Goal: Task Accomplishment & Management: Manage account settings

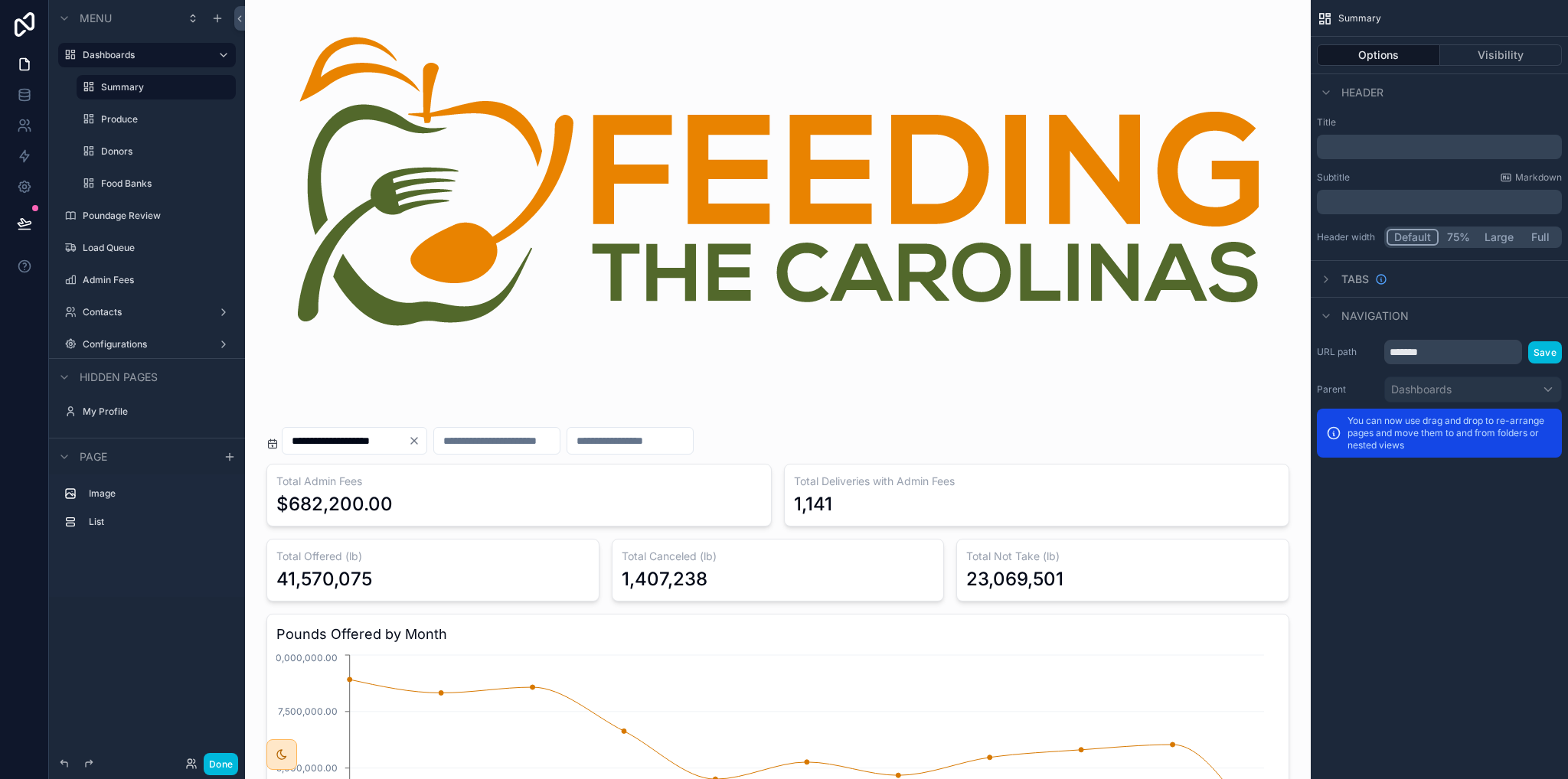
click at [121, 222] on div "Poundage Review" at bounding box center [158, 216] width 150 height 12
click at [119, 217] on label "Poundage Review" at bounding box center [155, 216] width 144 height 12
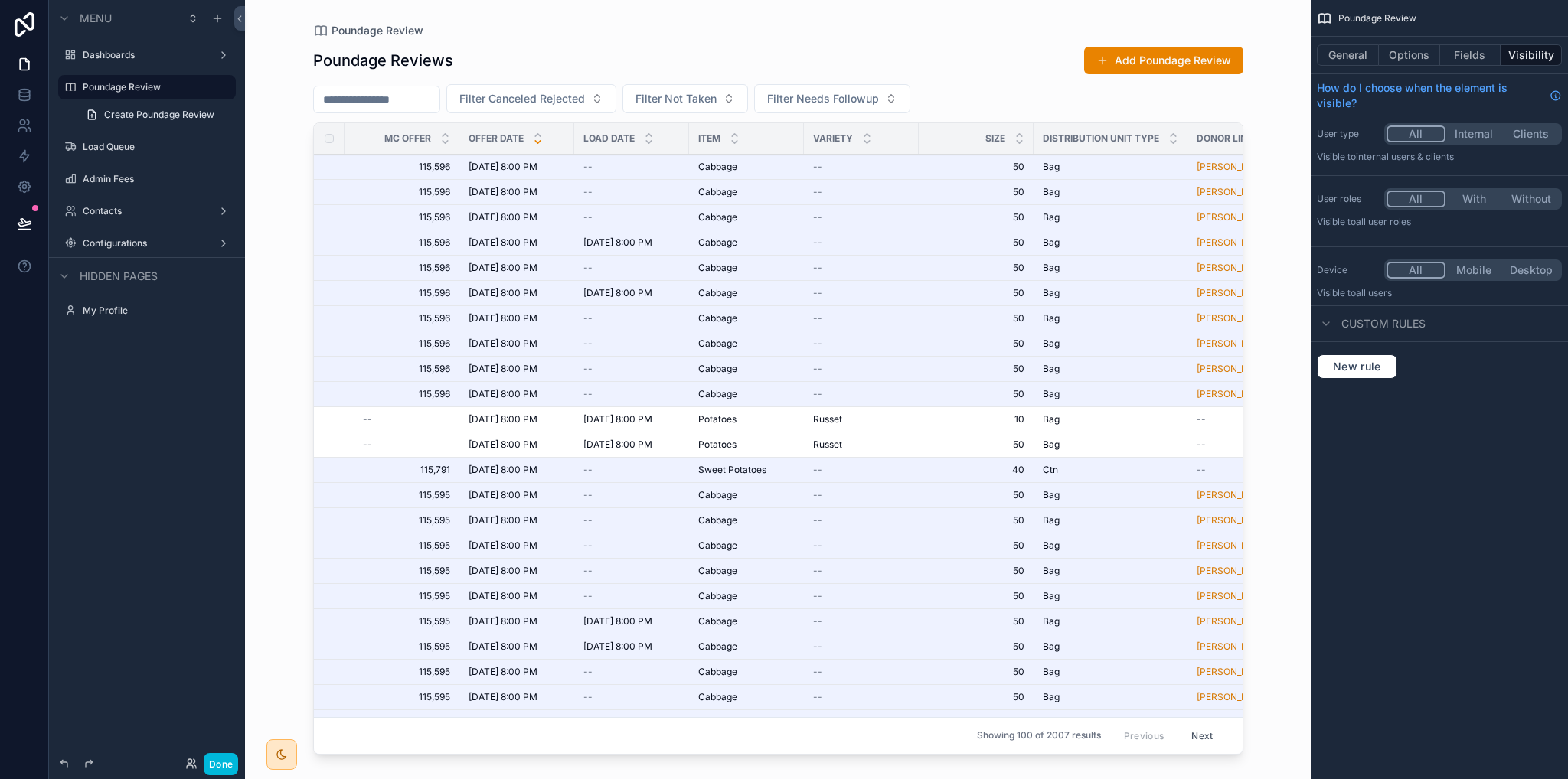
click at [383, 165] on div "scrollable content" at bounding box center [778, 380] width 979 height 761
click at [363, 170] on span "115,596" at bounding box center [406, 167] width 87 height 12
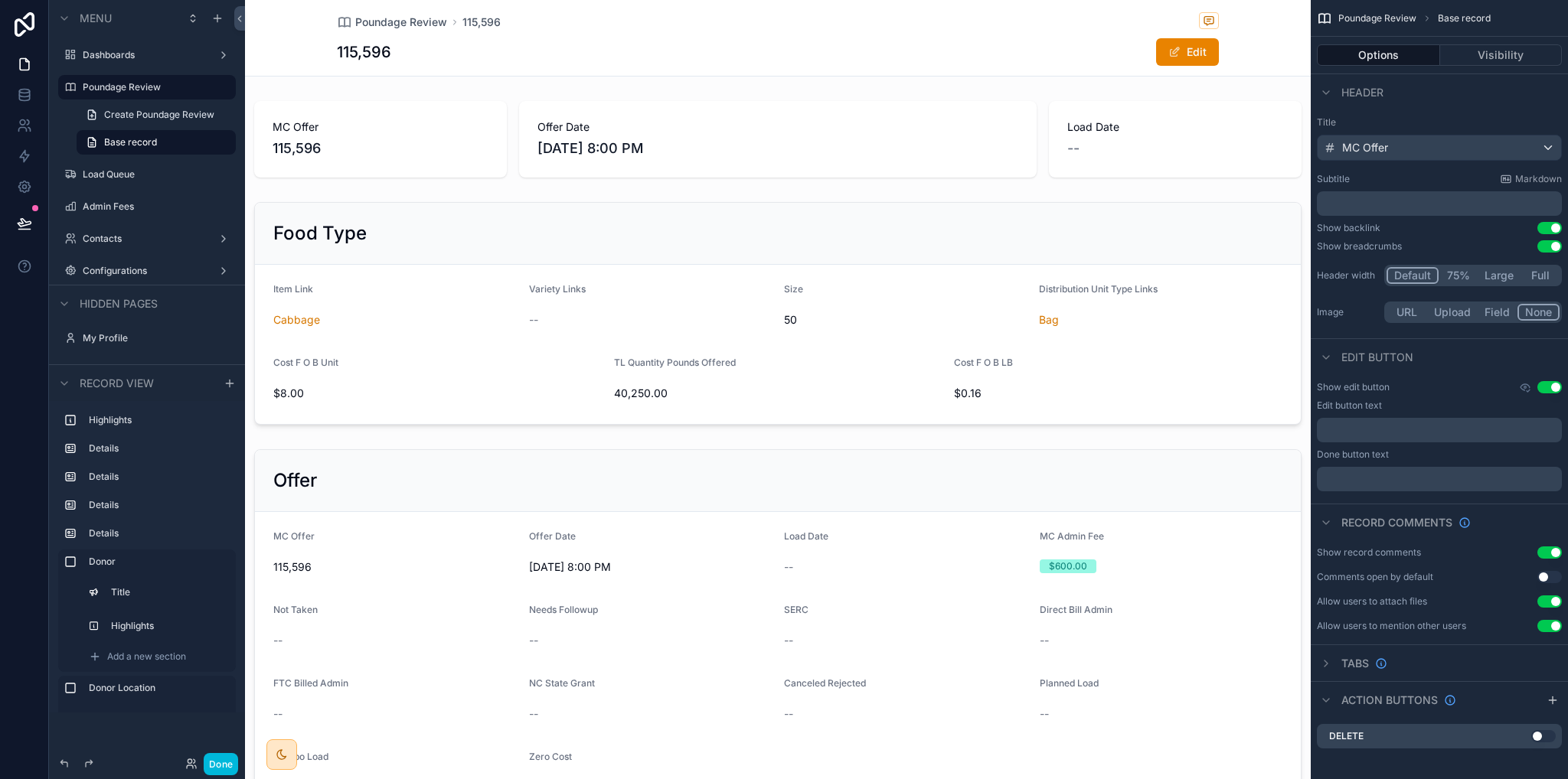
click at [116, 175] on label "Load Queue" at bounding box center [155, 174] width 144 height 12
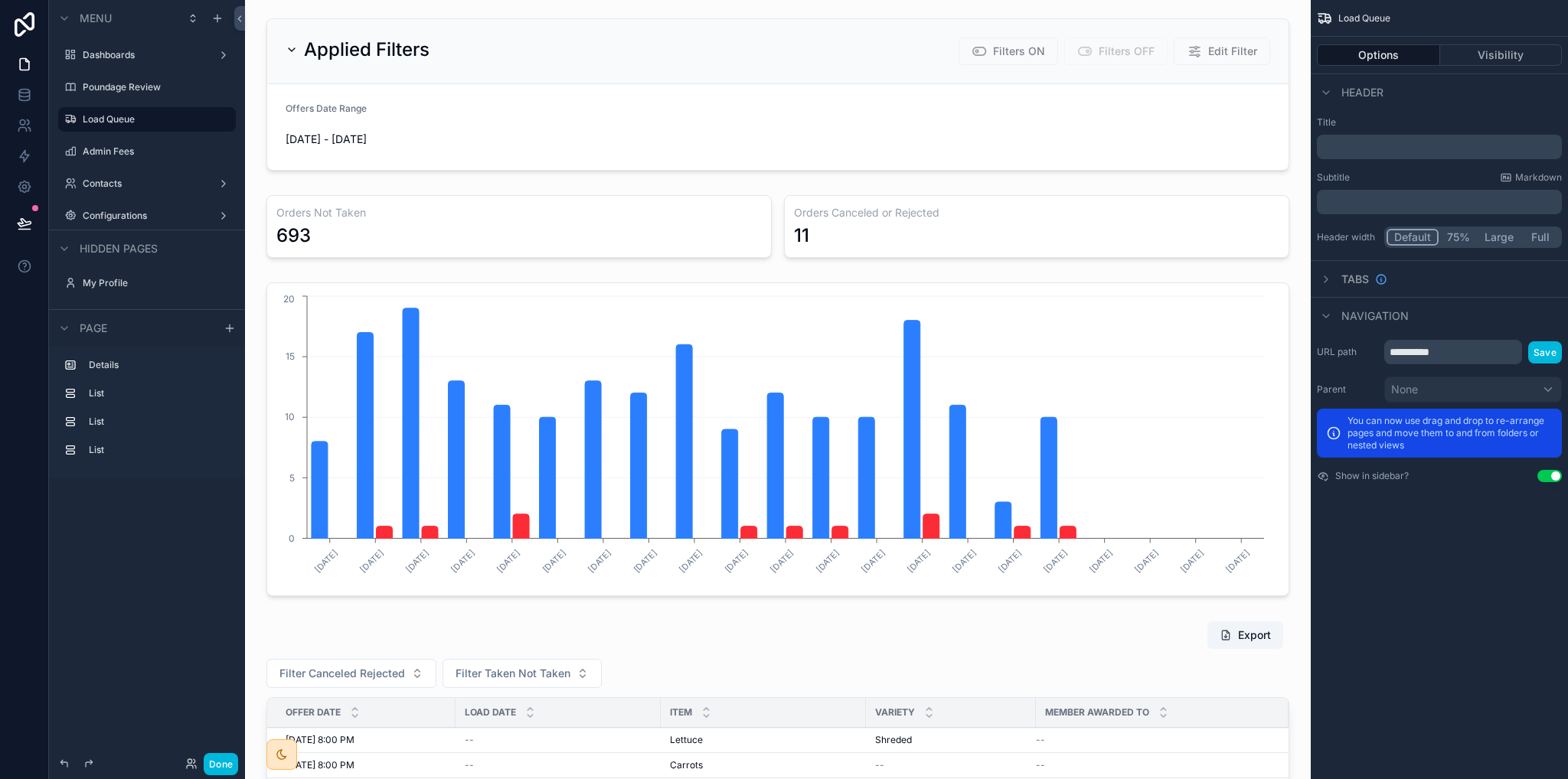
click at [133, 178] on label "Contacts" at bounding box center [144, 183] width 123 height 12
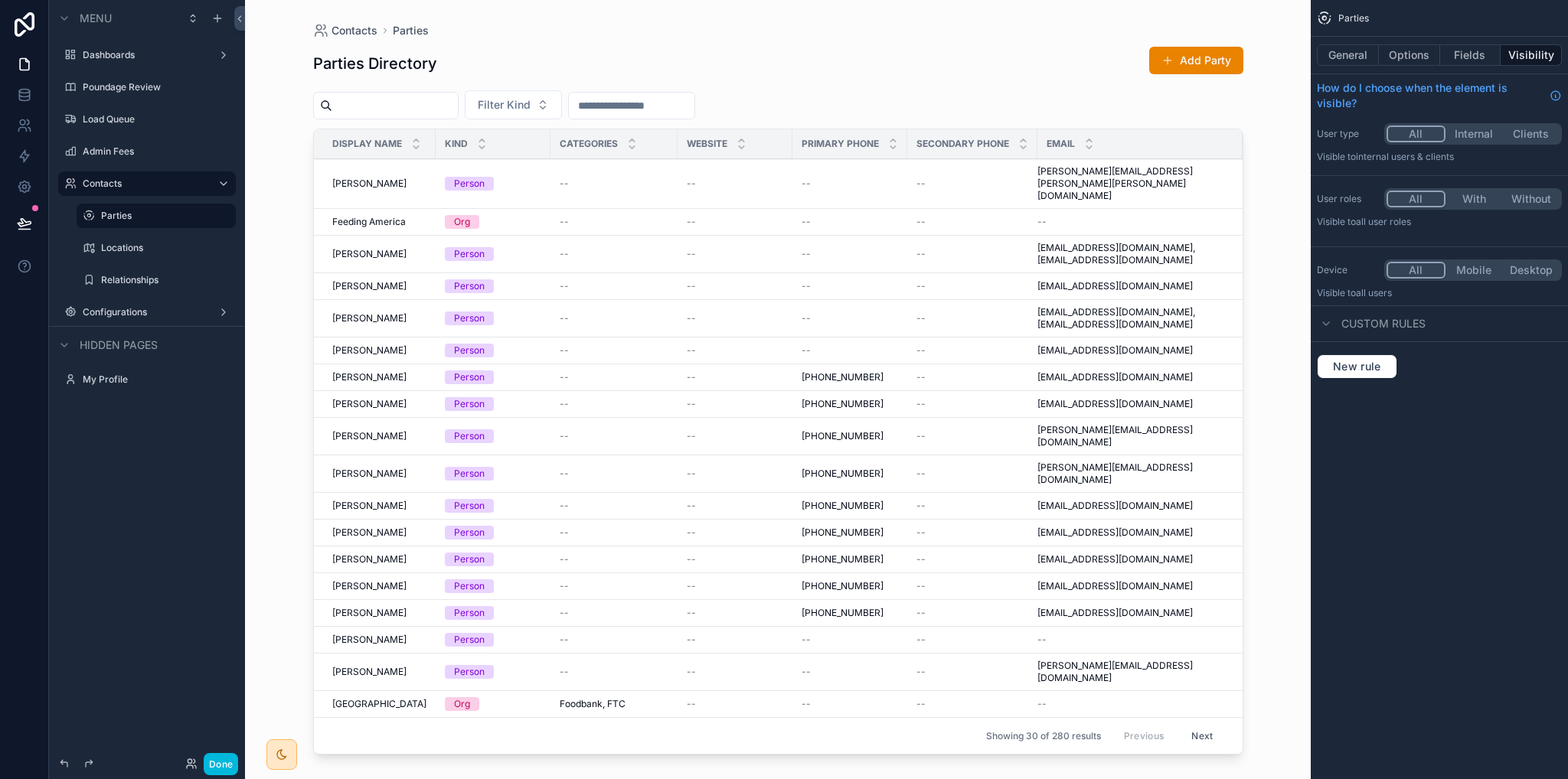
click at [1238, 208] on div "scrollable content" at bounding box center [778, 380] width 979 height 761
click at [562, 110] on button "Filter Kind" at bounding box center [513, 105] width 97 height 29
click at [477, 170] on div "Org" at bounding box center [551, 167] width 213 height 25
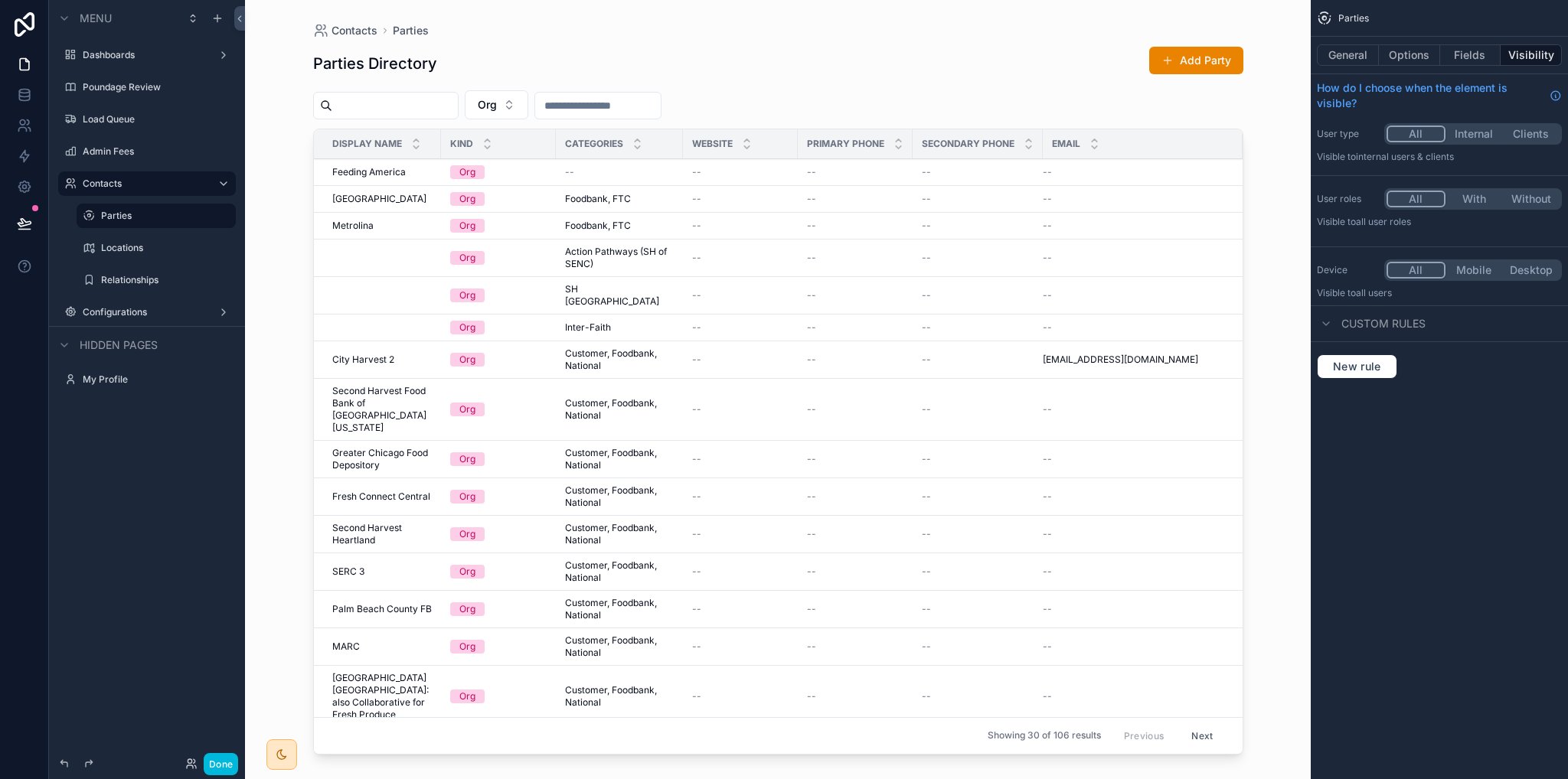
click at [528, 112] on button "Org" at bounding box center [497, 105] width 64 height 29
click at [465, 172] on div "None" at bounding box center [535, 167] width 213 height 25
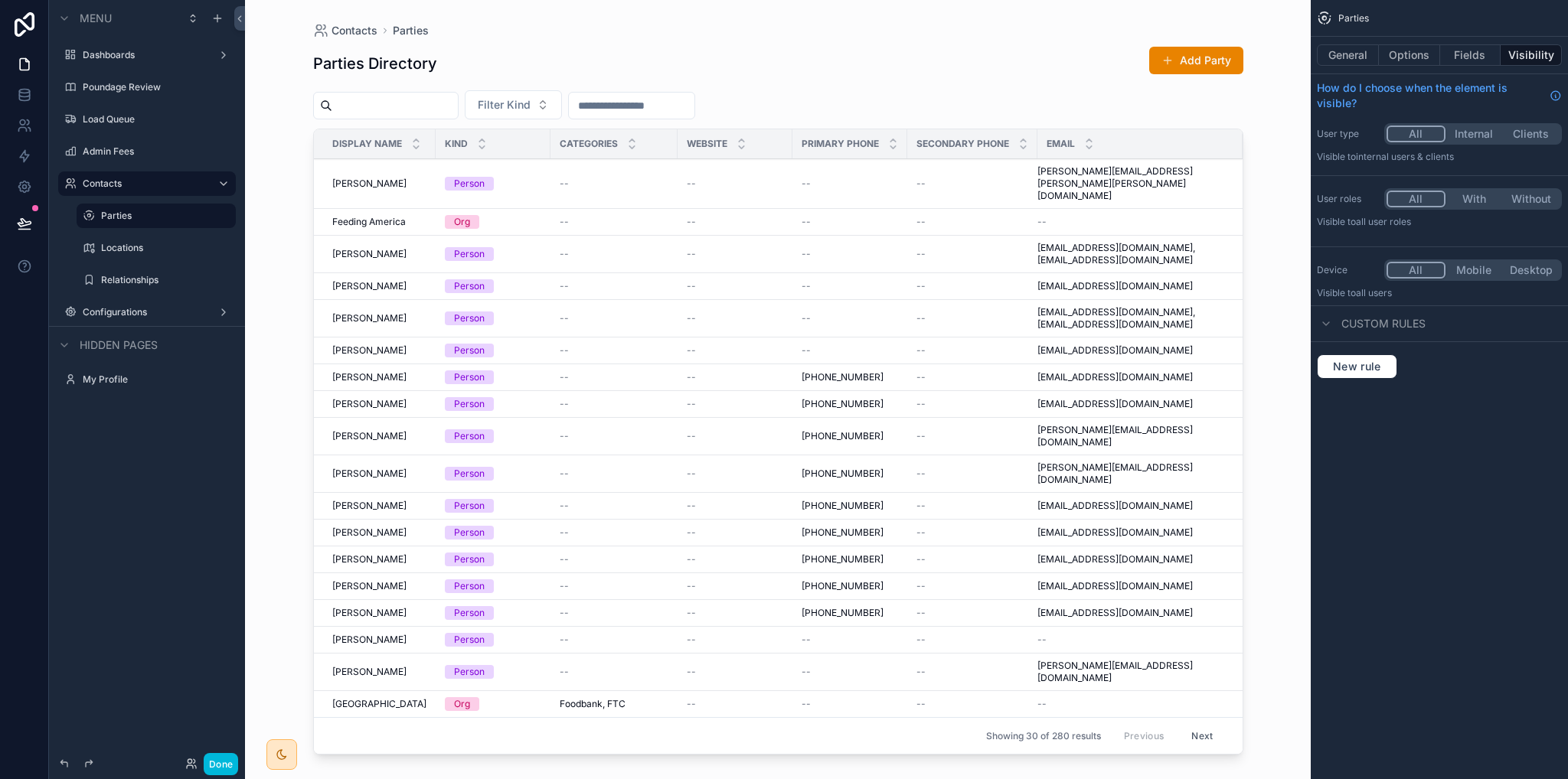
click at [652, 105] on input "scrollable content" at bounding box center [632, 105] width 126 height 21
click at [130, 244] on label "Locations" at bounding box center [164, 248] width 126 height 12
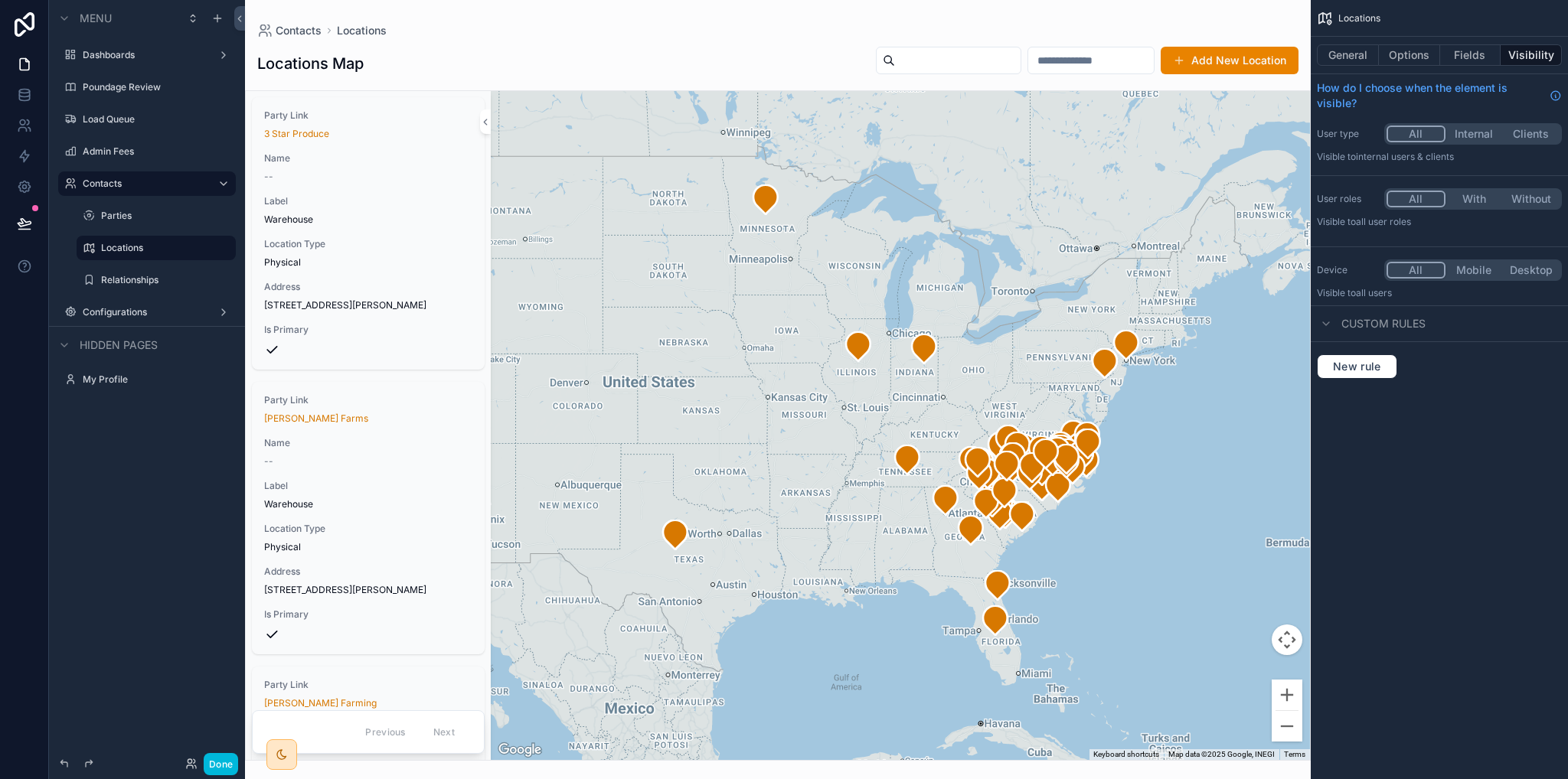
click at [125, 280] on label "Relationships" at bounding box center [164, 280] width 126 height 12
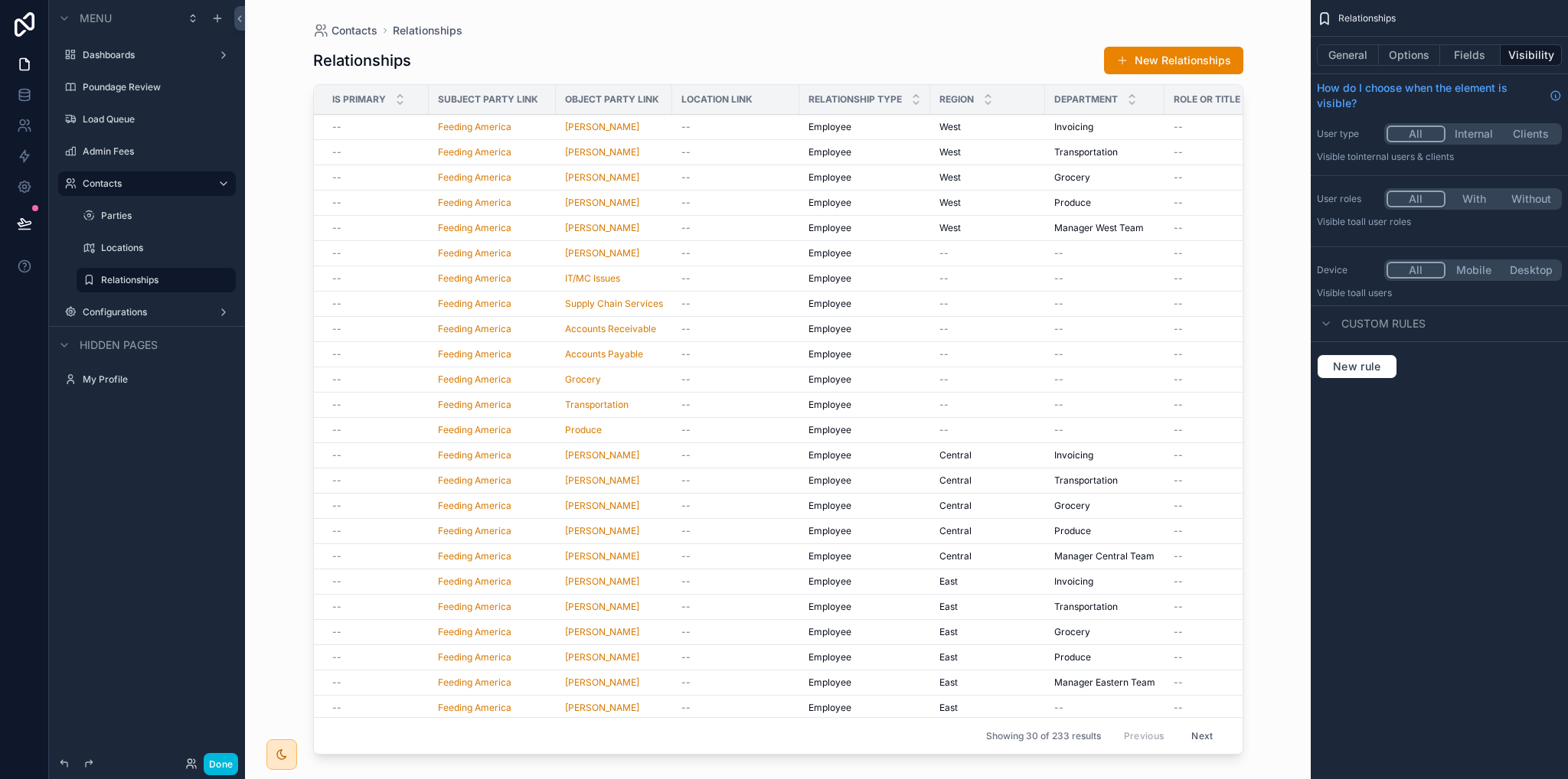
click at [120, 313] on label "Configurations" at bounding box center [144, 312] width 123 height 12
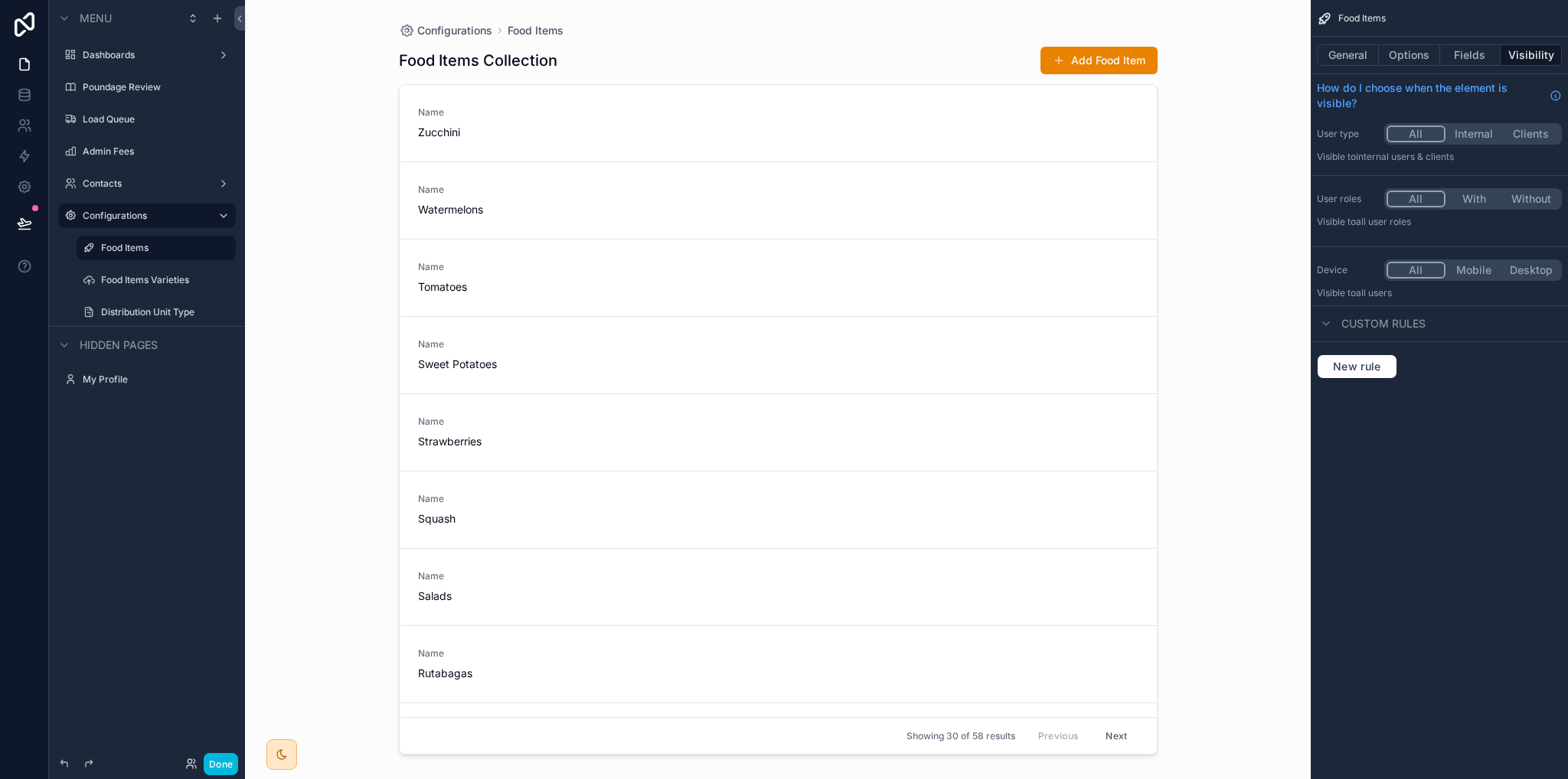
click at [103, 114] on label "Load Queue" at bounding box center [155, 119] width 144 height 12
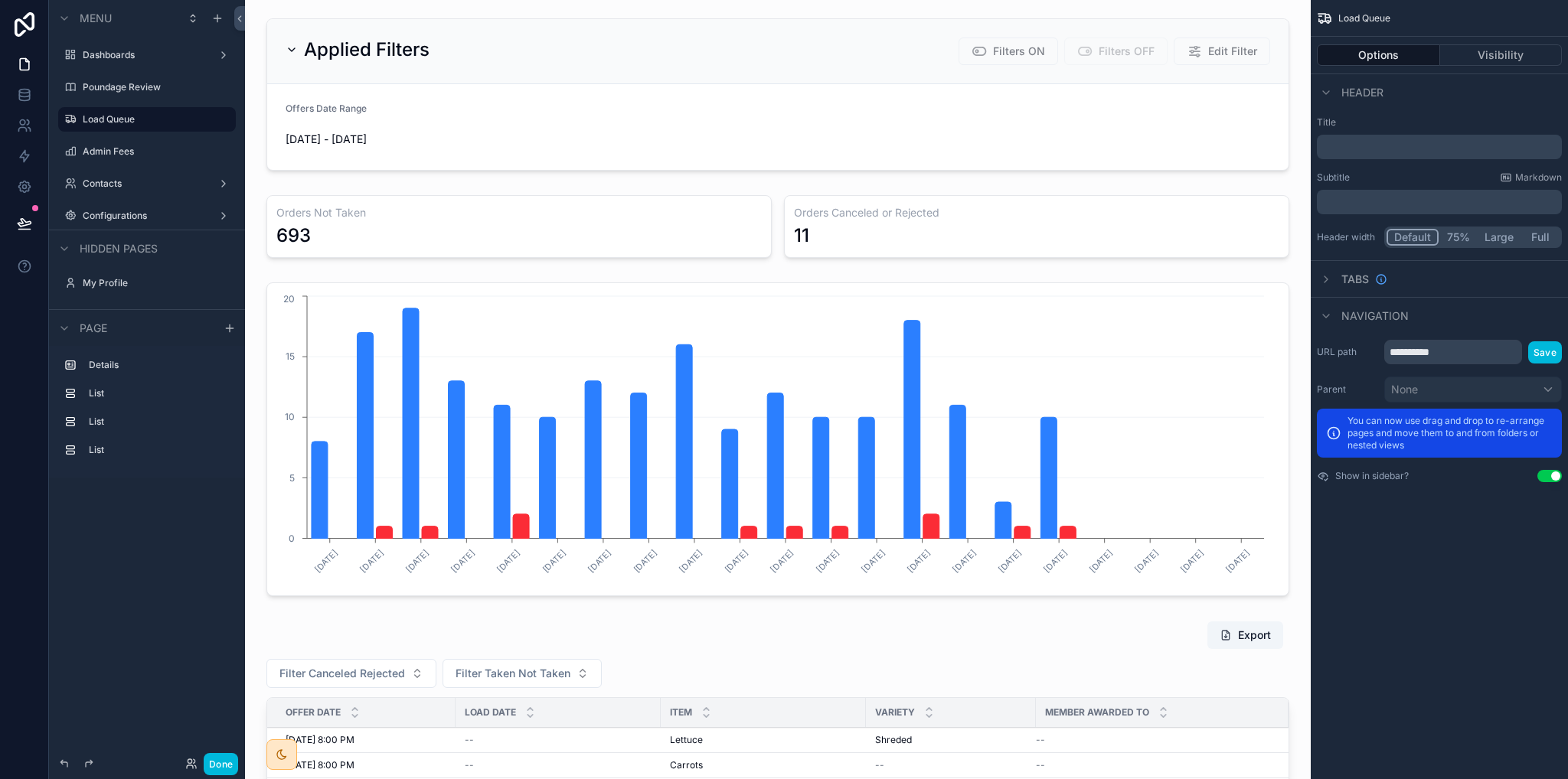
click at [110, 87] on label "Poundage Review" at bounding box center [155, 87] width 144 height 12
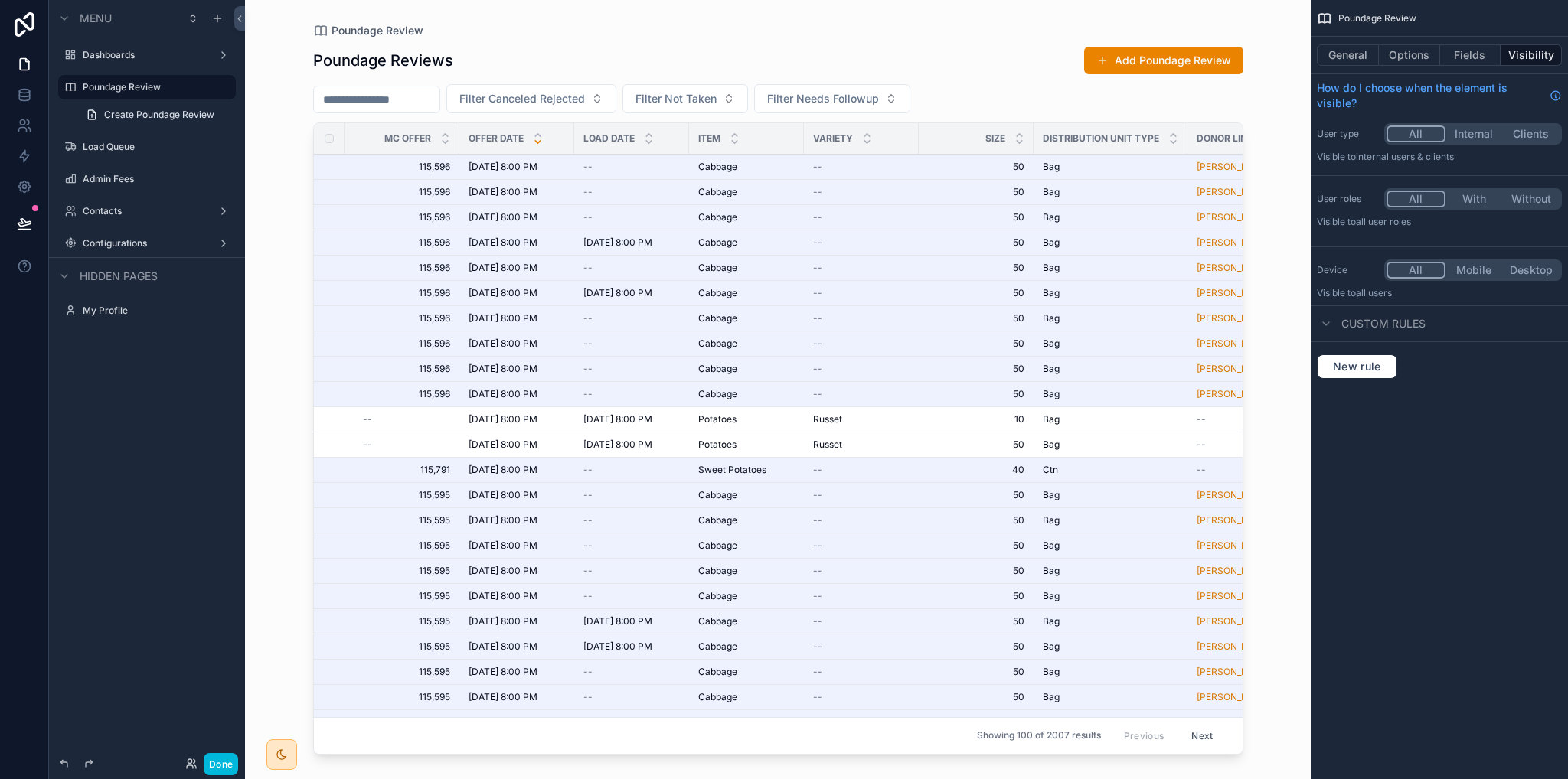
click at [110, 58] on label "Dashboards" at bounding box center [144, 55] width 123 height 12
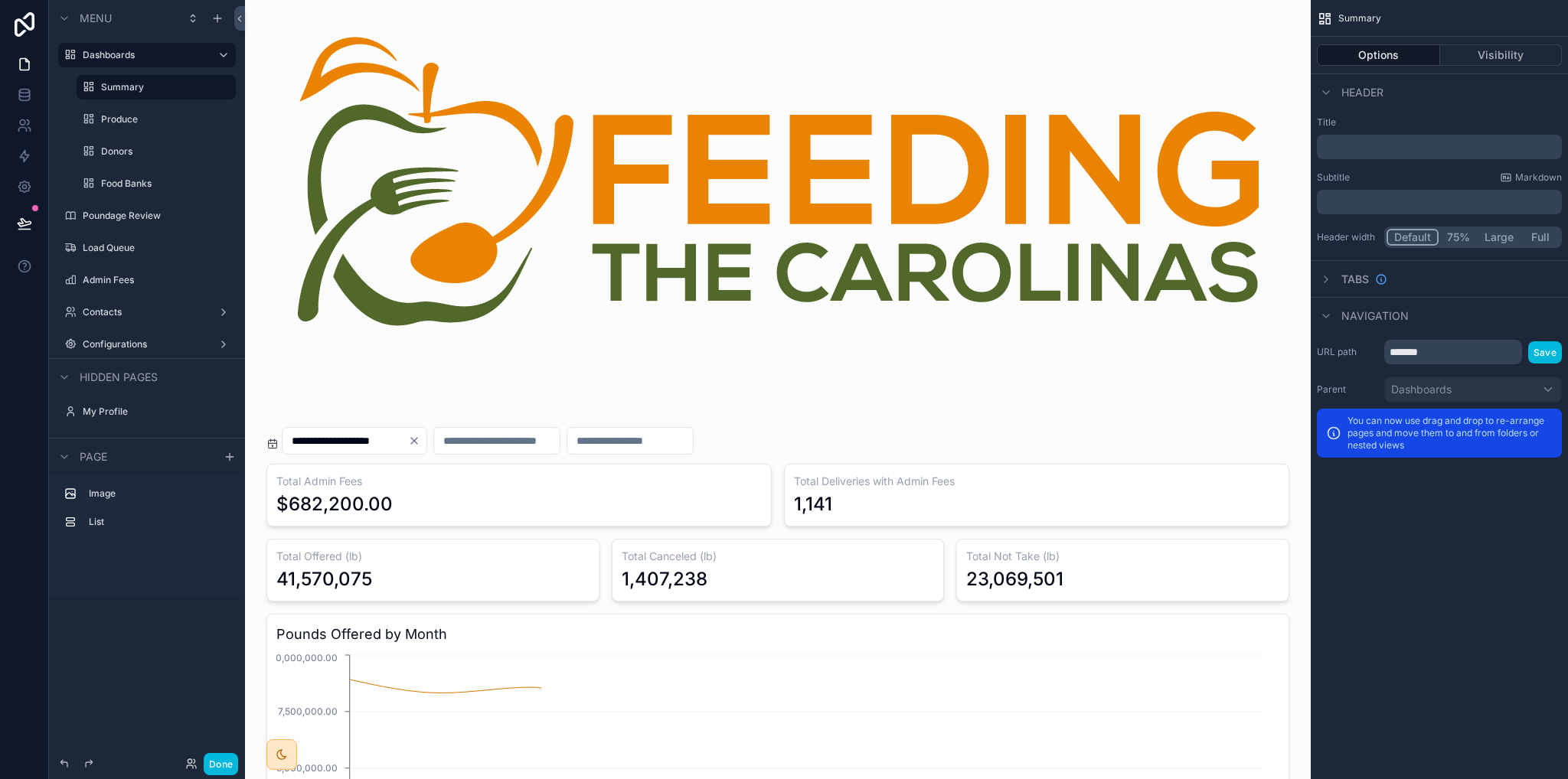
click at [141, 183] on label "Food Banks" at bounding box center [164, 183] width 126 height 12
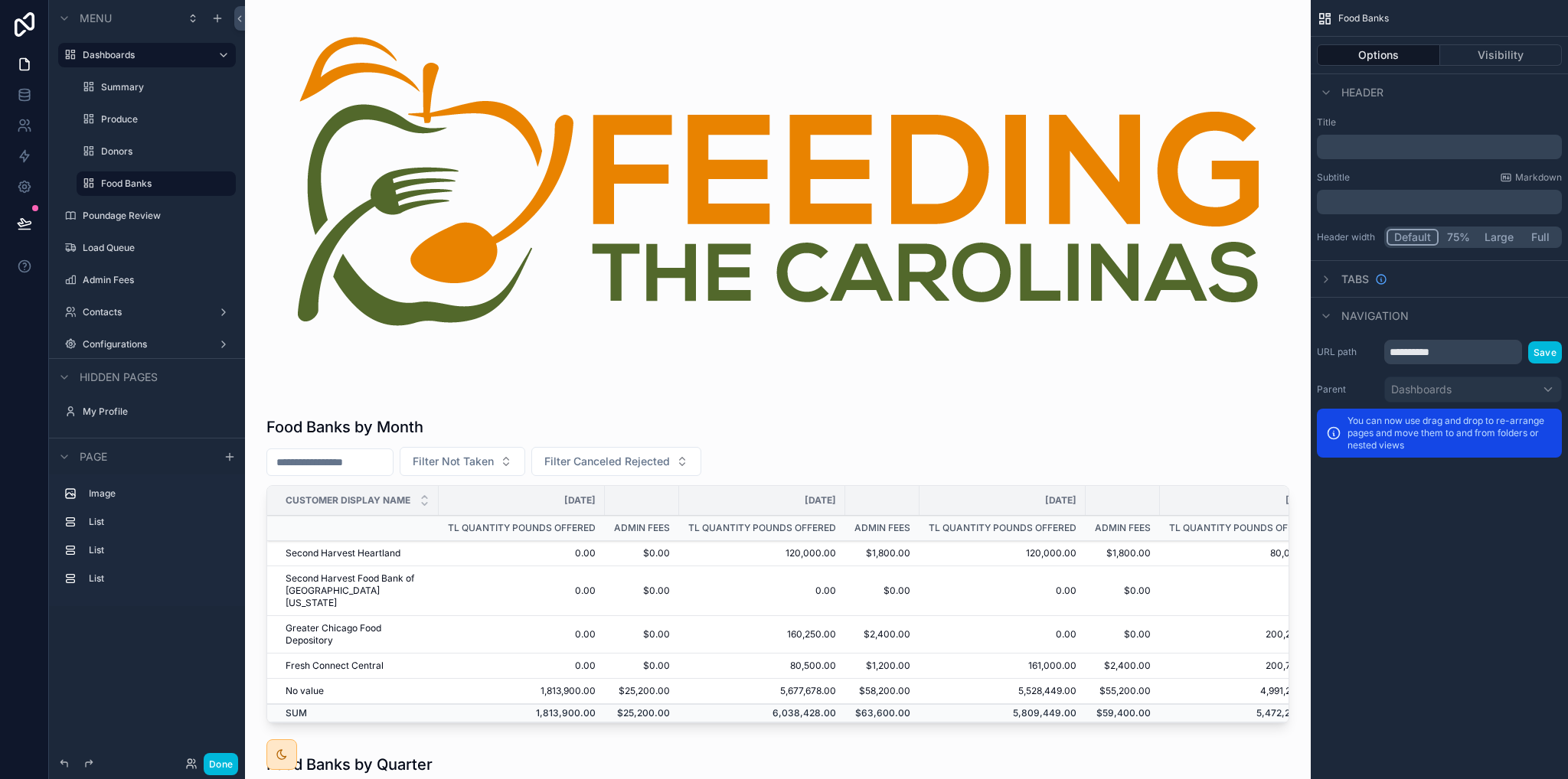
click at [114, 65] on div "Dashboards" at bounding box center [147, 55] width 172 height 25
click at [114, 58] on label "Dashboards" at bounding box center [144, 55] width 123 height 12
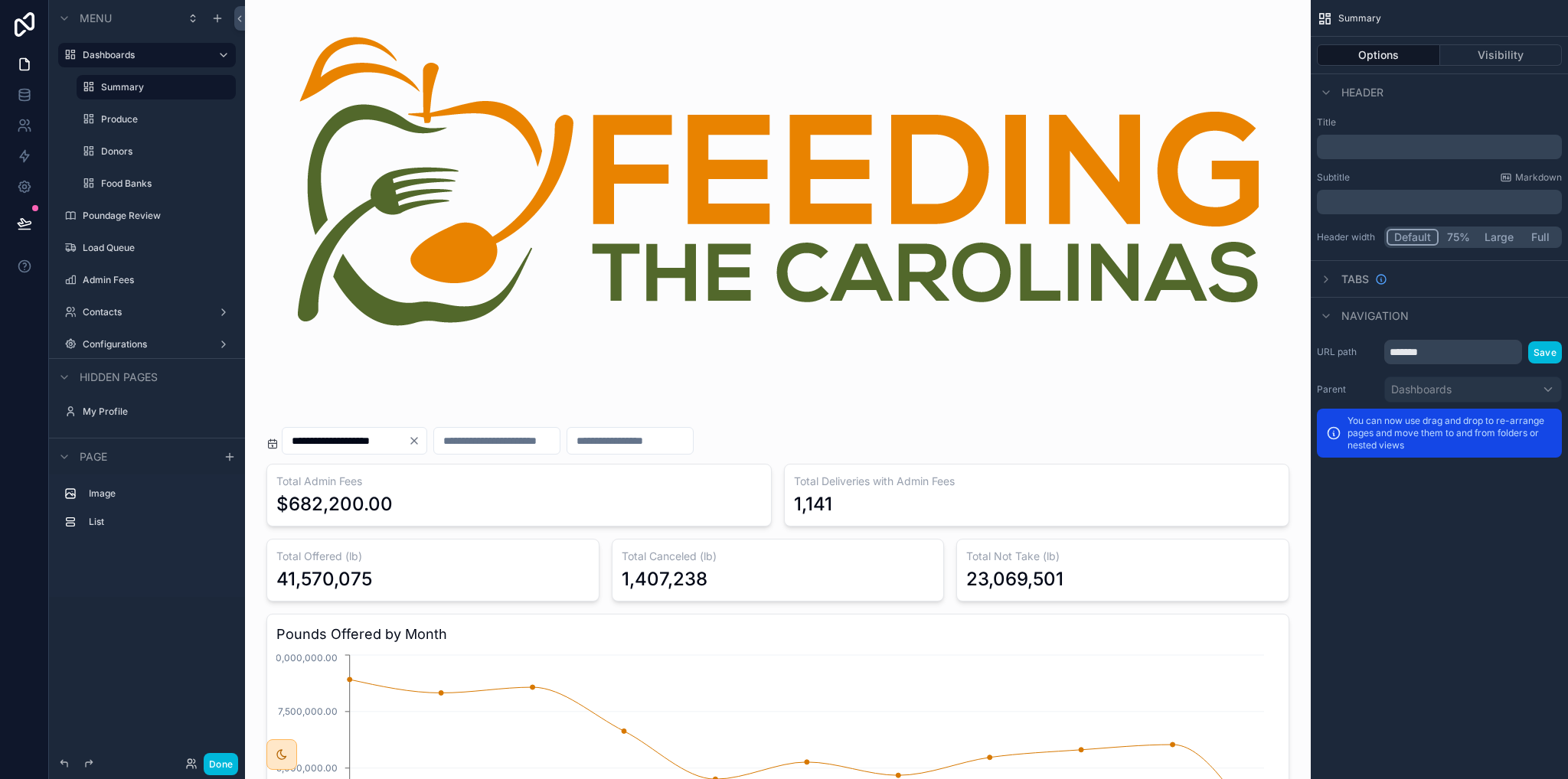
click at [106, 114] on div "Produce" at bounding box center [167, 119] width 132 height 12
click at [126, 119] on label "Produce" at bounding box center [164, 119] width 126 height 12
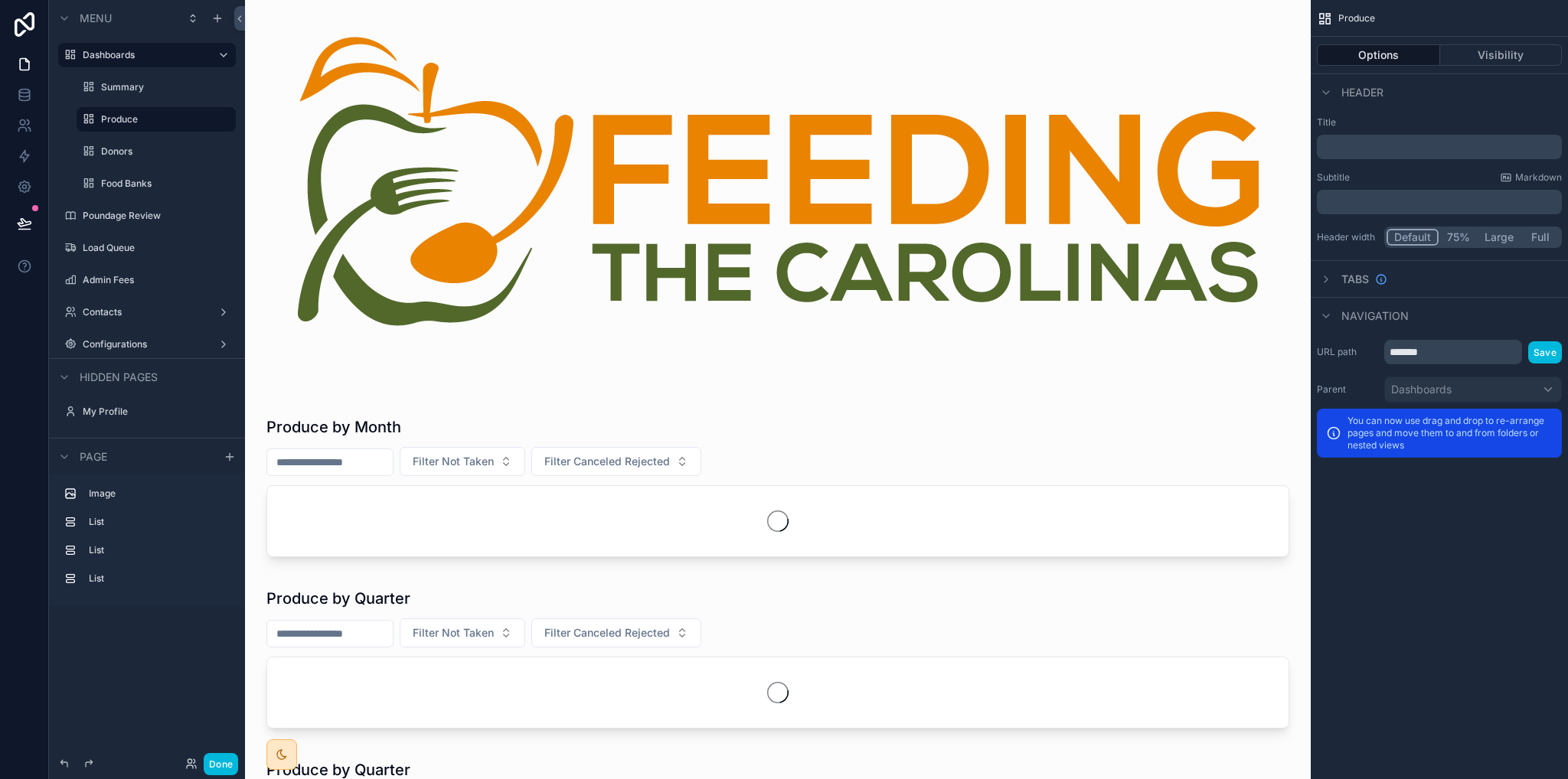
click at [114, 83] on label "Summary" at bounding box center [164, 87] width 126 height 12
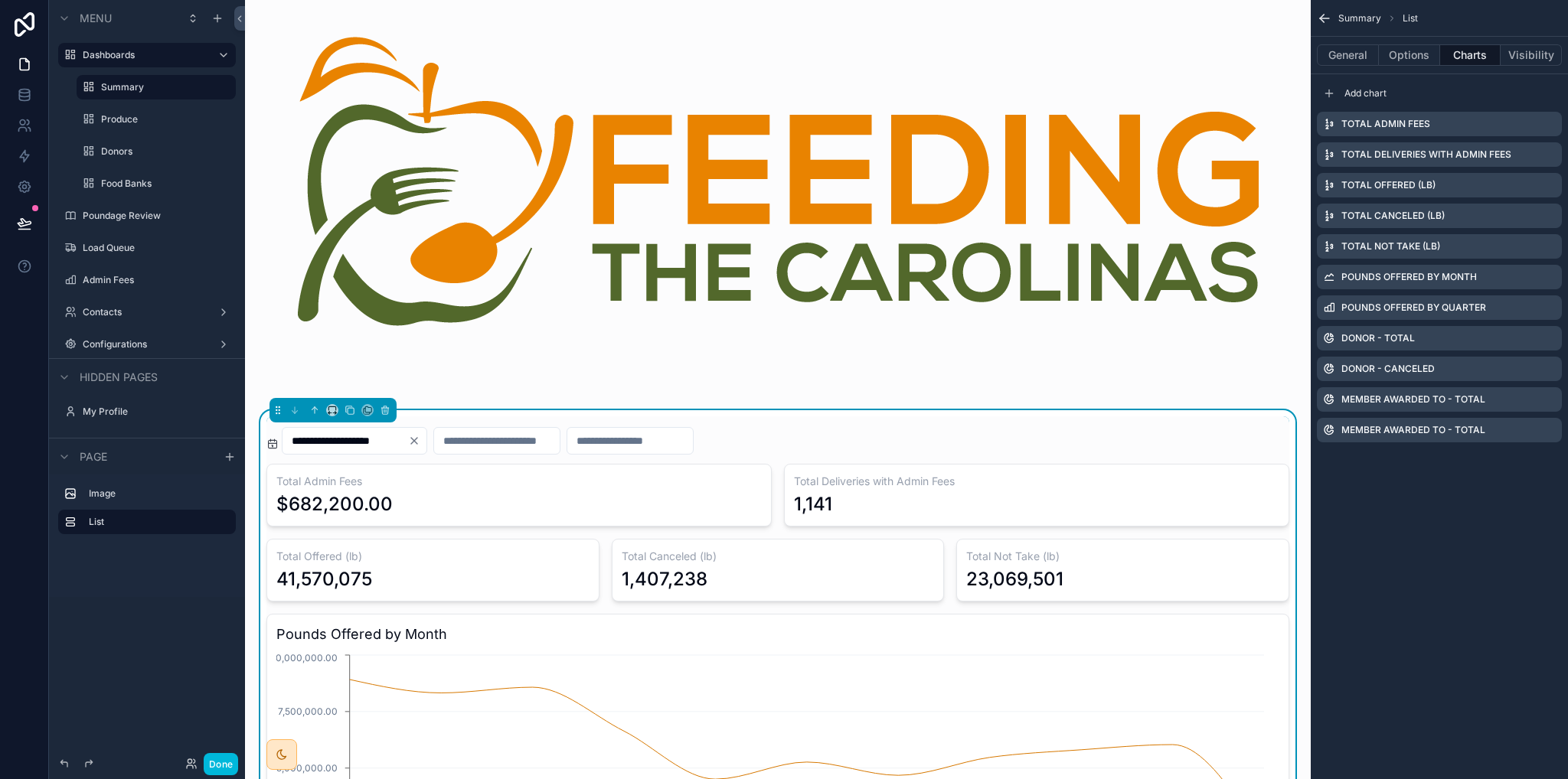
scroll to position [153, 0]
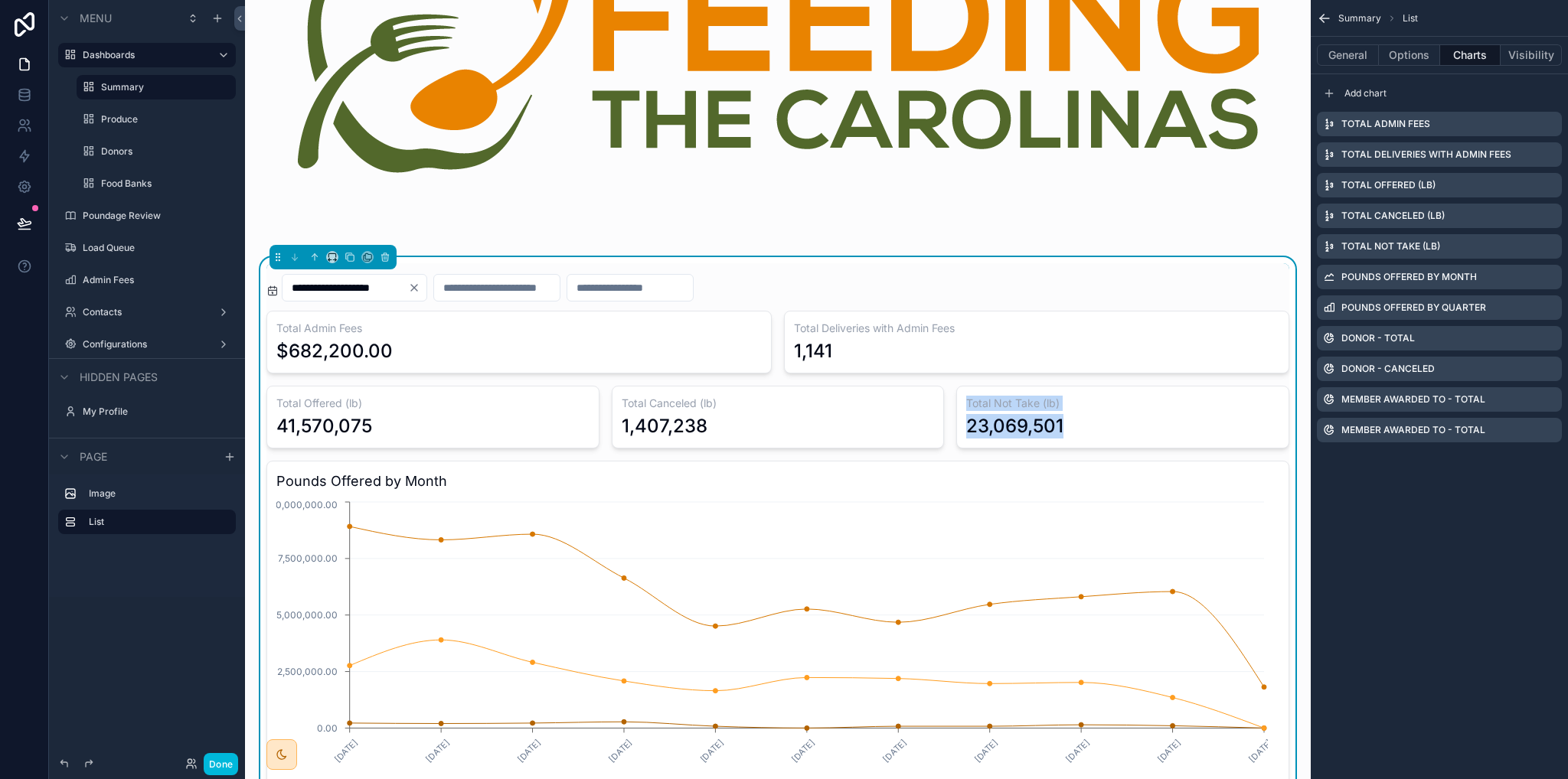
drag, startPoint x: 958, startPoint y: 402, endPoint x: 1086, endPoint y: 431, distance: 131.2
click at [1086, 431] on div "Total Not Take (lb) 23,069,501" at bounding box center [1122, 417] width 333 height 63
click at [0, 0] on icon "scrollable content" at bounding box center [0, 0] width 0 height 0
click at [1441, 243] on div "Total Not Take (lb)" at bounding box center [1440, 247] width 245 height 25
click at [1451, 221] on span "Confirm delete?" at bounding box center [1469, 222] width 69 height 12
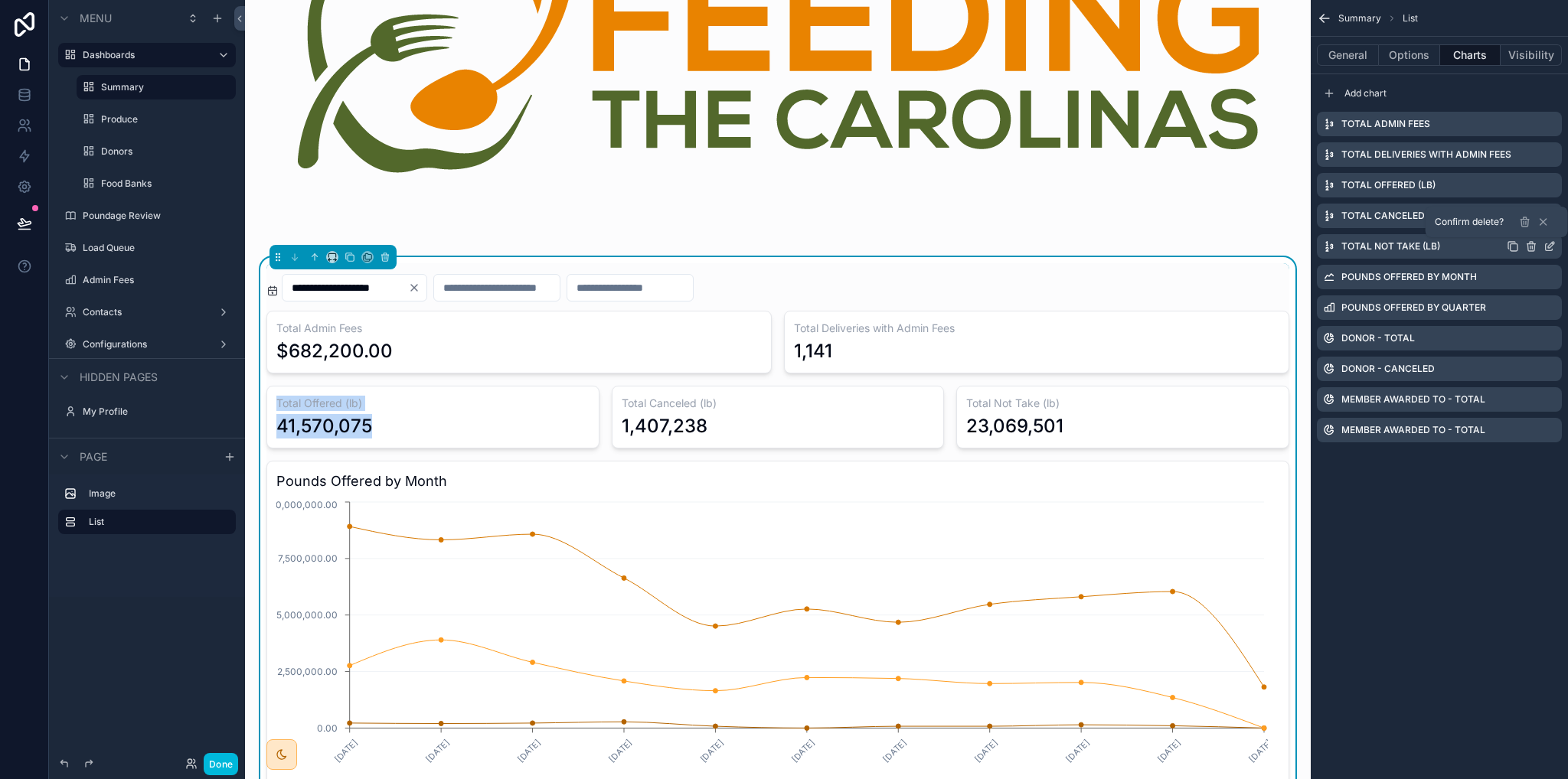
drag, startPoint x: 276, startPoint y: 401, endPoint x: 581, endPoint y: 412, distance: 305.2
click at [395, 423] on div "Total Offered (lb) 41,570,075" at bounding box center [432, 417] width 333 height 63
drag, startPoint x: 959, startPoint y: 402, endPoint x: 1101, endPoint y: 425, distance: 143.9
click at [1091, 425] on div "Total Not Take (lb) 23,069,501" at bounding box center [1122, 417] width 333 height 63
click at [1102, 425] on div "23,069,501" at bounding box center [1122, 427] width 313 height 25
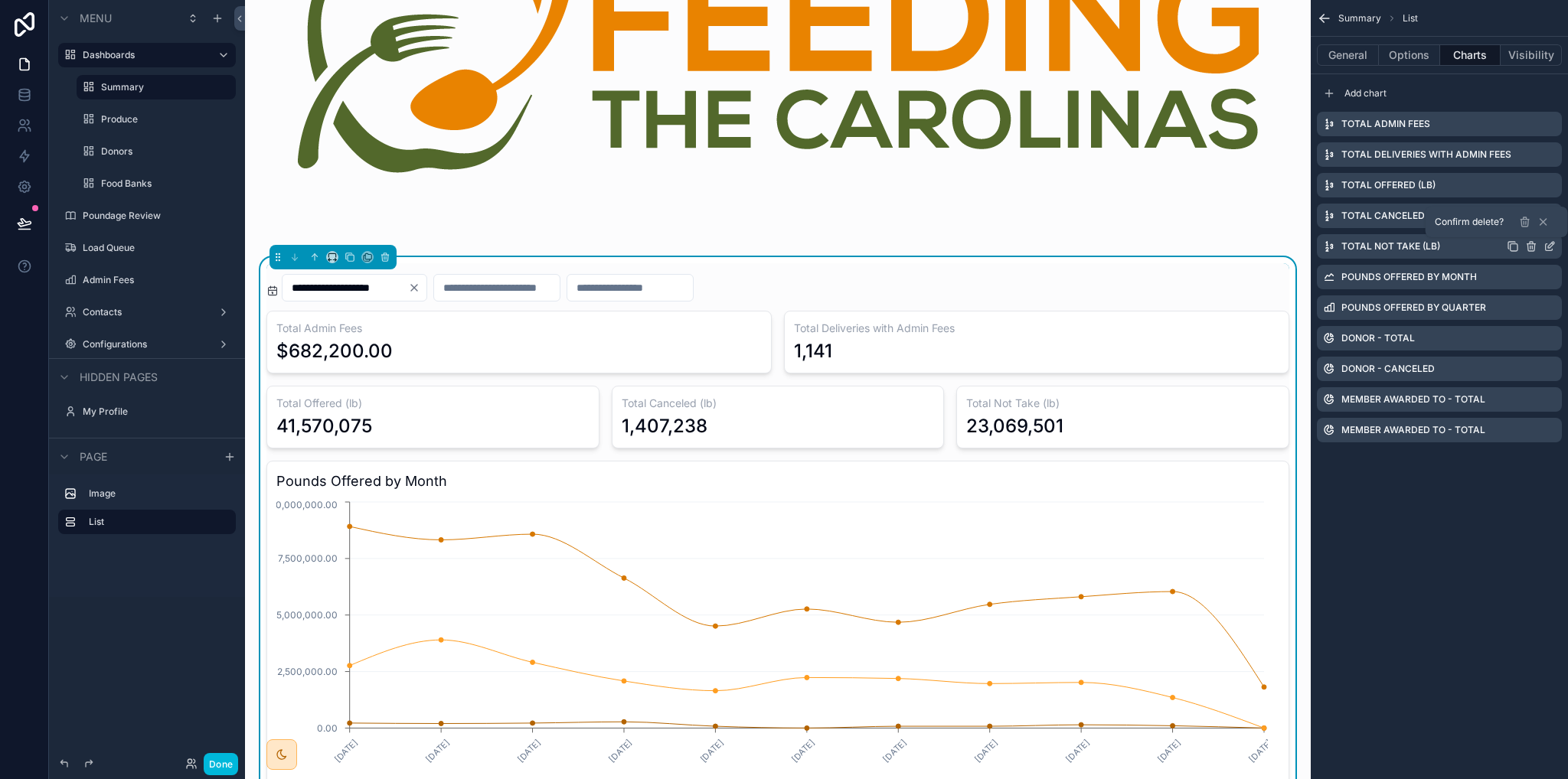
scroll to position [307, 0]
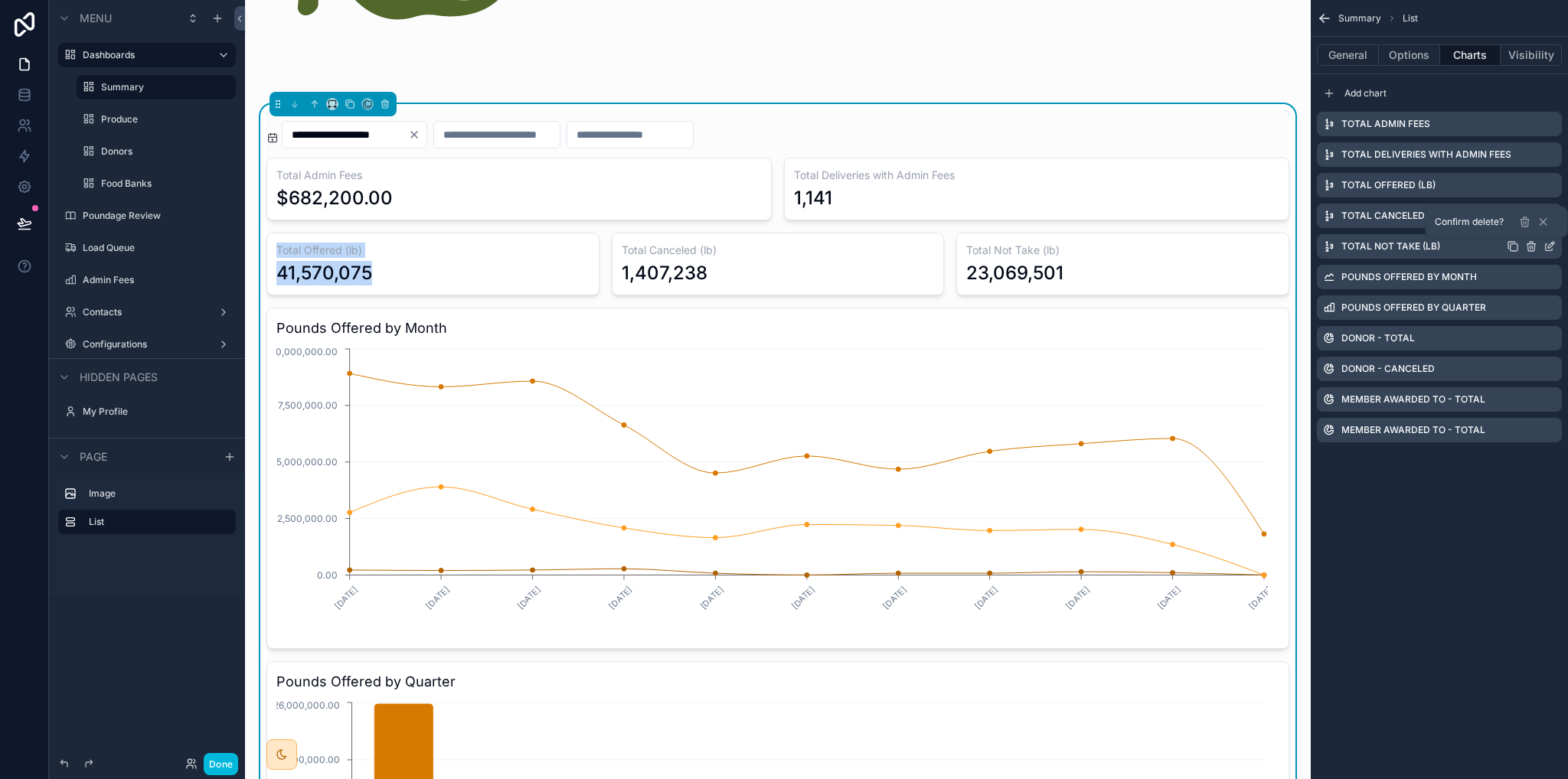
drag, startPoint x: 277, startPoint y: 245, endPoint x: 477, endPoint y: 286, distance: 204.2
click at [477, 286] on div "Total Offered (lb) 41,570,075" at bounding box center [432, 264] width 333 height 63
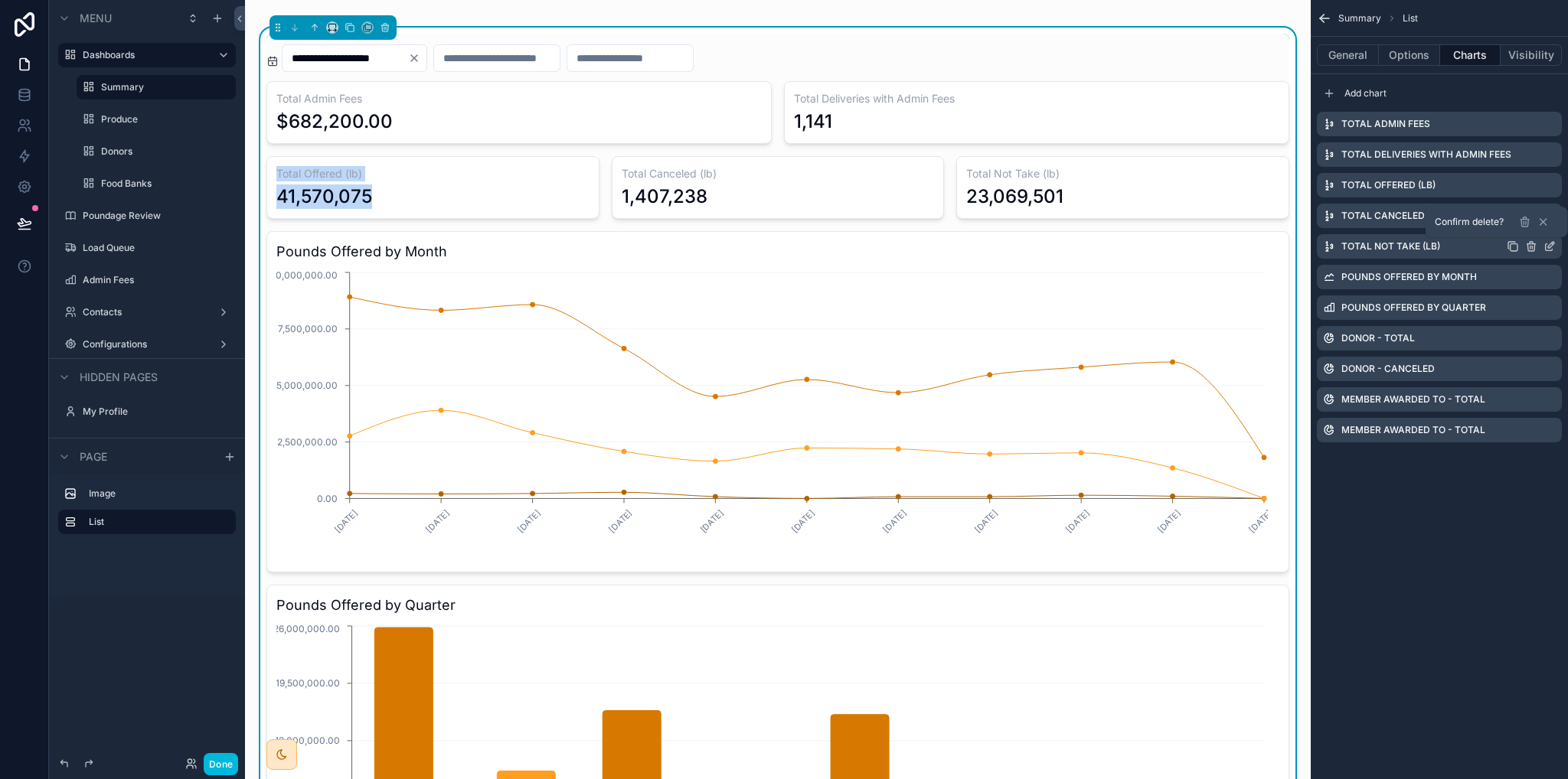
scroll to position [230, 0]
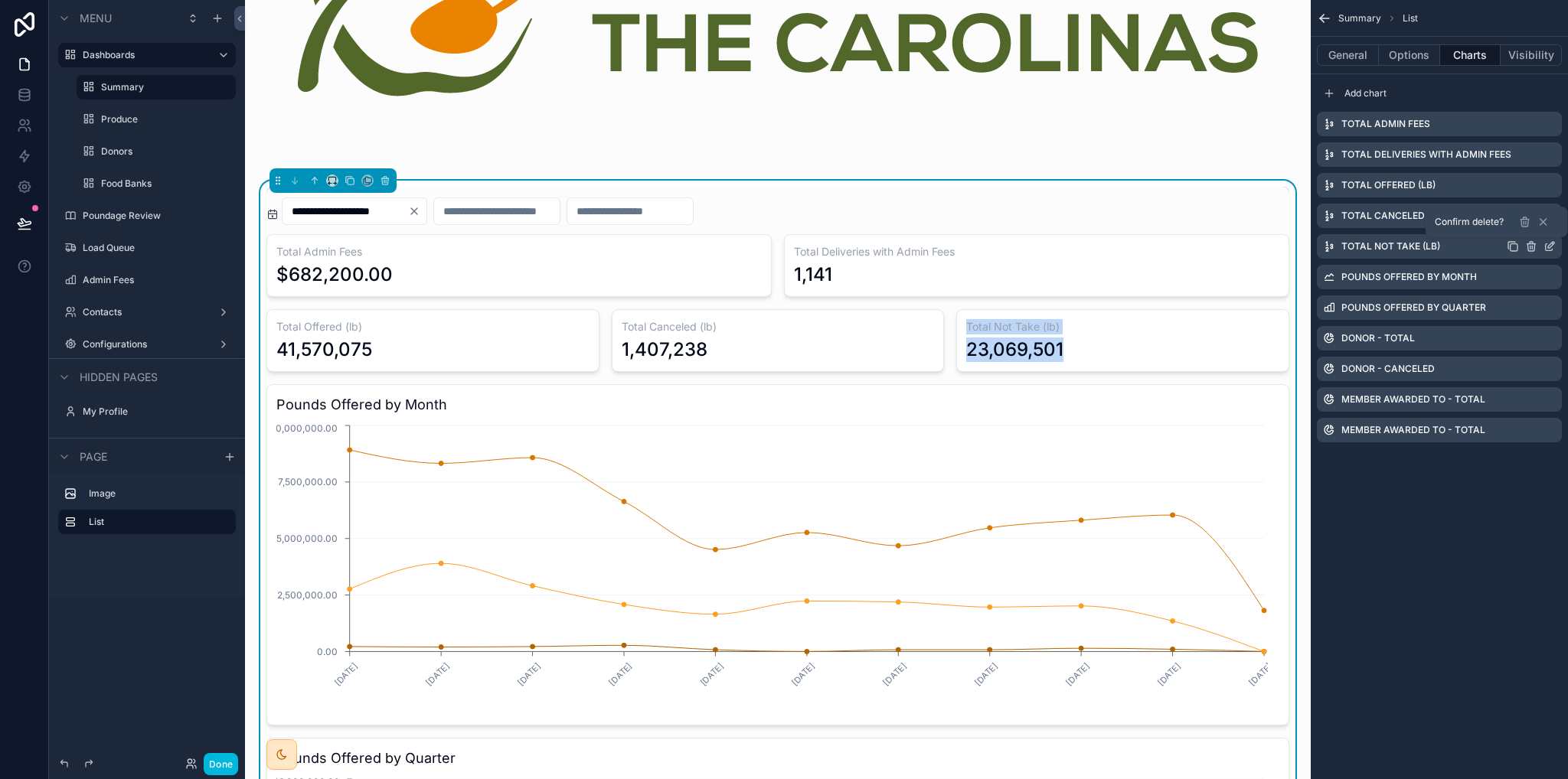
drag, startPoint x: 959, startPoint y: 324, endPoint x: 1102, endPoint y: 351, distance: 145.5
click at [1102, 351] on div "Total Not Take (lb) 23,069,501" at bounding box center [1122, 340] width 333 height 63
click at [1093, 338] on div "23,069,501" at bounding box center [1122, 350] width 313 height 25
click at [1540, 220] on icon at bounding box center [1543, 222] width 6 height 6
click at [0, 0] on icon "scrollable content" at bounding box center [0, 0] width 0 height 0
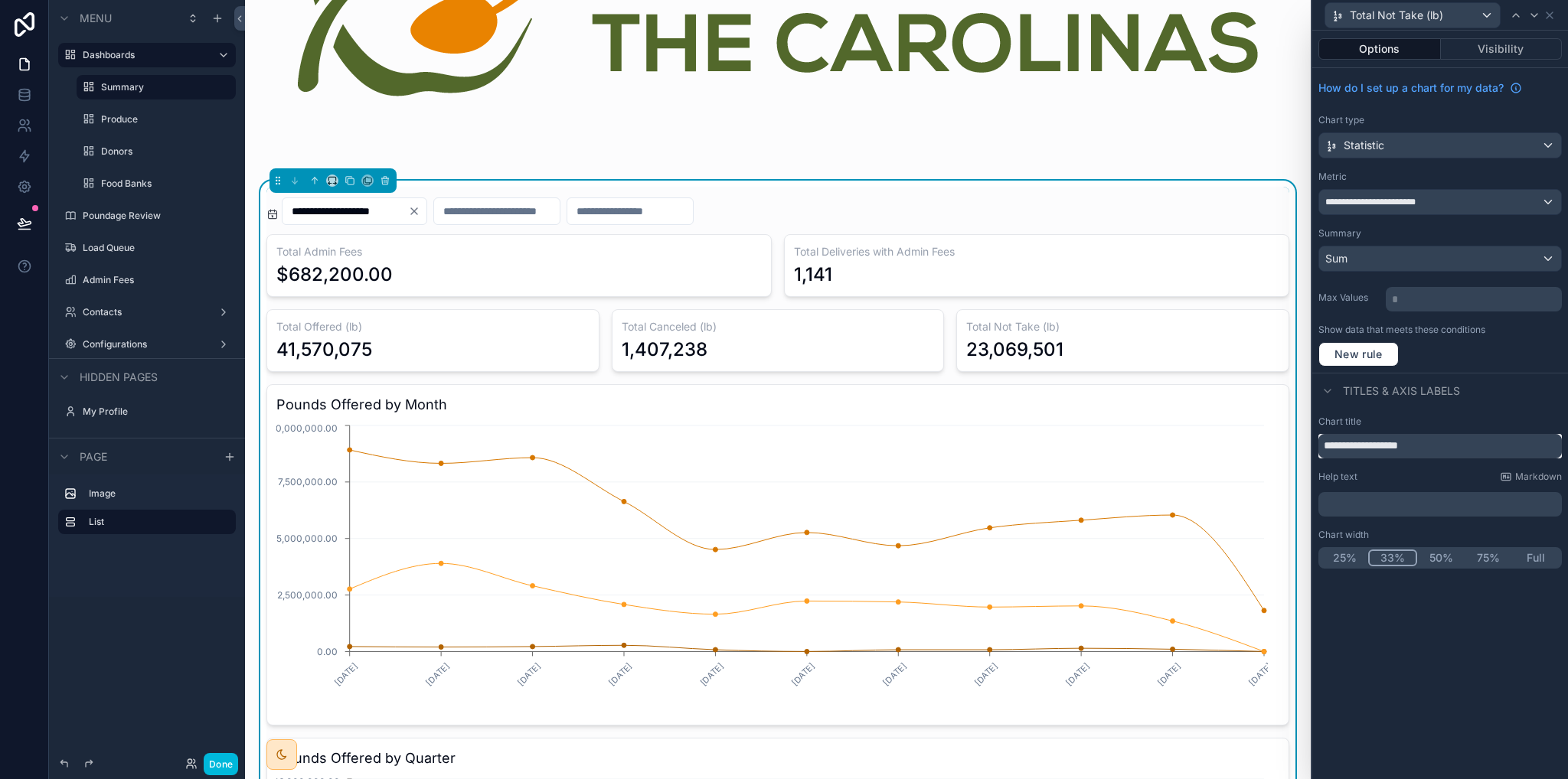
click at [1371, 446] on input "**********" at bounding box center [1440, 446] width 244 height 25
click at [1378, 199] on span "**********" at bounding box center [1382, 202] width 114 height 12
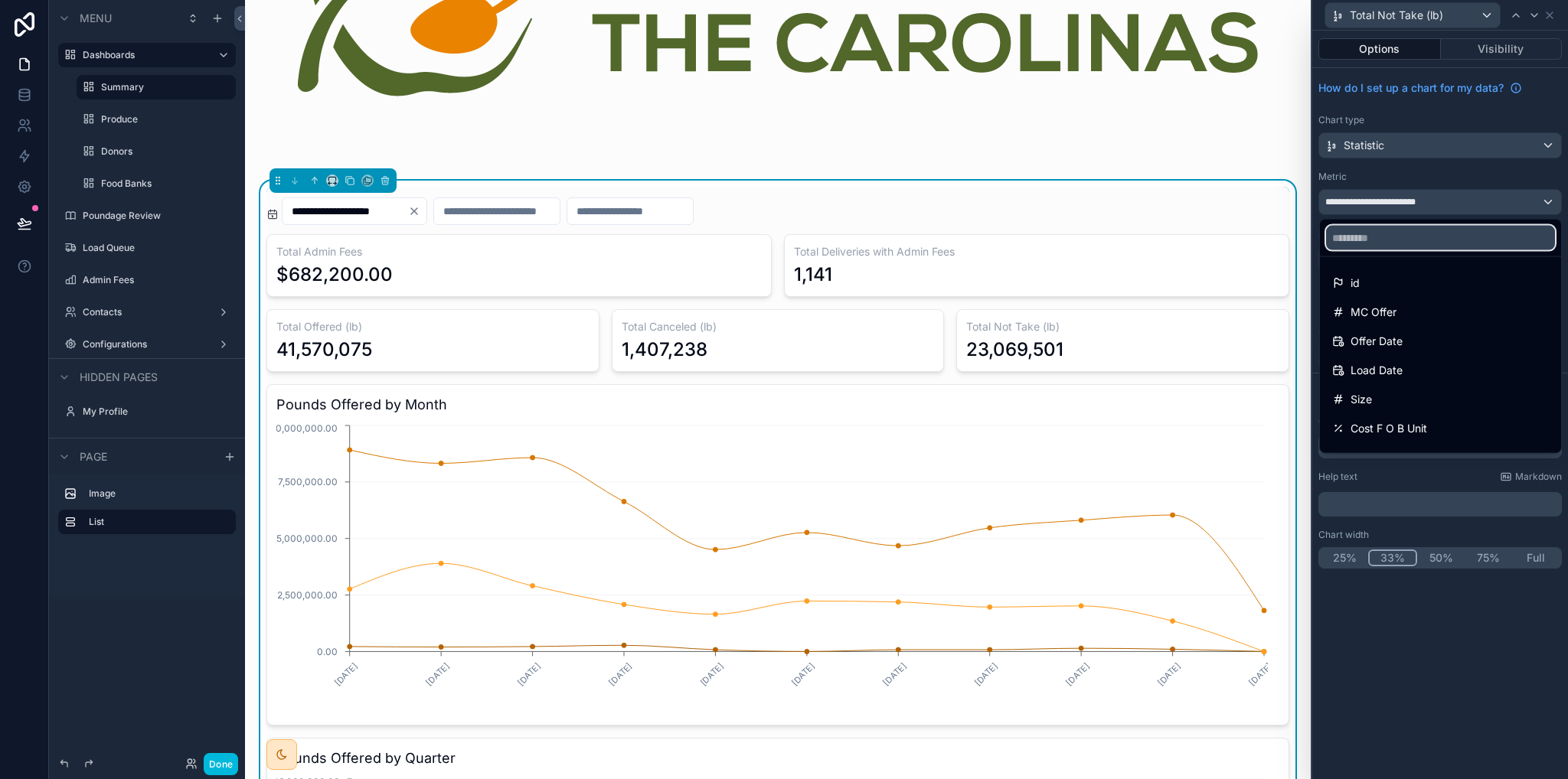
click at [1366, 231] on input "text" at bounding box center [1440, 238] width 229 height 25
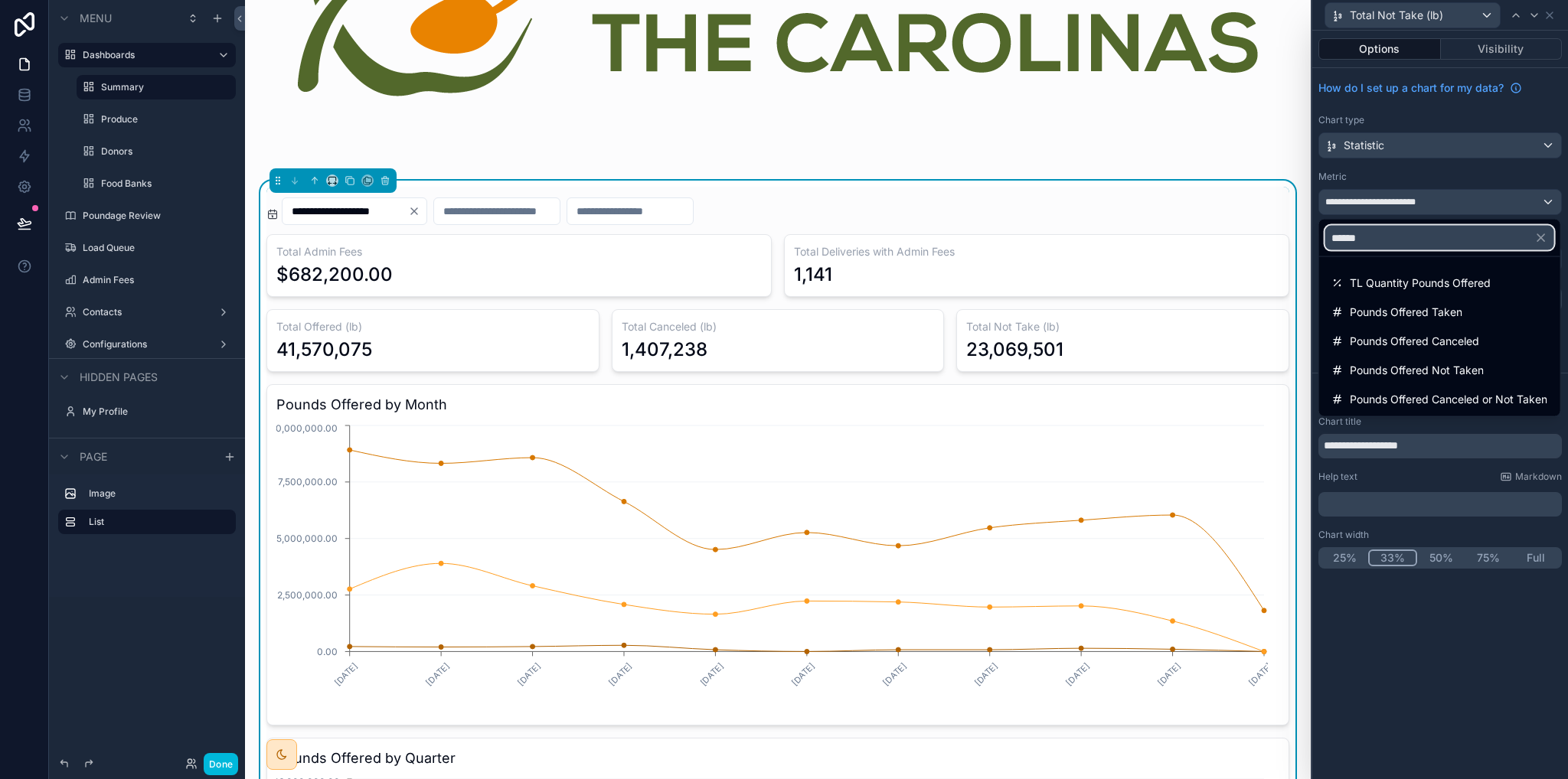
type input "******"
click at [1437, 308] on span "Pounds Offered Taken" at bounding box center [1406, 312] width 113 height 18
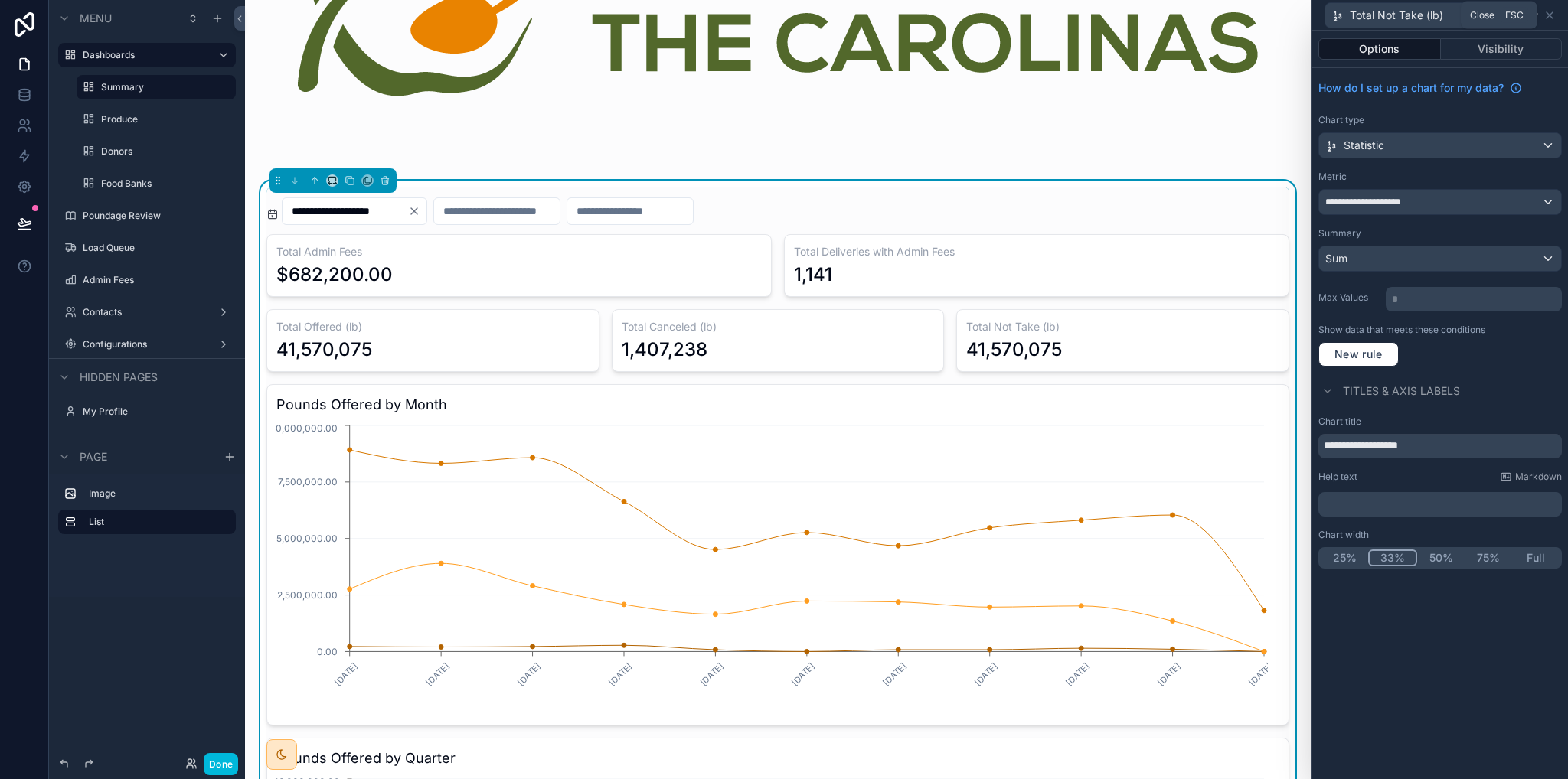
click at [1554, 15] on icon at bounding box center [1549, 15] width 12 height 12
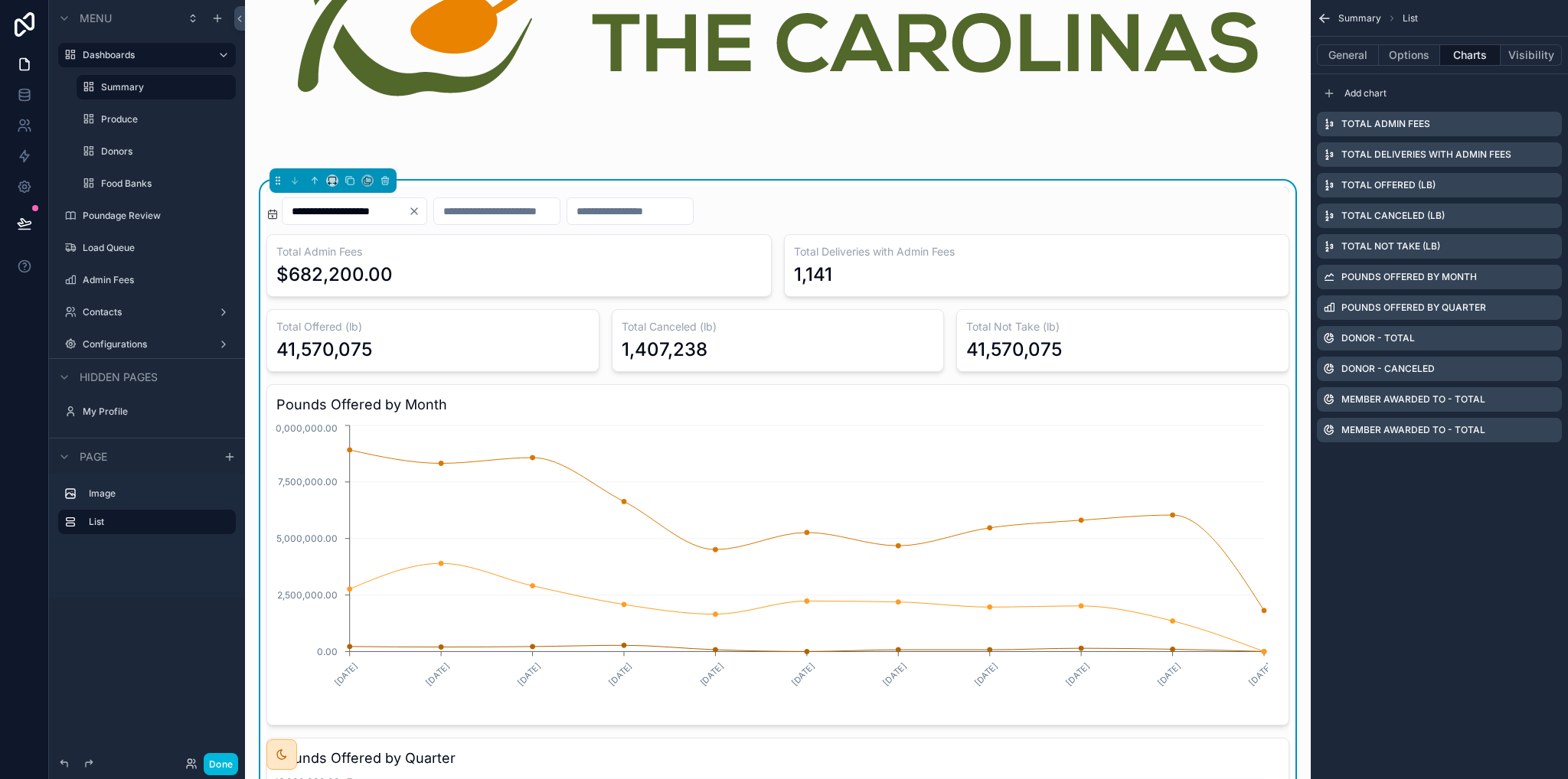
click at [0, 0] on icon "scrollable content" at bounding box center [0, 0] width 0 height 0
click at [1525, 222] on icon at bounding box center [1525, 222] width 12 height 12
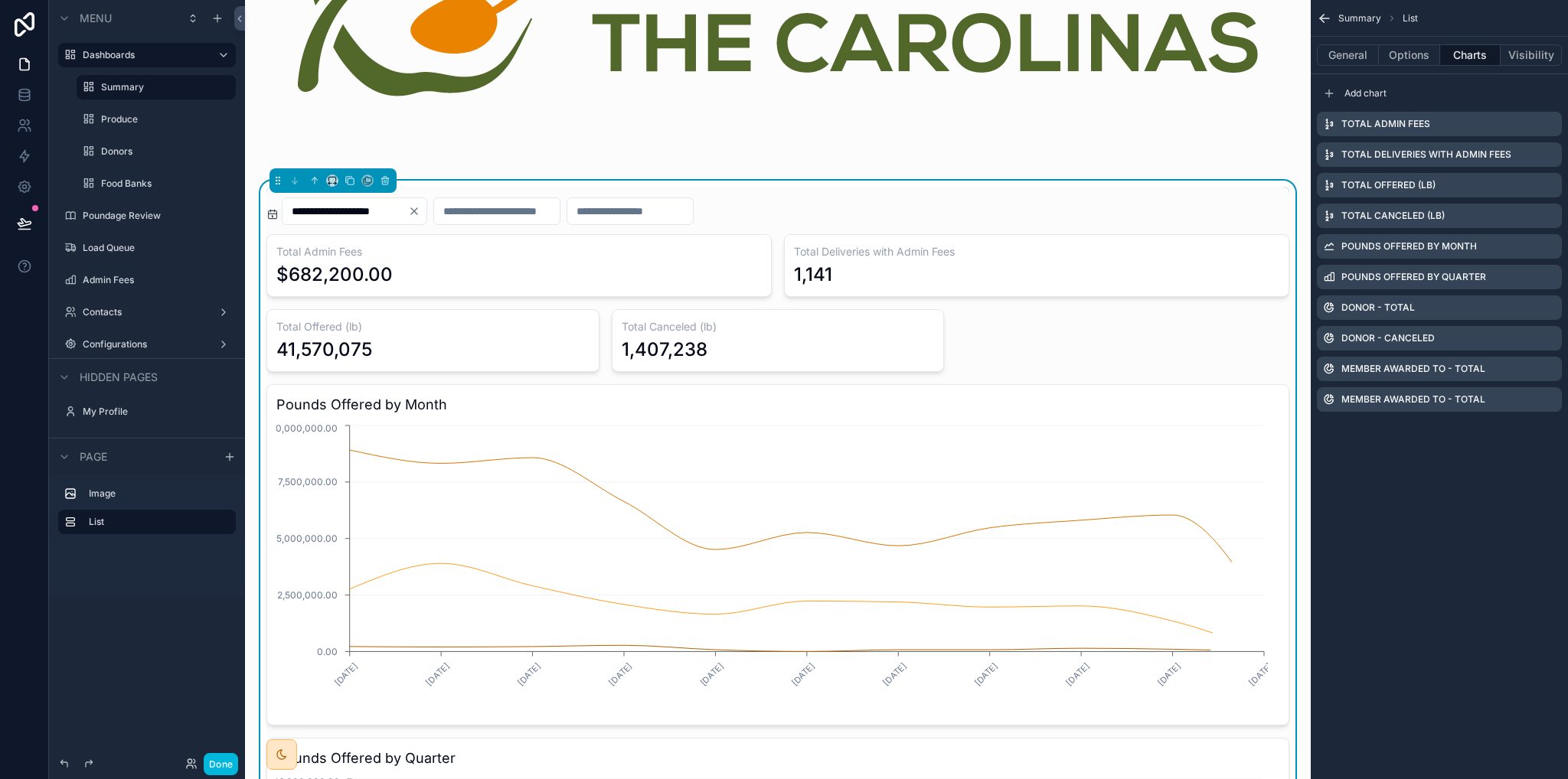
click at [0, 0] on icon "scrollable content" at bounding box center [0, 0] width 0 height 0
click at [1543, 160] on icon at bounding box center [1543, 160] width 6 height 6
click at [0, 0] on icon "scrollable content" at bounding box center [0, 0] width 0 height 0
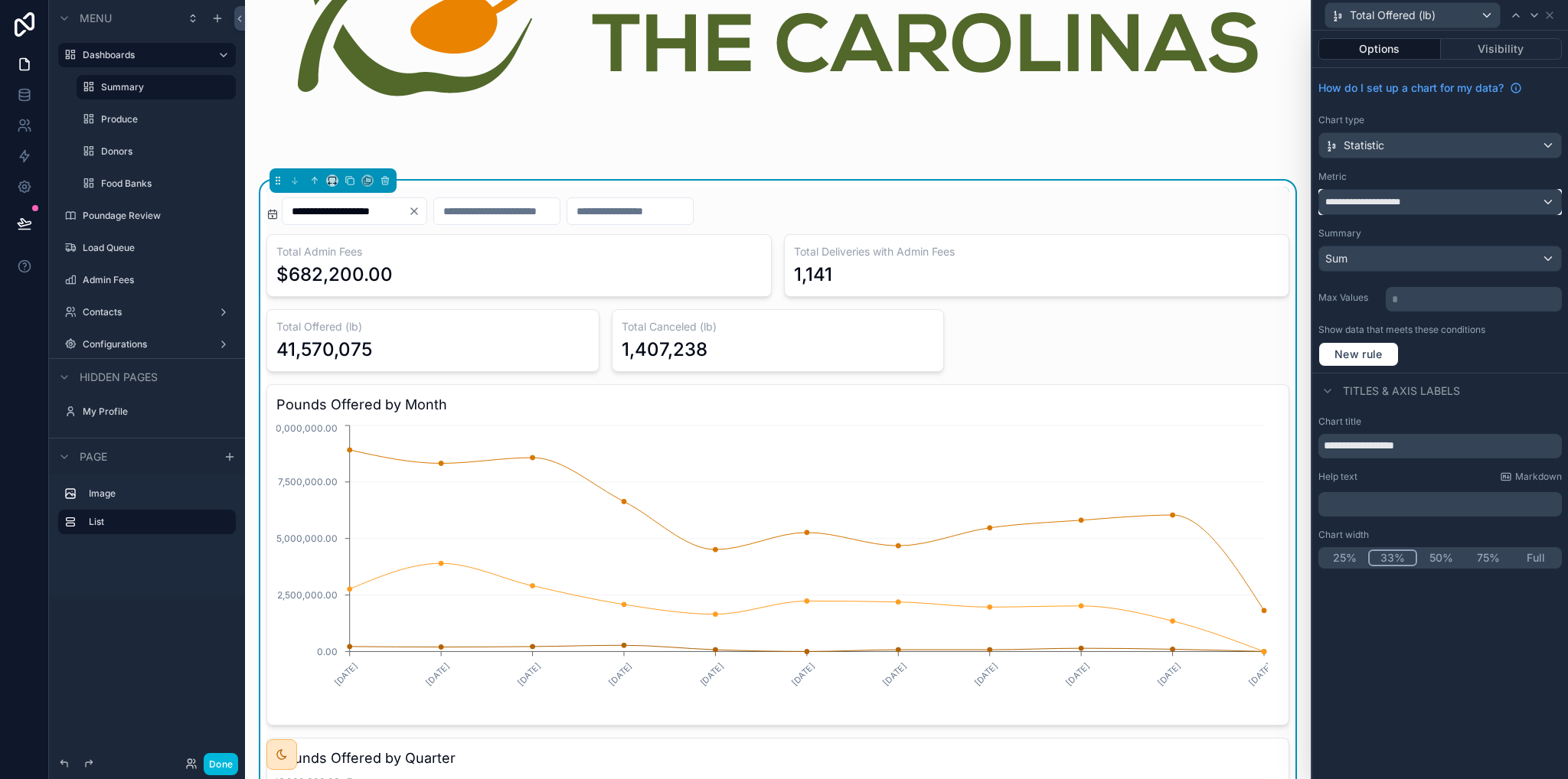
click at [1433, 196] on div "**********" at bounding box center [1440, 202] width 242 height 25
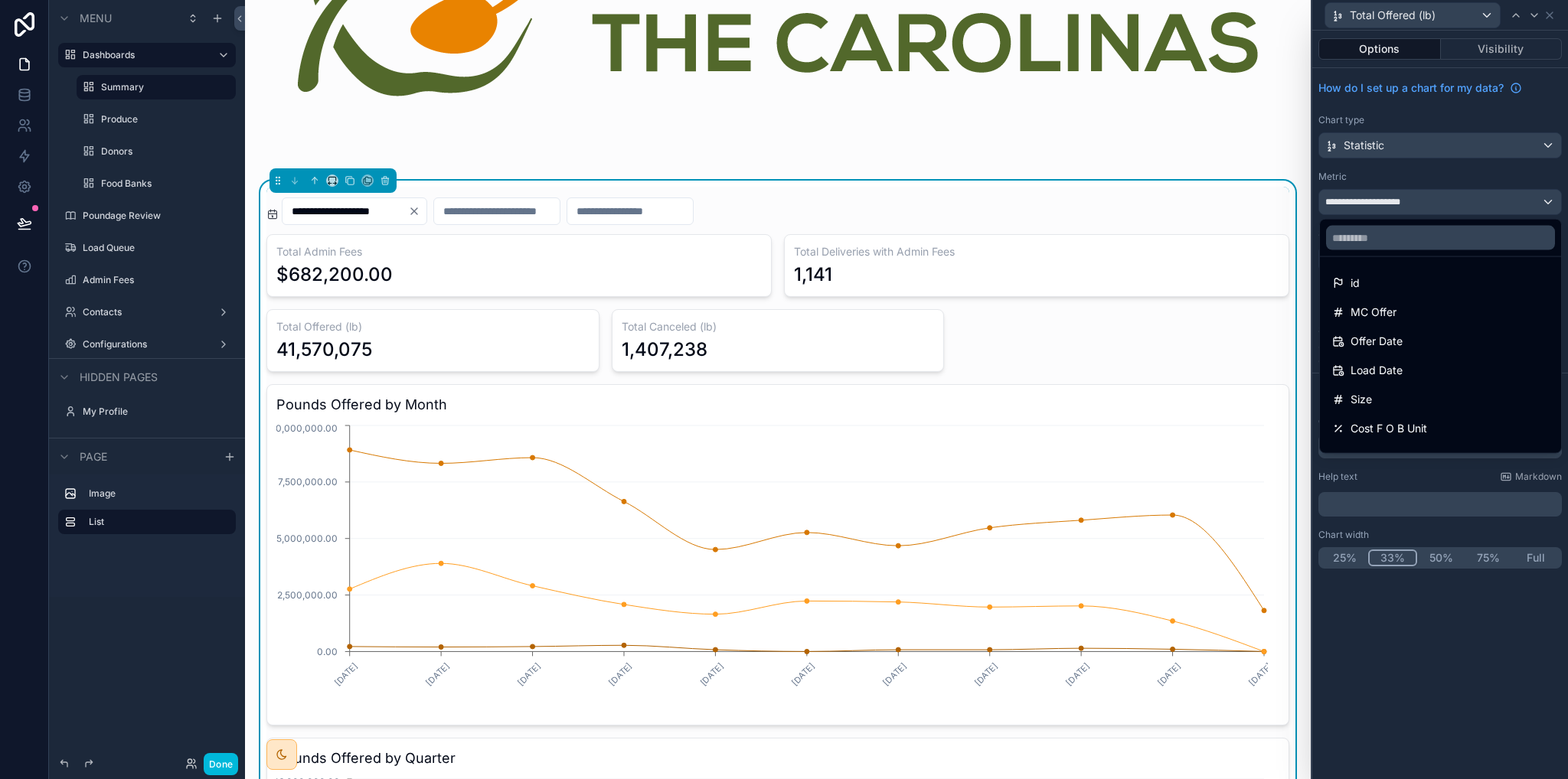
drag, startPoint x: 1431, startPoint y: 204, endPoint x: 1389, endPoint y: 203, distance: 42.0
click at [1431, 203] on div at bounding box center [1440, 389] width 256 height 779
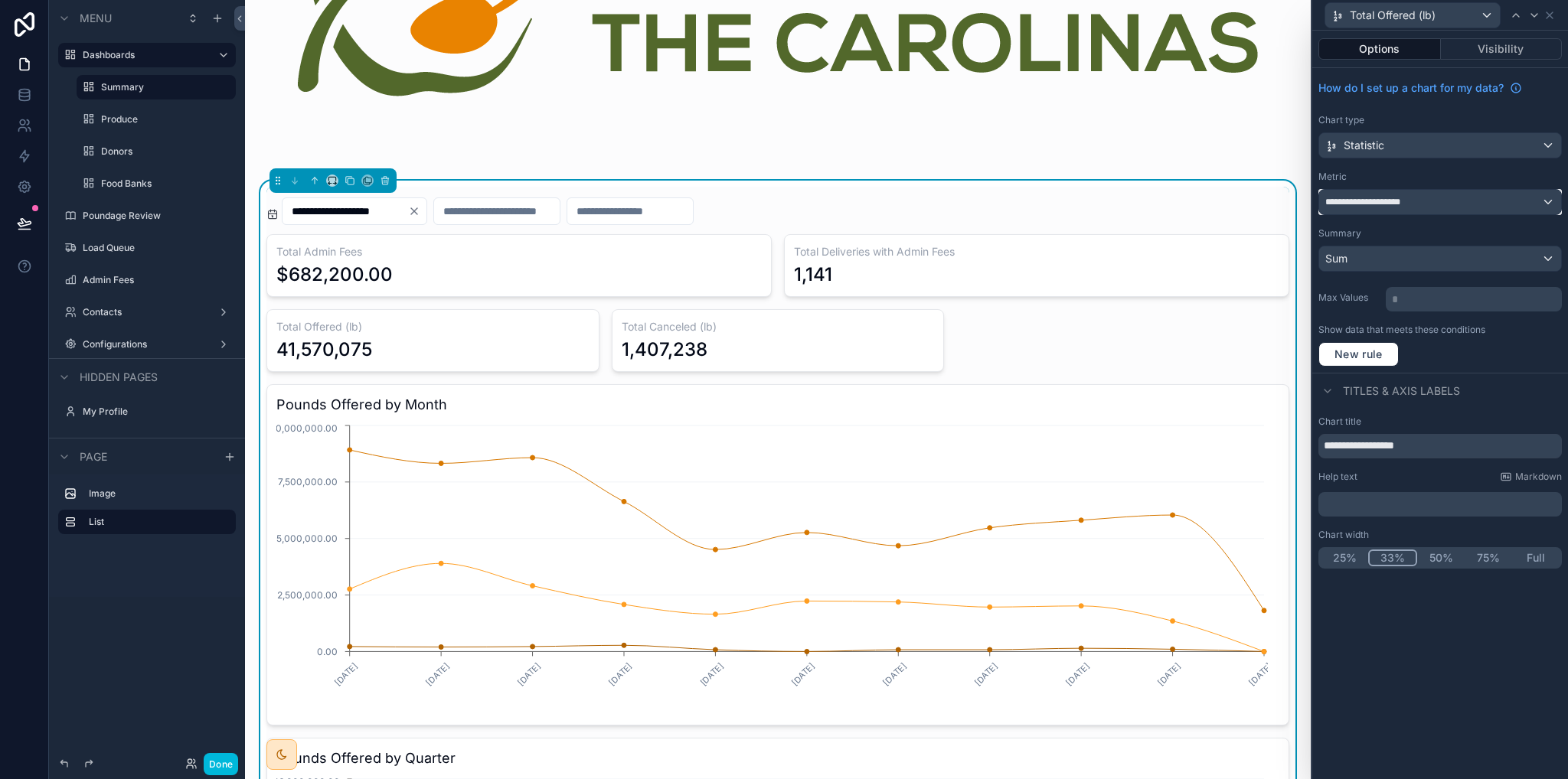
click at [1383, 201] on span "**********" at bounding box center [1373, 202] width 96 height 12
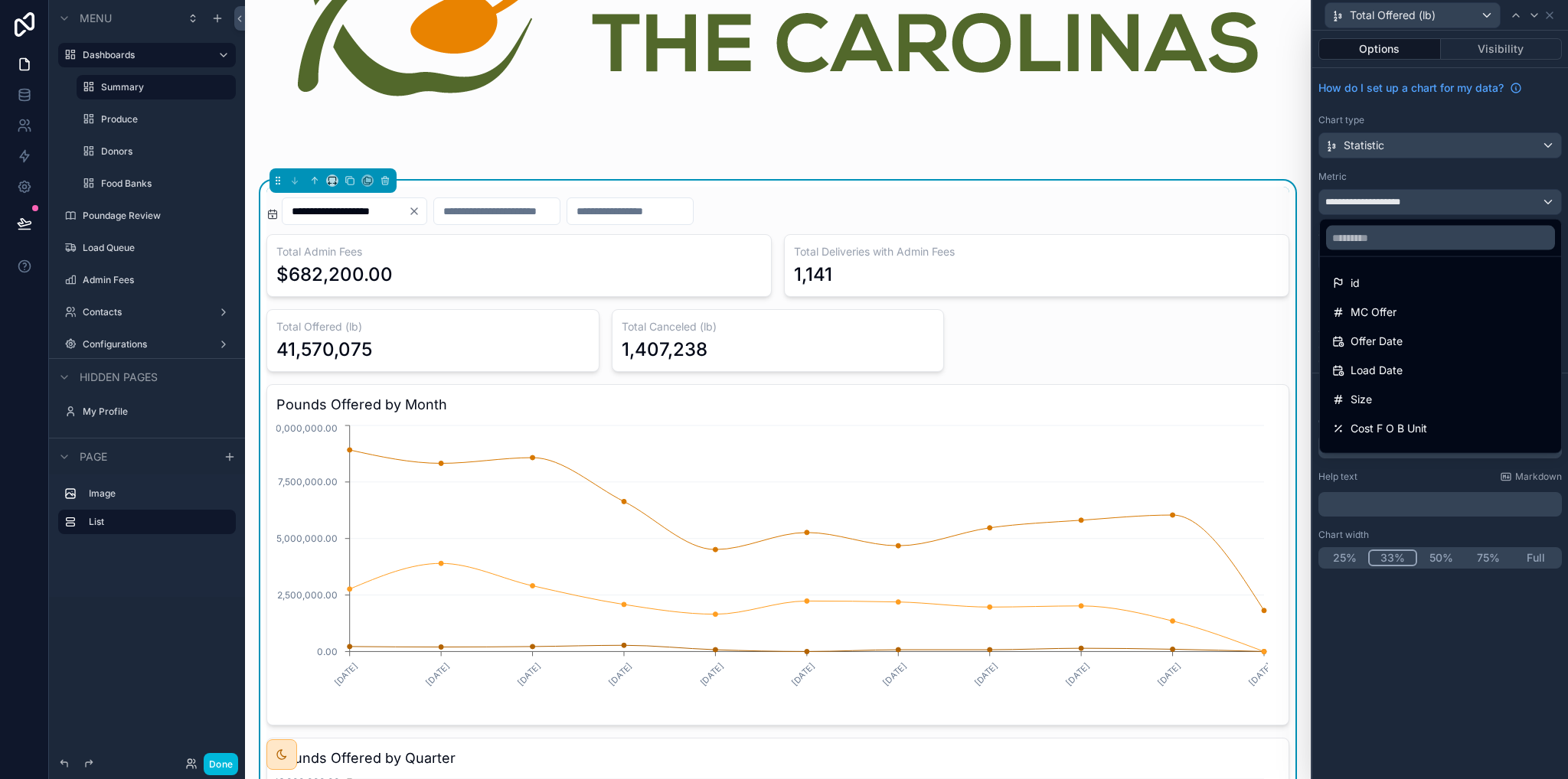
drag, startPoint x: 1387, startPoint y: 628, endPoint x: 1378, endPoint y: 488, distance: 140.3
click at [1387, 626] on div at bounding box center [1440, 389] width 256 height 779
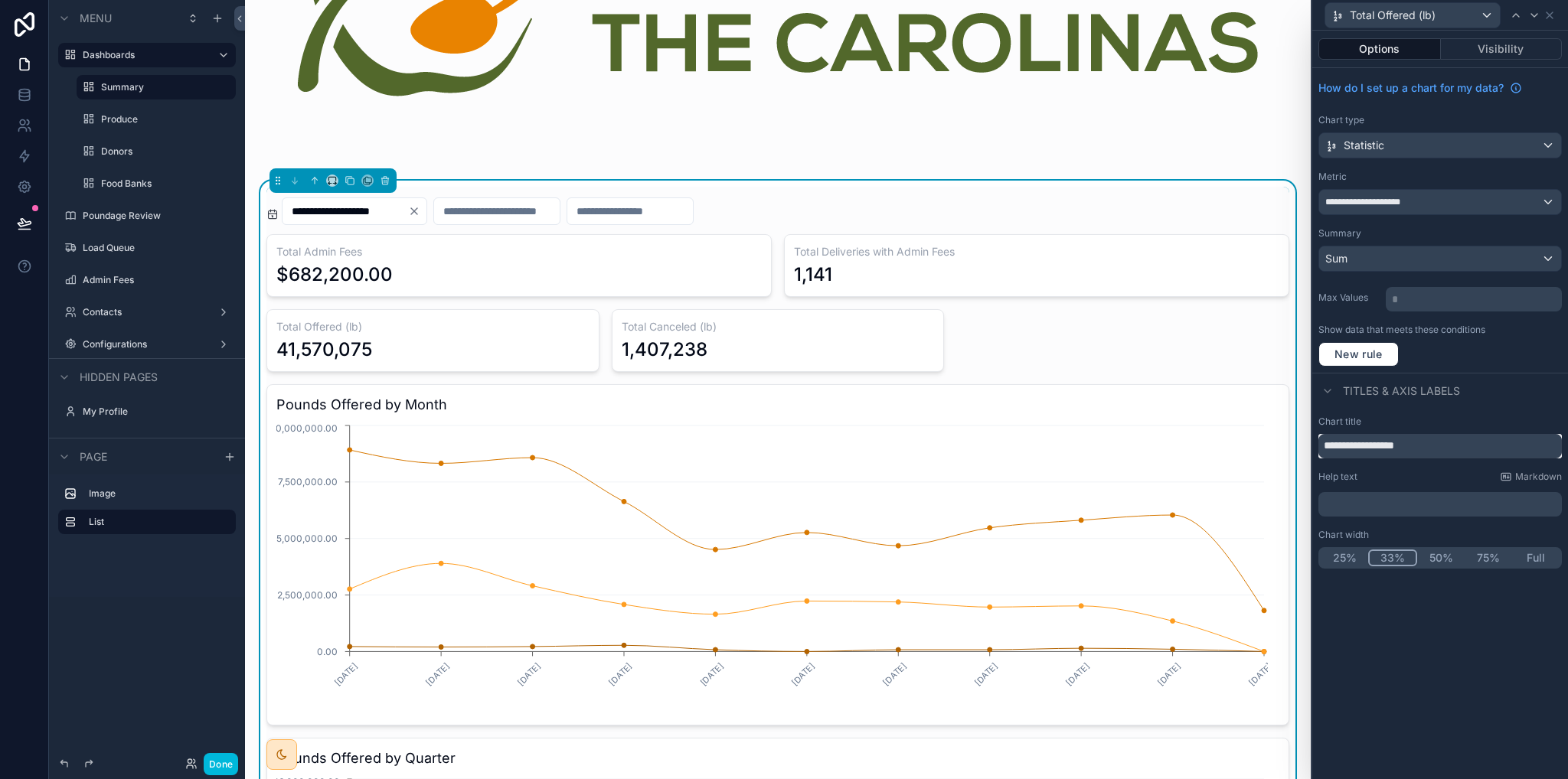
click at [1383, 450] on input "**********" at bounding box center [1440, 446] width 244 height 25
drag, startPoint x: 1389, startPoint y: 448, endPoint x: 1349, endPoint y: 445, distance: 40.1
click at [1349, 445] on input "**********" at bounding box center [1440, 446] width 244 height 25
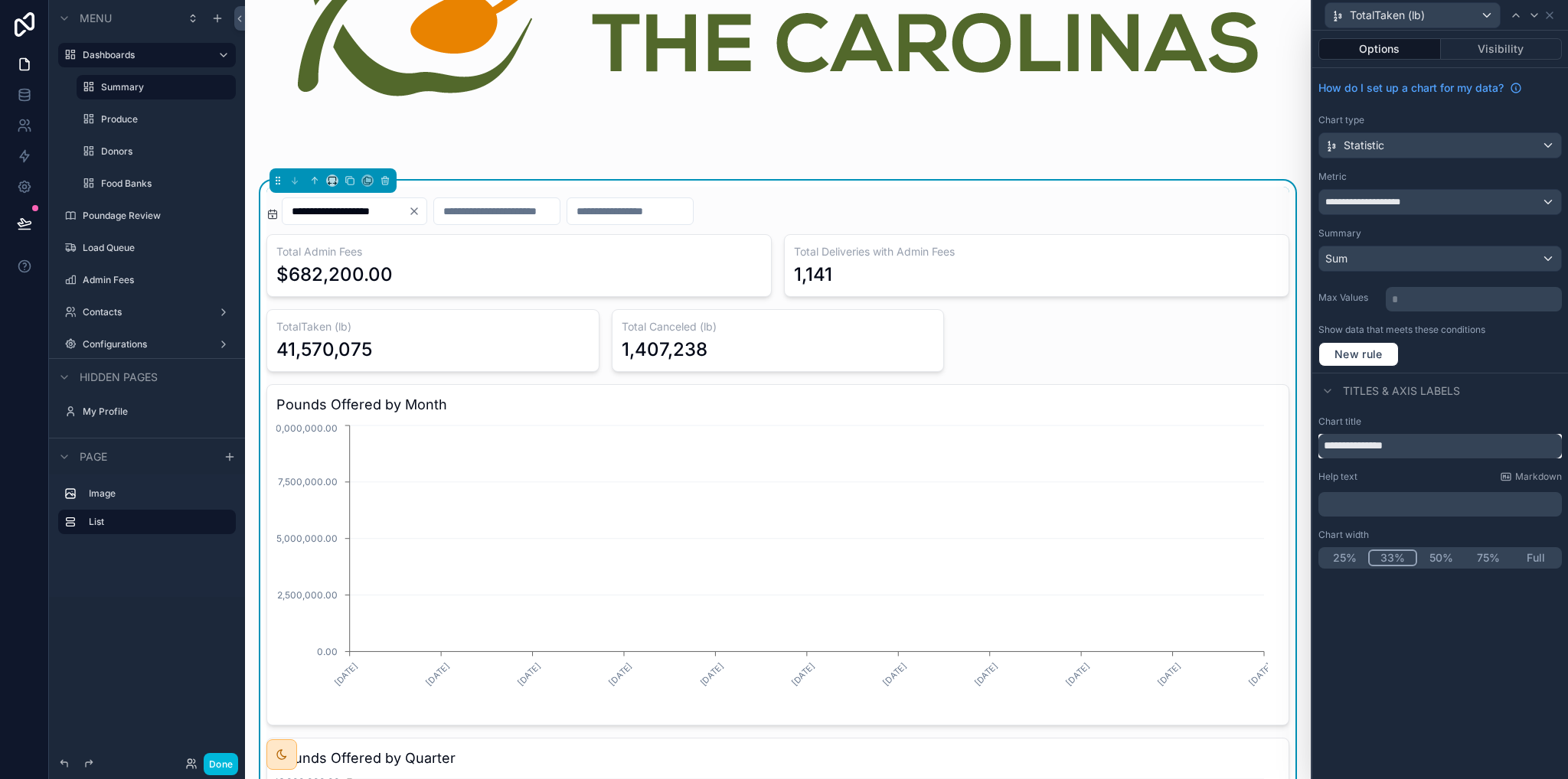
click at [1347, 441] on input "**********" at bounding box center [1440, 446] width 244 height 25
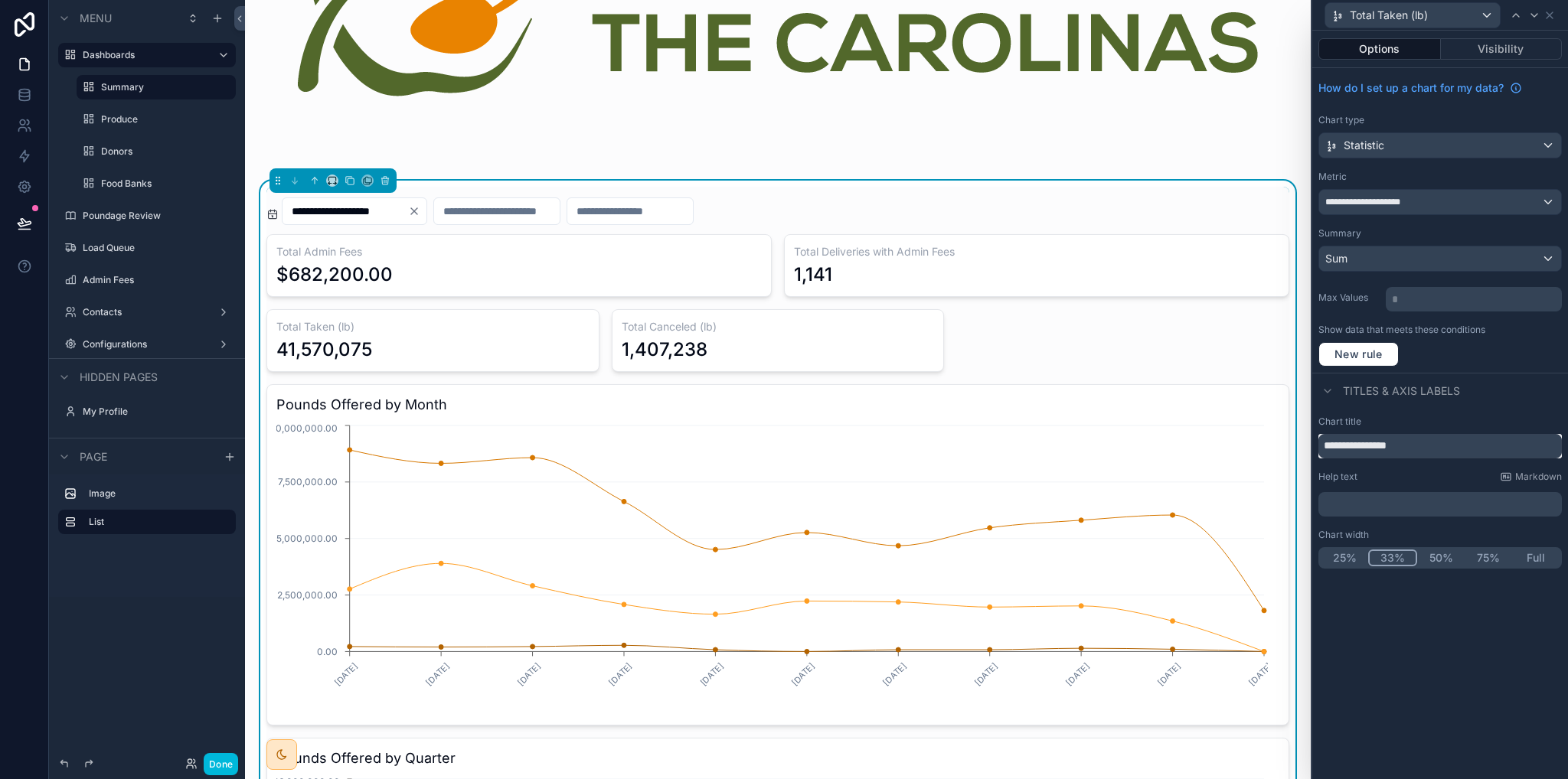
type input "**********"
click at [1421, 199] on div "**********" at bounding box center [1440, 202] width 242 height 25
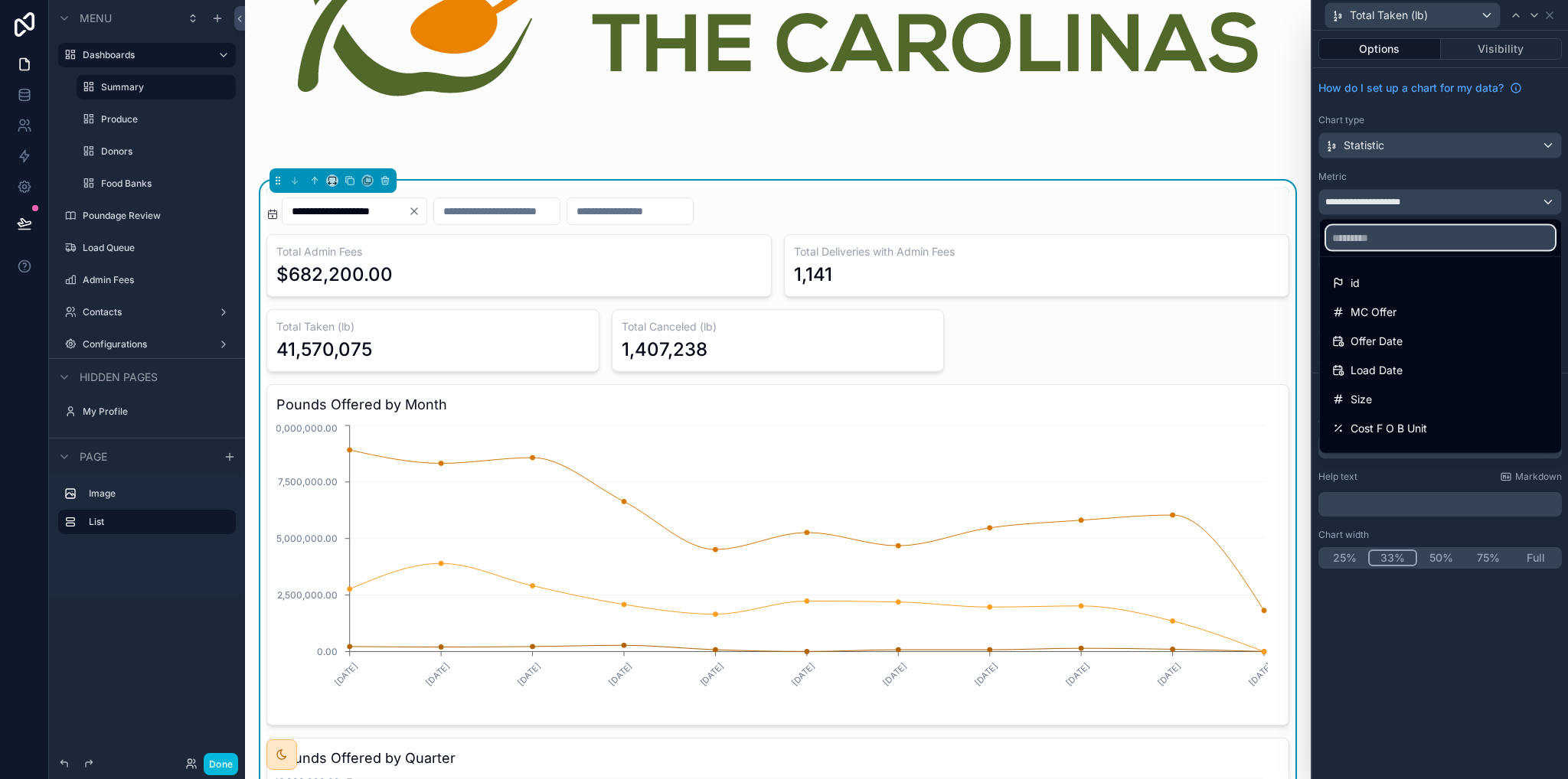
click at [1345, 239] on input "text" at bounding box center [1440, 238] width 229 height 25
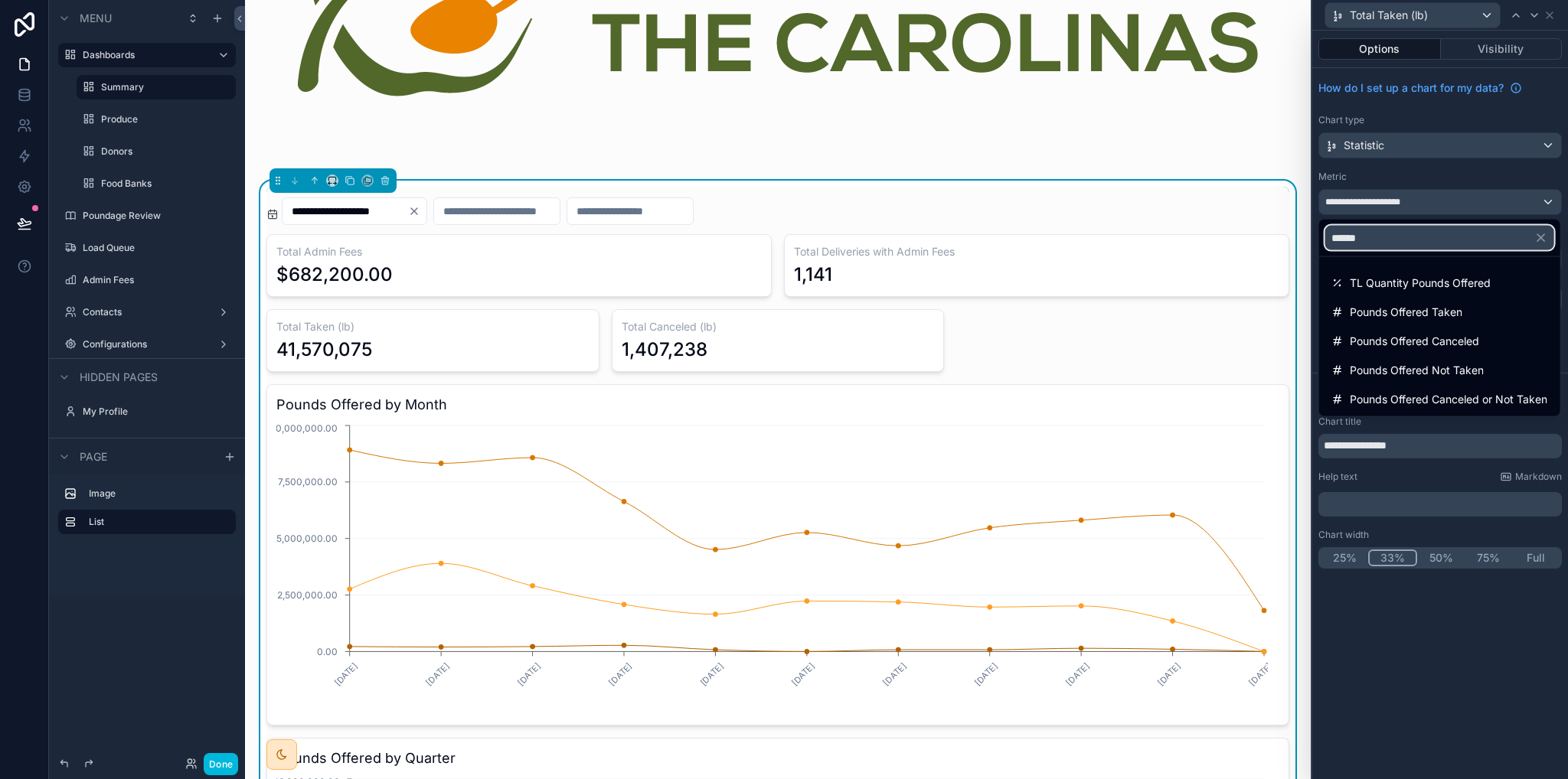
type input "******"
click at [1413, 281] on span "TL Quantity Pounds Offered" at bounding box center [1420, 283] width 141 height 18
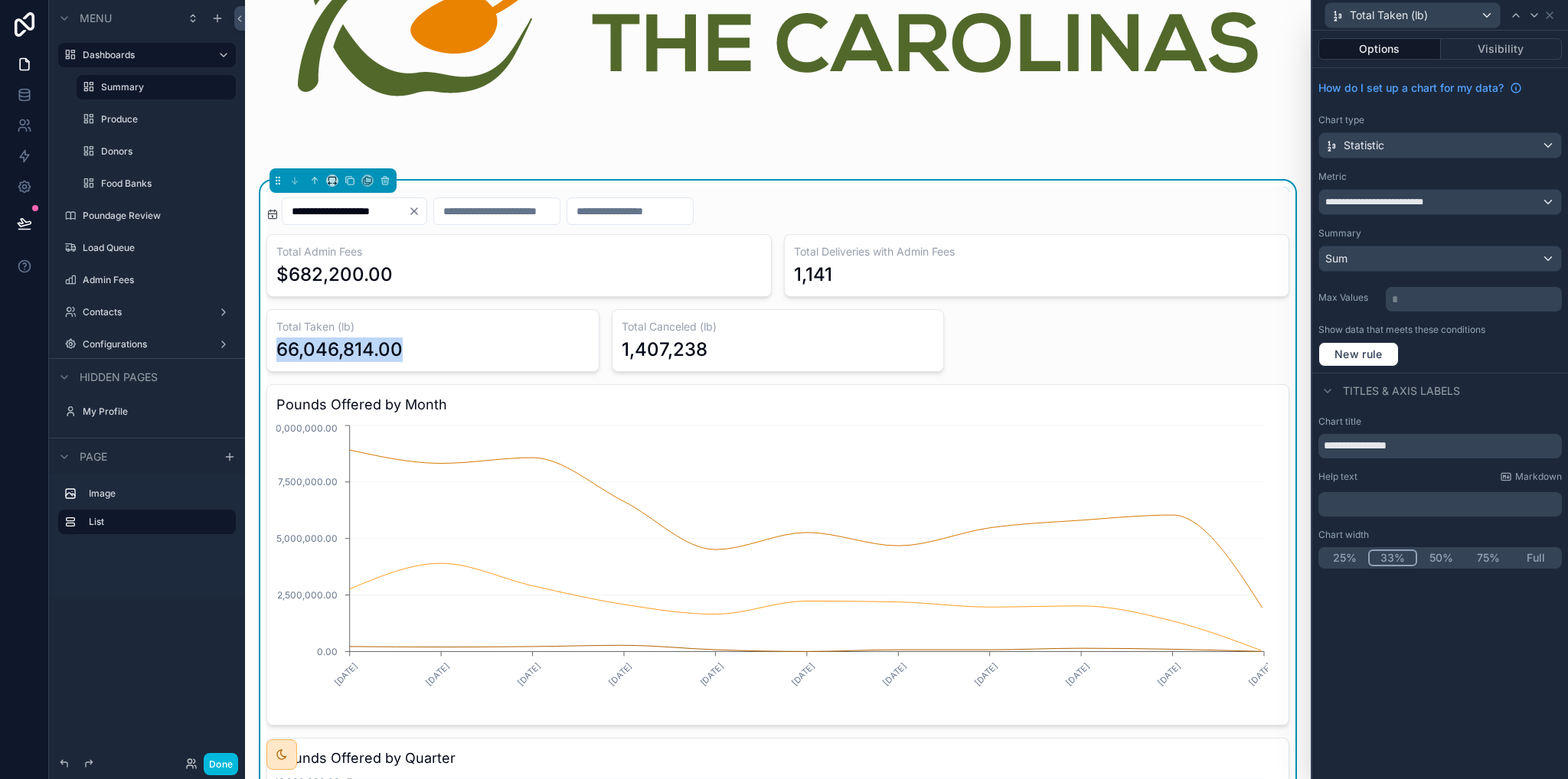
drag, startPoint x: 278, startPoint y: 342, endPoint x: 410, endPoint y: 344, distance: 132.0
click at [410, 344] on div "66,046,814.00" at bounding box center [432, 350] width 313 height 25
click at [1372, 441] on input "**********" at bounding box center [1440, 446] width 244 height 25
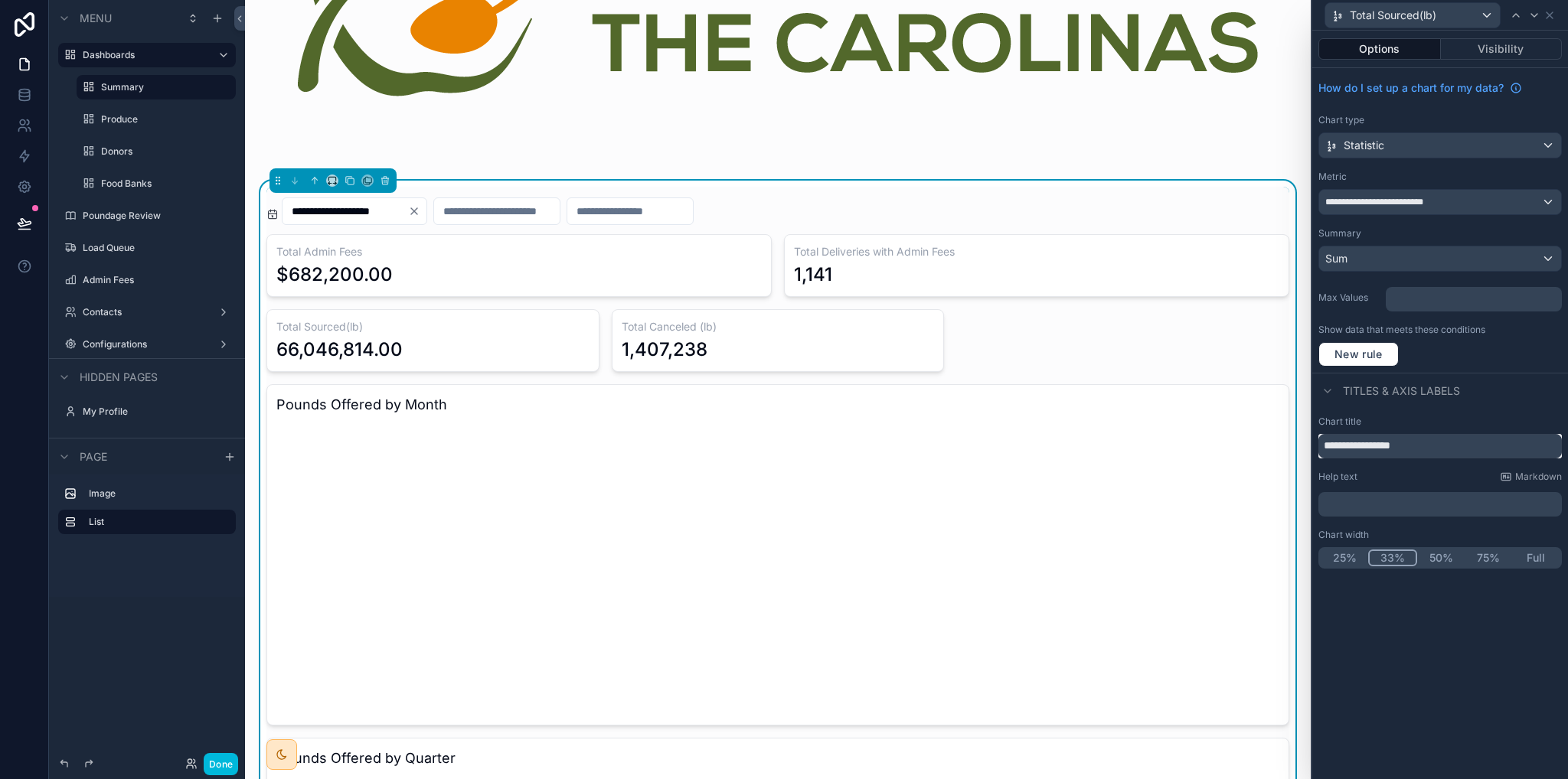
click at [1393, 444] on input "**********" at bounding box center [1440, 446] width 244 height 25
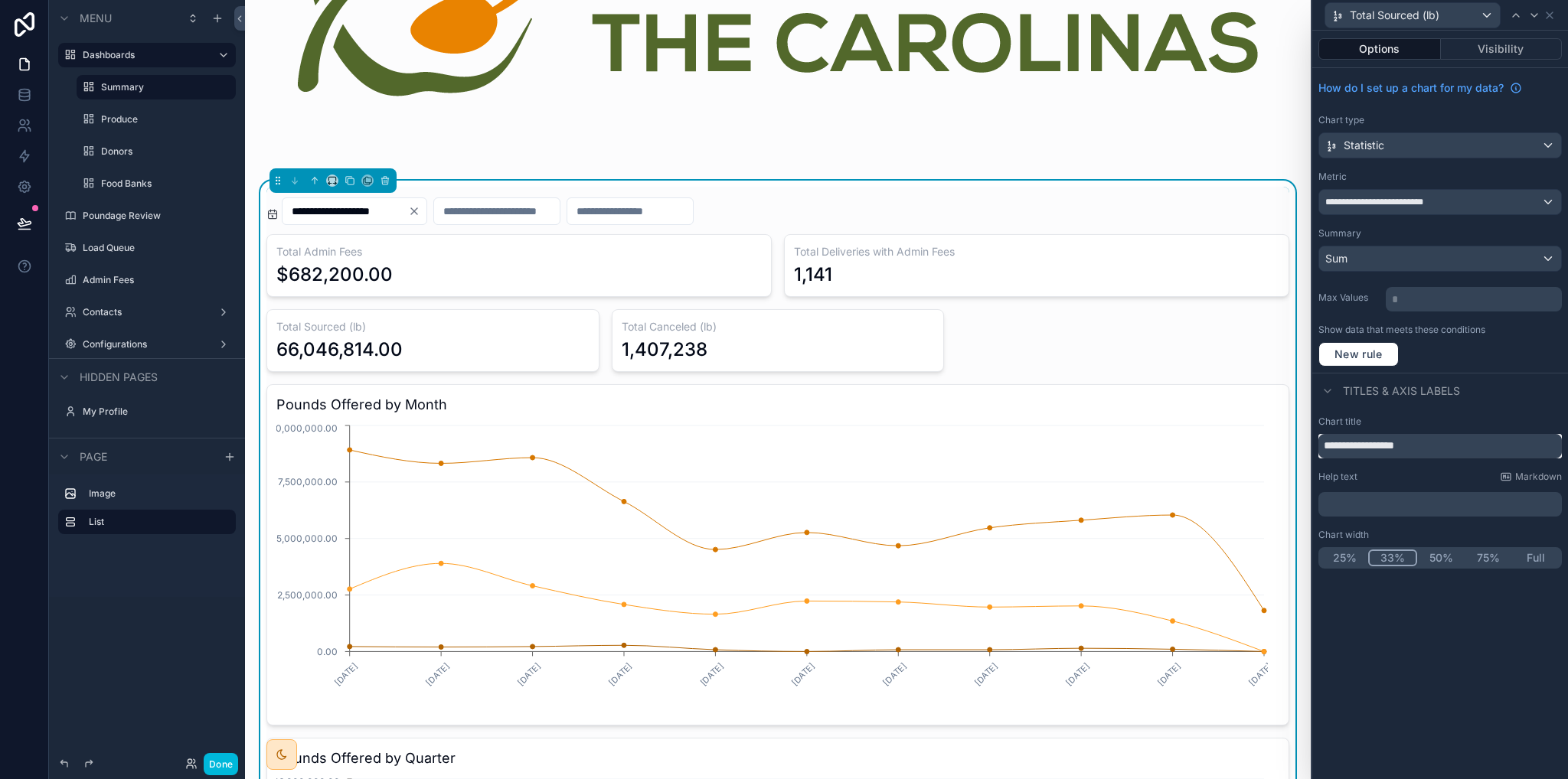
type input "**********"
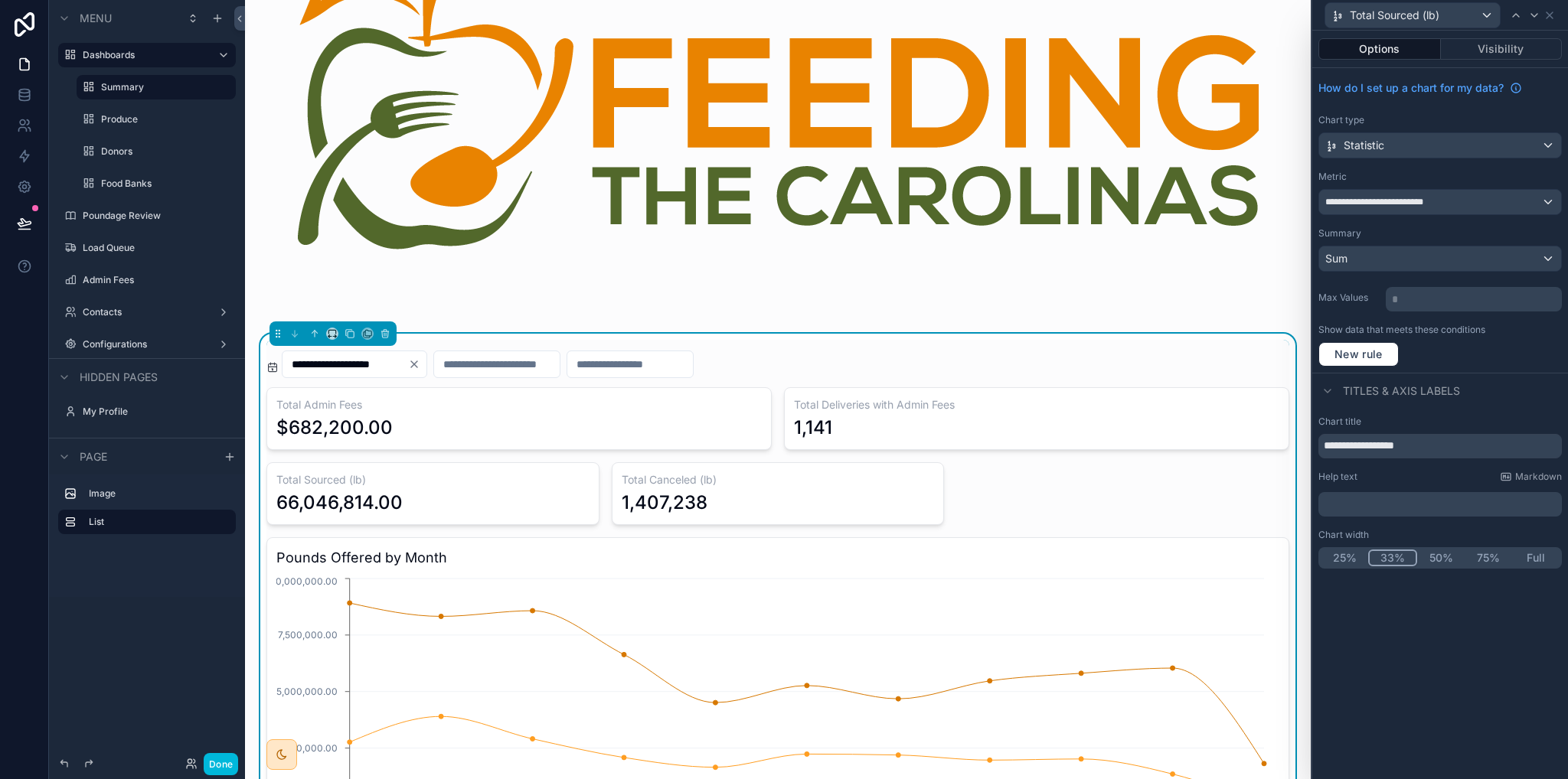
scroll to position [0, 0]
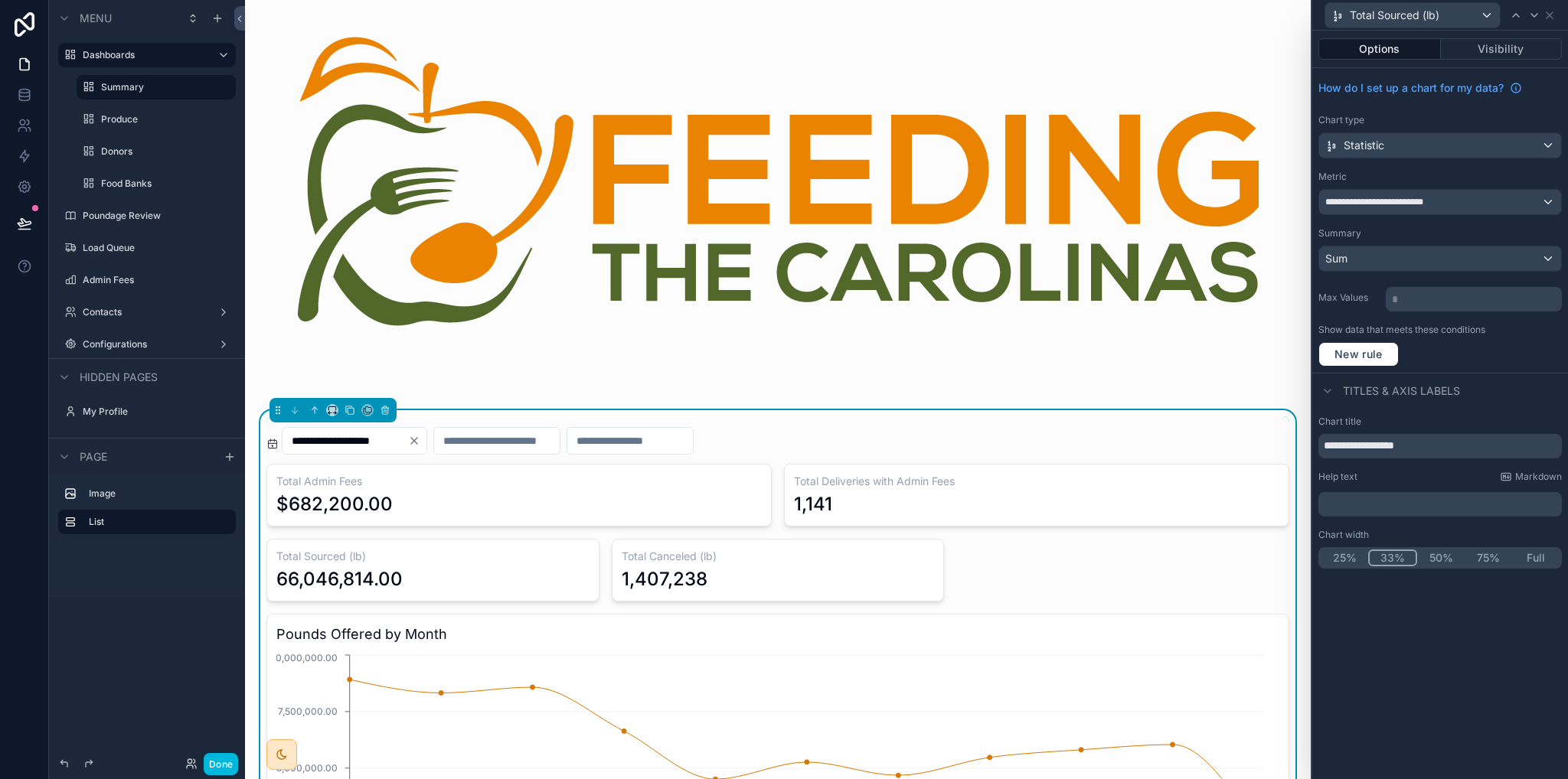
click at [322, 51] on div "scrollable content" at bounding box center [778, 205] width 1042 height 386
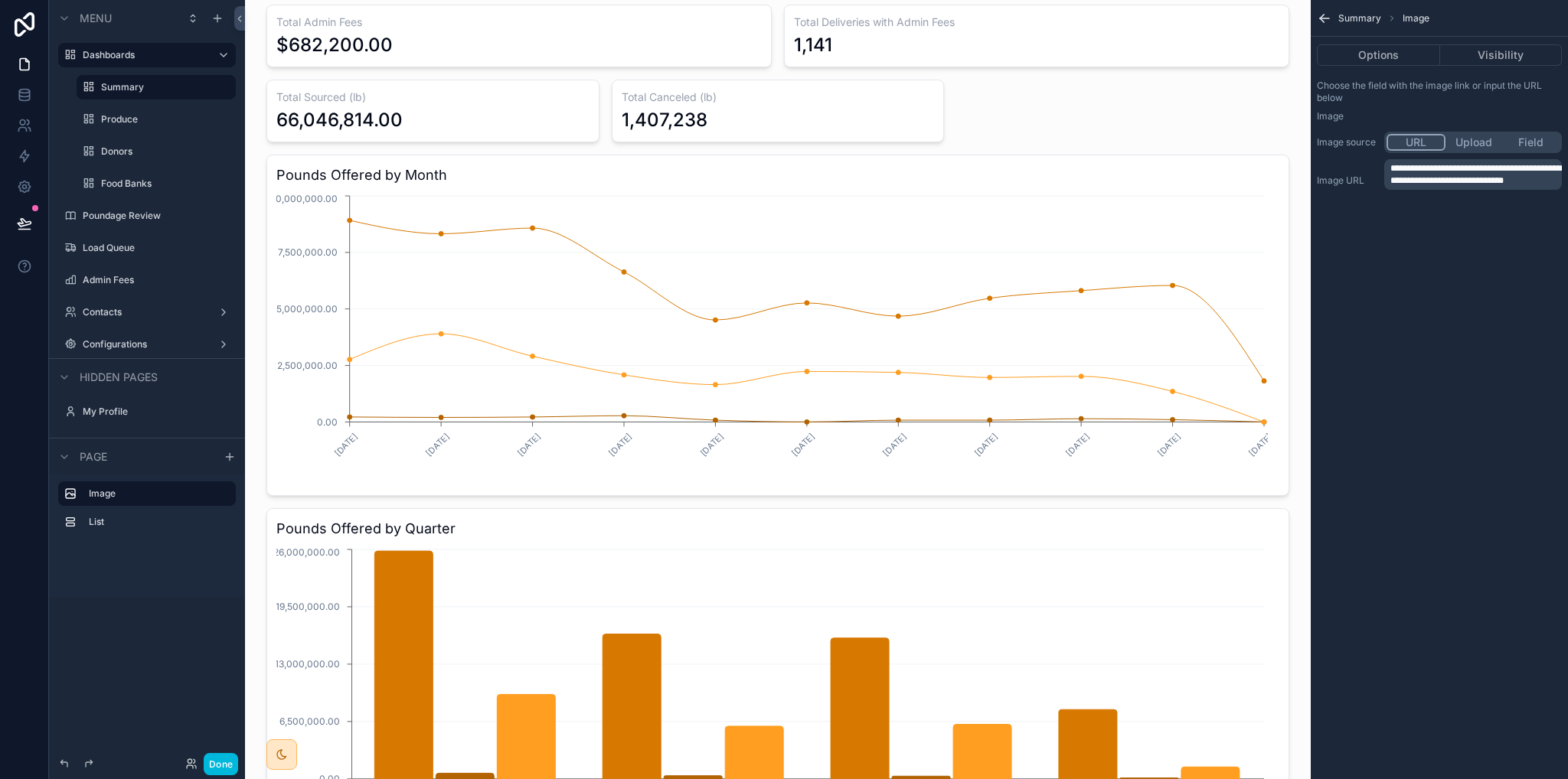
scroll to position [77, 0]
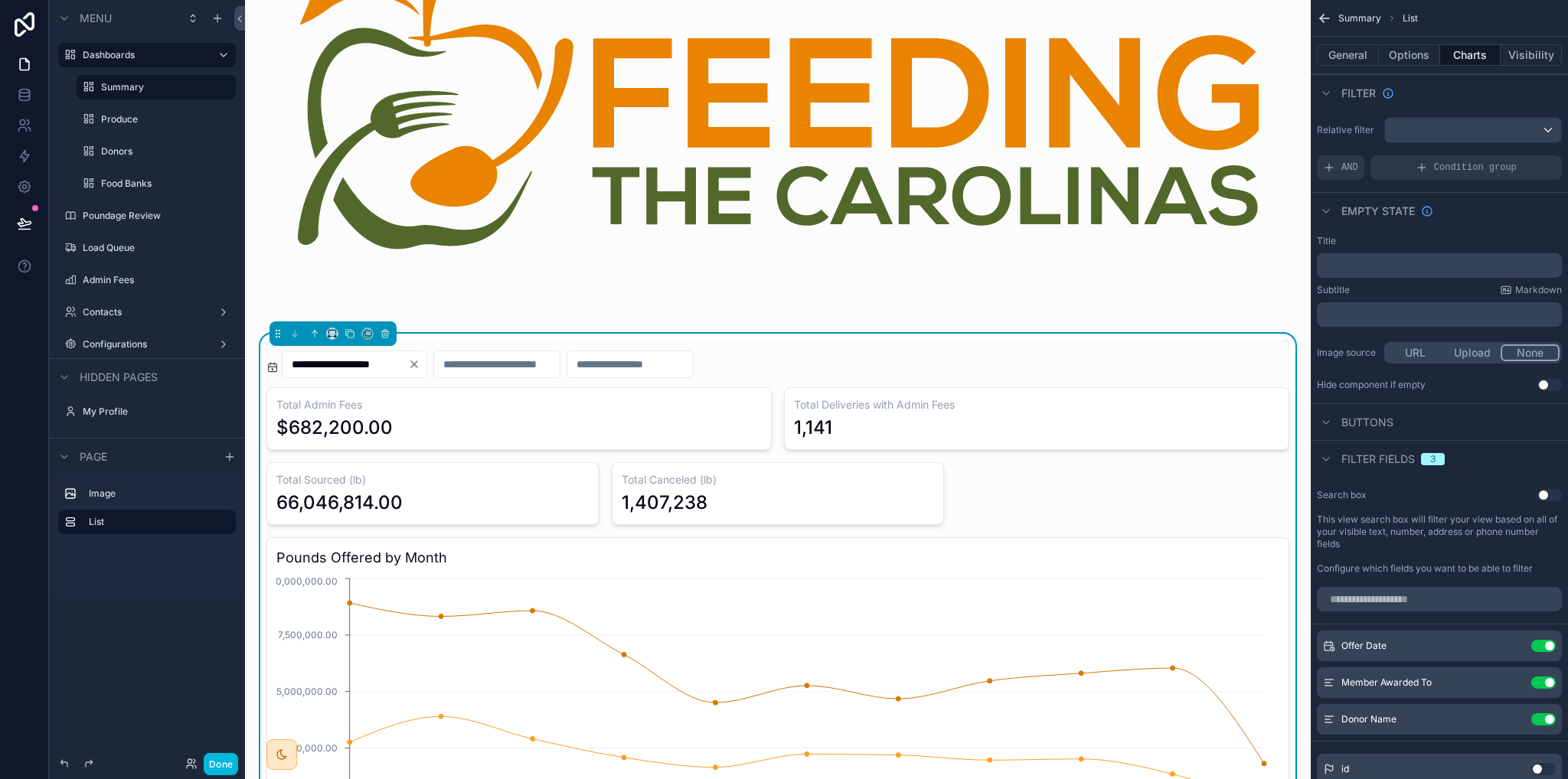
click at [916, 365] on div "**********" at bounding box center [777, 365] width 1023 height 28
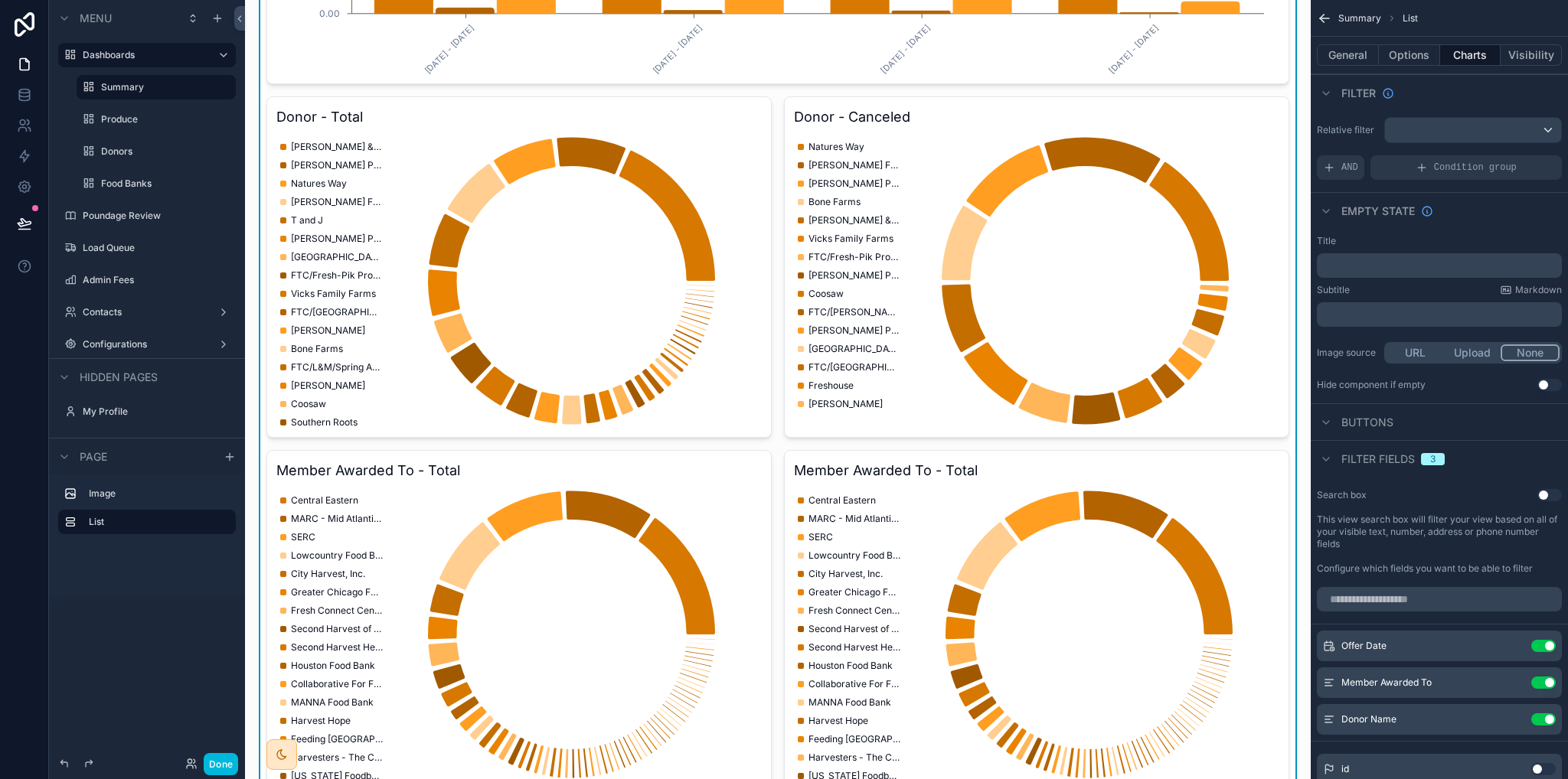
scroll to position [1378, 0]
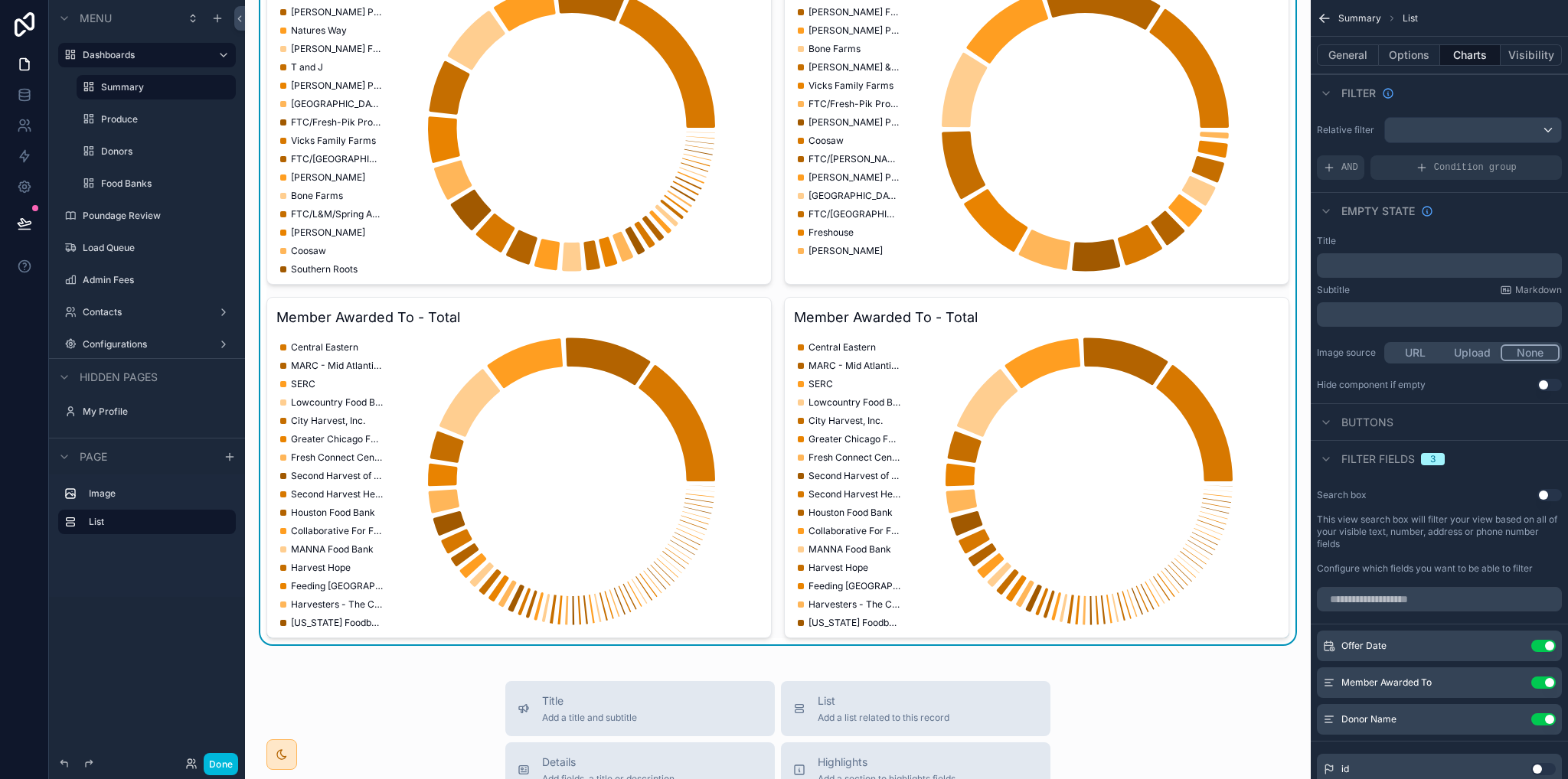
click at [1120, 466] on icon "chart" at bounding box center [1033, 481] width 480 height 294
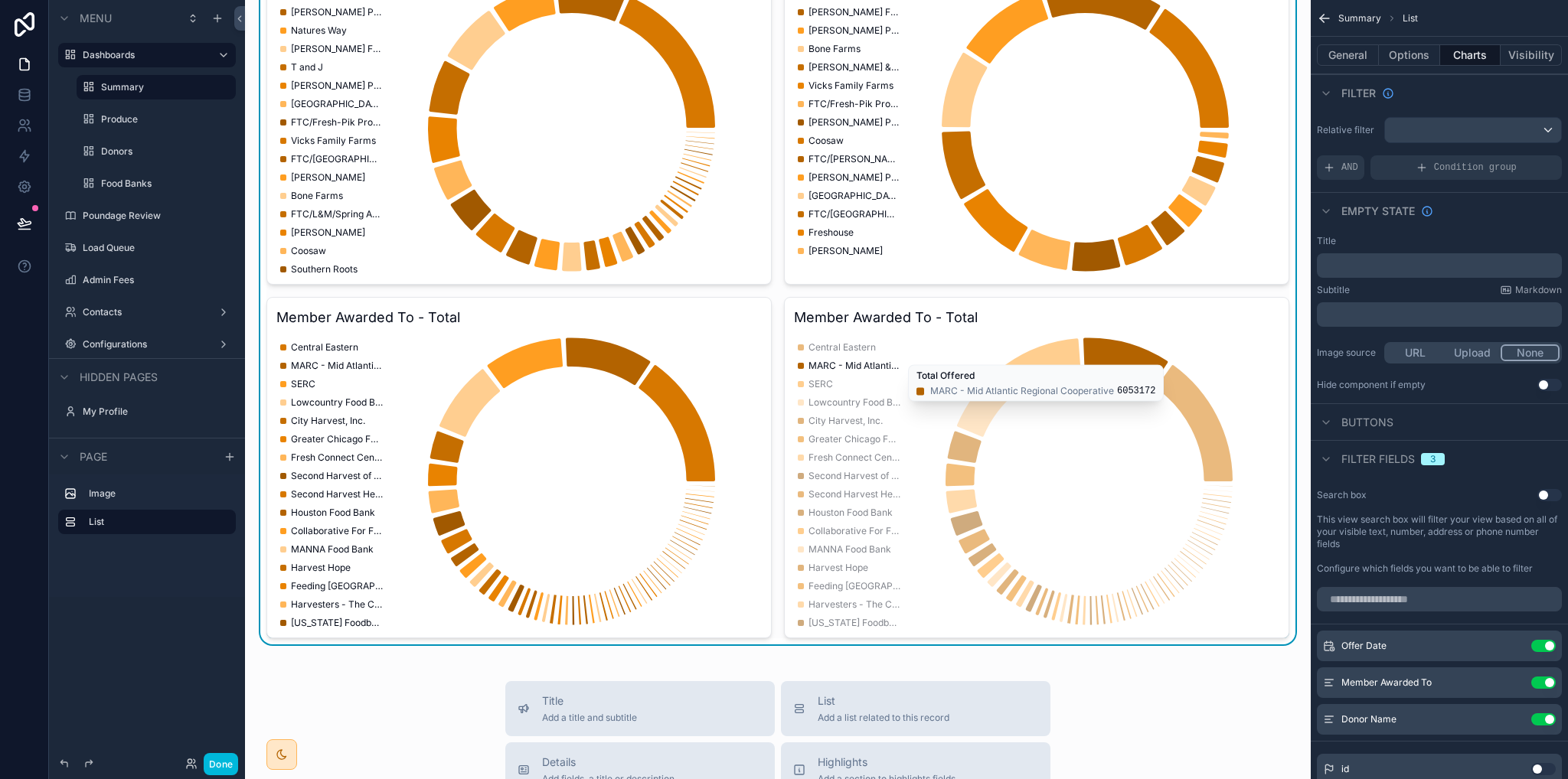
click at [1321, 19] on icon "scrollable content" at bounding box center [1322, 20] width 4 height 4
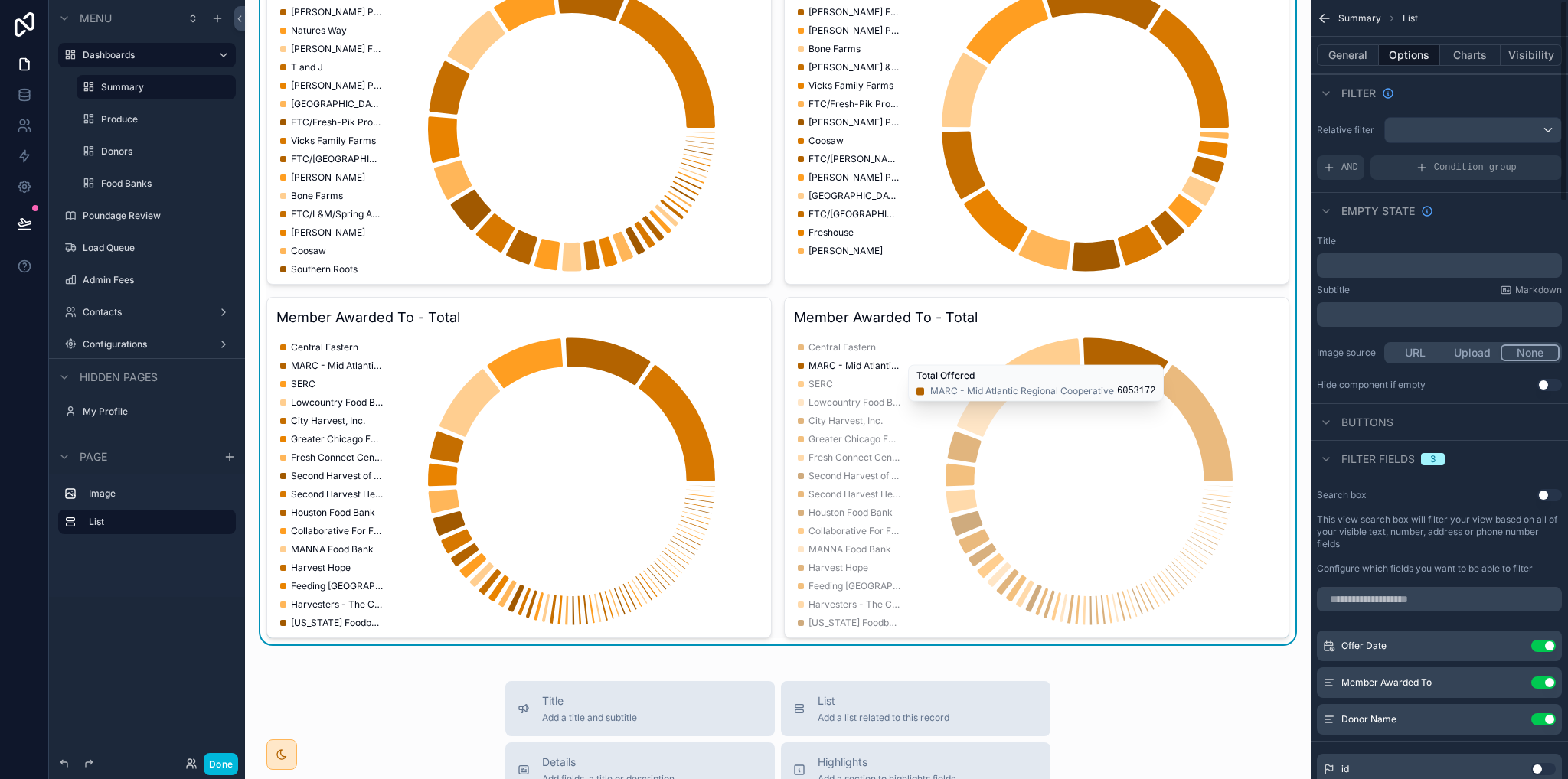
click at [1466, 57] on button "Charts" at bounding box center [1471, 55] width 61 height 21
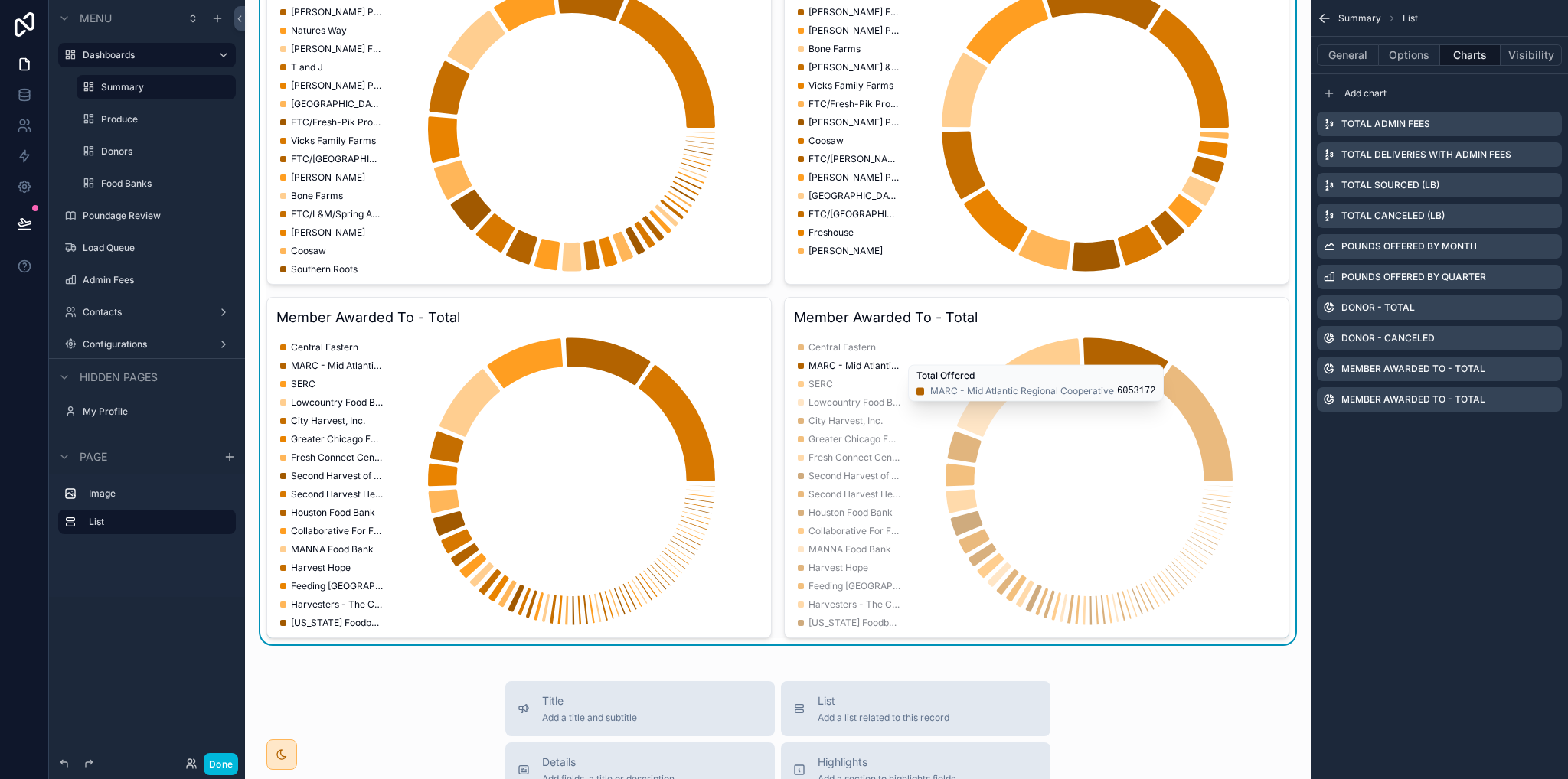
click at [0, 0] on icon "scrollable content" at bounding box center [0, 0] width 0 height 0
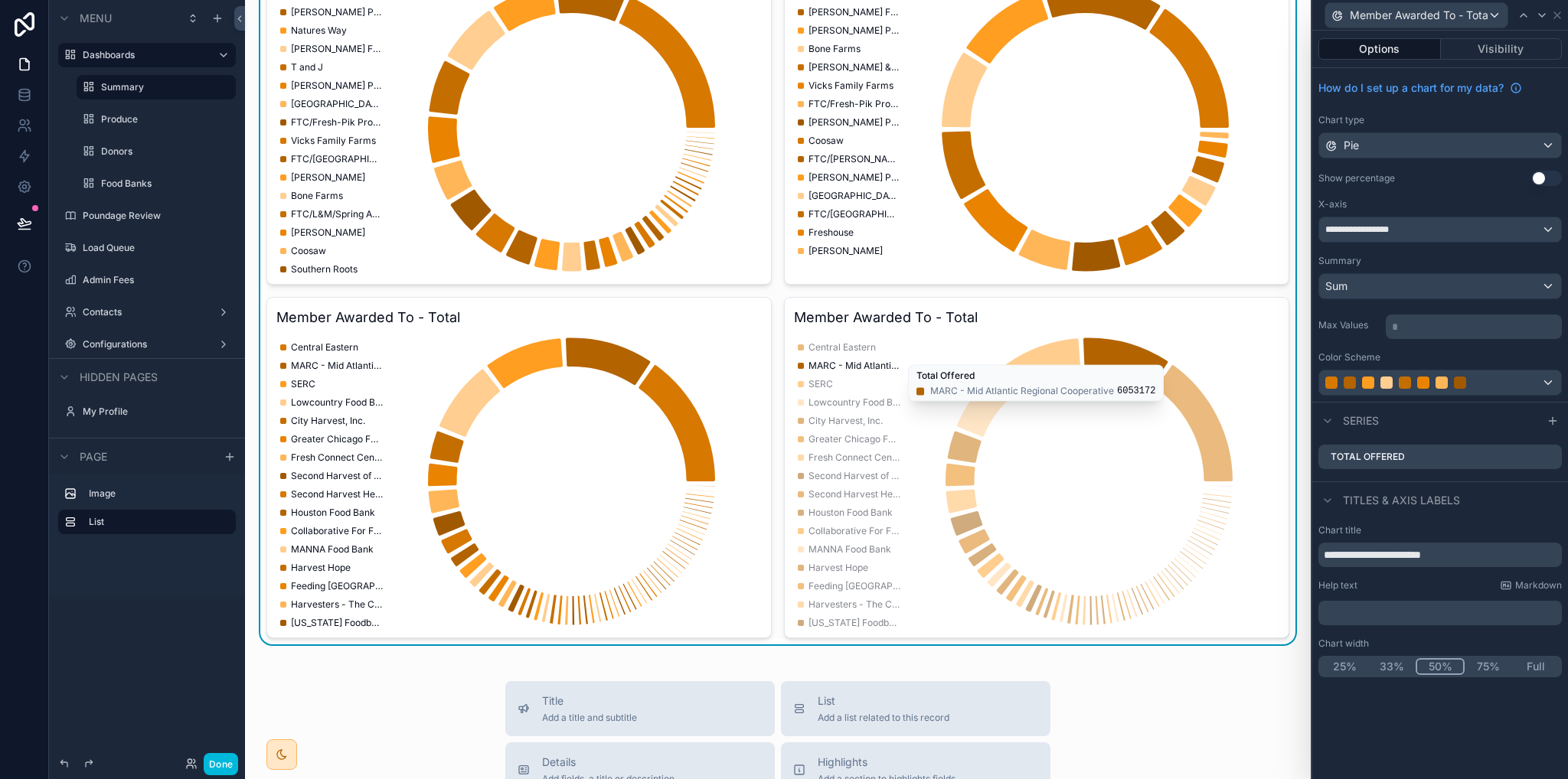
click at [0, 0] on icon at bounding box center [0, 0] width 0 height 0
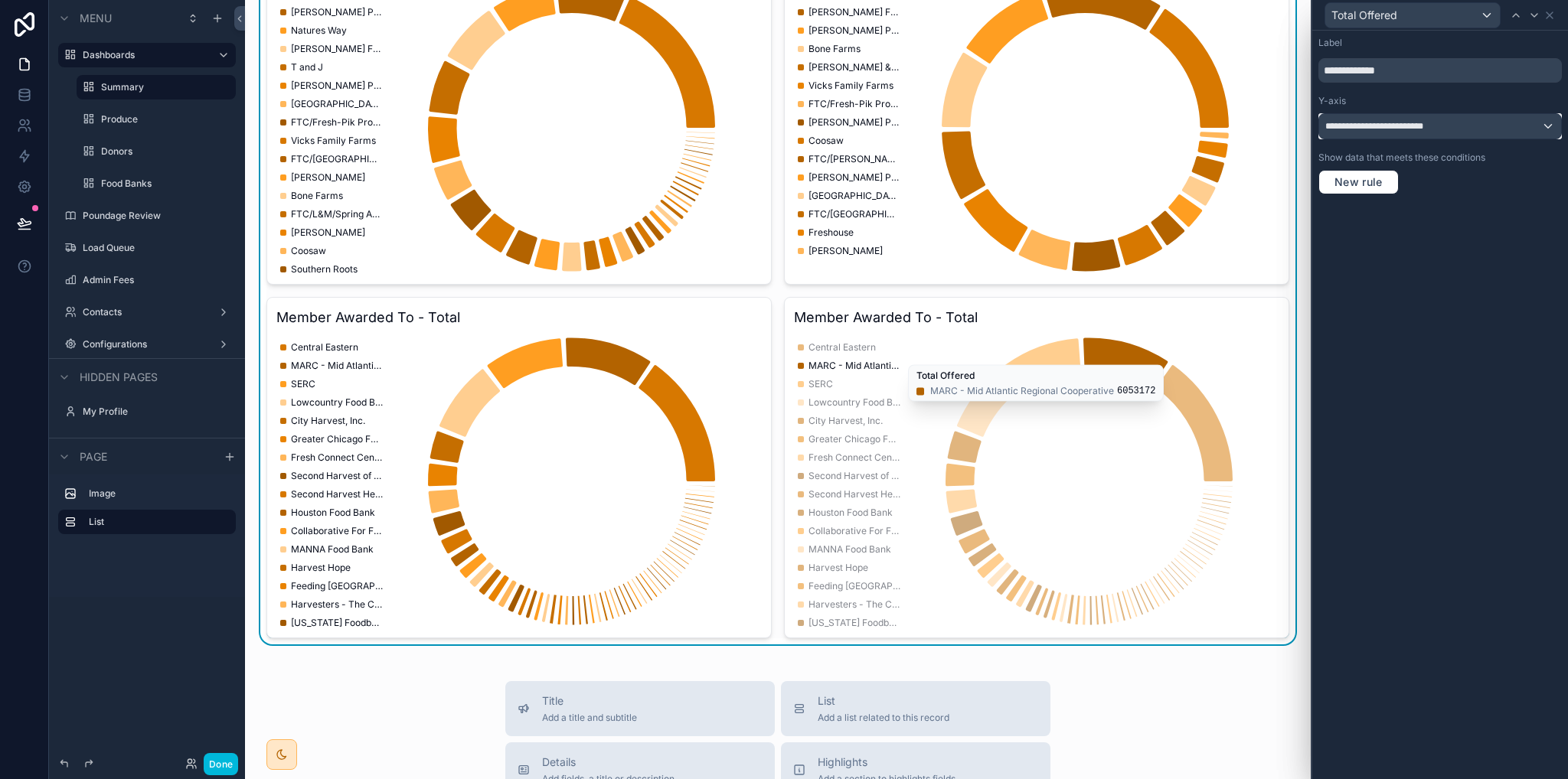
click at [1401, 122] on span "**********" at bounding box center [1386, 126] width 121 height 12
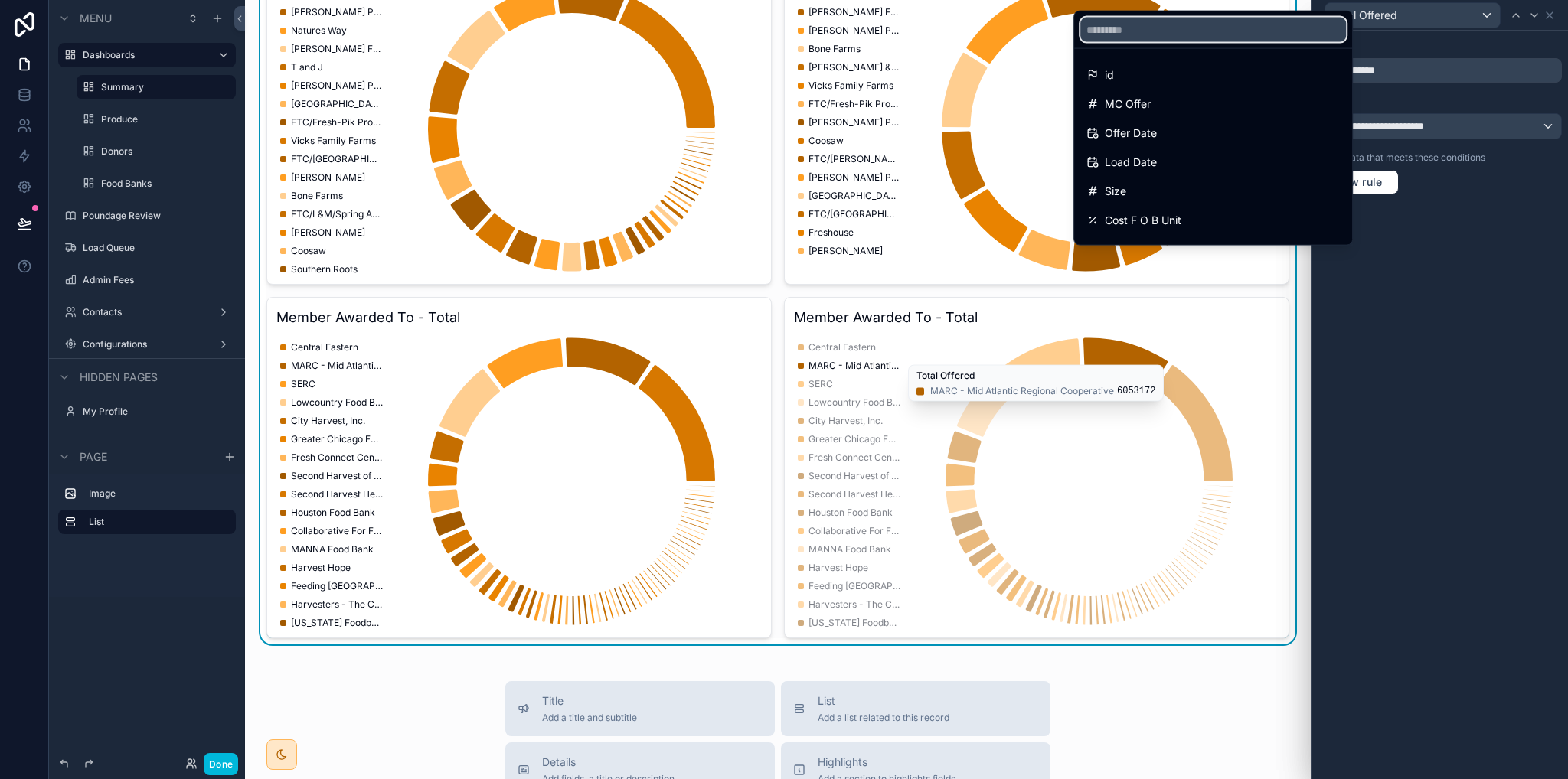
click at [1217, 26] on input "text" at bounding box center [1213, 30] width 266 height 25
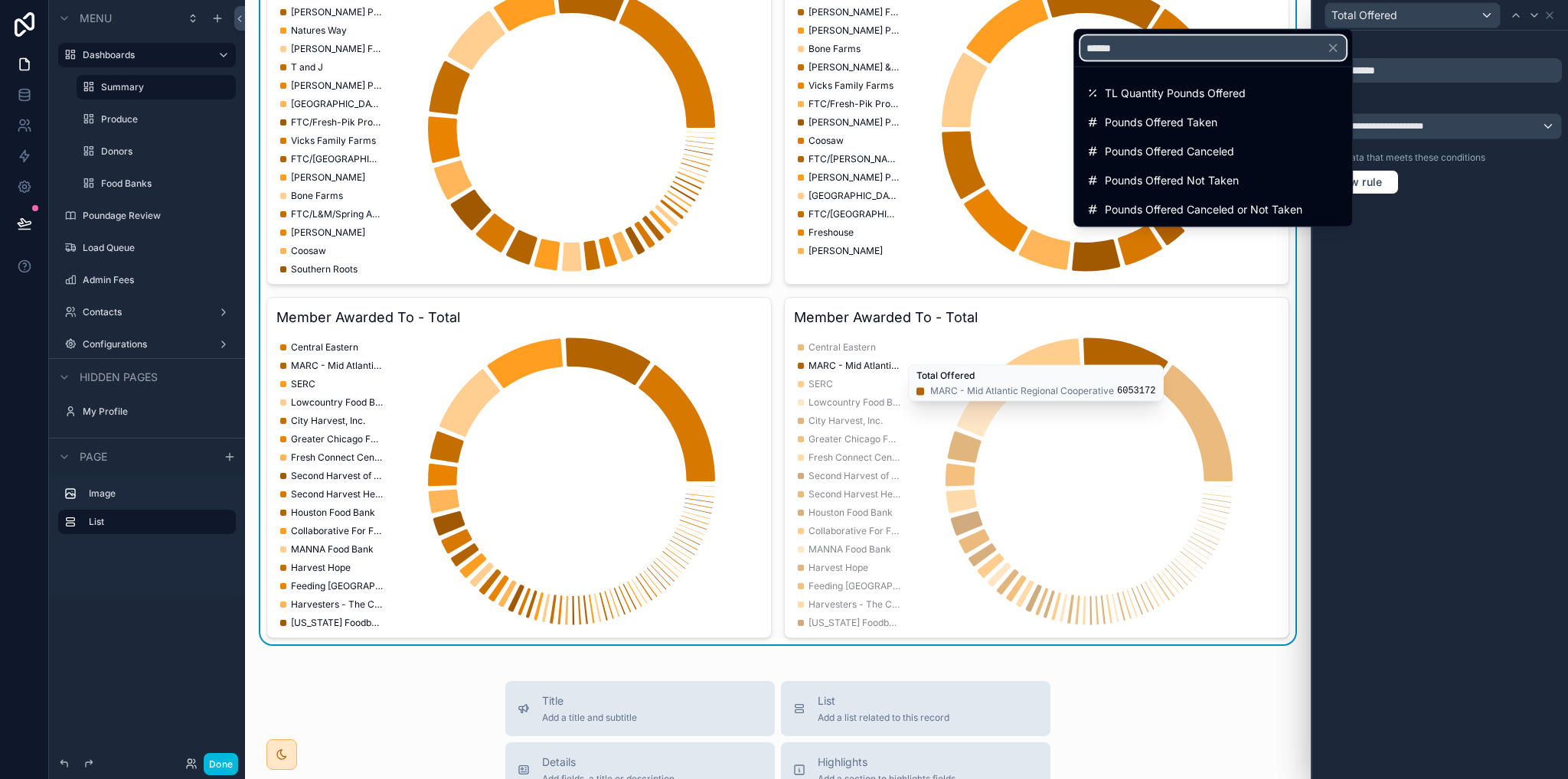
type input "******"
click at [1194, 159] on span "Pounds Offered Canceled" at bounding box center [1169, 151] width 129 height 18
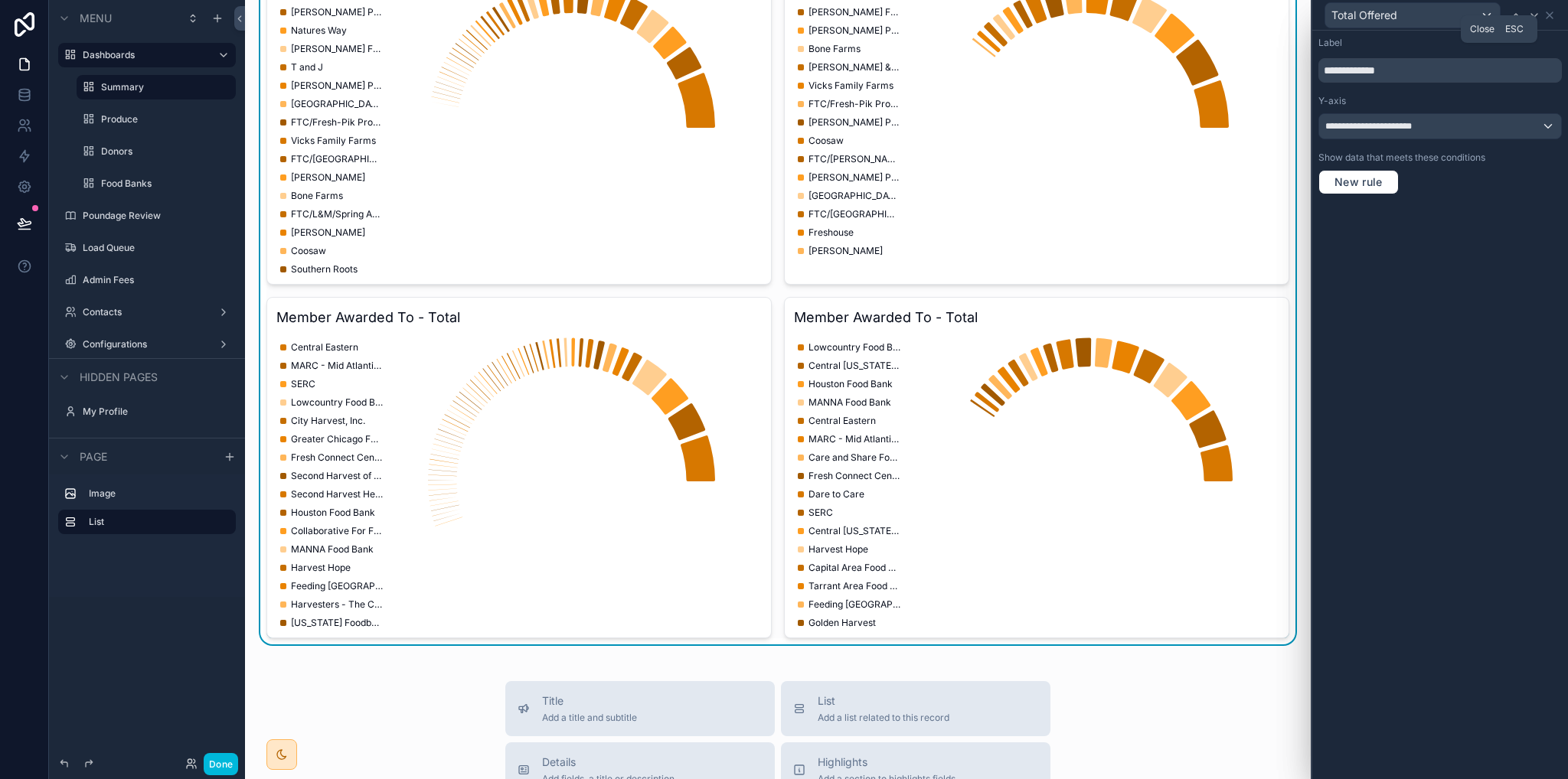
click at [1552, 16] on icon at bounding box center [1549, 15] width 12 height 12
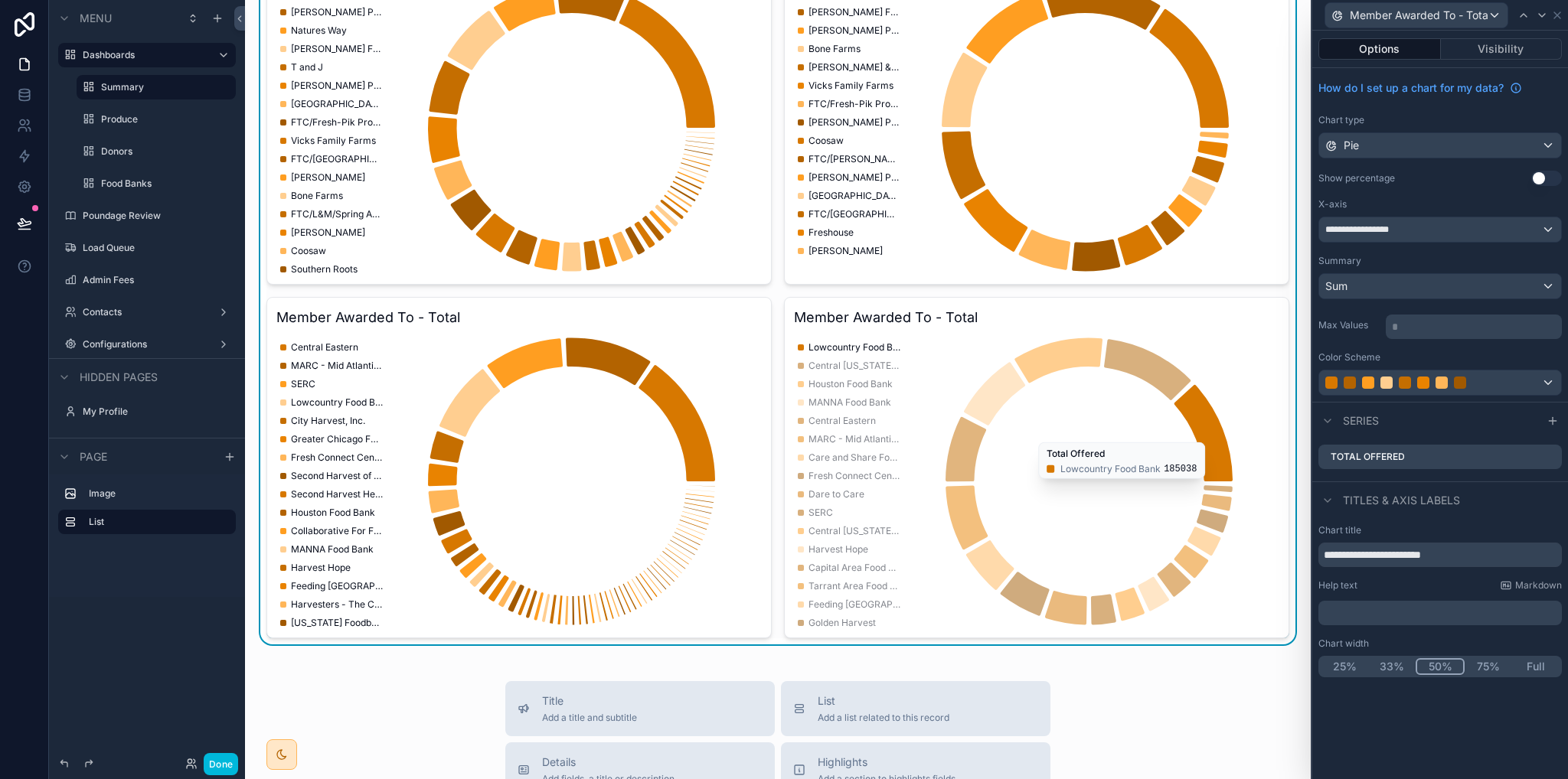
scroll to position [1301, 0]
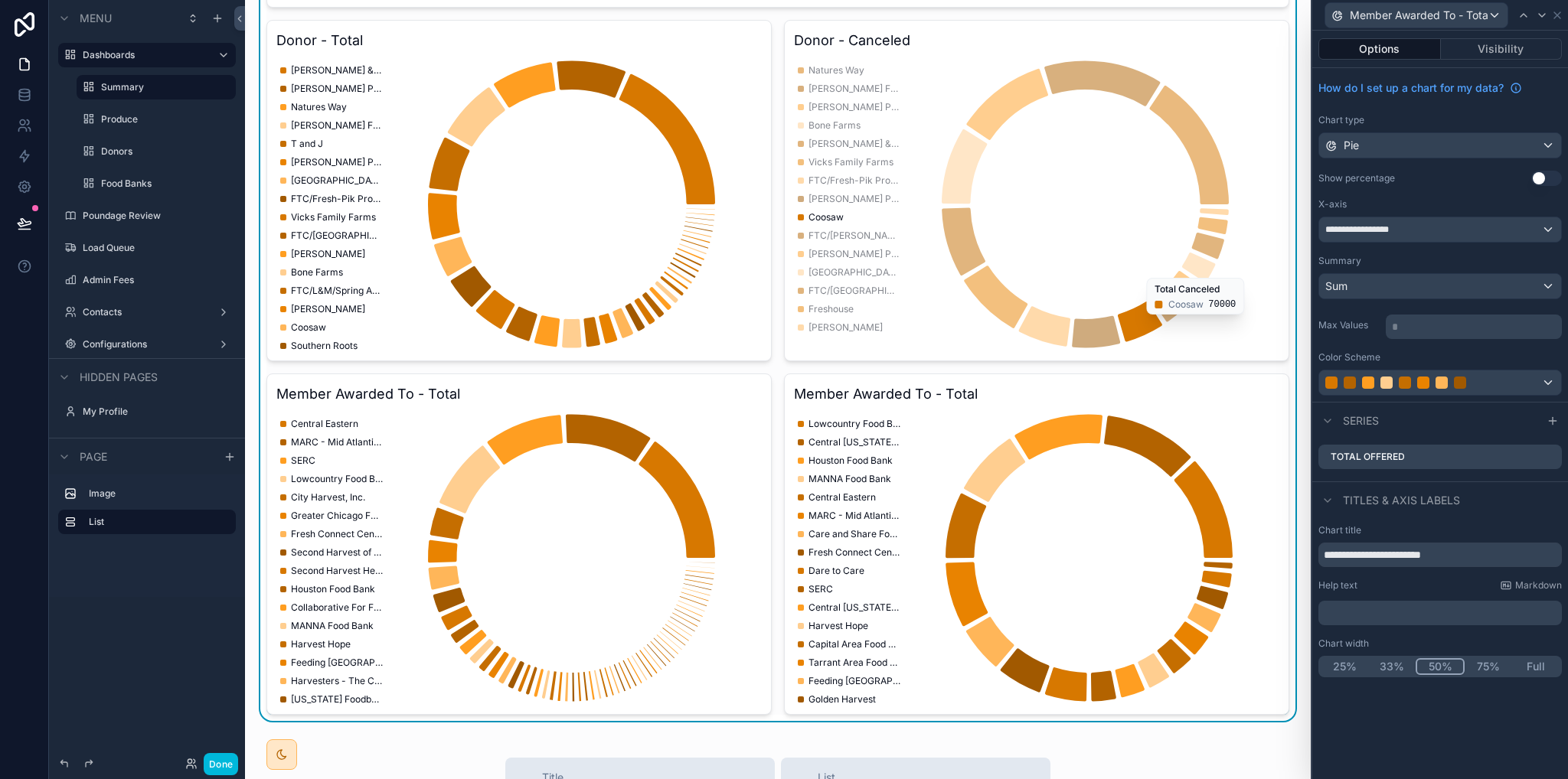
click at [1130, 160] on icon "chart" at bounding box center [1033, 204] width 480 height 294
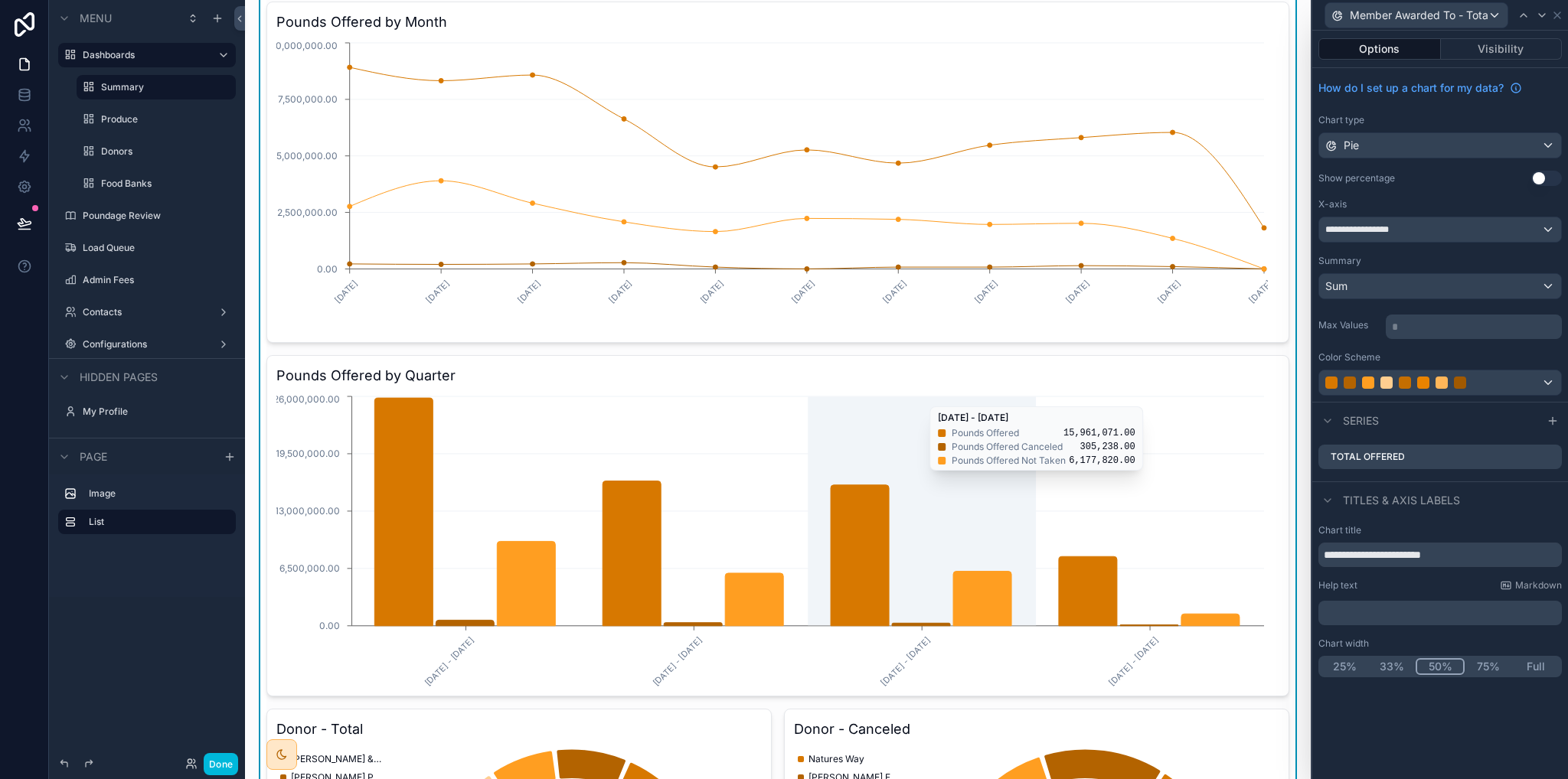
scroll to position [230, 0]
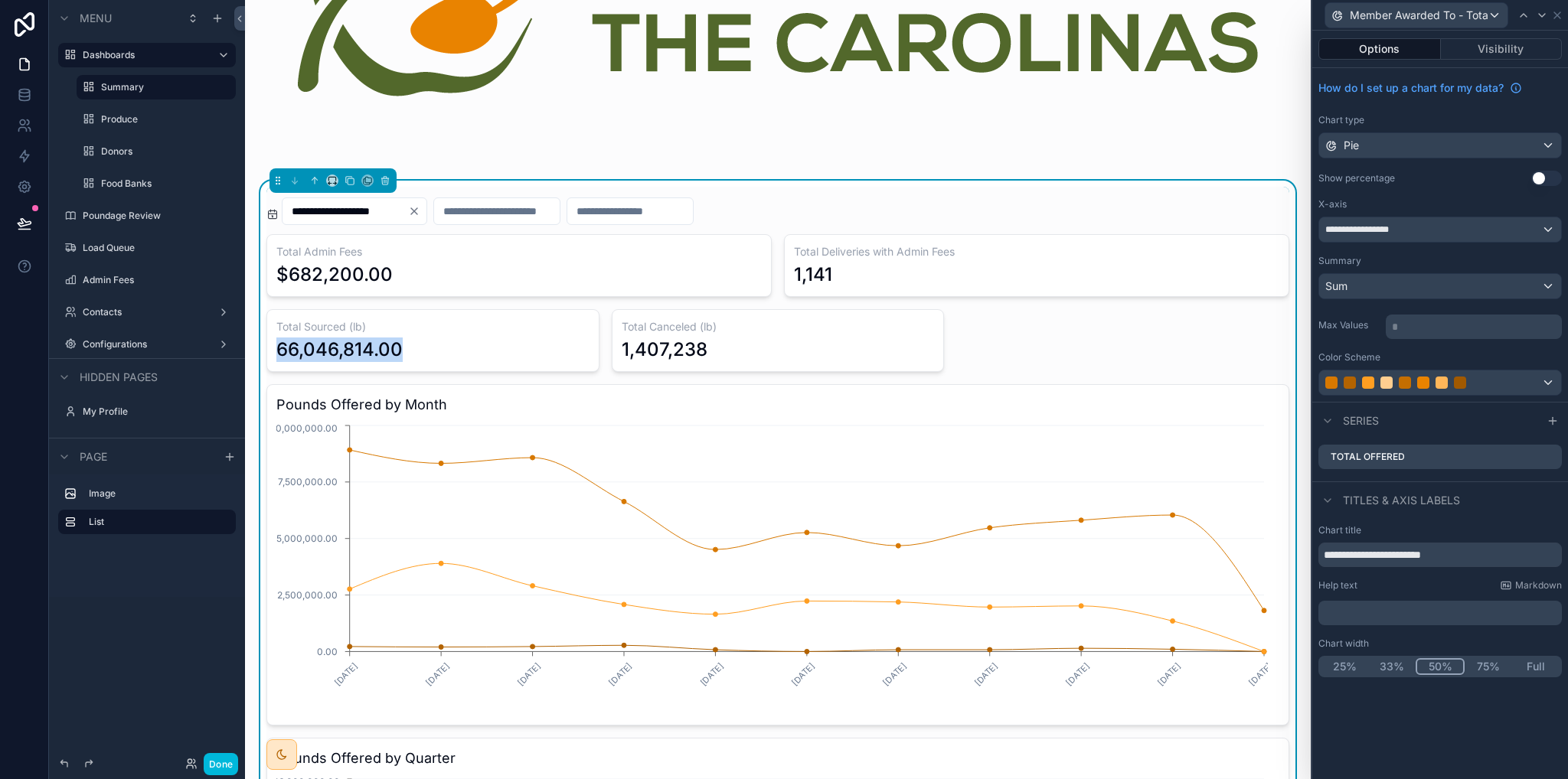
drag, startPoint x: 405, startPoint y: 350, endPoint x: 255, endPoint y: 354, distance: 150.1
click at [432, 348] on div "66,046,814.00" at bounding box center [432, 350] width 313 height 25
drag, startPoint x: 424, startPoint y: 352, endPoint x: 272, endPoint y: 355, distance: 152.0
click at [272, 355] on div "Total Sourced (lb) 66,046,814.00" at bounding box center [432, 340] width 333 height 63
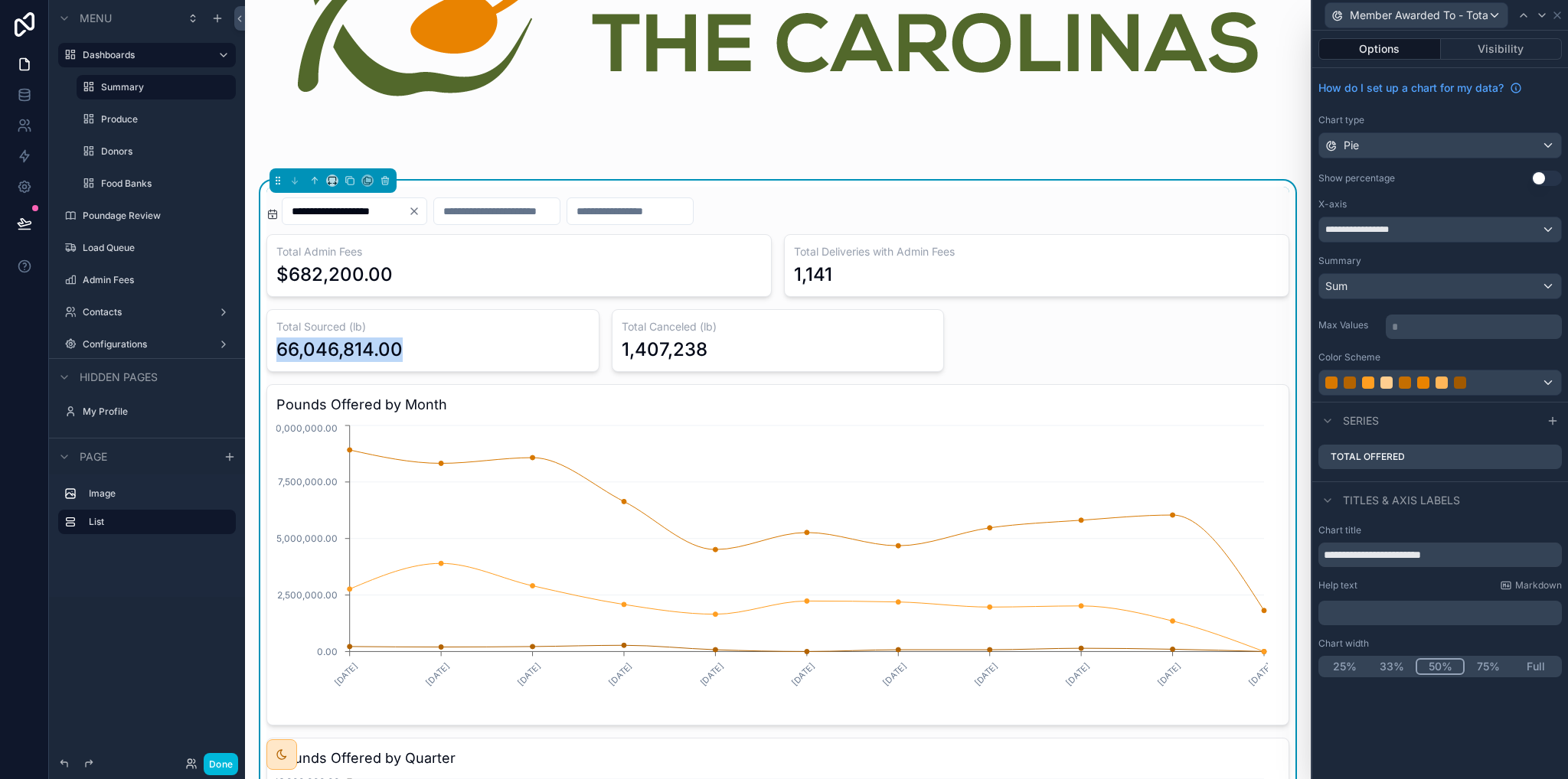
click at [564, 346] on div "66,046,814.00" at bounding box center [432, 350] width 313 height 25
click at [401, 213] on input "**********" at bounding box center [346, 211] width 126 height 21
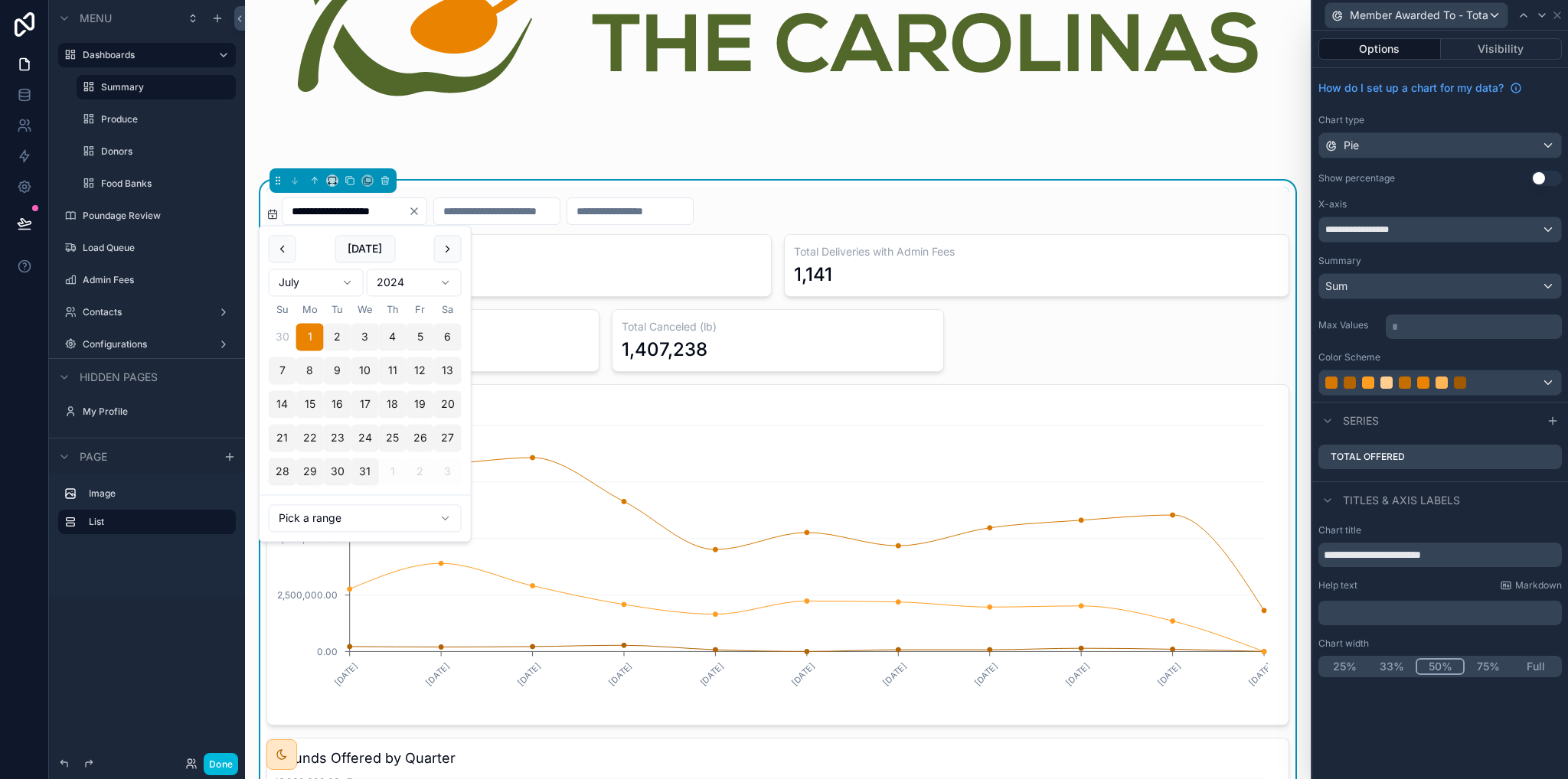
click at [326, 215] on input "**********" at bounding box center [346, 211] width 126 height 21
click at [402, 210] on input "**********" at bounding box center [346, 211] width 126 height 21
click at [863, 211] on div "**********" at bounding box center [777, 212] width 1023 height 28
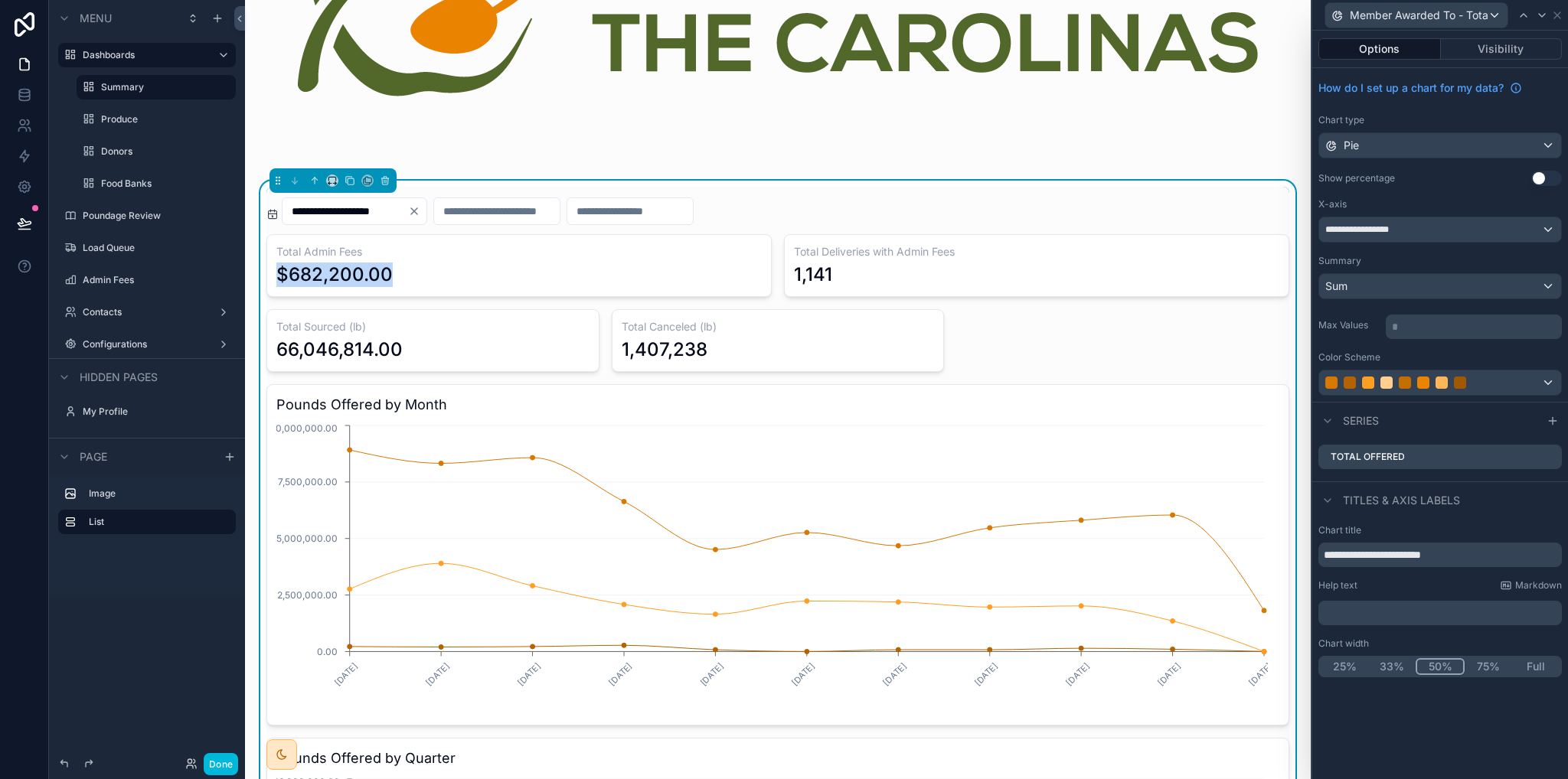
drag, startPoint x: 287, startPoint y: 278, endPoint x: 428, endPoint y: 279, distance: 141.0
click at [421, 279] on div "$682,200.00" at bounding box center [519, 275] width 486 height 25
click at [536, 272] on div "$682,200.00" at bounding box center [519, 275] width 486 height 25
click at [1557, 11] on icon at bounding box center [1557, 15] width 12 height 12
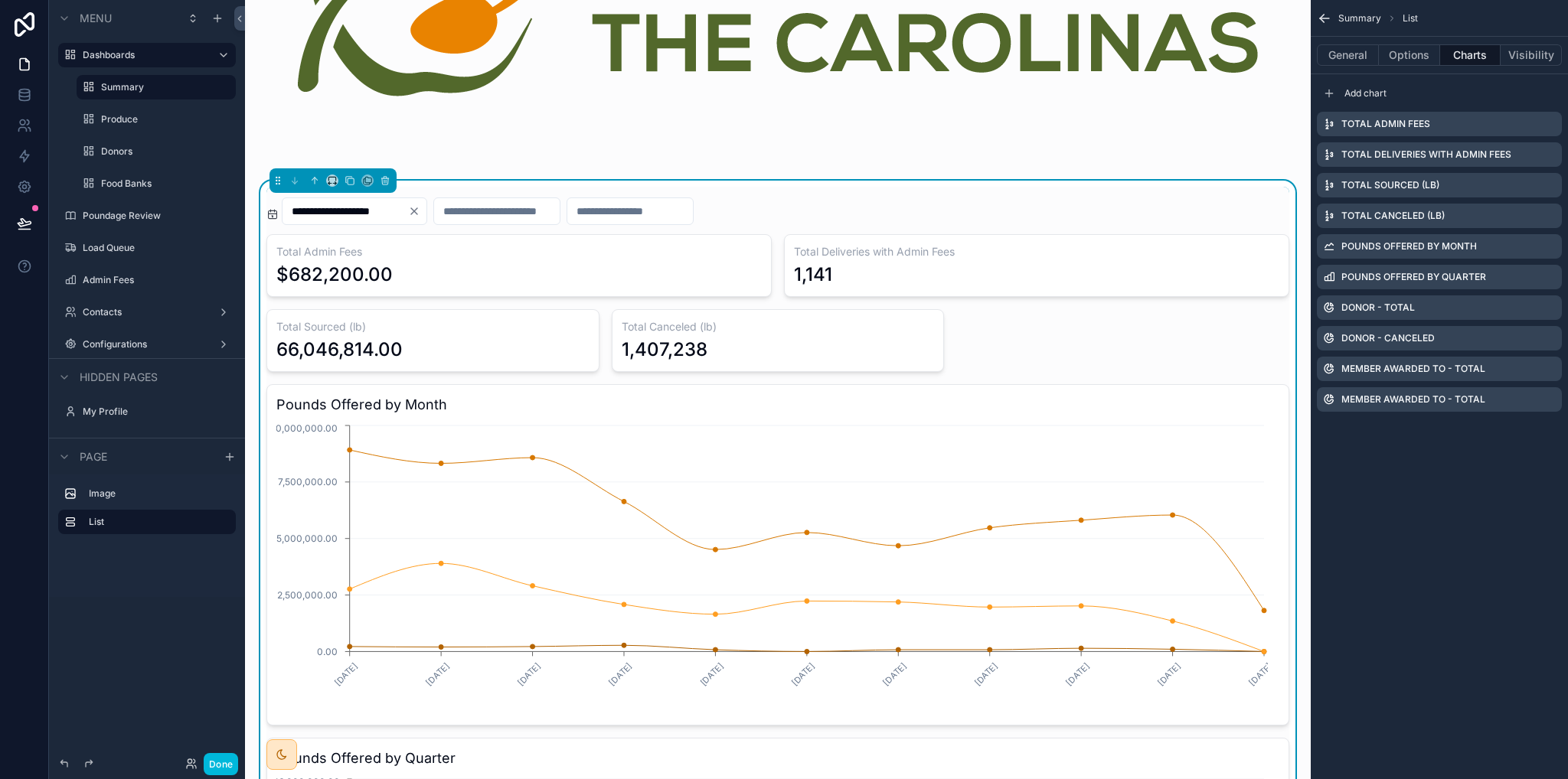
click at [1556, 120] on div "Total Admin Fees" at bounding box center [1440, 124] width 245 height 25
click at [0, 0] on icon "scrollable content" at bounding box center [0, 0] width 0 height 0
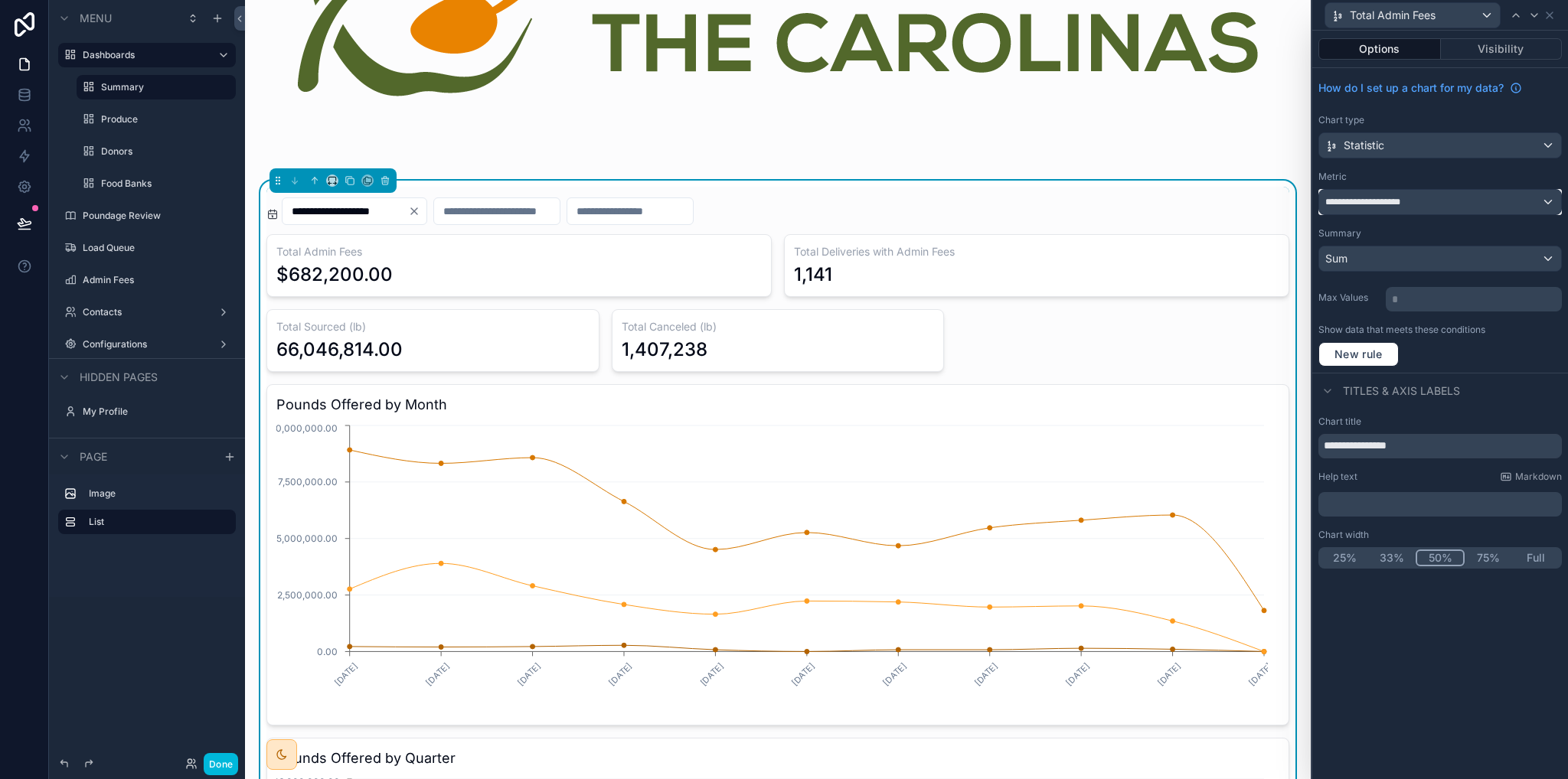
click at [1445, 203] on div "**********" at bounding box center [1440, 202] width 242 height 25
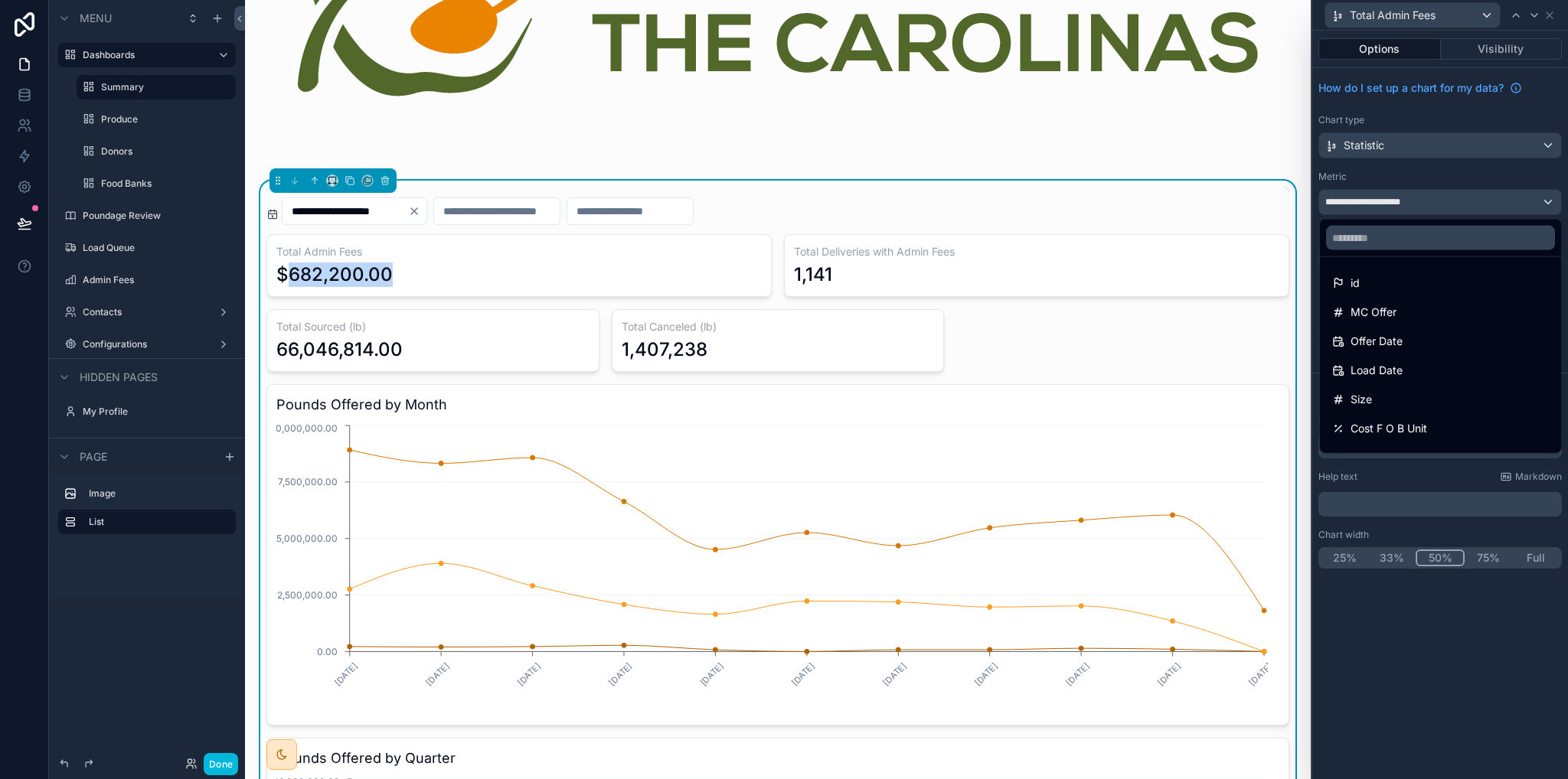
drag, startPoint x: 284, startPoint y: 268, endPoint x: 432, endPoint y: 271, distance: 148.0
click at [432, 271] on div "$682,200.00" at bounding box center [519, 275] width 486 height 25
drag, startPoint x: 285, startPoint y: 277, endPoint x: 468, endPoint y: 279, distance: 183.0
click at [468, 279] on div "$682,200.00" at bounding box center [519, 275] width 486 height 25
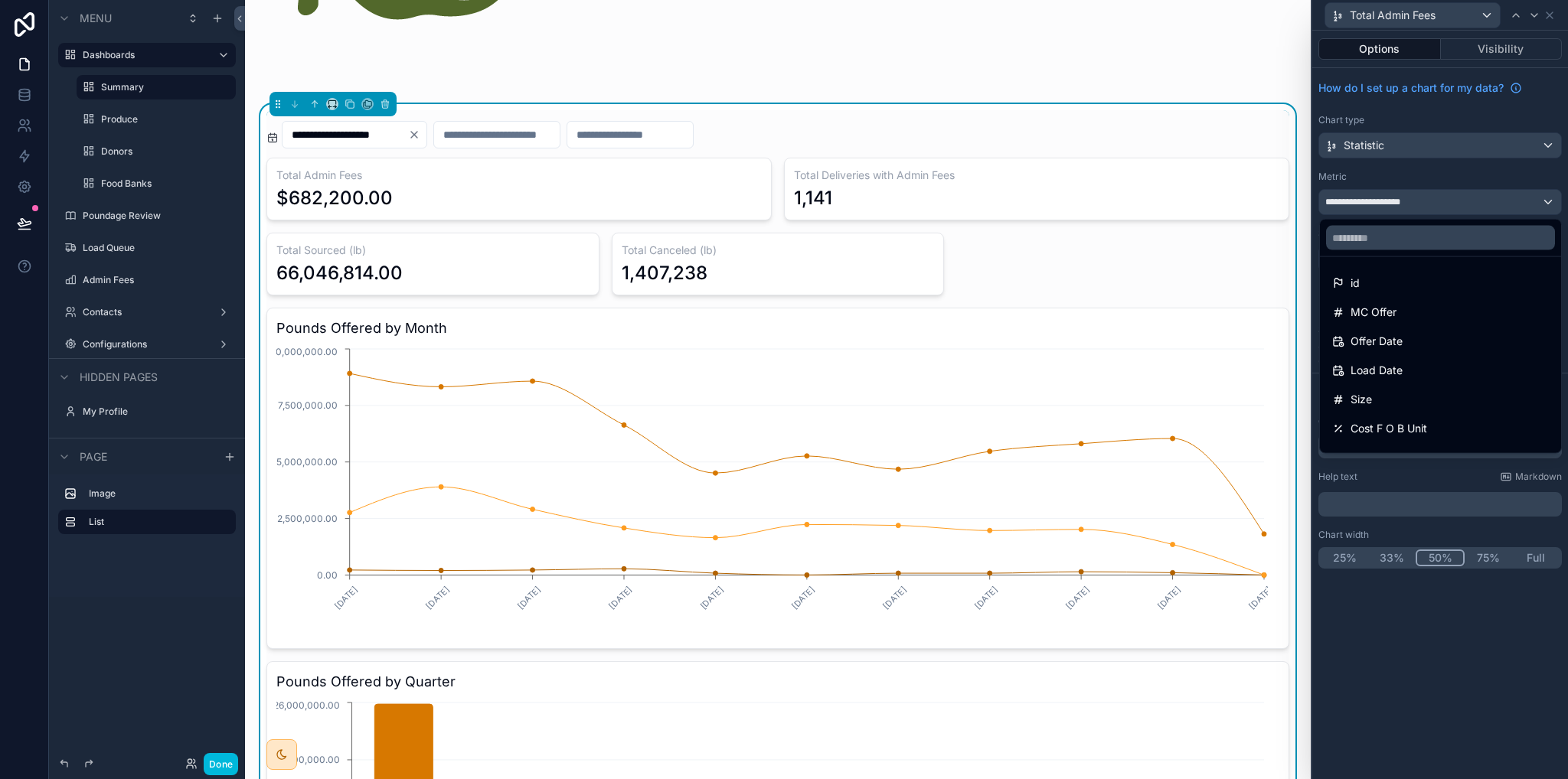
scroll to position [0, 0]
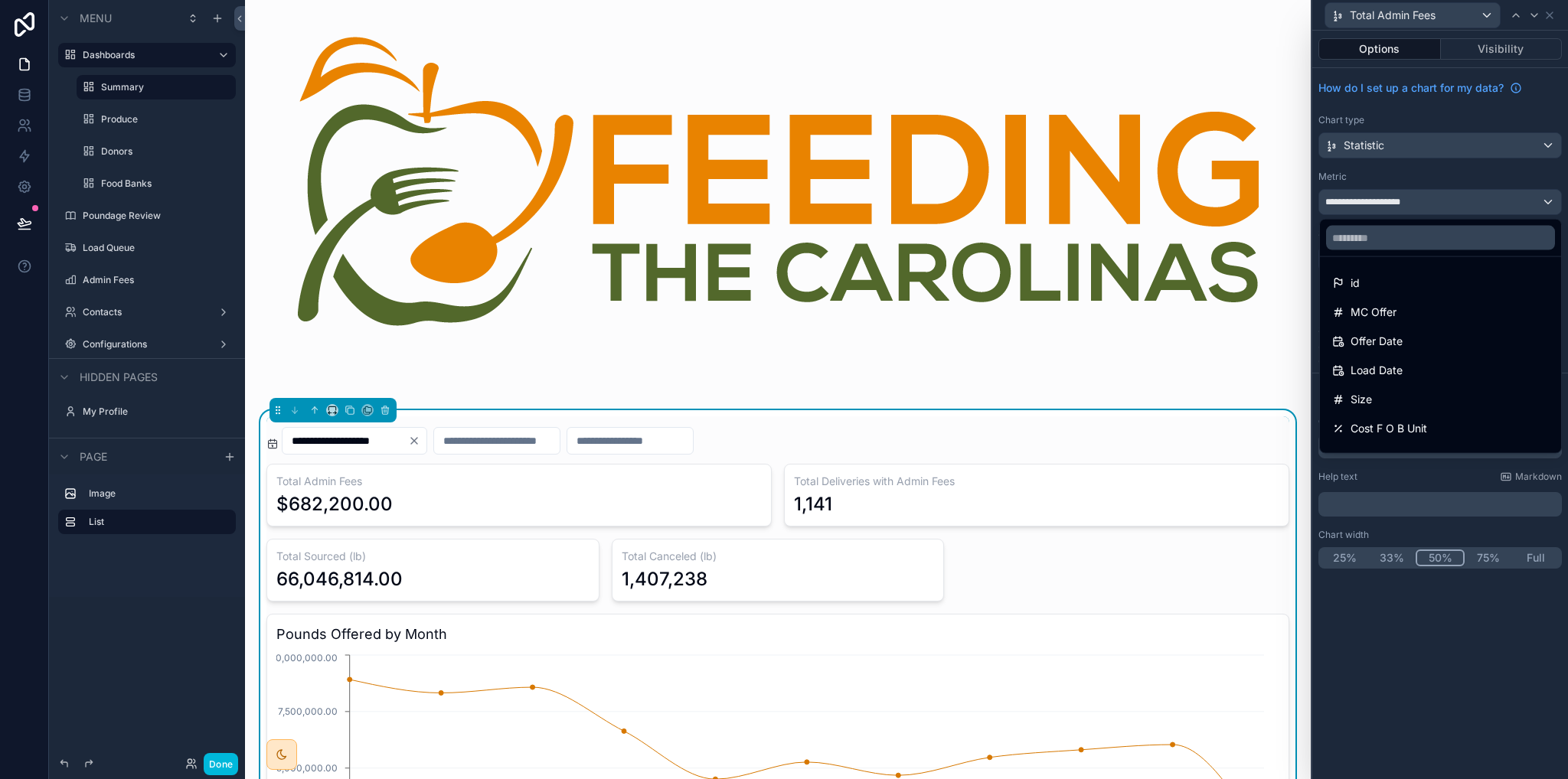
click at [131, 119] on label "Produce" at bounding box center [164, 119] width 126 height 12
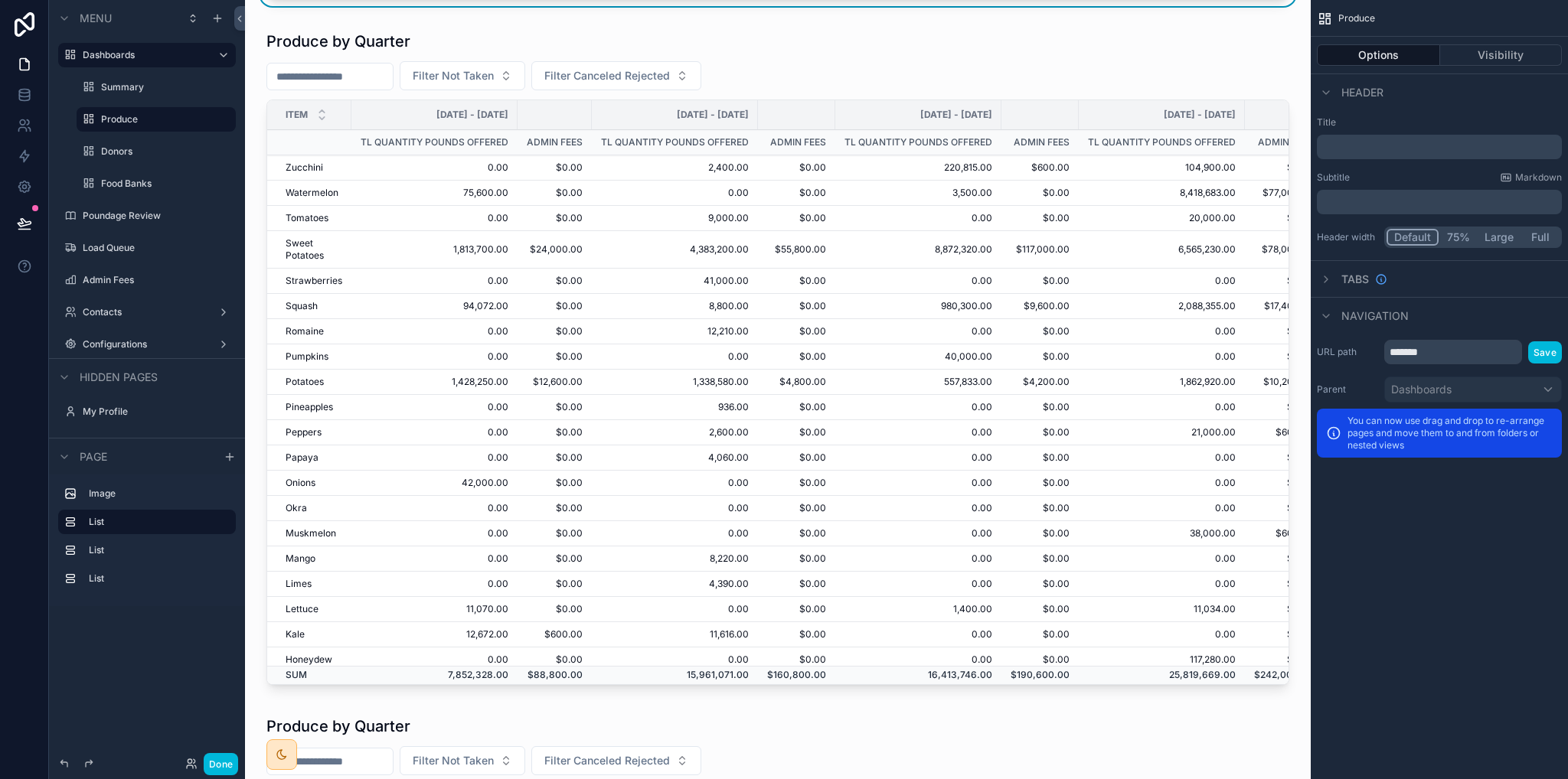
scroll to position [1455, 0]
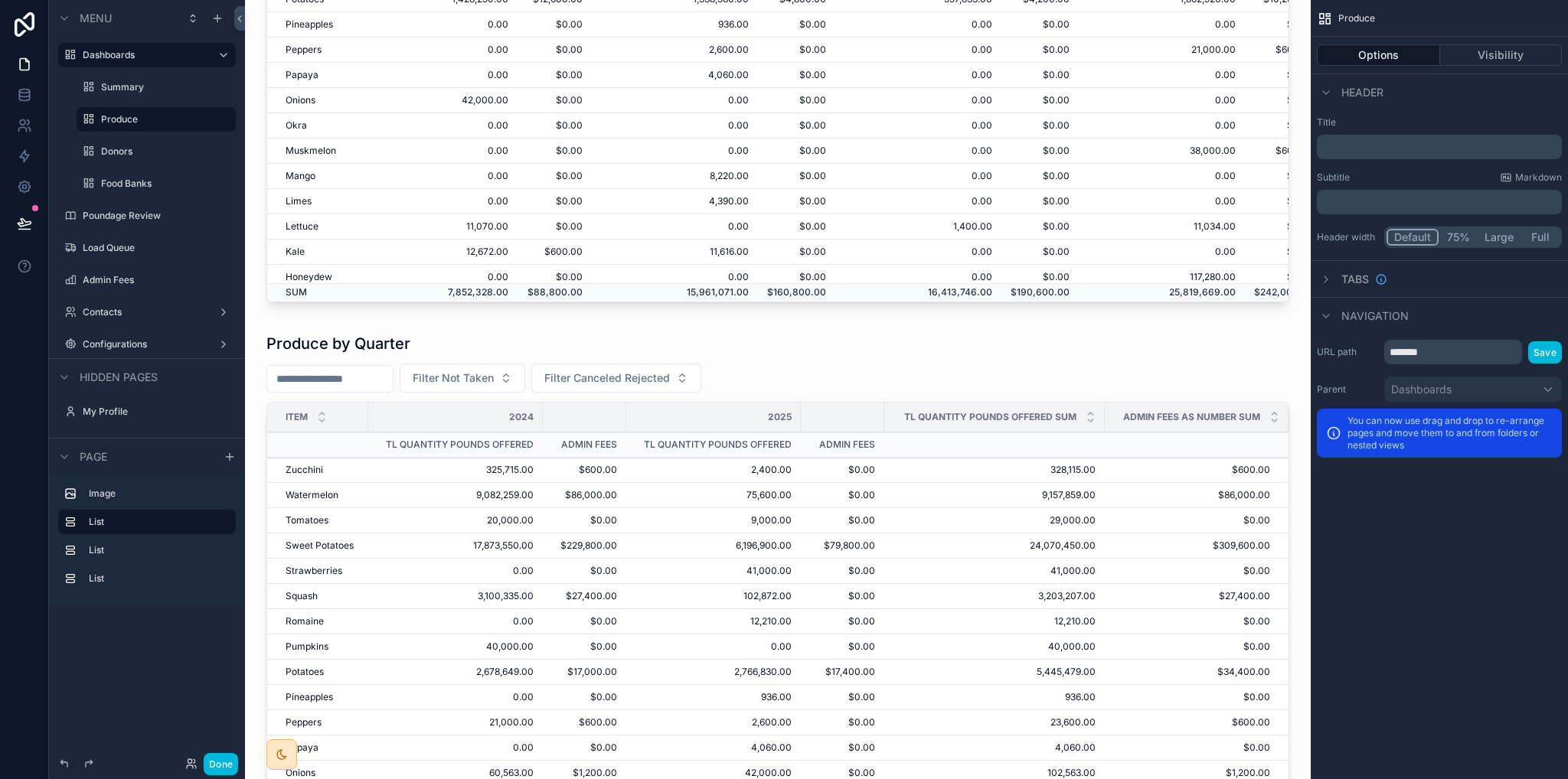
click at [709, 342] on div "scrollable content" at bounding box center [778, 664] width 1042 height 674
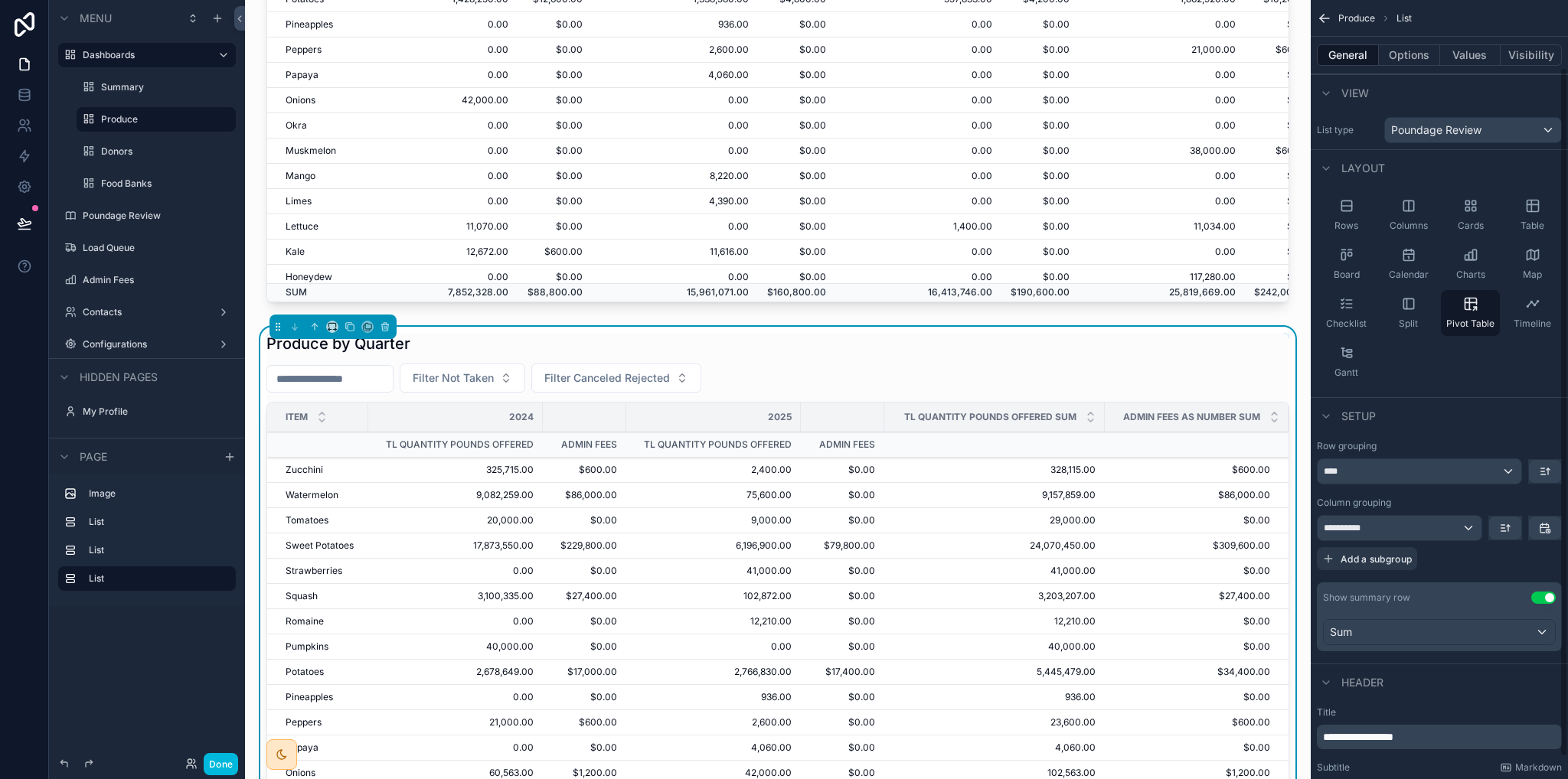
scroll to position [101, 0]
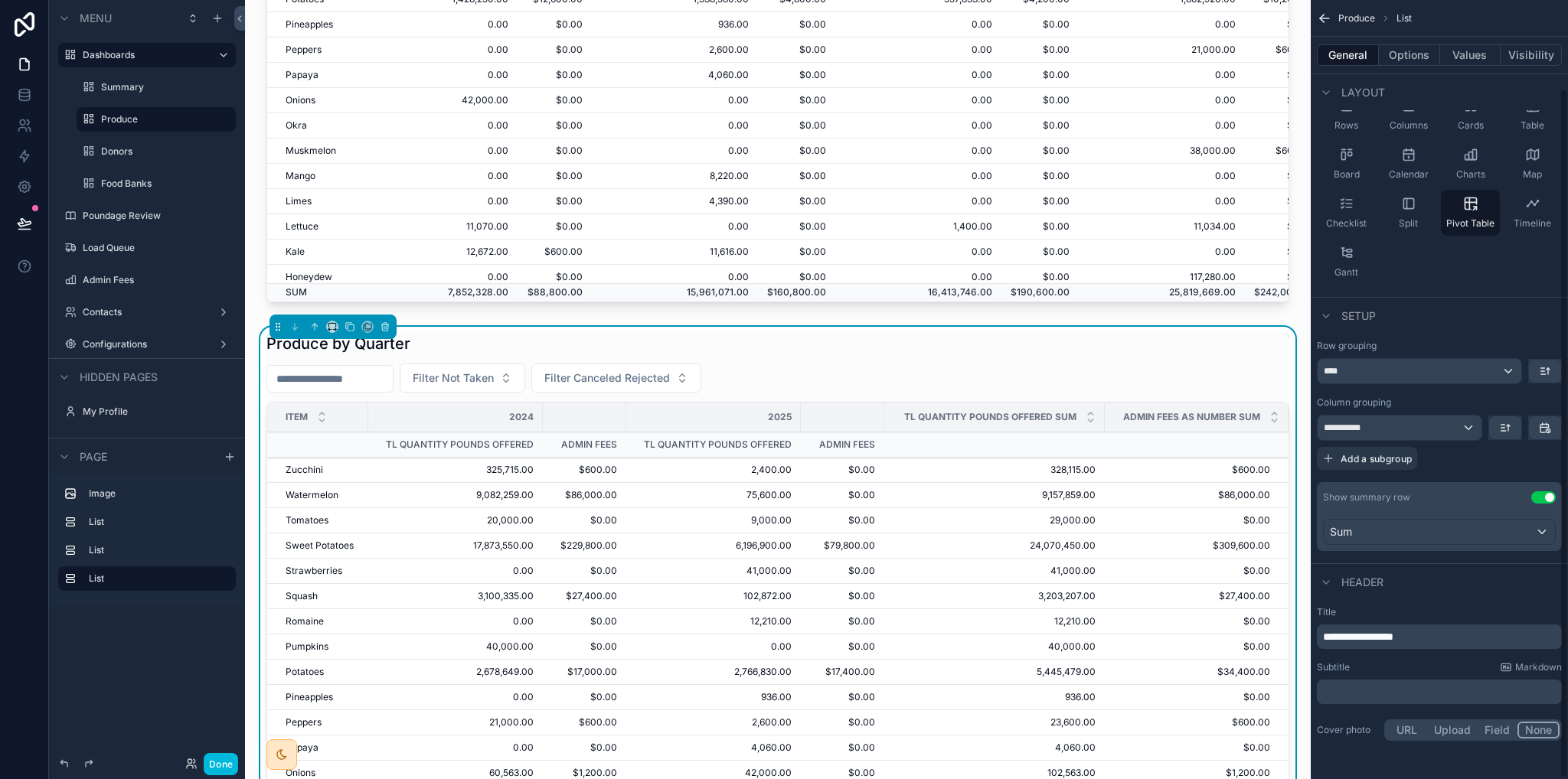
click at [1433, 638] on p "**********" at bounding box center [1440, 637] width 235 height 16
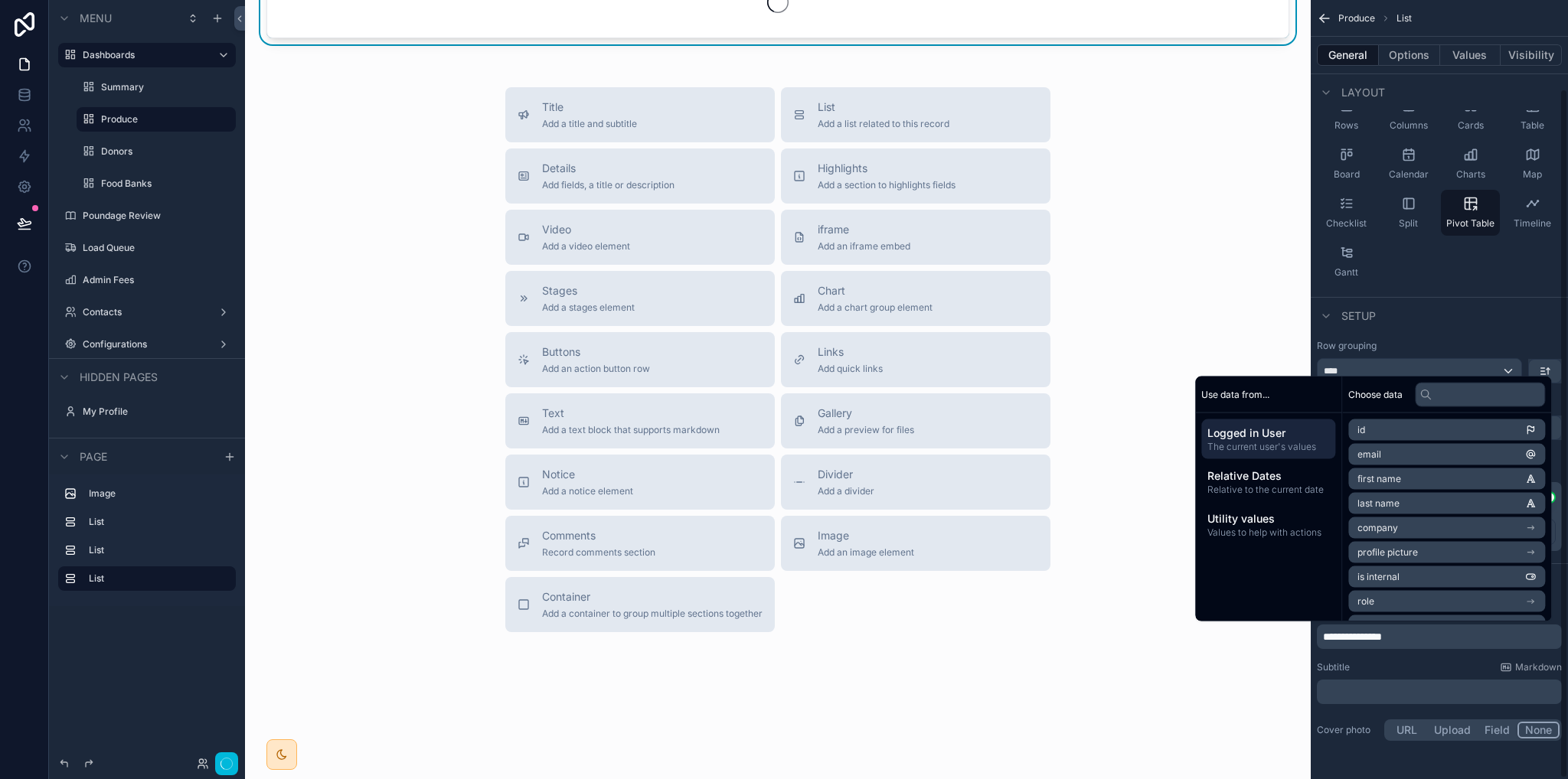
click at [1338, 754] on div "**********" at bounding box center [1439, 340] width 258 height 881
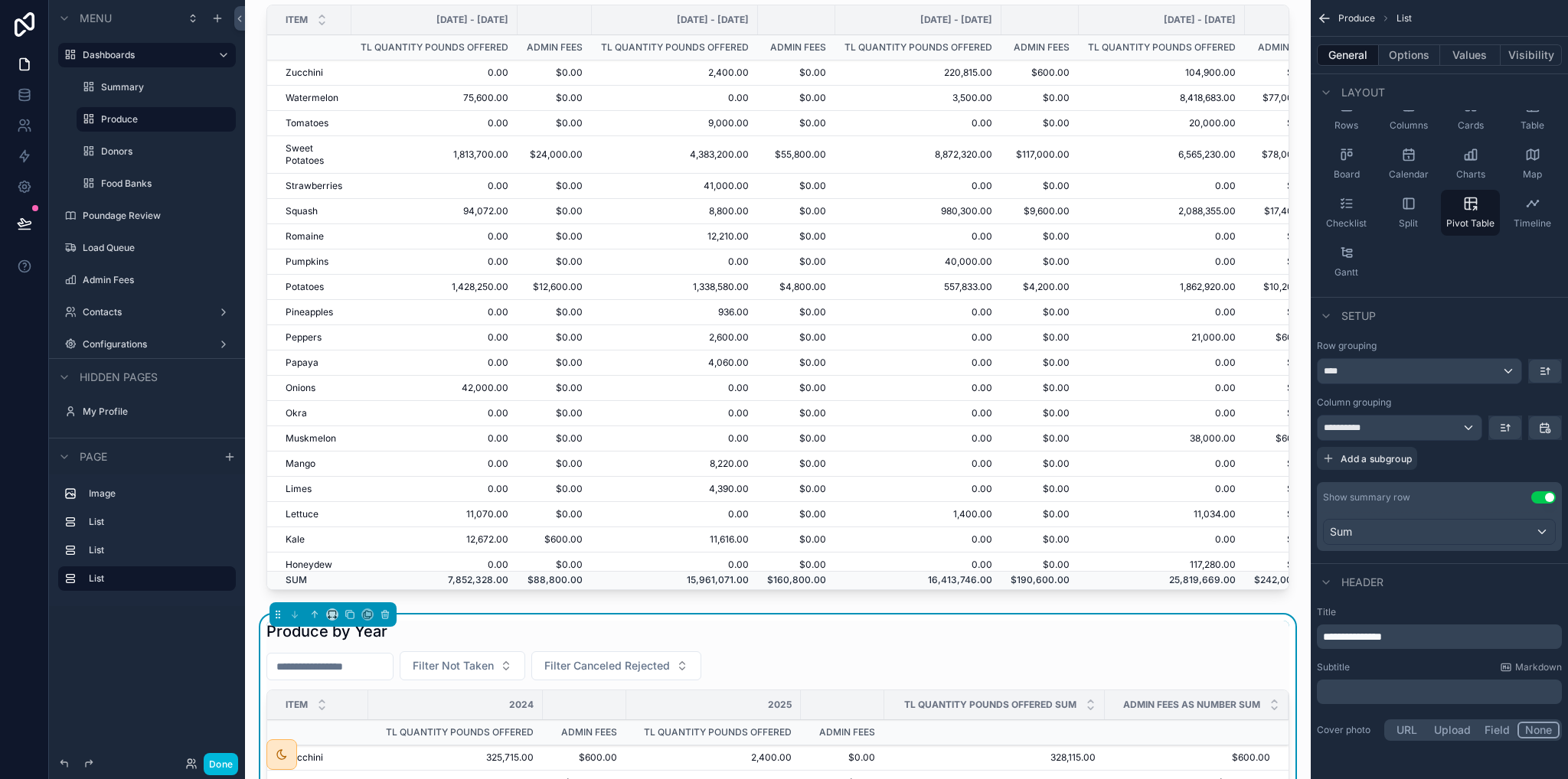
scroll to position [937, 0]
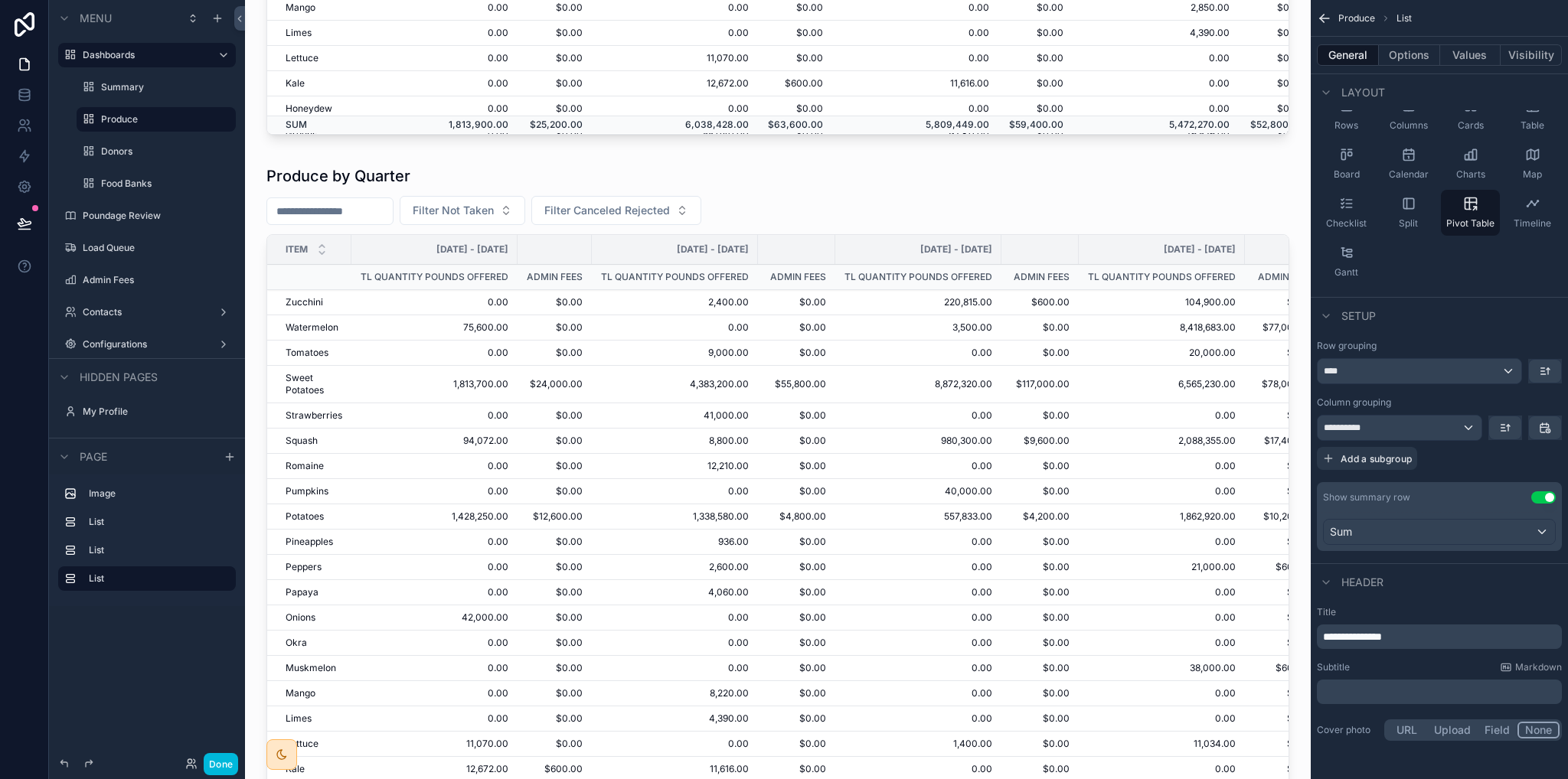
click at [357, 211] on div "scrollable content" at bounding box center [778, 496] width 1042 height 674
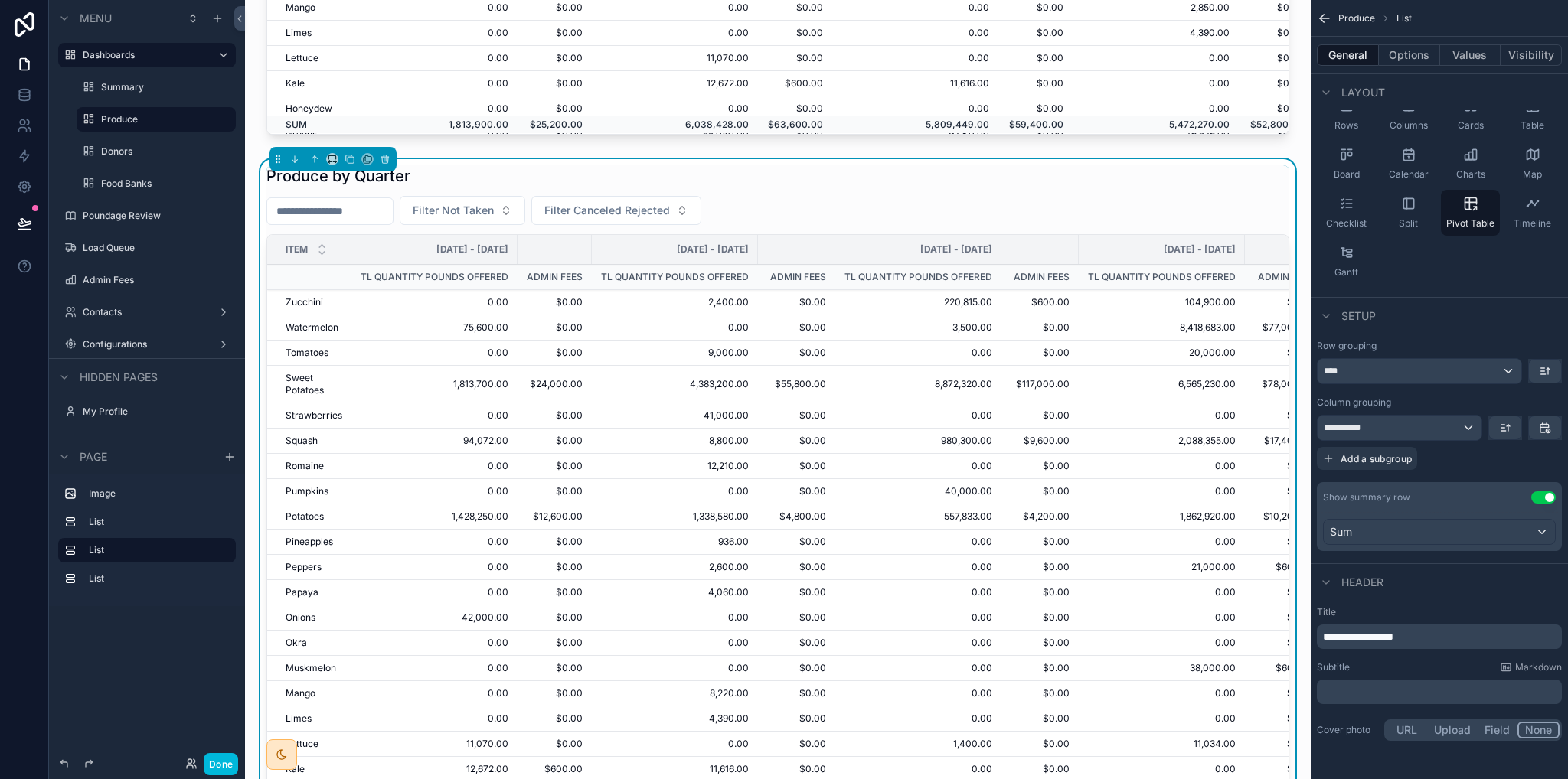
click at [659, 211] on span "Filter Canceled Rejected" at bounding box center [607, 210] width 126 height 16
click at [821, 190] on div "Produce by Quarter Filter Not Taken Filter Canceled Rejected Item [DATE] - [DAT…" at bounding box center [777, 493] width 1023 height 656
click at [504, 218] on button "Filter Not Taken" at bounding box center [463, 211] width 126 height 29
click at [930, 203] on div "Filter Not Taken Filter Canceled Rejected" at bounding box center [777, 211] width 1023 height 29
click at [504, 217] on button "Filter Not Taken" at bounding box center [463, 211] width 126 height 29
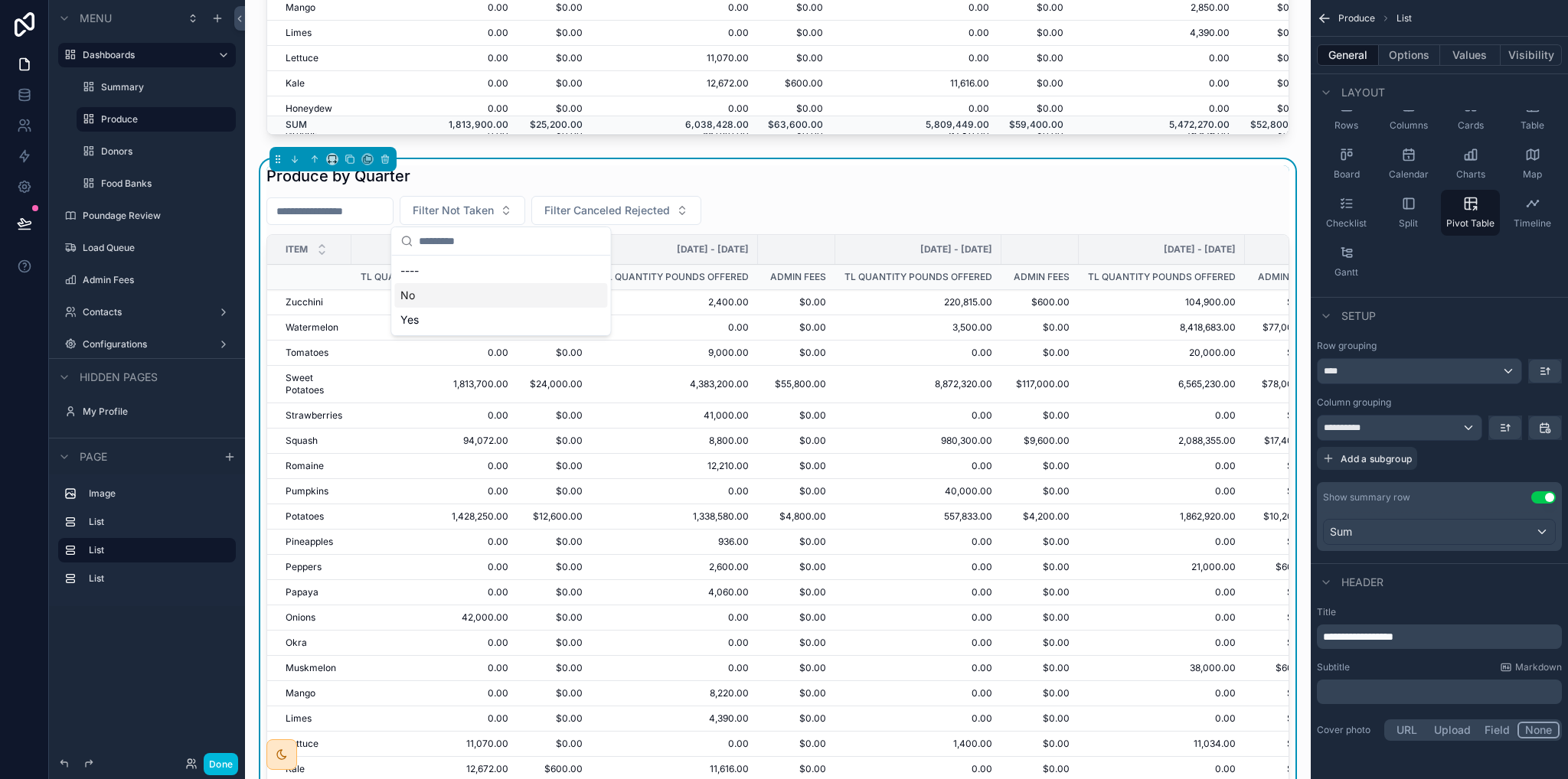
click at [417, 299] on div "No" at bounding box center [500, 296] width 213 height 25
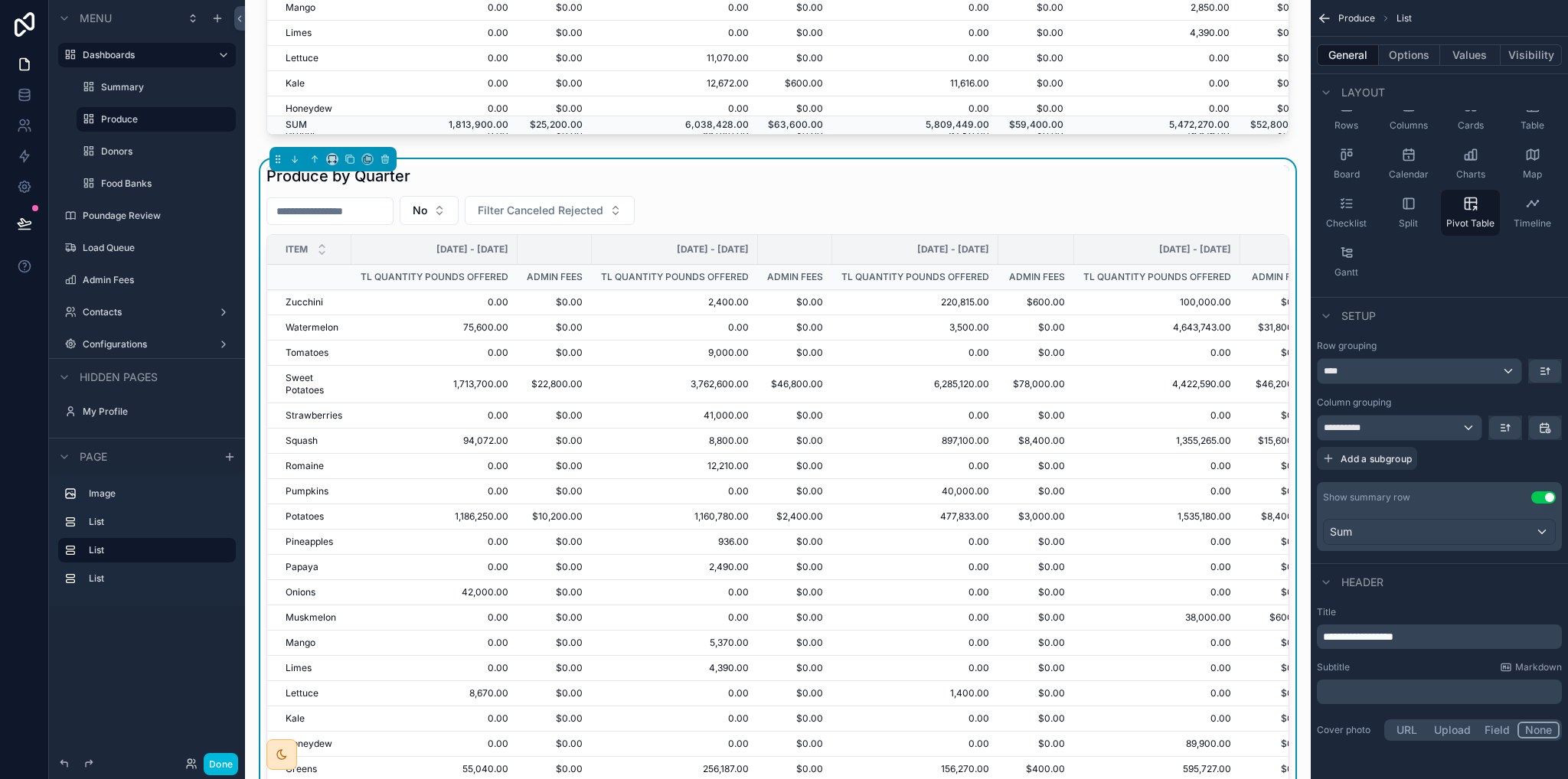
click at [374, 209] on input "scrollable content" at bounding box center [330, 211] width 126 height 21
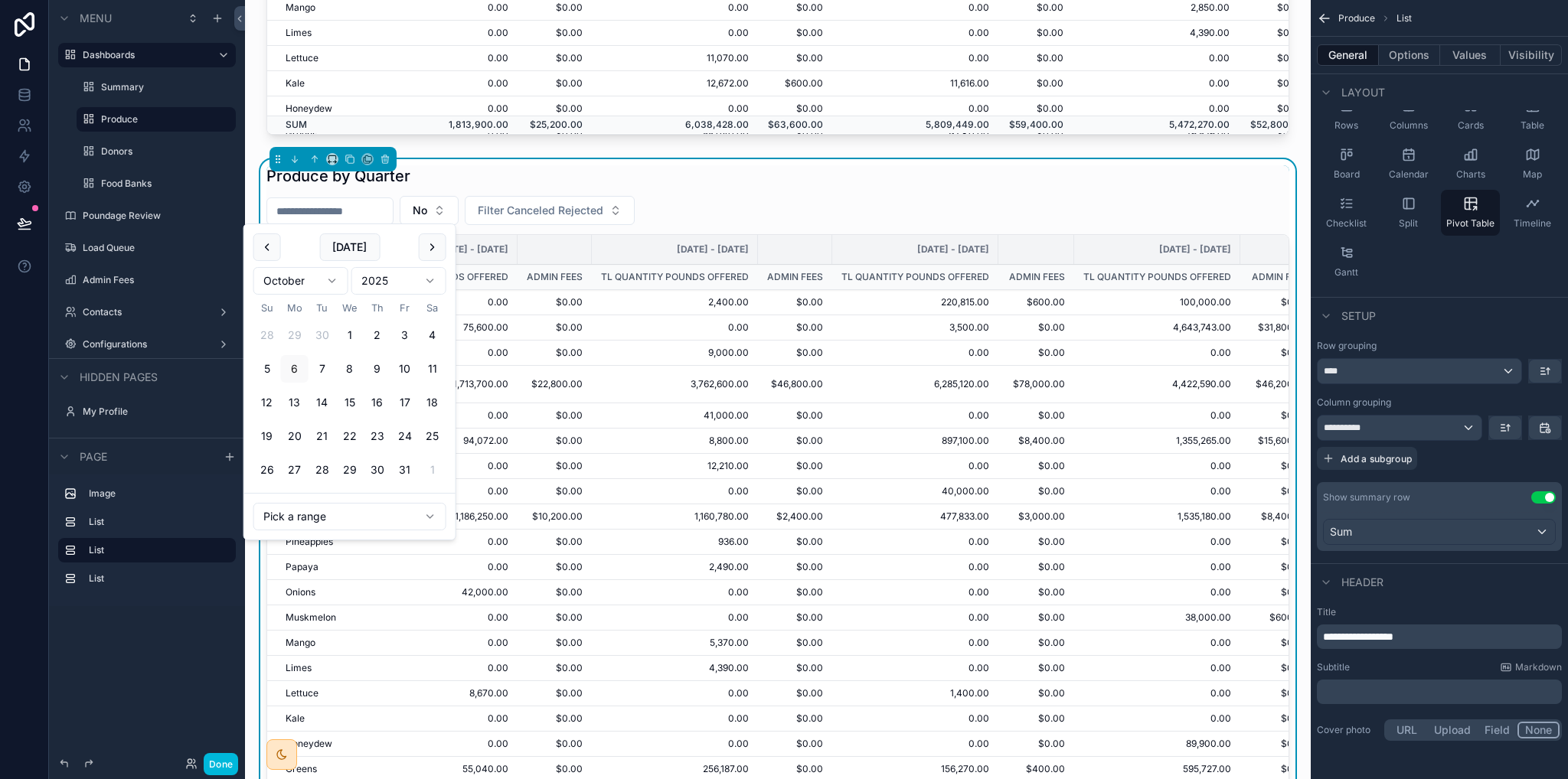
click at [334, 522] on html "Menu Dashboards Summary Produce Donors Food Banks Poundage Review Load Queue Ad…" at bounding box center [784, 389] width 1568 height 779
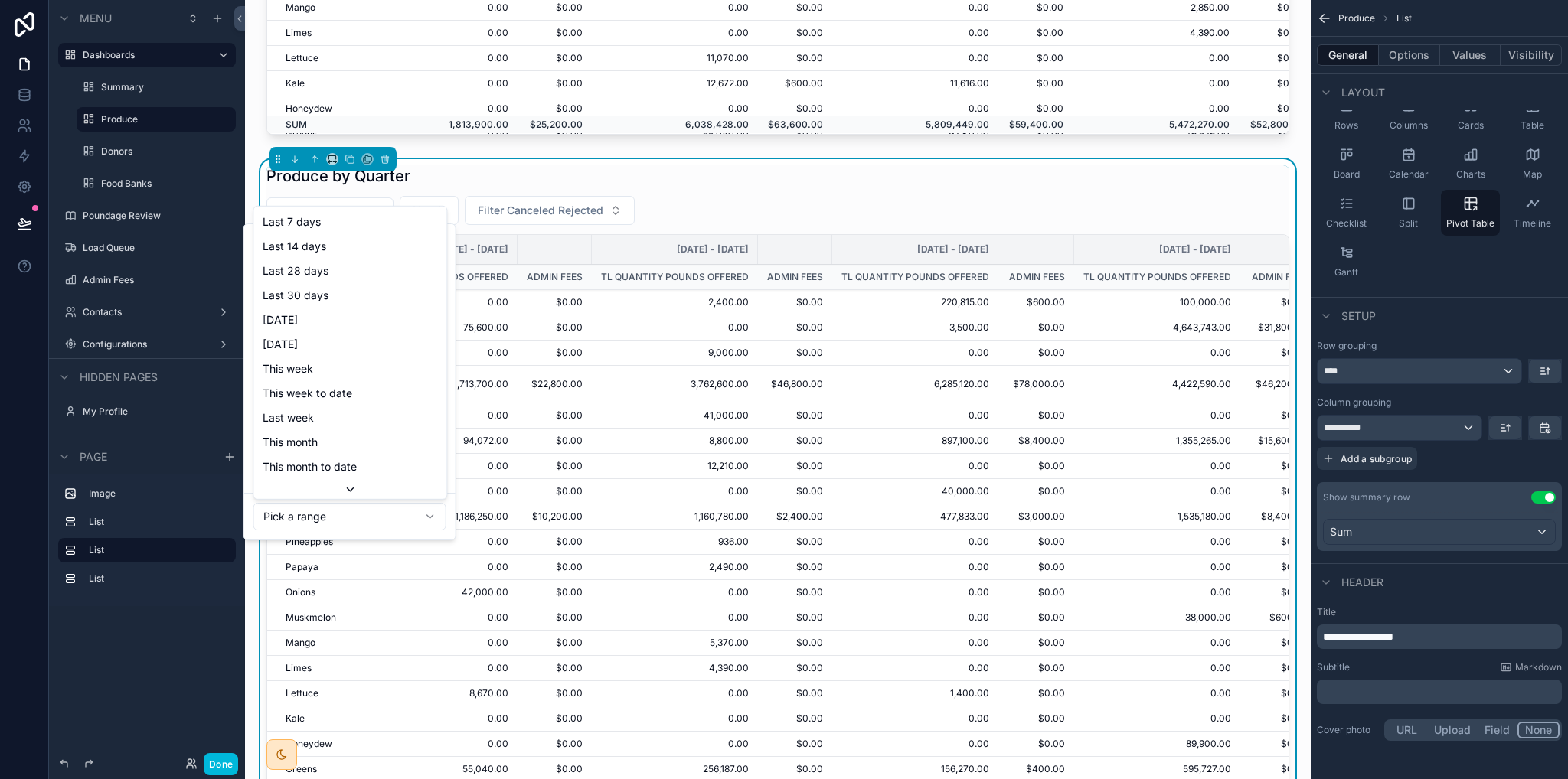
click at [508, 178] on html "Menu Dashboards Summary Produce Donors Food Banks Poundage Review Load Queue Ad…" at bounding box center [784, 389] width 1568 height 779
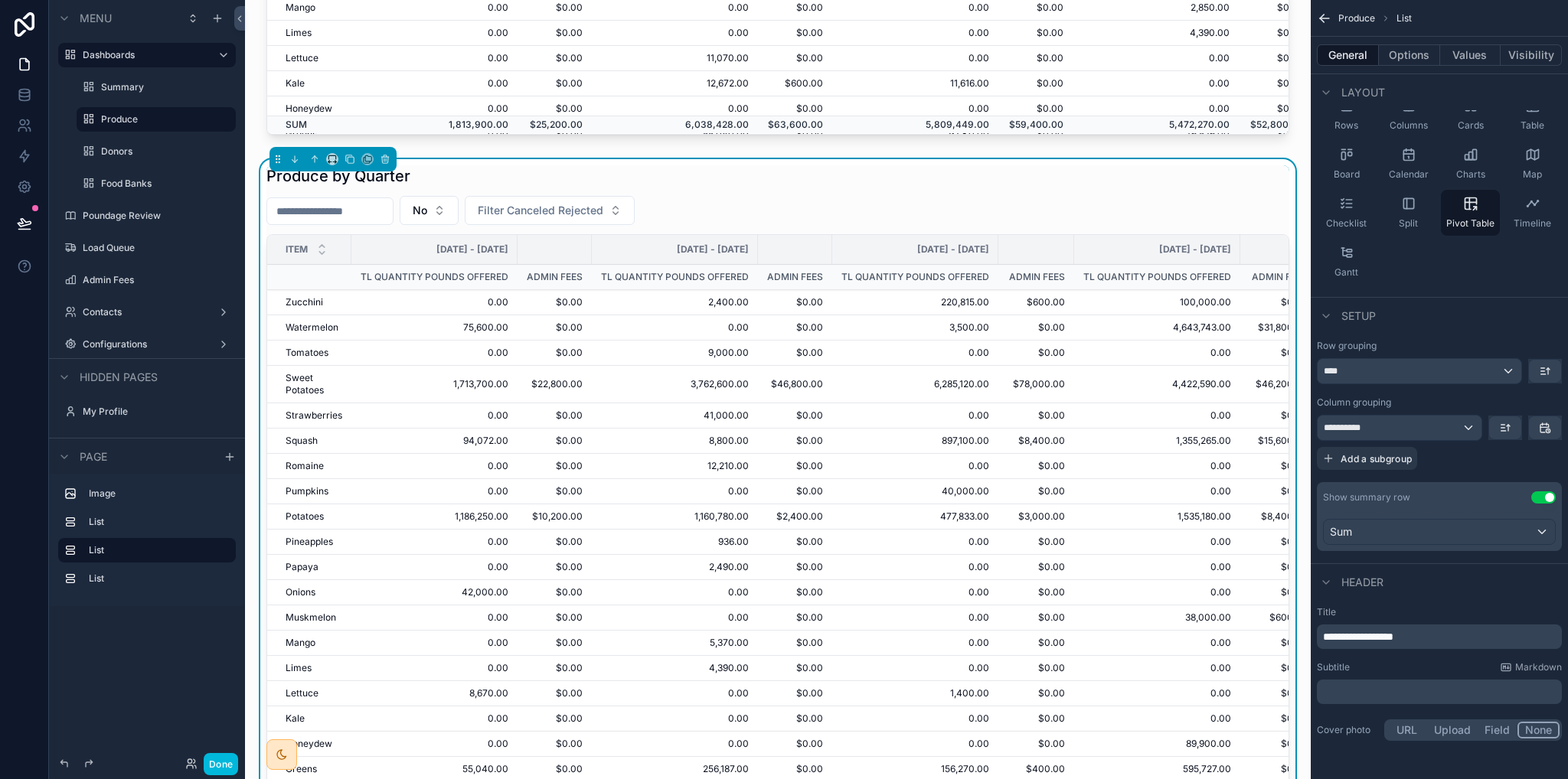
click at [428, 212] on span "No" at bounding box center [420, 210] width 15 height 16
click at [661, 190] on div "Produce by Quarter No Filter Canceled Rejected Item [DATE] - [DATE] [DATE] - [D…" at bounding box center [777, 493] width 1023 height 656
click at [336, 217] on input "scrollable content" at bounding box center [330, 211] width 126 height 21
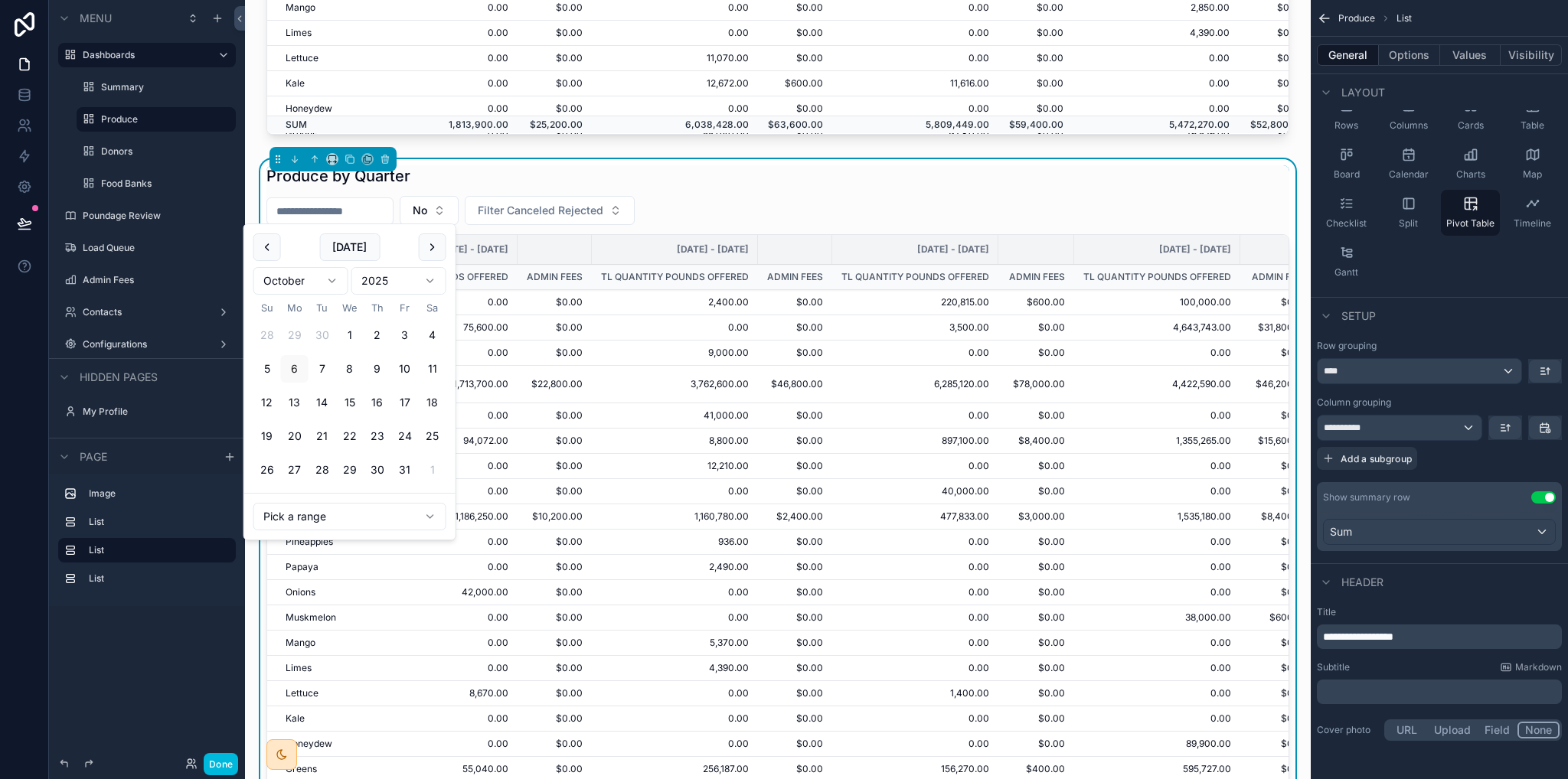
click at [298, 528] on html "Menu Dashboards Summary Produce Donors Food Banks Poundage Review Load Queue Ad…" at bounding box center [784, 389] width 1568 height 779
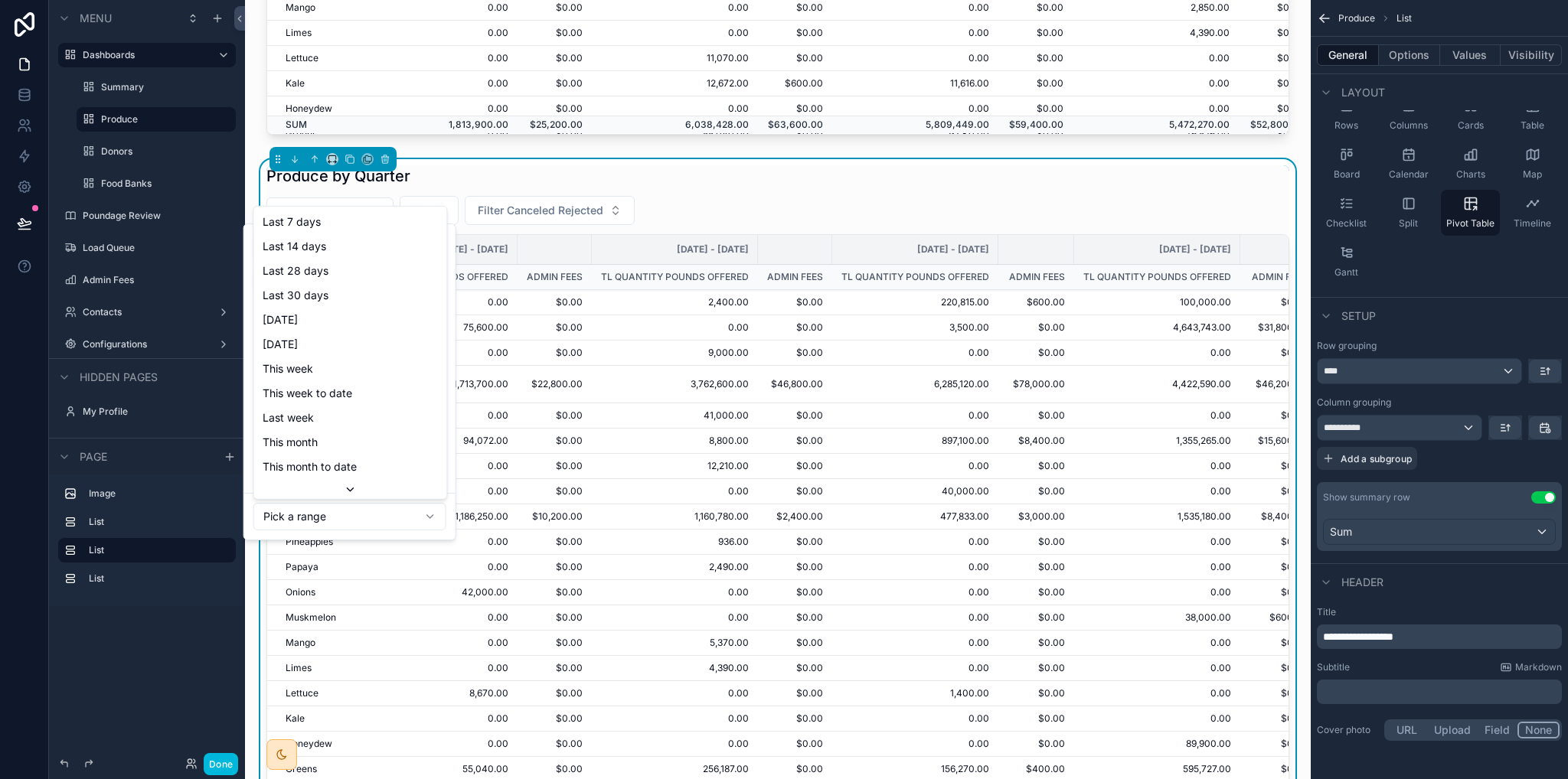
drag, startPoint x: 791, startPoint y: 199, endPoint x: 576, endPoint y: 221, distance: 216.1
click at [791, 199] on html "Menu Dashboards Summary Produce Donors Food Banks Poundage Review Load Queue Ad…" at bounding box center [784, 389] width 1568 height 779
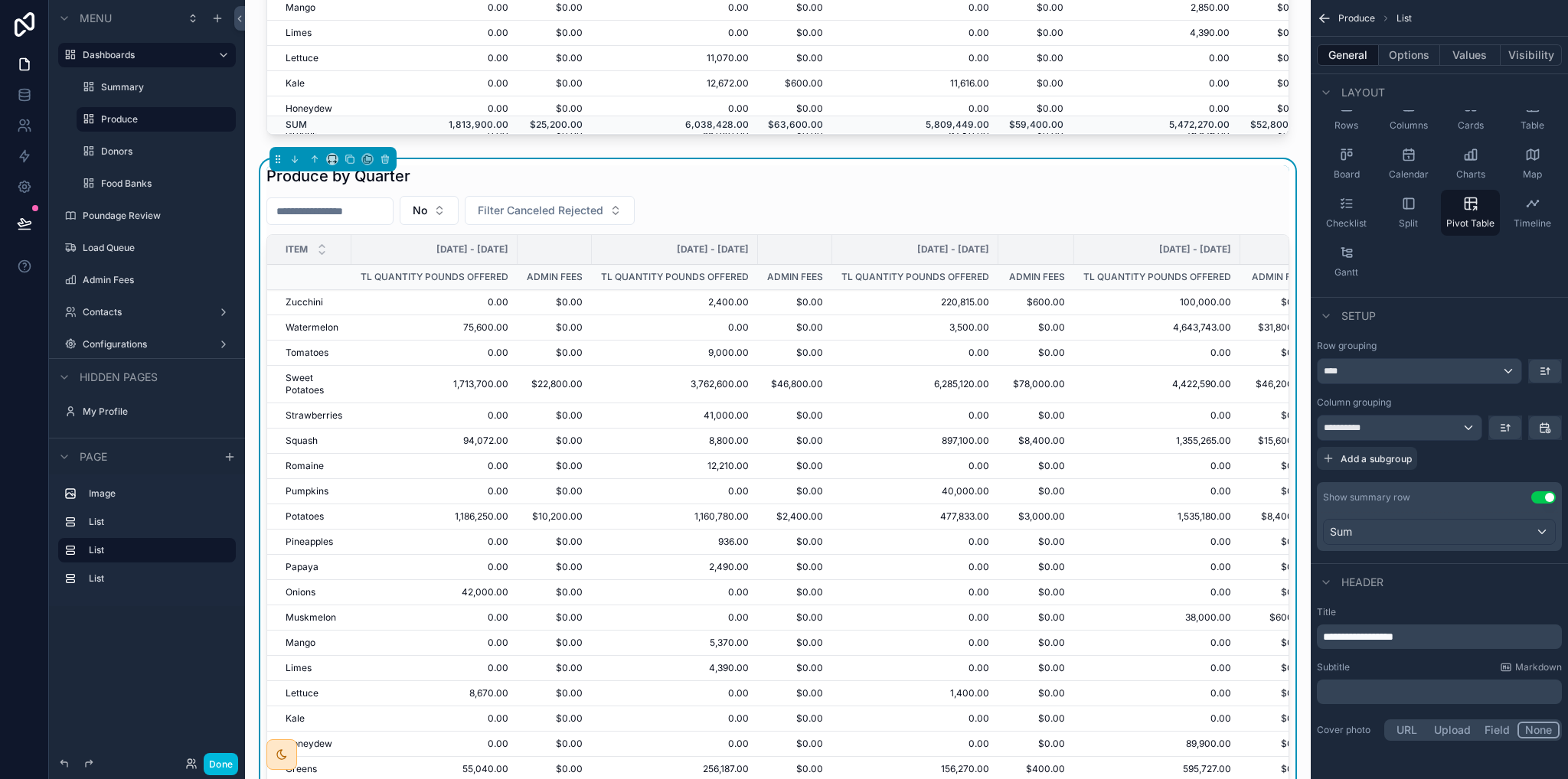
click at [304, 211] on input "scrollable content" at bounding box center [330, 211] width 126 height 21
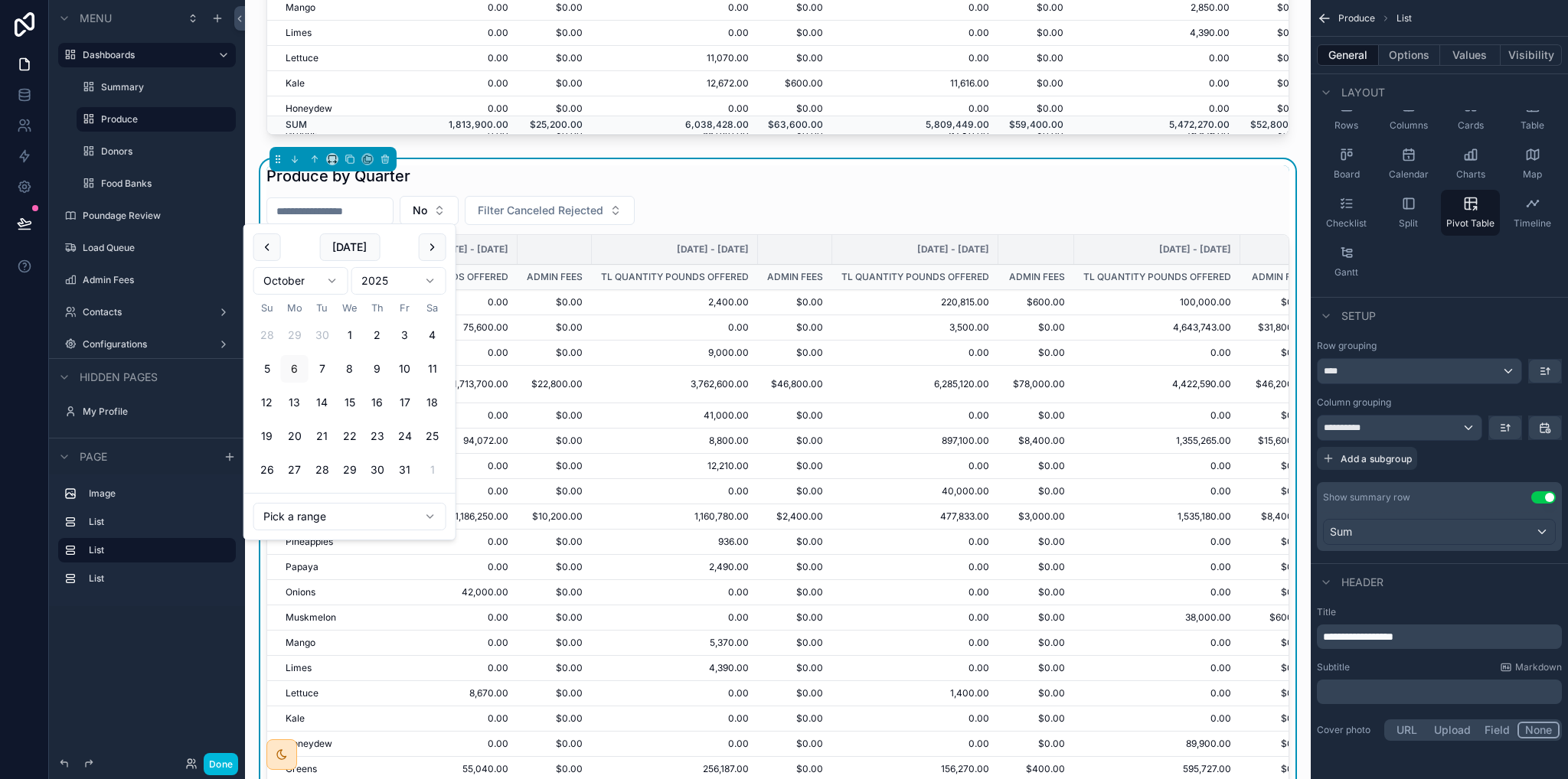
click at [349, 342] on button "1" at bounding box center [350, 335] width 28 height 28
click at [408, 460] on button "31" at bounding box center [405, 470] width 28 height 28
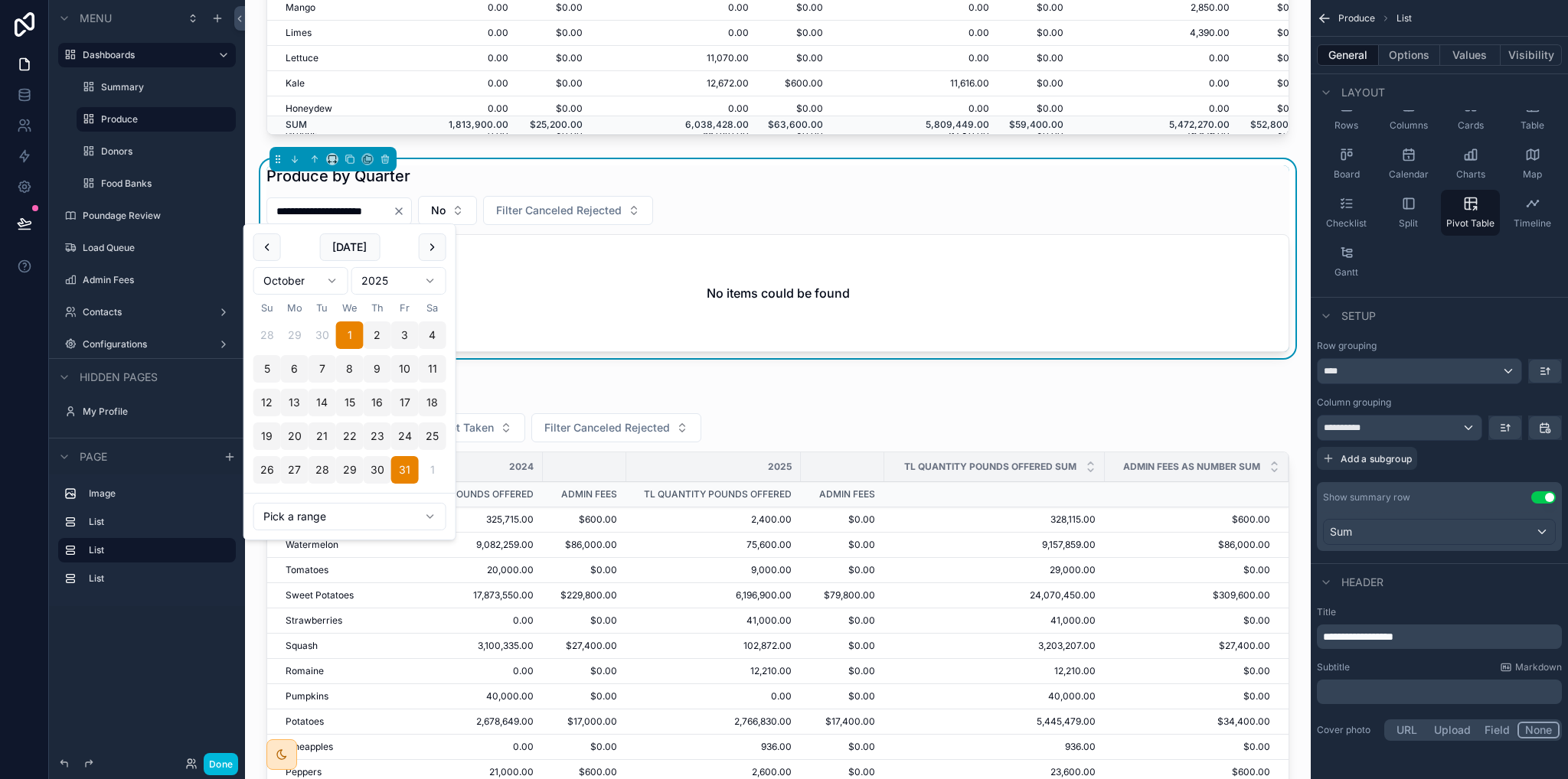
click at [349, 522] on html "Menu Dashboards Summary Produce Donors Food Banks Poundage Review Load Queue Ad…" at bounding box center [784, 389] width 1568 height 779
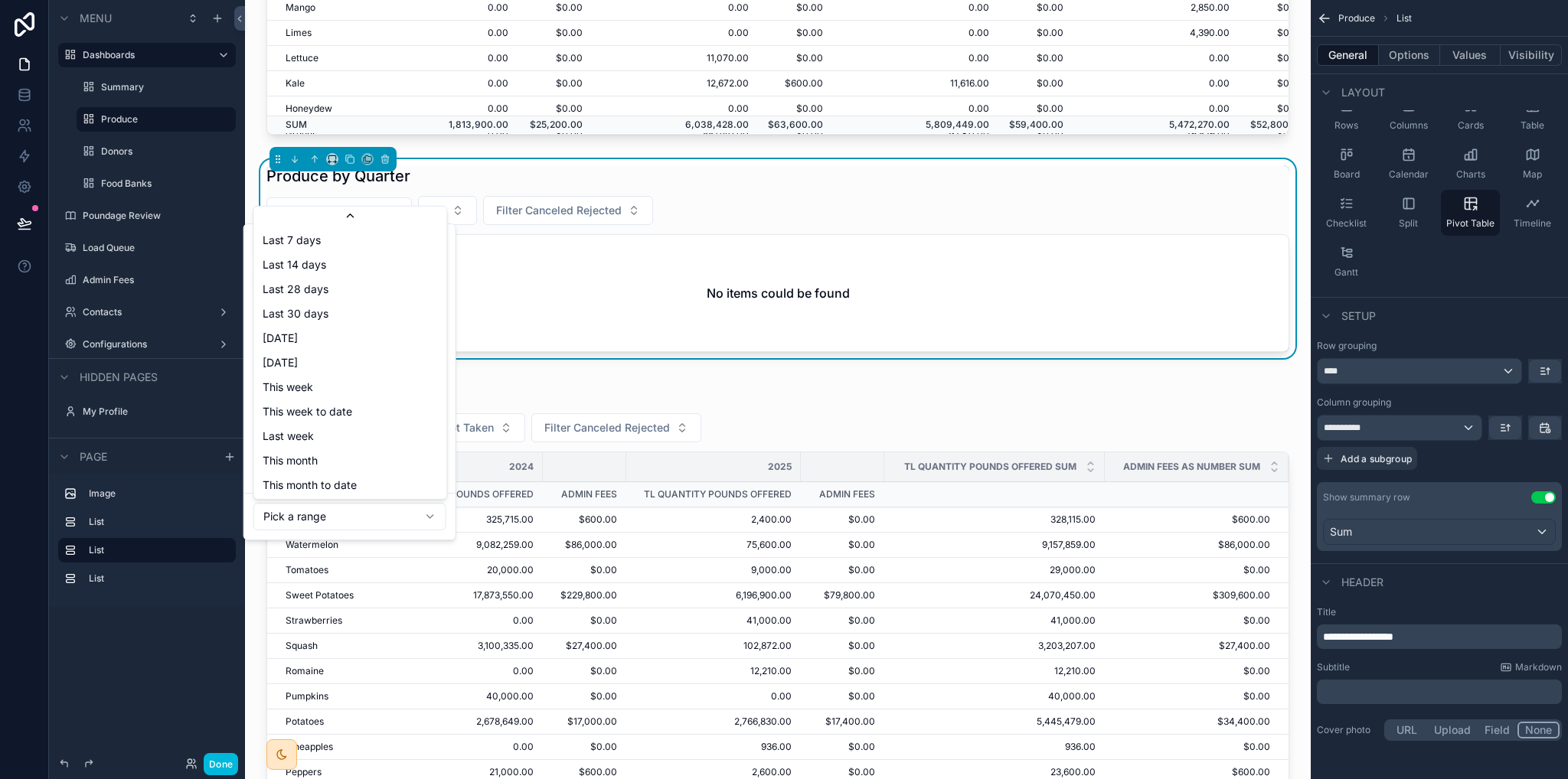
scroll to position [172, 0]
type input "**********"
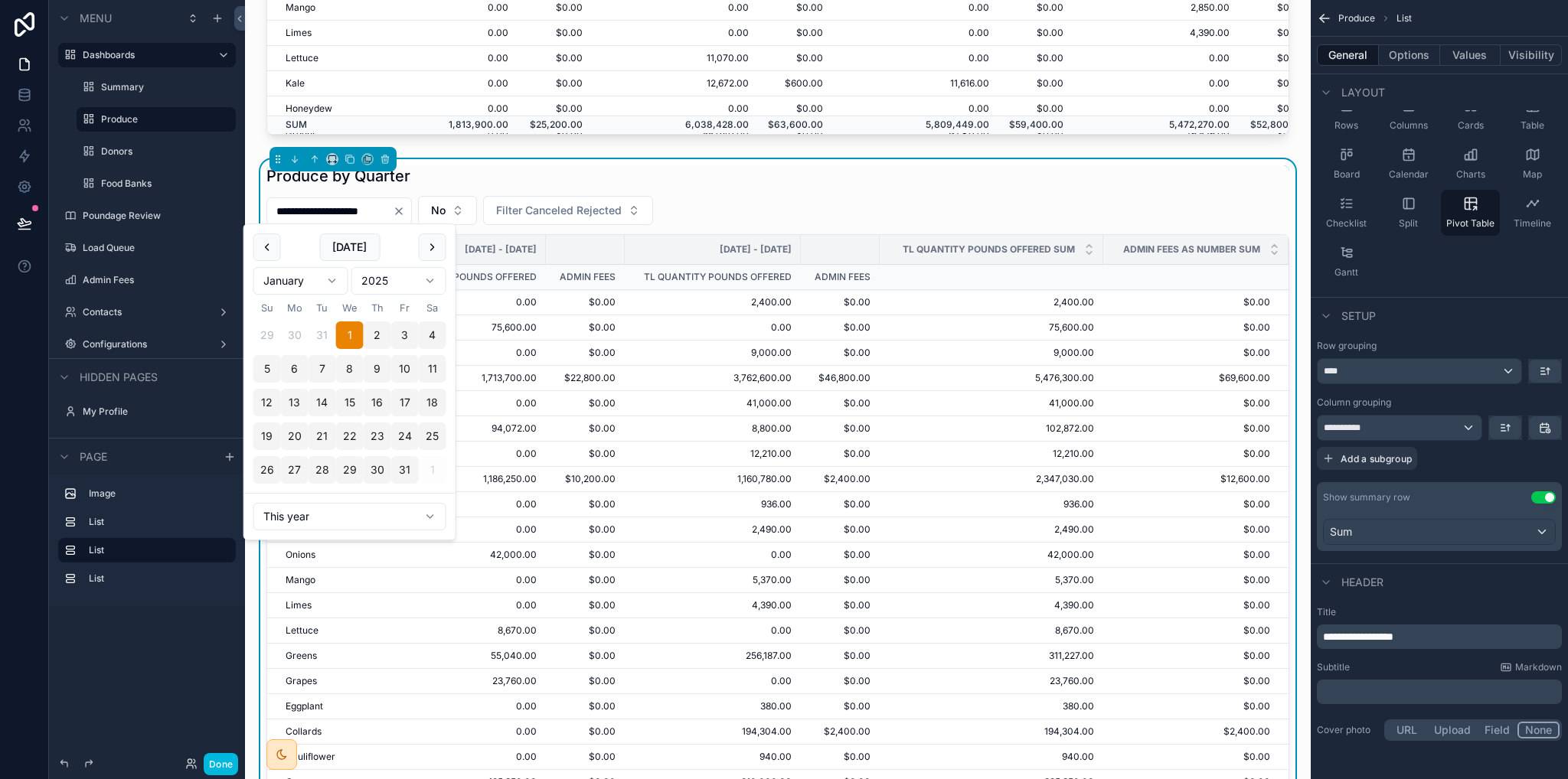
click at [776, 169] on div "Produce by Quarter" at bounding box center [777, 176] width 1023 height 21
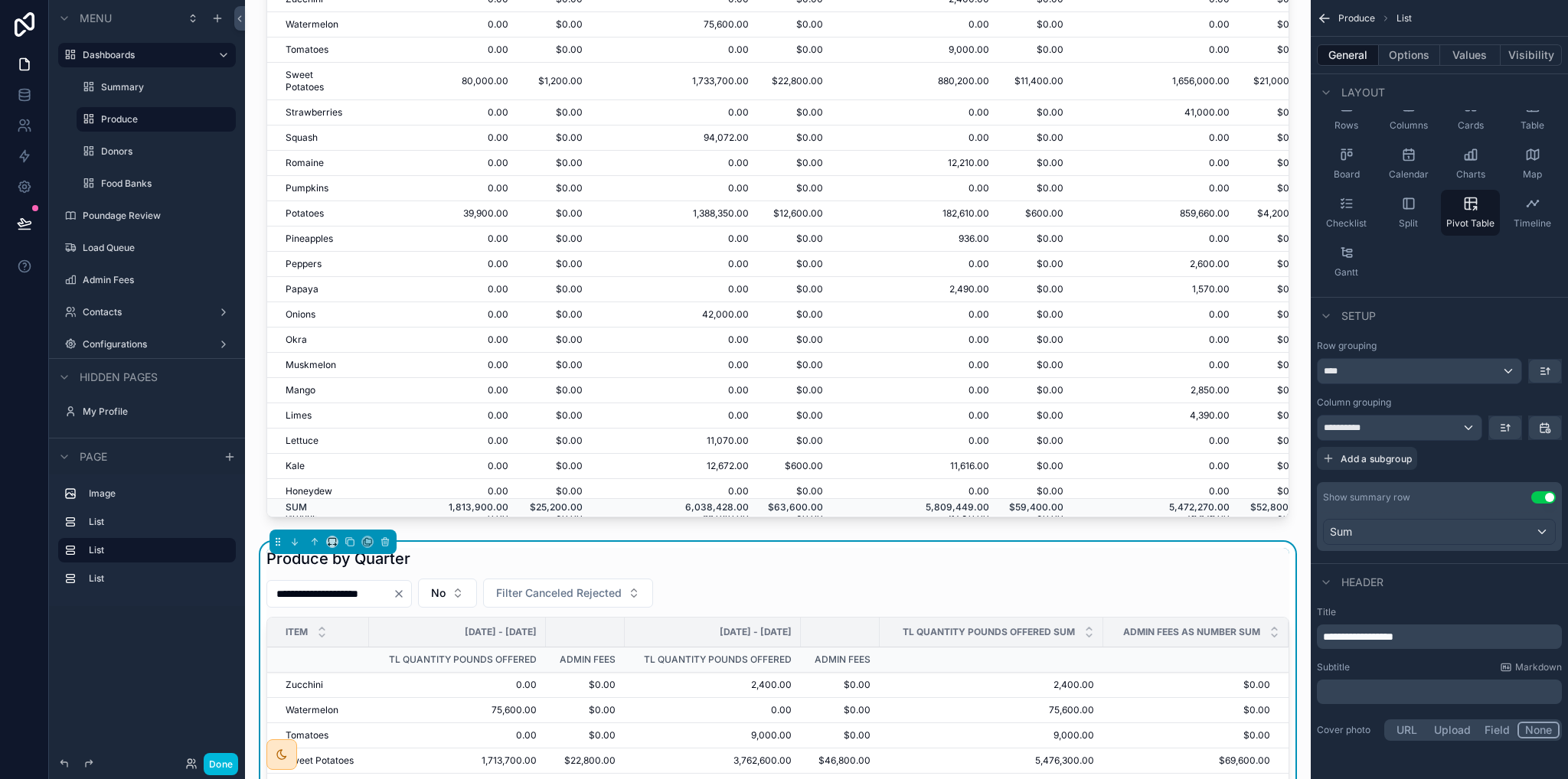
scroll to position [401, 0]
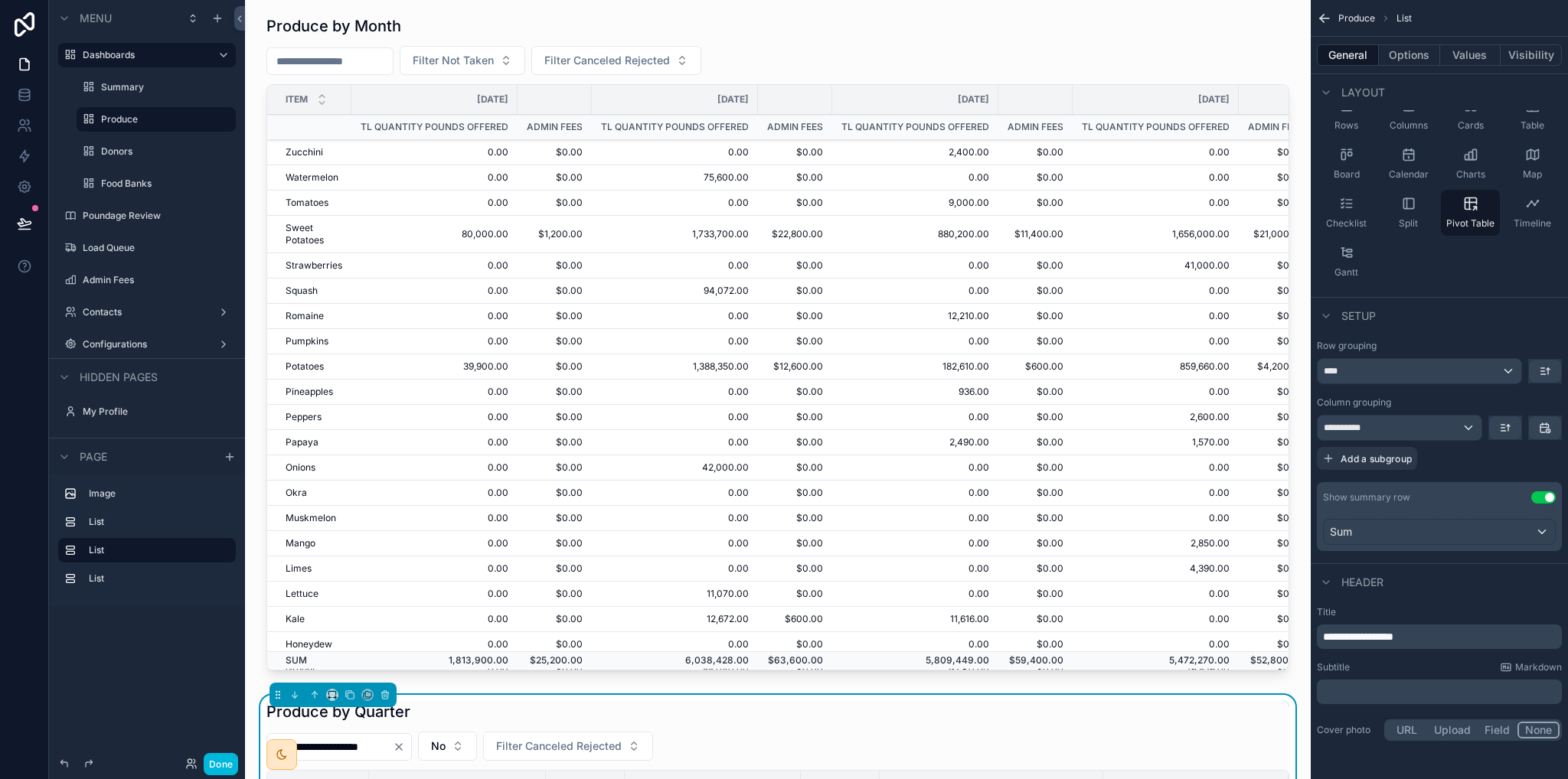
click at [358, 61] on div "scrollable content" at bounding box center [778, 346] width 1042 height 674
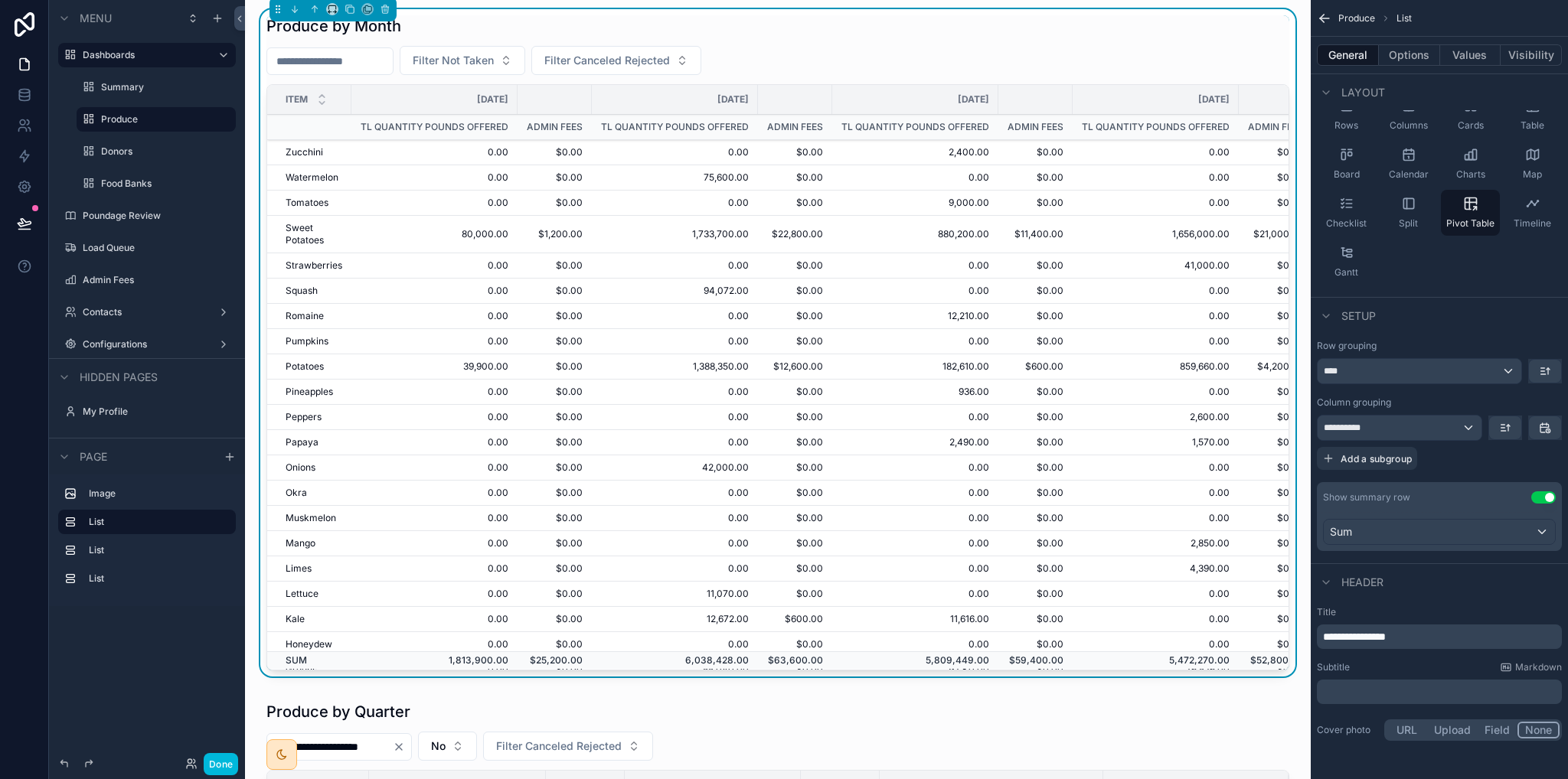
click at [383, 64] on input "scrollable content" at bounding box center [330, 61] width 126 height 21
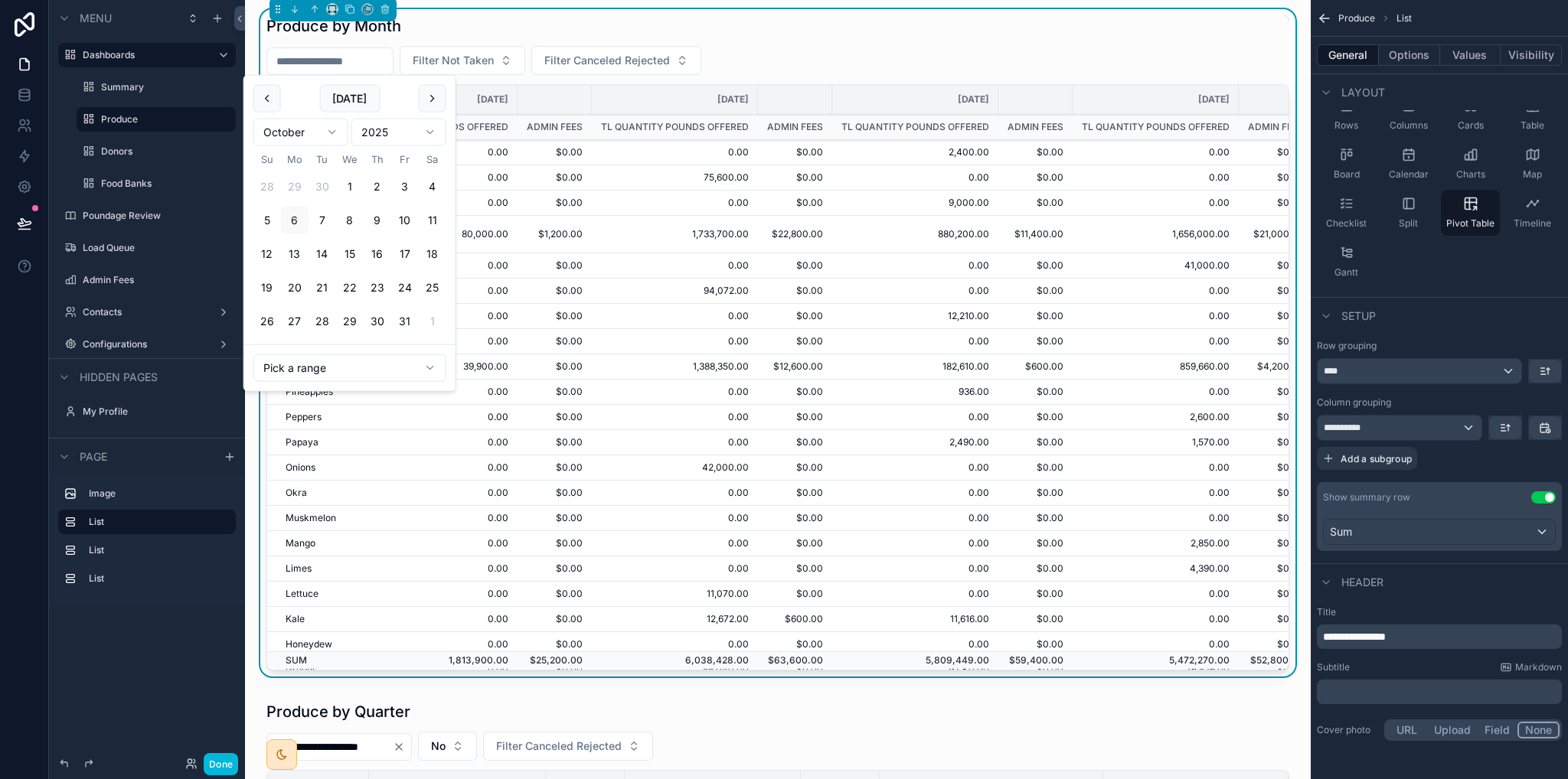
click at [343, 366] on html "Menu Dashboards Summary Produce Donors Food Banks Poundage Review Load Queue Ad…" at bounding box center [784, 389] width 1568 height 779
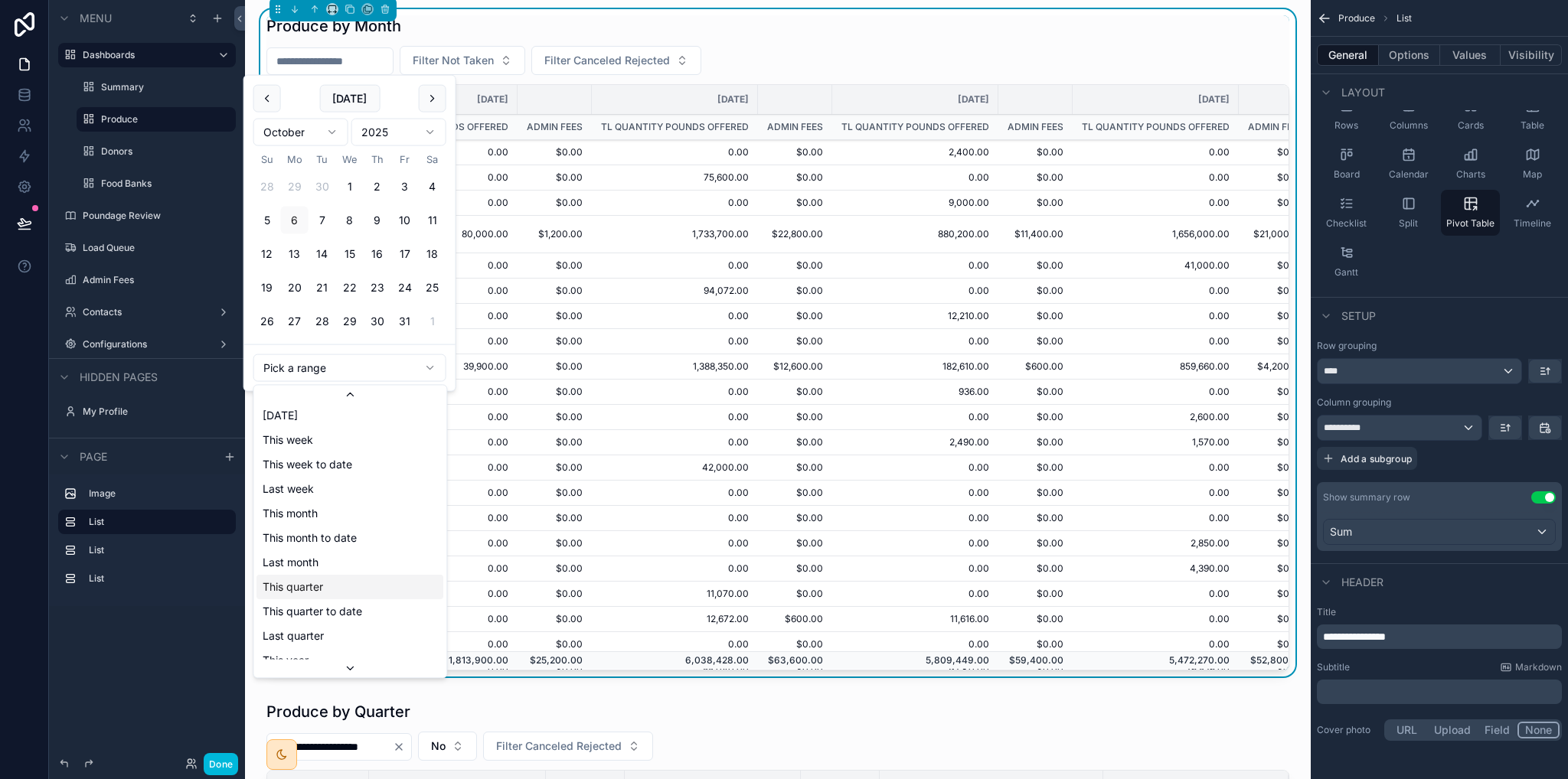
scroll to position [172, 0]
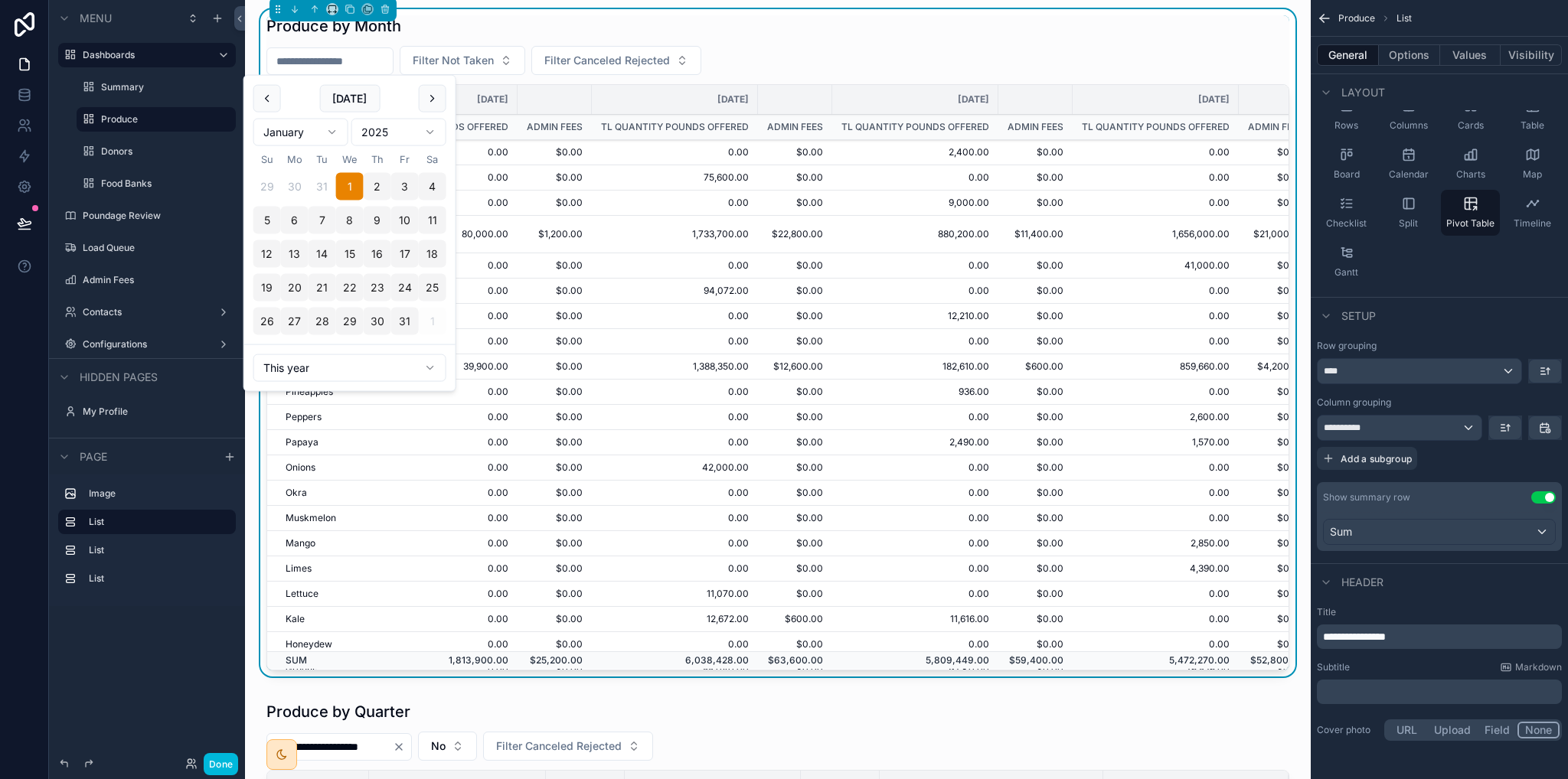
type input "**********"
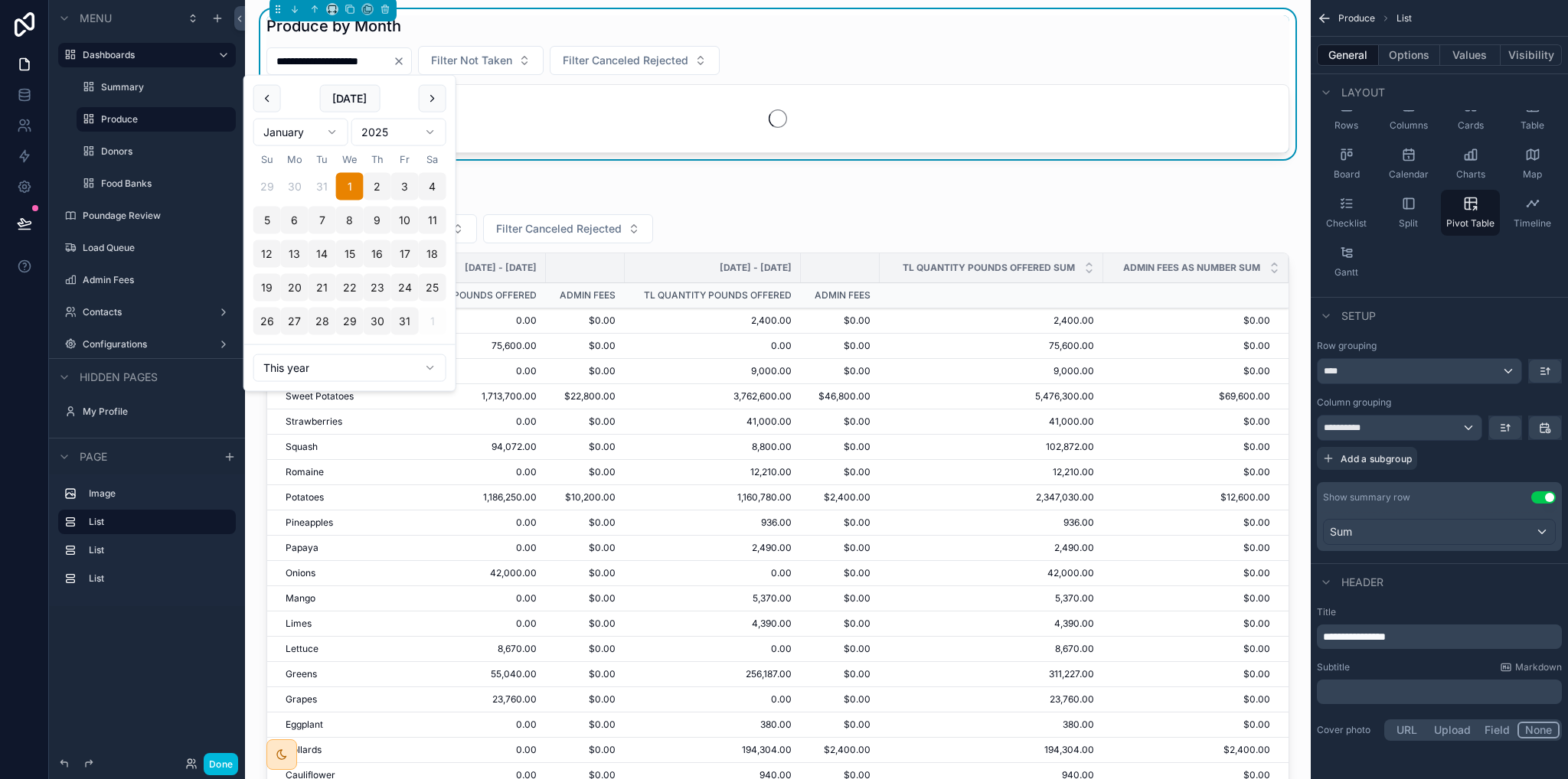
click at [866, 54] on div "**********" at bounding box center [777, 60] width 1023 height 29
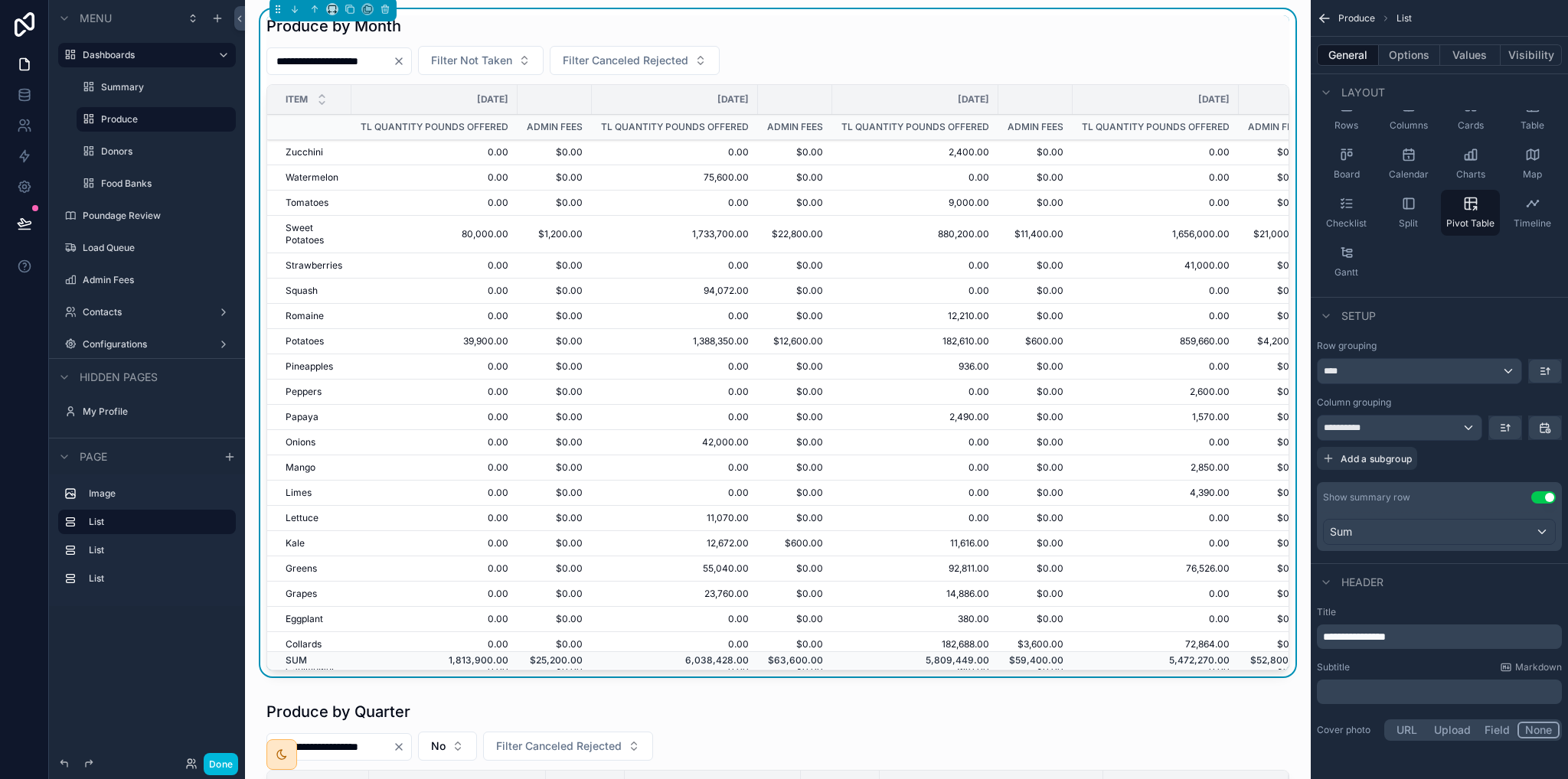
click at [513, 58] on span "Filter Not Taken" at bounding box center [471, 60] width 81 height 16
click at [458, 150] on div "No" at bounding box center [519, 147] width 213 height 25
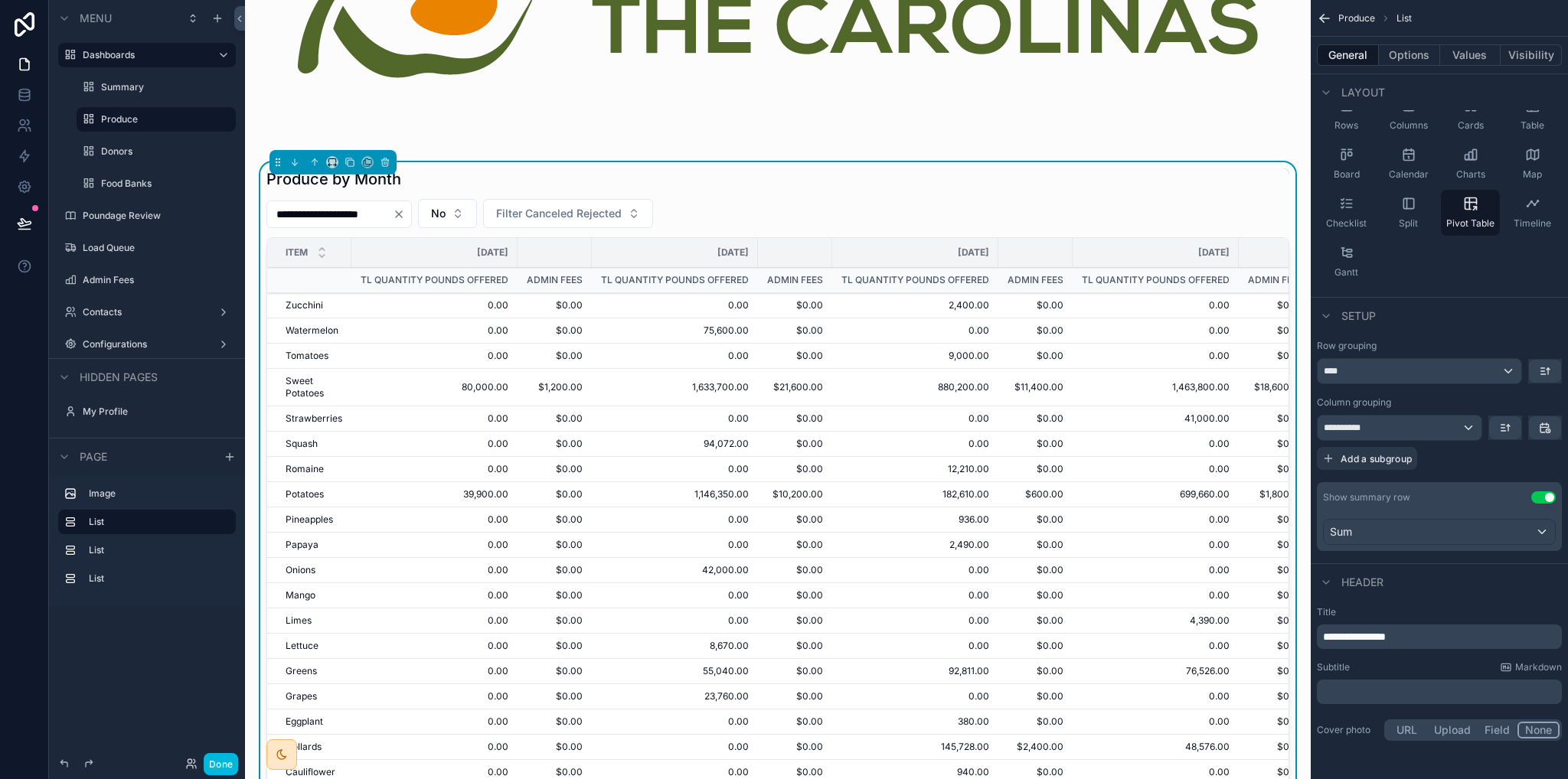
click at [477, 213] on button "No" at bounding box center [447, 214] width 59 height 29
click at [815, 204] on div "**********" at bounding box center [777, 214] width 1023 height 29
click at [446, 215] on span "No" at bounding box center [438, 213] width 15 height 16
click at [837, 209] on div "**********" at bounding box center [777, 214] width 1023 height 29
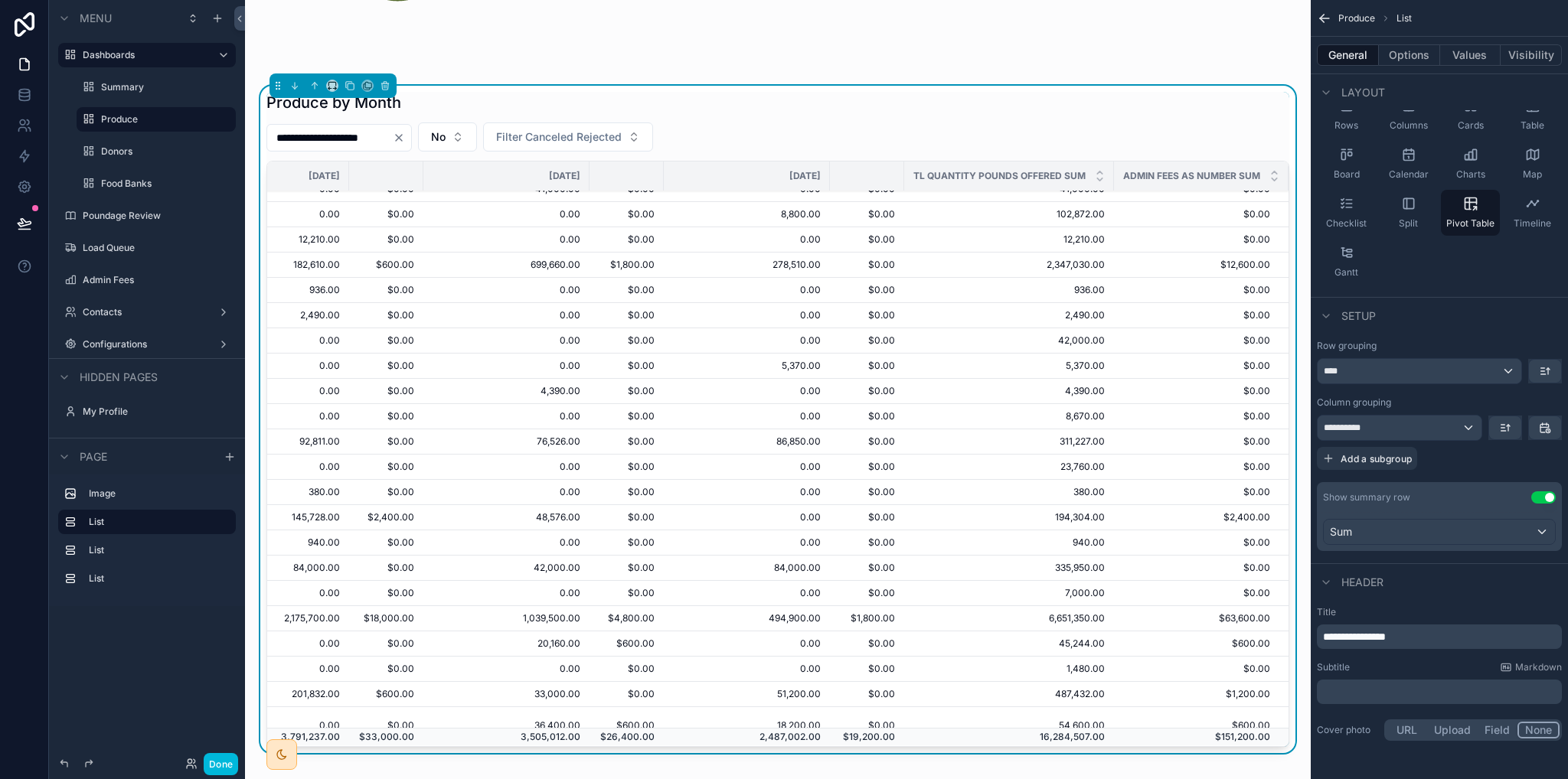
scroll to position [214, 669]
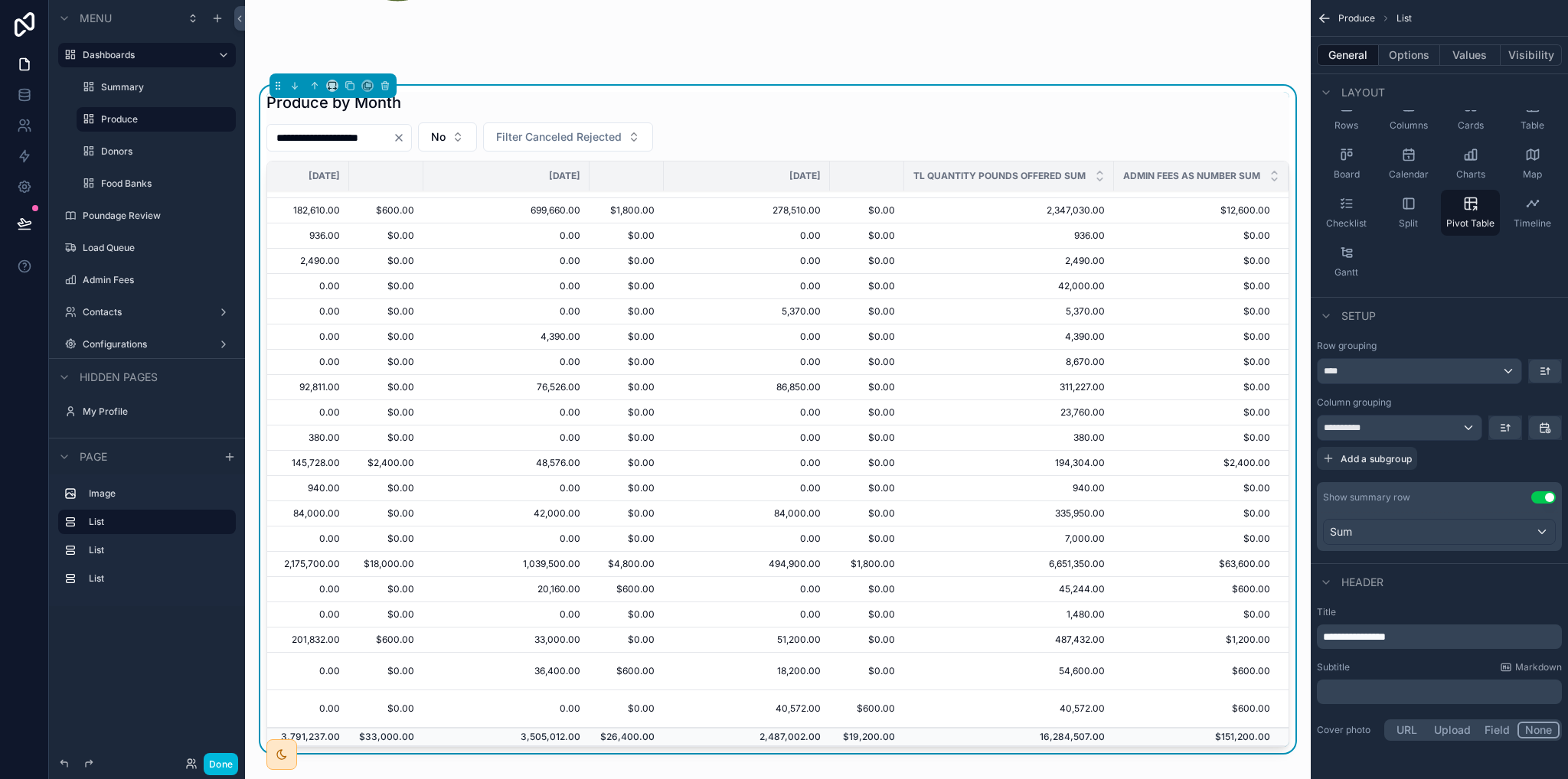
click at [770, 128] on div "**********" at bounding box center [777, 137] width 1023 height 29
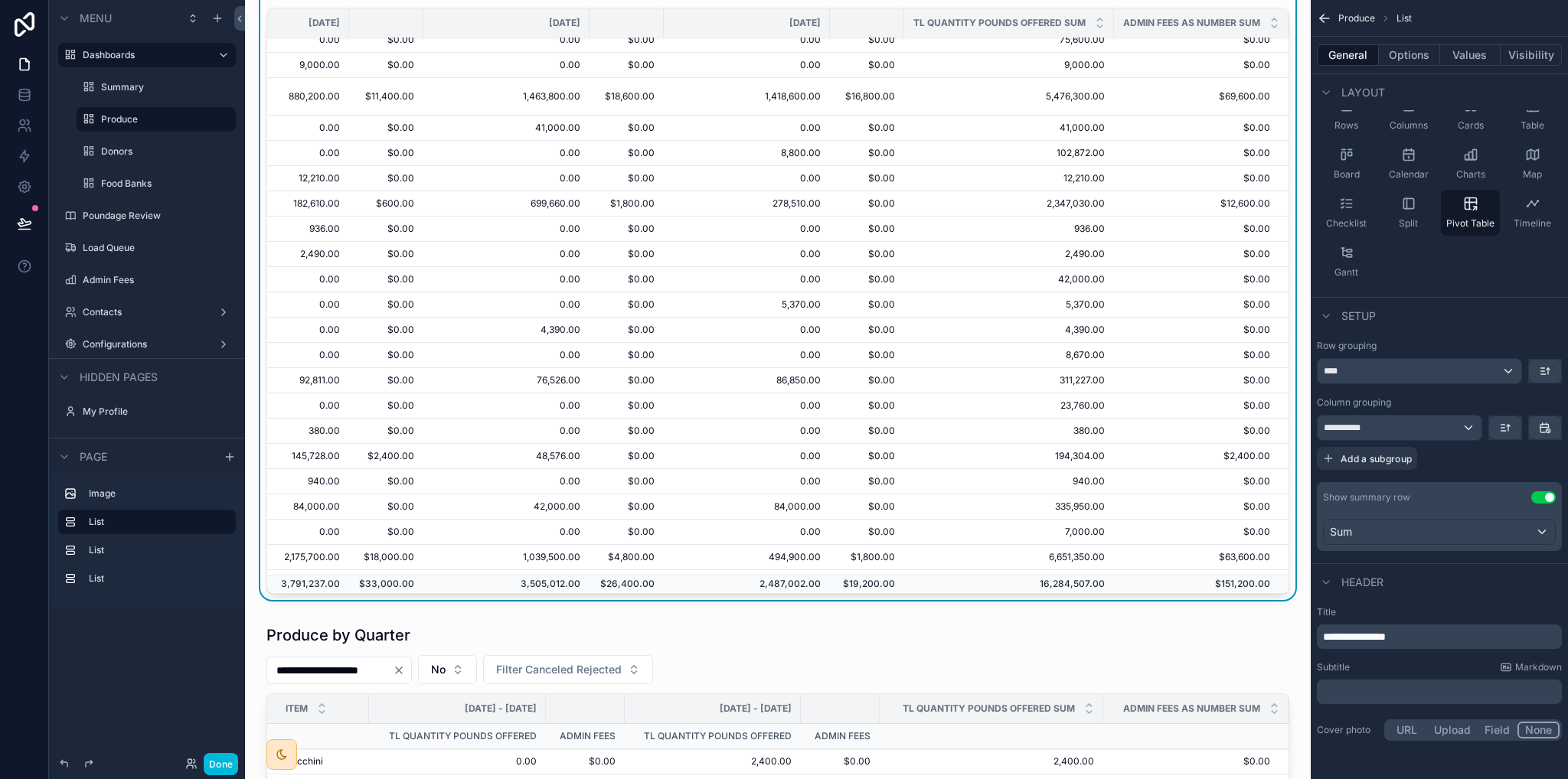
scroll to position [325, 0]
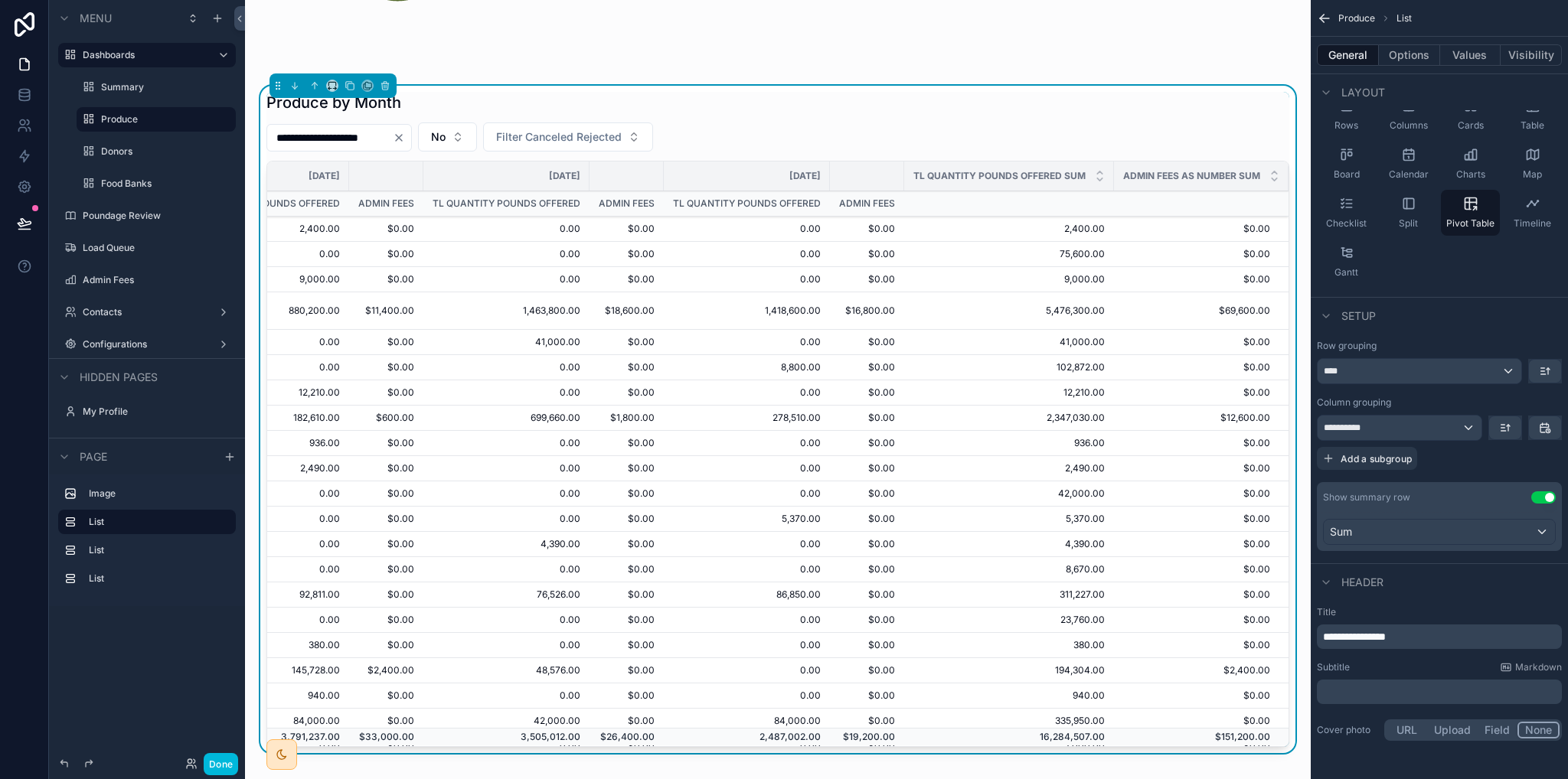
click at [477, 136] on button "No" at bounding box center [447, 137] width 59 height 29
click at [784, 105] on div "Produce by Month" at bounding box center [777, 102] width 1023 height 21
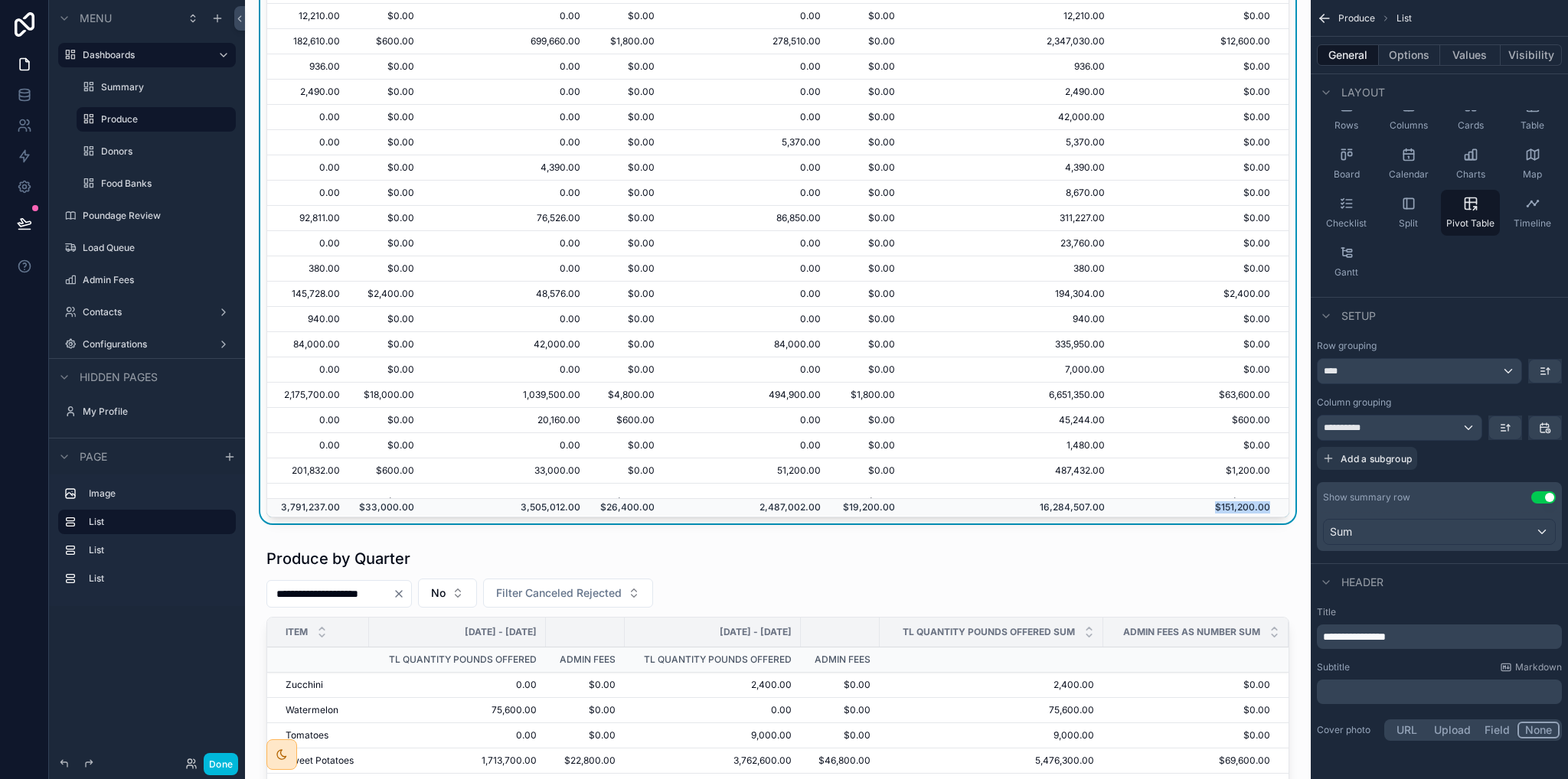
drag, startPoint x: 1194, startPoint y: 493, endPoint x: 1248, endPoint y: 499, distance: 54.3
click at [1248, 499] on td "$151,200.00" at bounding box center [1202, 508] width 175 height 18
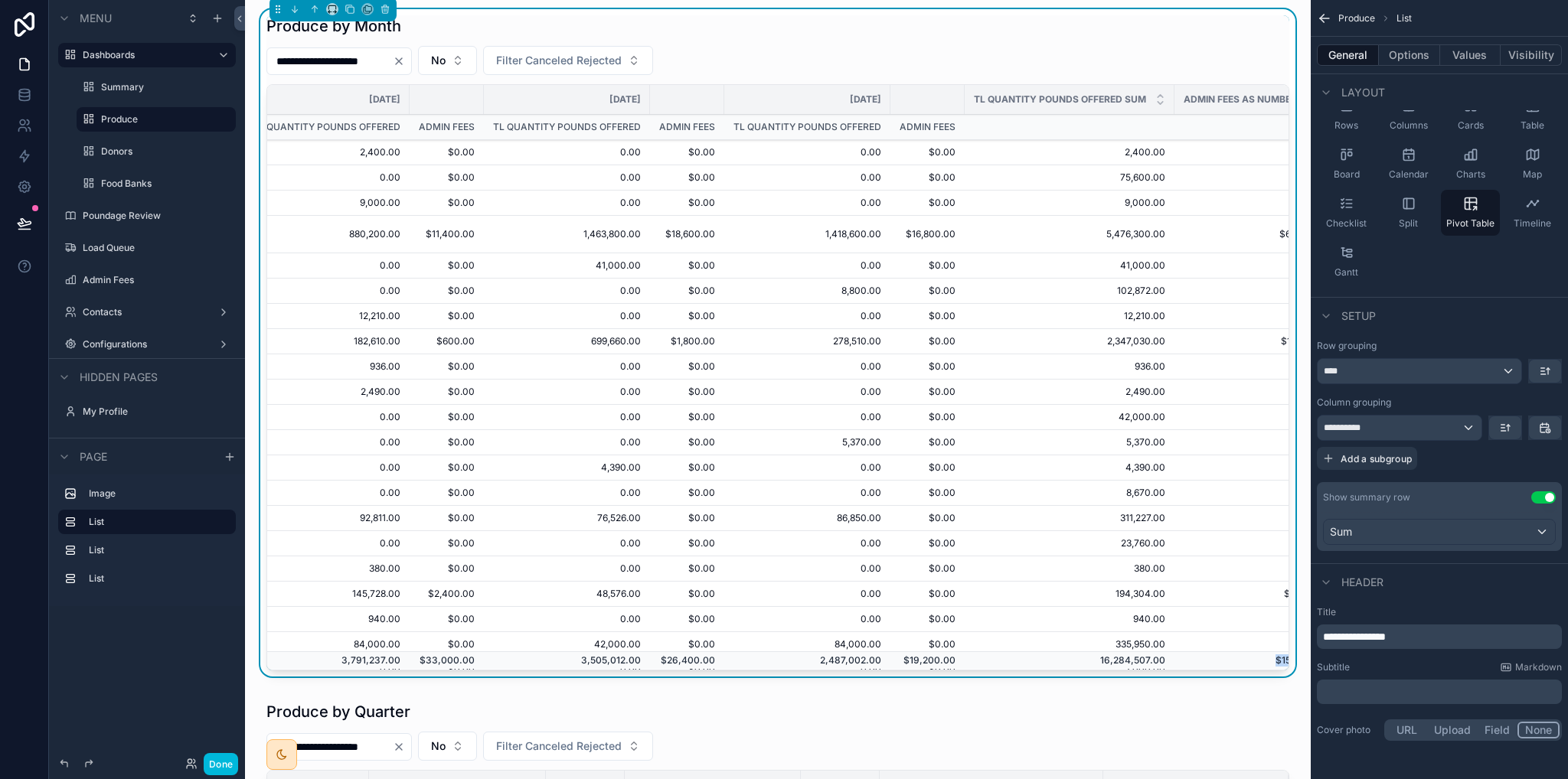
scroll to position [0, 669]
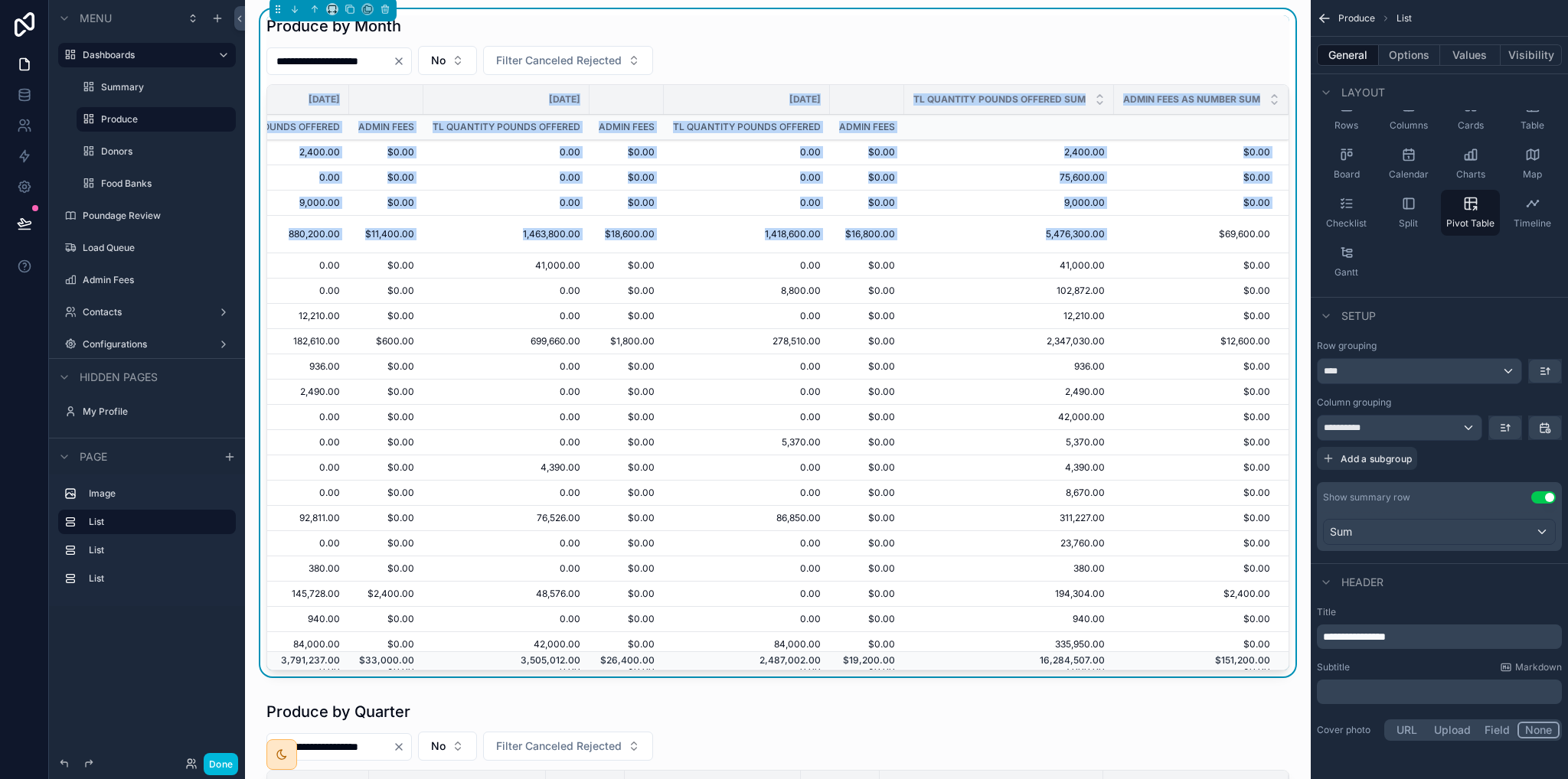
drag, startPoint x: 1203, startPoint y: 236, endPoint x: 1268, endPoint y: 231, distance: 65.2
click at [1268, 231] on div "Item [DATE] [DATE] [DATE] [DATE] [DATE] TL Quantity Pounds Offered SUM Admin Fe…" at bounding box center [777, 378] width 1021 height 585
click at [1193, 243] on td "$69,600.00" at bounding box center [1202, 235] width 175 height 38
click at [1164, 217] on td "$69,600.00" at bounding box center [1202, 235] width 175 height 38
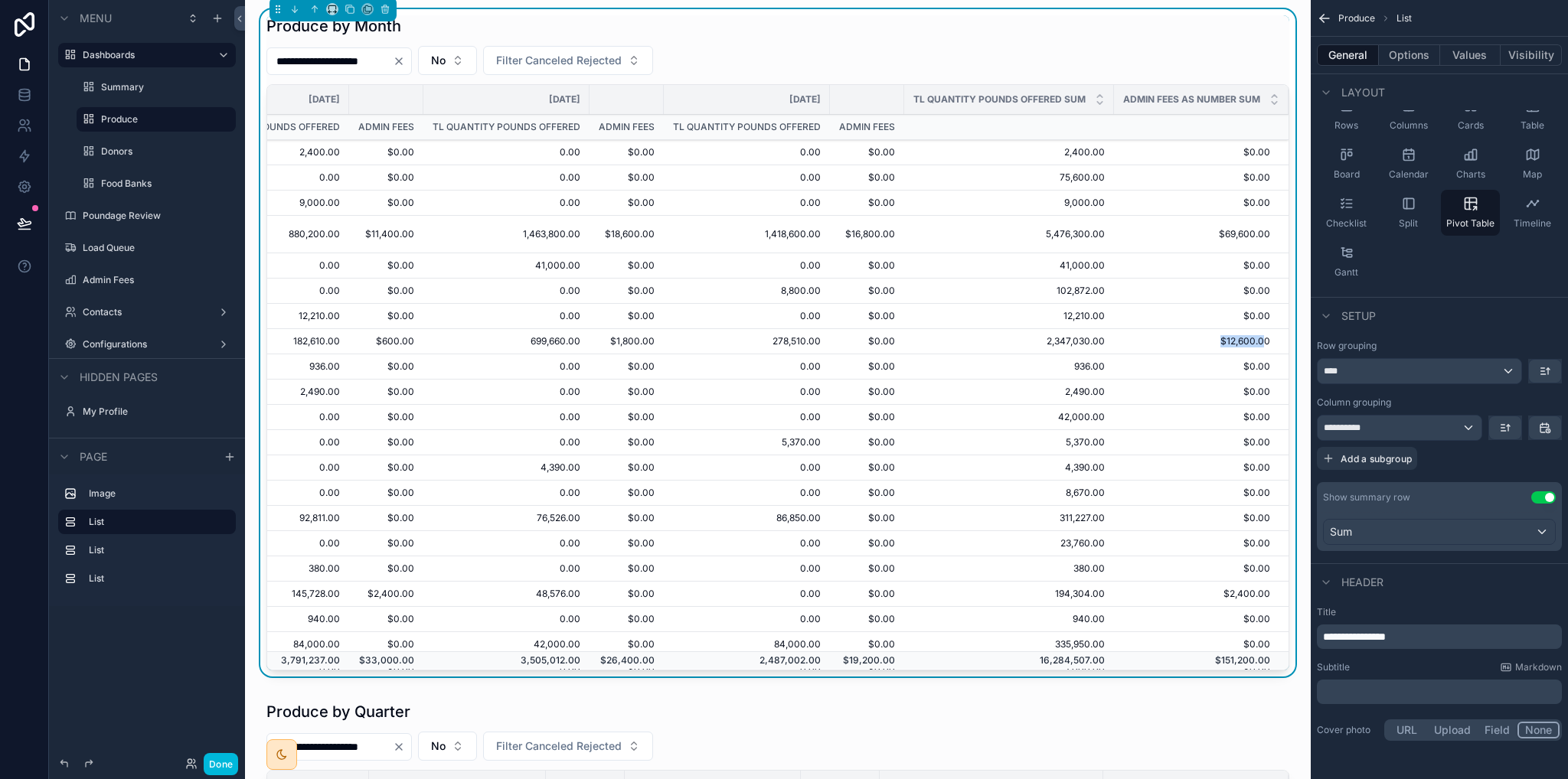
drag, startPoint x: 1179, startPoint y: 334, endPoint x: 1259, endPoint y: 388, distance: 96.5
click at [1247, 337] on td "$12,600.00" at bounding box center [1202, 342] width 175 height 25
drag, startPoint x: 1252, startPoint y: 592, endPoint x: 1252, endPoint y: 606, distance: 14.0
click at [1261, 592] on td "$2,400.00" at bounding box center [1202, 594] width 175 height 25
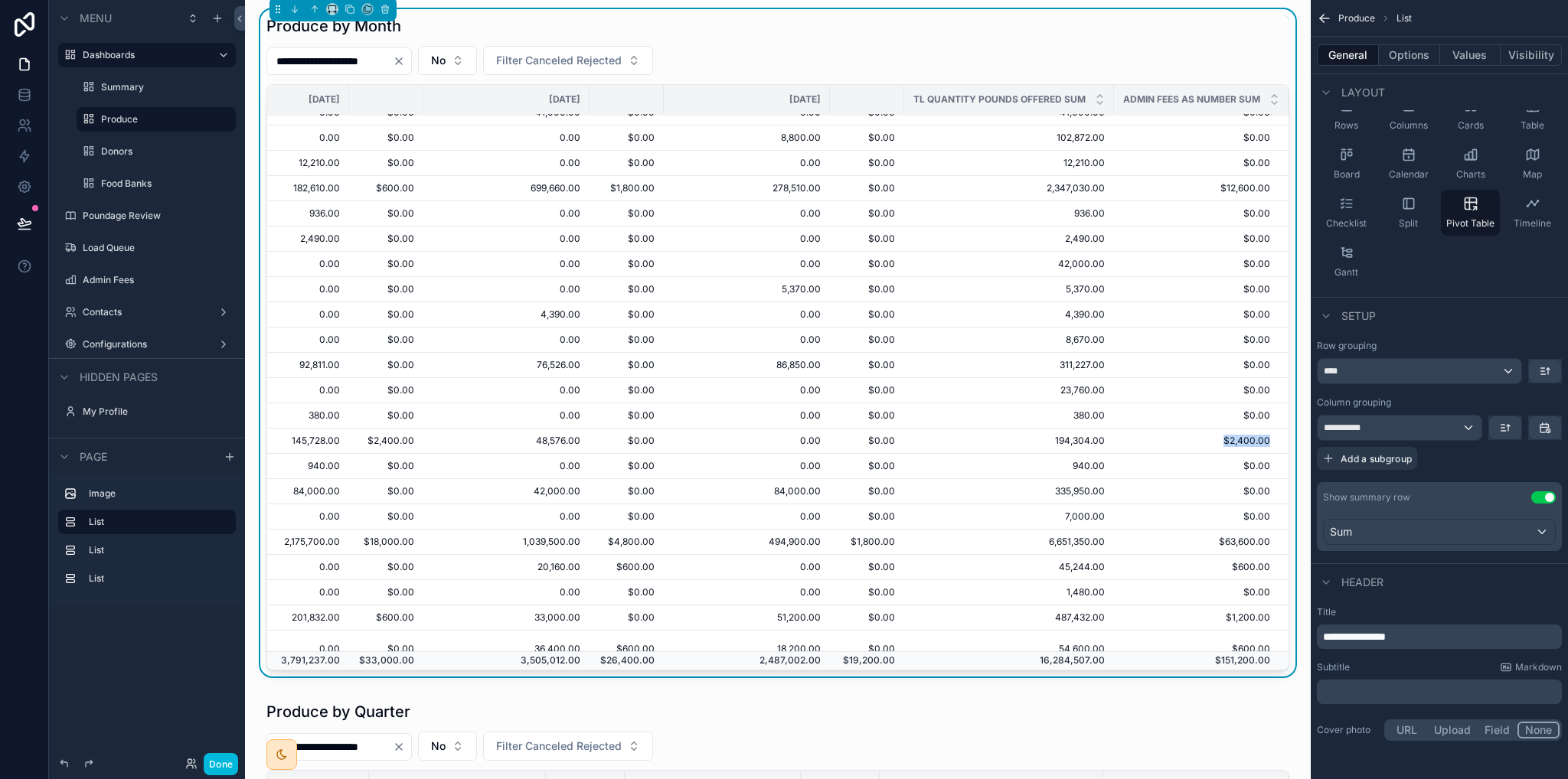
scroll to position [214, 669]
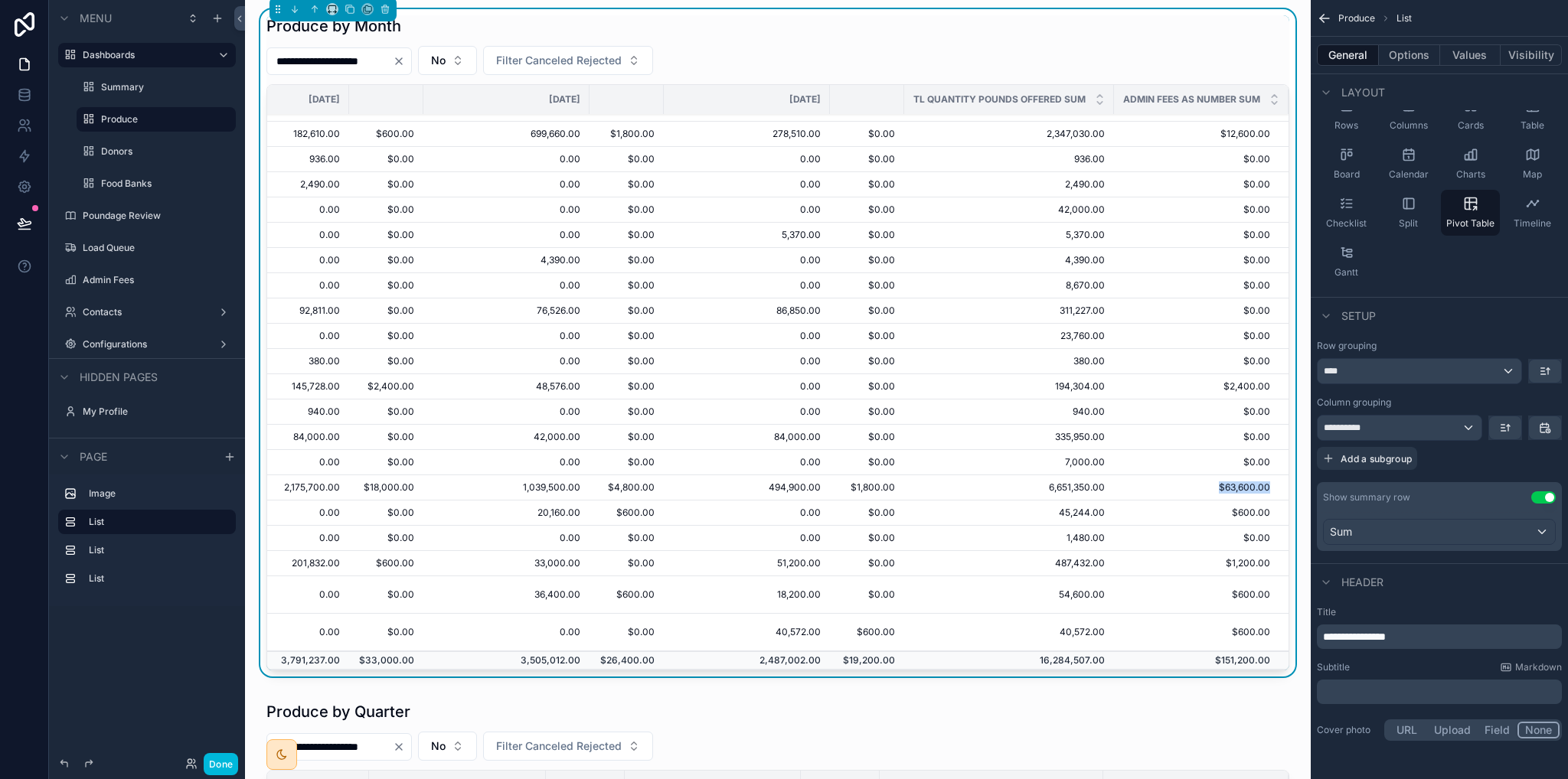
drag, startPoint x: 1189, startPoint y: 480, endPoint x: 1265, endPoint y: 481, distance: 76.0
click at [1265, 481] on div "Item [DATE] [DATE] [DATE] [DATE] [DATE] TL Quantity Pounds Offered SUM Admin Fe…" at bounding box center [777, 378] width 1021 height 585
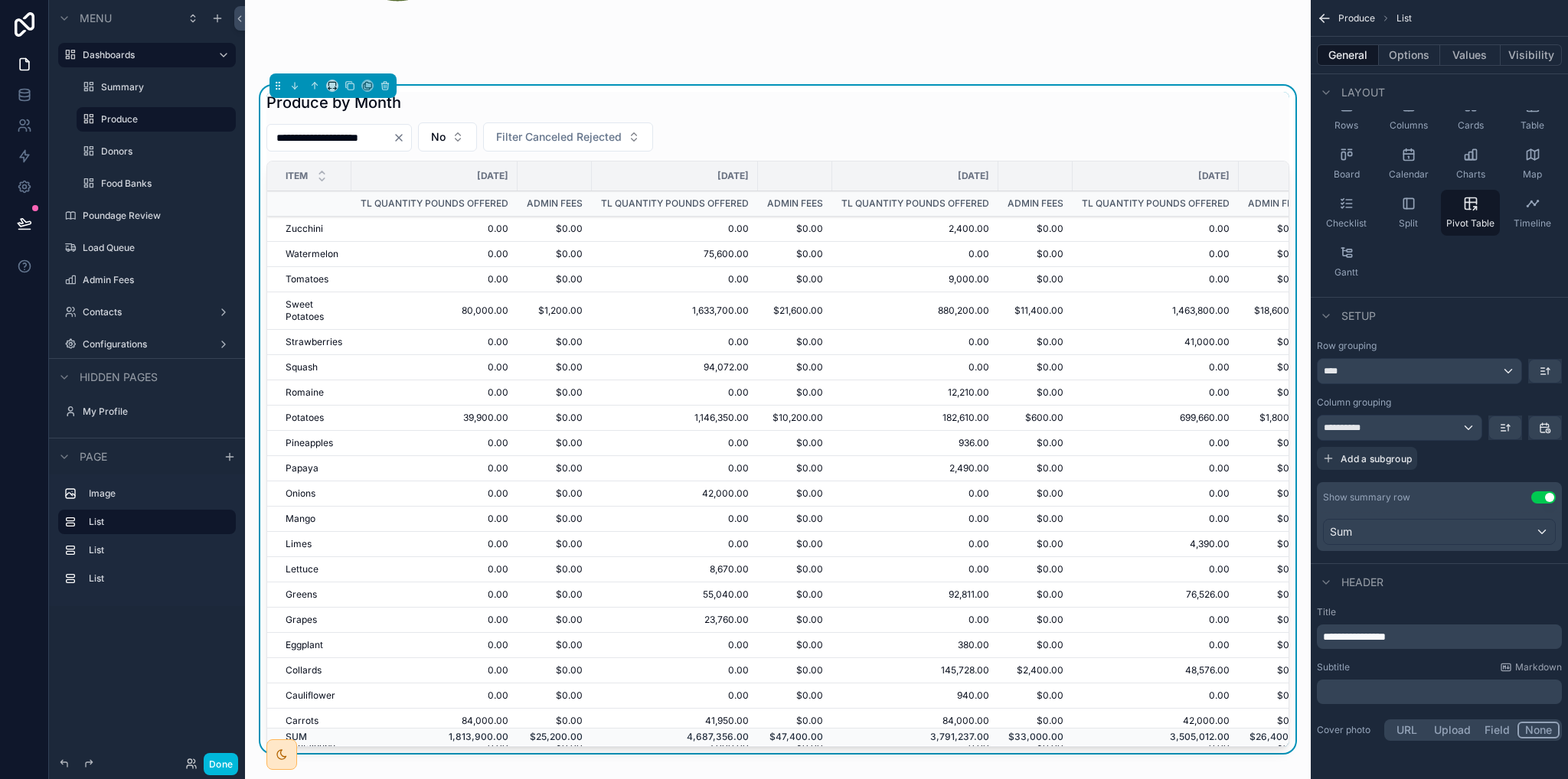
scroll to position [77, 0]
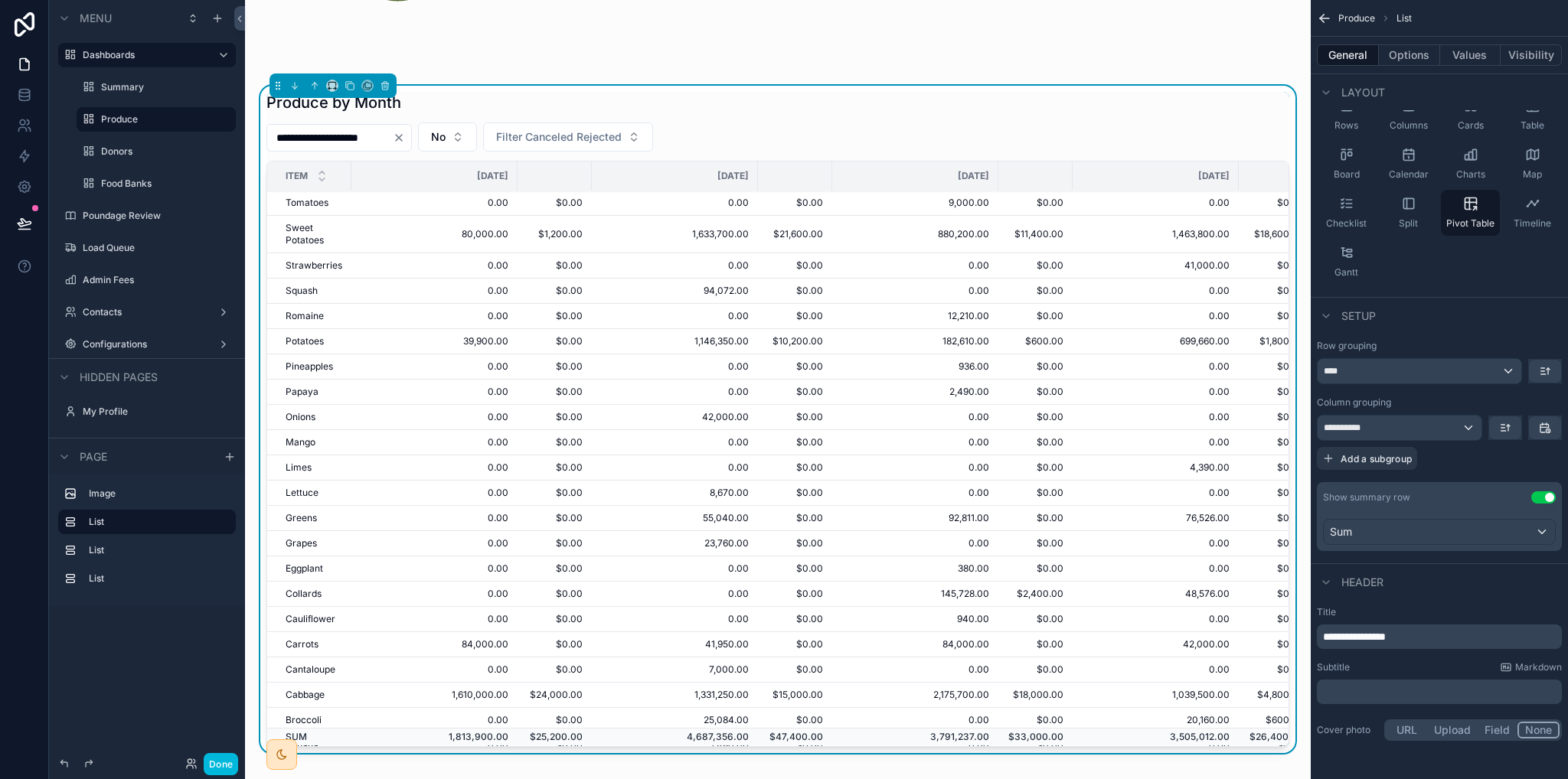
click at [123, 344] on label "Configurations" at bounding box center [144, 344] width 123 height 12
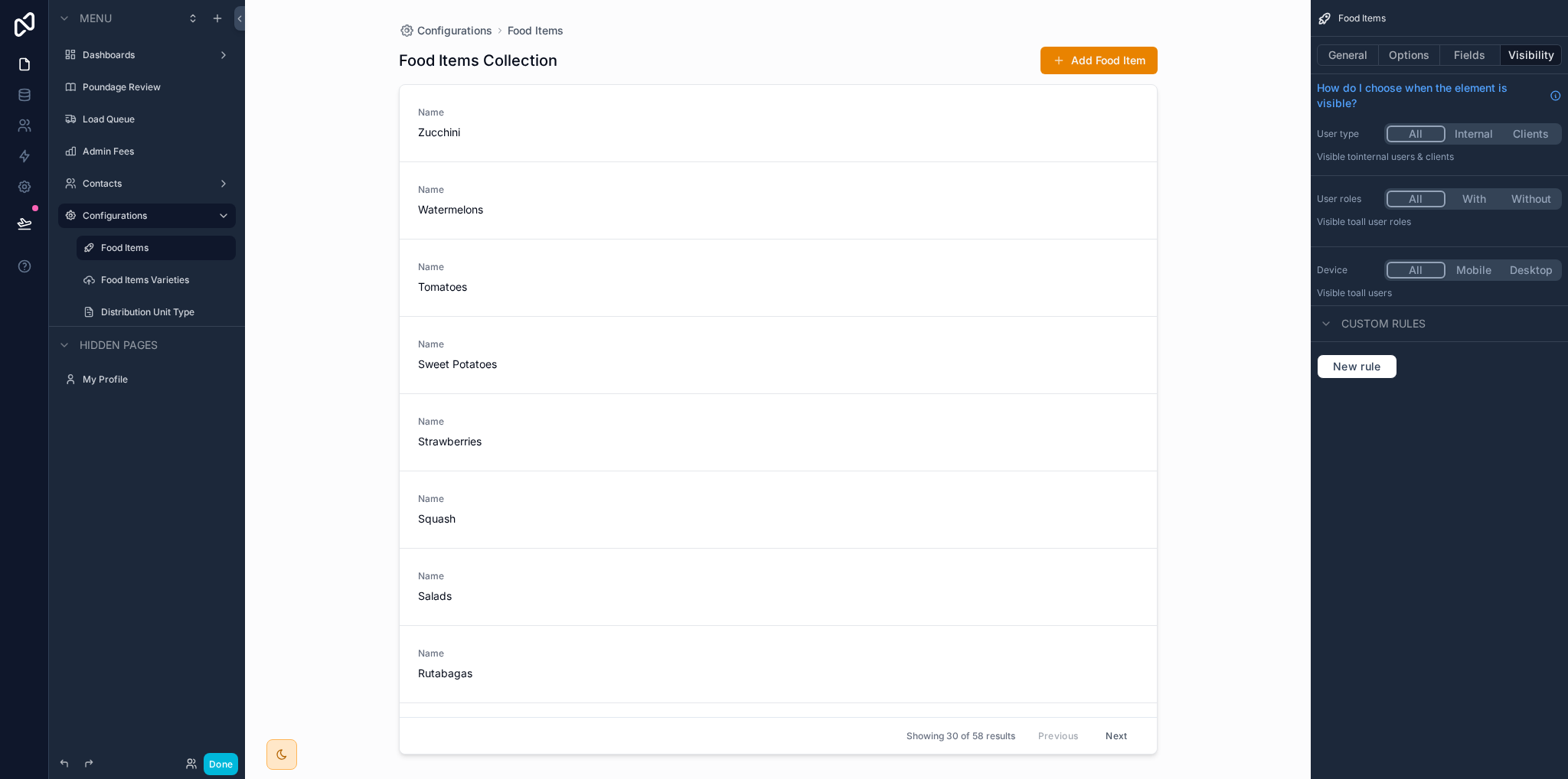
drag, startPoint x: 1151, startPoint y: 157, endPoint x: 1149, endPoint y: 201, distance: 44.0
click at [1149, 201] on div "scrollable content" at bounding box center [778, 380] width 783 height 761
click at [130, 283] on label "Food Items Varieties" at bounding box center [164, 280] width 126 height 12
drag, startPoint x: 1151, startPoint y: 142, endPoint x: 1152, endPoint y: 162, distance: 20.0
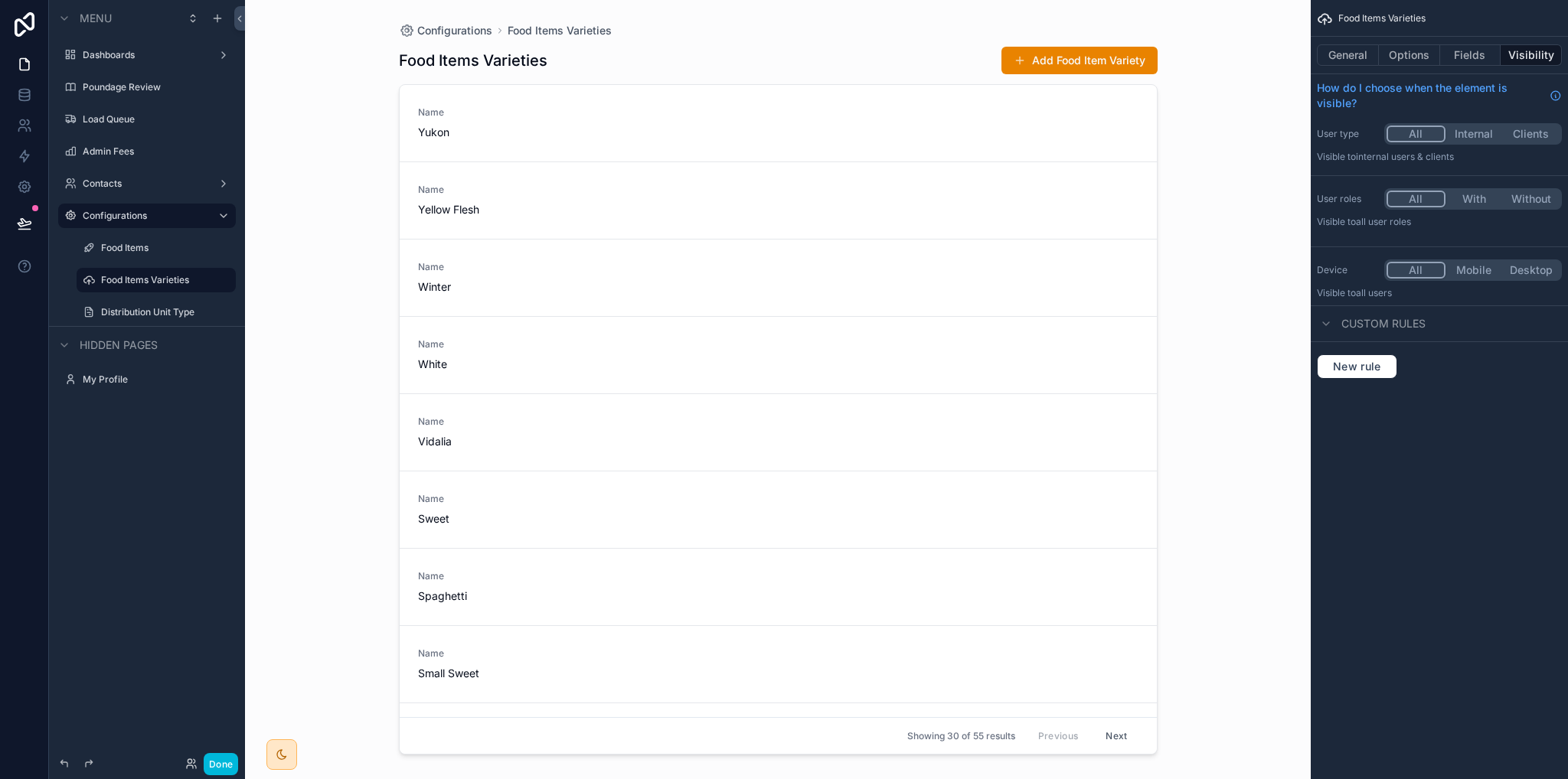
click at [1152, 162] on div "scrollable content" at bounding box center [778, 380] width 783 height 761
click at [146, 313] on label "Distribution Unit Type" at bounding box center [164, 312] width 126 height 12
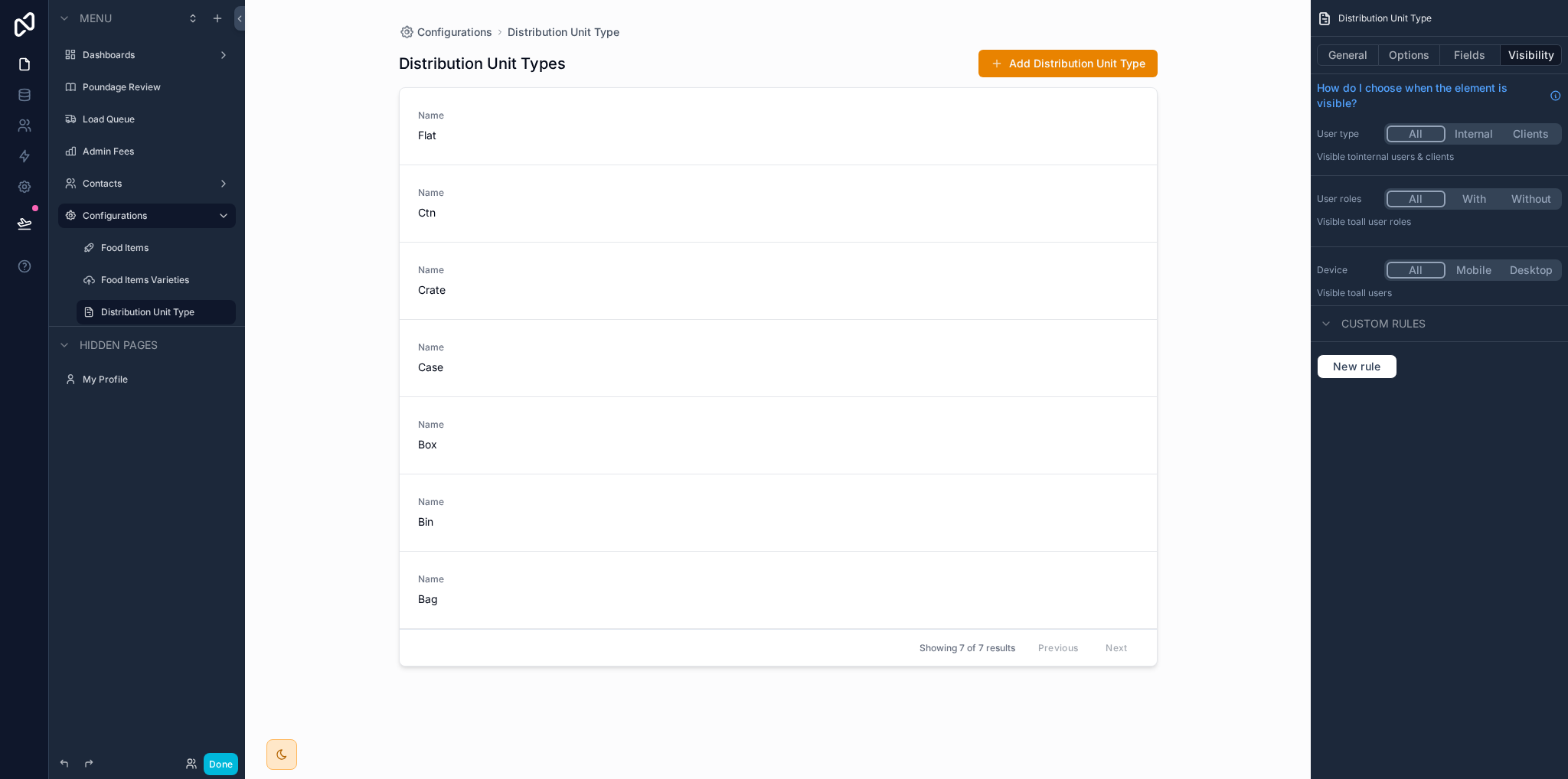
click at [462, 595] on div "scrollable content" at bounding box center [778, 380] width 783 height 761
click at [420, 589] on div "Name Bag" at bounding box center [500, 590] width 166 height 34
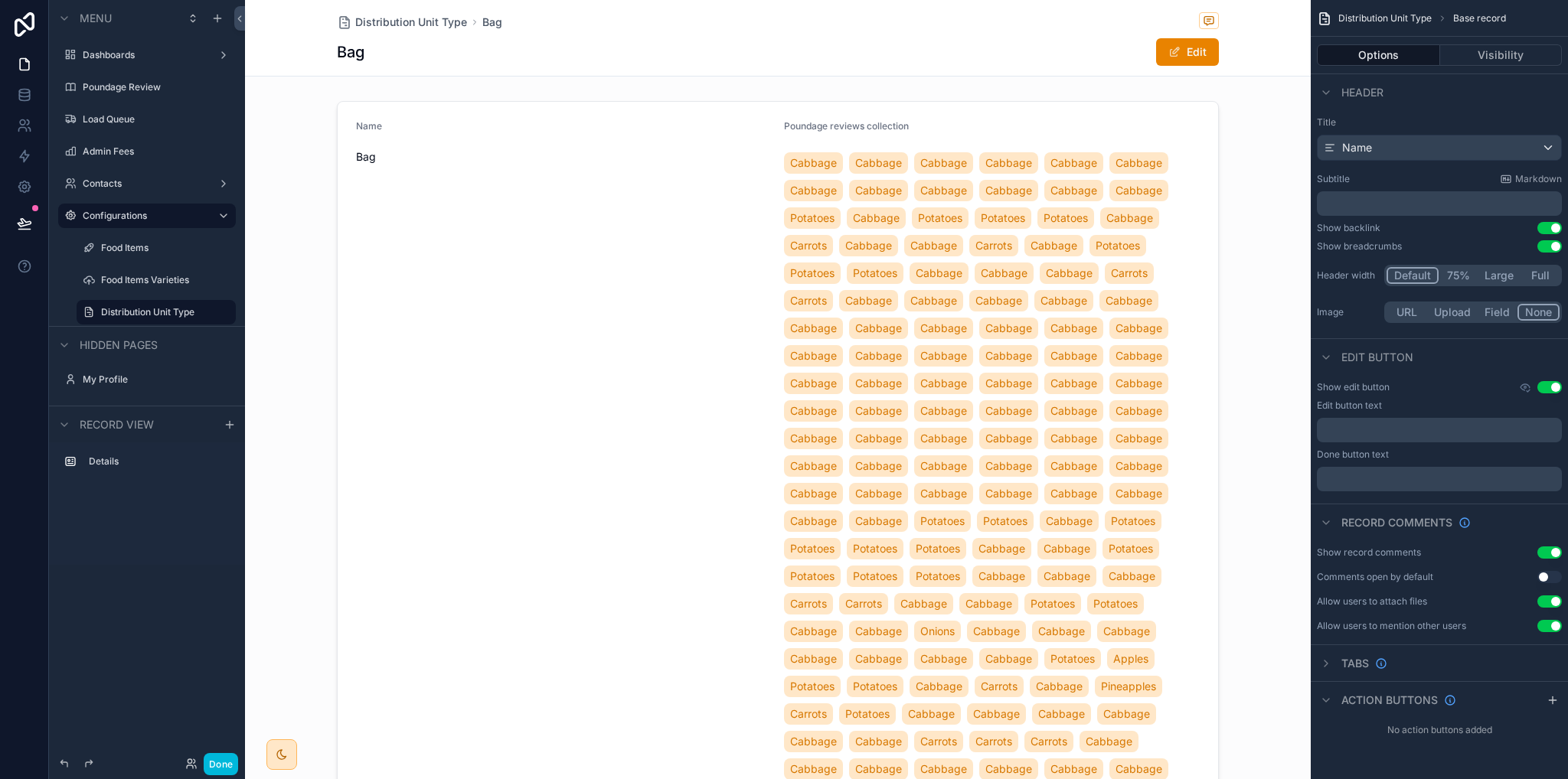
click at [96, 90] on label "Poundage Review" at bounding box center [155, 87] width 144 height 12
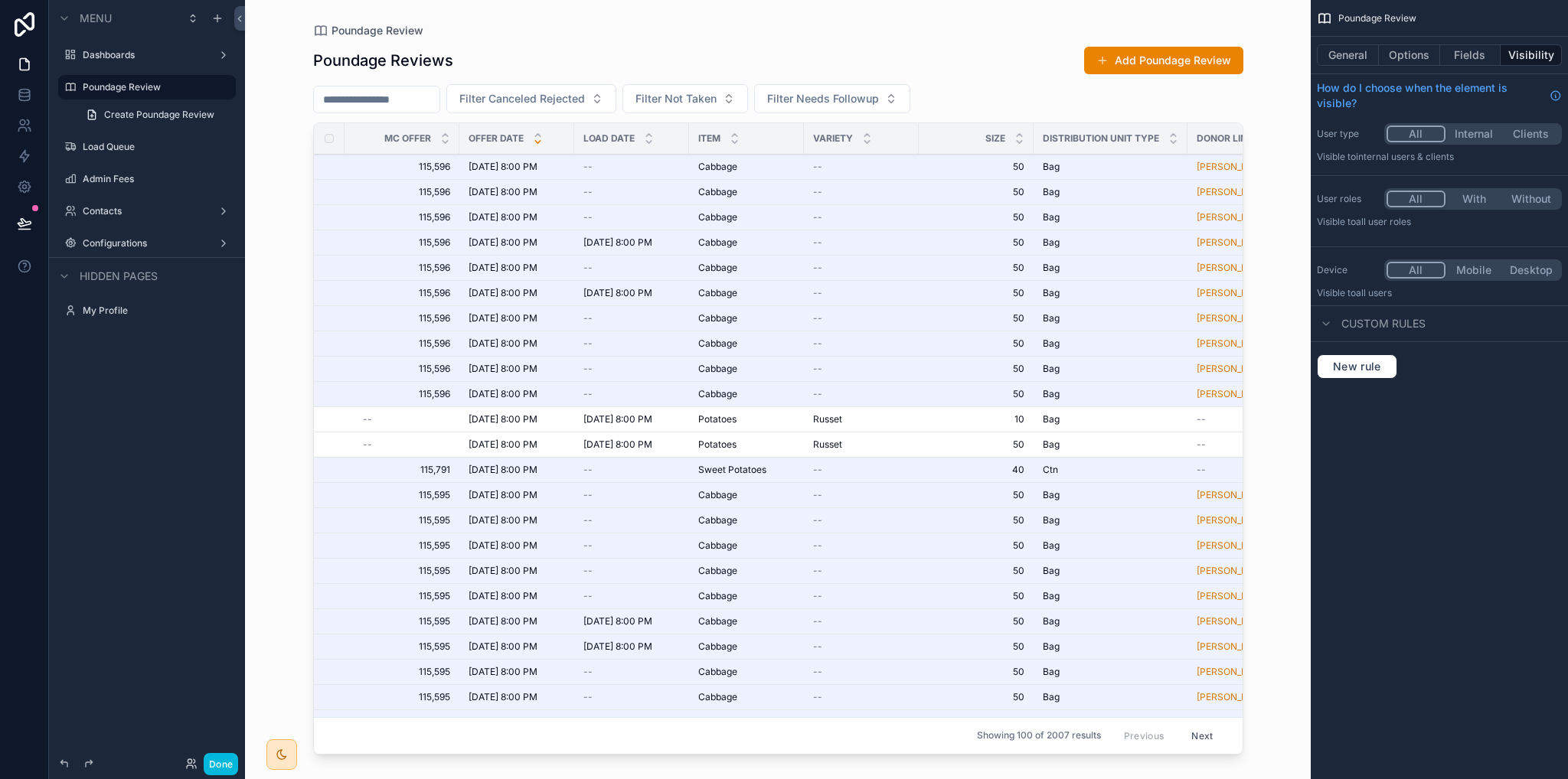
click at [105, 59] on label "Dashboards" at bounding box center [144, 55] width 123 height 12
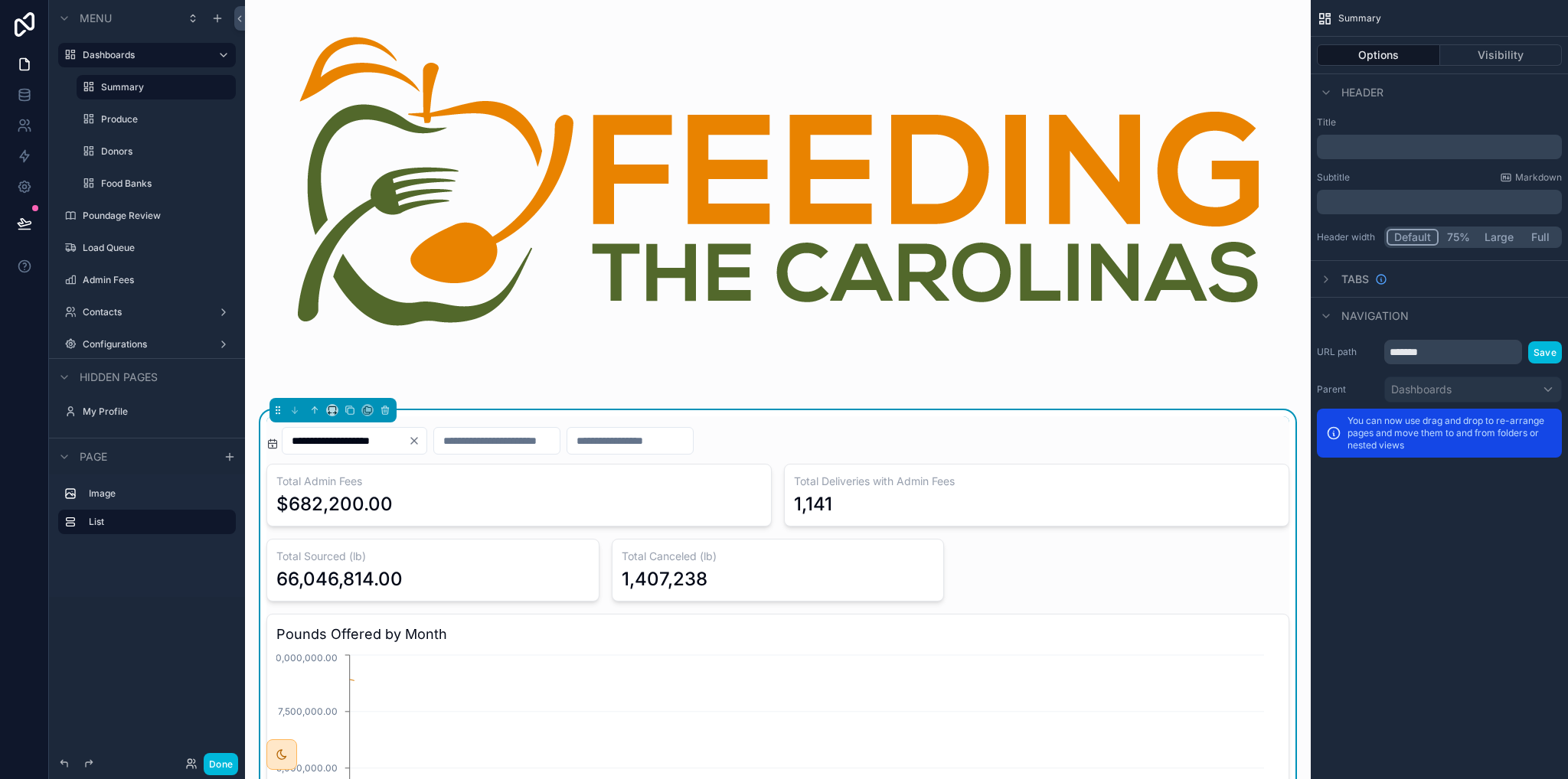
click at [110, 119] on label "Produce" at bounding box center [164, 119] width 126 height 12
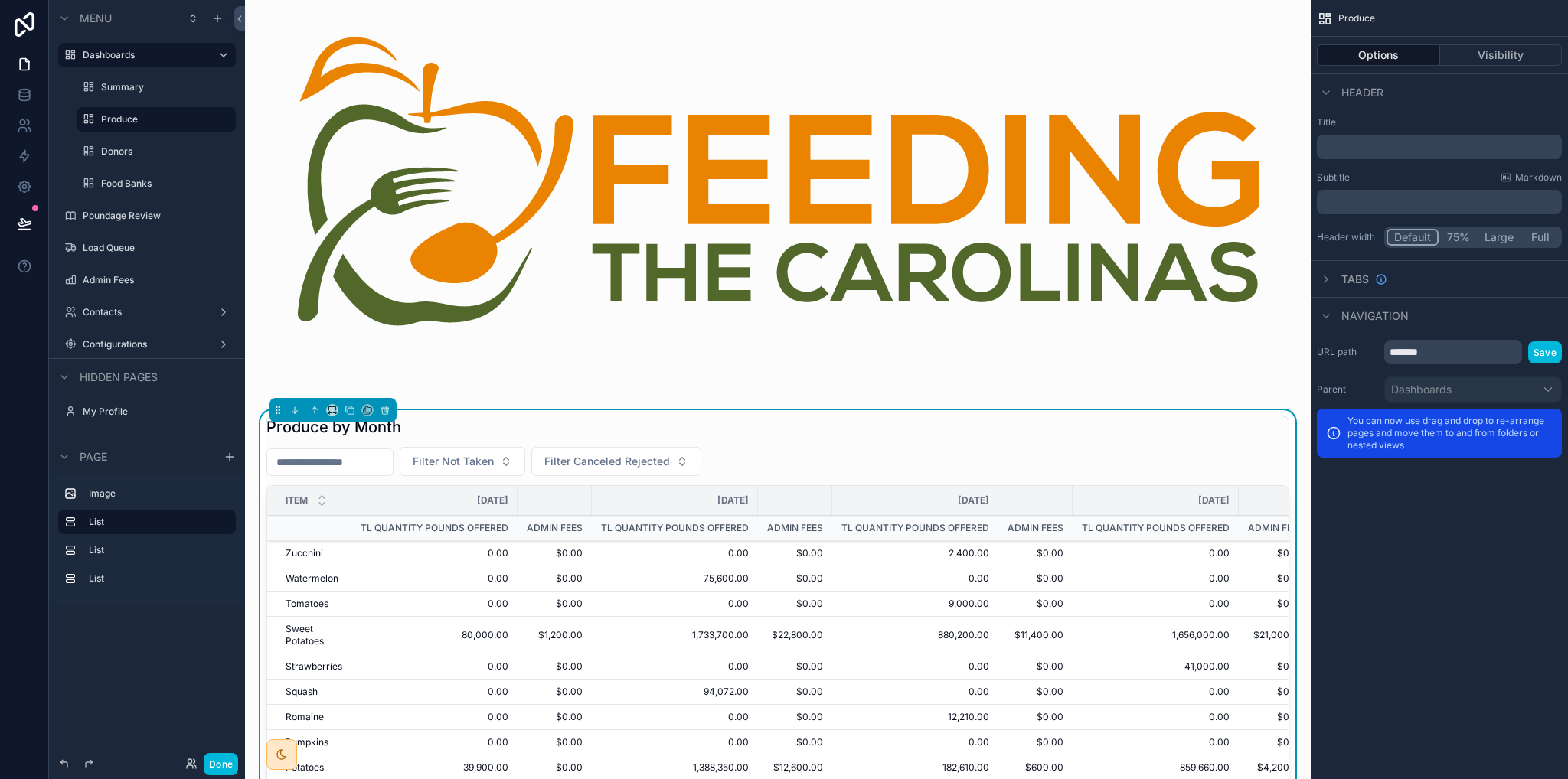
scroll to position [230, 0]
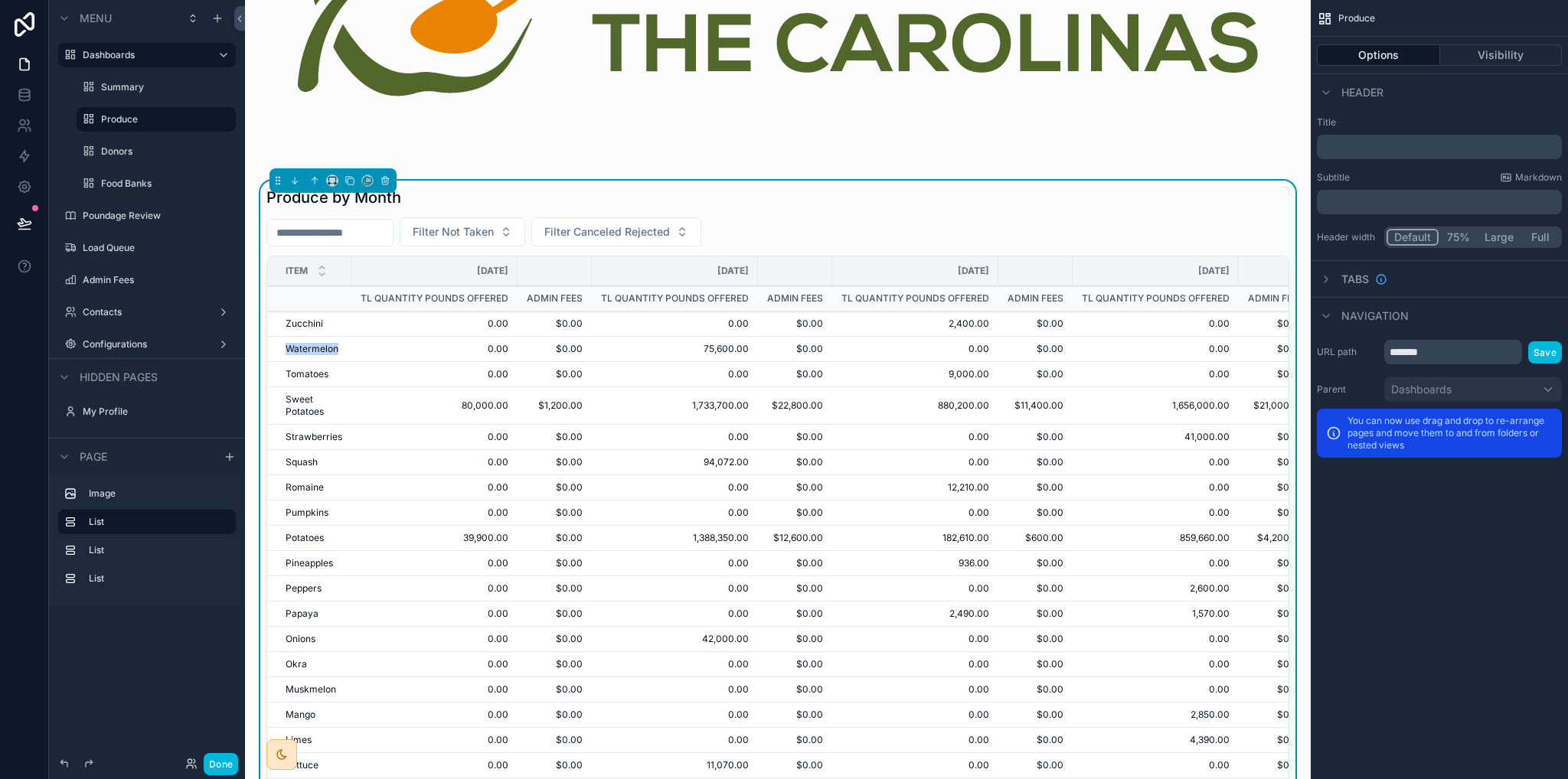
drag, startPoint x: 286, startPoint y: 346, endPoint x: 340, endPoint y: 347, distance: 54.0
click at [340, 347] on td "Watermelon" at bounding box center [309, 349] width 84 height 25
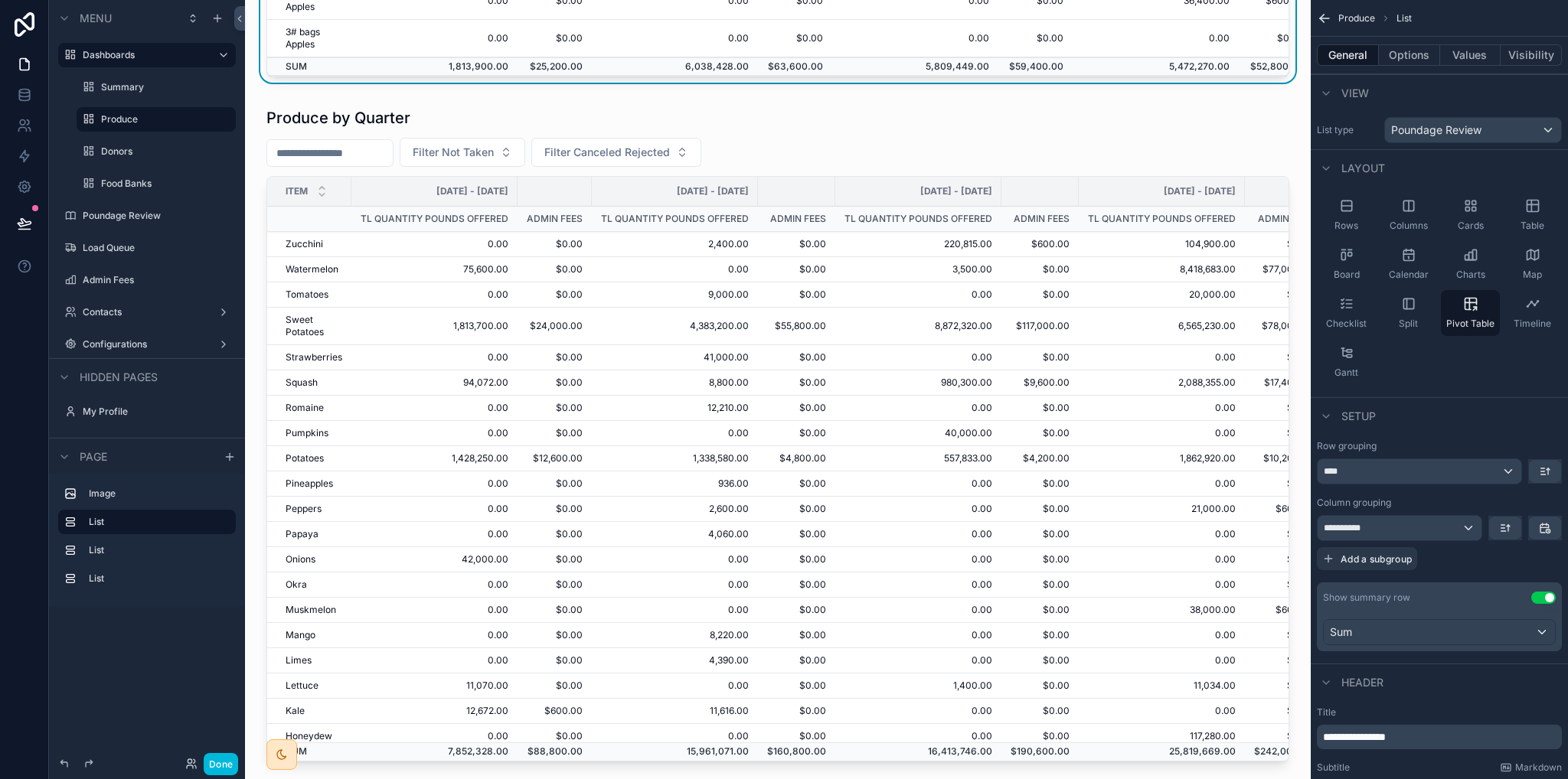
scroll to position [1072, 0]
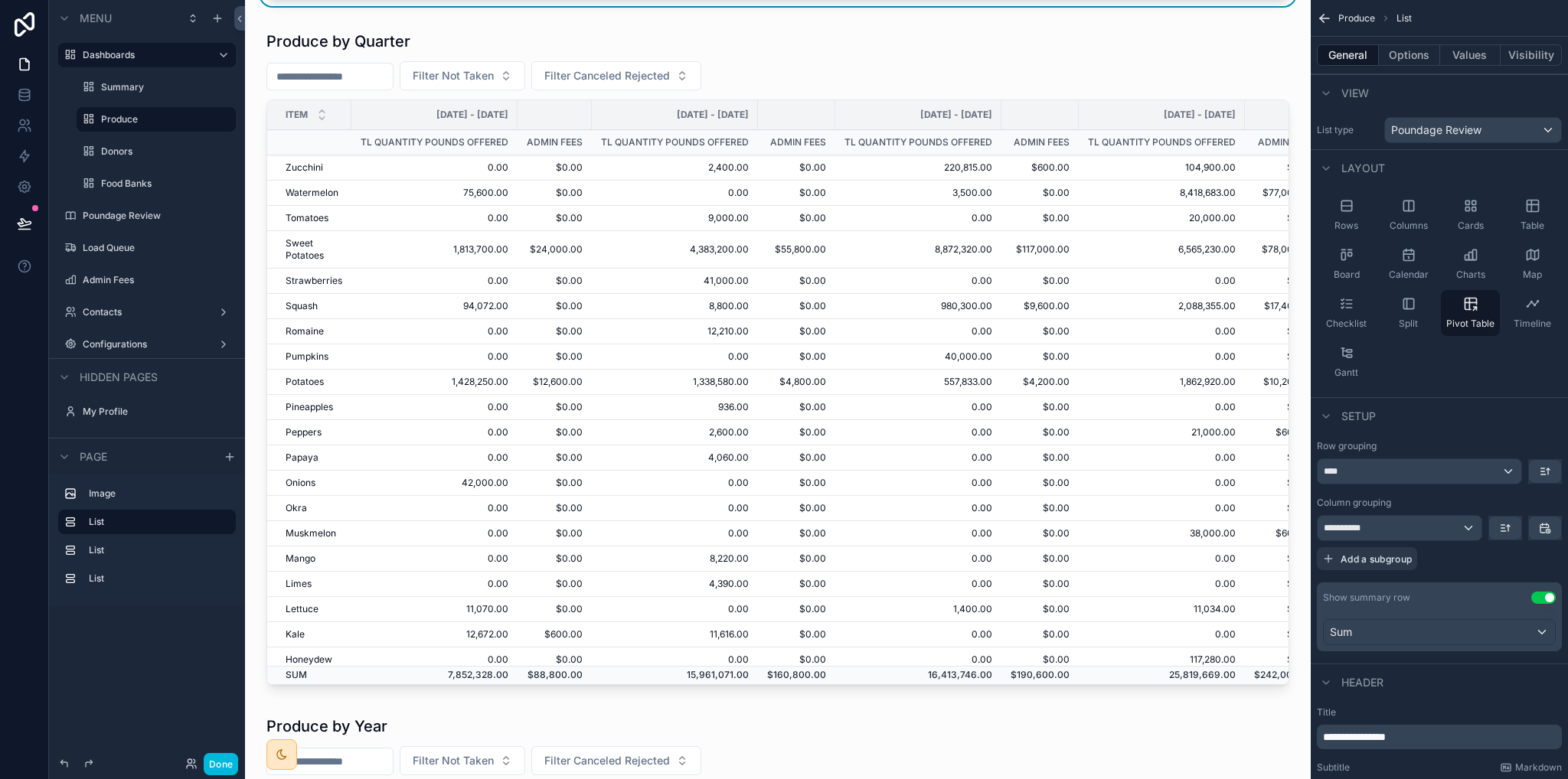
click at [143, 154] on label "Donors" at bounding box center [164, 151] width 126 height 12
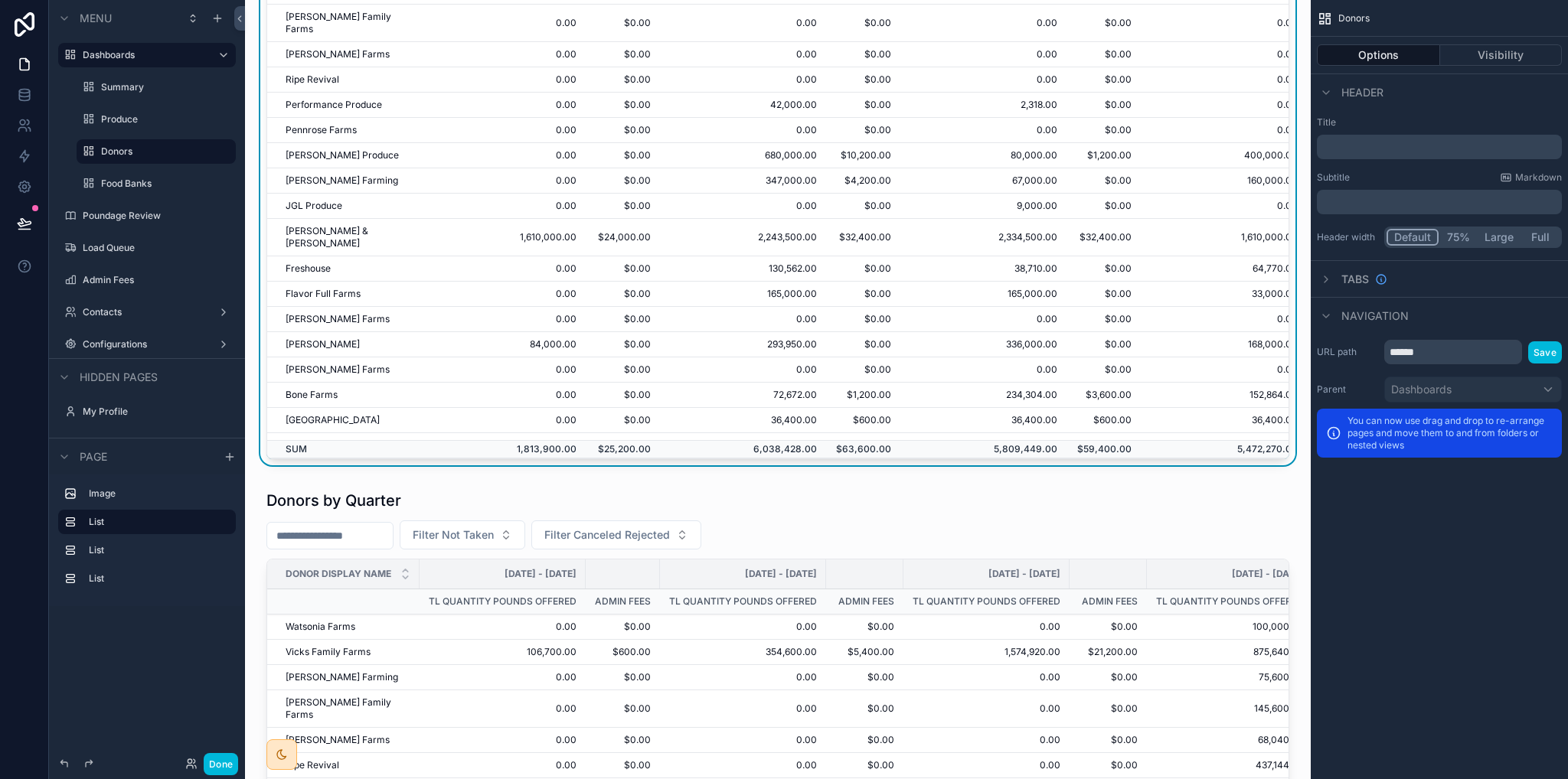
scroll to position [383, 0]
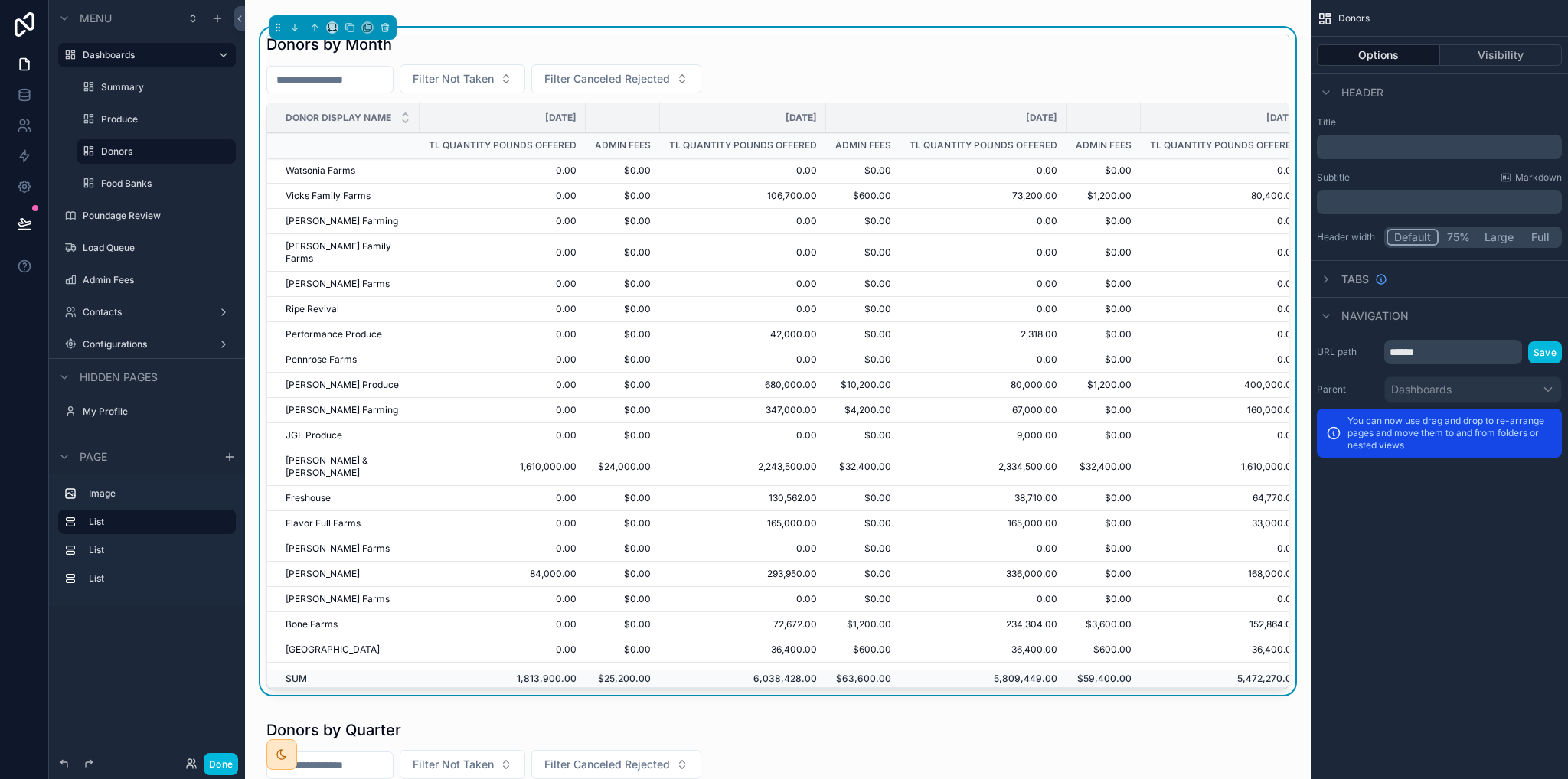
click at [122, 185] on label "Food Banks" at bounding box center [164, 183] width 126 height 12
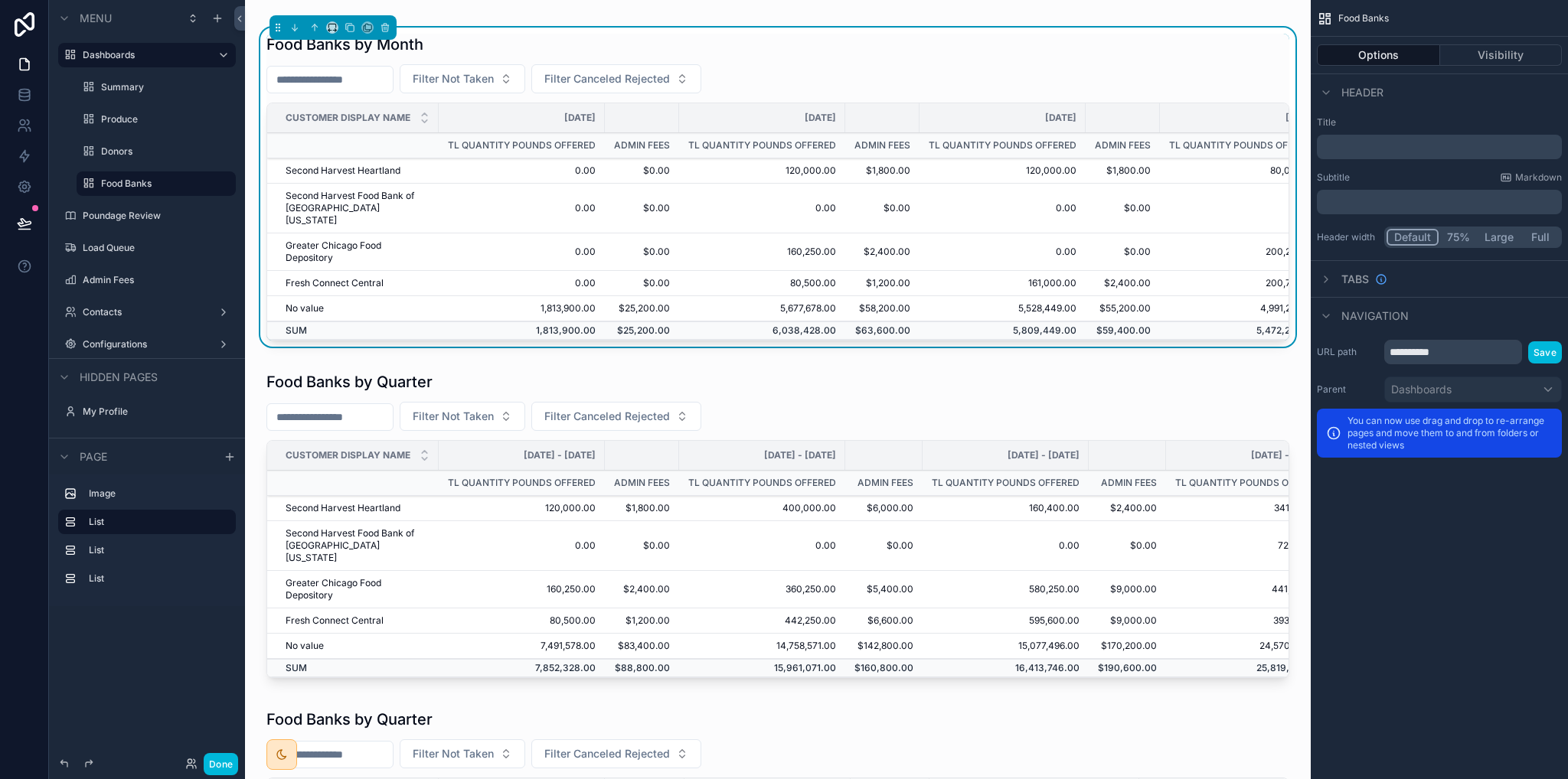
click at [130, 154] on label "Donors" at bounding box center [164, 151] width 126 height 12
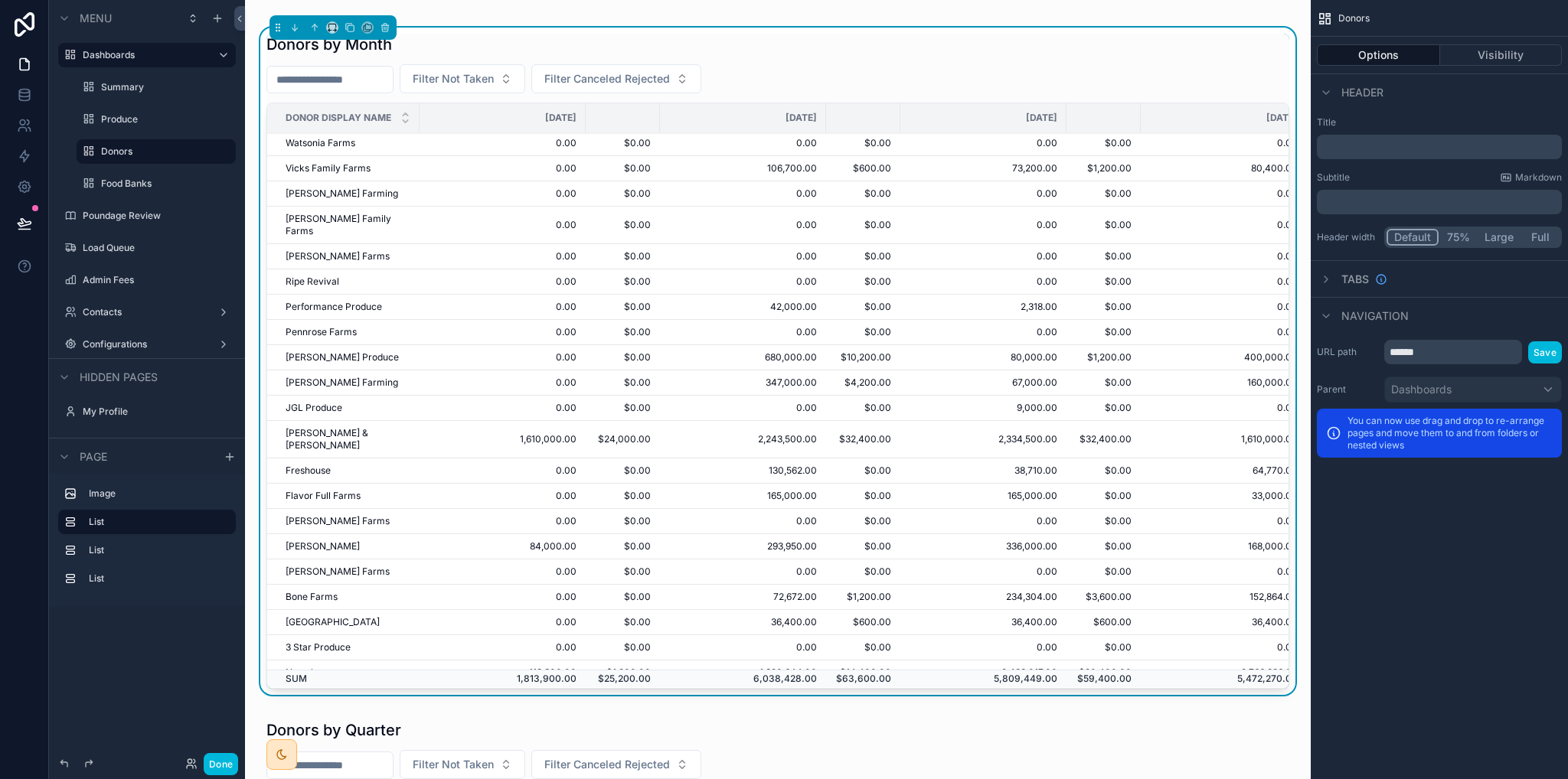
scroll to position [536, 0]
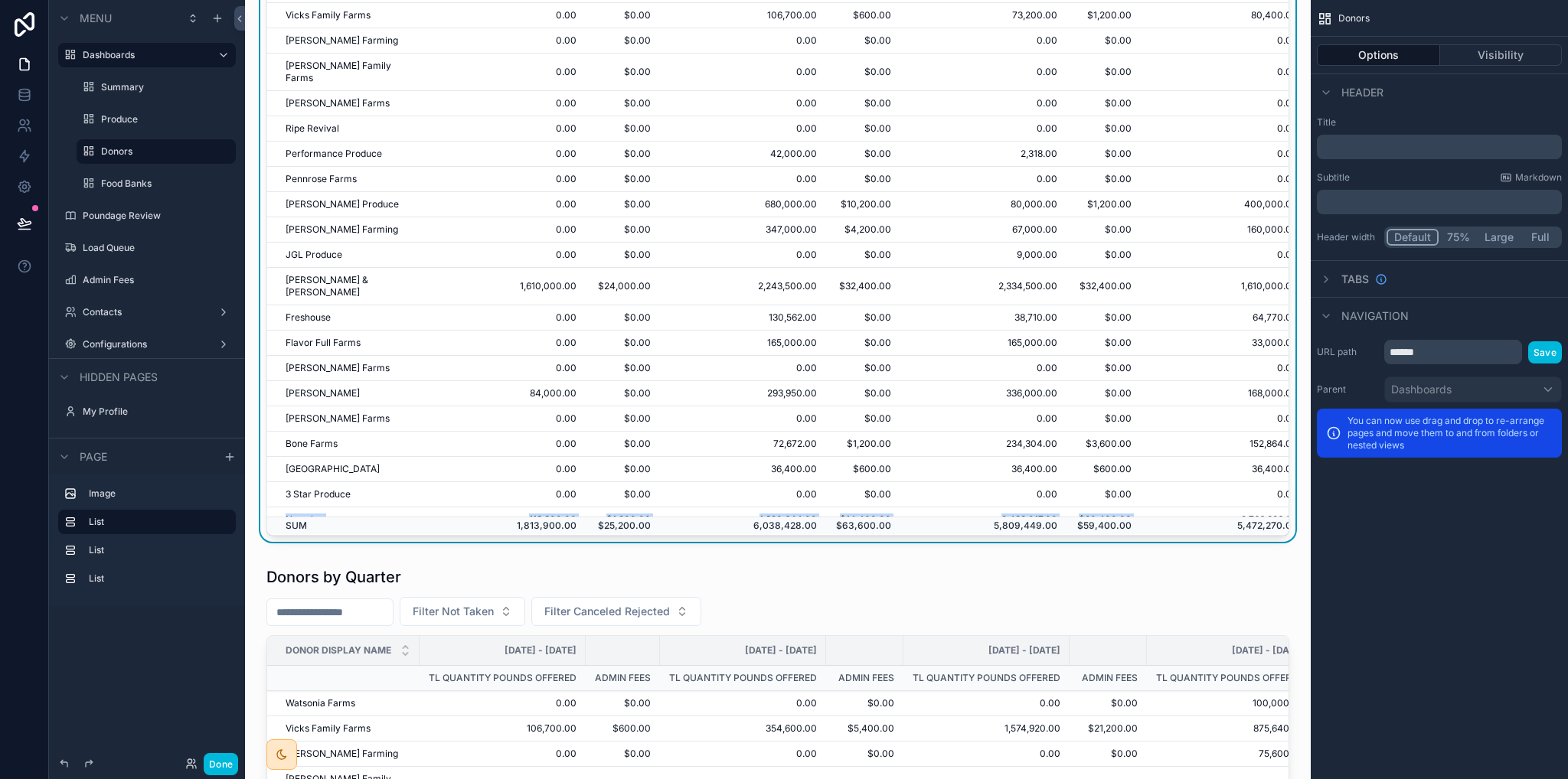
drag, startPoint x: 299, startPoint y: 492, endPoint x: 1201, endPoint y: 486, distance: 902.0
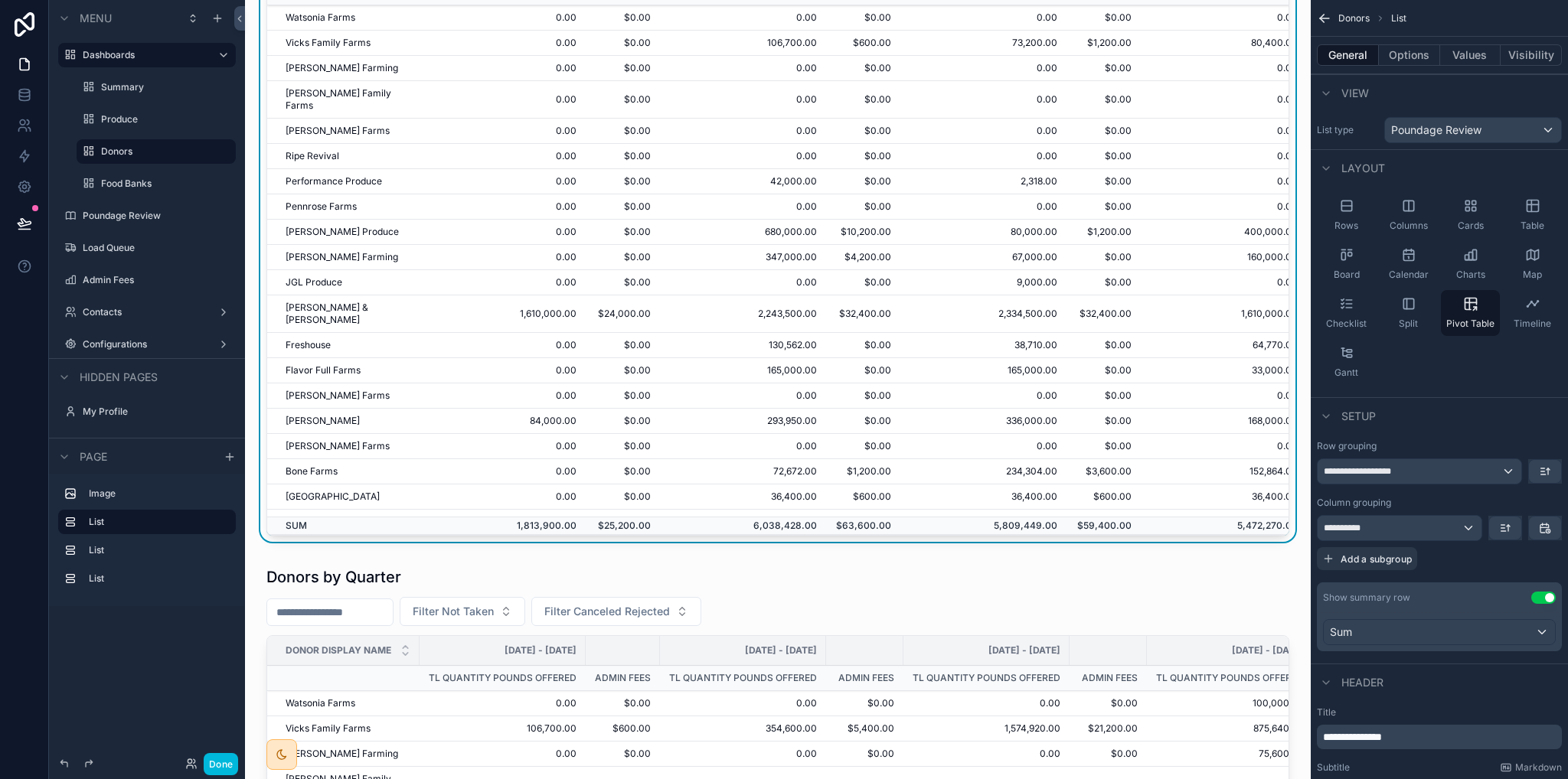
scroll to position [28, 0]
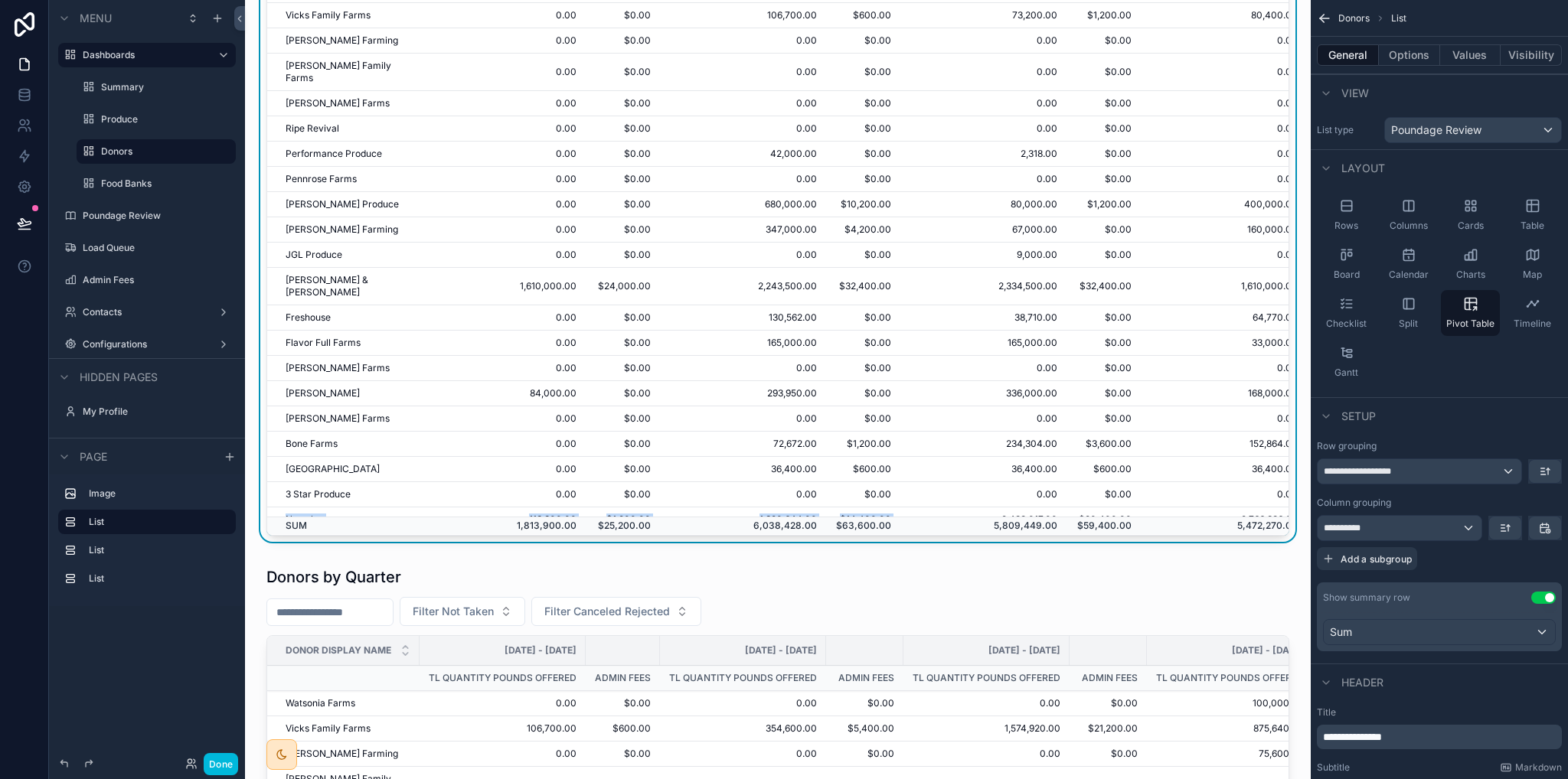
drag, startPoint x: 287, startPoint y: 489, endPoint x: 980, endPoint y: 495, distance: 693.0
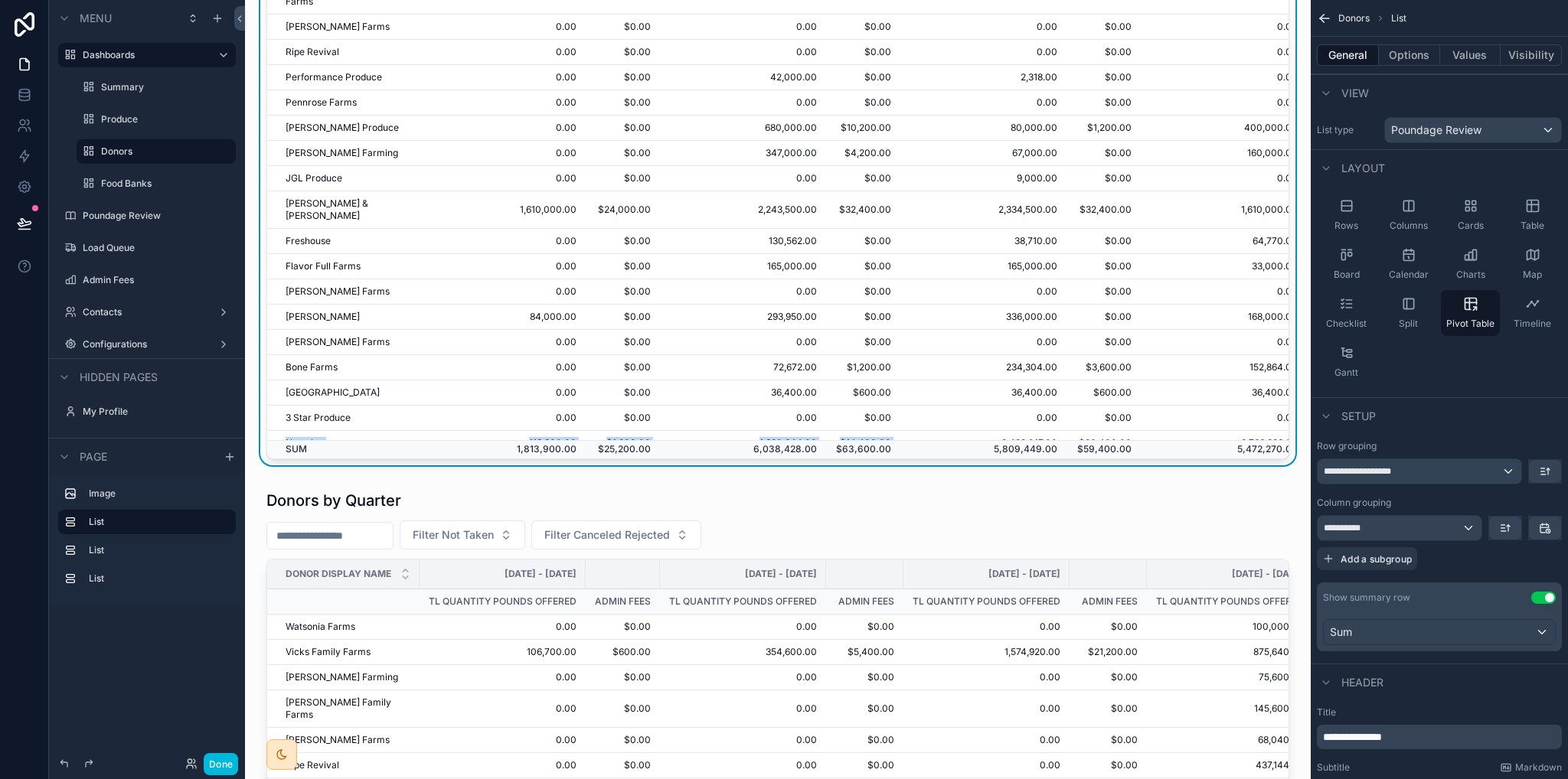
click at [133, 187] on label "Food Banks" at bounding box center [164, 183] width 126 height 12
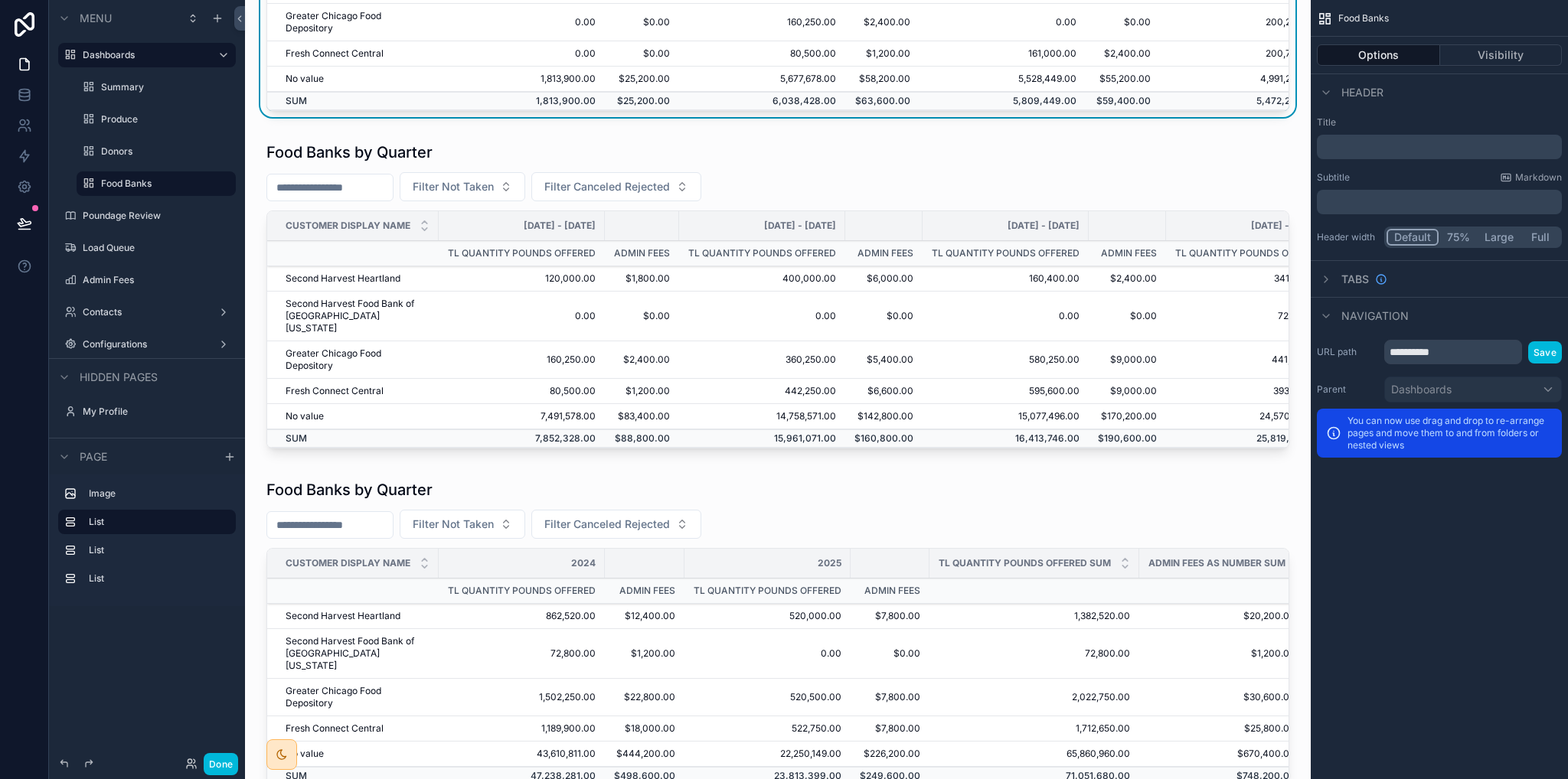
drag, startPoint x: 301, startPoint y: 403, endPoint x: 863, endPoint y: 396, distance: 562.0
click at [863, 396] on div "scrollable content" at bounding box center [778, 298] width 1042 height 325
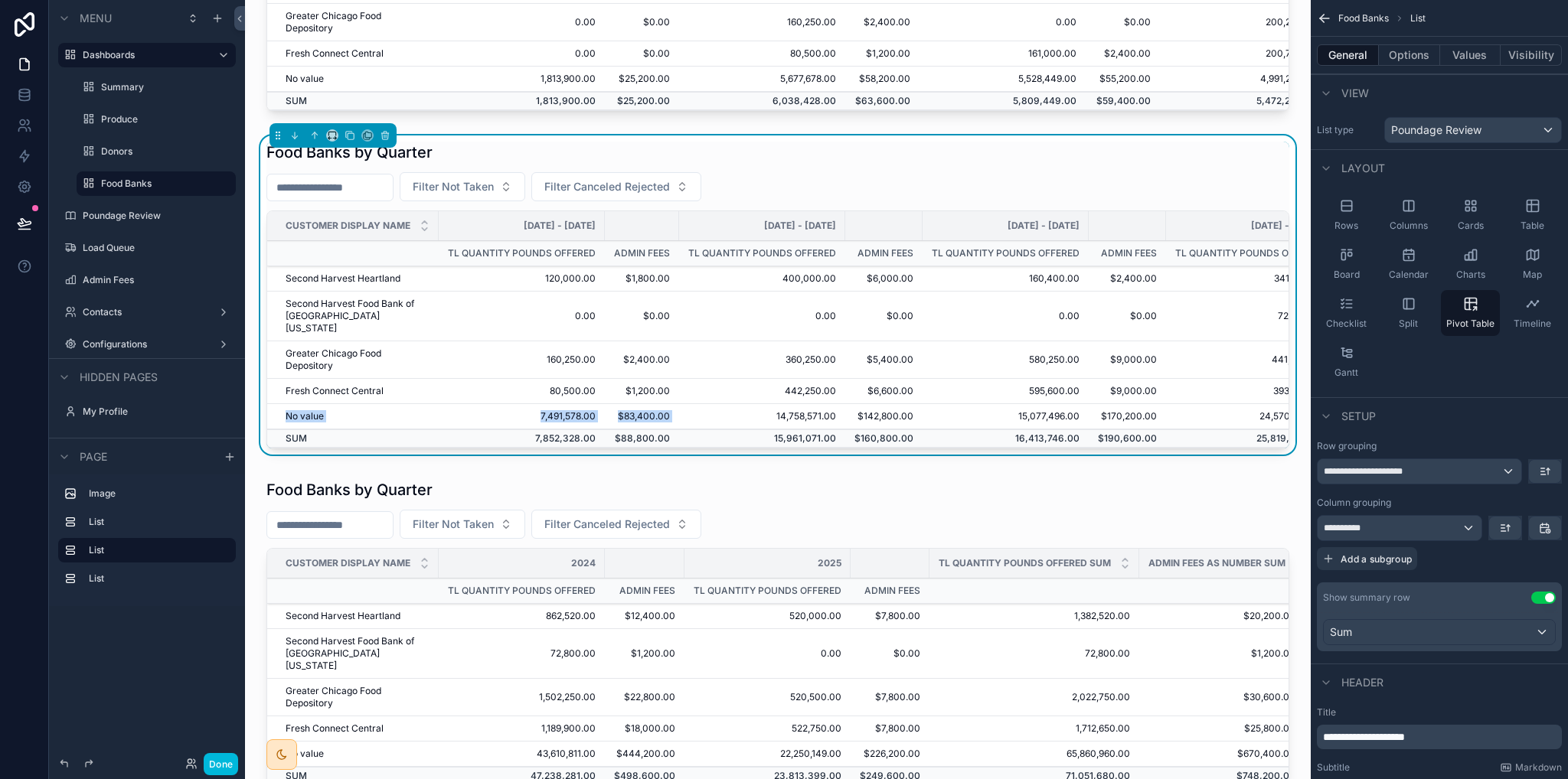
drag, startPoint x: 329, startPoint y: 402, endPoint x: 736, endPoint y: 399, distance: 407.0
click at [736, 405] on tr "No value 7,491,578.00 $83,400.00 14,758,571.00 $142,800.00 15,077,496.00 $170,2…" at bounding box center [1151, 417] width 1768 height 25
click at [742, 462] on div "Food Banks by Month Filter Not Taken Filter Canceled Rejected Customer Display …" at bounding box center [778, 445] width 1066 height 2115
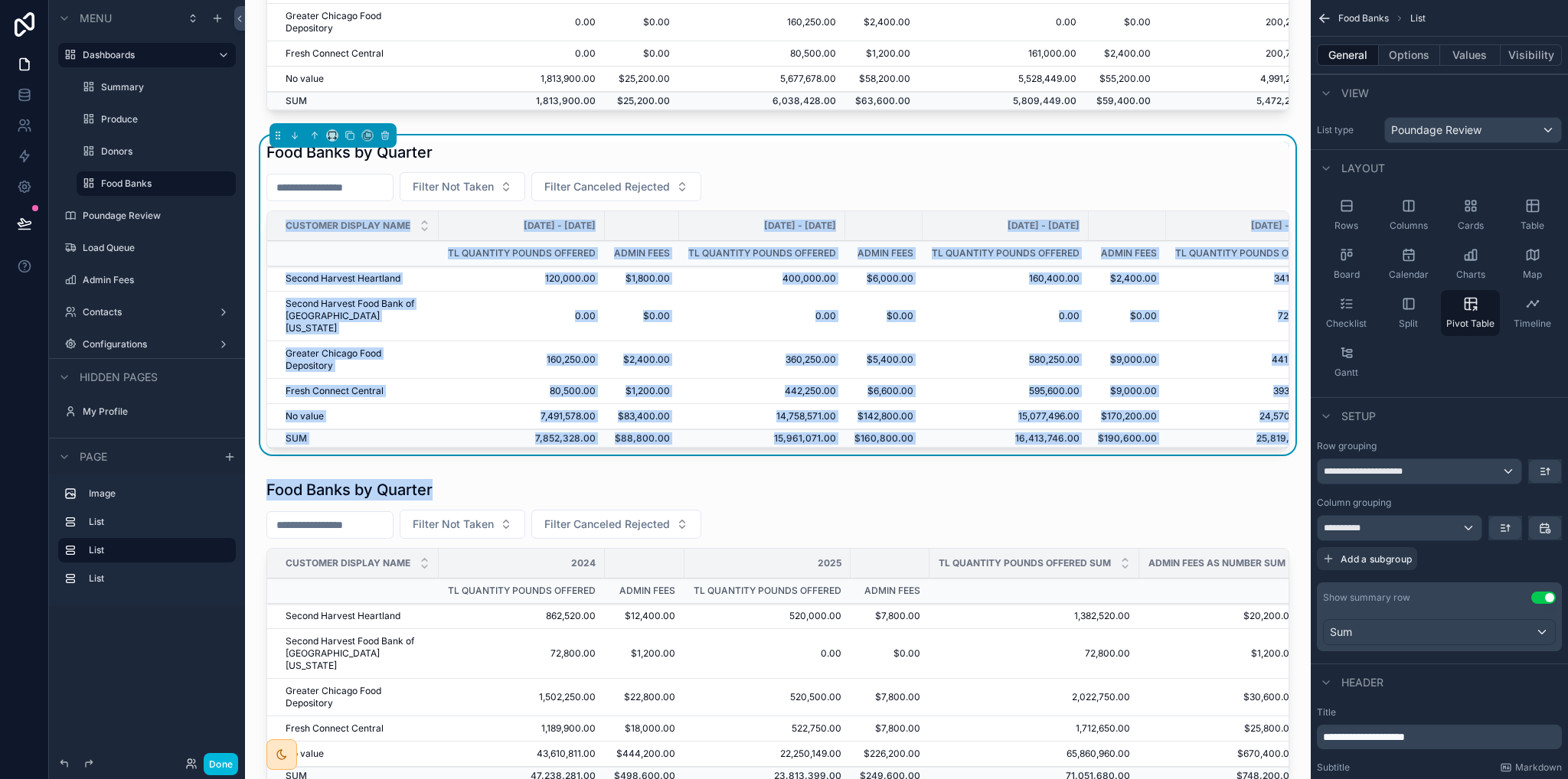
click at [252, 455] on div "Food Banks by Month Filter Not Taken Filter Canceled Rejected Customer Display …" at bounding box center [778, 445] width 1066 height 2115
click at [306, 429] on td "SUM" at bounding box center [353, 438] width 172 height 18
click at [331, 405] on td "No value" at bounding box center [353, 417] width 172 height 25
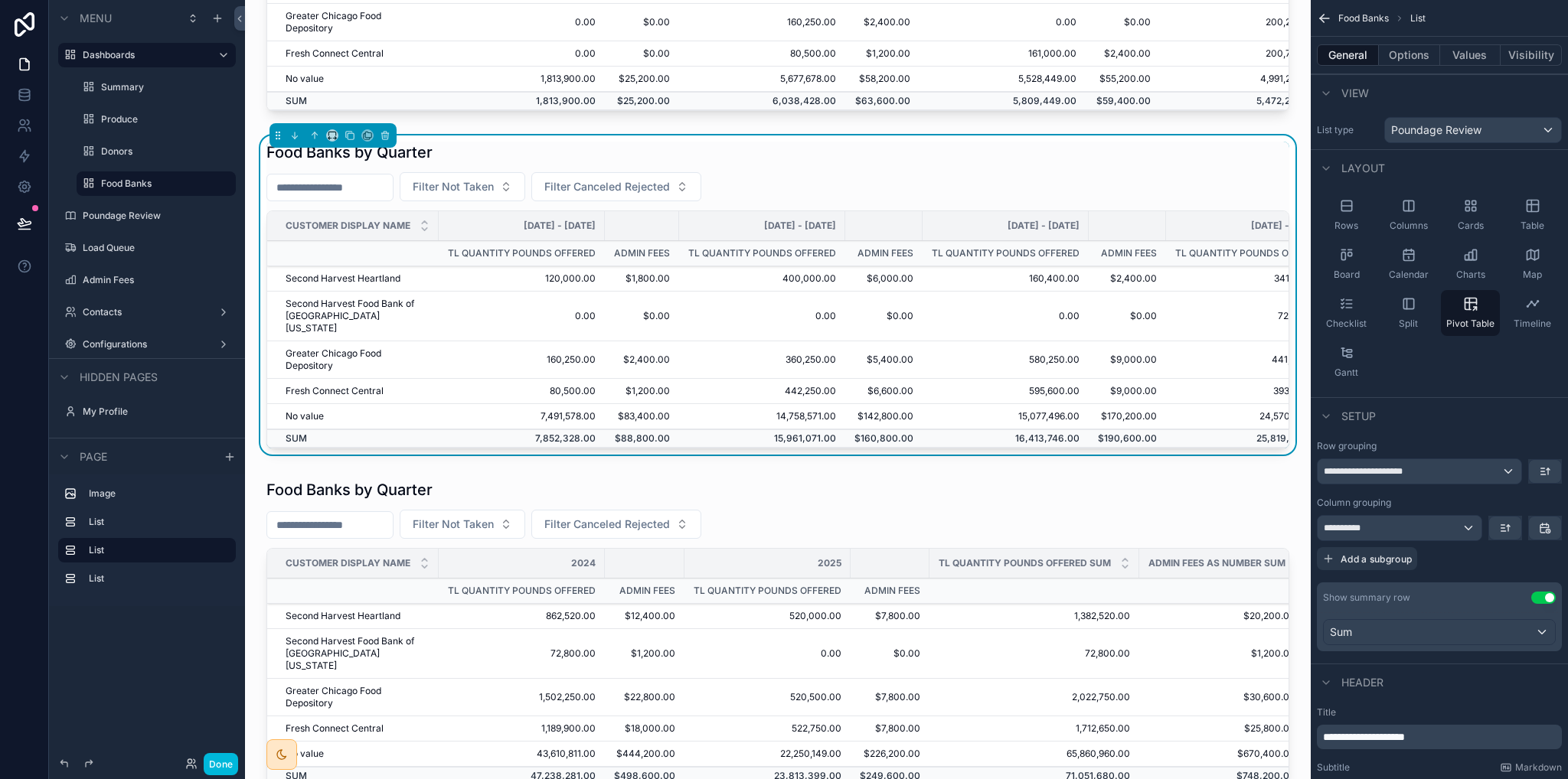
click at [833, 157] on div "Food Banks by Quarter" at bounding box center [777, 152] width 1023 height 21
click at [135, 313] on label "Contacts" at bounding box center [144, 312] width 123 height 12
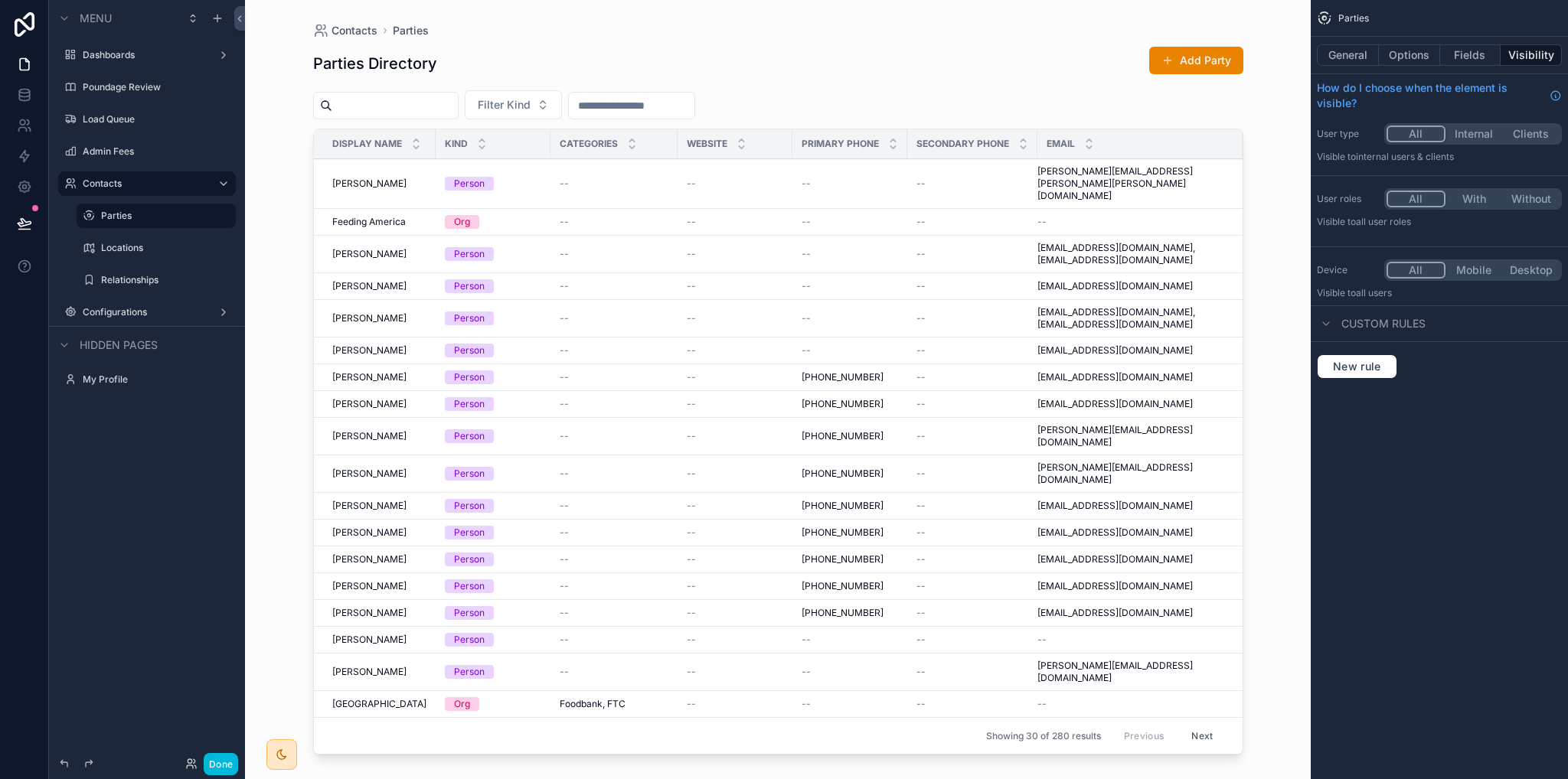
click at [127, 251] on label "Locations" at bounding box center [164, 248] width 126 height 12
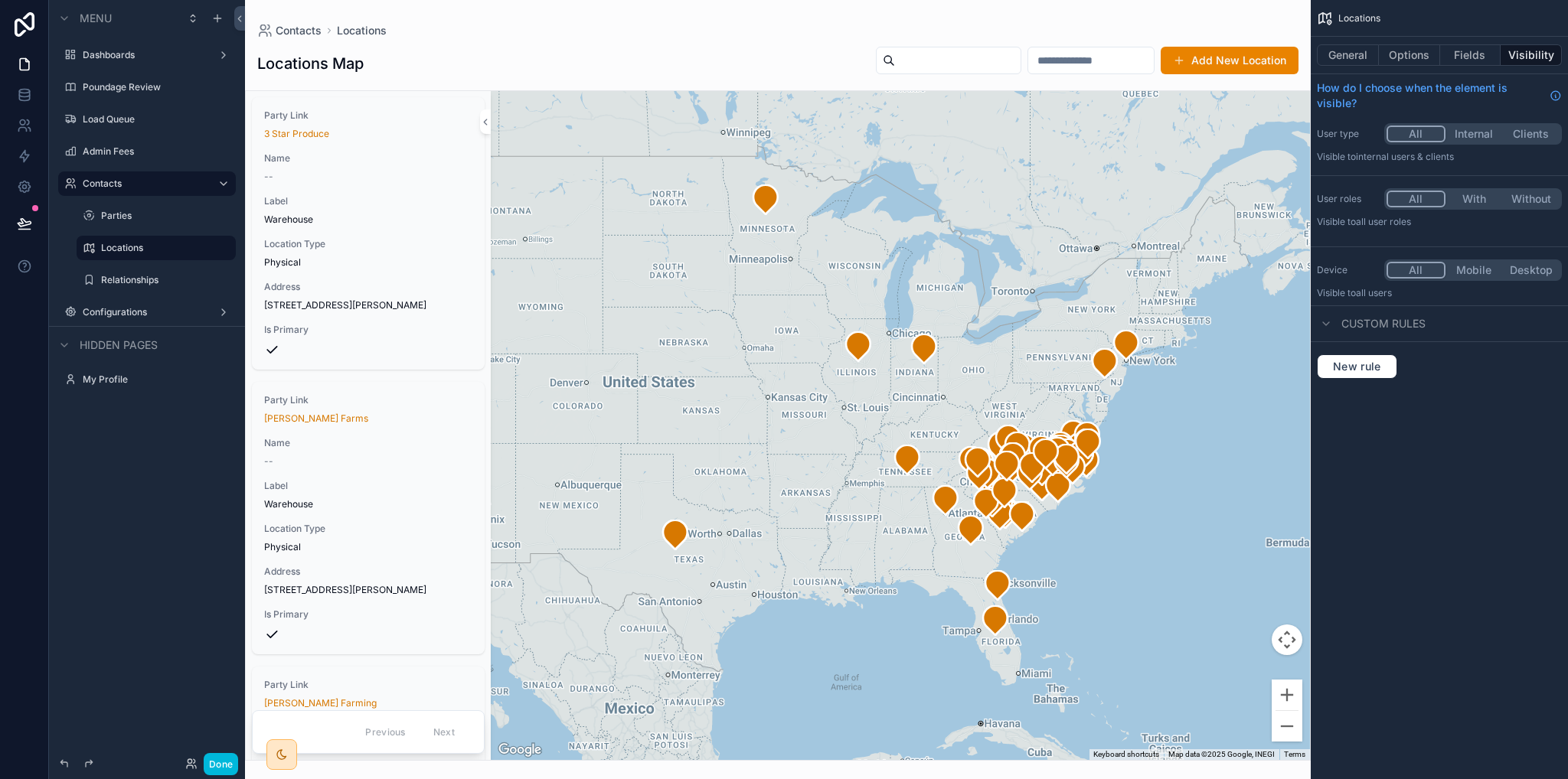
drag, startPoint x: 1096, startPoint y: 513, endPoint x: 1028, endPoint y: 503, distance: 68.7
click at [1028, 503] on div "scrollable content" at bounding box center [778, 389] width 1066 height 779
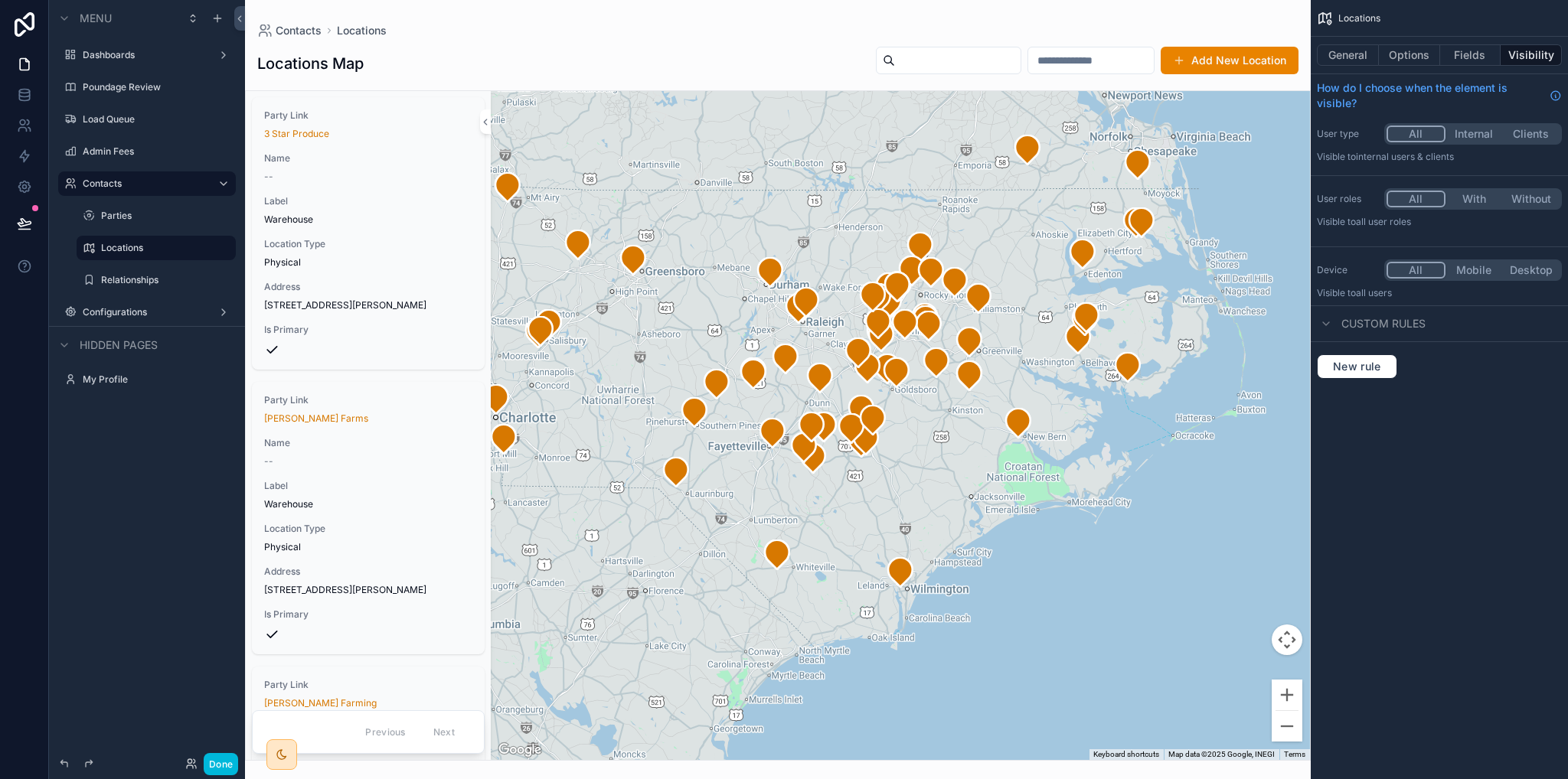
click at [119, 218] on label "Parties" at bounding box center [164, 216] width 126 height 12
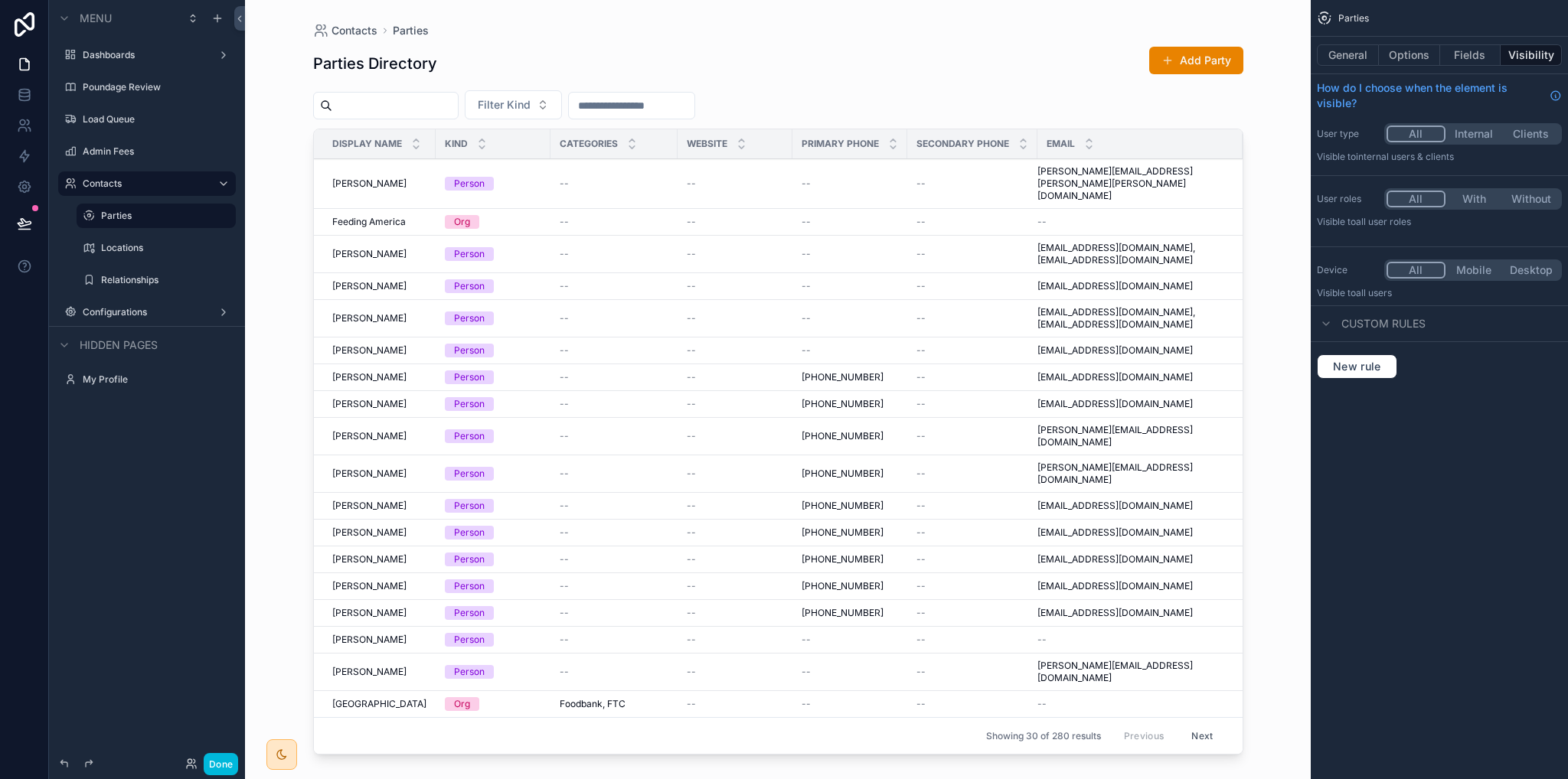
click at [133, 244] on label "Locations" at bounding box center [164, 248] width 126 height 12
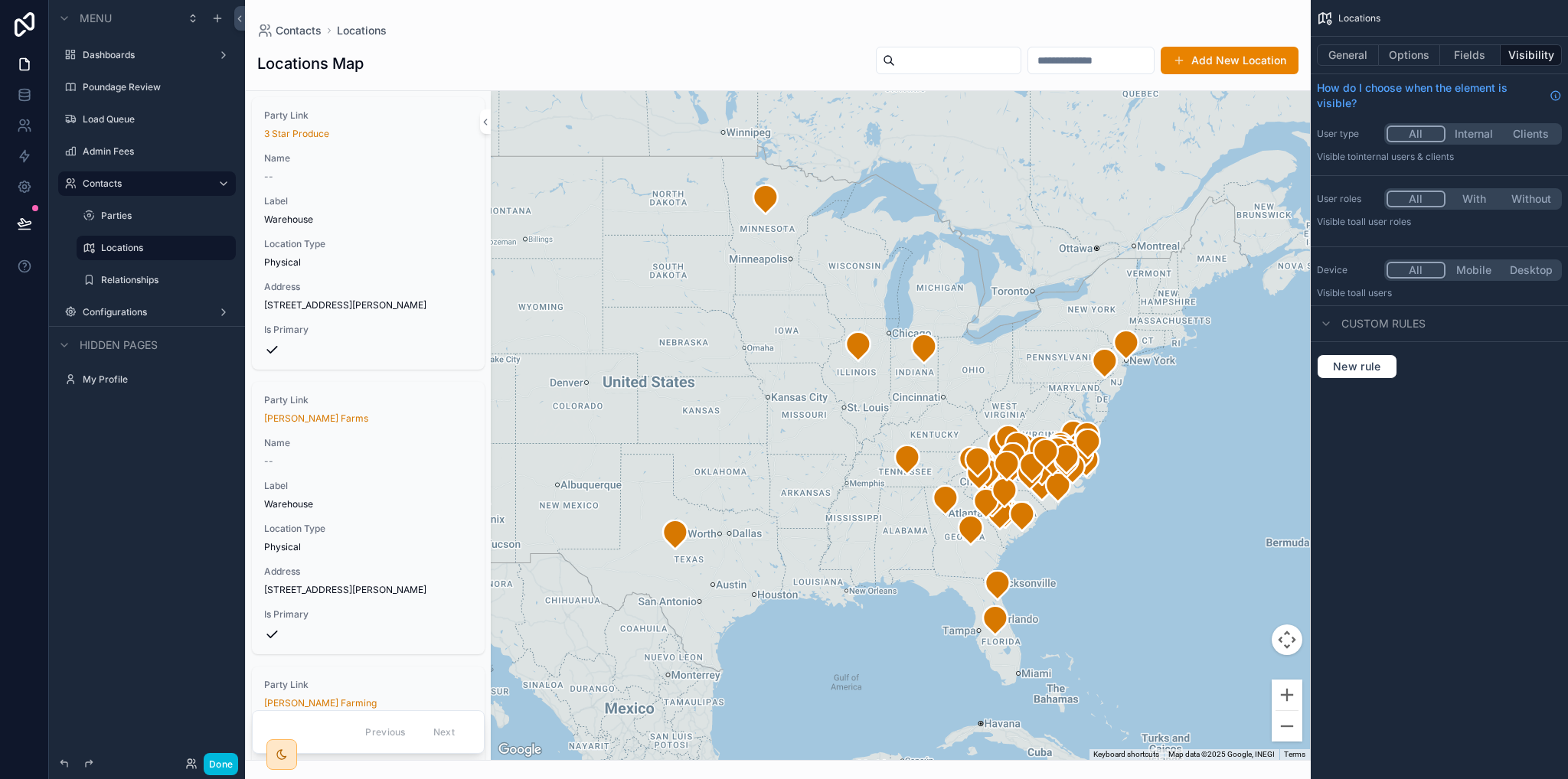
click at [114, 218] on label "Parties" at bounding box center [164, 216] width 126 height 12
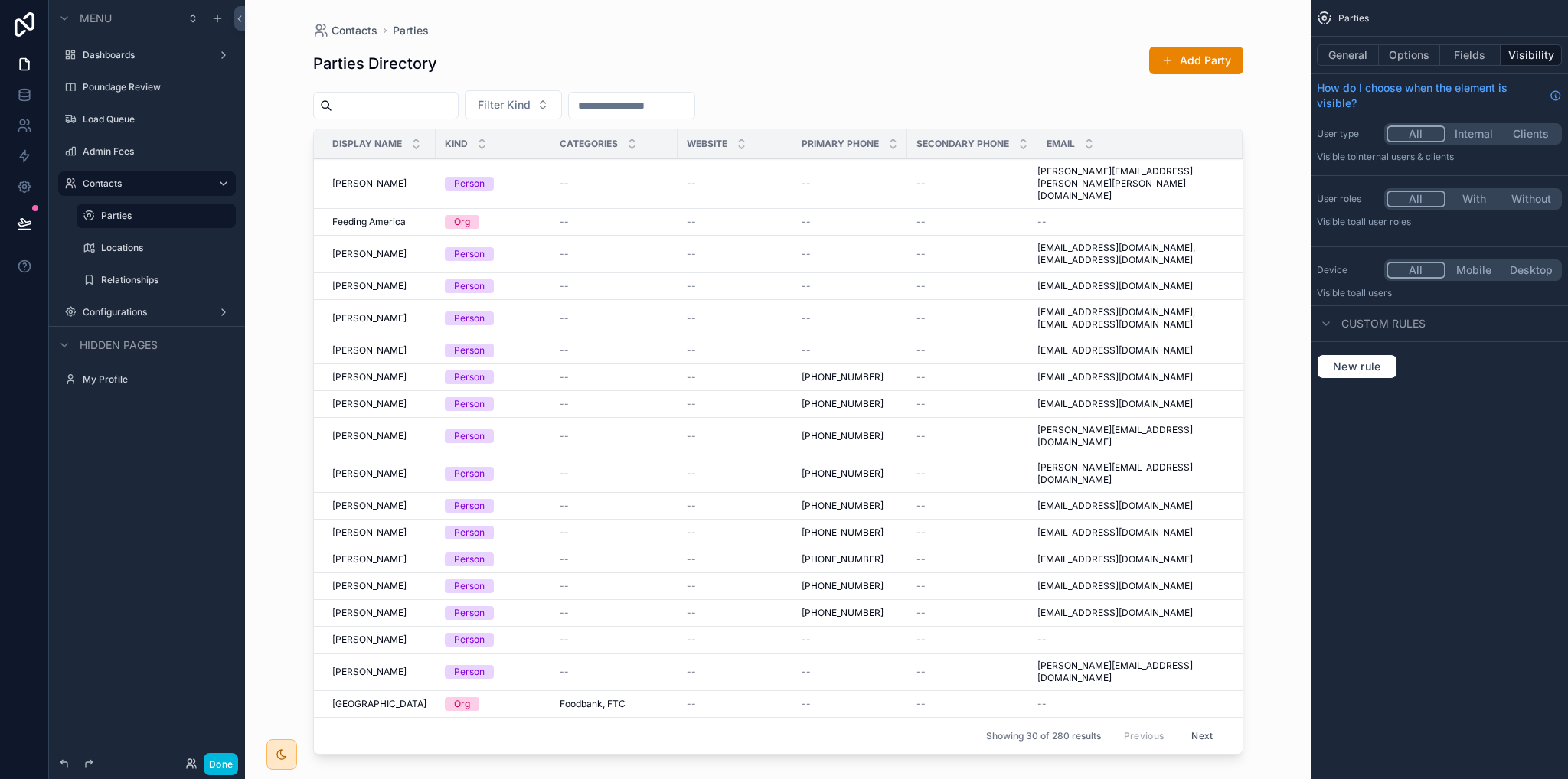
click at [1232, 419] on div "scrollable content" at bounding box center [778, 380] width 979 height 761
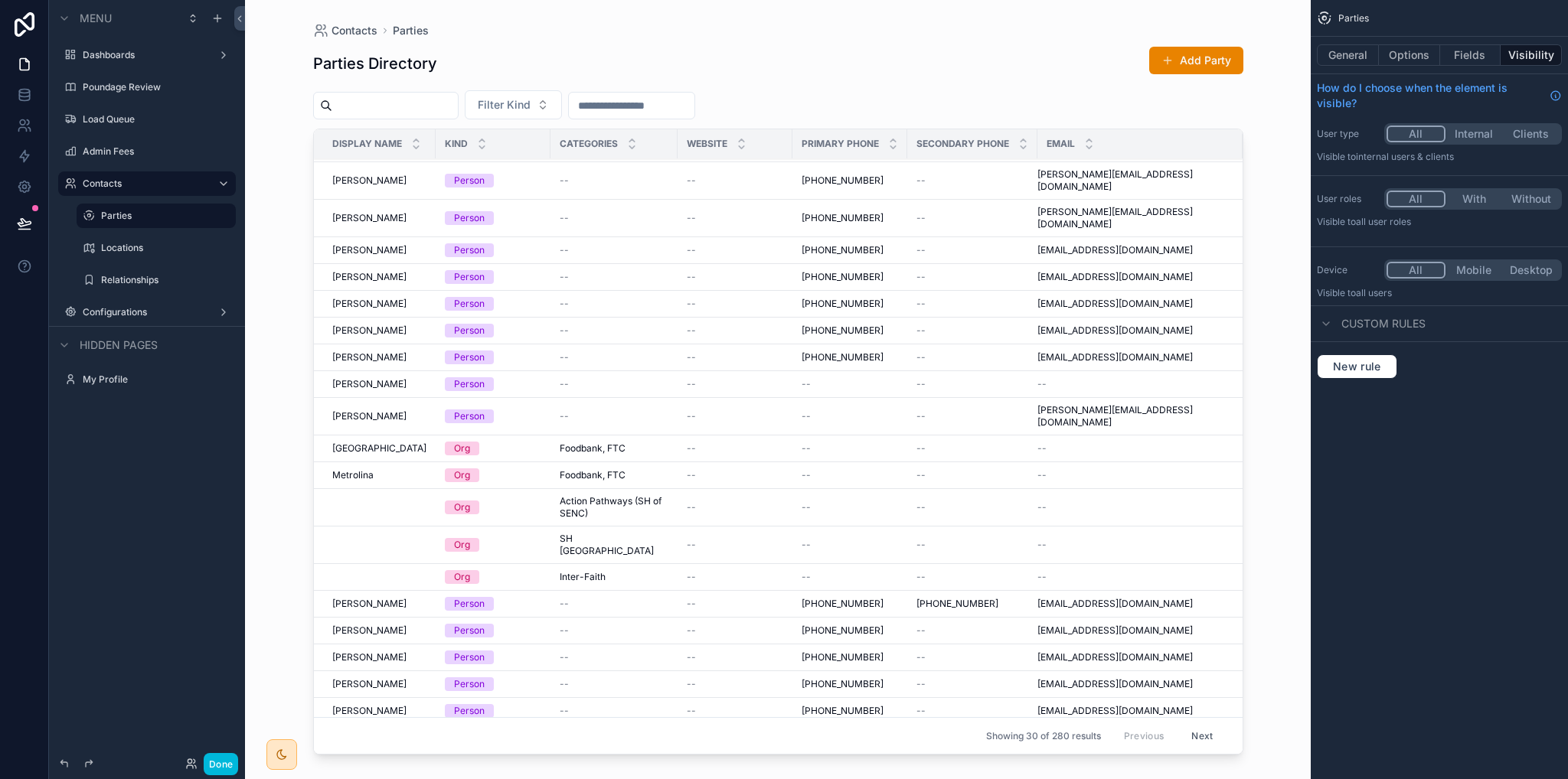
scroll to position [271, 0]
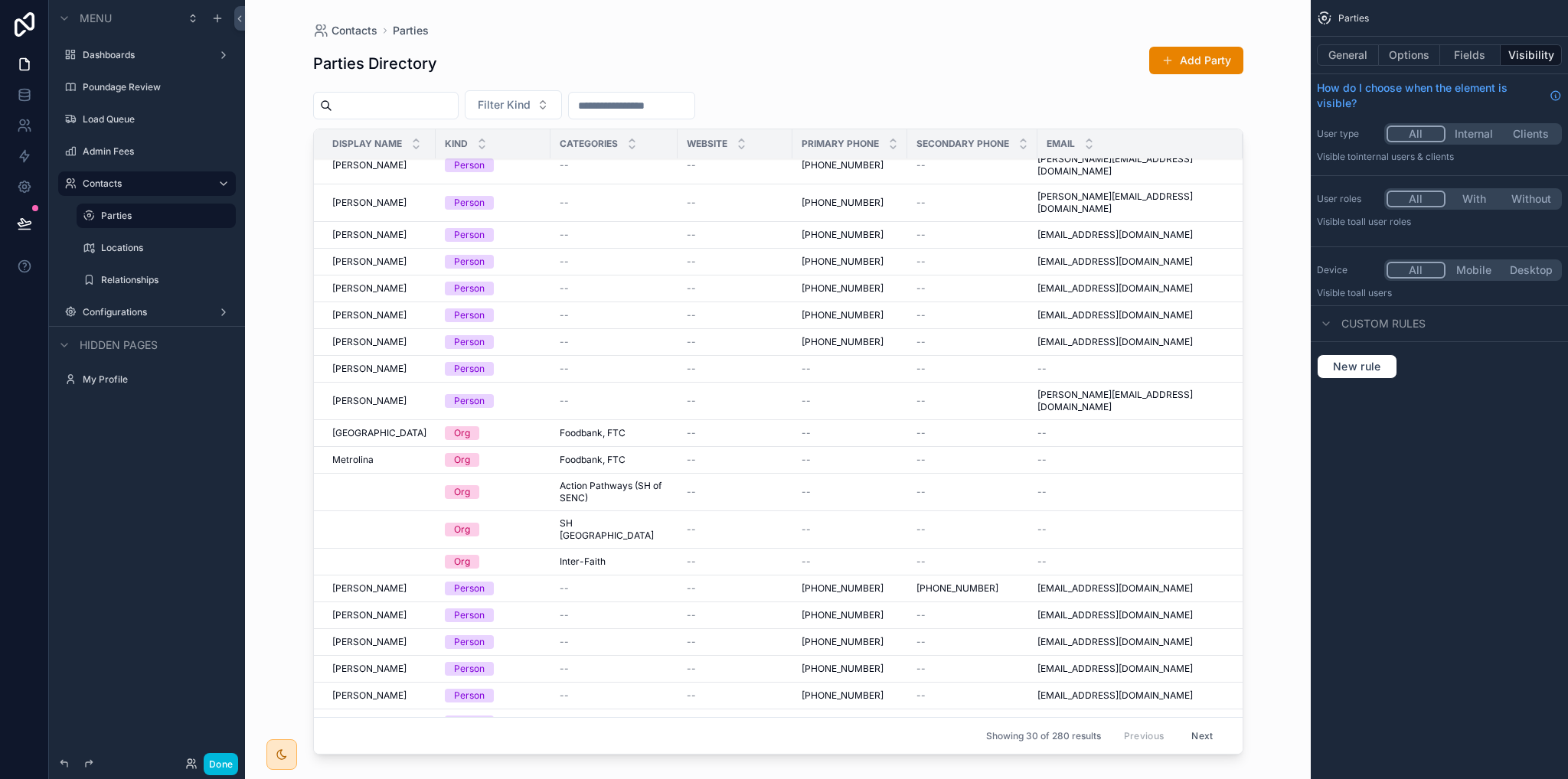
click at [352, 454] on span "Metrolina" at bounding box center [352, 459] width 42 height 12
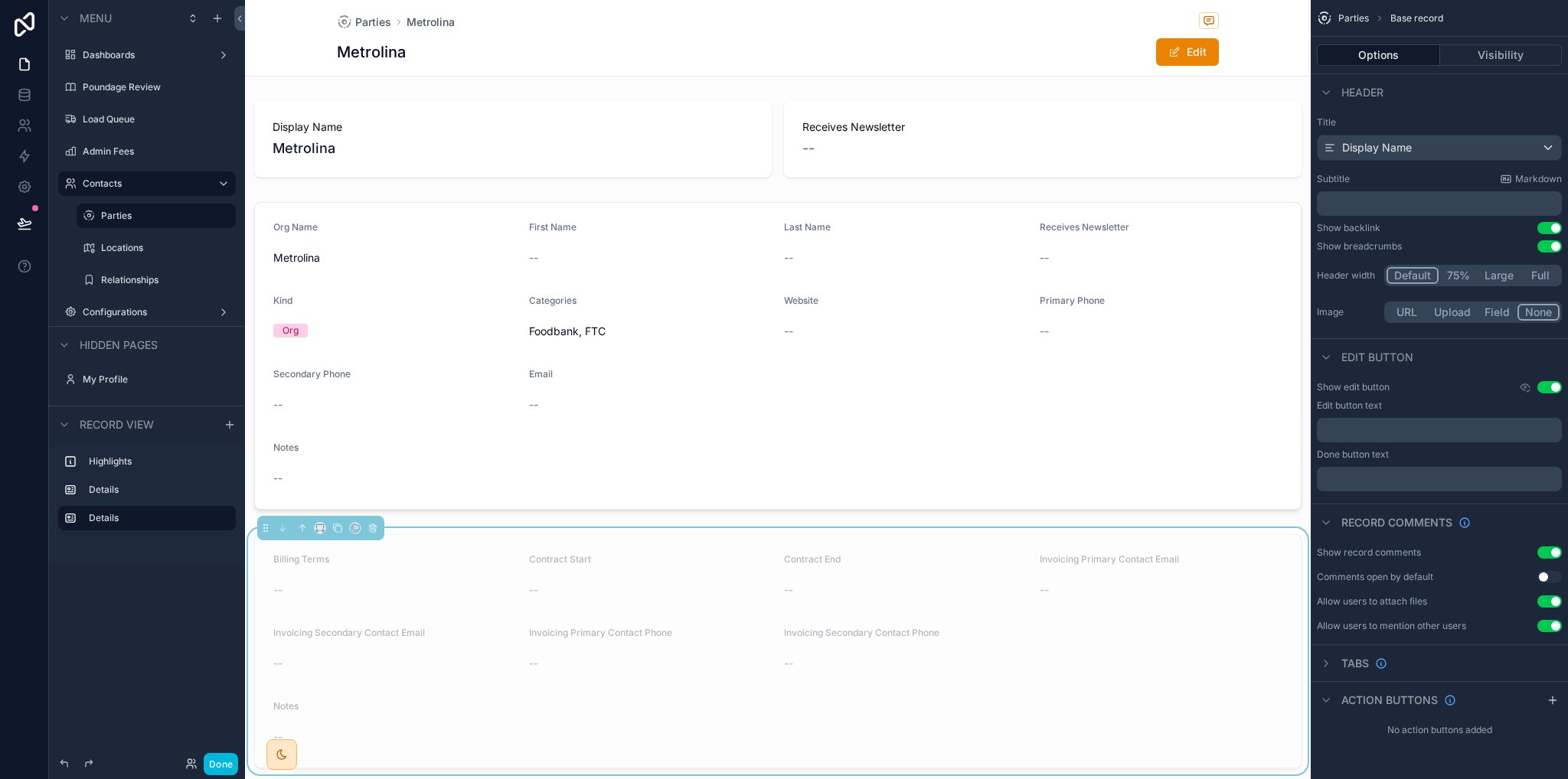
click at [128, 254] on div "Locations" at bounding box center [167, 248] width 132 height 12
click at [127, 248] on label "Locations" at bounding box center [164, 248] width 126 height 12
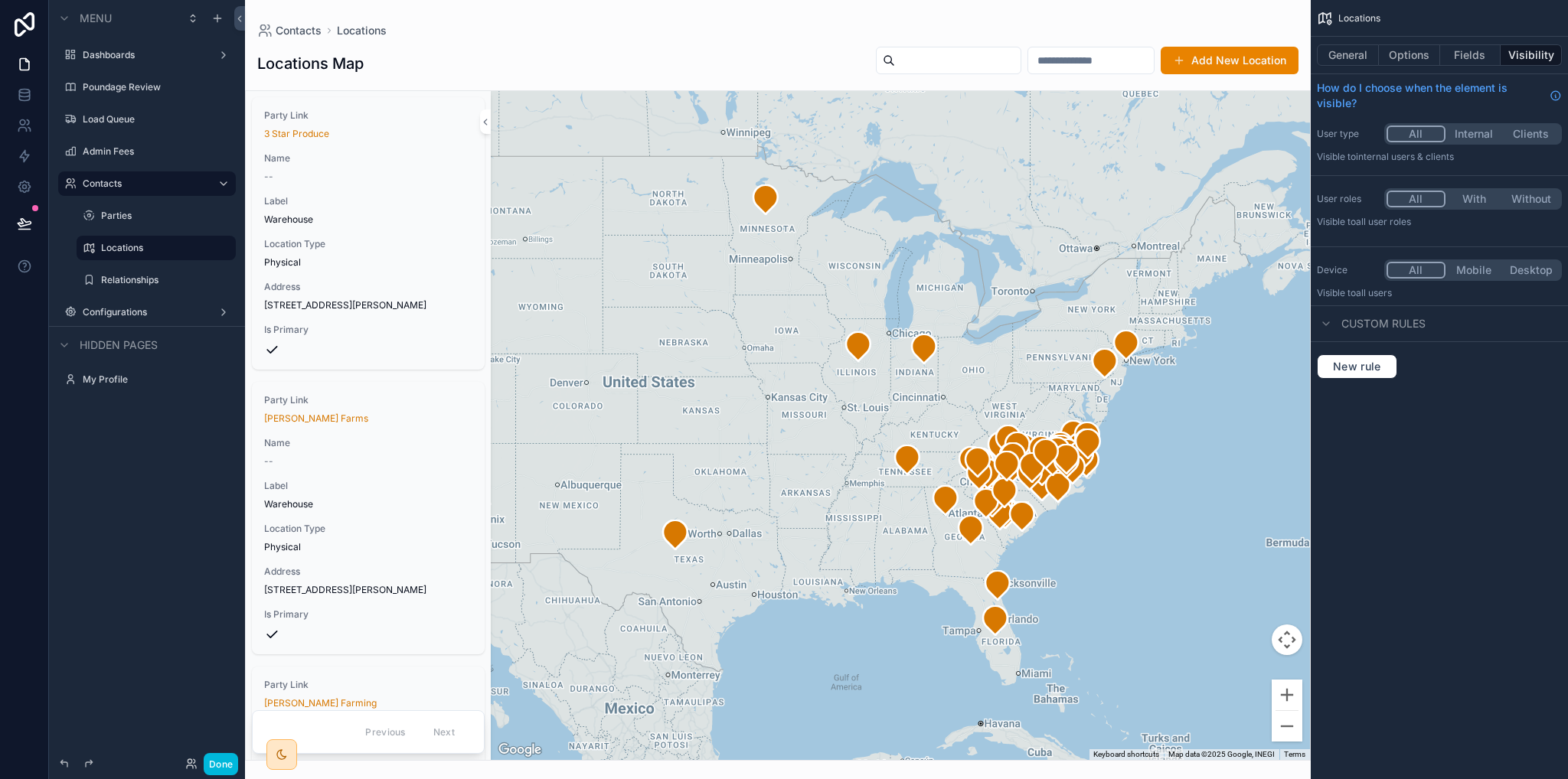
click at [101, 49] on div "Dashboards" at bounding box center [146, 55] width 128 height 12
click at [104, 54] on label "Dashboards" at bounding box center [144, 55] width 123 height 12
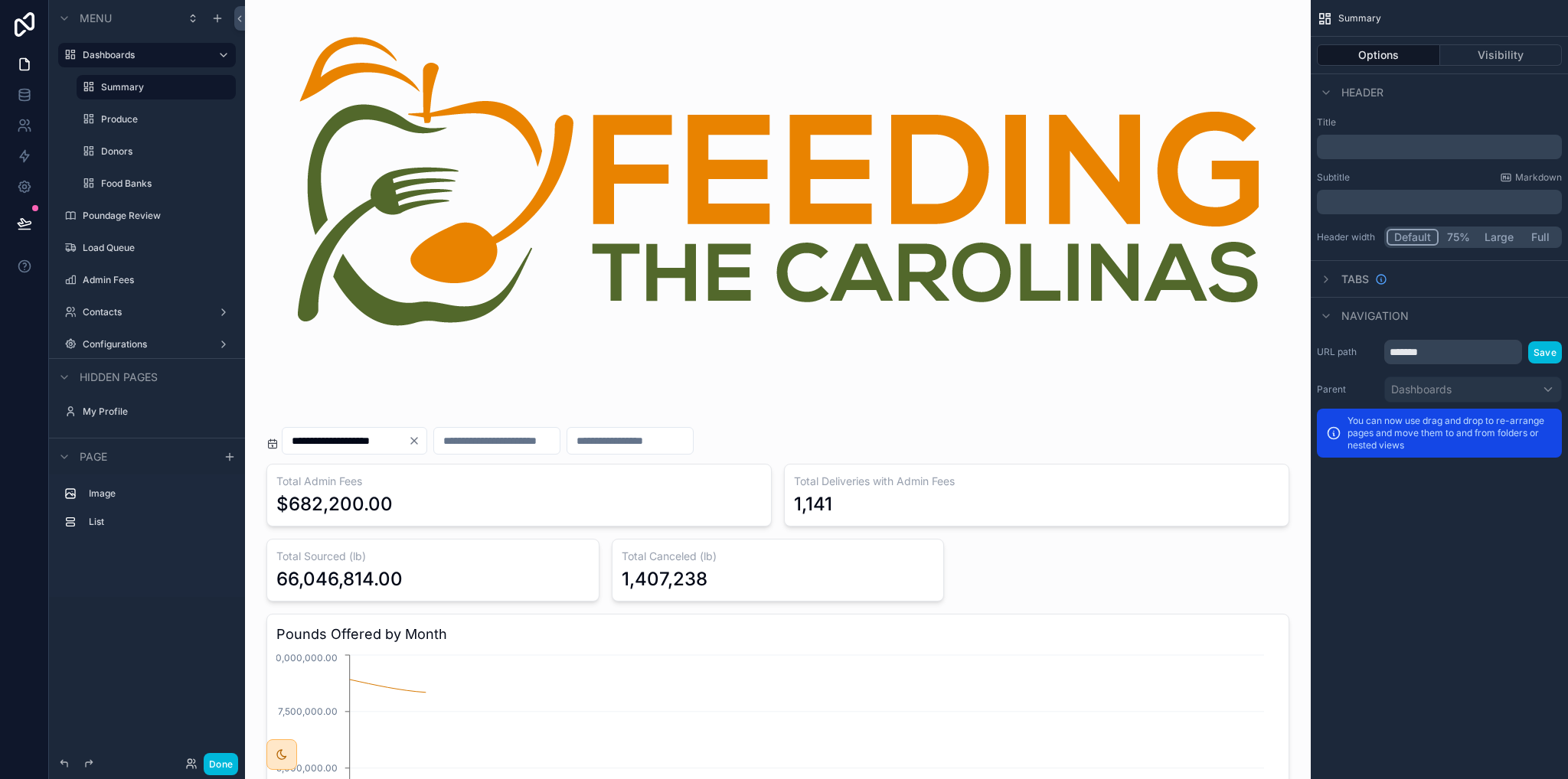
click at [112, 183] on label "Food Banks" at bounding box center [164, 183] width 126 height 12
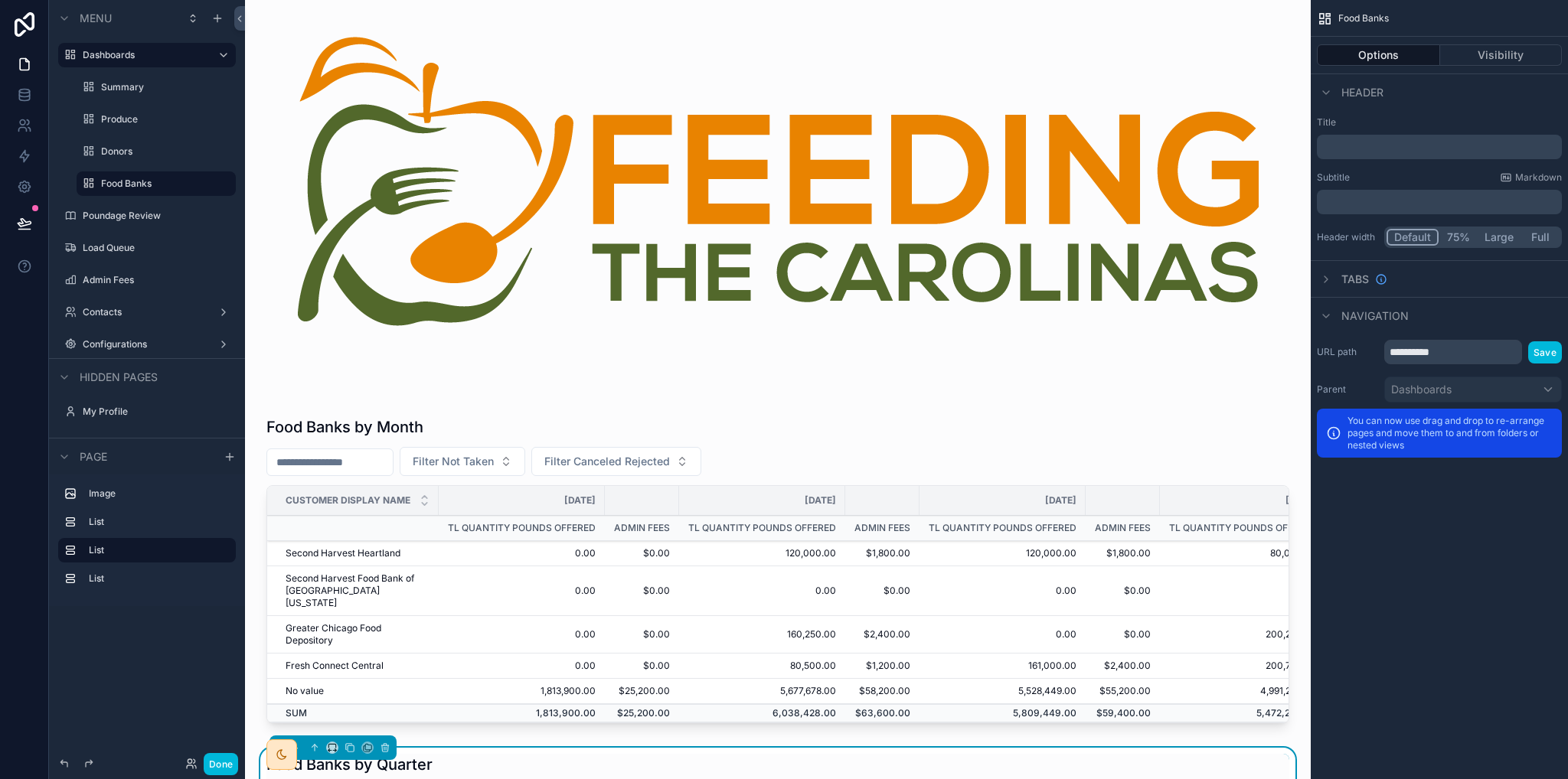
scroll to position [153, 0]
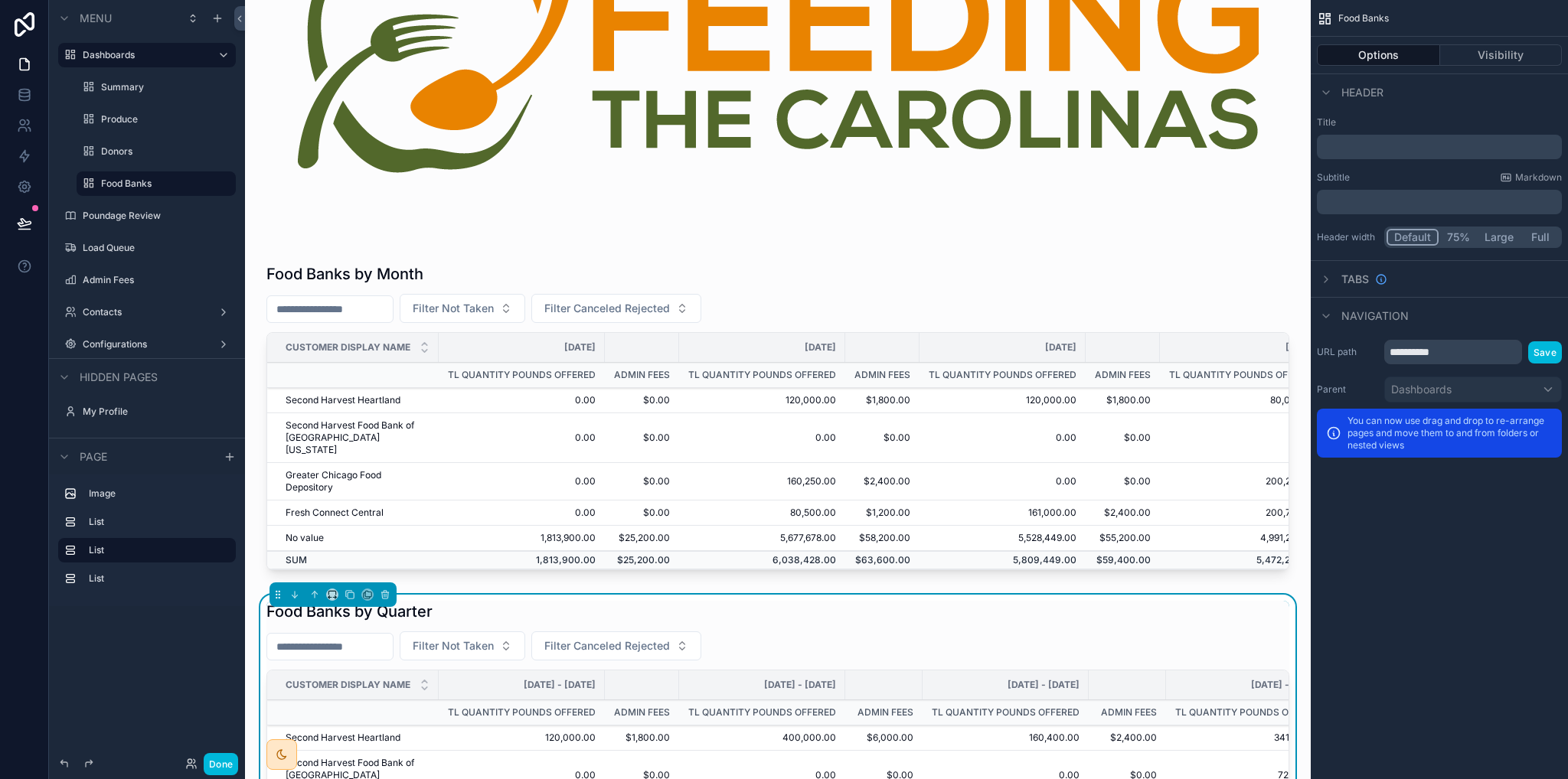
click at [128, 214] on label "Poundage Review" at bounding box center [155, 216] width 144 height 12
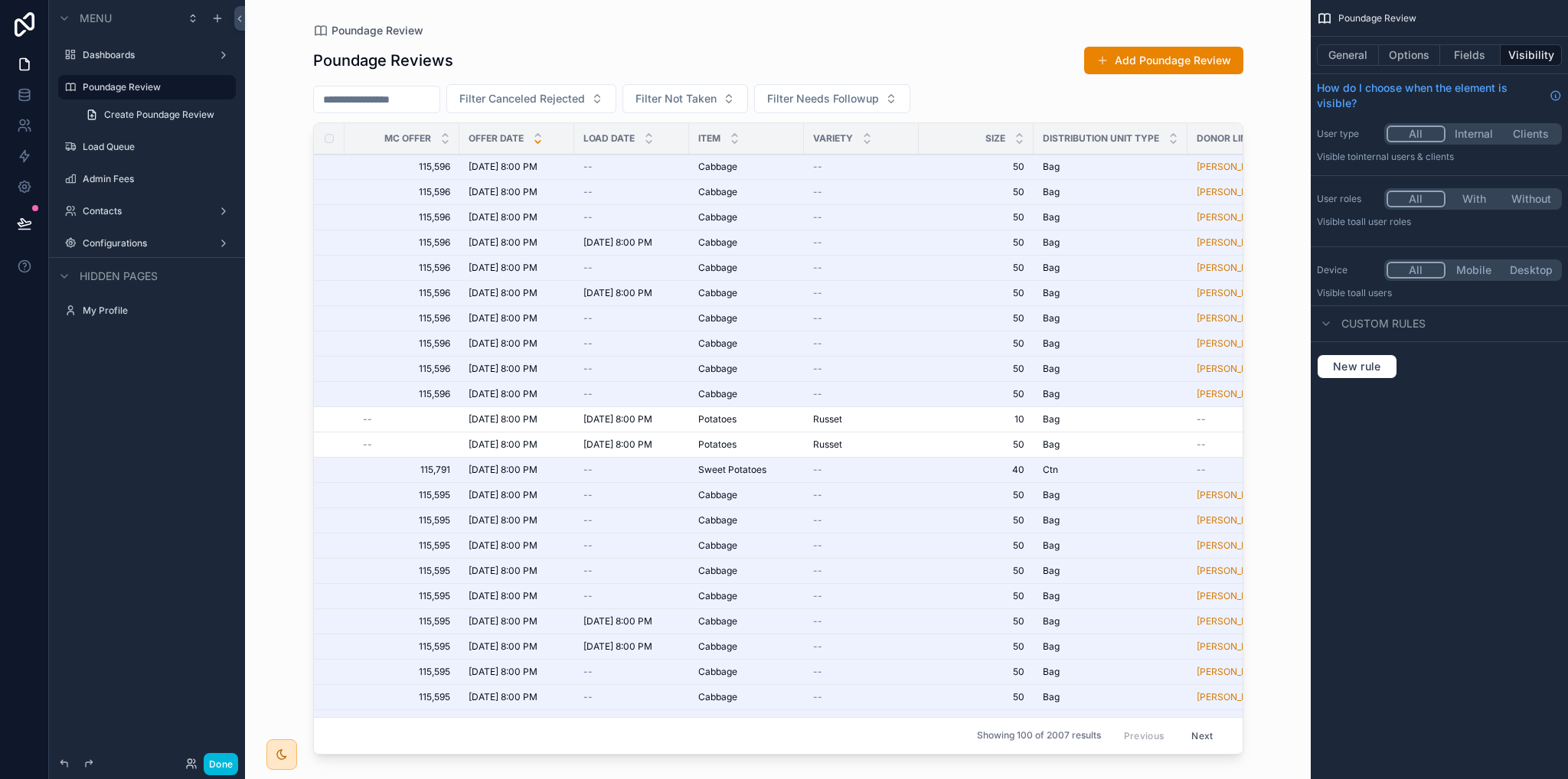
drag, startPoint x: 867, startPoint y: 747, endPoint x: 986, endPoint y: 742, distance: 119.1
click at [986, 742] on div "scrollable content" at bounding box center [778, 380] width 979 height 761
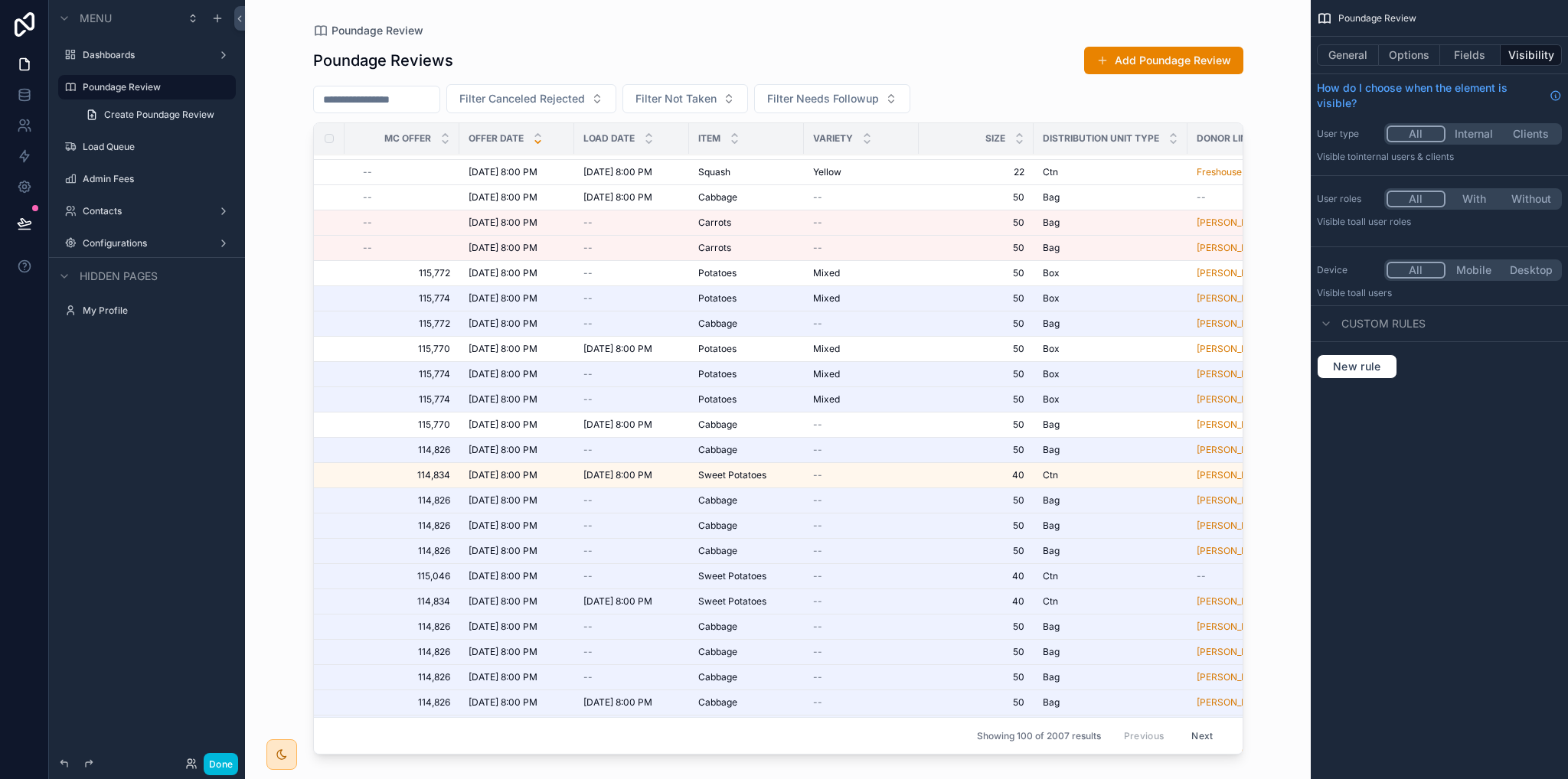
scroll to position [1968, 0]
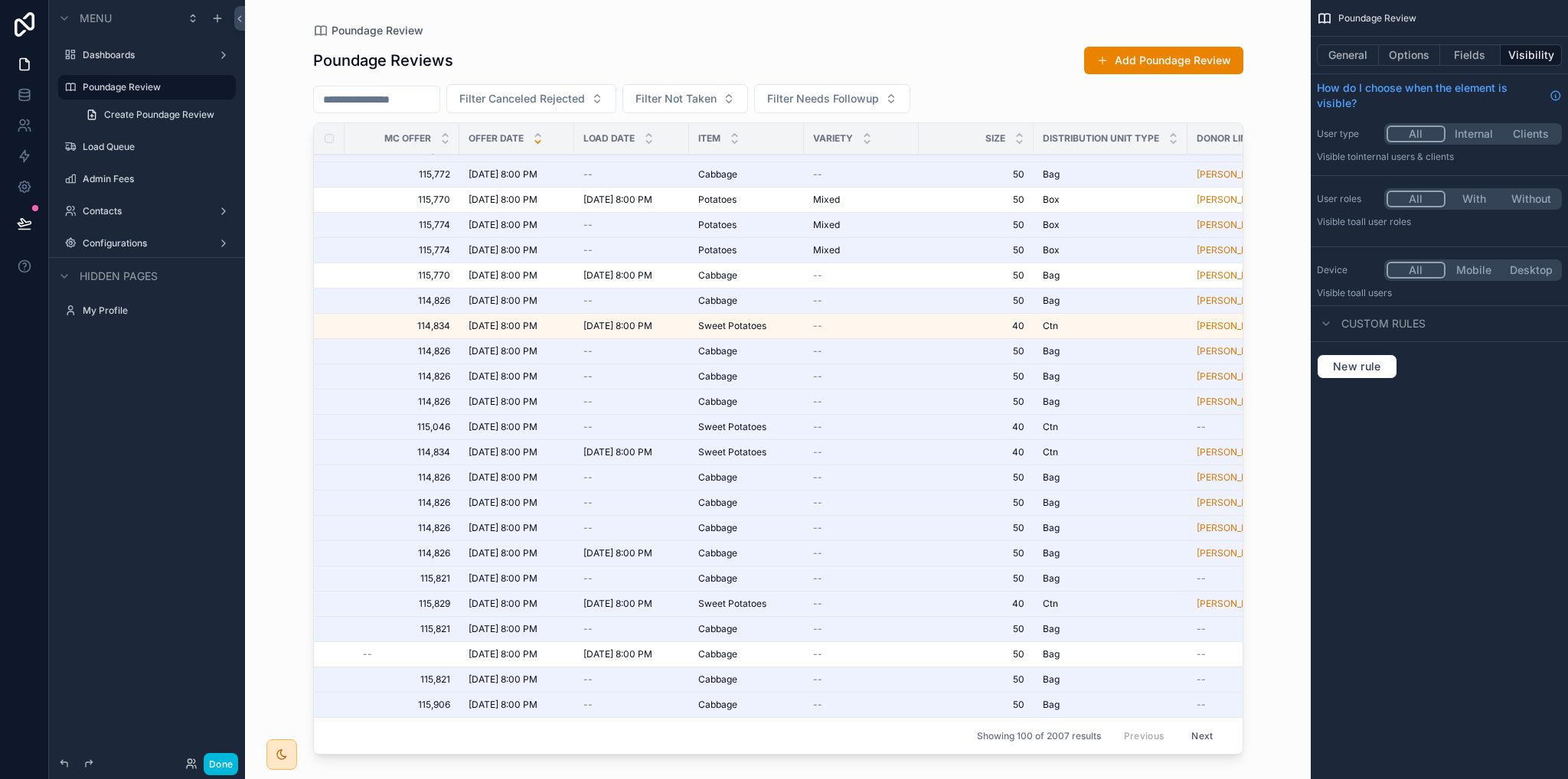
click at [1189, 731] on button "Next" at bounding box center [1202, 736] width 43 height 24
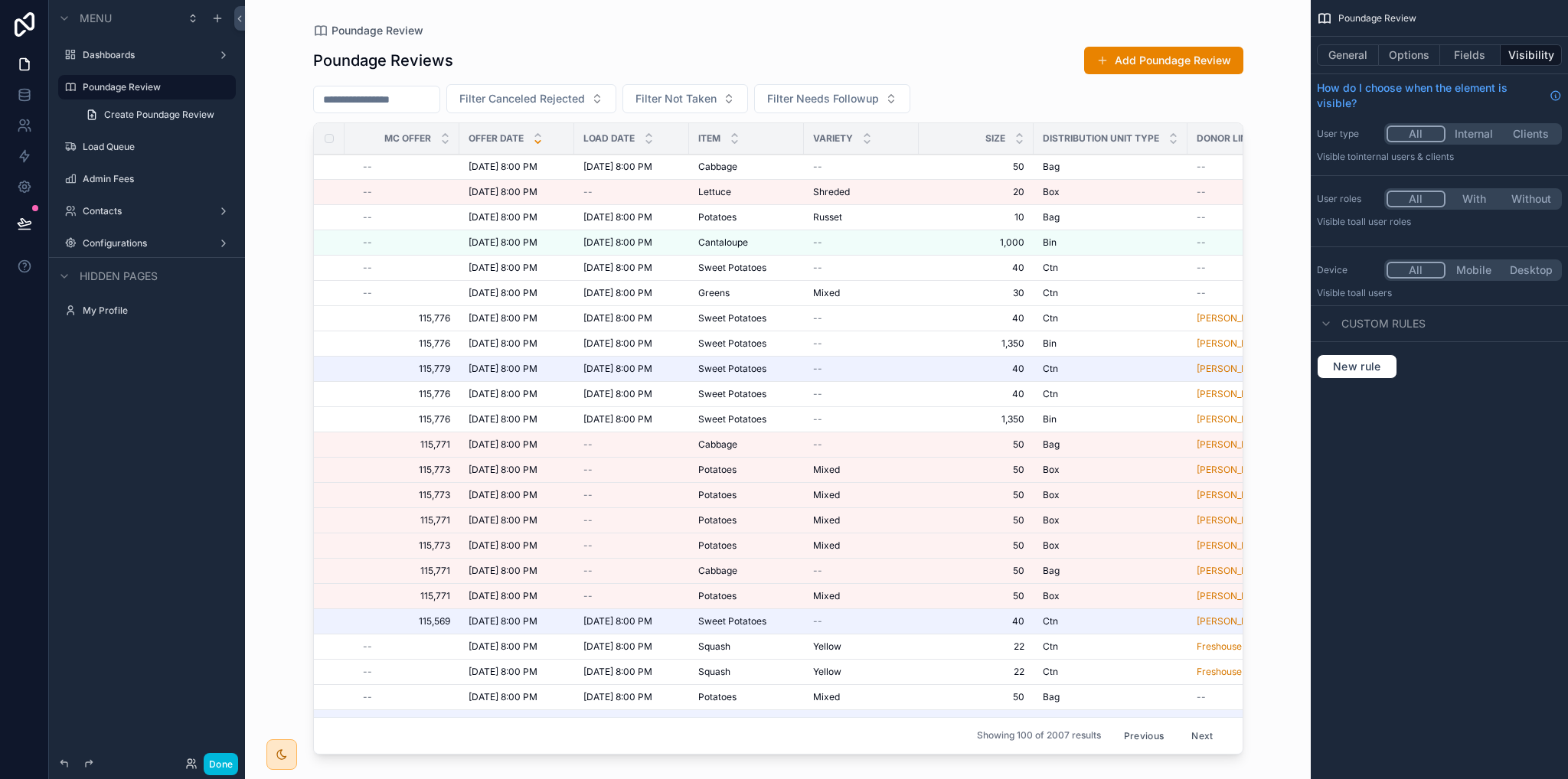
click at [1137, 729] on button "Previous" at bounding box center [1144, 736] width 61 height 24
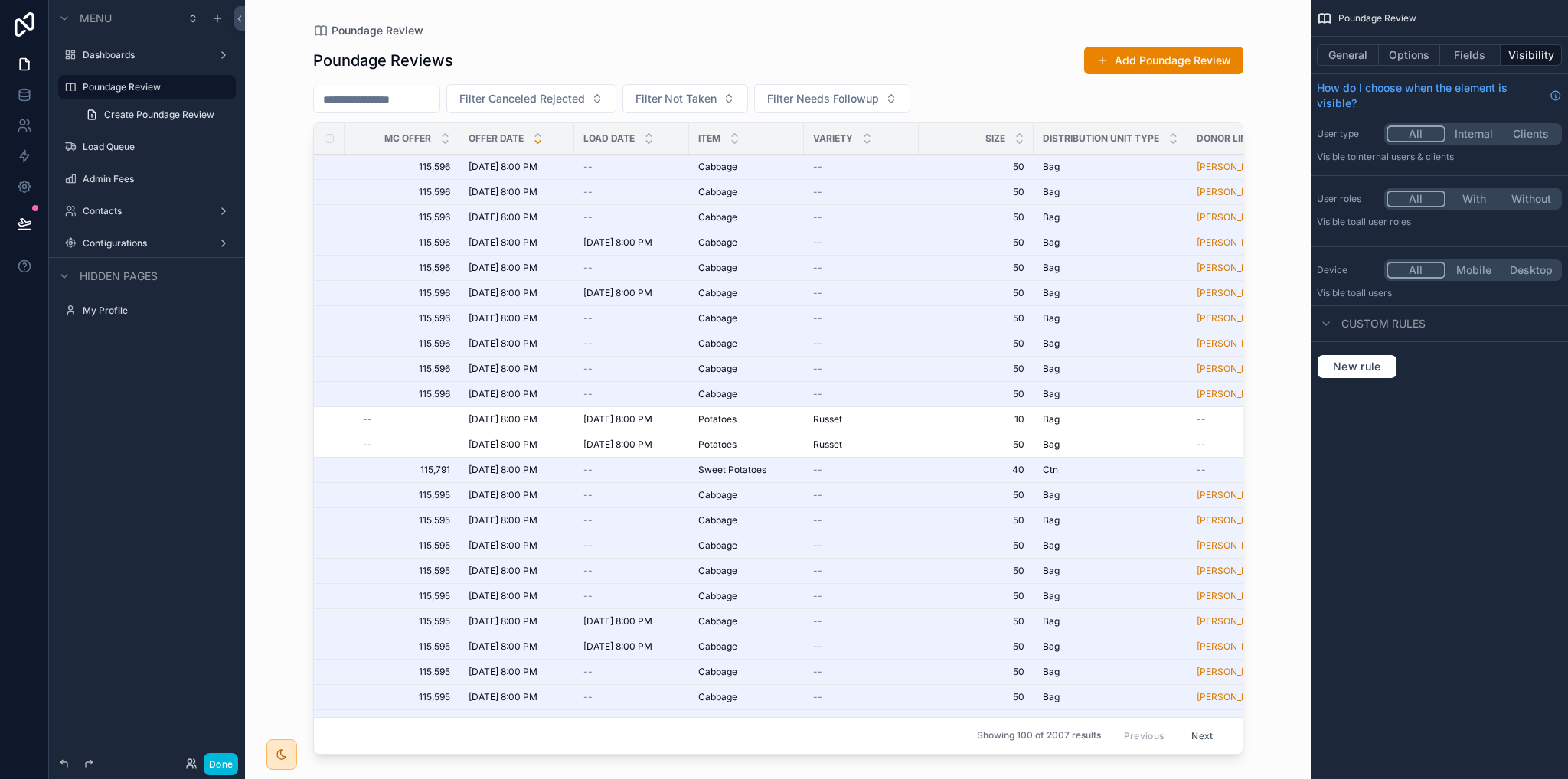
click at [1402, 57] on button "Options" at bounding box center [1409, 55] width 61 height 21
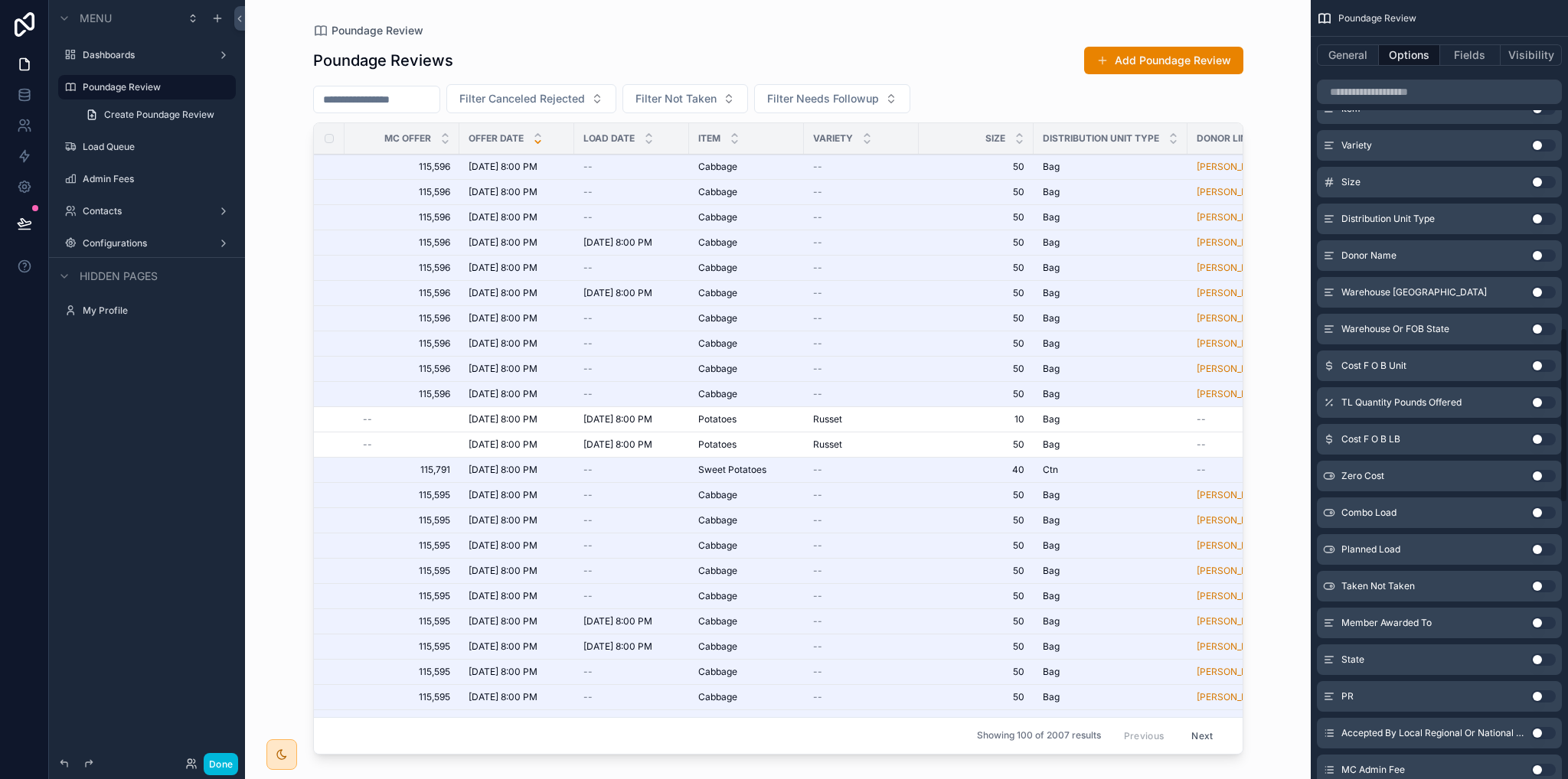
scroll to position [1455, 0]
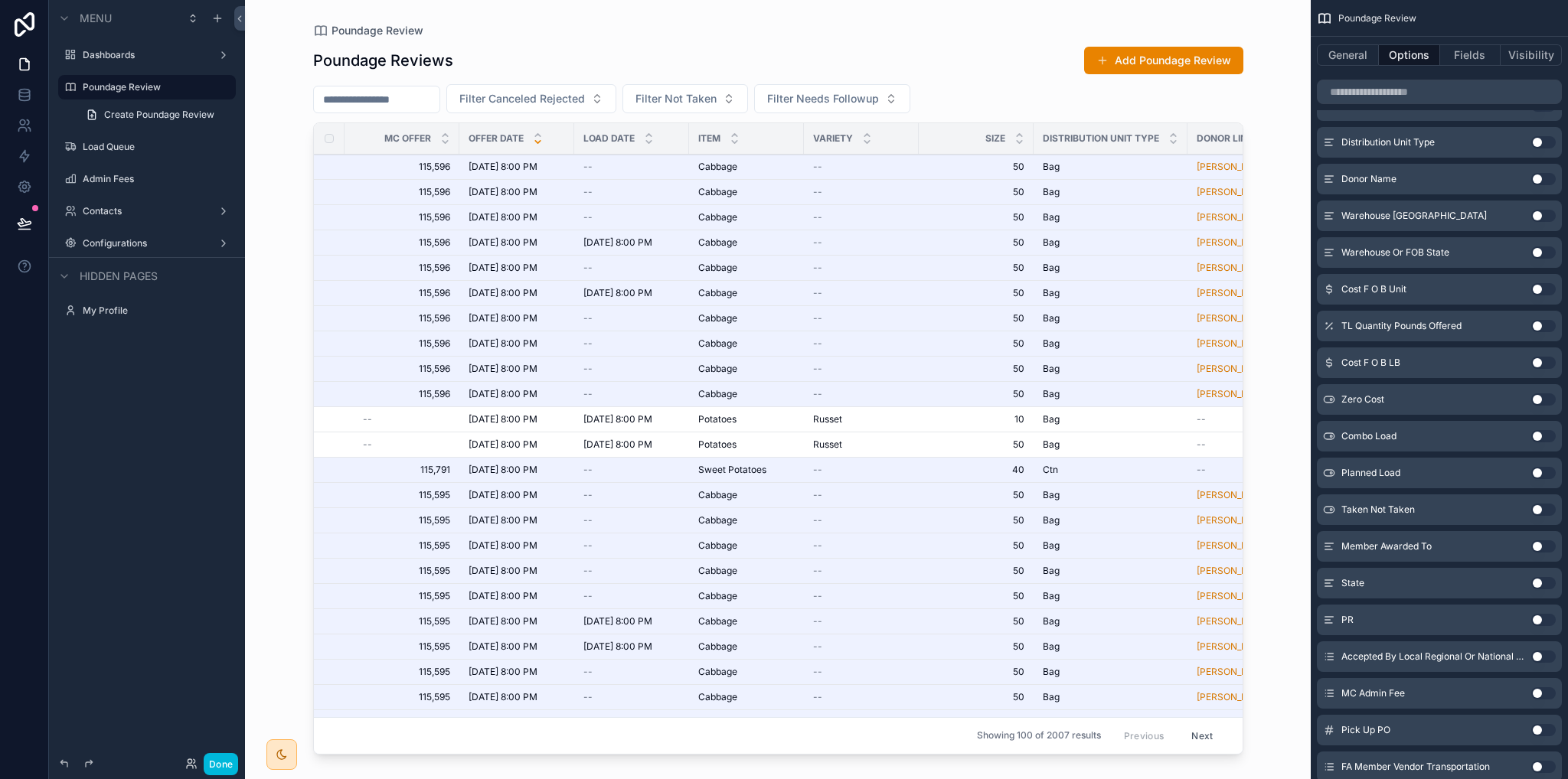
click at [1537, 544] on button "Use setting" at bounding box center [1543, 546] width 25 height 12
click at [1039, 96] on input "scrollable content" at bounding box center [980, 100] width 126 height 21
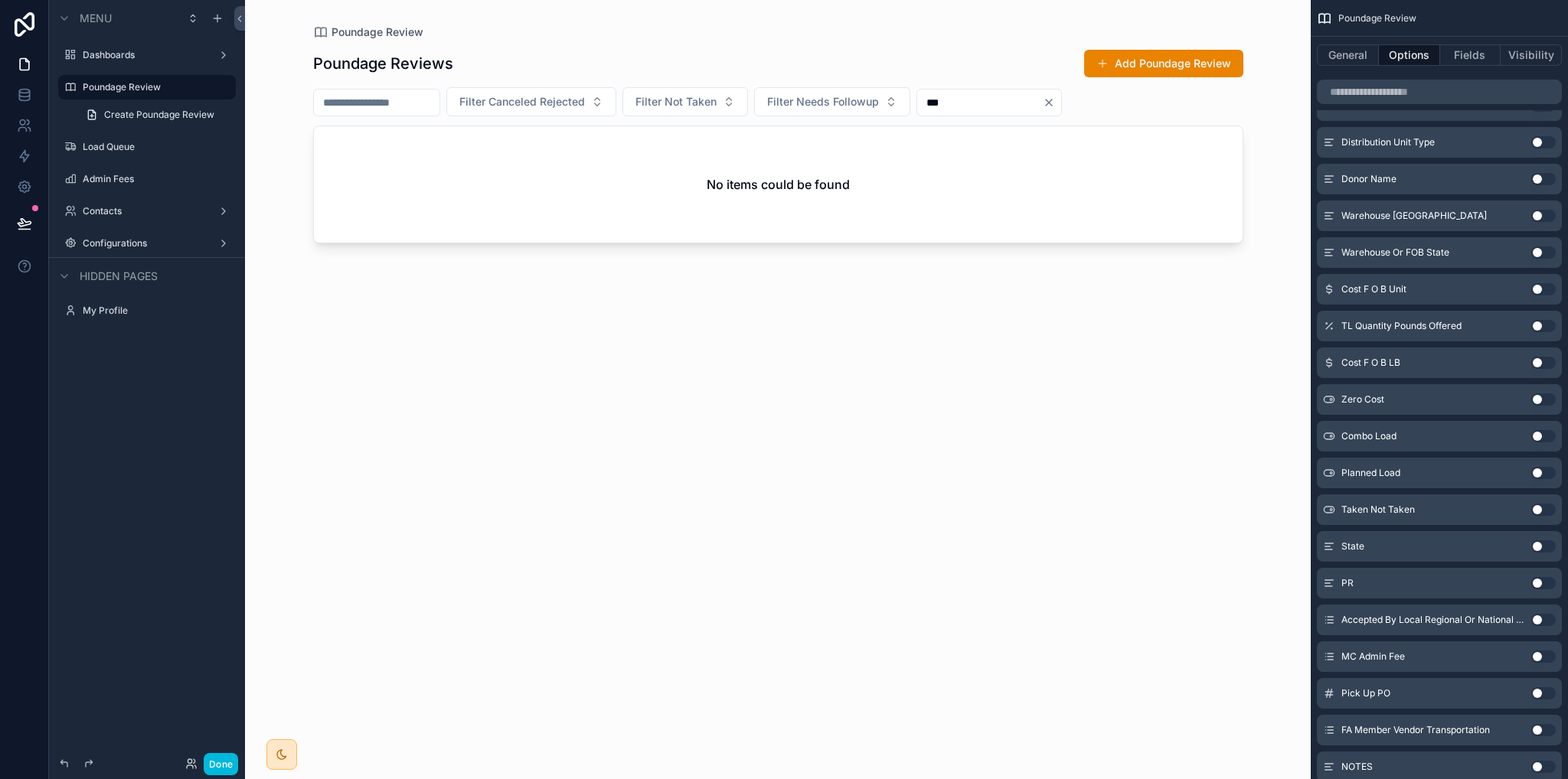
click at [1033, 104] on input "***" at bounding box center [980, 102] width 126 height 21
click at [1062, 105] on div "***" at bounding box center [989, 103] width 146 height 28
type input "***"
click at [1055, 105] on icon "Clear" at bounding box center [1049, 102] width 12 height 12
click at [1043, 96] on input "scrollable content" at bounding box center [980, 102] width 126 height 21
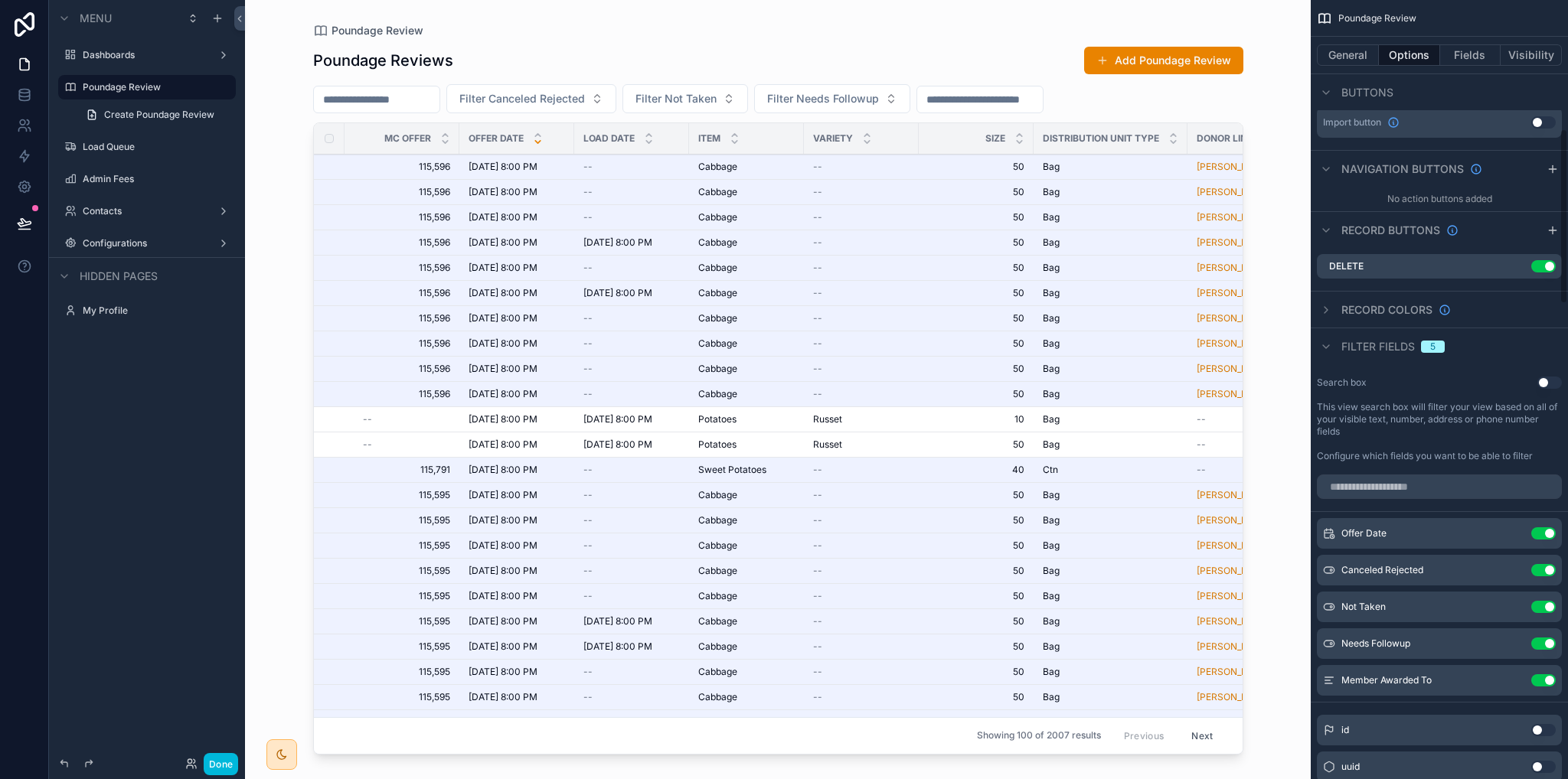
scroll to position [649, 0]
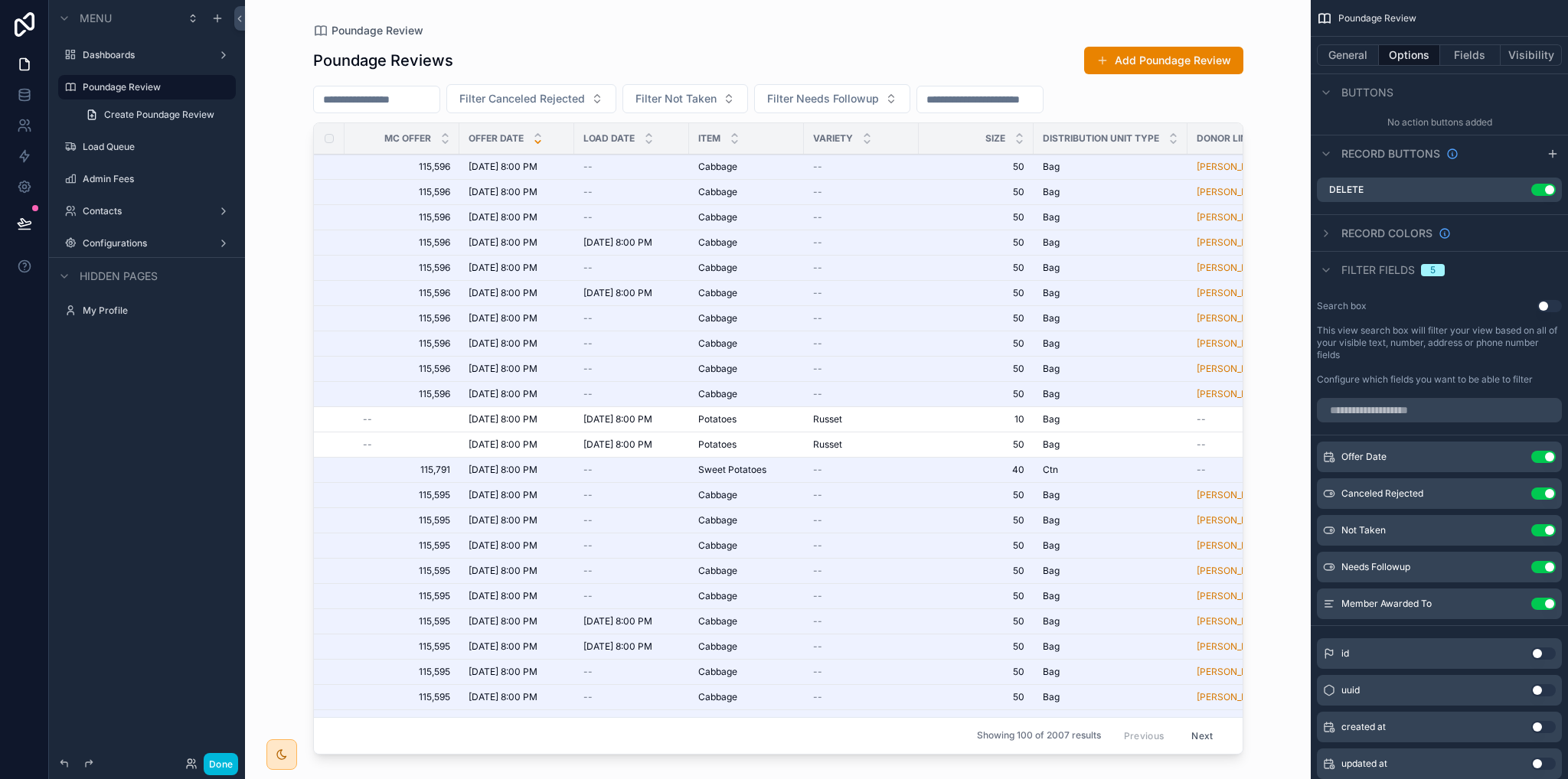
click at [1539, 604] on button "Use setting" at bounding box center [1543, 603] width 25 height 12
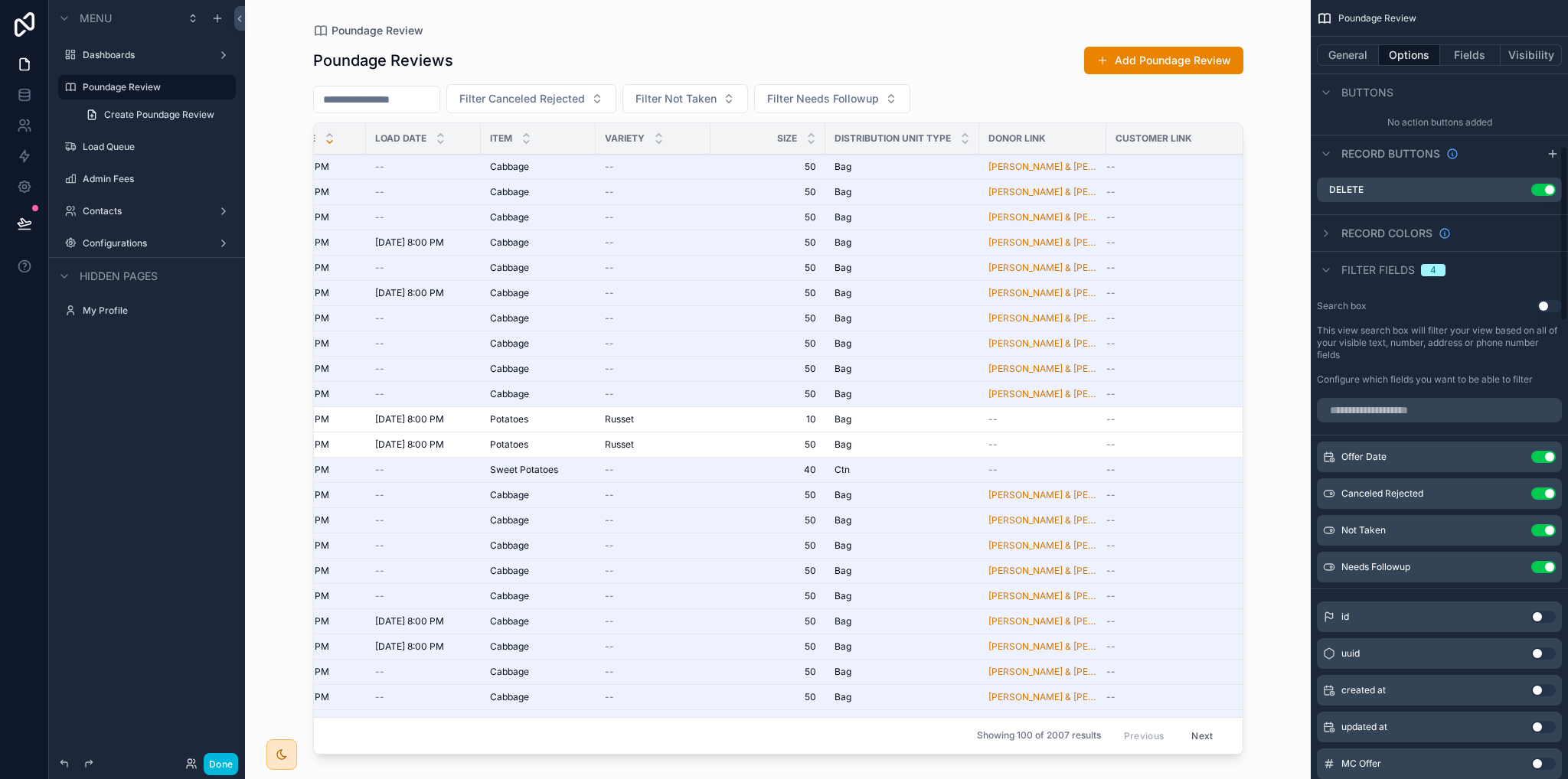
click at [1460, 54] on button "Fields" at bounding box center [1471, 55] width 61 height 21
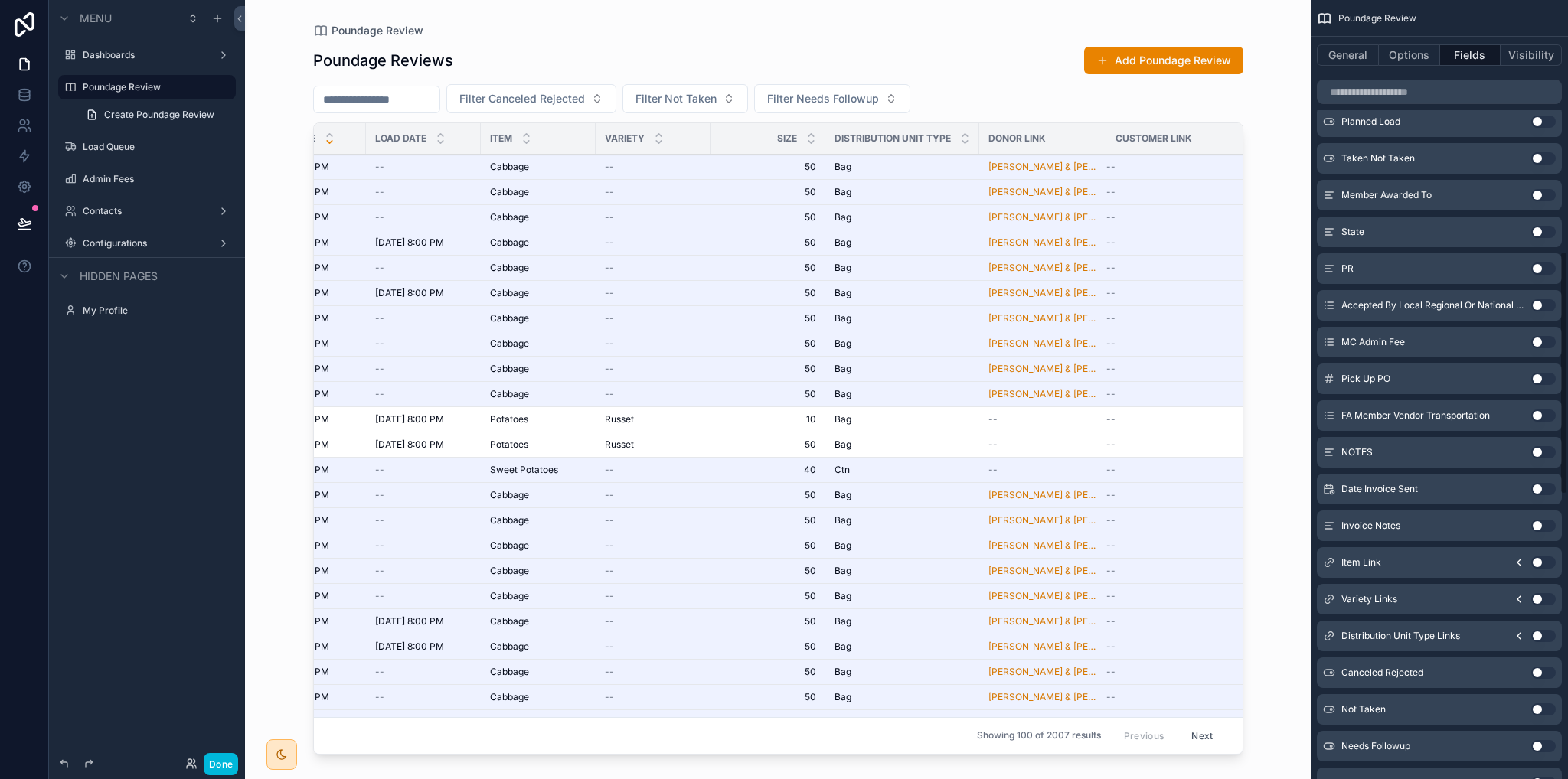
scroll to position [1032, 0]
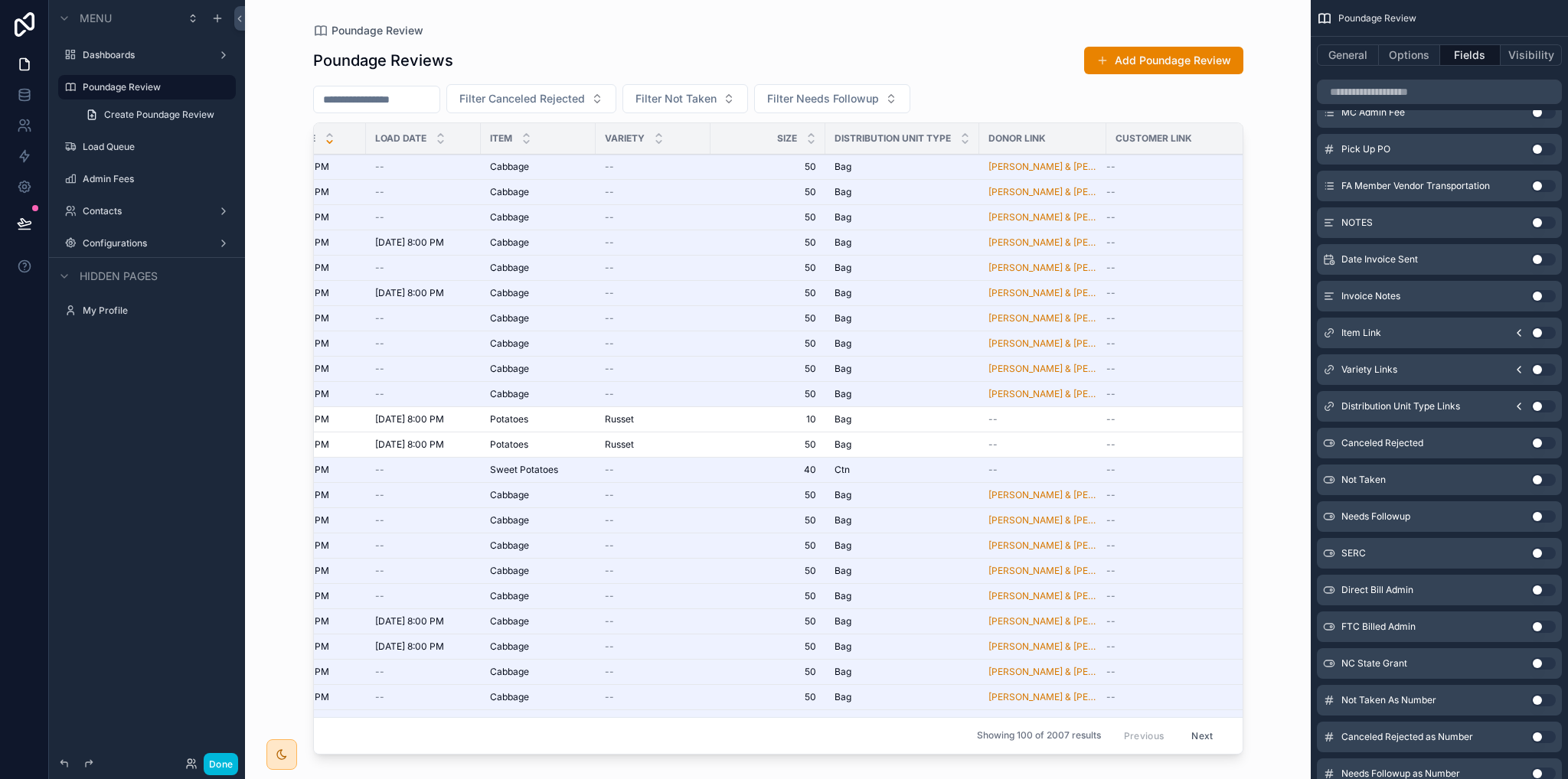
click at [1542, 478] on button "Use setting" at bounding box center [1543, 480] width 25 height 12
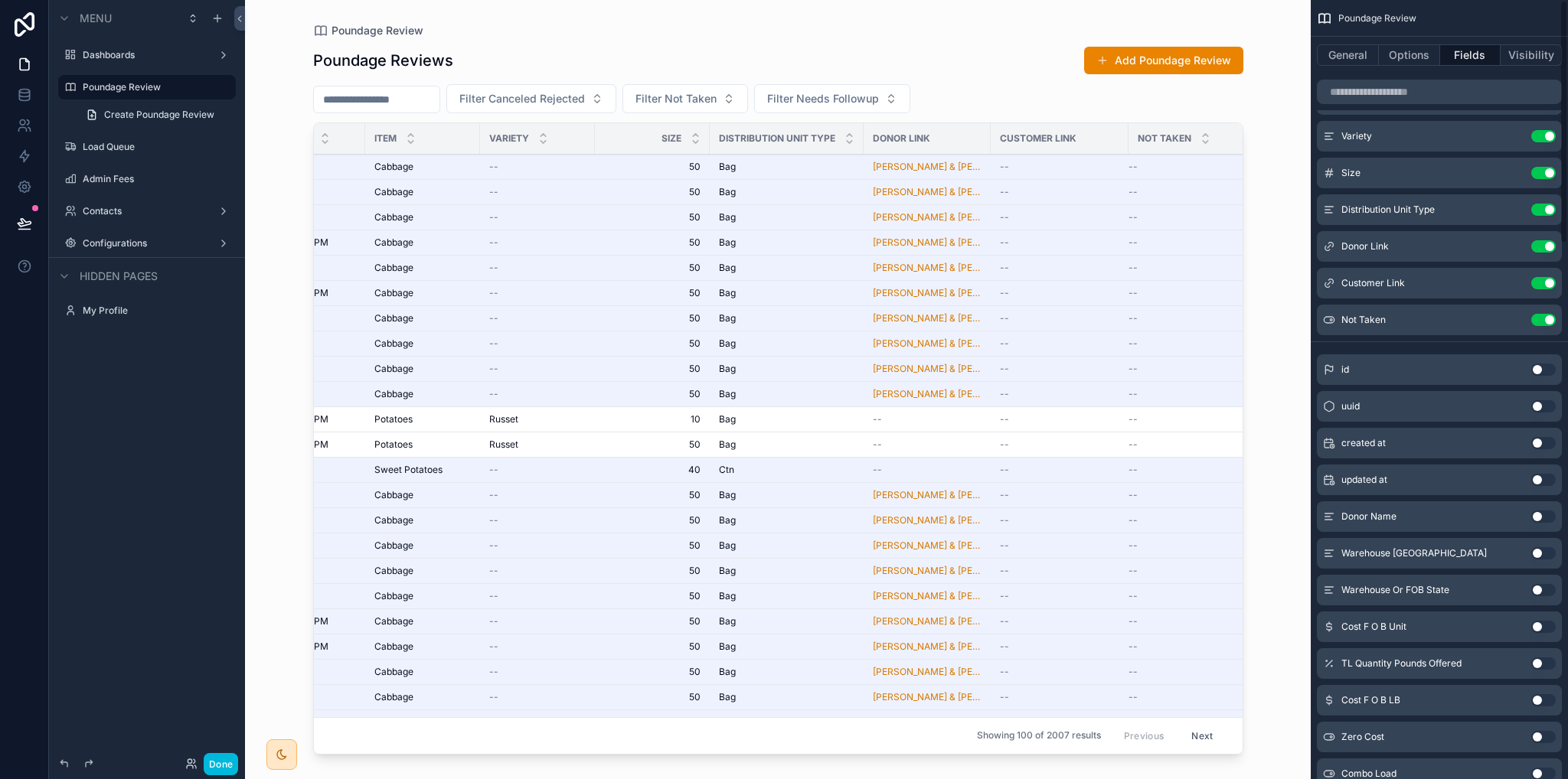
scroll to position [0, 0]
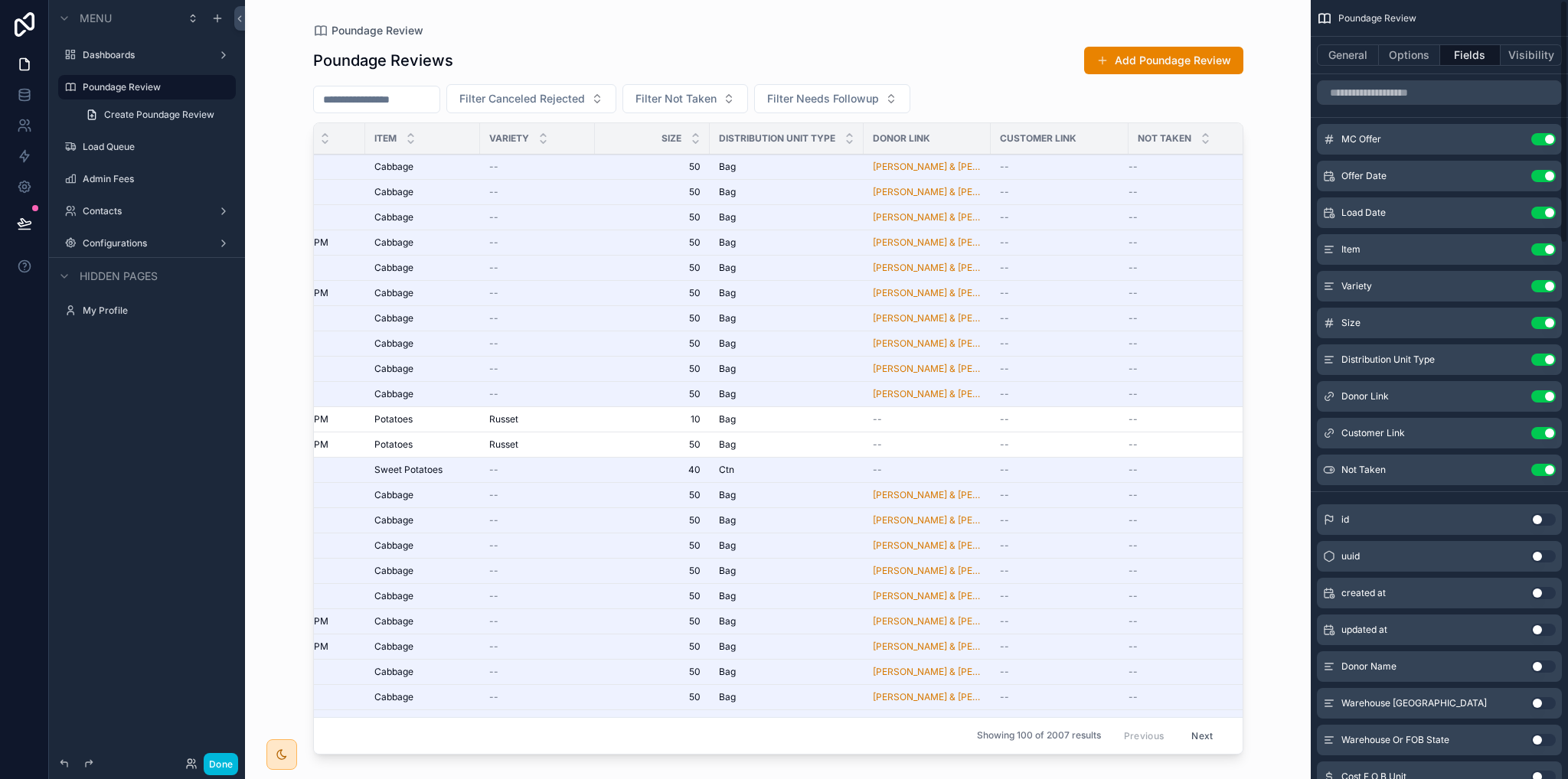
click at [1544, 464] on button "Use setting" at bounding box center [1543, 470] width 25 height 12
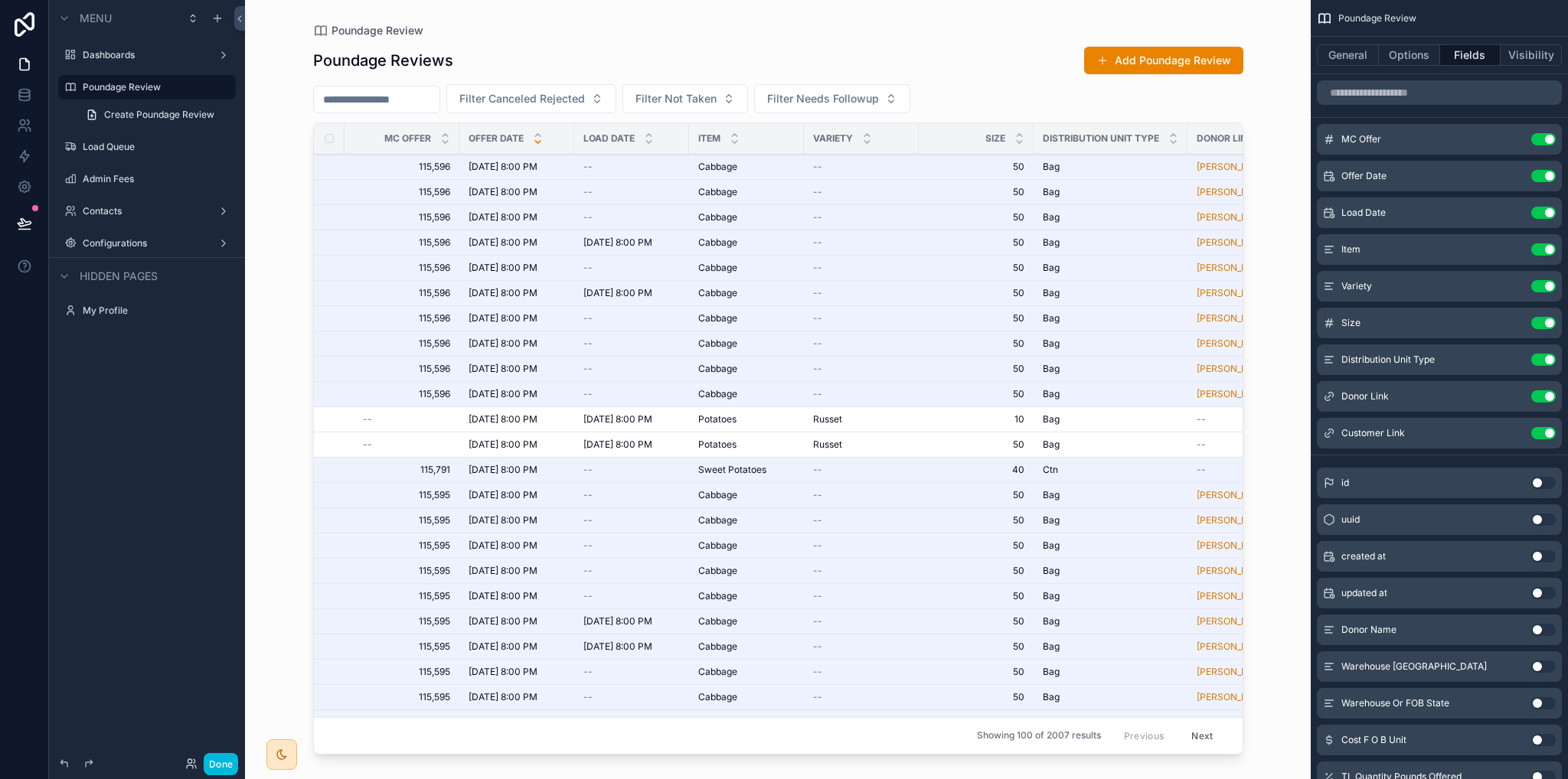
click at [717, 97] on span "Filter Not Taken" at bounding box center [675, 98] width 81 height 16
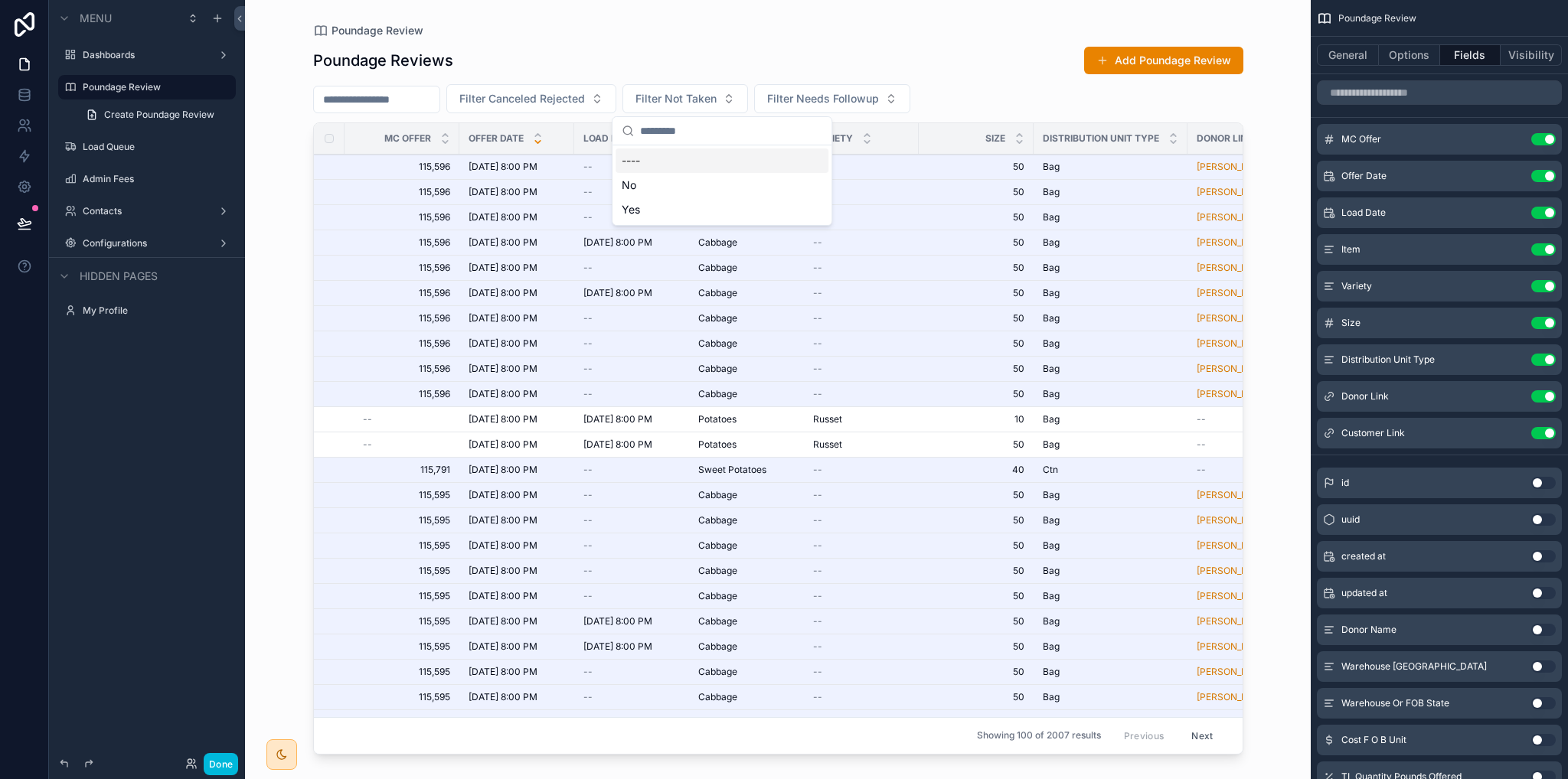
click at [958, 61] on div "Poundage Reviews Add Poundage Review" at bounding box center [778, 60] width 930 height 29
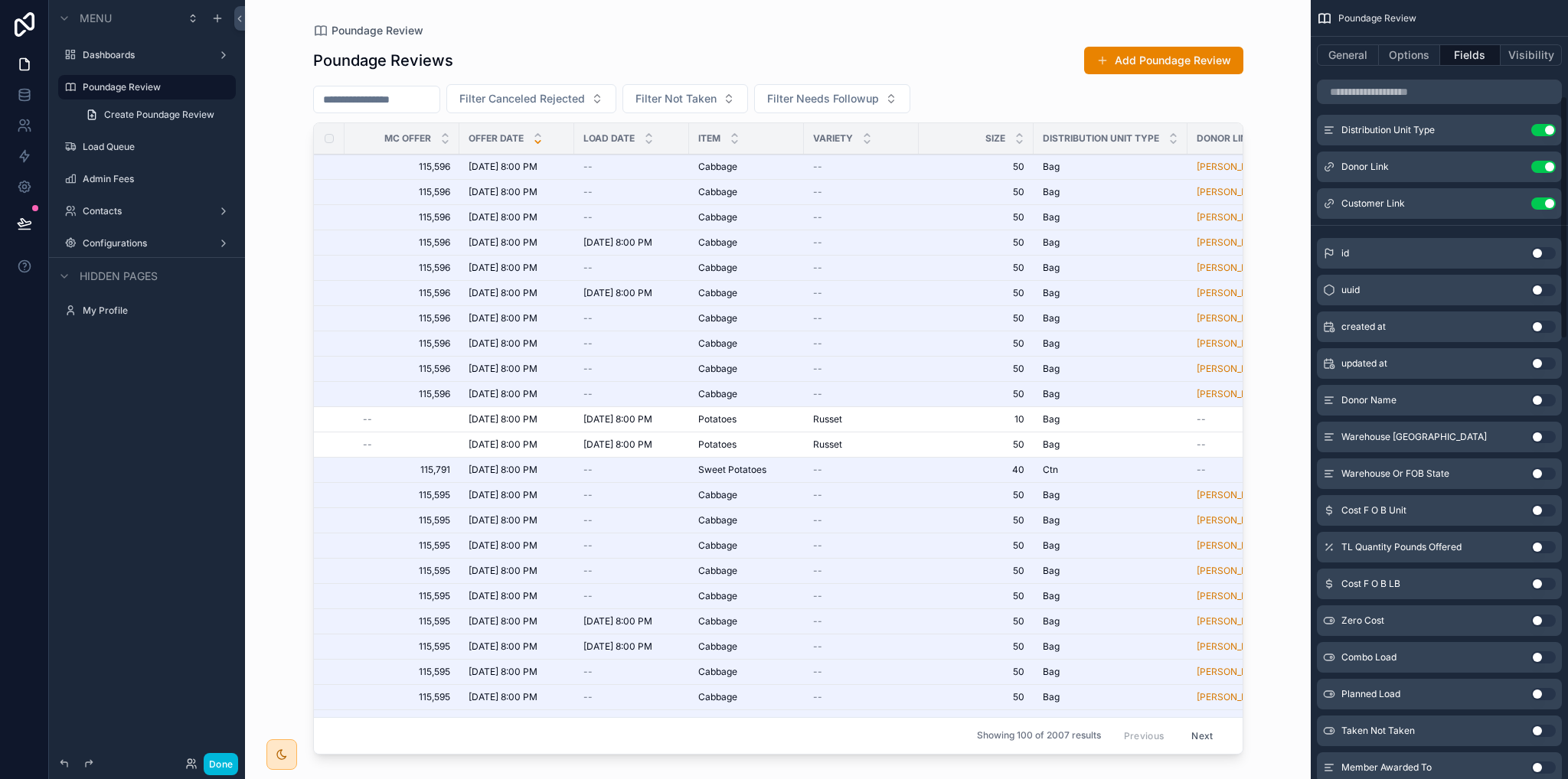
scroll to position [383, 0]
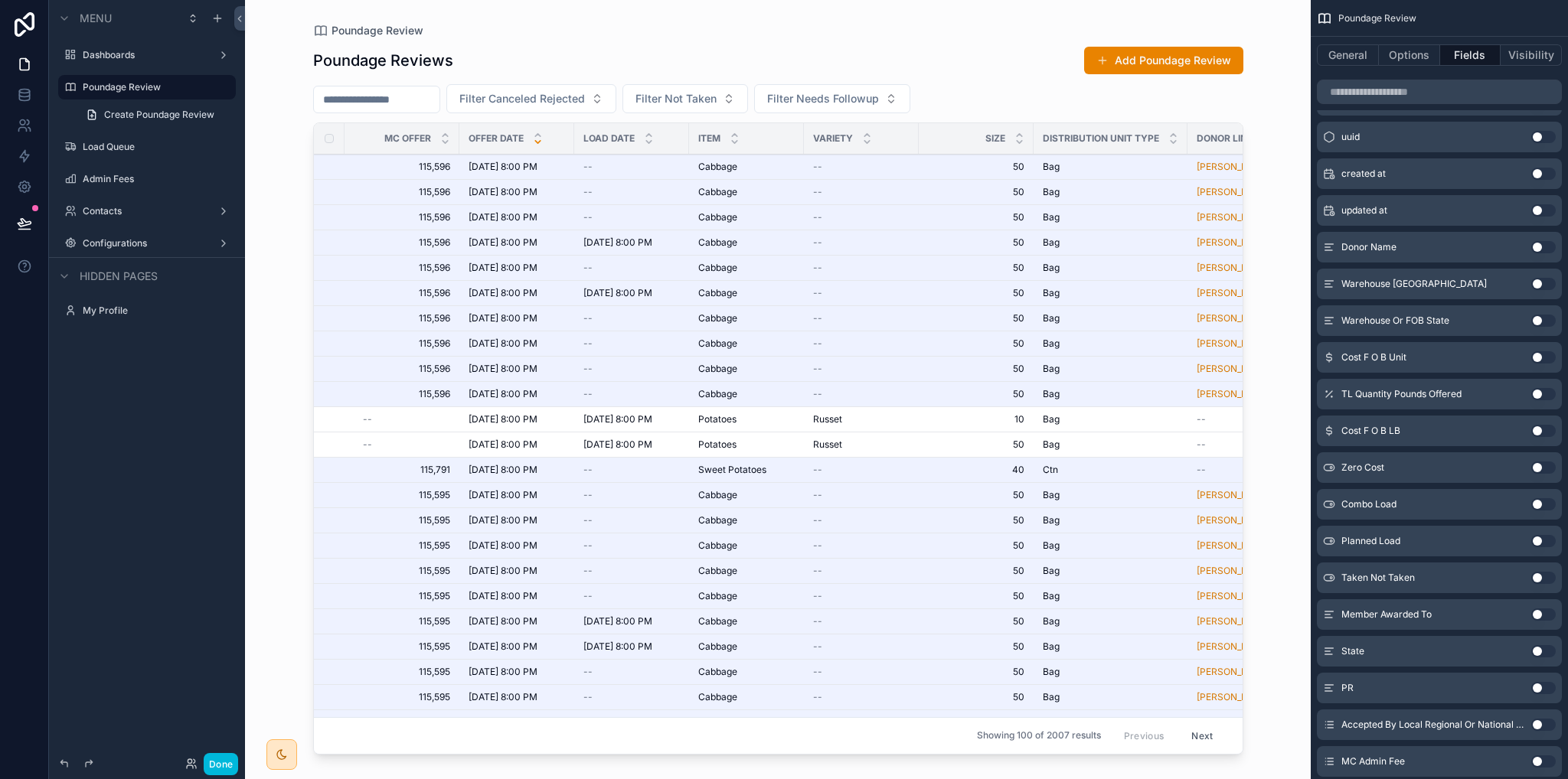
click at [1125, 62] on button "Add Poundage Review" at bounding box center [1163, 60] width 159 height 28
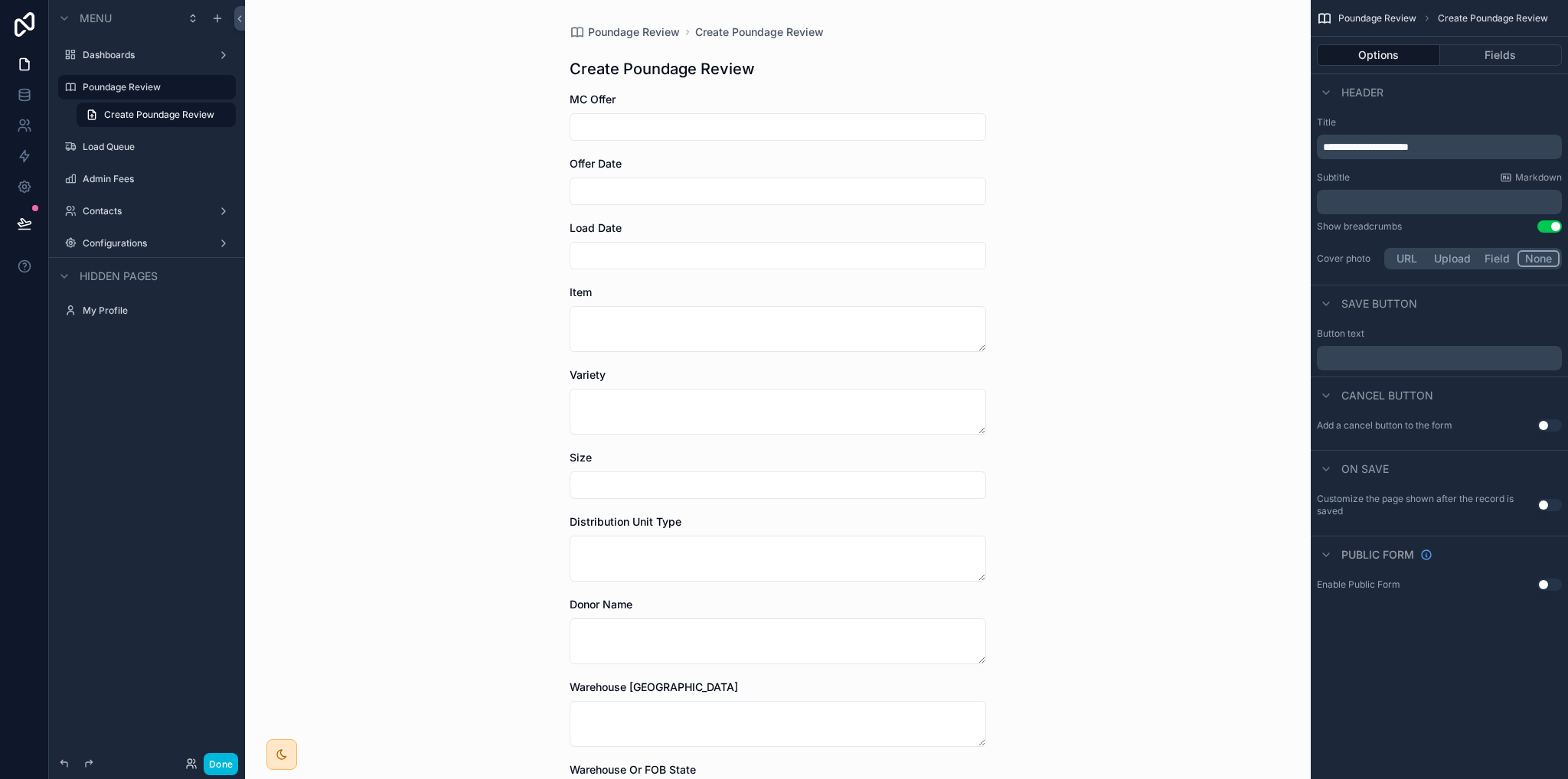
click at [114, 91] on label "Poundage Review" at bounding box center [155, 87] width 144 height 12
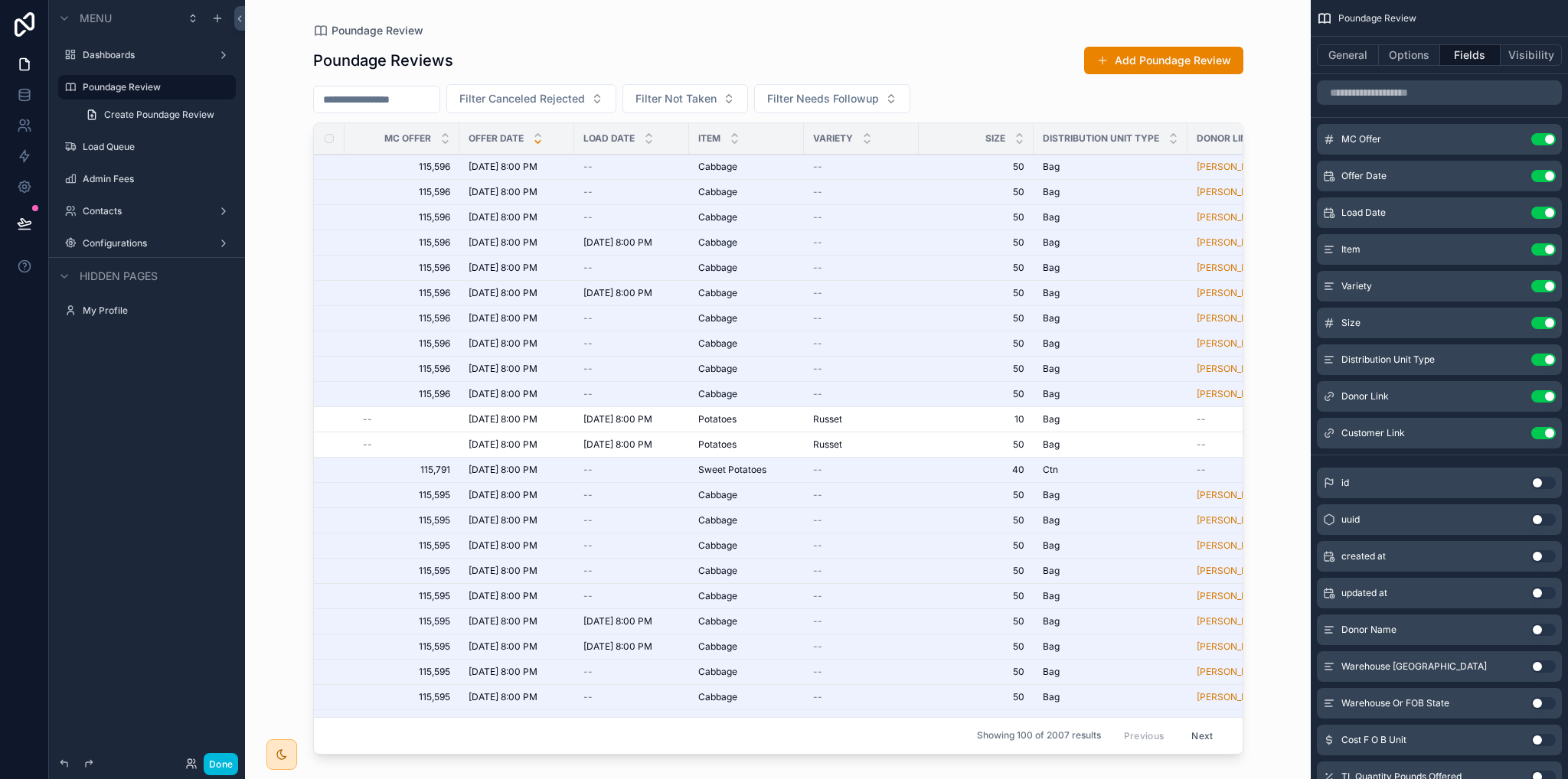
click at [1167, 60] on button "Add Poundage Review" at bounding box center [1163, 60] width 159 height 28
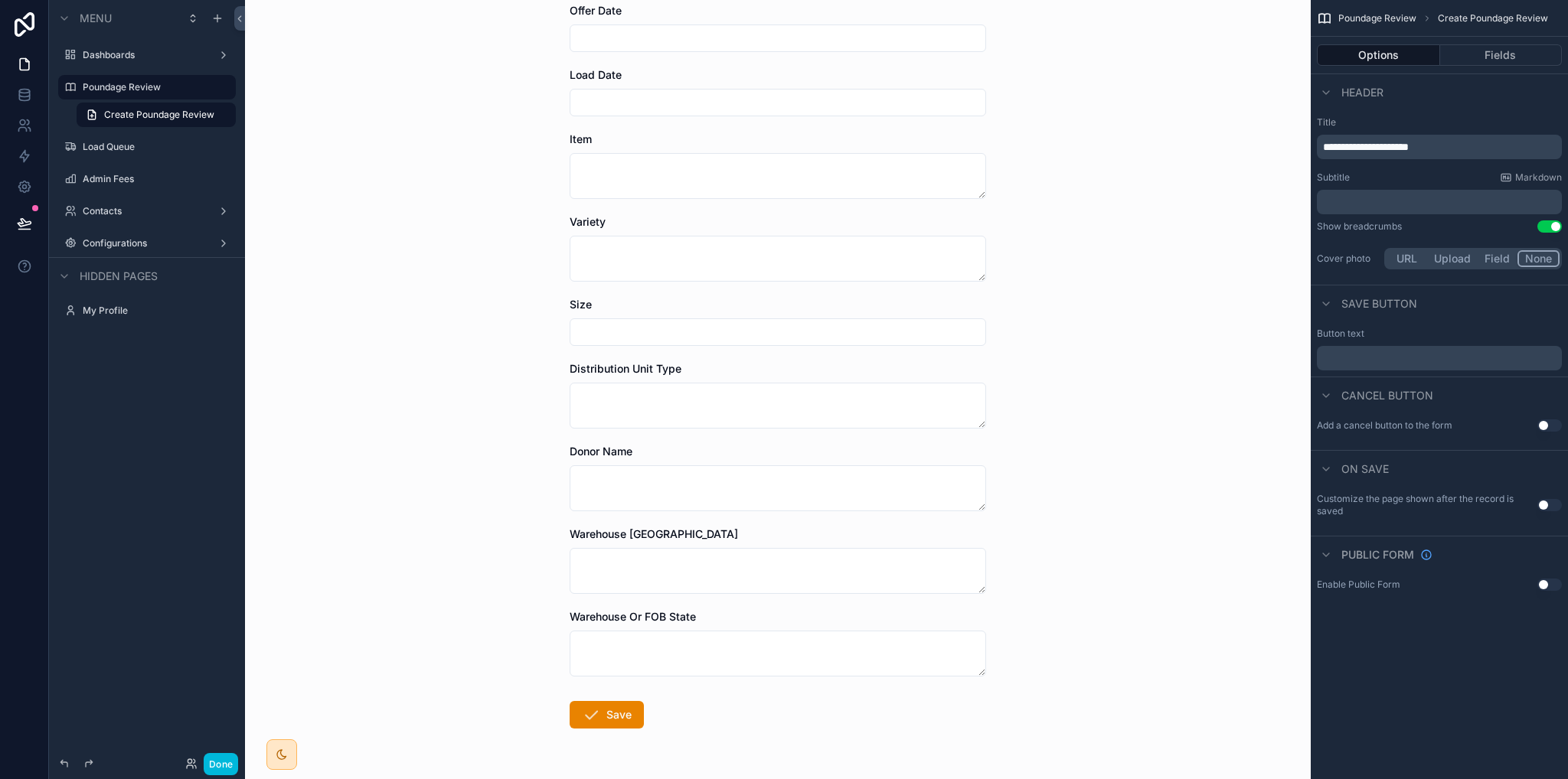
scroll to position [200, 0]
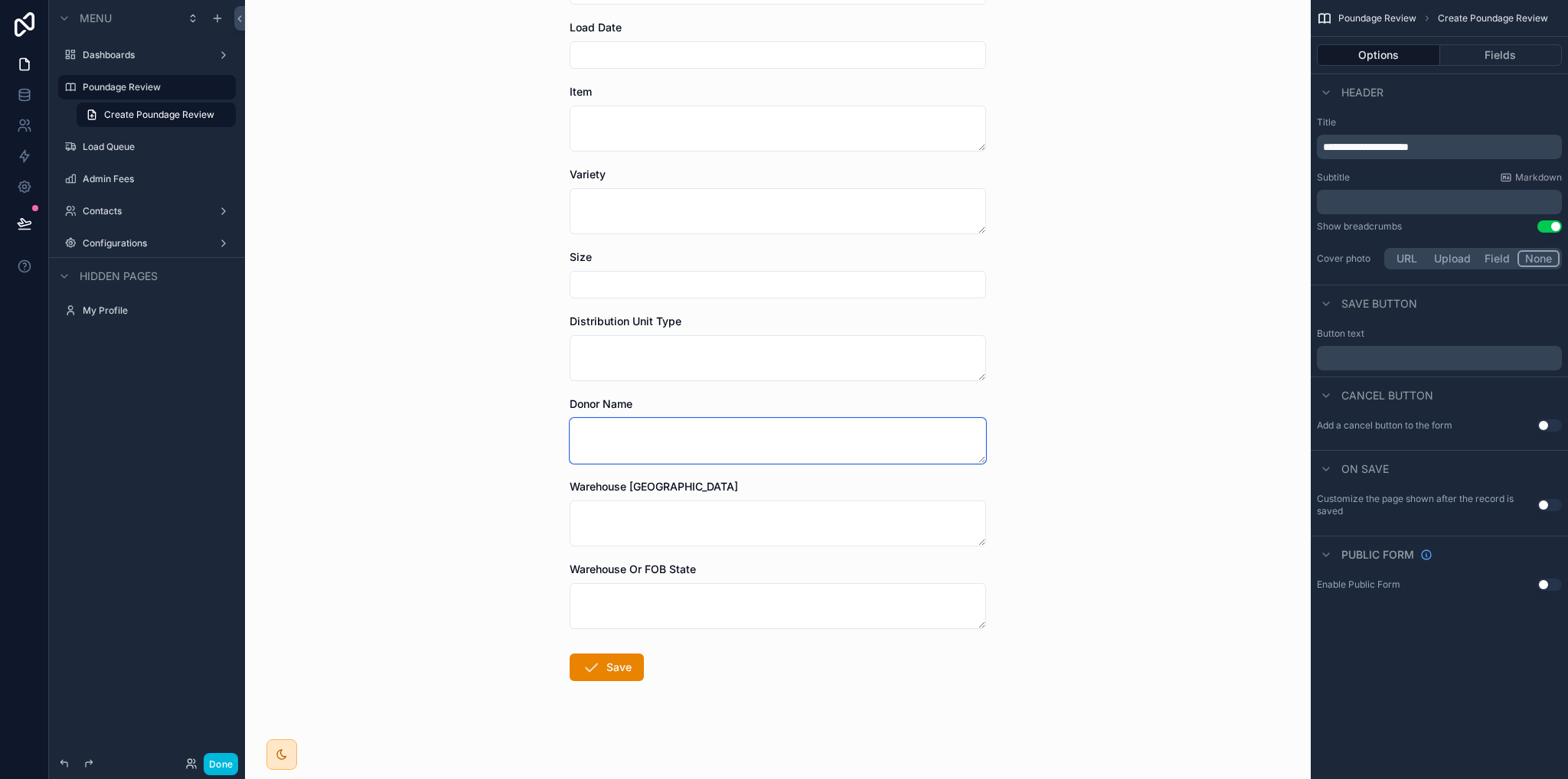
click at [655, 423] on textarea "scrollable content" at bounding box center [778, 441] width 417 height 46
click at [1484, 57] on button "Fields" at bounding box center [1502, 55] width 123 height 21
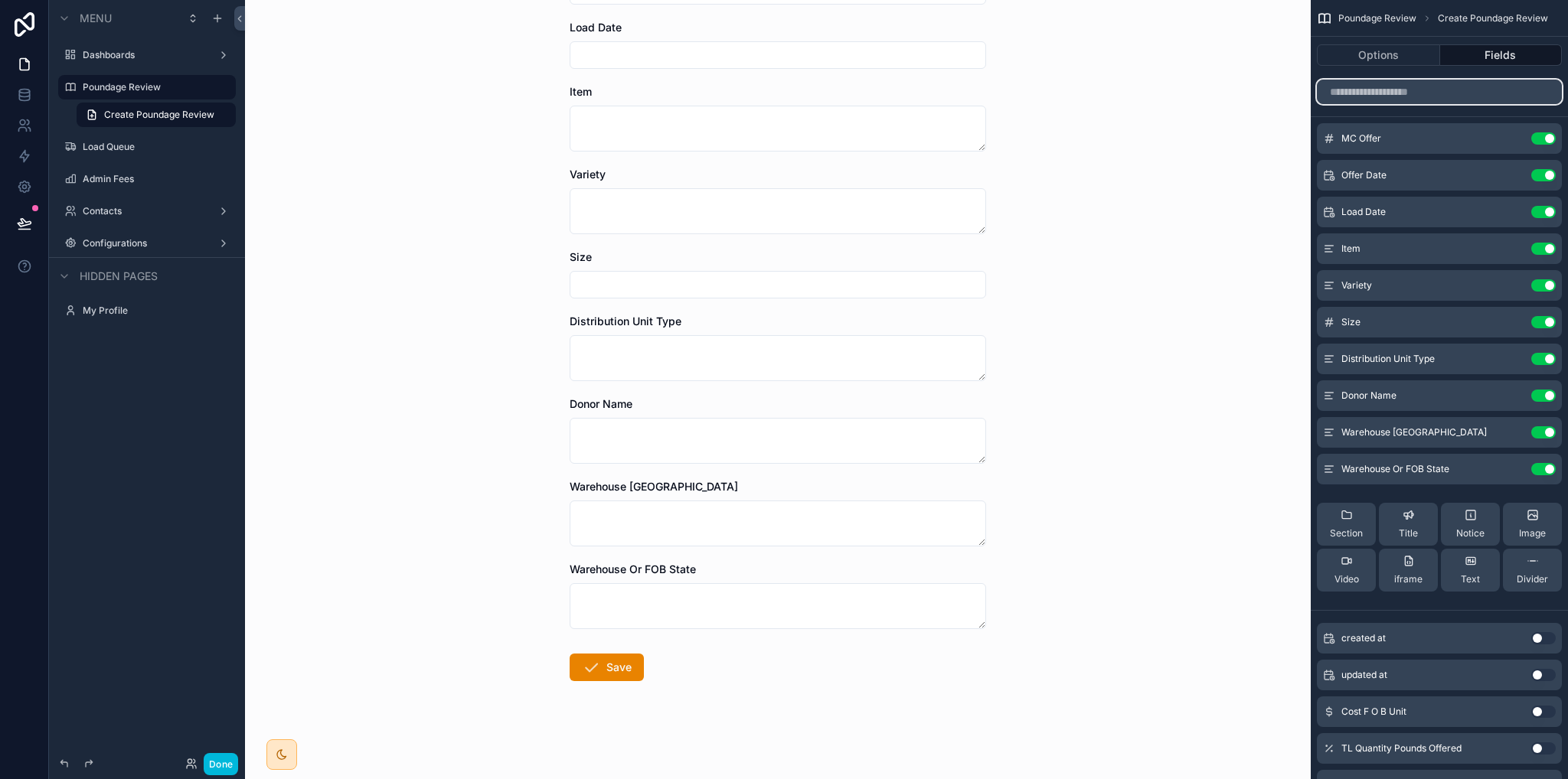
click at [1403, 96] on input "scrollable content" at bounding box center [1440, 92] width 245 height 25
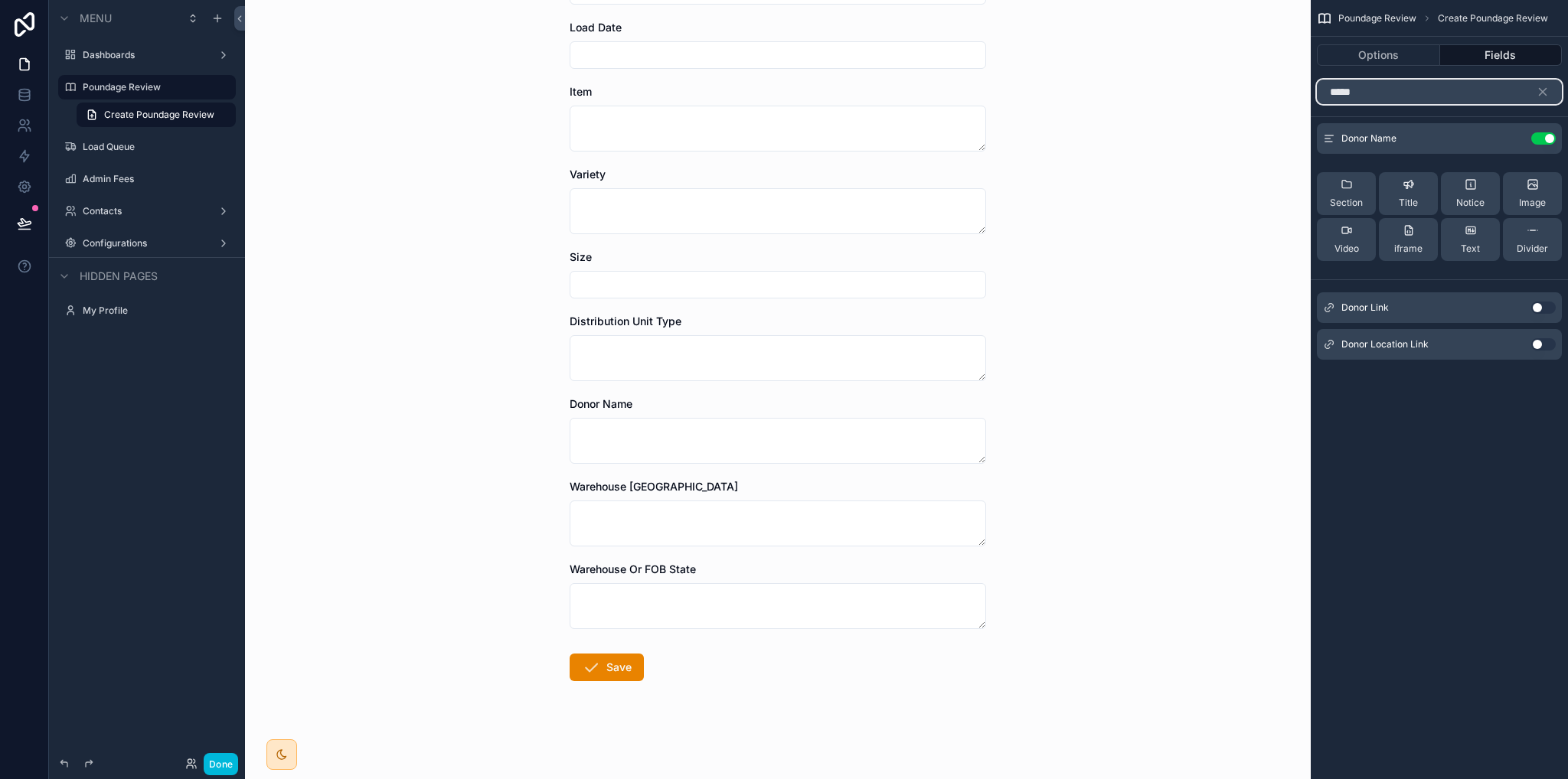
type input "*****"
click at [1548, 308] on button "Use setting" at bounding box center [1543, 307] width 25 height 12
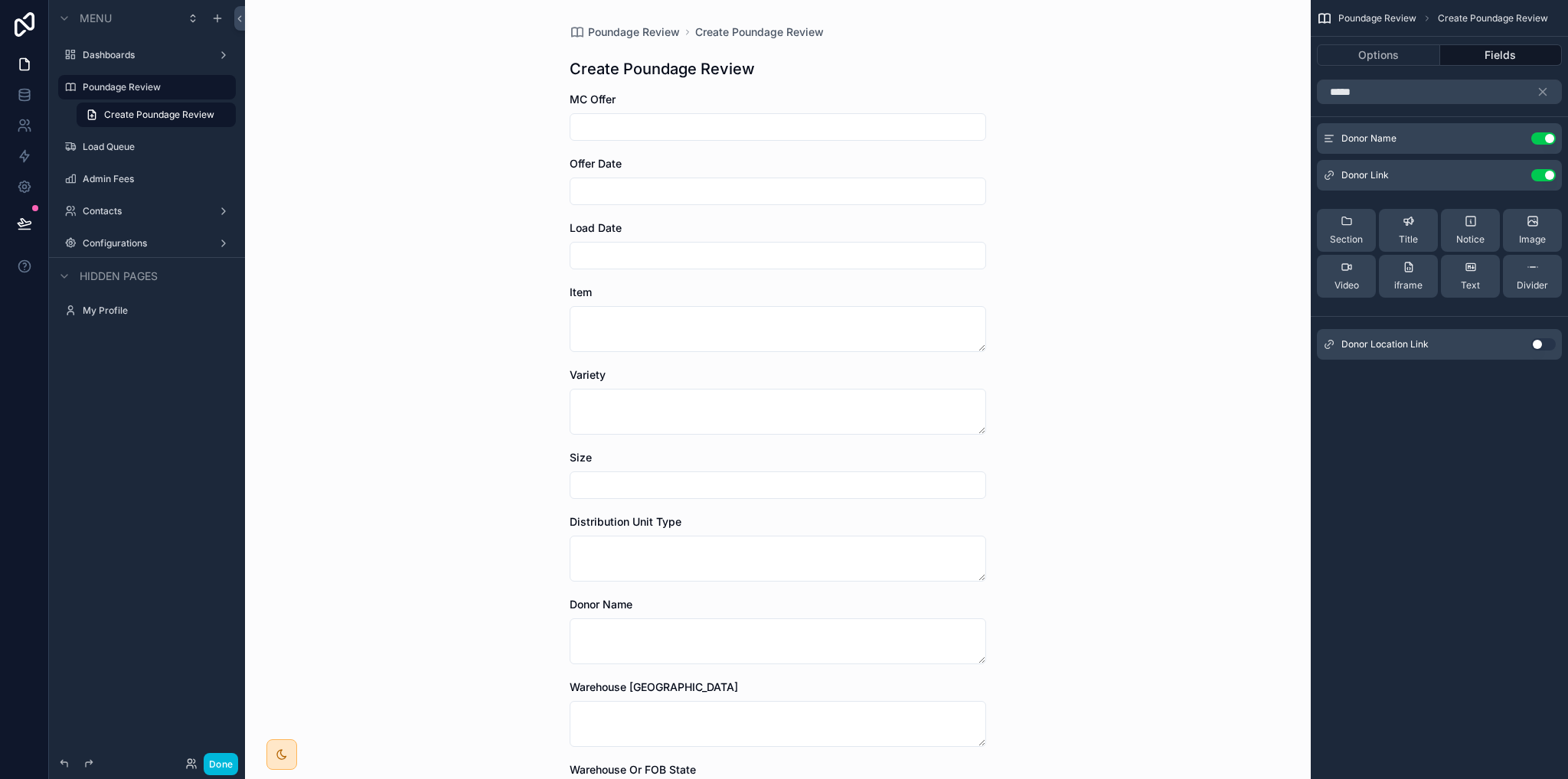
scroll to position [263, 0]
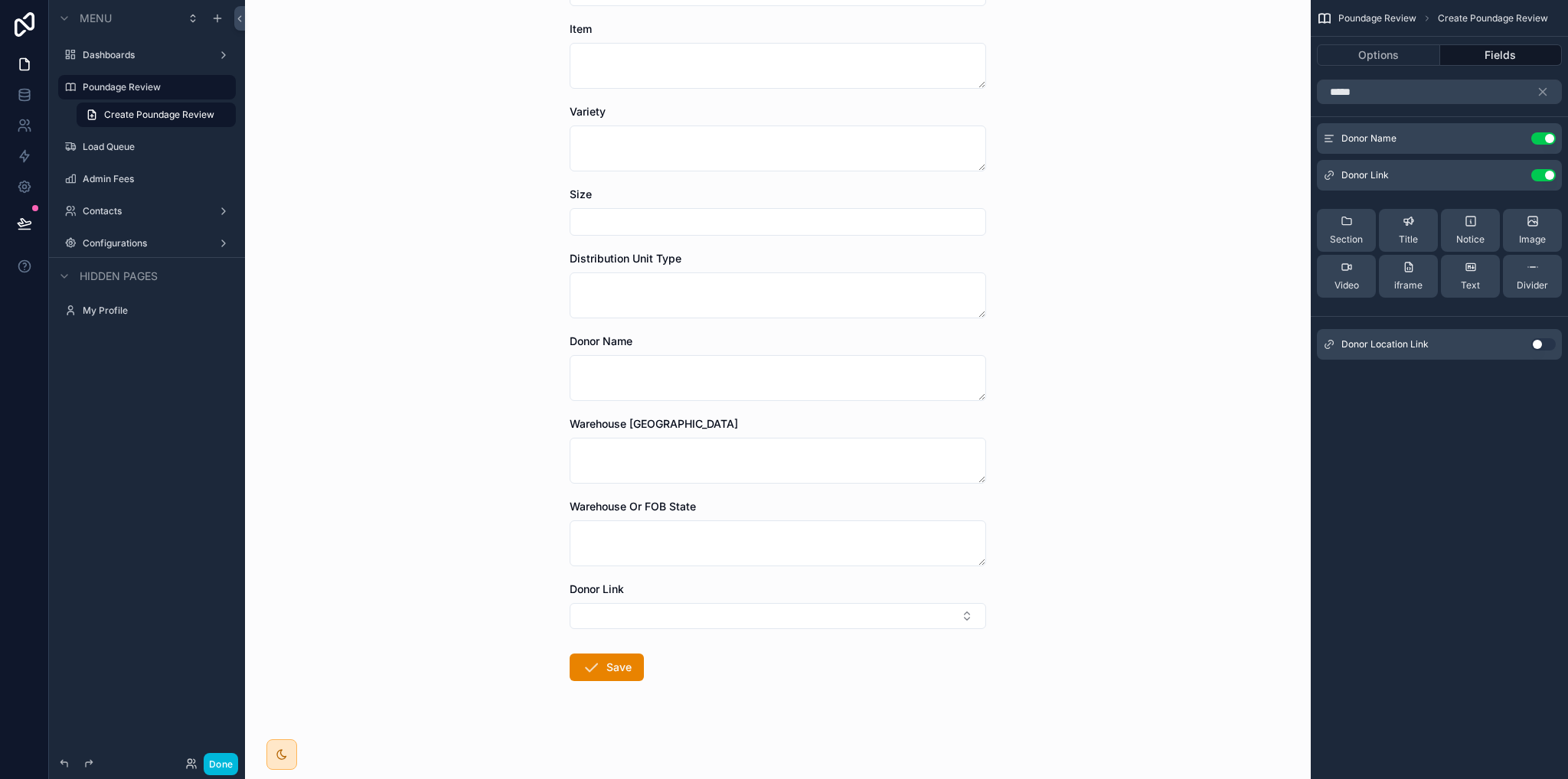
click at [1541, 345] on button "Use setting" at bounding box center [1543, 344] width 25 height 12
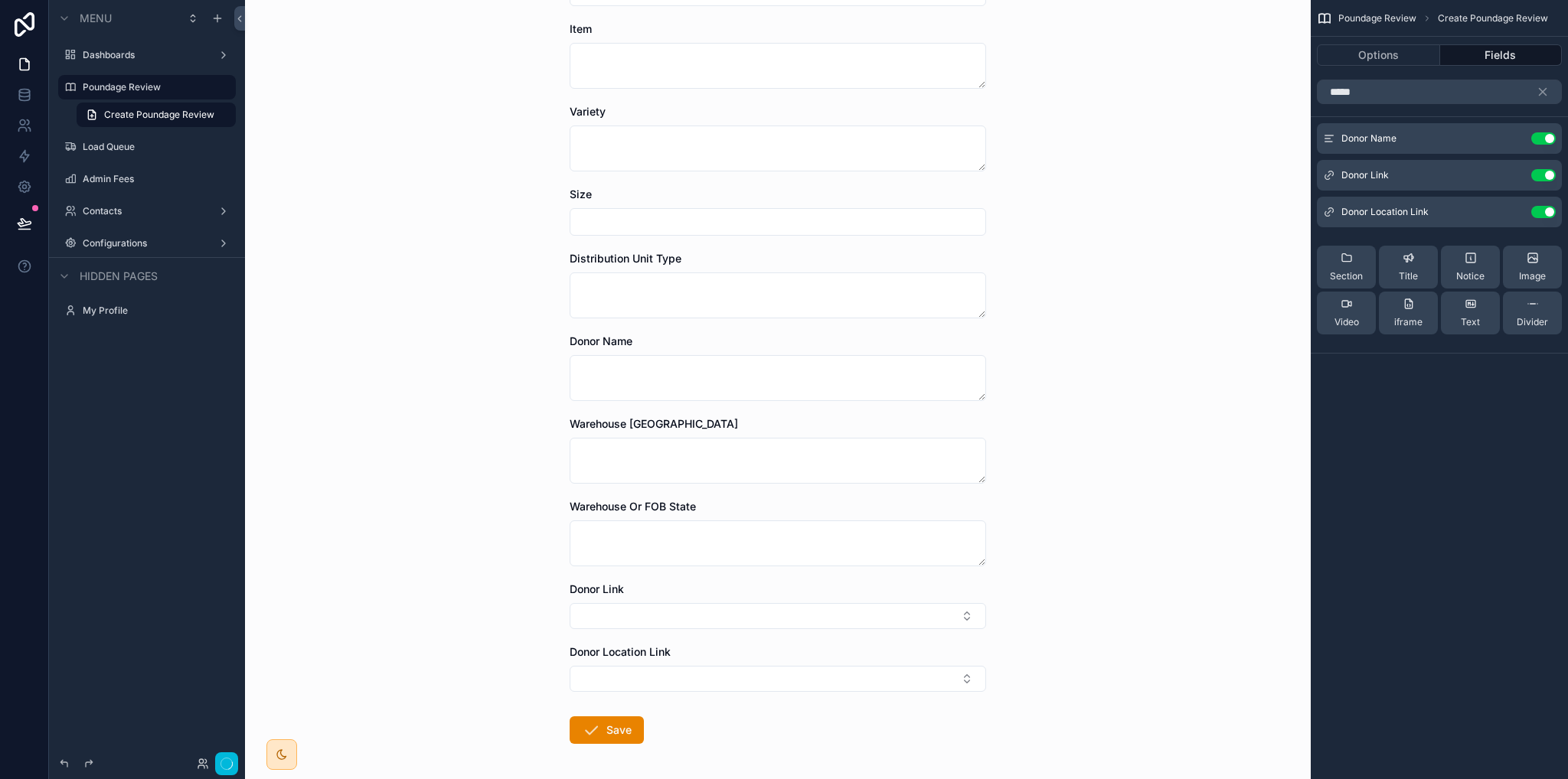
scroll to position [0, 0]
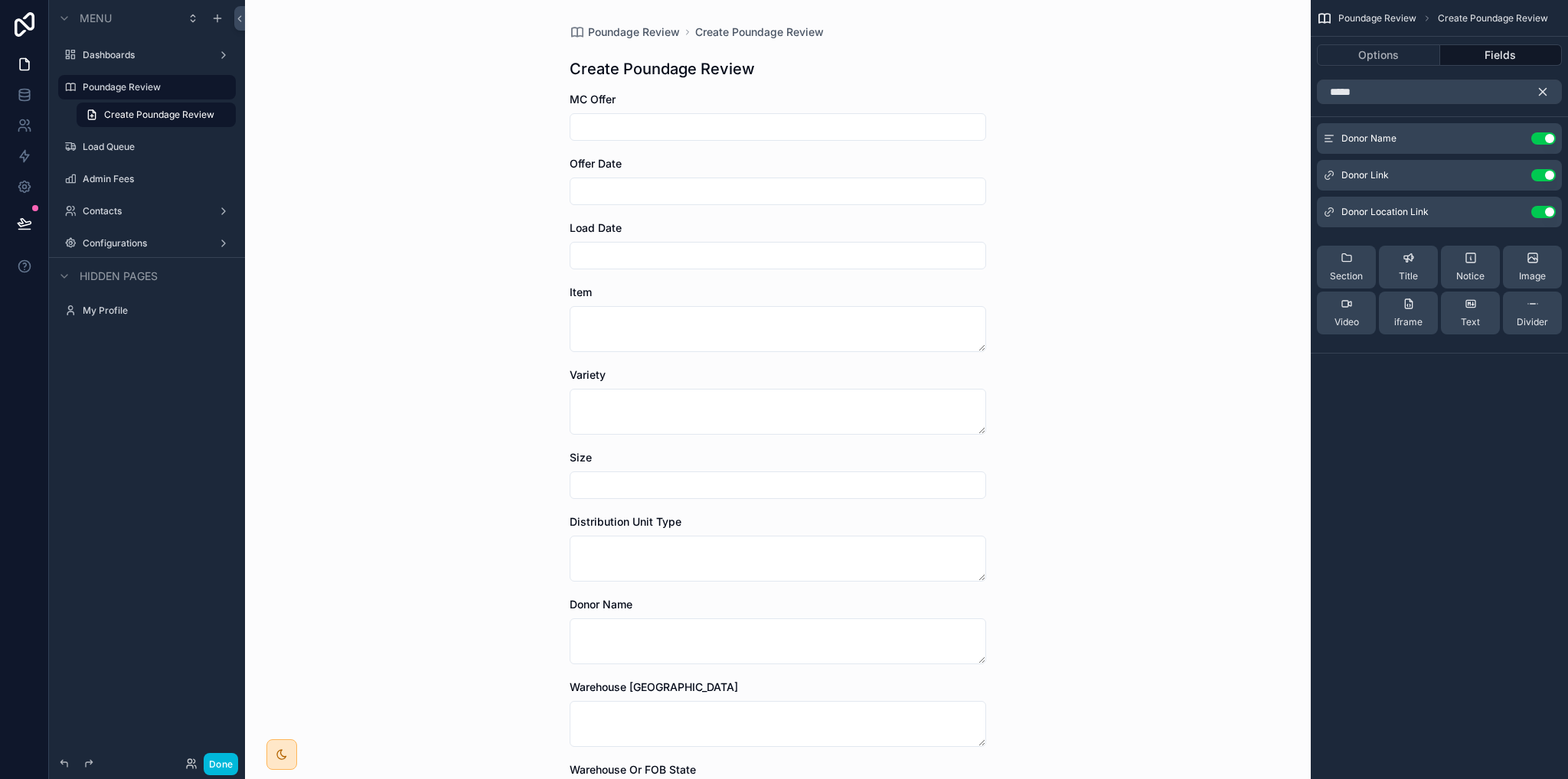
click at [1542, 93] on icon "scrollable content" at bounding box center [1543, 92] width 14 height 14
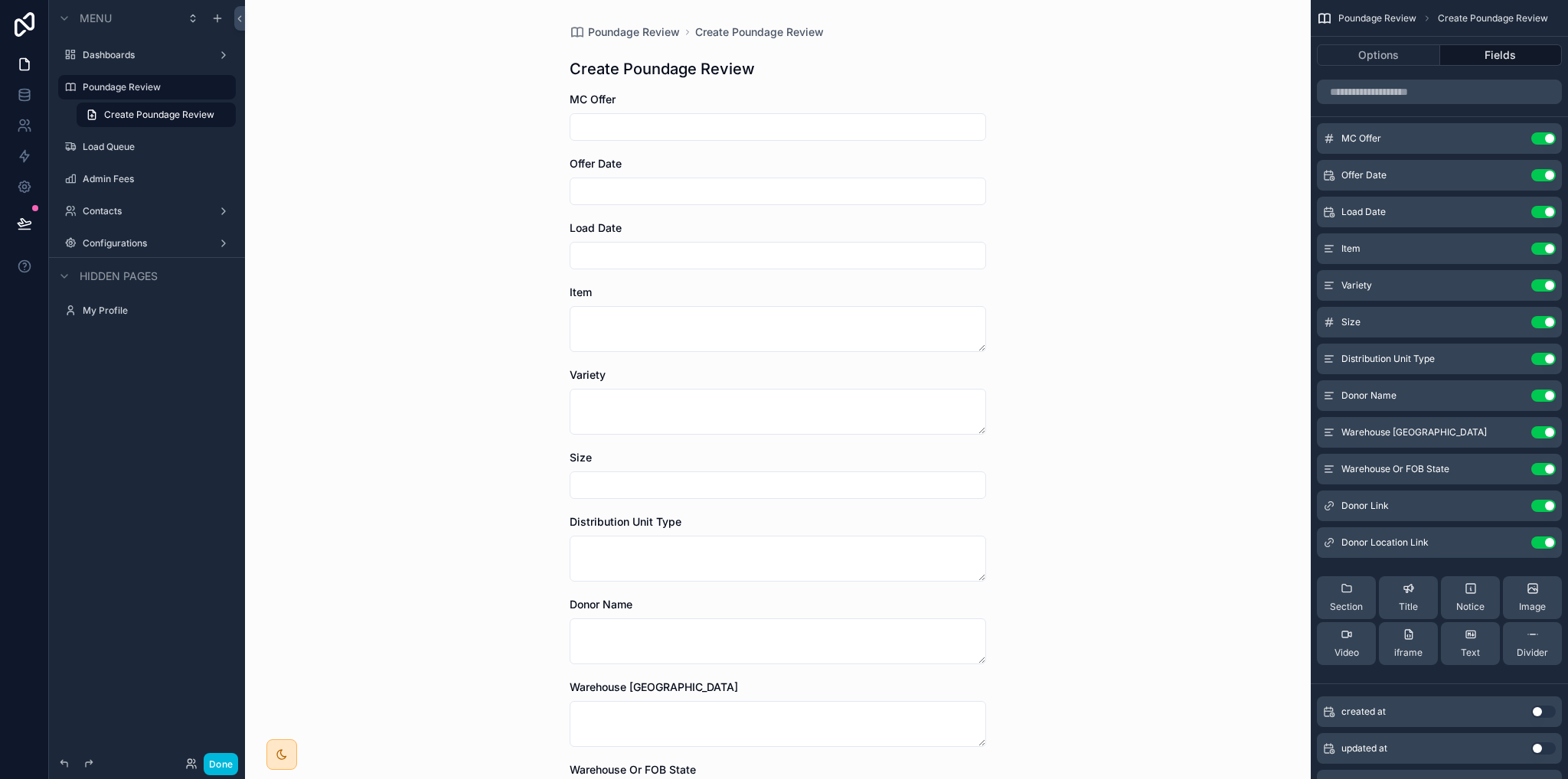
click at [1539, 396] on button "Use setting" at bounding box center [1543, 396] width 25 height 12
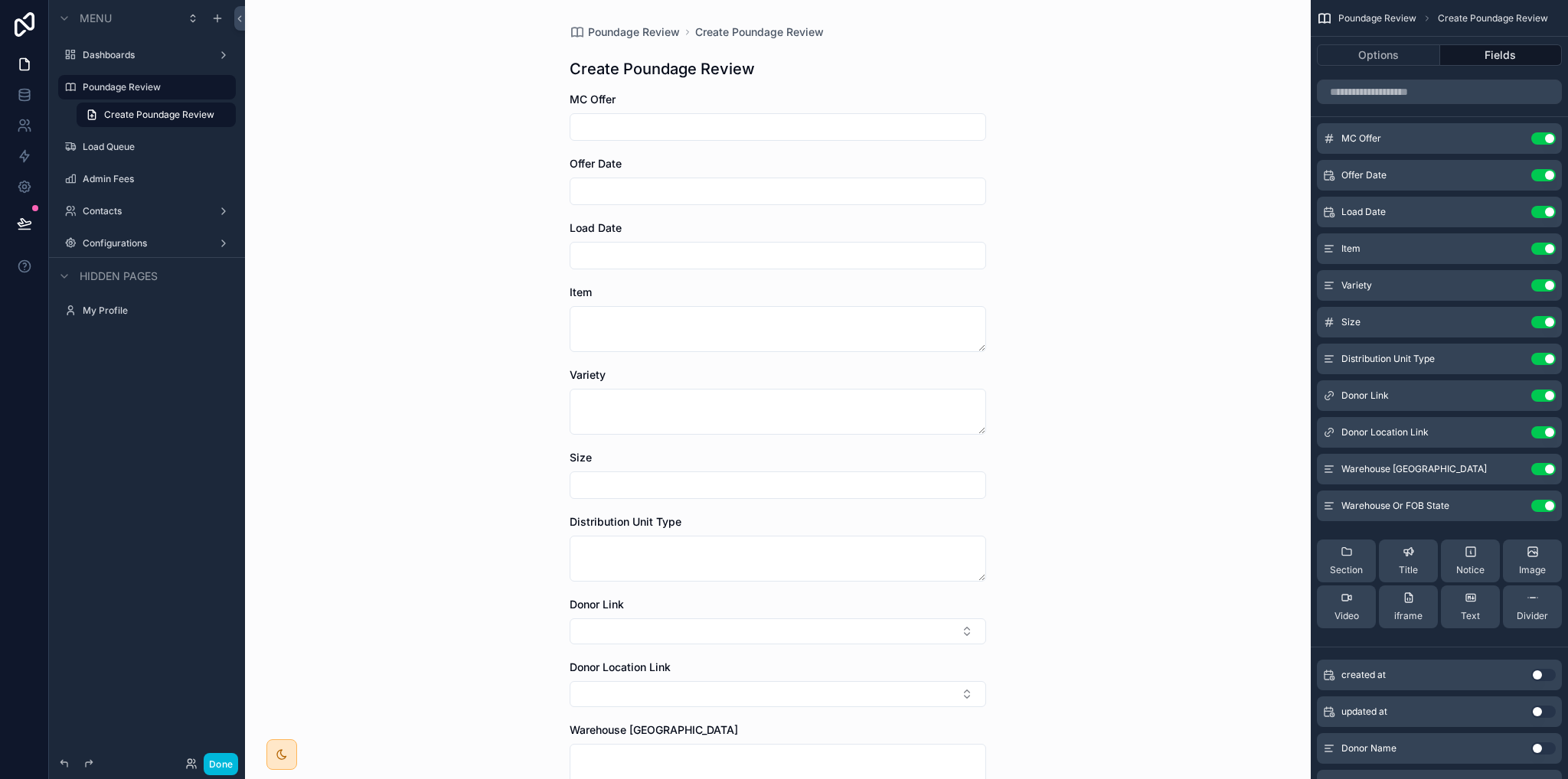
scroll to position [153, 0]
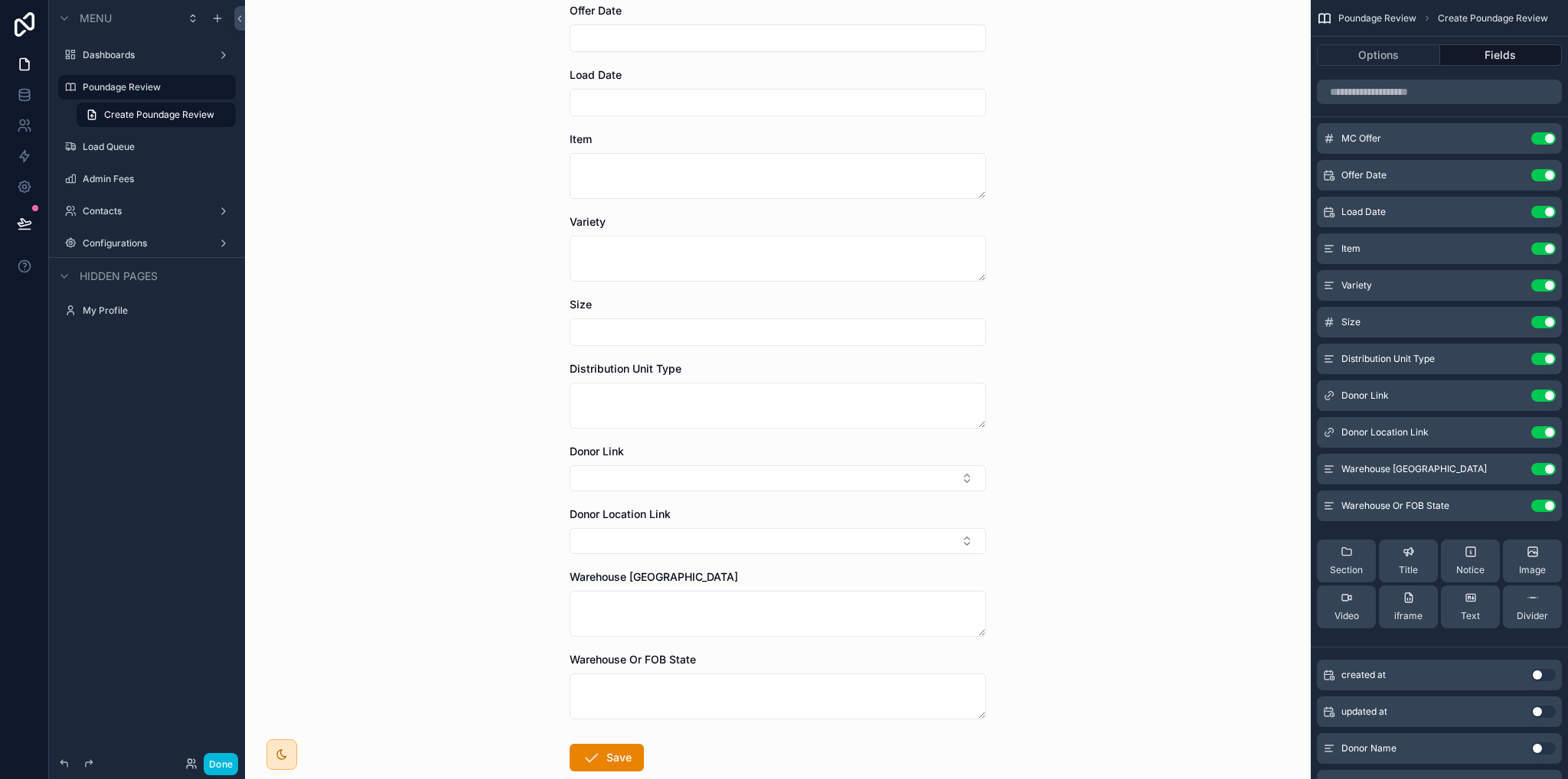
click at [636, 478] on button "Select Button" at bounding box center [778, 478] width 417 height 26
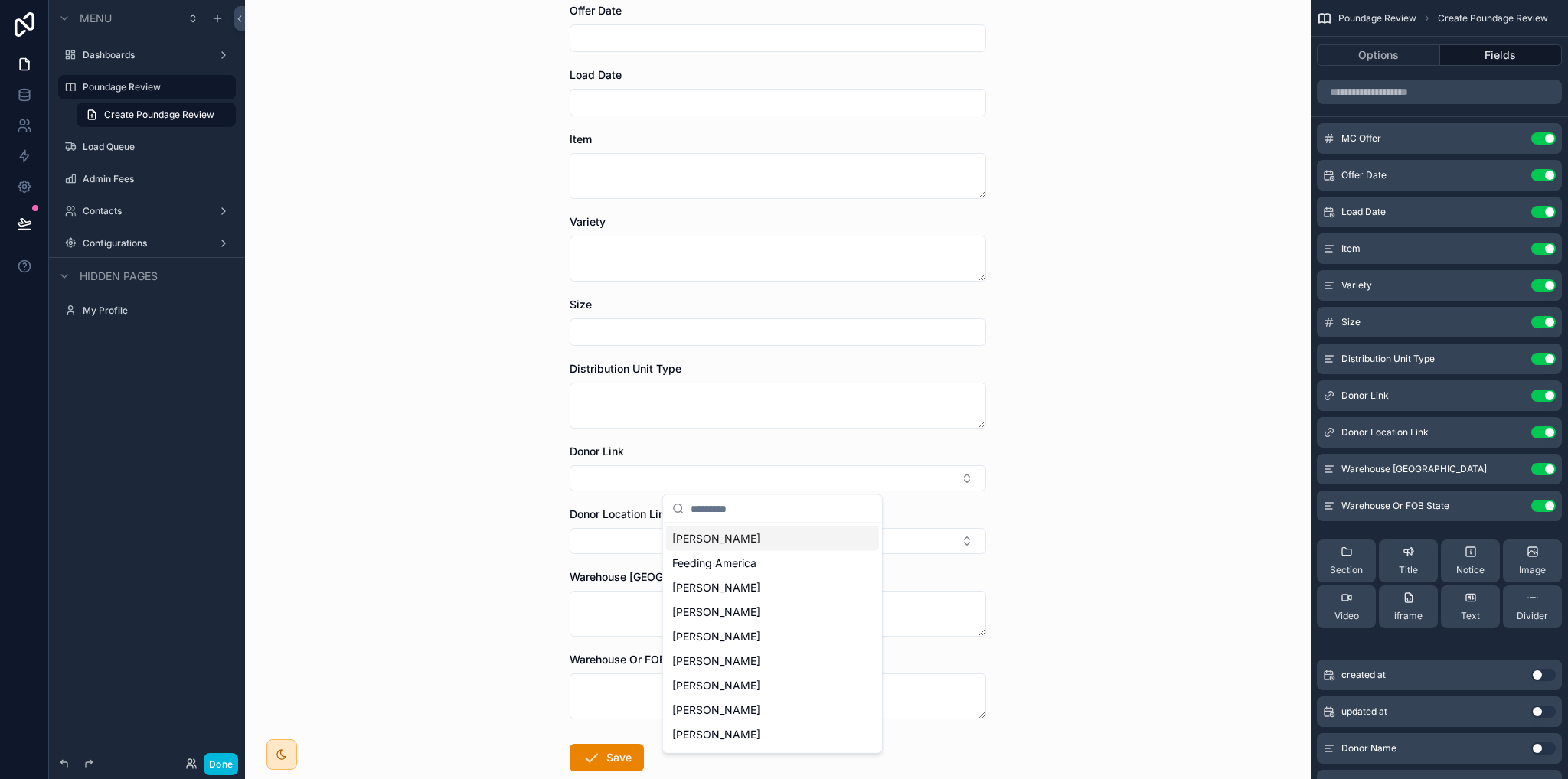
click at [1134, 503] on div "Poundage Review Create Poundage Review Create Poundage Review MC Offer Offer Da…" at bounding box center [778, 236] width 1066 height 779
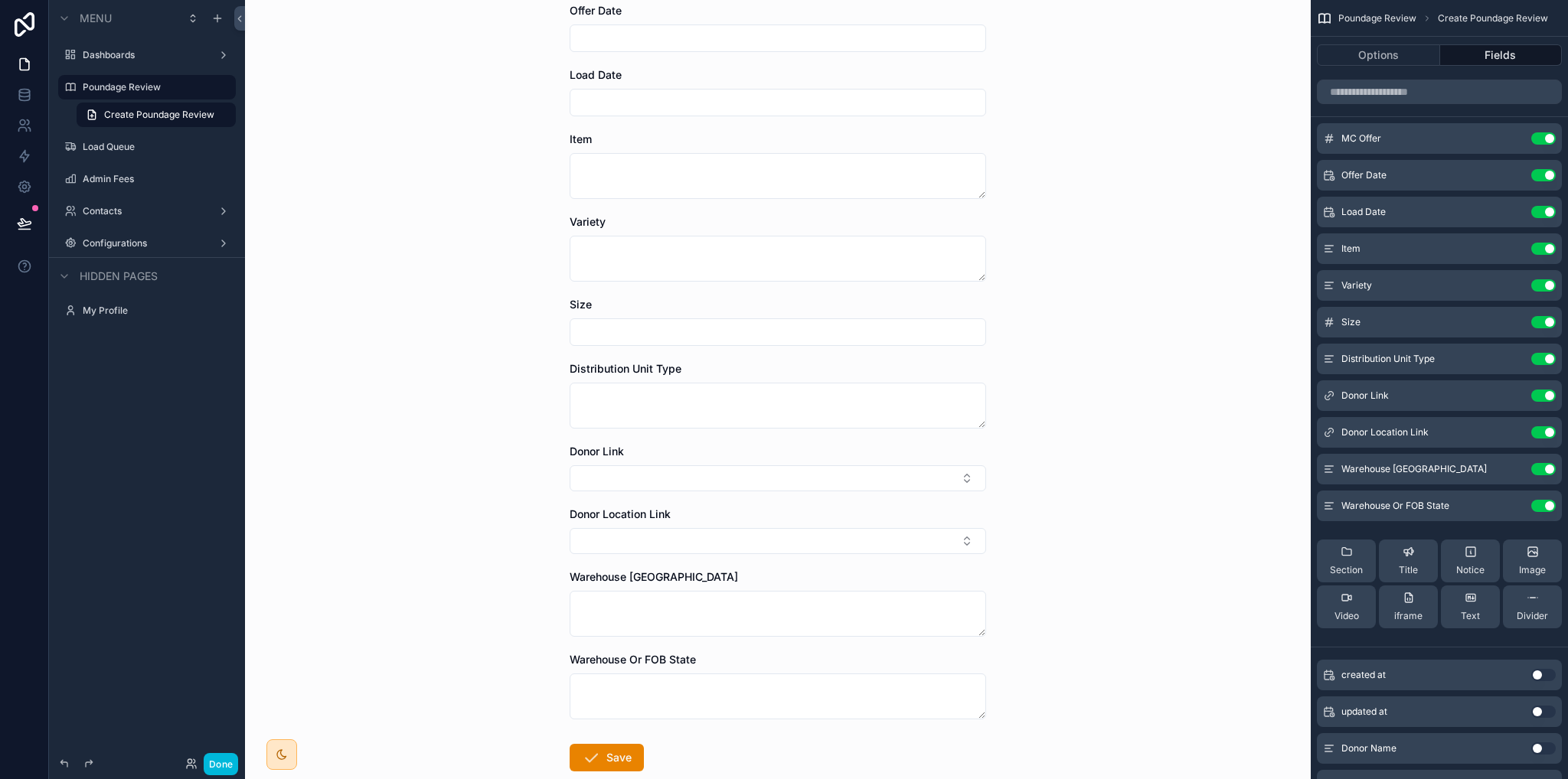
click at [659, 478] on button "Select Button" at bounding box center [778, 478] width 417 height 26
type input "****"
click at [720, 567] on span "[PERSON_NAME] & [PERSON_NAME]" at bounding box center [763, 571] width 182 height 30
click at [637, 549] on button "Select Button" at bounding box center [778, 544] width 417 height 26
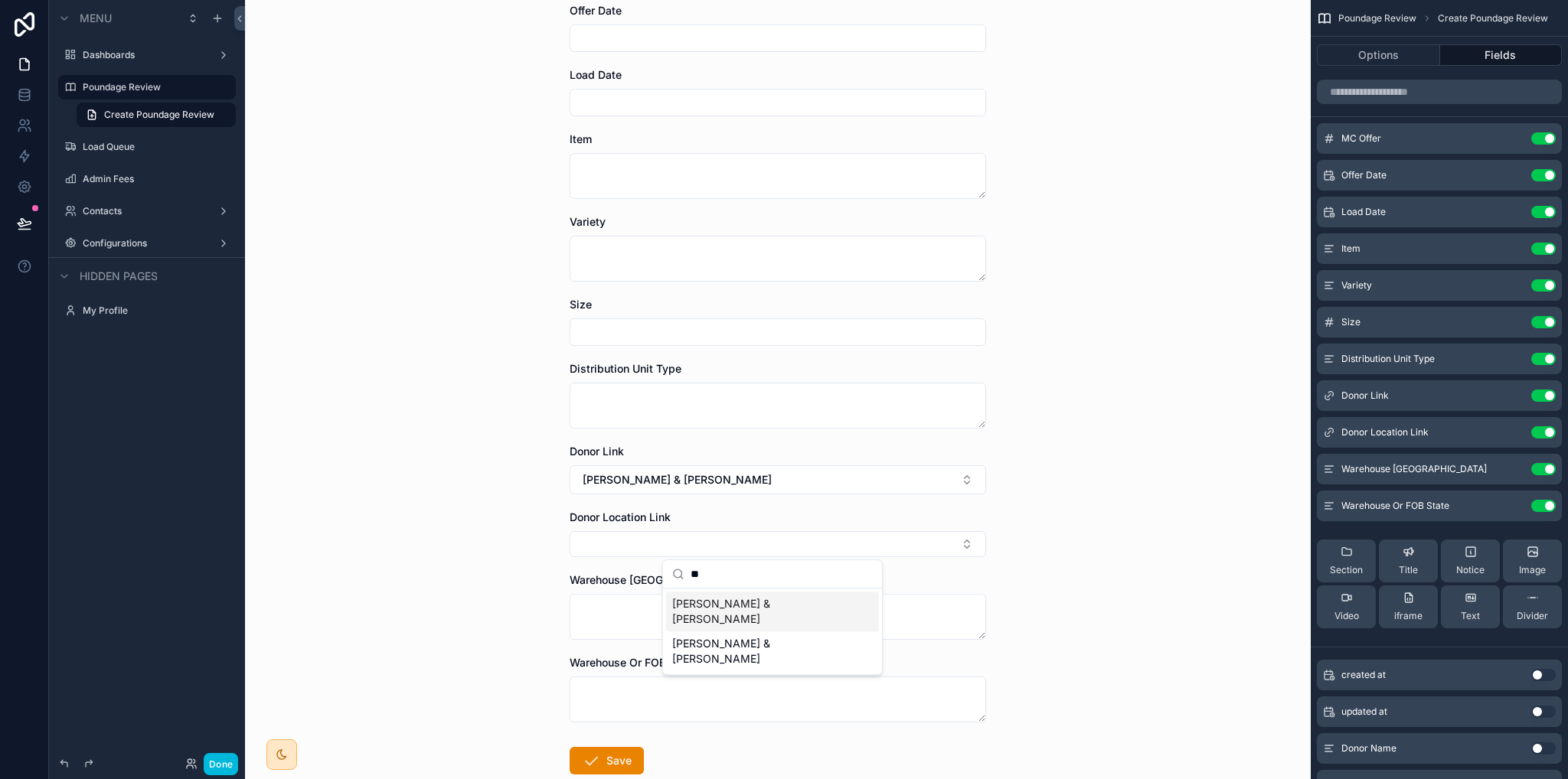
type input "*"
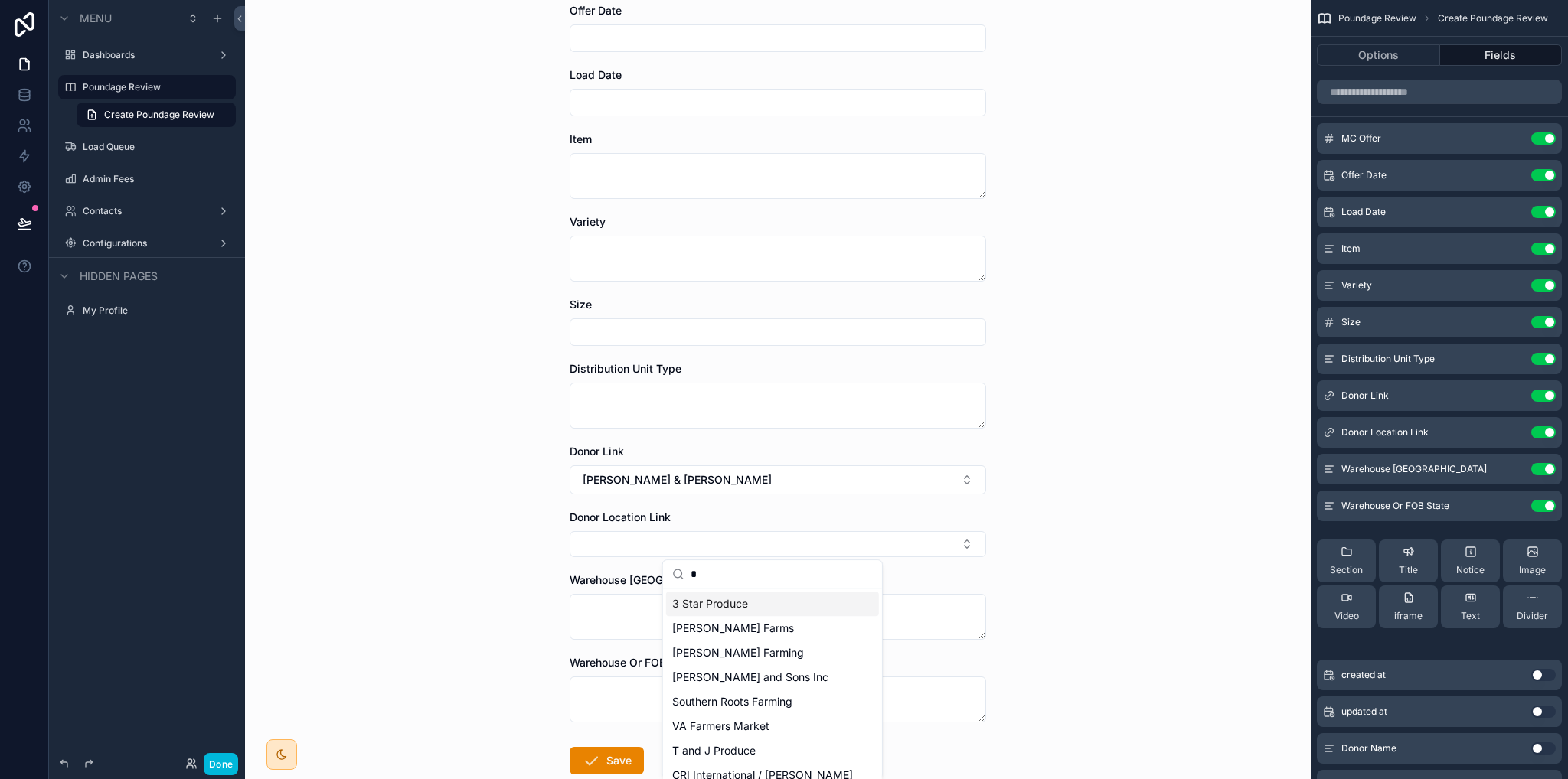
scroll to position [0, 0]
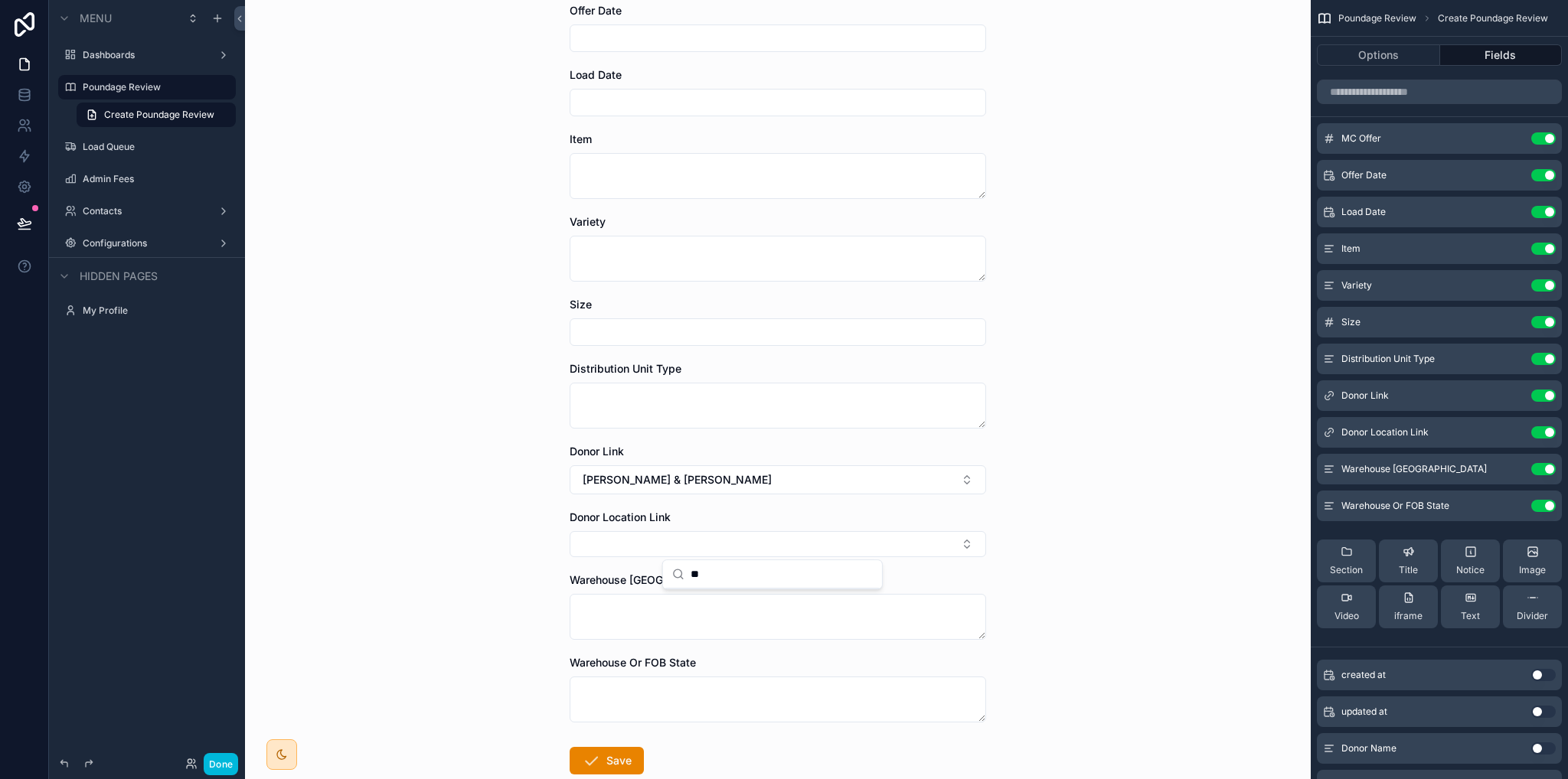
type input "*"
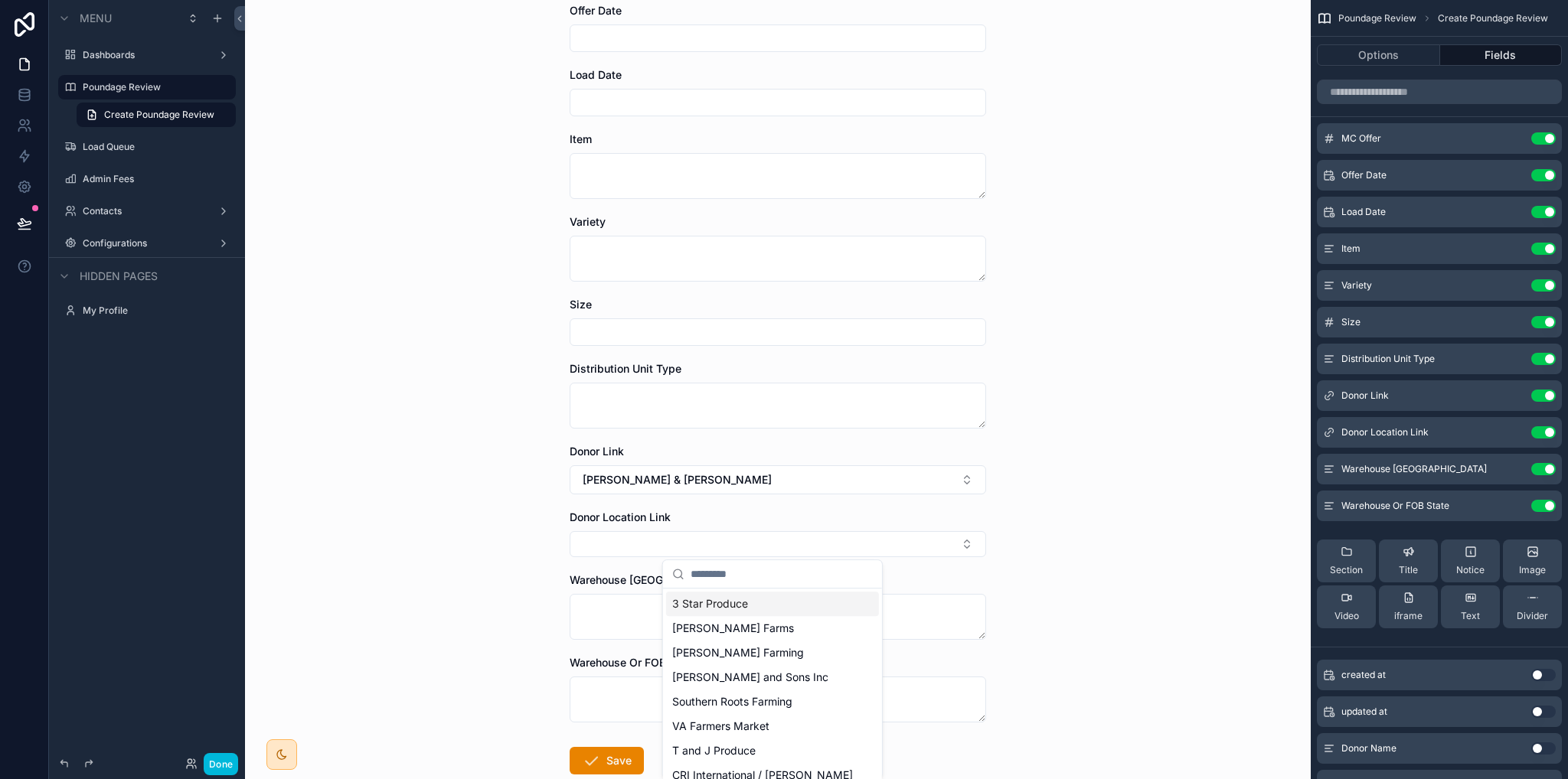
click at [1084, 514] on div "Poundage Review Create Poundage Review Create Poundage Review MC Offer Offer Da…" at bounding box center [778, 236] width 1066 height 779
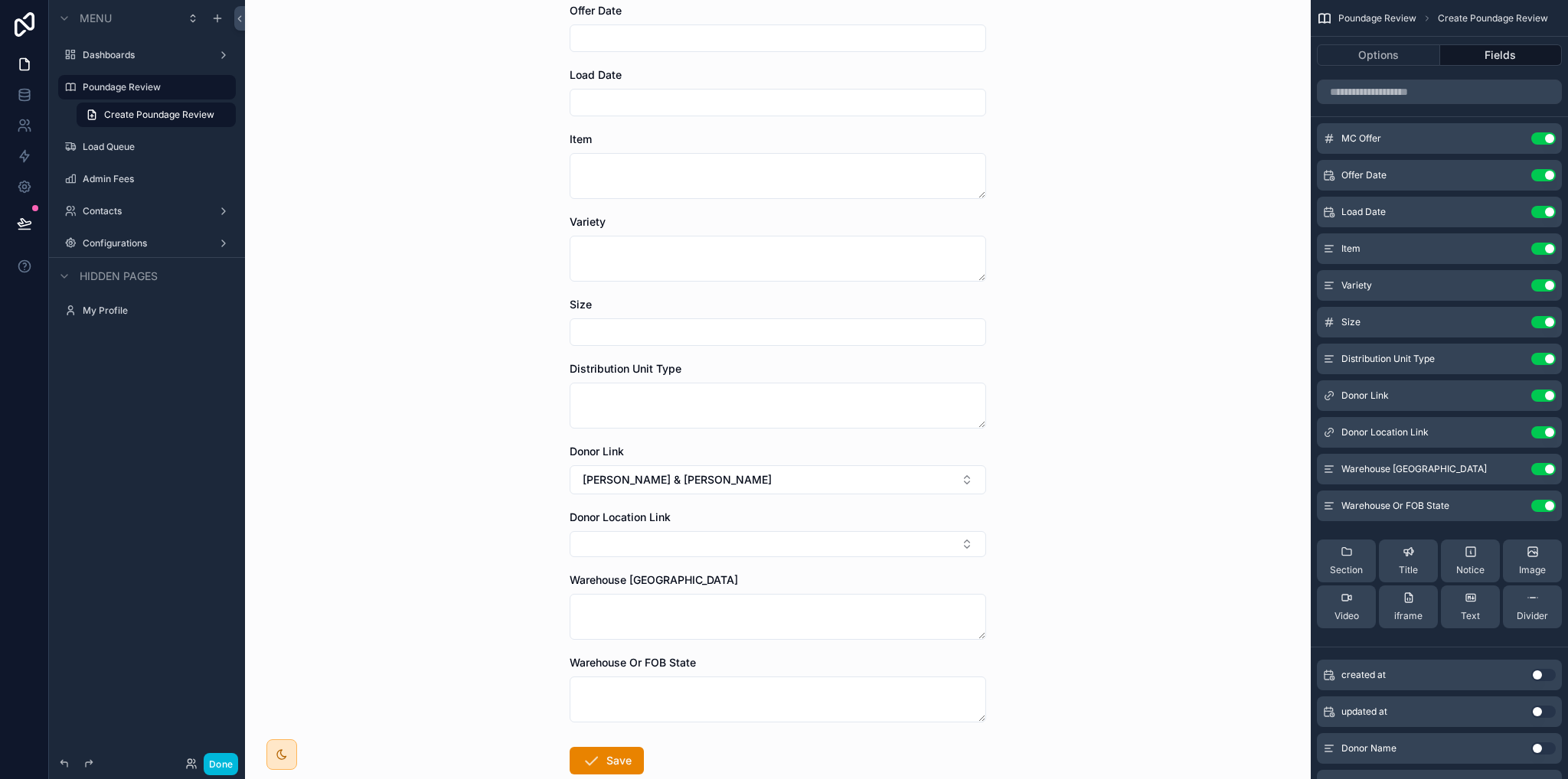
click at [769, 544] on button "Select Button" at bounding box center [778, 544] width 417 height 26
type input "****"
click at [326, 169] on div "Poundage Review Create Poundage Review Create Poundage Review MC Offer Offer Da…" at bounding box center [778, 236] width 1066 height 779
click at [22, 99] on icon at bounding box center [25, 95] width 16 height 16
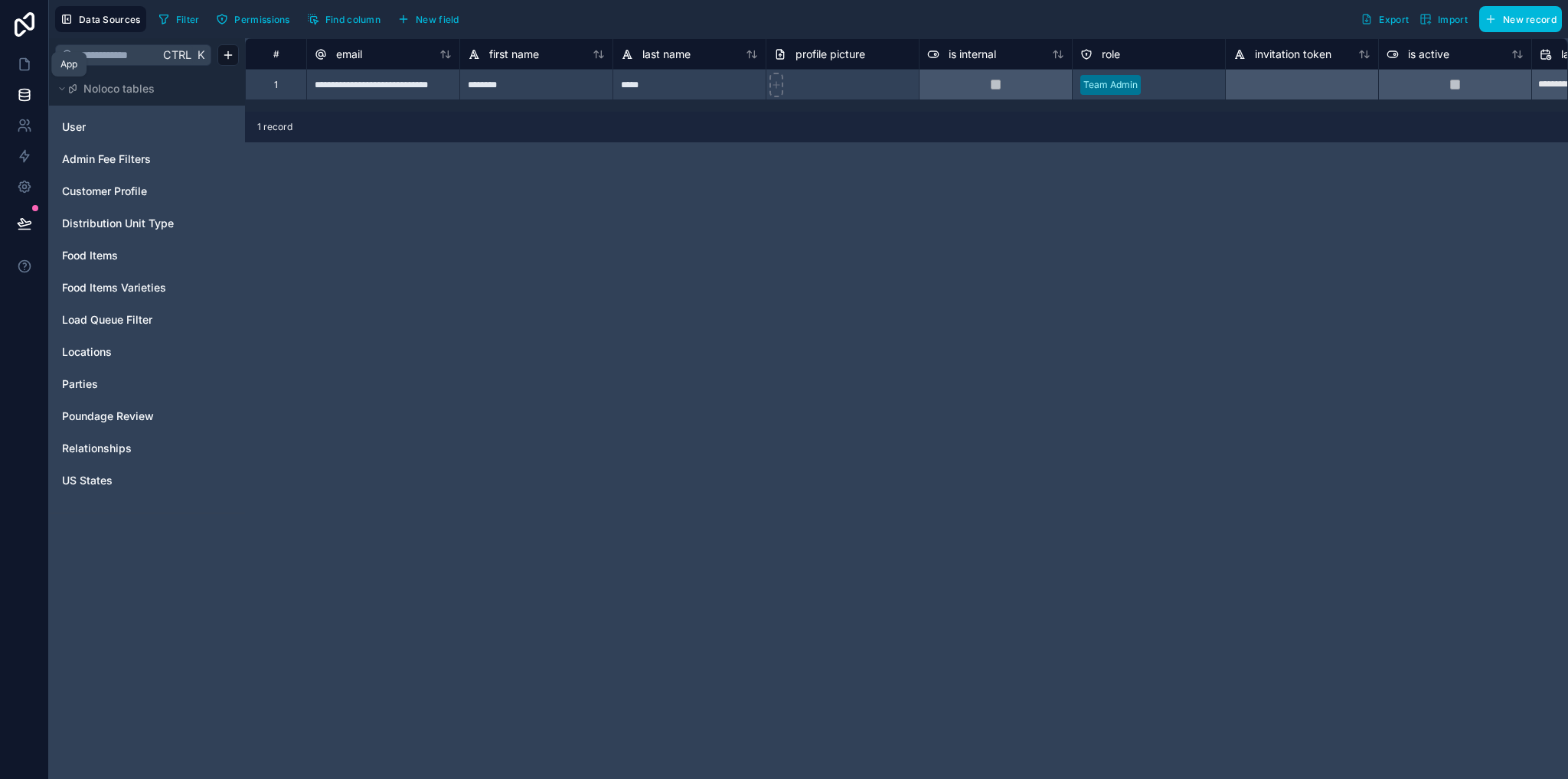
click at [21, 59] on icon at bounding box center [24, 65] width 9 height 11
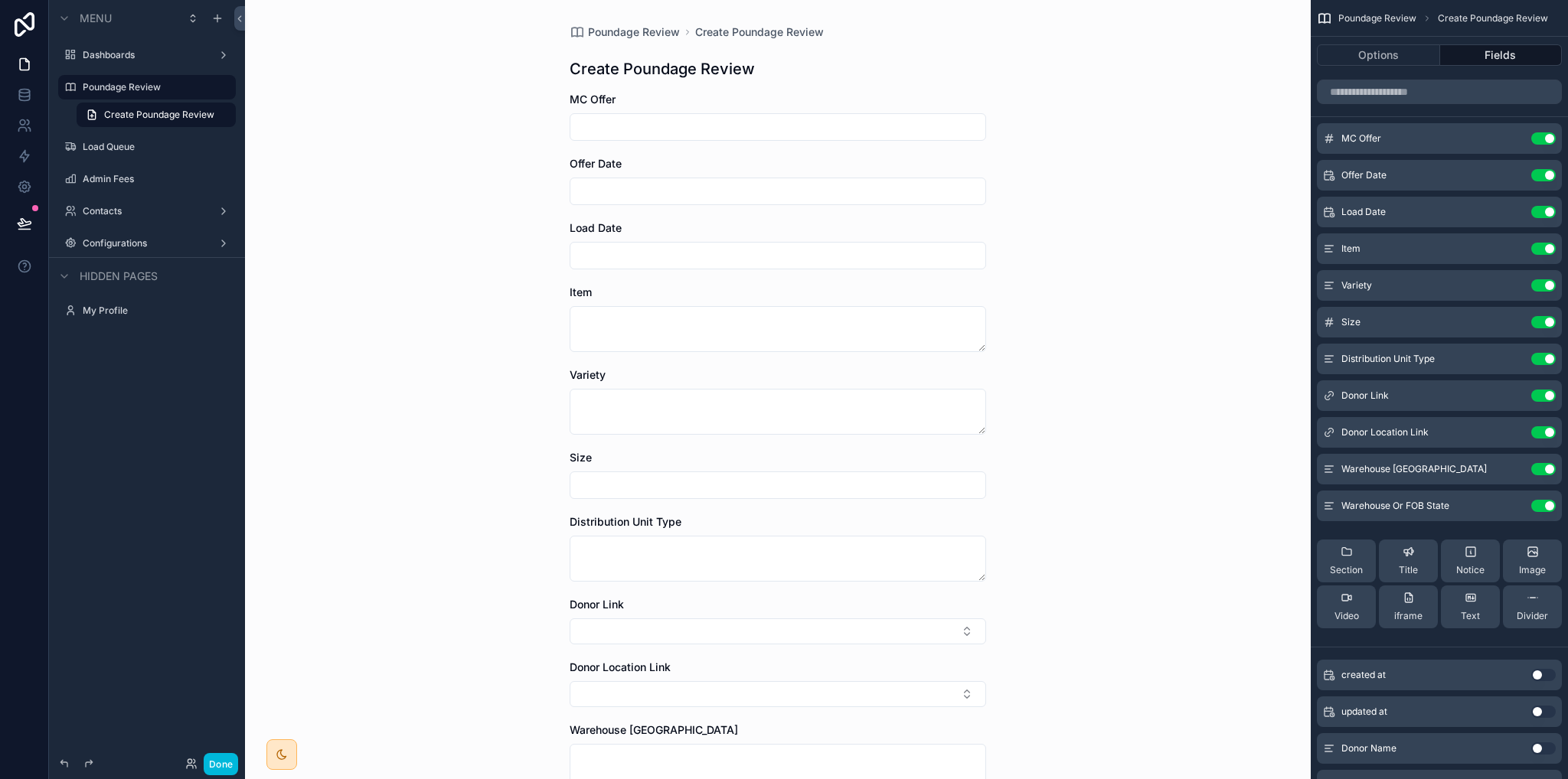
click at [110, 205] on div "Contacts" at bounding box center [146, 211] width 128 height 12
click at [110, 209] on label "Contacts" at bounding box center [144, 211] width 123 height 12
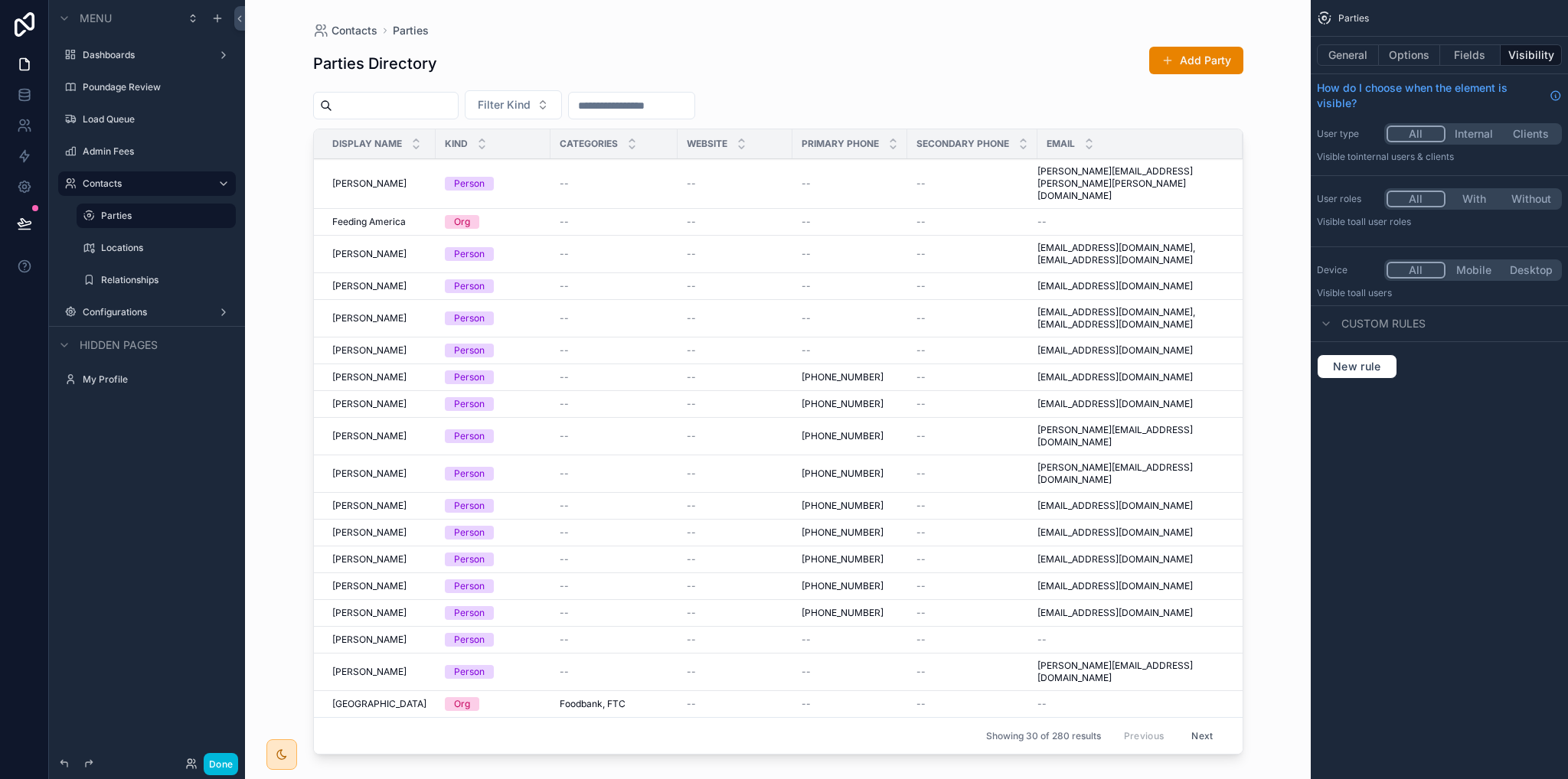
click at [131, 243] on label "Locations" at bounding box center [164, 248] width 126 height 12
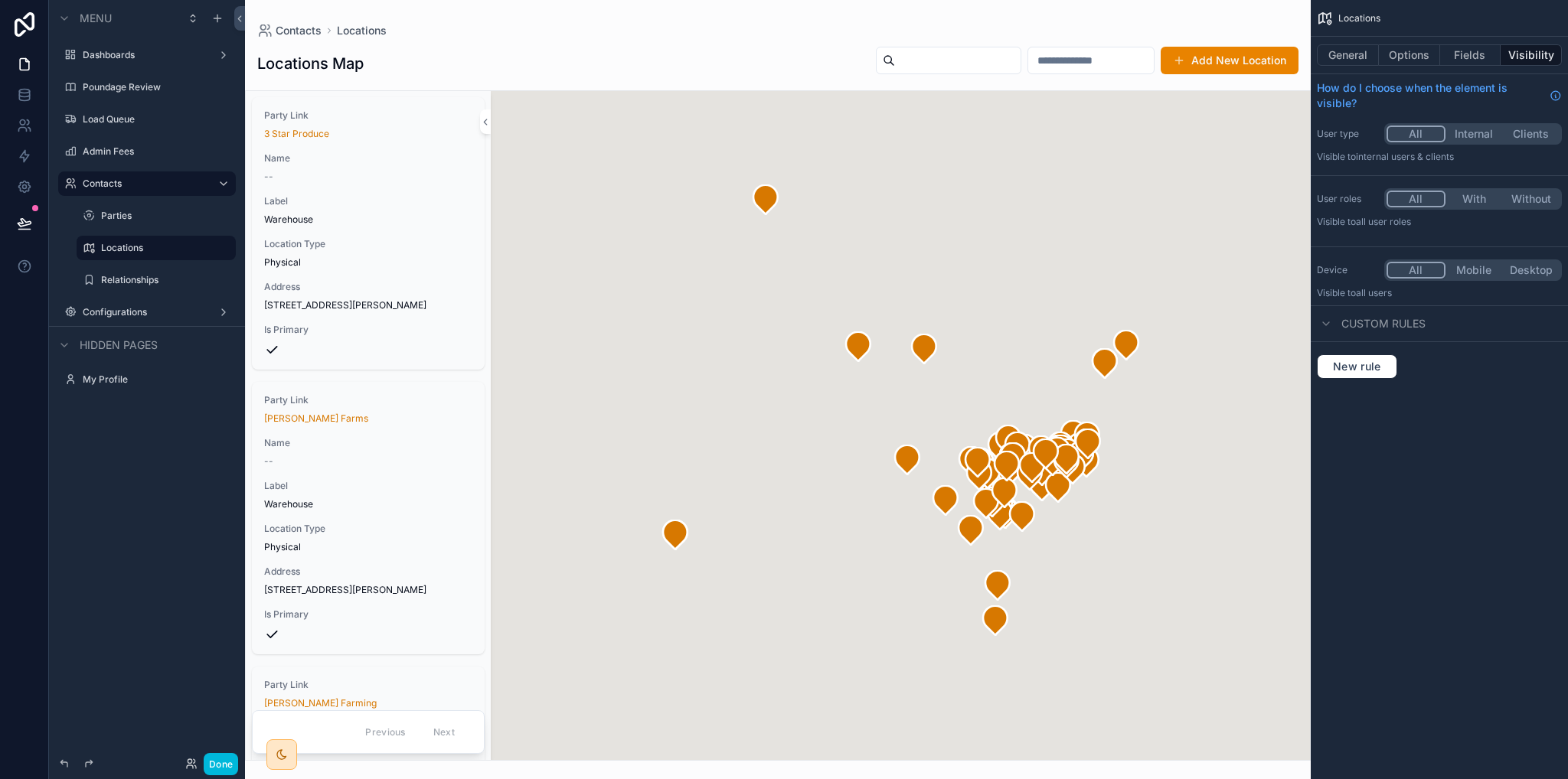
click at [932, 52] on div "scrollable content" at bounding box center [778, 389] width 1066 height 779
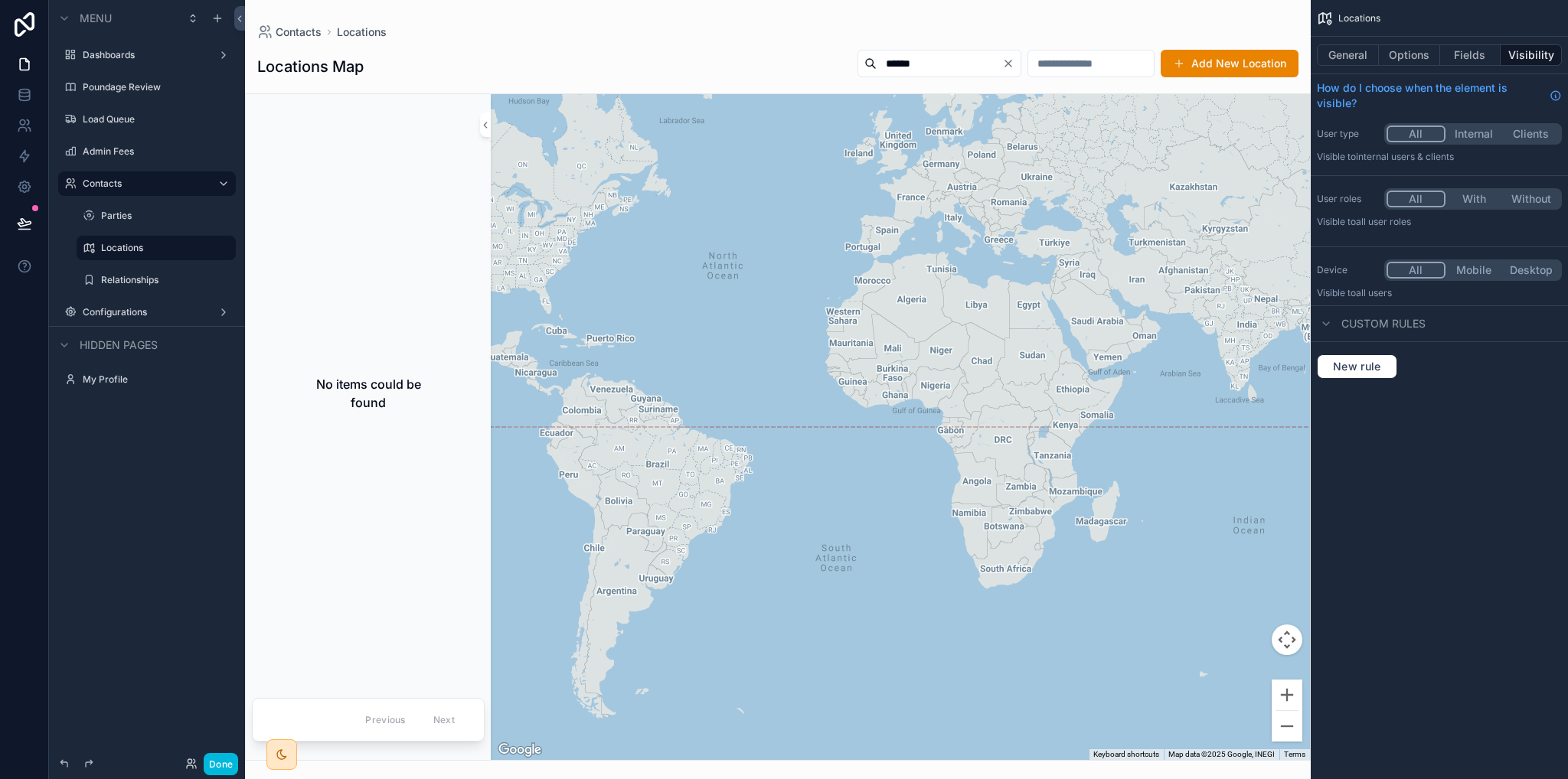
type input "******"
click at [1002, 64] on icon "Clear" at bounding box center [1008, 63] width 12 height 12
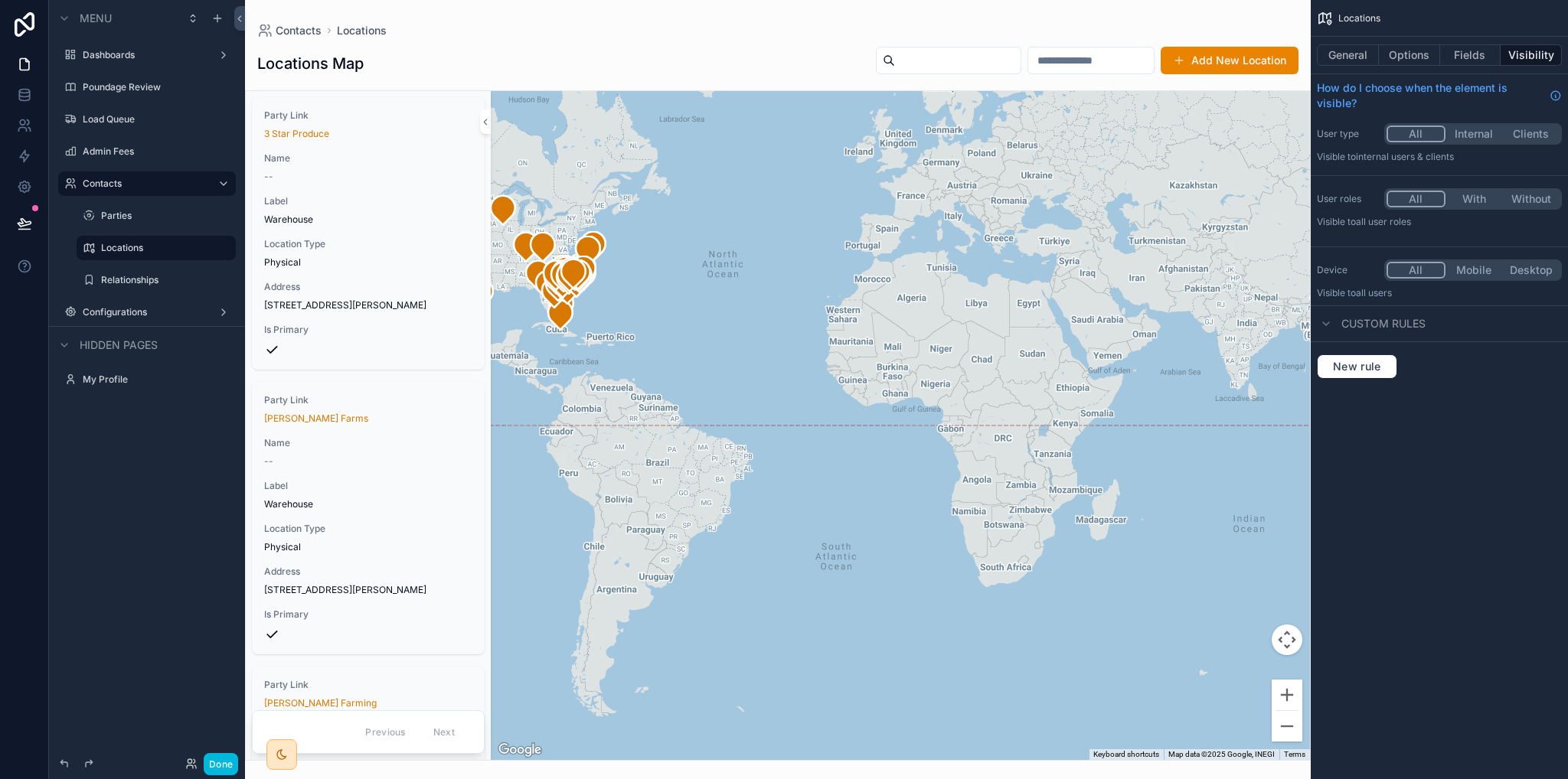
click at [1467, 55] on button "Fields" at bounding box center [1471, 55] width 61 height 21
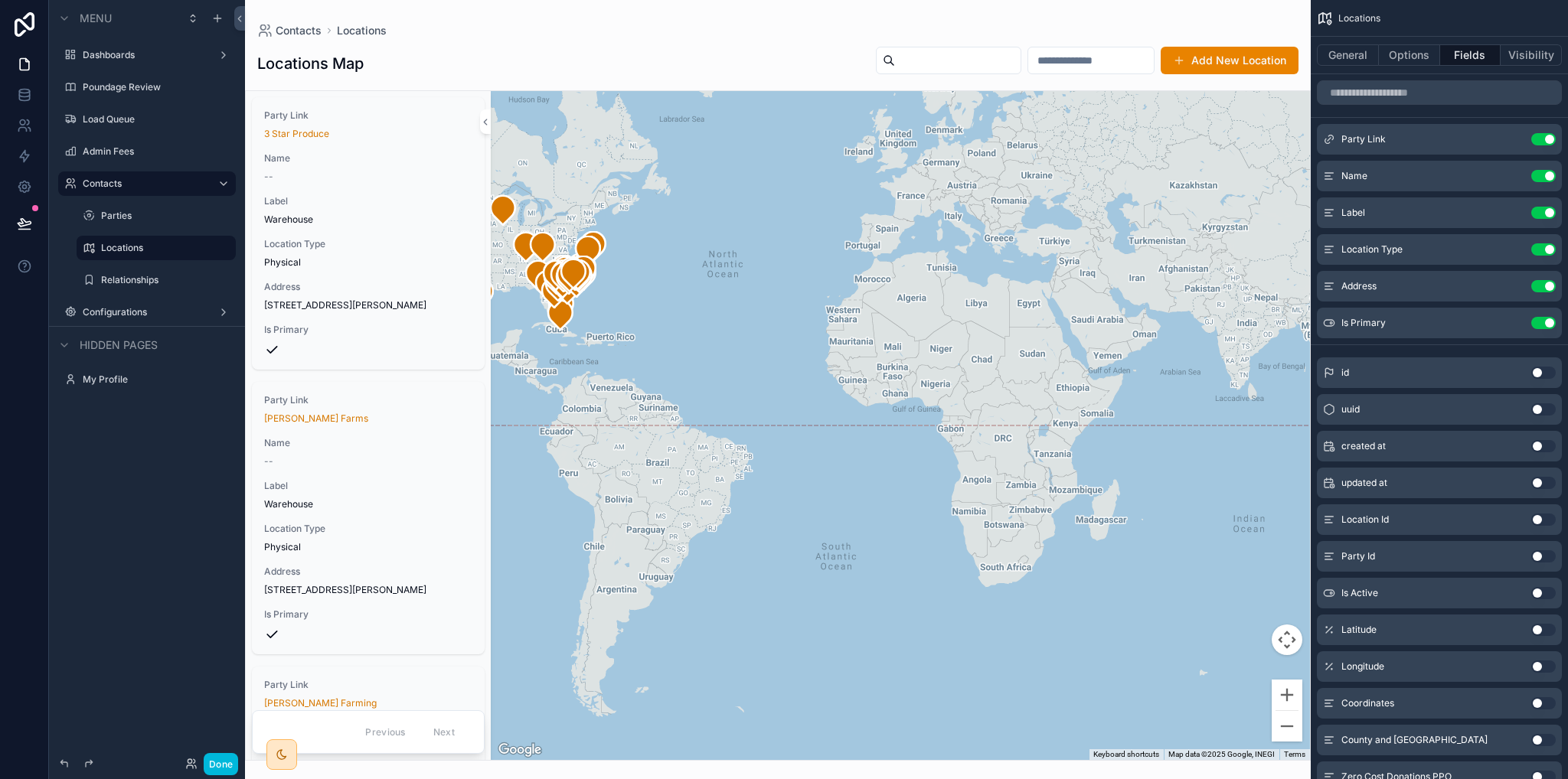
click at [115, 84] on label "Poundage Review" at bounding box center [155, 87] width 144 height 12
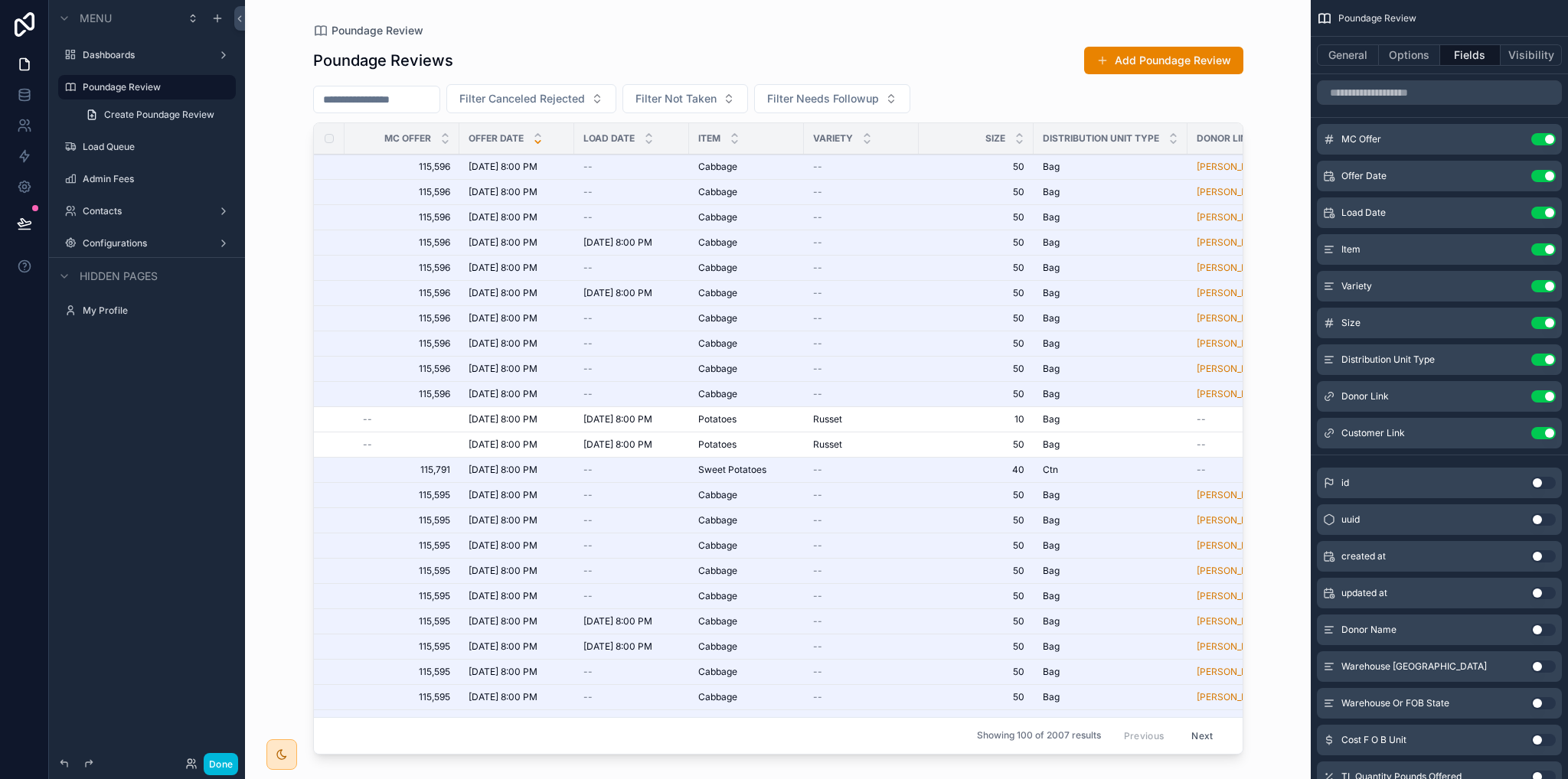
drag, startPoint x: 930, startPoint y: 751, endPoint x: 1114, endPoint y: 755, distance: 184.0
click at [1114, 755] on div "scrollable content" at bounding box center [778, 380] width 979 height 761
click at [92, 205] on div "Contacts" at bounding box center [146, 211] width 128 height 12
click at [104, 212] on label "Contacts" at bounding box center [144, 211] width 123 height 12
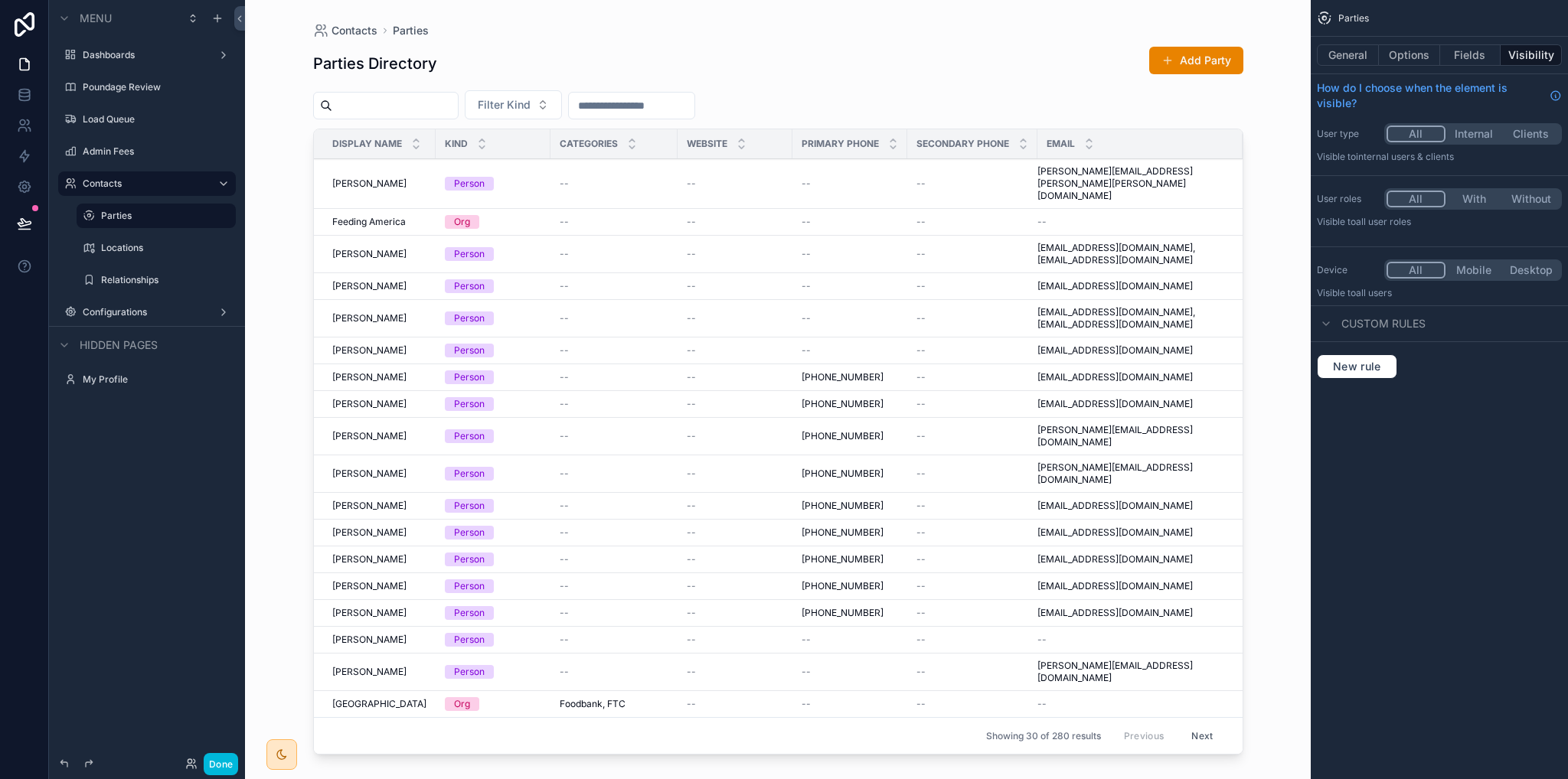
click at [114, 254] on div "Locations" at bounding box center [167, 248] width 132 height 12
click at [116, 246] on label "Locations" at bounding box center [164, 248] width 126 height 12
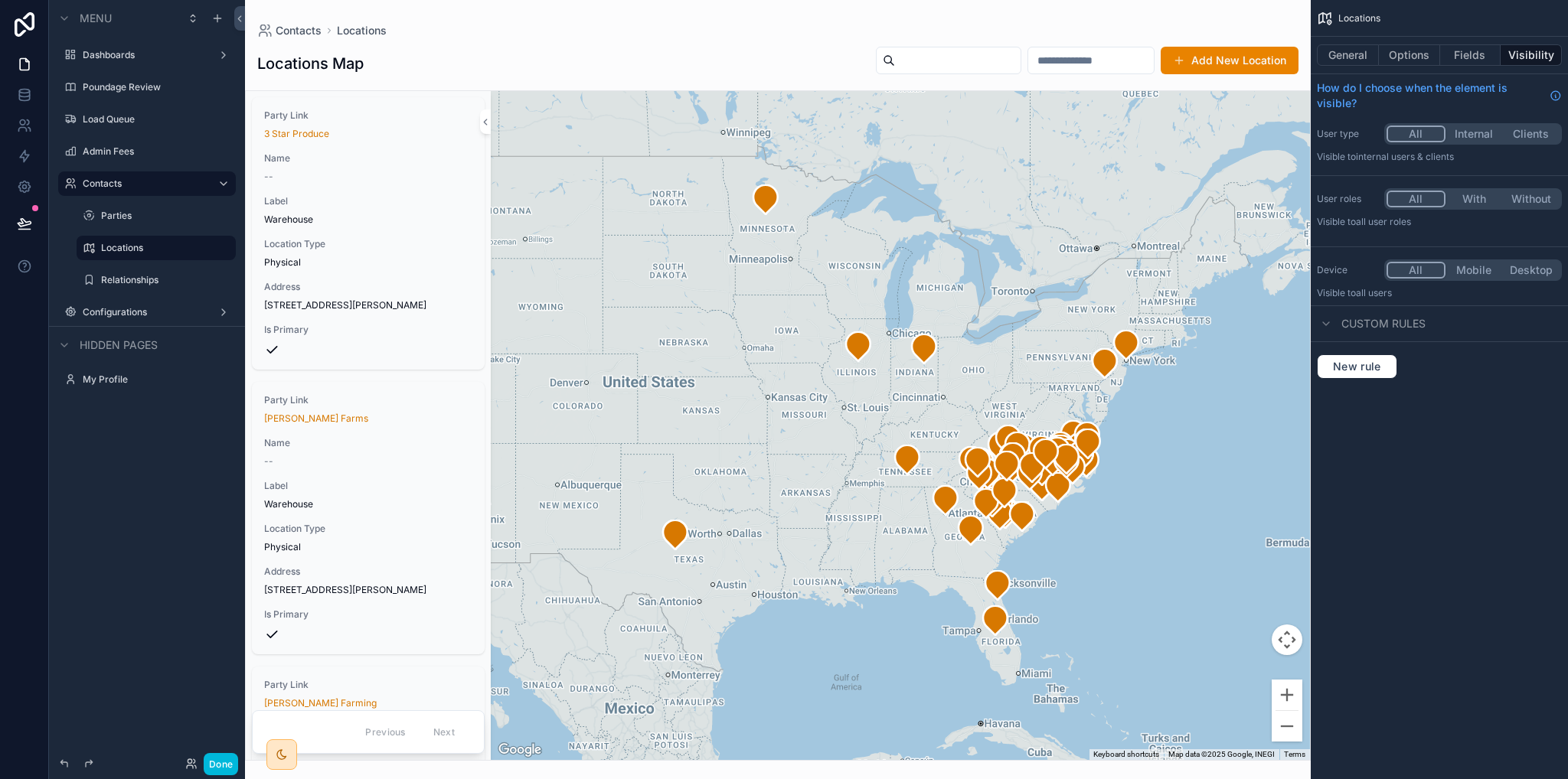
click at [1460, 59] on button "Fields" at bounding box center [1471, 55] width 61 height 21
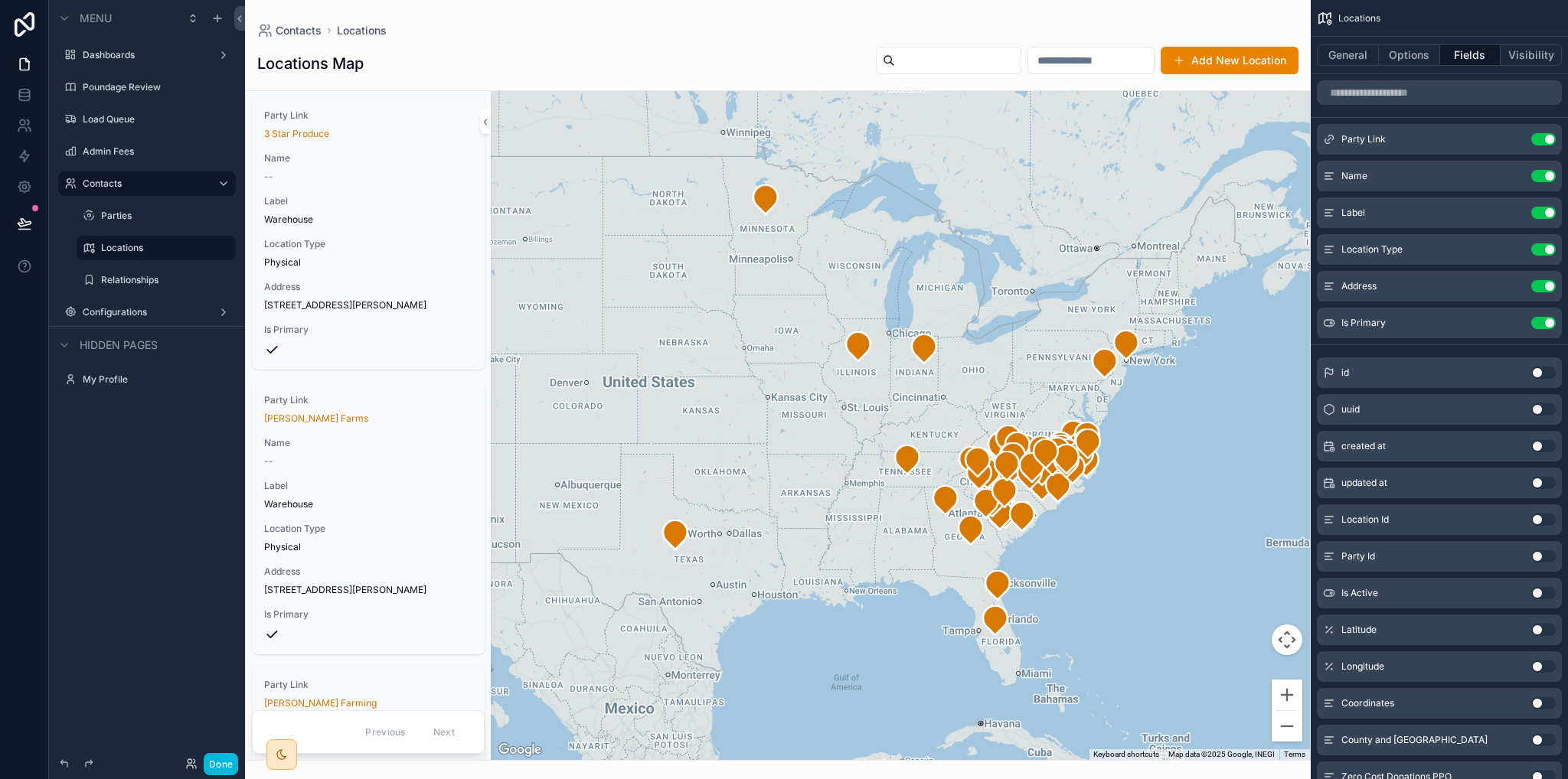
click at [1407, 60] on button "Options" at bounding box center [1409, 55] width 61 height 21
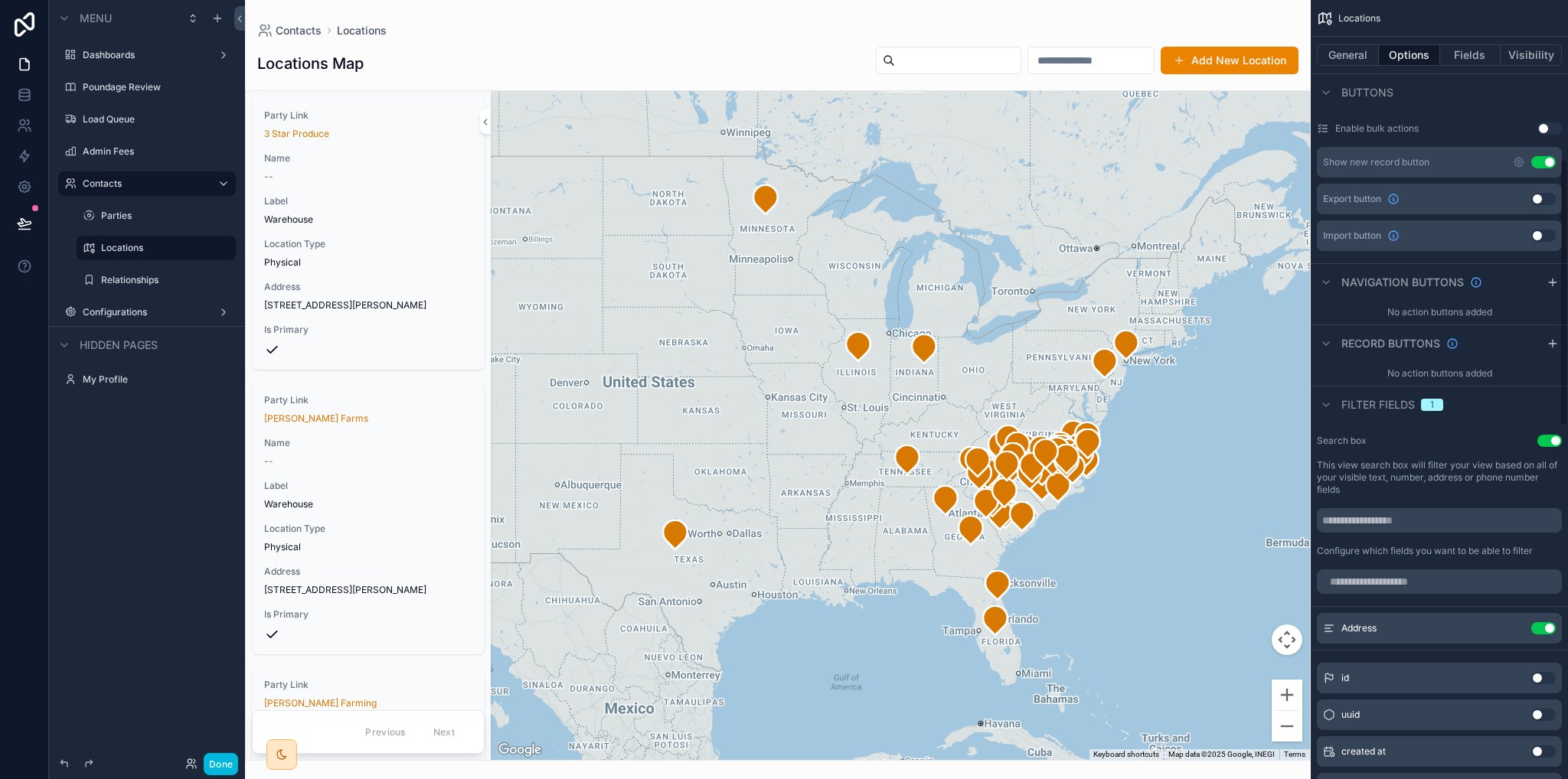
scroll to position [612, 0]
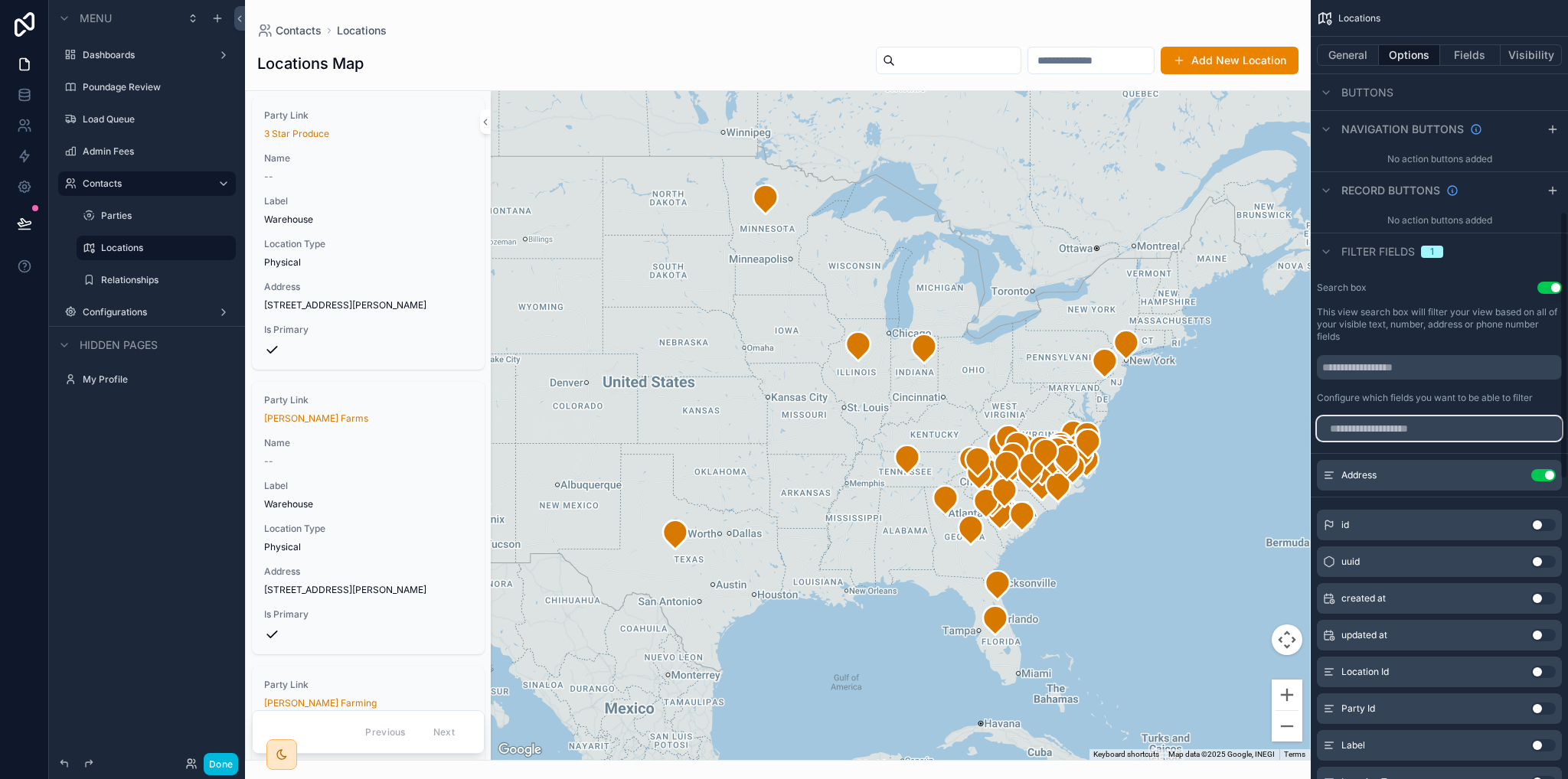
click at [1392, 438] on input "scrollable content" at bounding box center [1440, 429] width 245 height 25
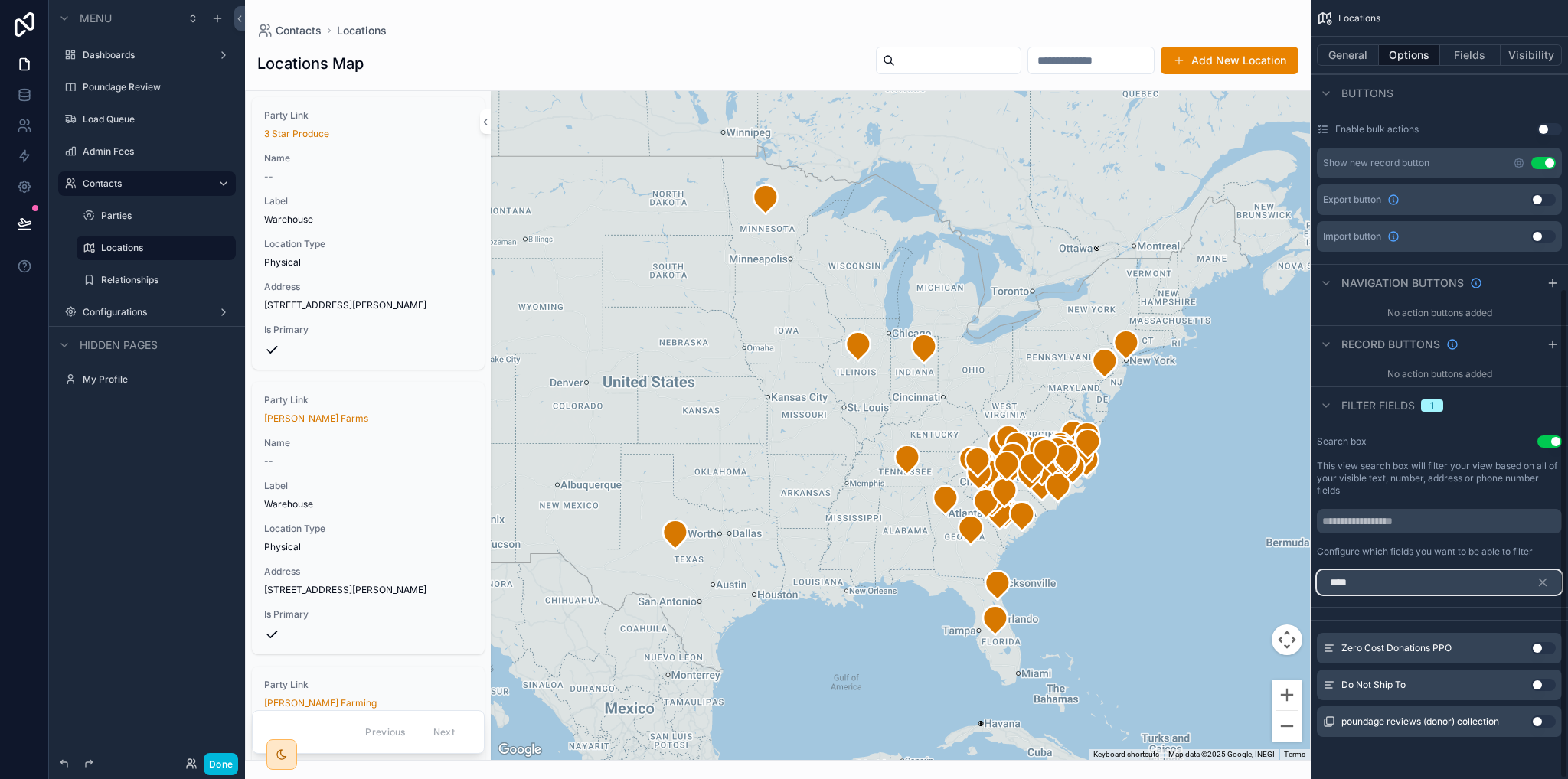
scroll to position [422, 0]
type input "*"
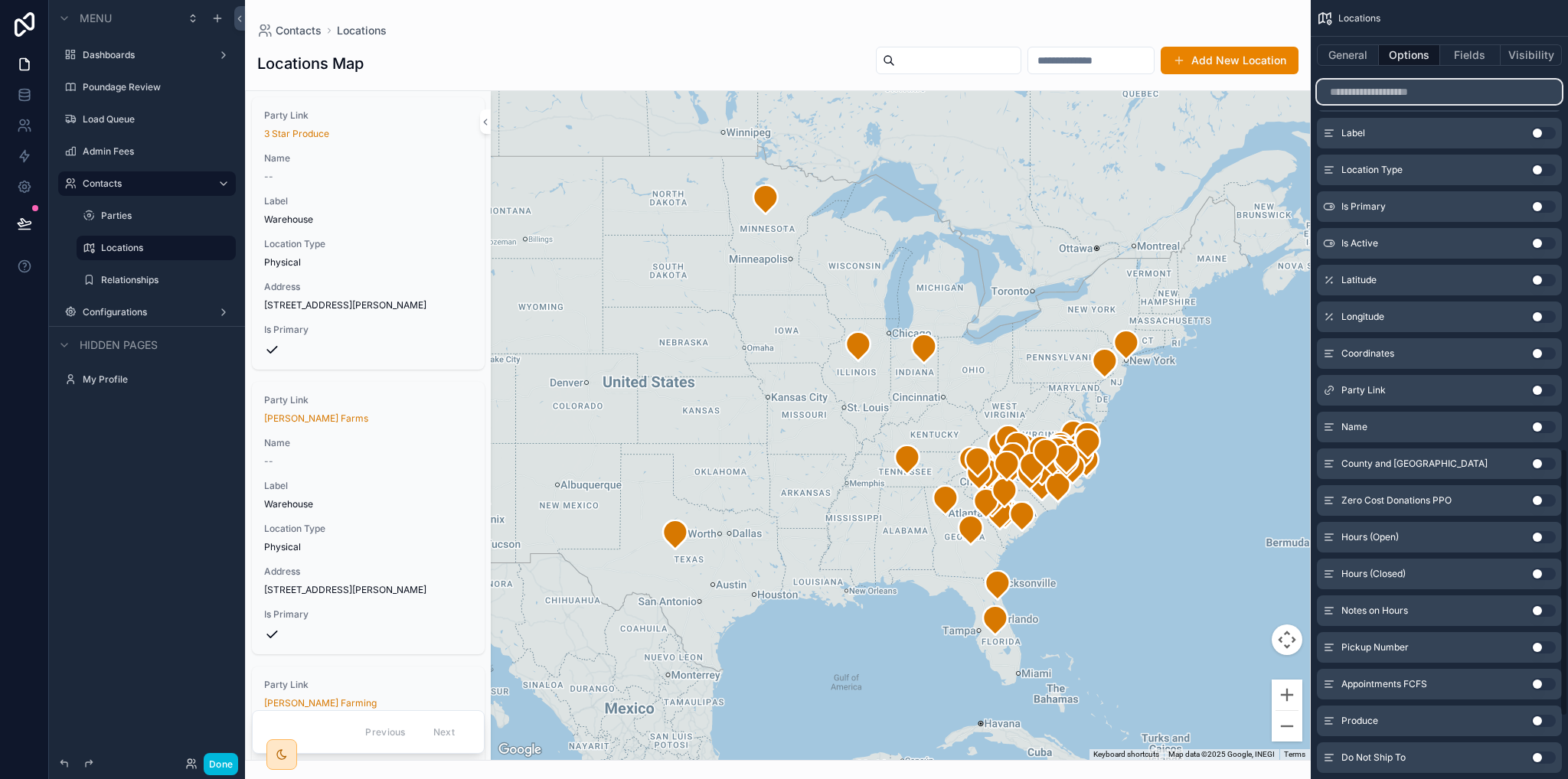
scroll to position [1481, 0]
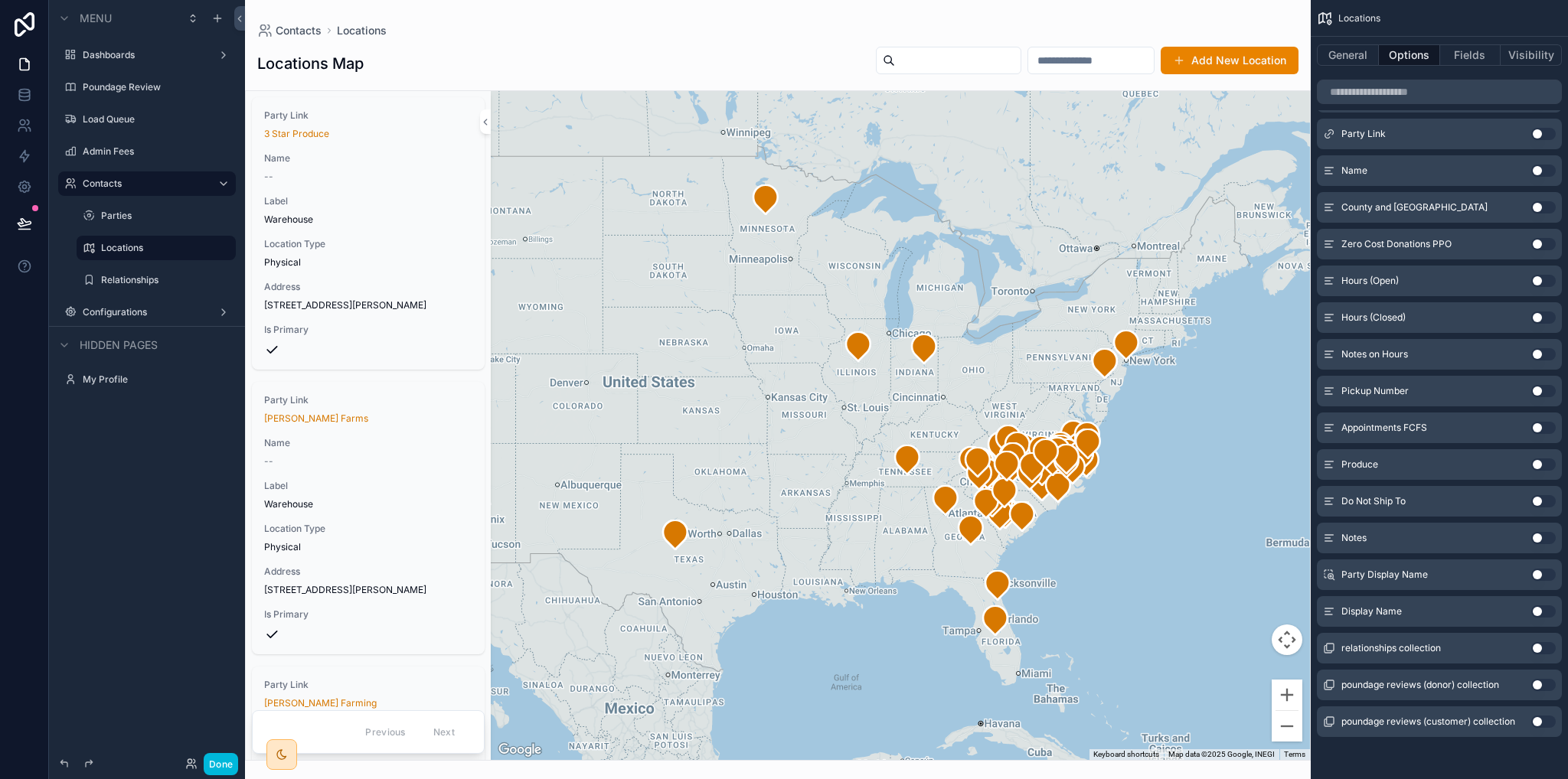
click at [110, 90] on label "Poundage Review" at bounding box center [155, 87] width 144 height 12
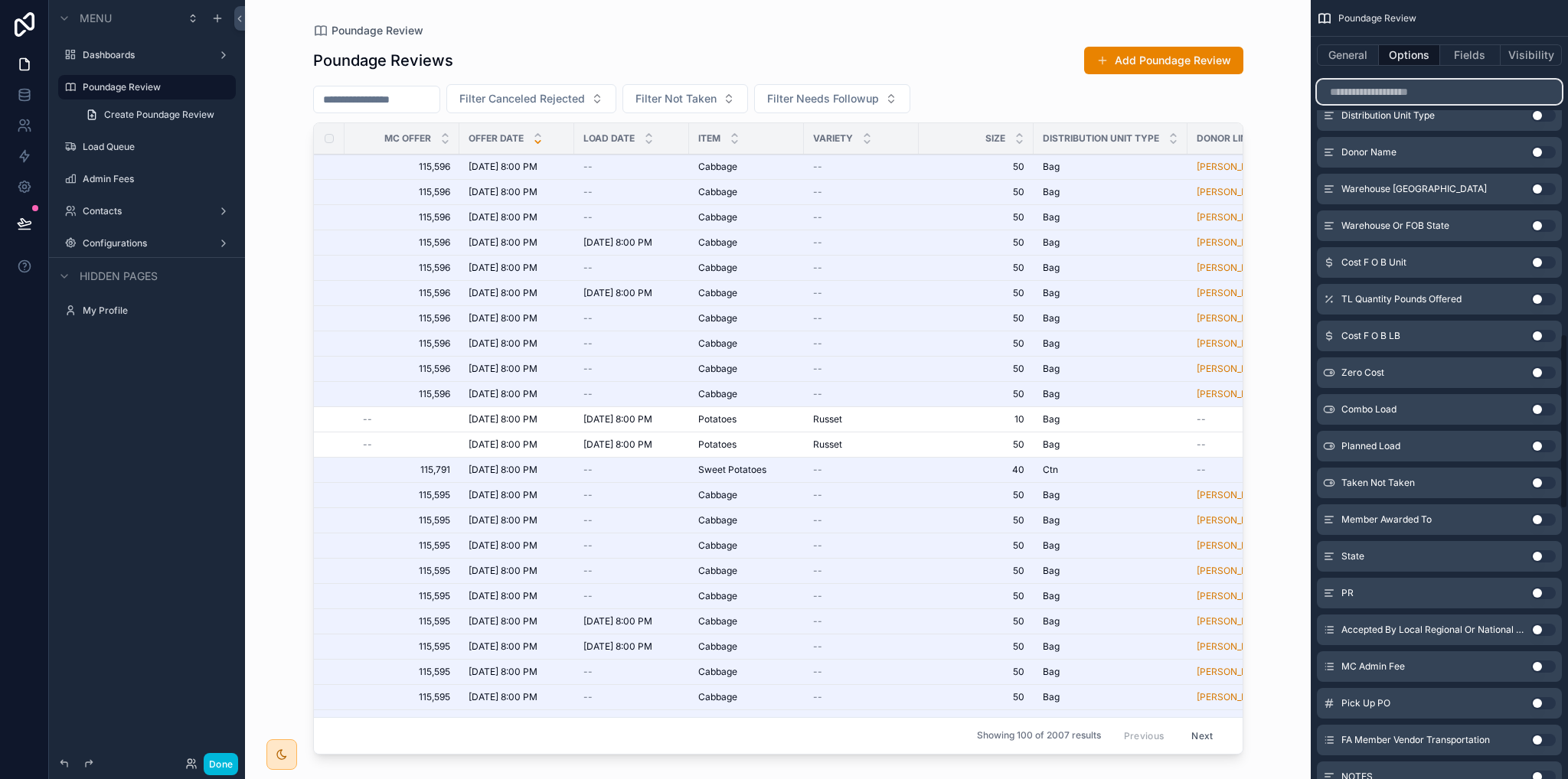
click at [1384, 95] on input "scrollable content" at bounding box center [1440, 92] width 245 height 25
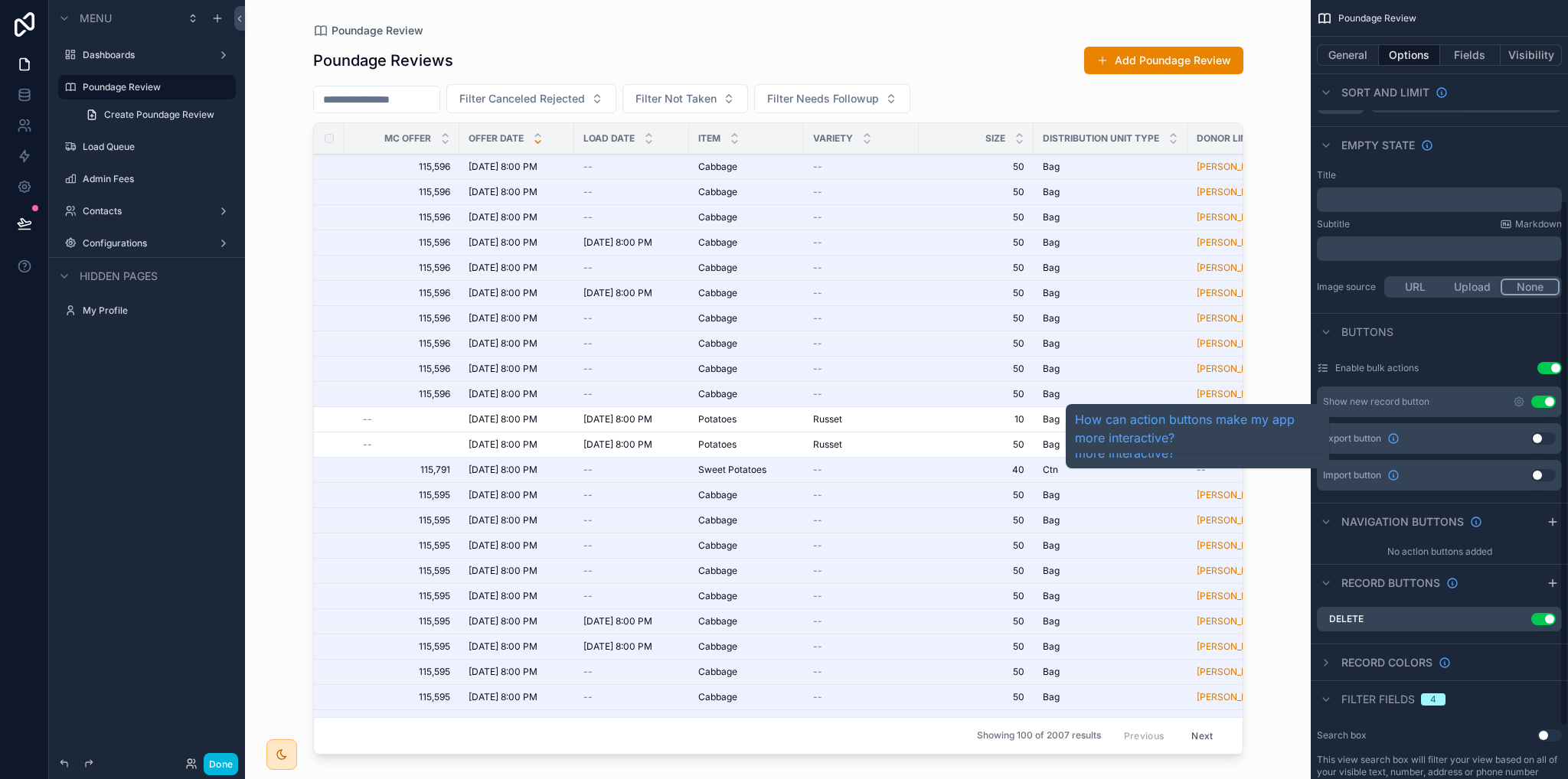
scroll to position [373, 0]
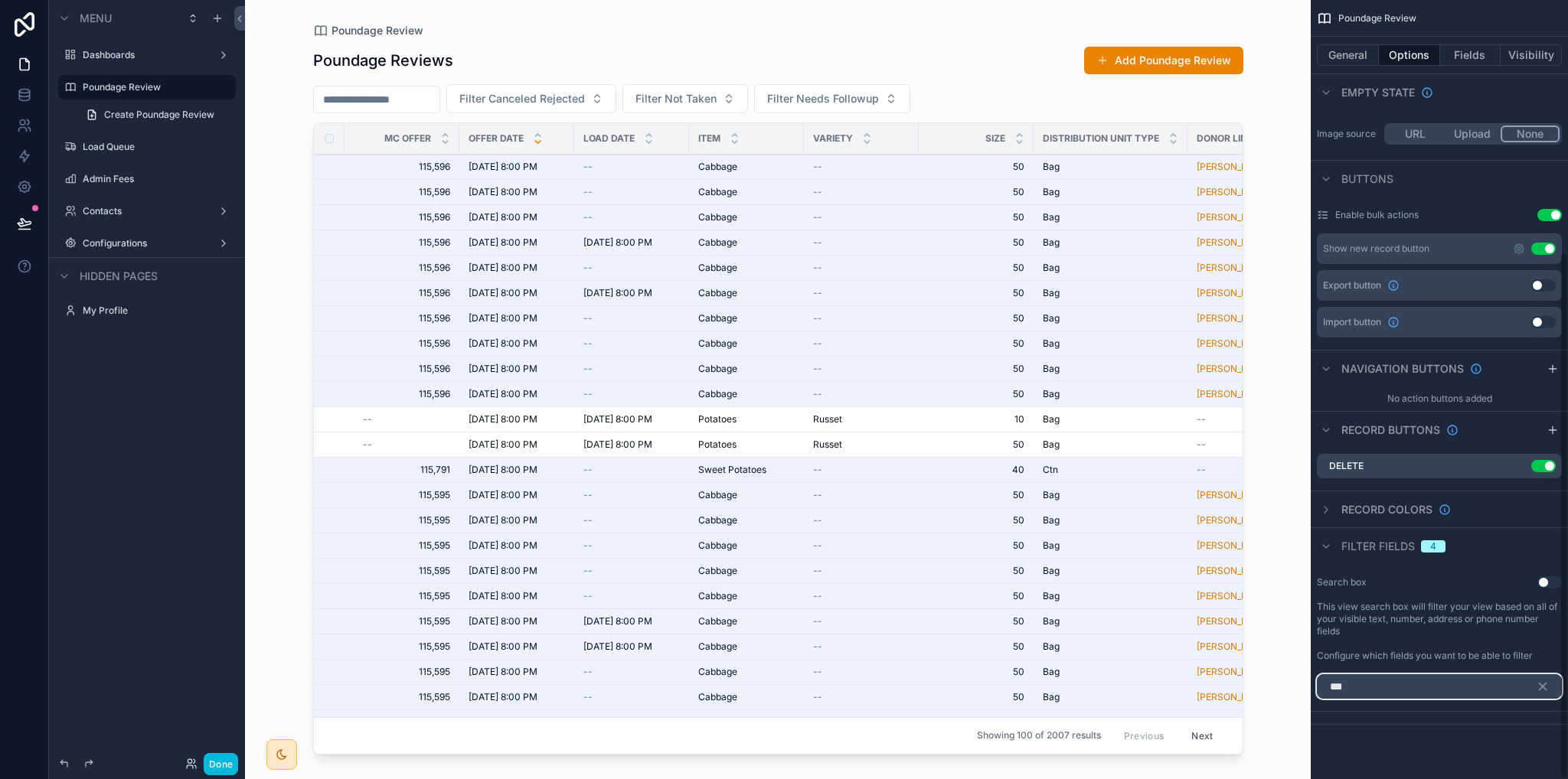
type input "***"
click at [1543, 687] on icon "scrollable content" at bounding box center [1543, 687] width 7 height 7
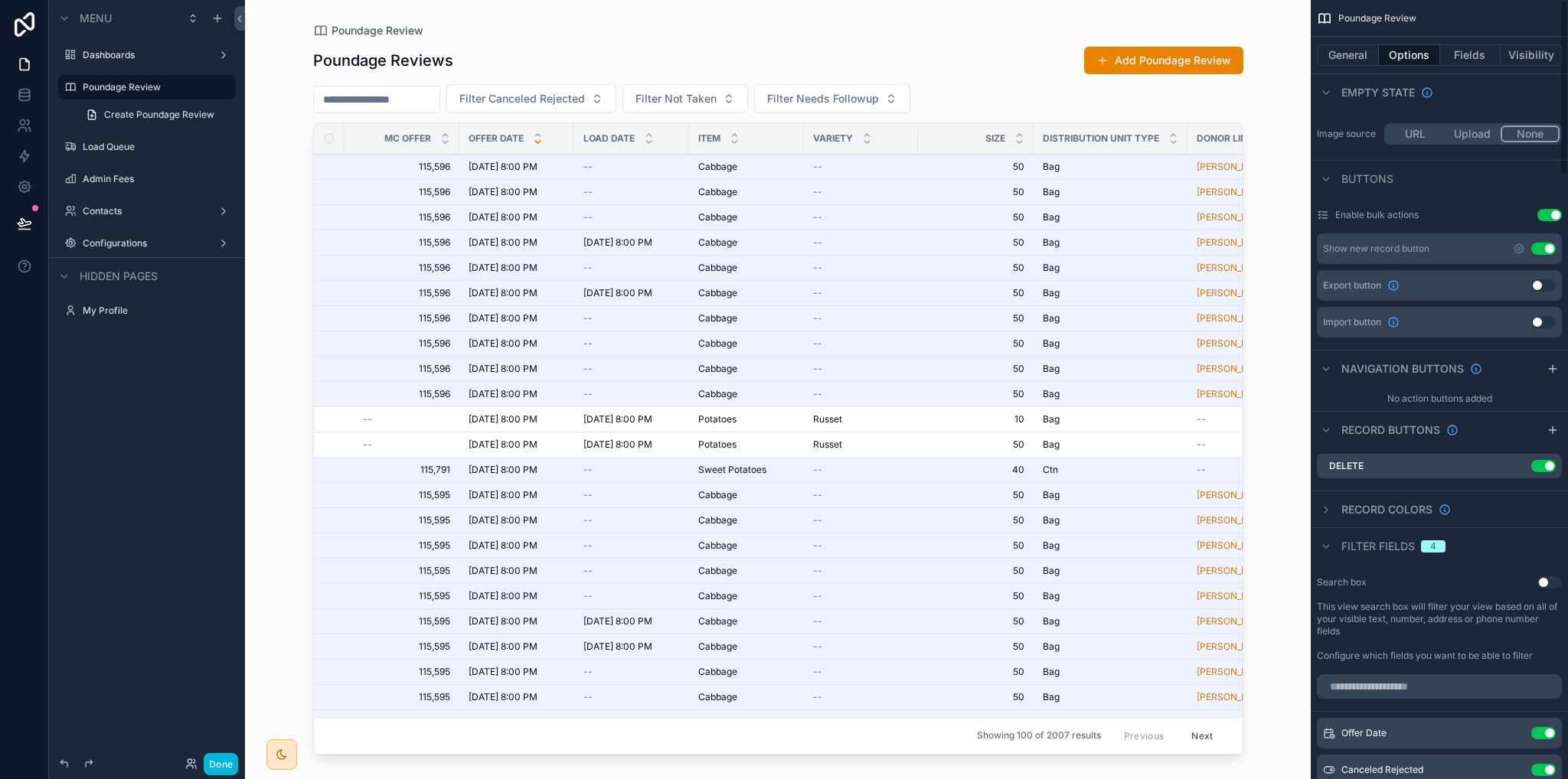
scroll to position [0, 0]
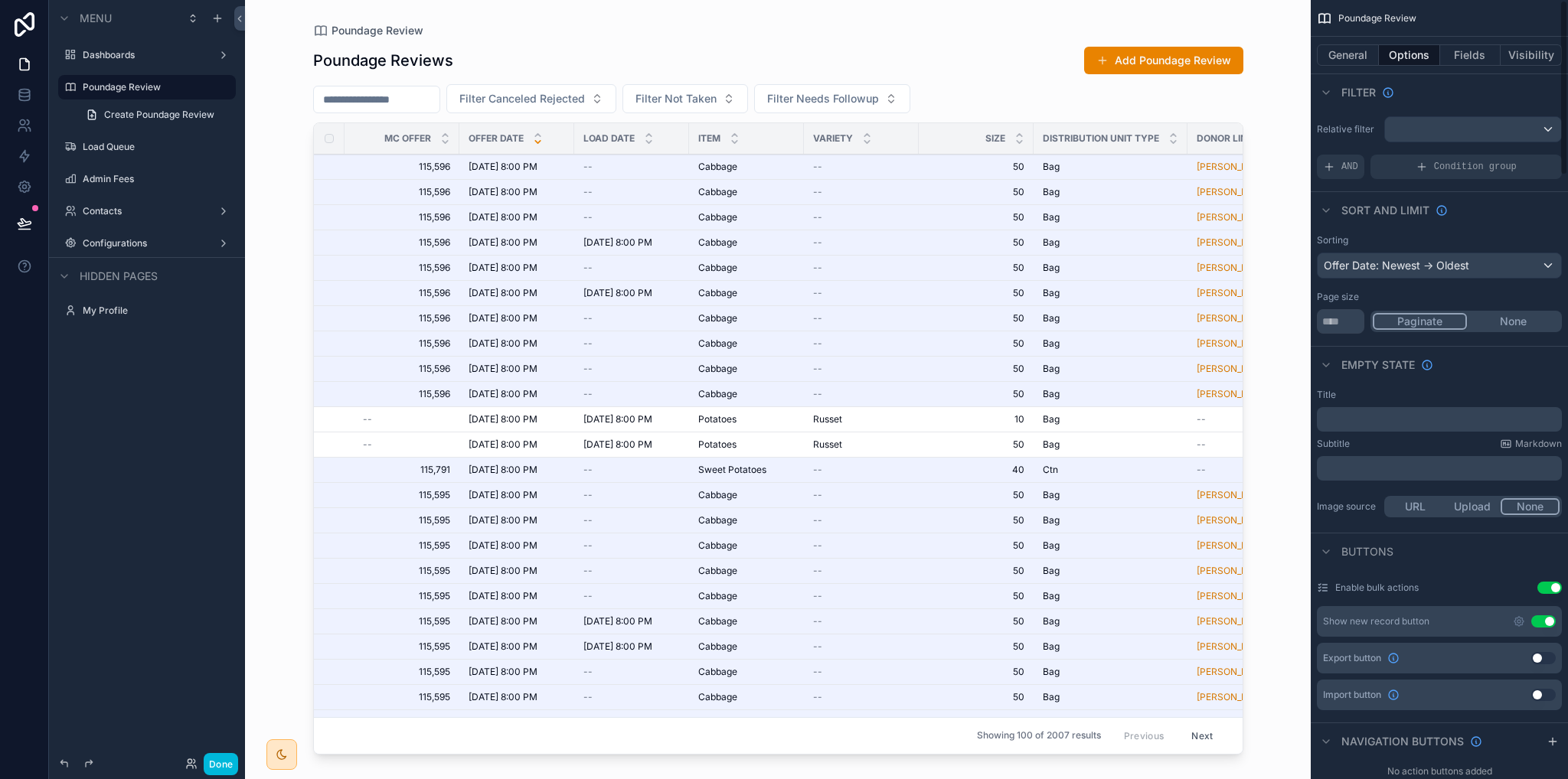
click at [1458, 56] on button "Fields" at bounding box center [1471, 55] width 61 height 21
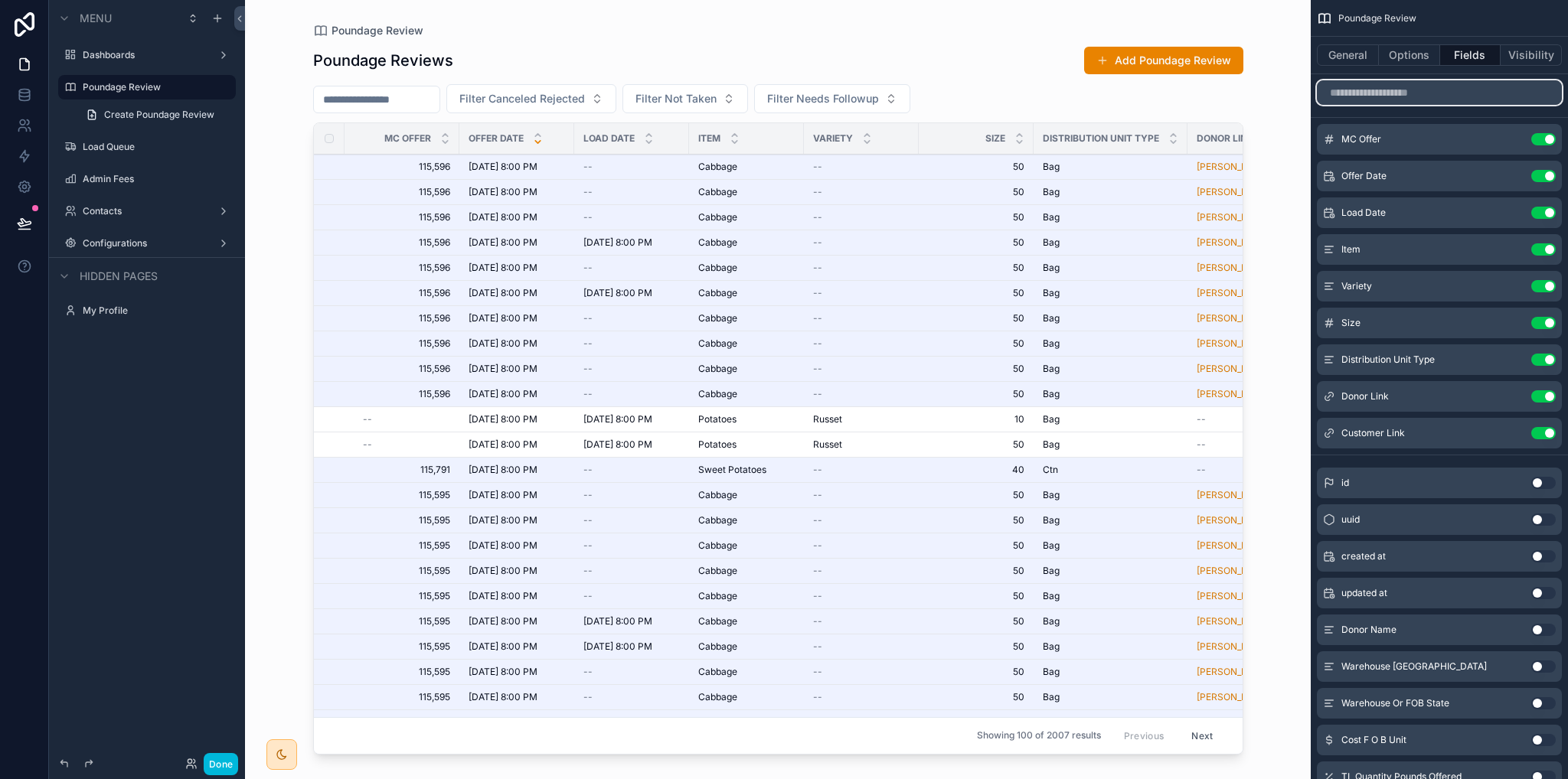
click at [1400, 98] on input "scrollable content" at bounding box center [1440, 92] width 245 height 25
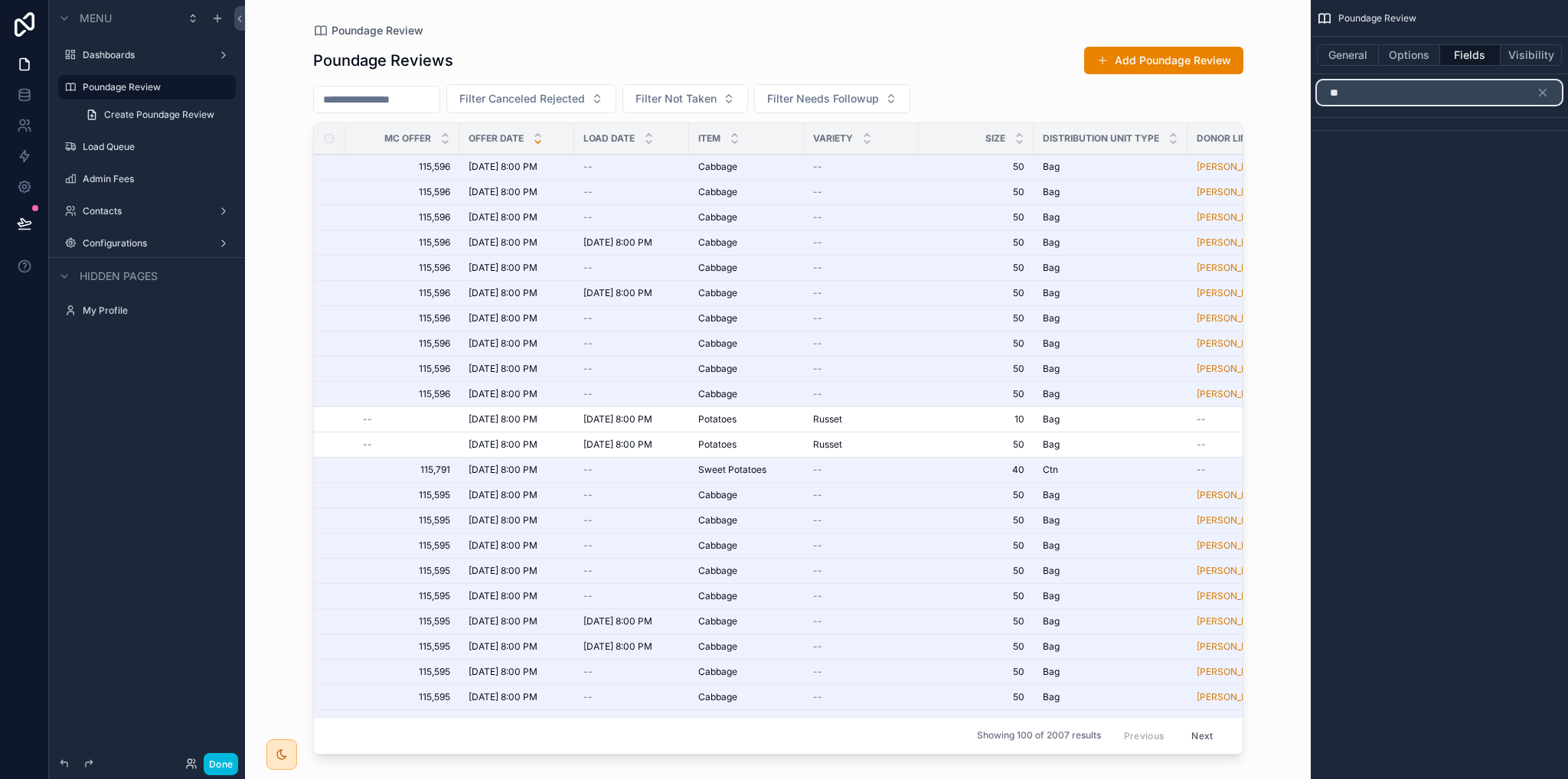
type input "*"
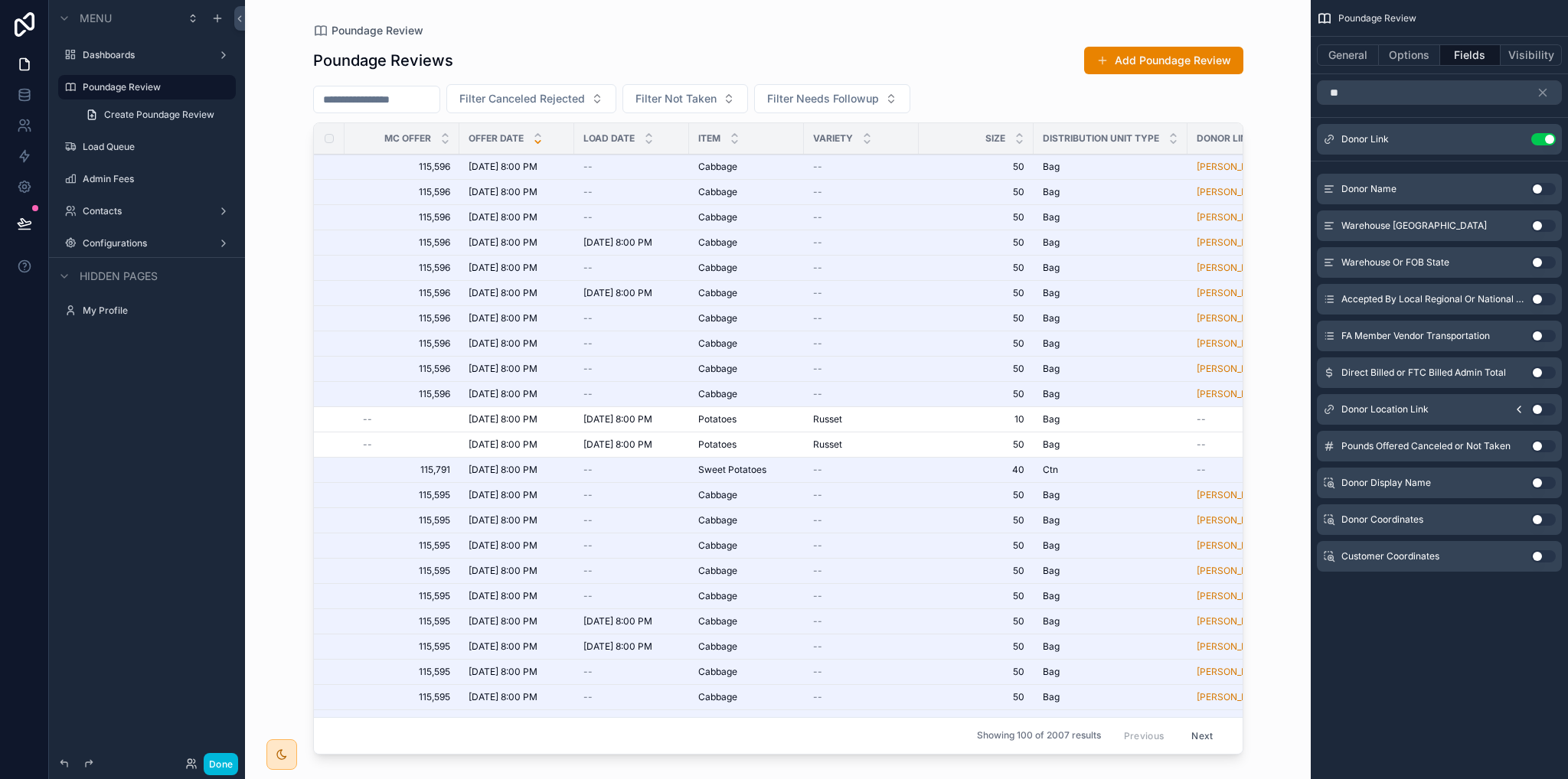
click at [1443, 696] on div "Poundage Review General Options Fields Visibility ** Donor Link Use setting Don…" at bounding box center [1439, 389] width 258 height 779
click at [1367, 99] on input "**" at bounding box center [1440, 92] width 245 height 25
type input "*"
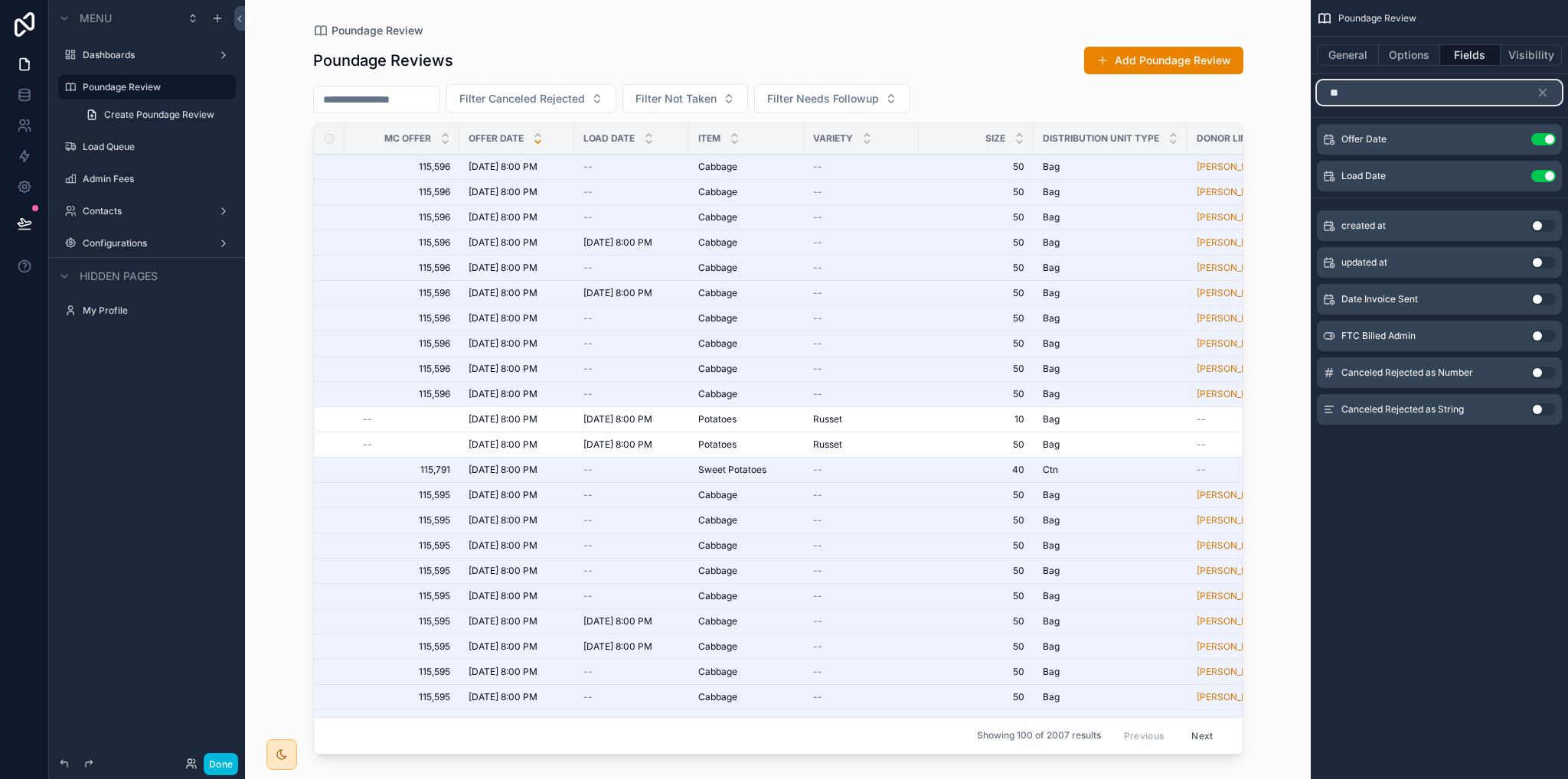
type input "*"
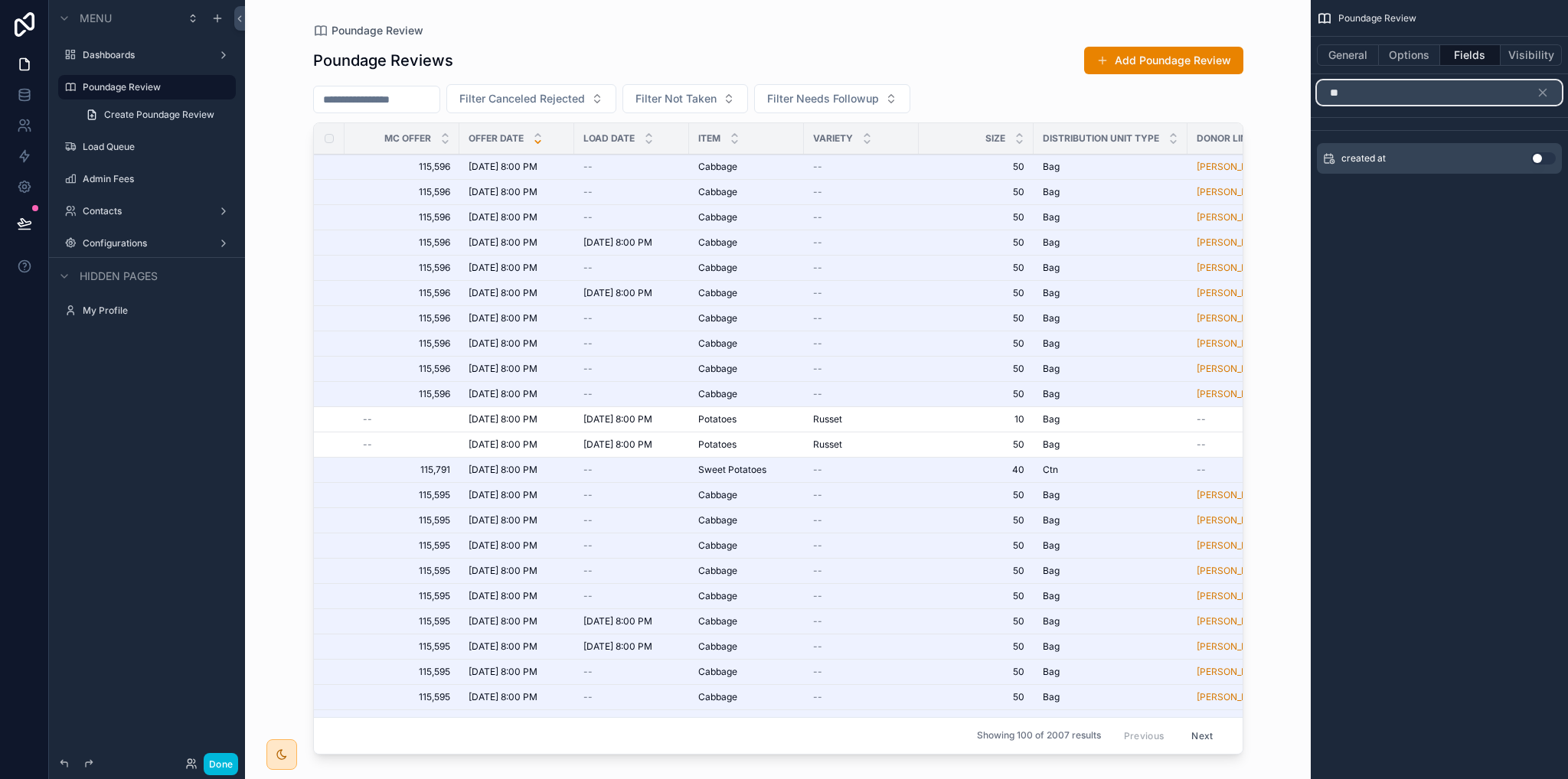
type input "*"
type input "****"
click at [1539, 154] on button "Use setting" at bounding box center [1543, 158] width 25 height 12
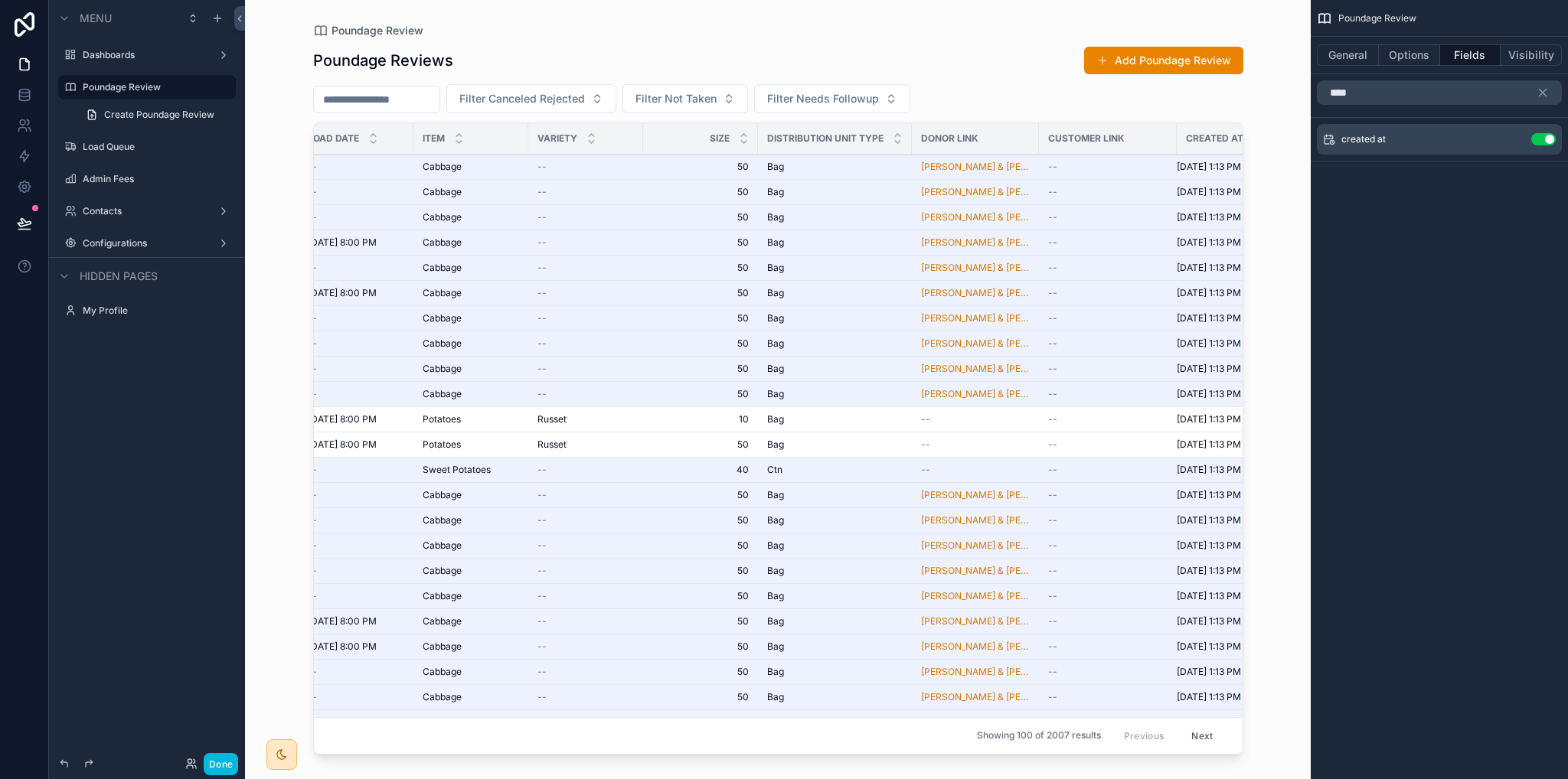
scroll to position [0, 324]
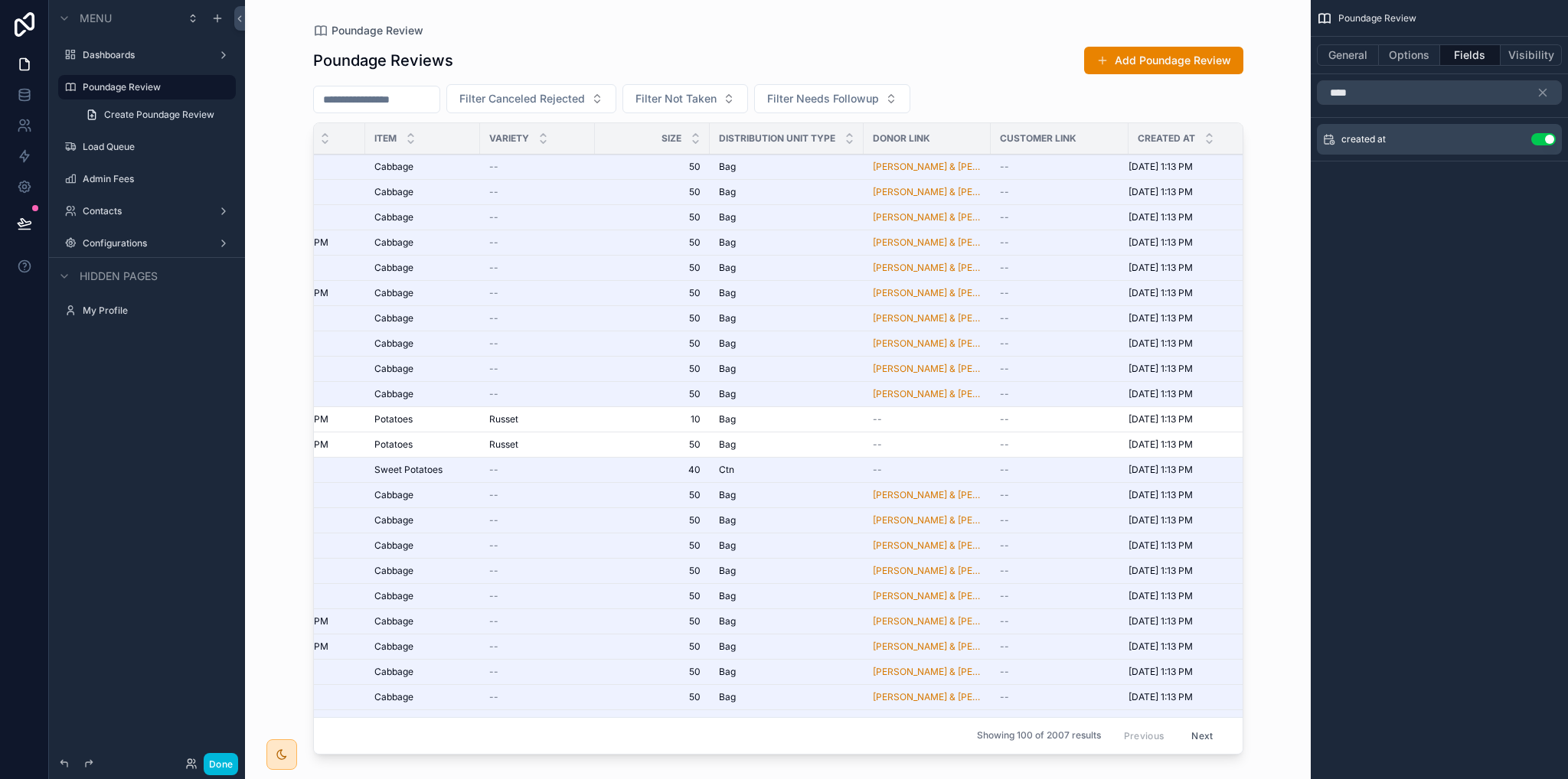
drag, startPoint x: 1402, startPoint y: 207, endPoint x: 1379, endPoint y: 259, distance: 56.9
click at [1402, 208] on div "Poundage Review General Options Fields Visibility **** created at Use setting" at bounding box center [1439, 108] width 258 height 217
click at [438, 163] on div "Cabbage Cabbage" at bounding box center [423, 167] width 96 height 12
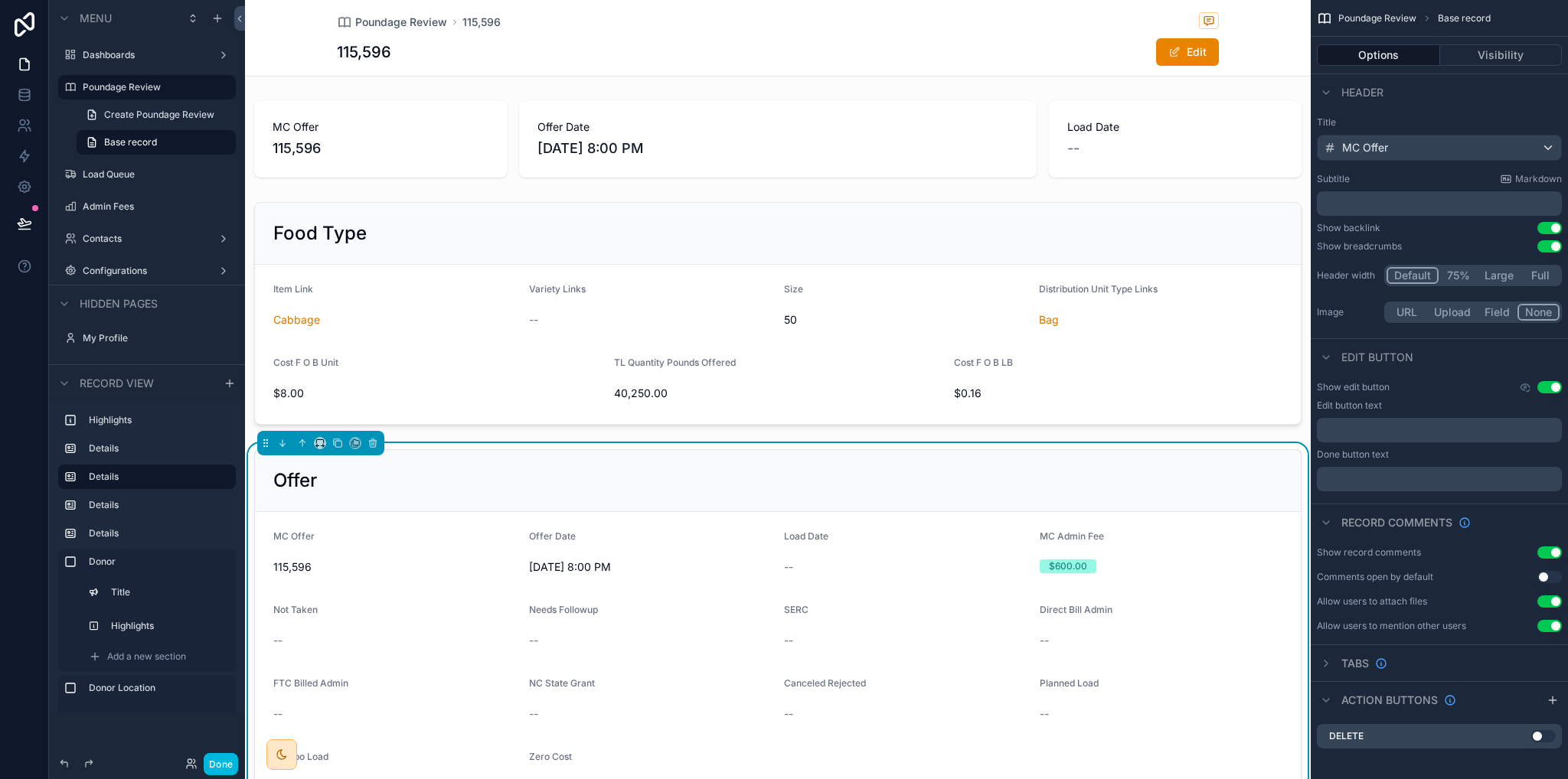
click at [135, 119] on span "Create Poundage Review" at bounding box center [159, 114] width 110 height 12
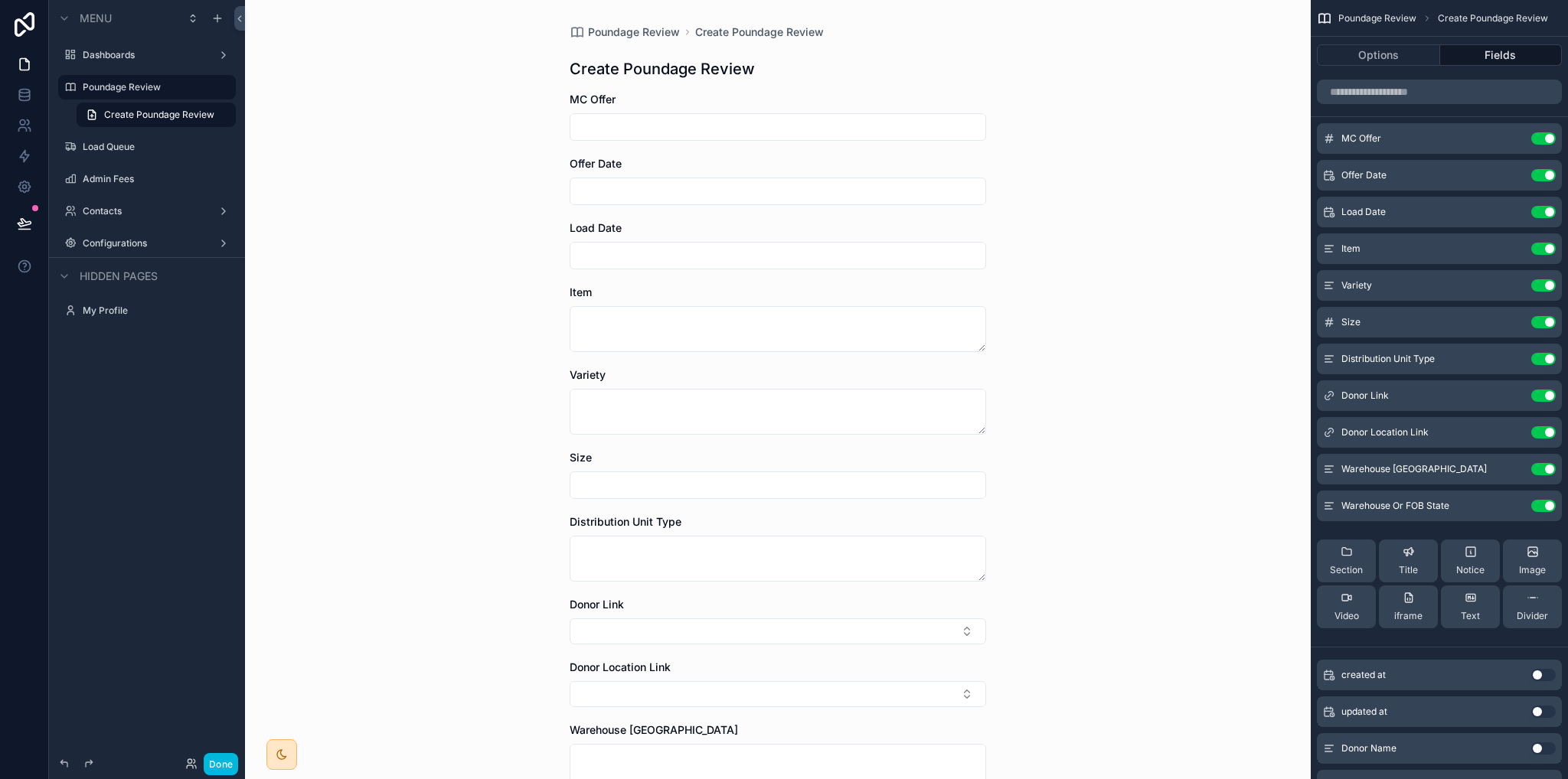
scroll to position [153, 0]
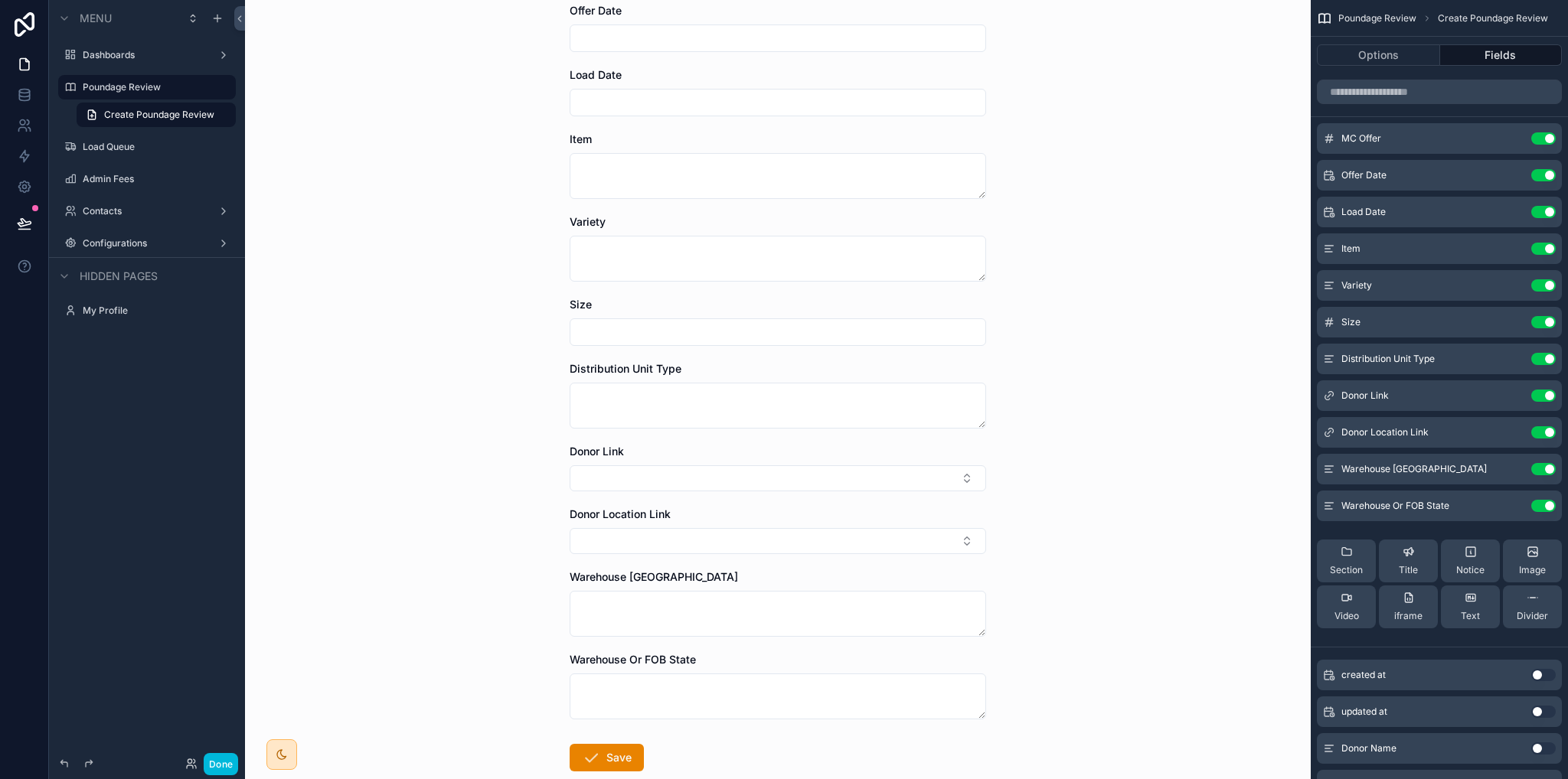
click at [665, 483] on button "Select Button" at bounding box center [778, 478] width 417 height 26
type input "******"
click at [724, 539] on span "[PERSON_NAME] & [PERSON_NAME]" at bounding box center [763, 546] width 182 height 30
click at [1109, 441] on div "Poundage Review Create Poundage Review Create Poundage Review MC Offer Offer Da…" at bounding box center [778, 236] width 1066 height 779
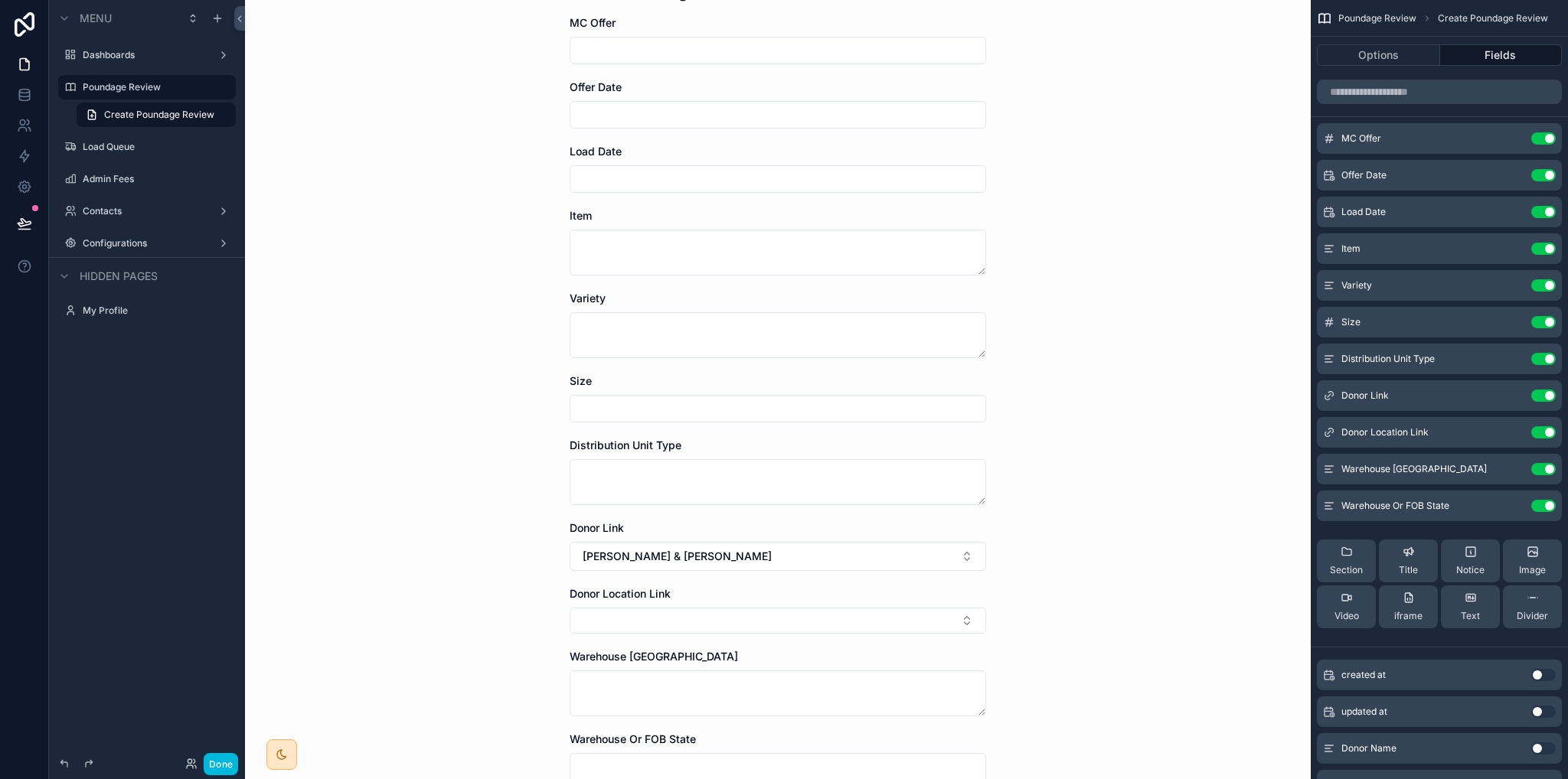
click at [109, 94] on div "Poundage Review" at bounding box center [158, 87] width 150 height 18
click at [110, 88] on label "Poundage Review" at bounding box center [155, 87] width 144 height 12
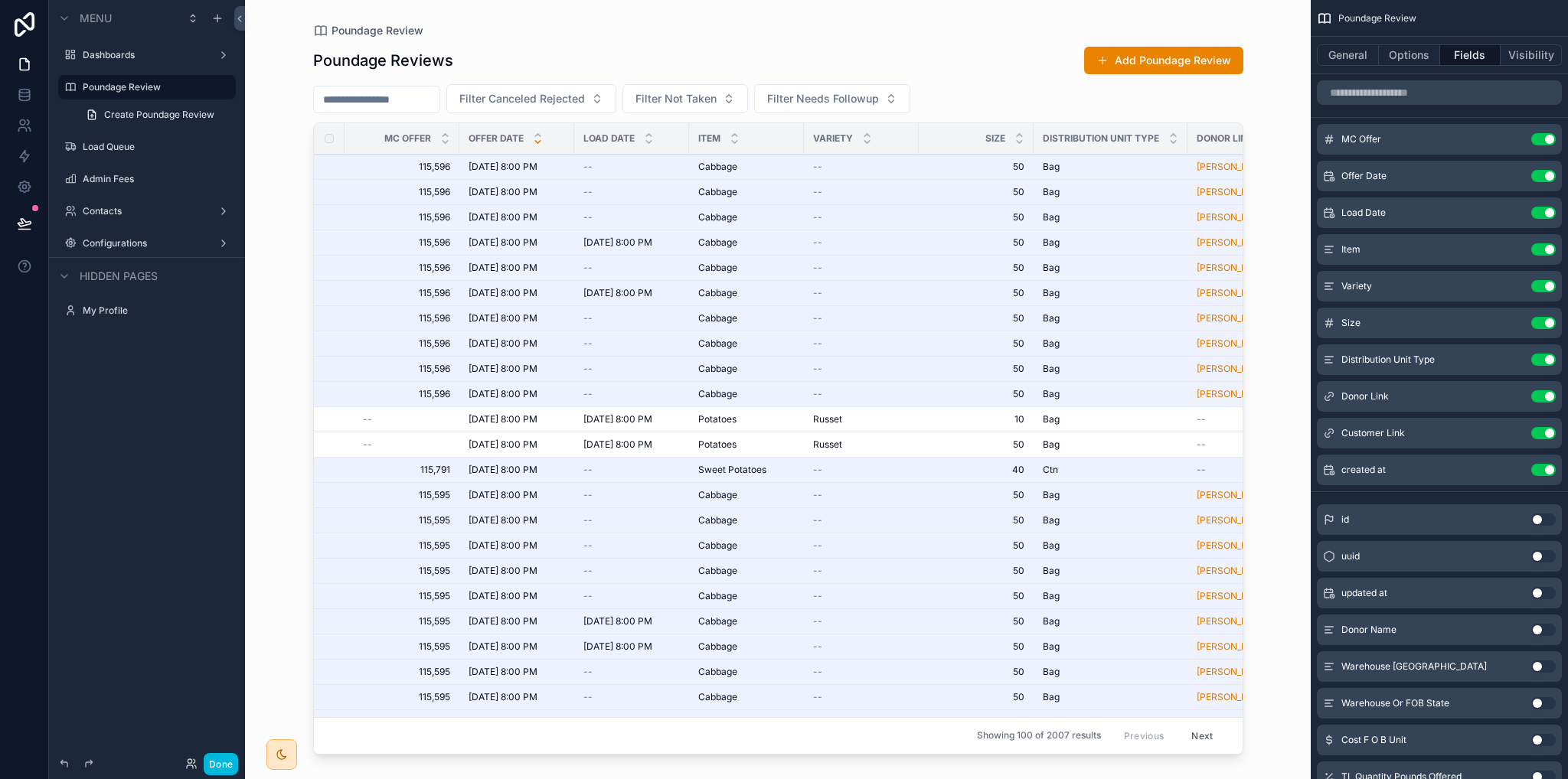
click at [517, 163] on span "[DATE] 8:00 PM" at bounding box center [503, 167] width 69 height 12
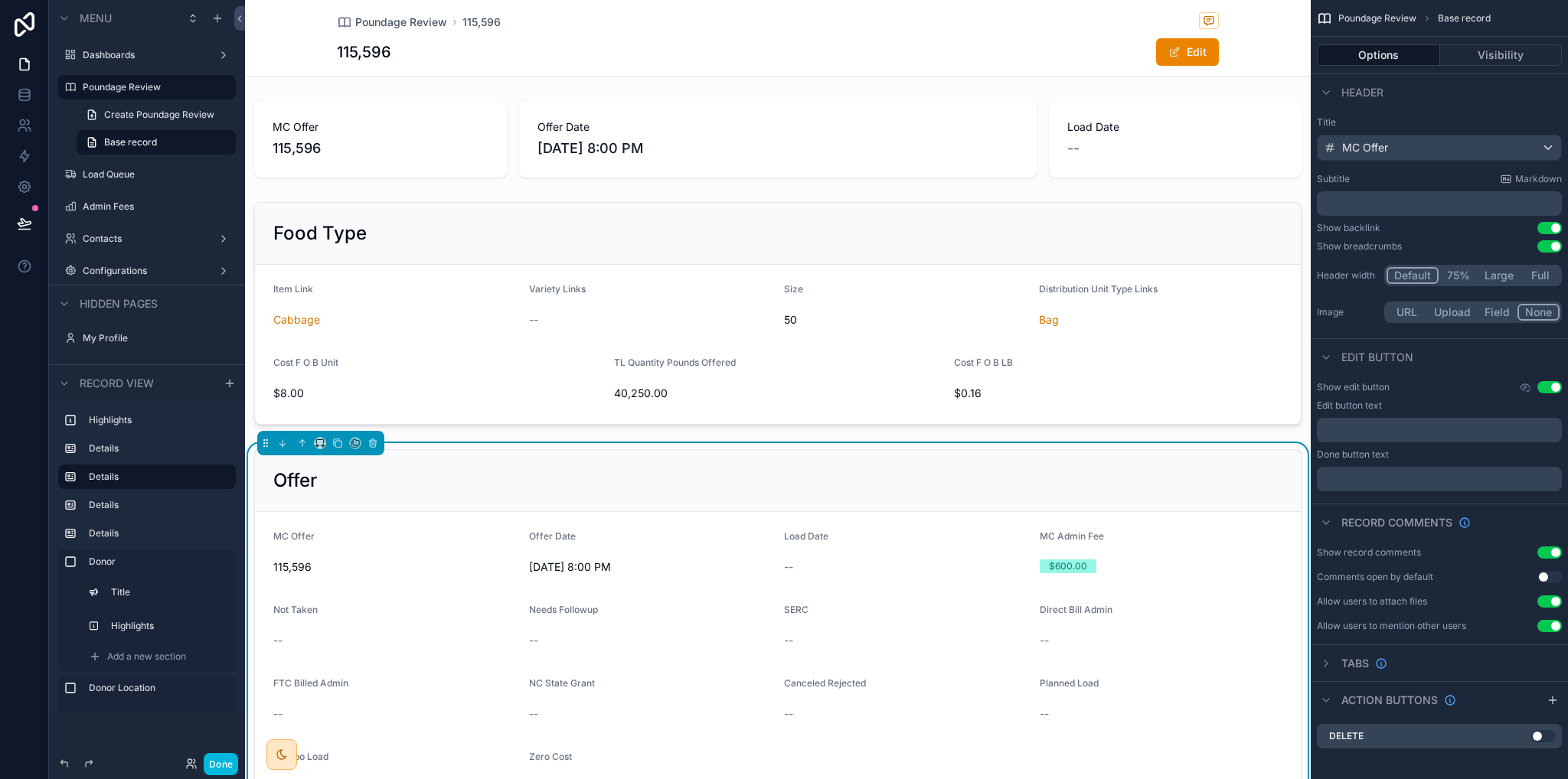
click at [154, 117] on span "Create Poundage Review" at bounding box center [159, 114] width 110 height 12
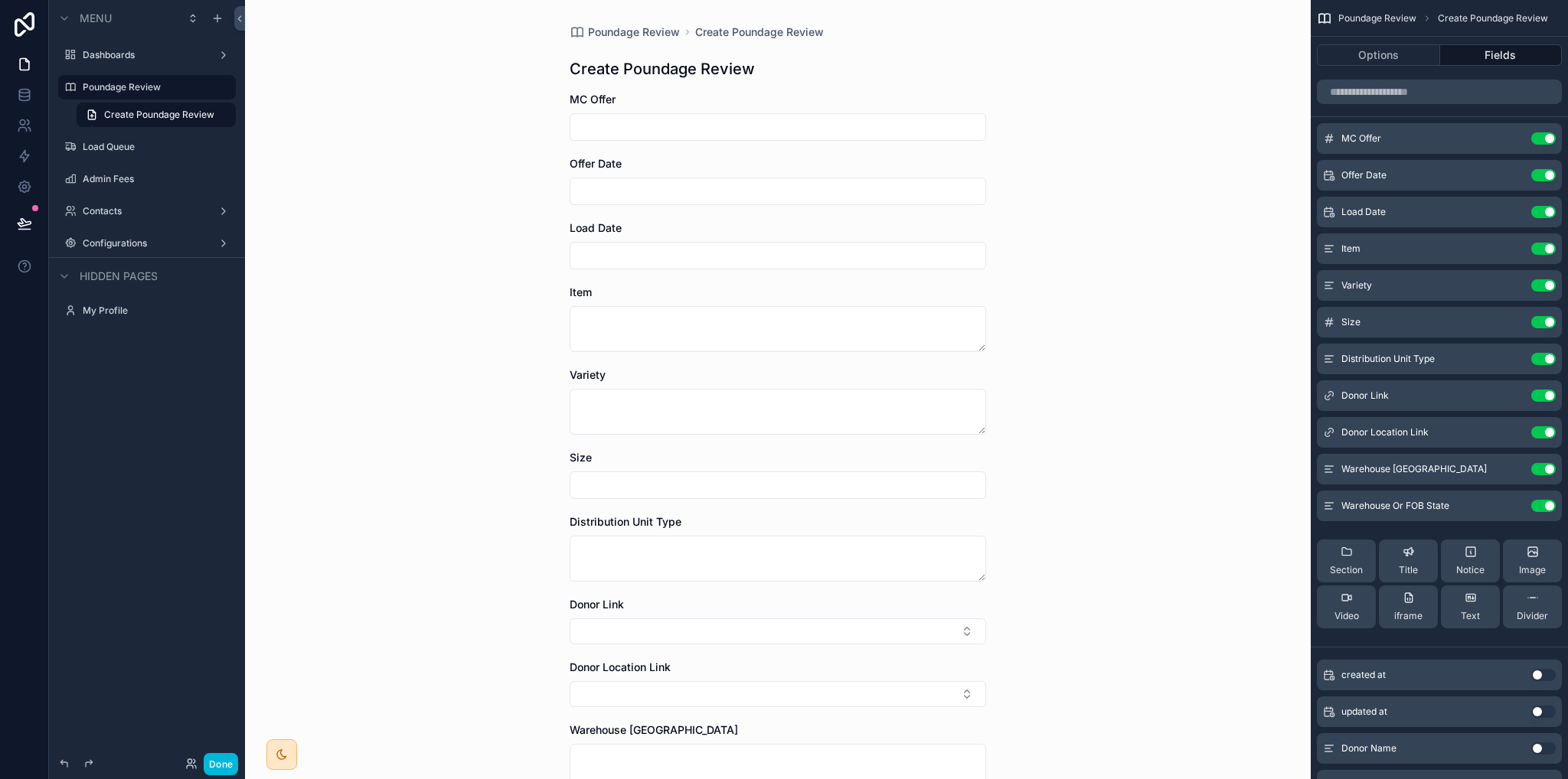
click at [135, 151] on label "Load Queue" at bounding box center [155, 146] width 144 height 12
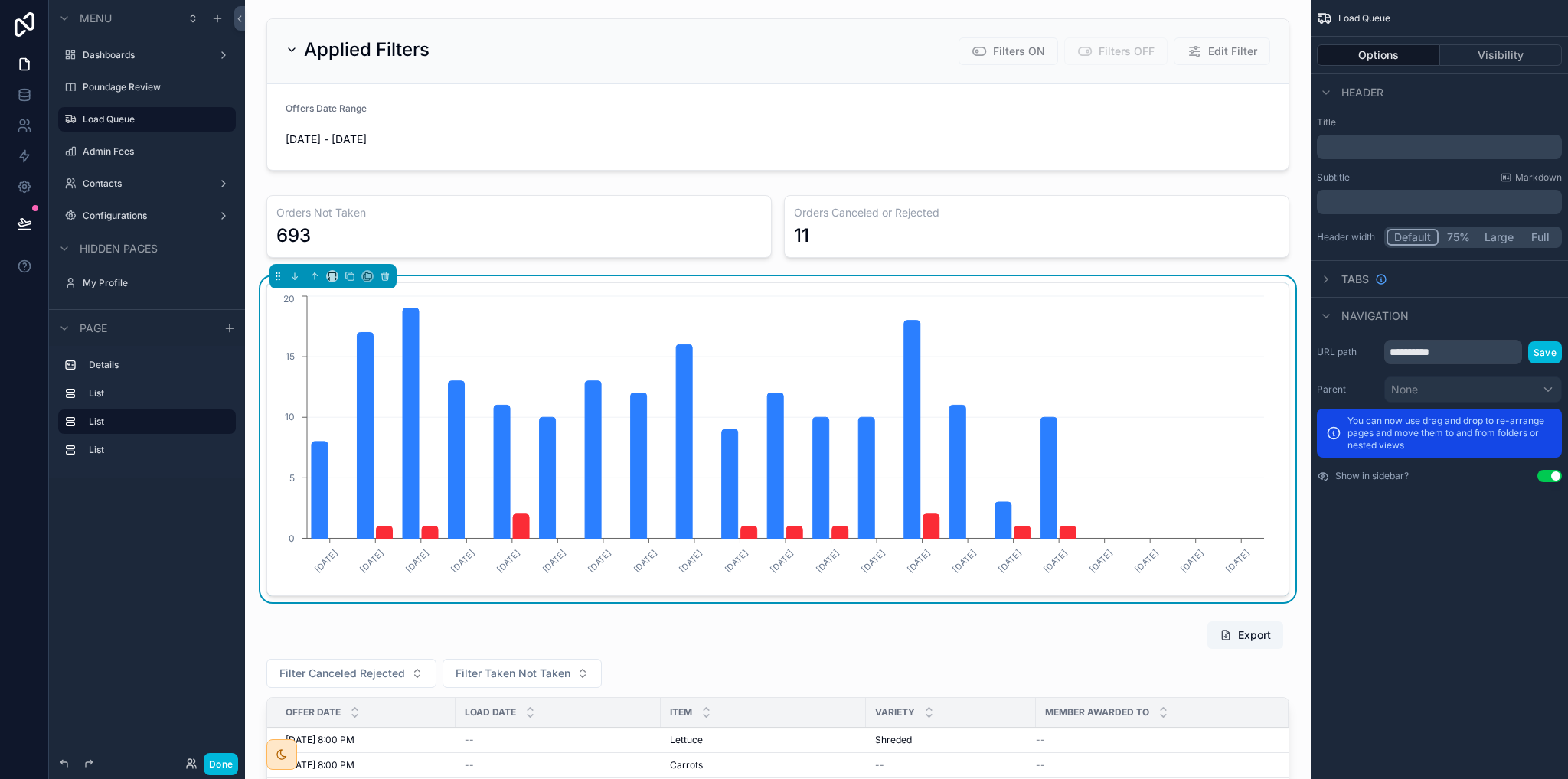
click at [112, 88] on label "Poundage Review" at bounding box center [155, 87] width 144 height 12
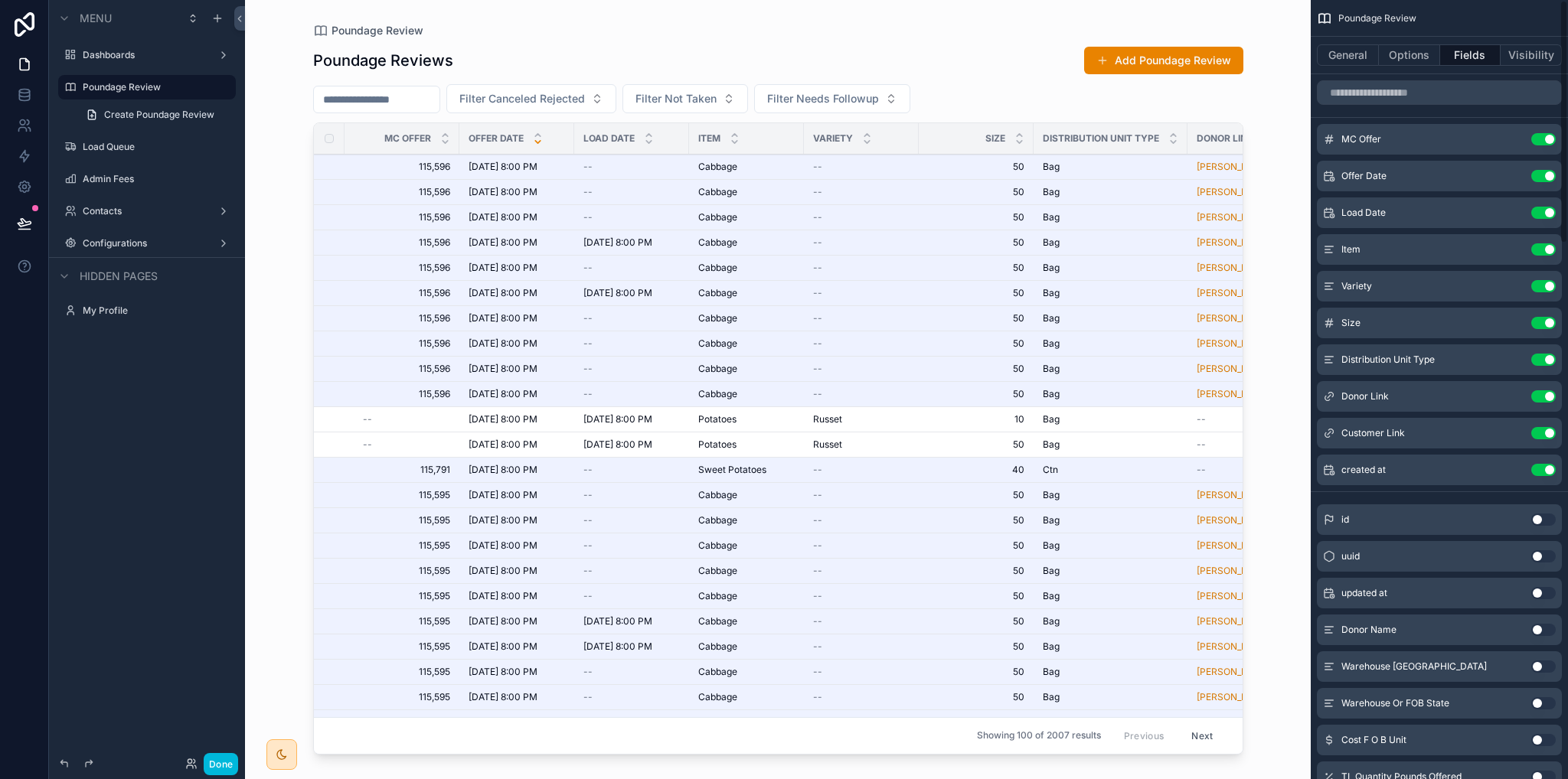
click at [1418, 58] on button "Options" at bounding box center [1409, 55] width 61 height 21
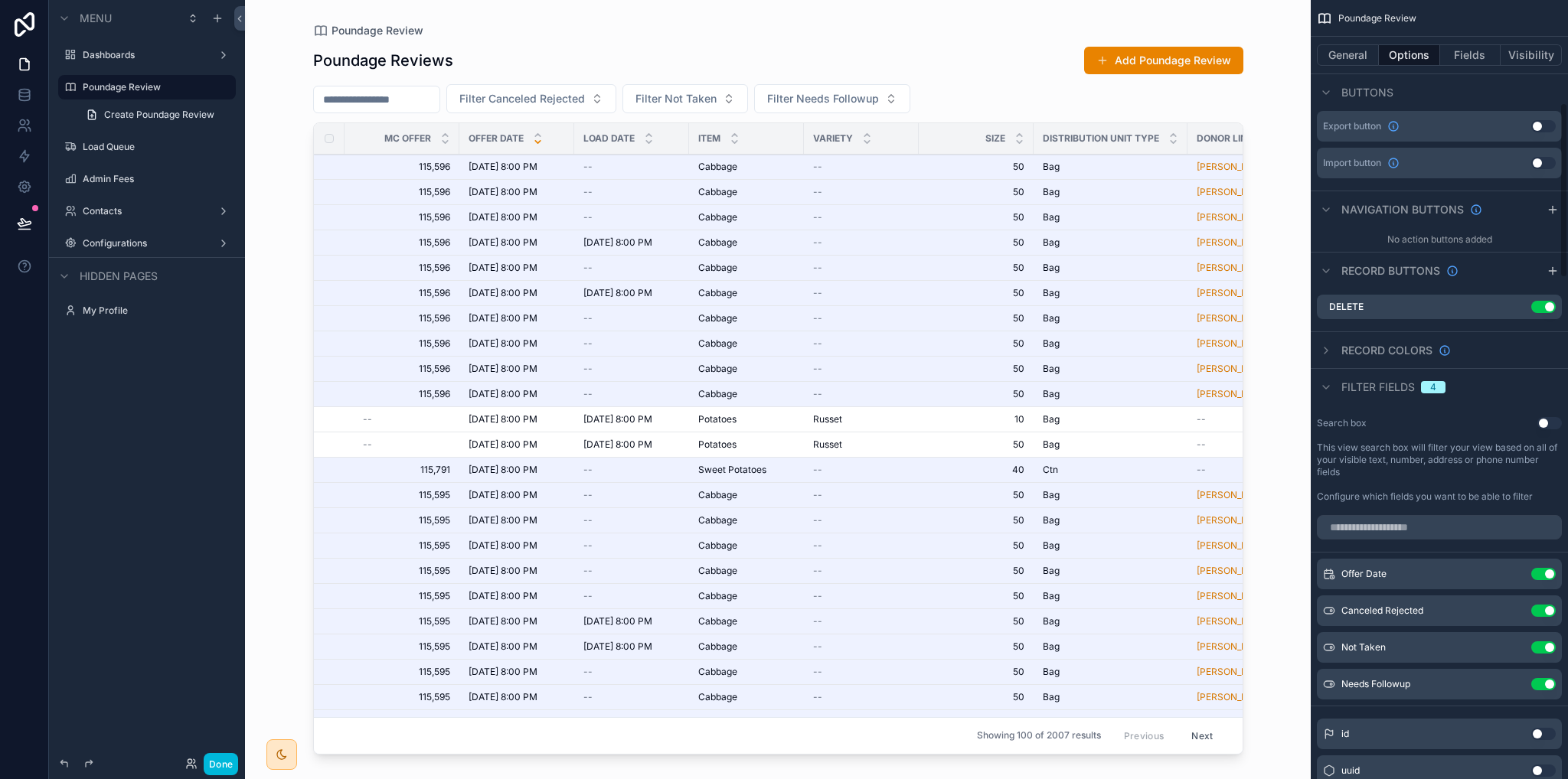
scroll to position [379, 0]
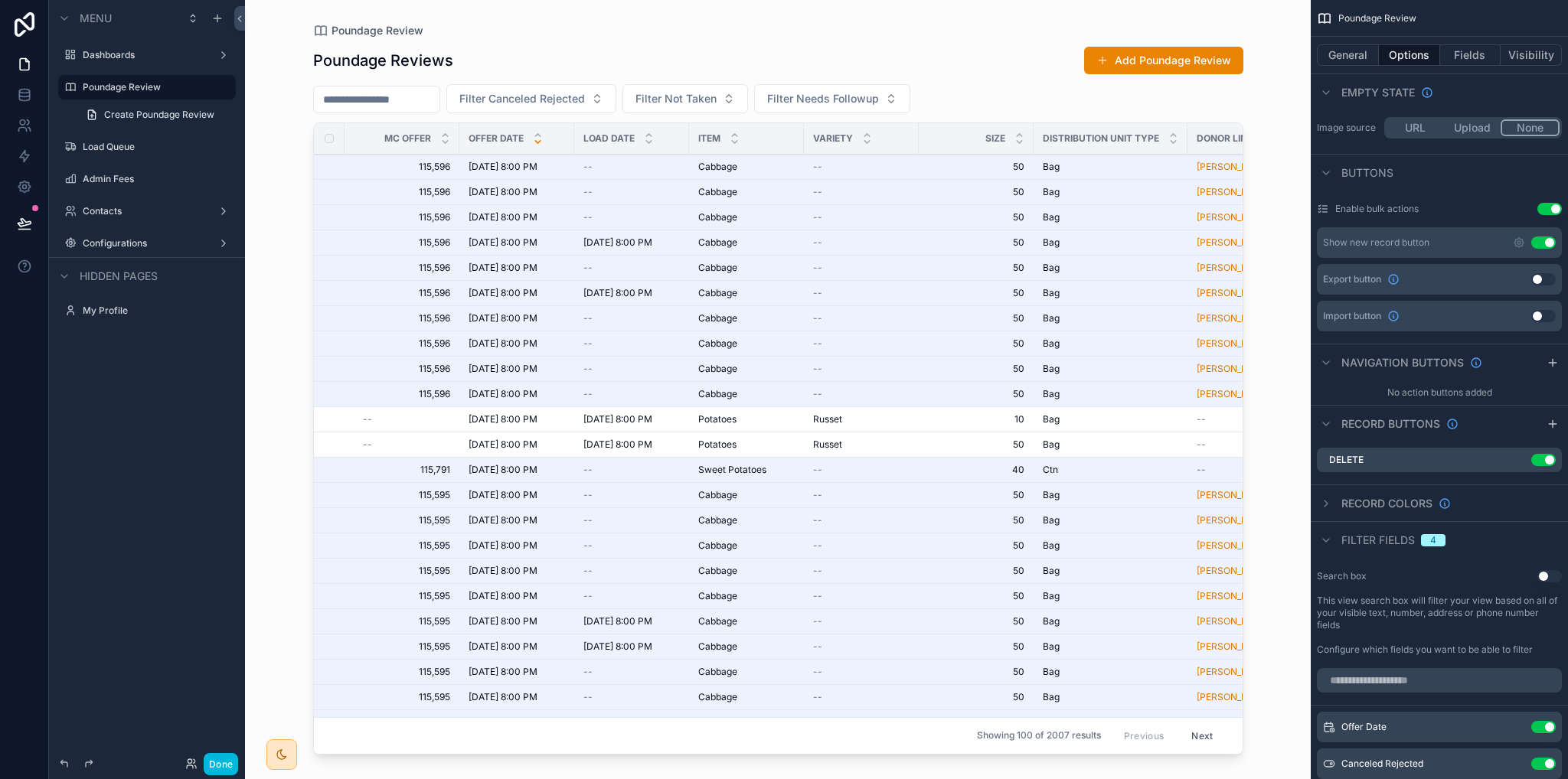
click at [1540, 316] on button "Use setting" at bounding box center [1543, 316] width 25 height 12
click at [1164, 60] on button "Add Poundage Review" at bounding box center [1163, 60] width 159 height 28
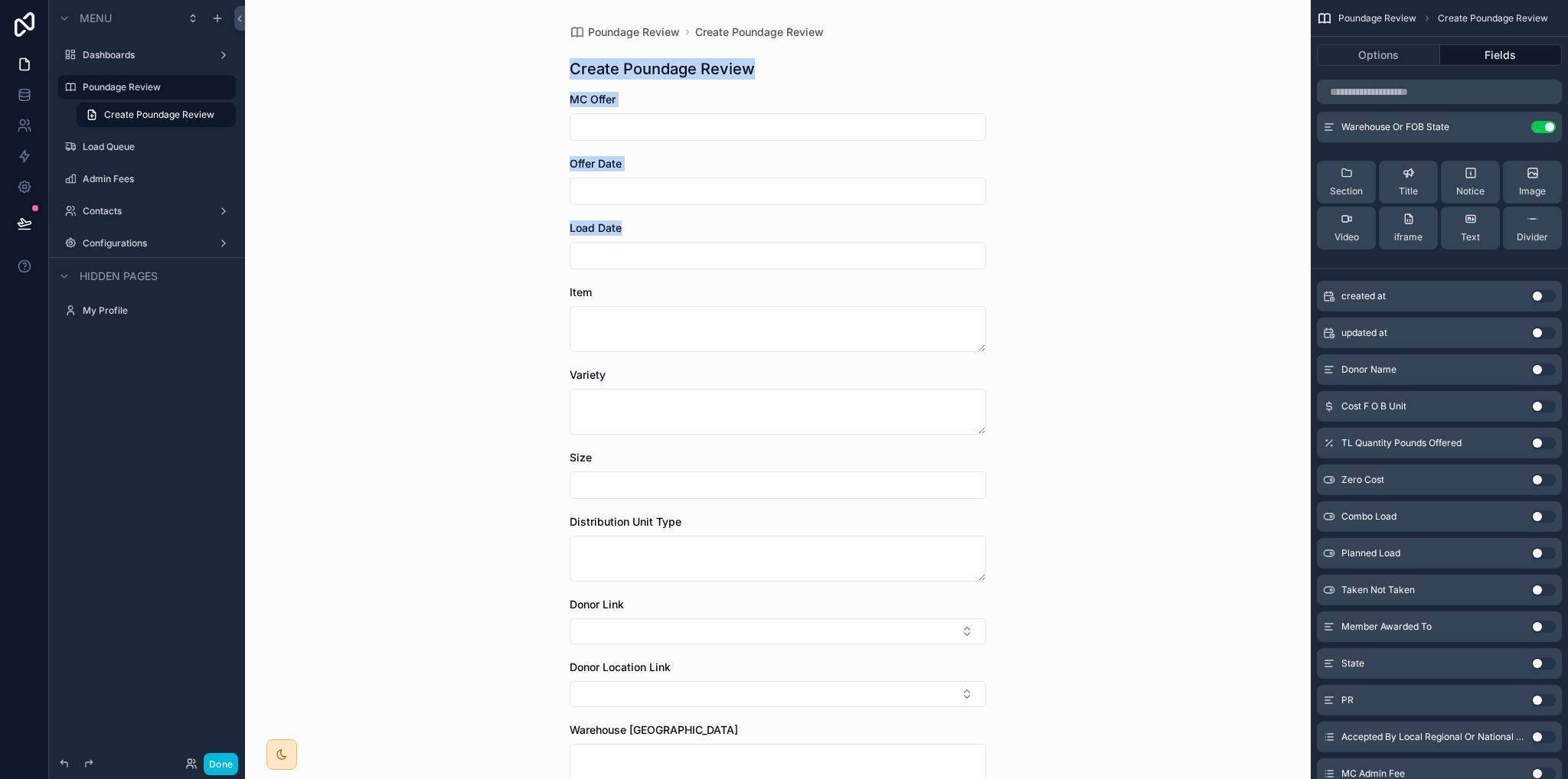
drag, startPoint x: 563, startPoint y: 67, endPoint x: 1075, endPoint y: 232, distance: 537.9
click at [1075, 232] on div "Poundage Review Create Poundage Review Create Poundage Review MC Offer Offer Da…" at bounding box center [778, 389] width 1066 height 779
click at [1073, 231] on div "Poundage Review Create Poundage Review Create Poundage Review MC Offer Offer Da…" at bounding box center [778, 389] width 1066 height 779
click at [1037, 137] on div "Poundage Review Create Poundage Review Create Poundage Review MC Offer Offer Da…" at bounding box center [778, 389] width 1066 height 779
click at [151, 95] on div "Poundage Review" at bounding box center [158, 87] width 150 height 18
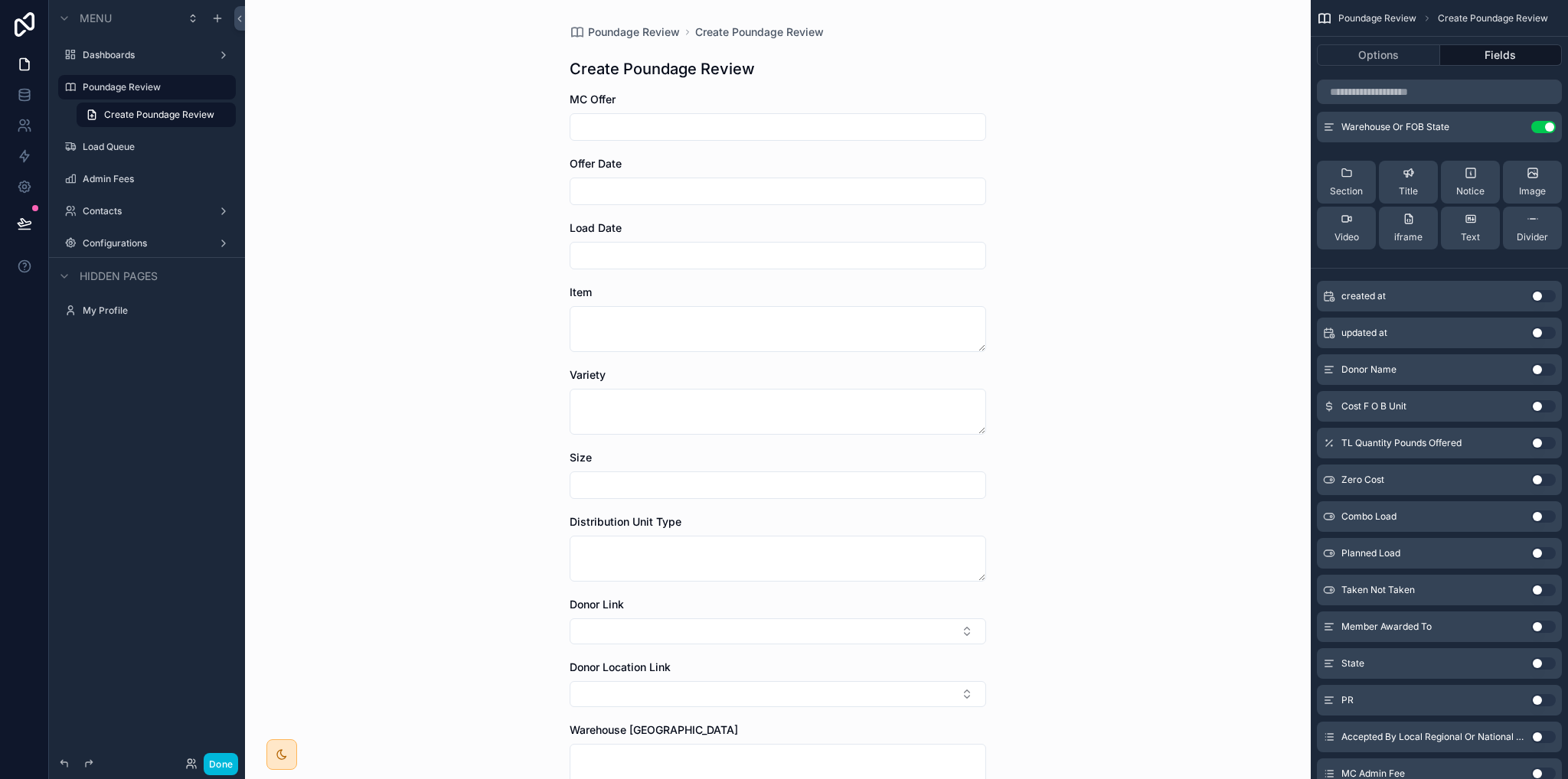
click at [139, 86] on label "Poundage Review" at bounding box center [155, 87] width 144 height 12
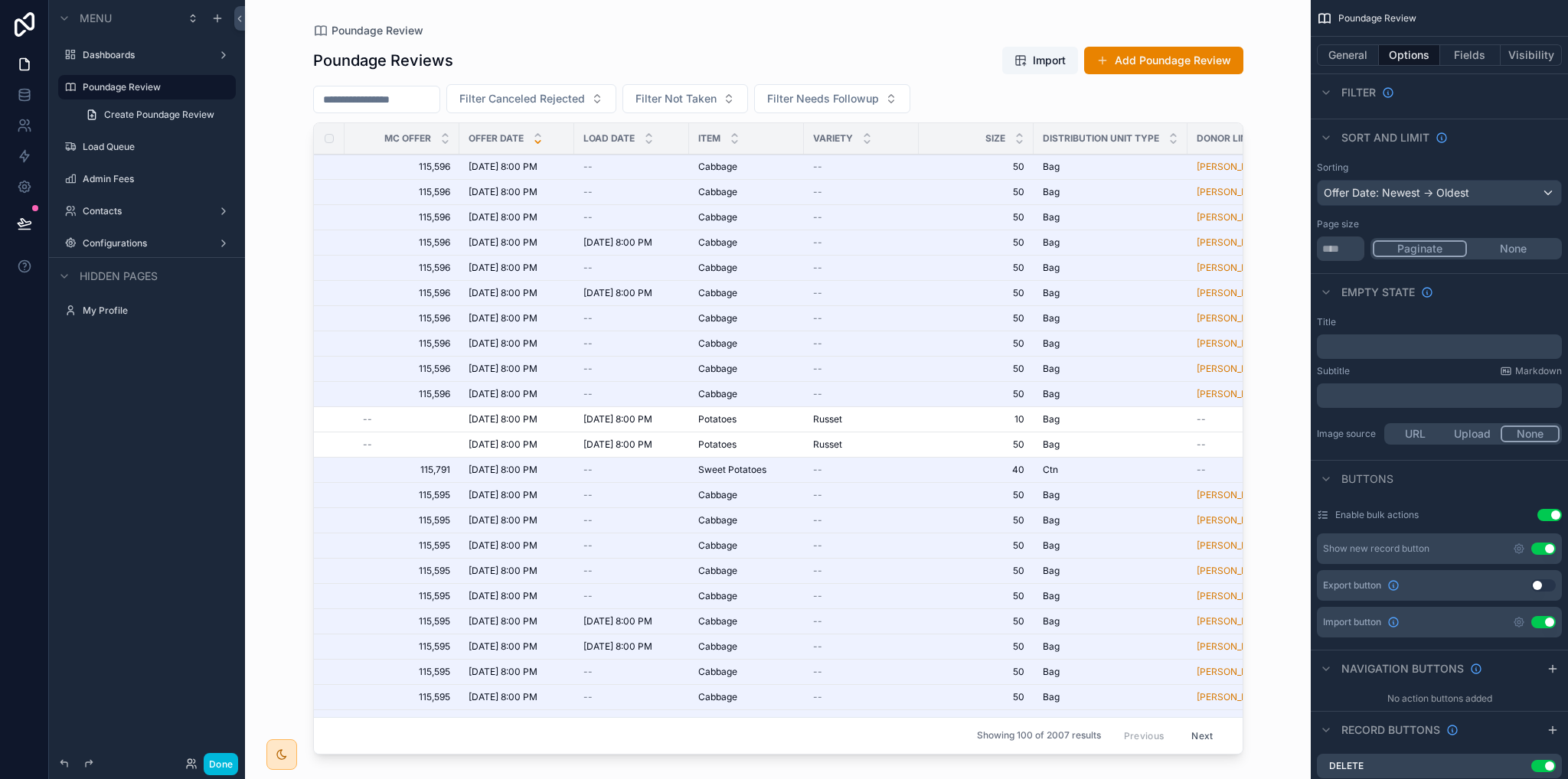
scroll to position [150, 0]
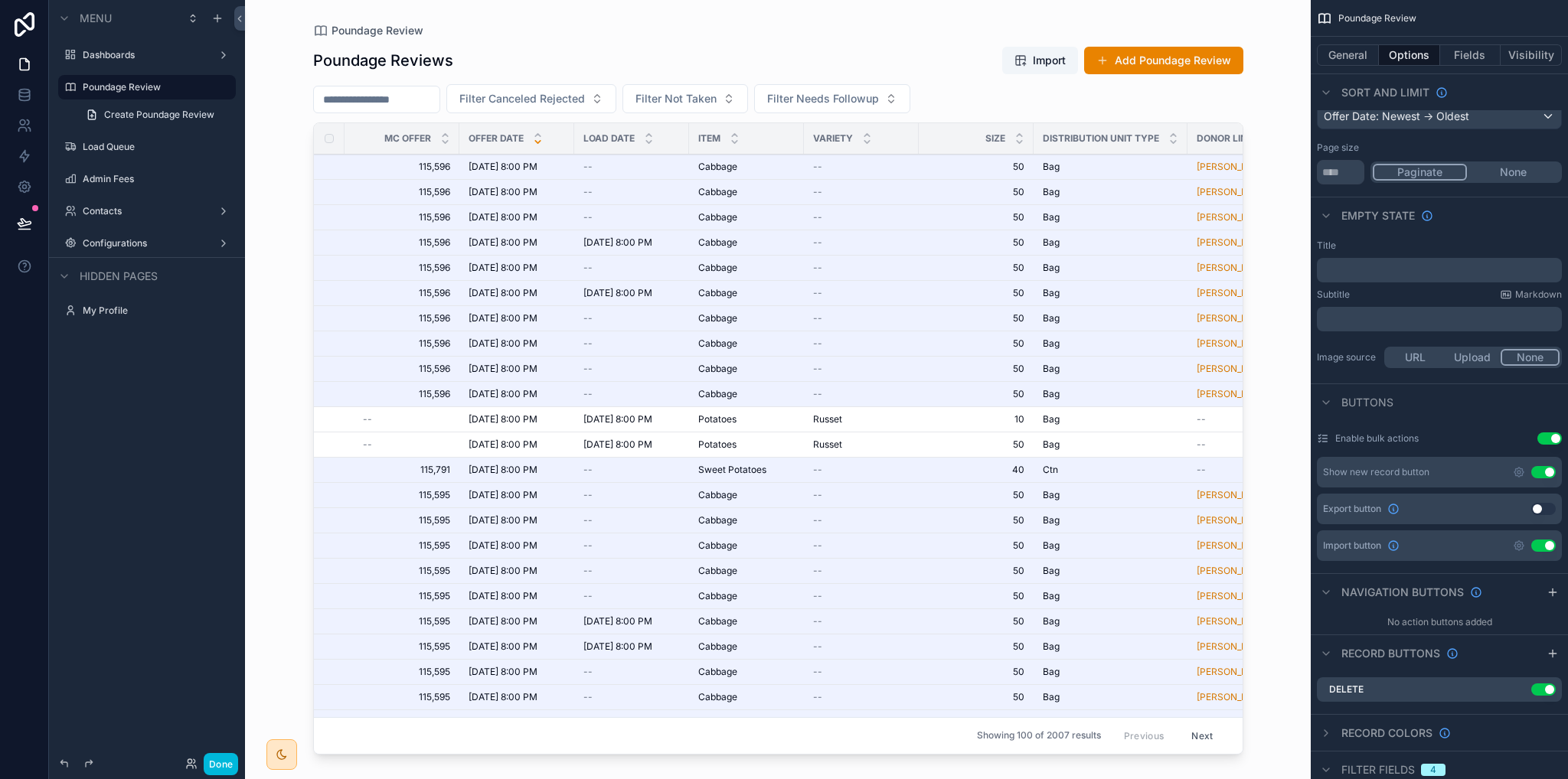
click at [1542, 548] on button "Use setting" at bounding box center [1543, 545] width 25 height 12
click at [1543, 544] on button "Use setting" at bounding box center [1543, 545] width 25 height 12
click at [1521, 544] on icon "scrollable content" at bounding box center [1519, 546] width 3 height 3
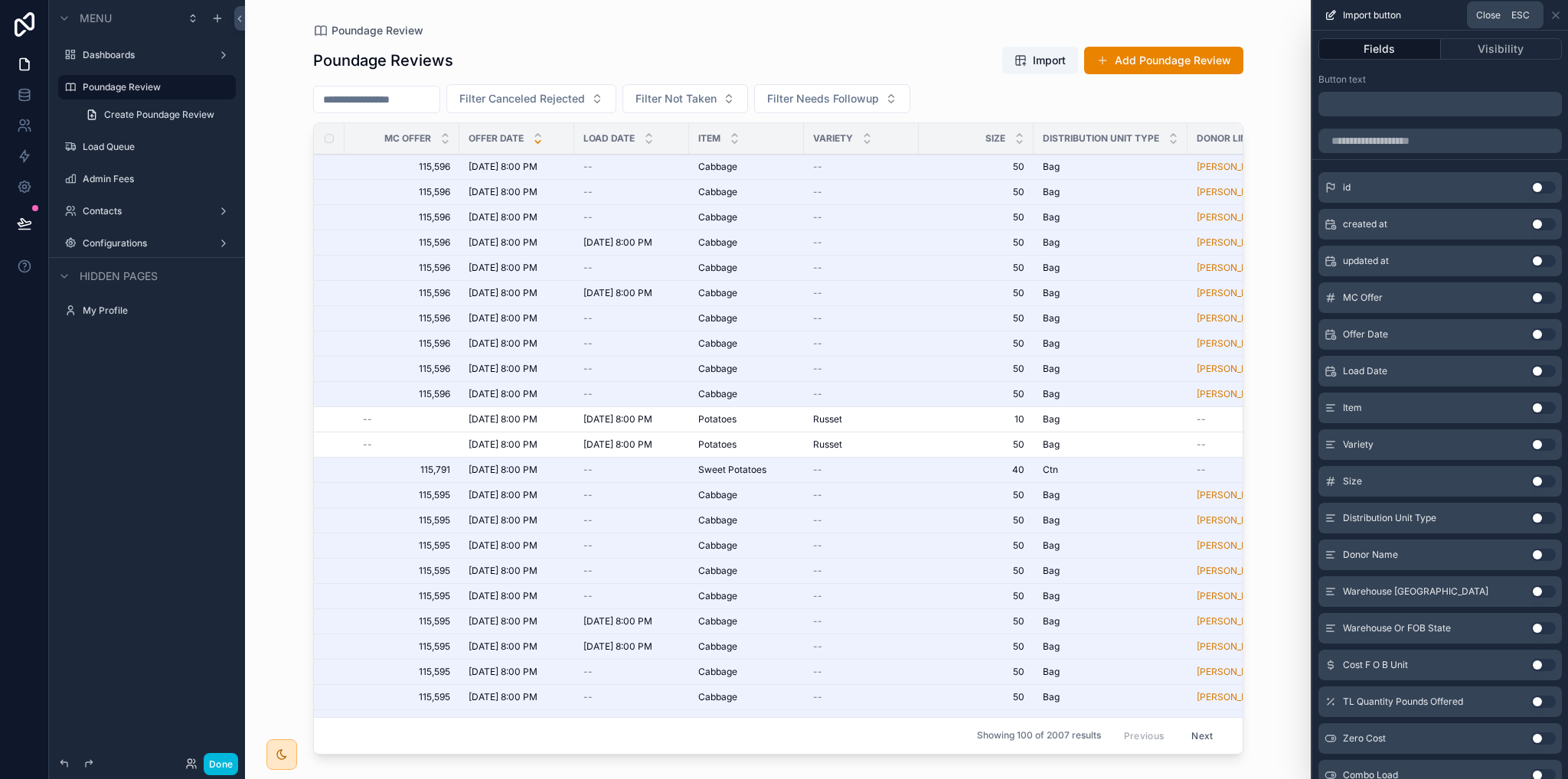
click at [1553, 16] on icon at bounding box center [1556, 15] width 12 height 12
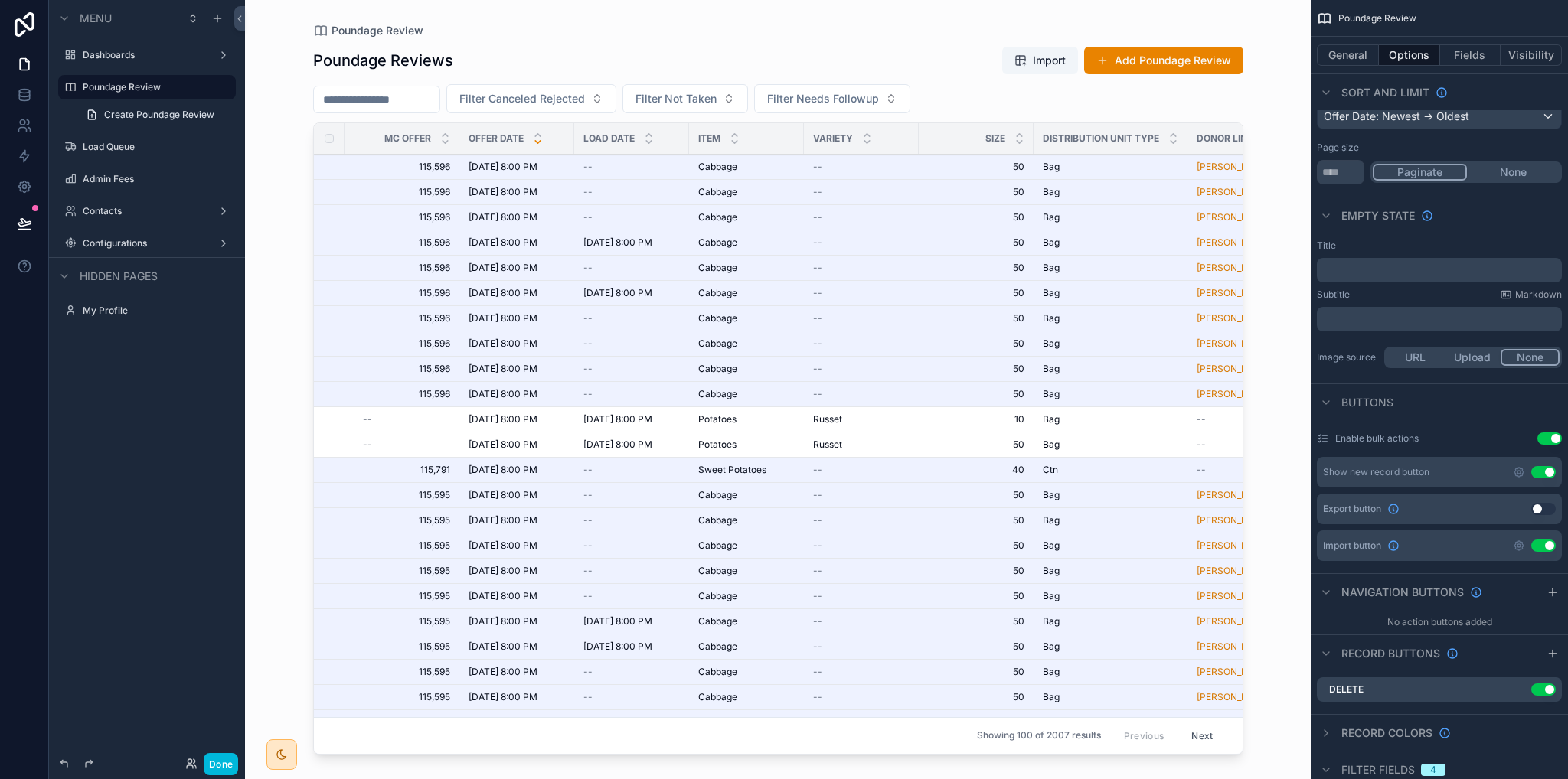
click at [438, 392] on span "115,596" at bounding box center [406, 394] width 87 height 12
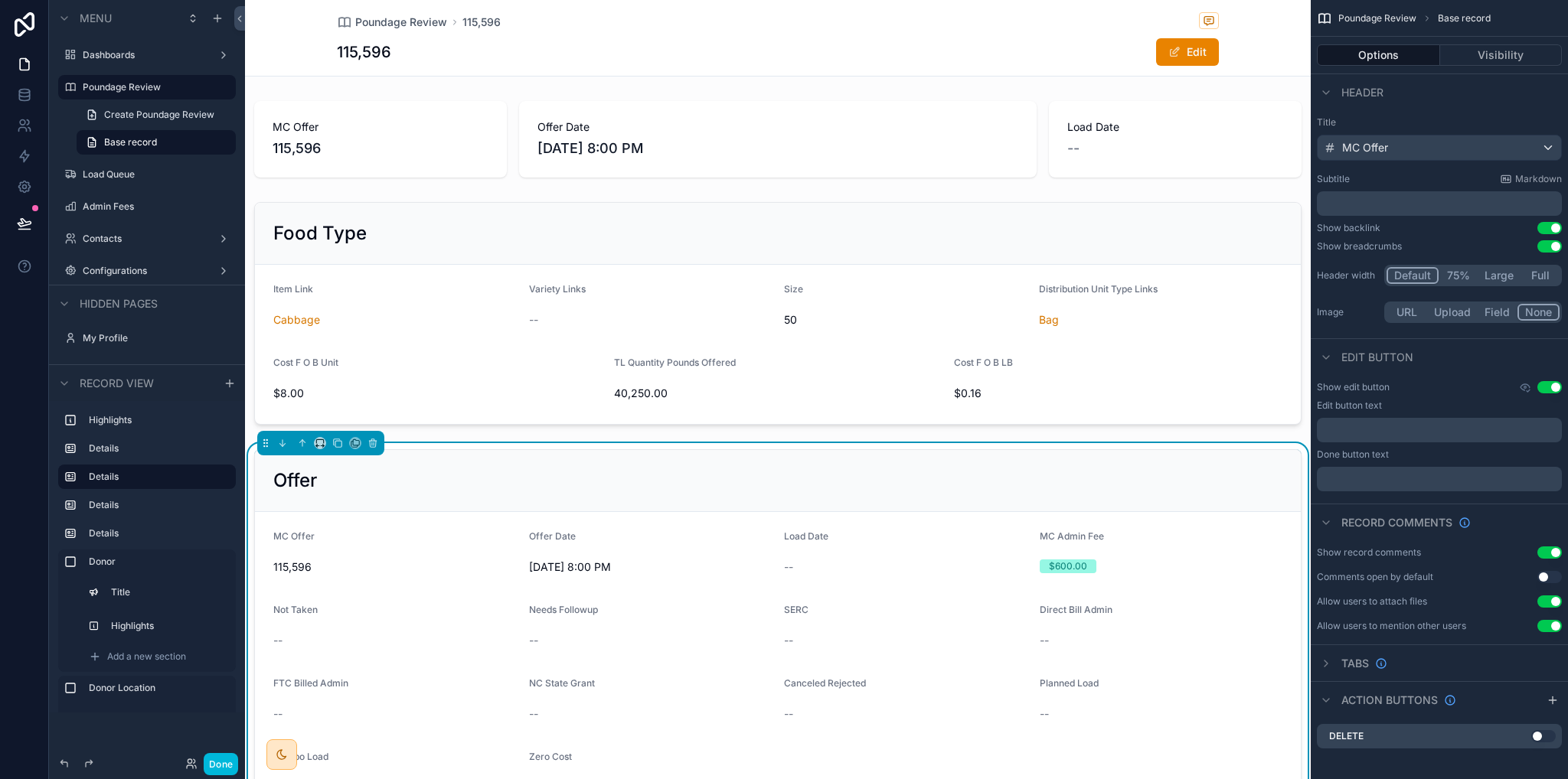
click at [361, 145] on div "scrollable content" at bounding box center [778, 139] width 1066 height 89
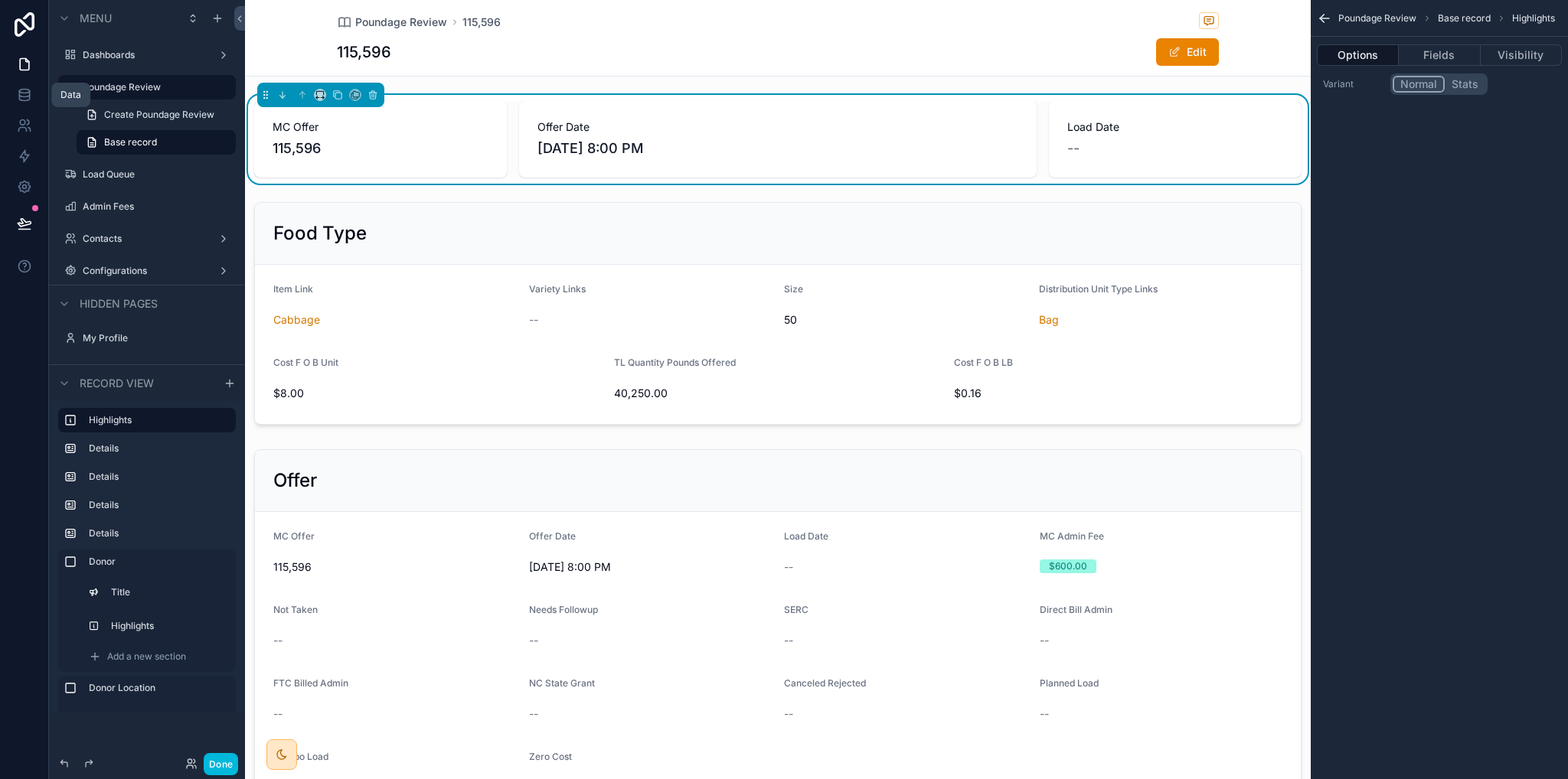
click at [27, 87] on icon at bounding box center [25, 95] width 16 height 16
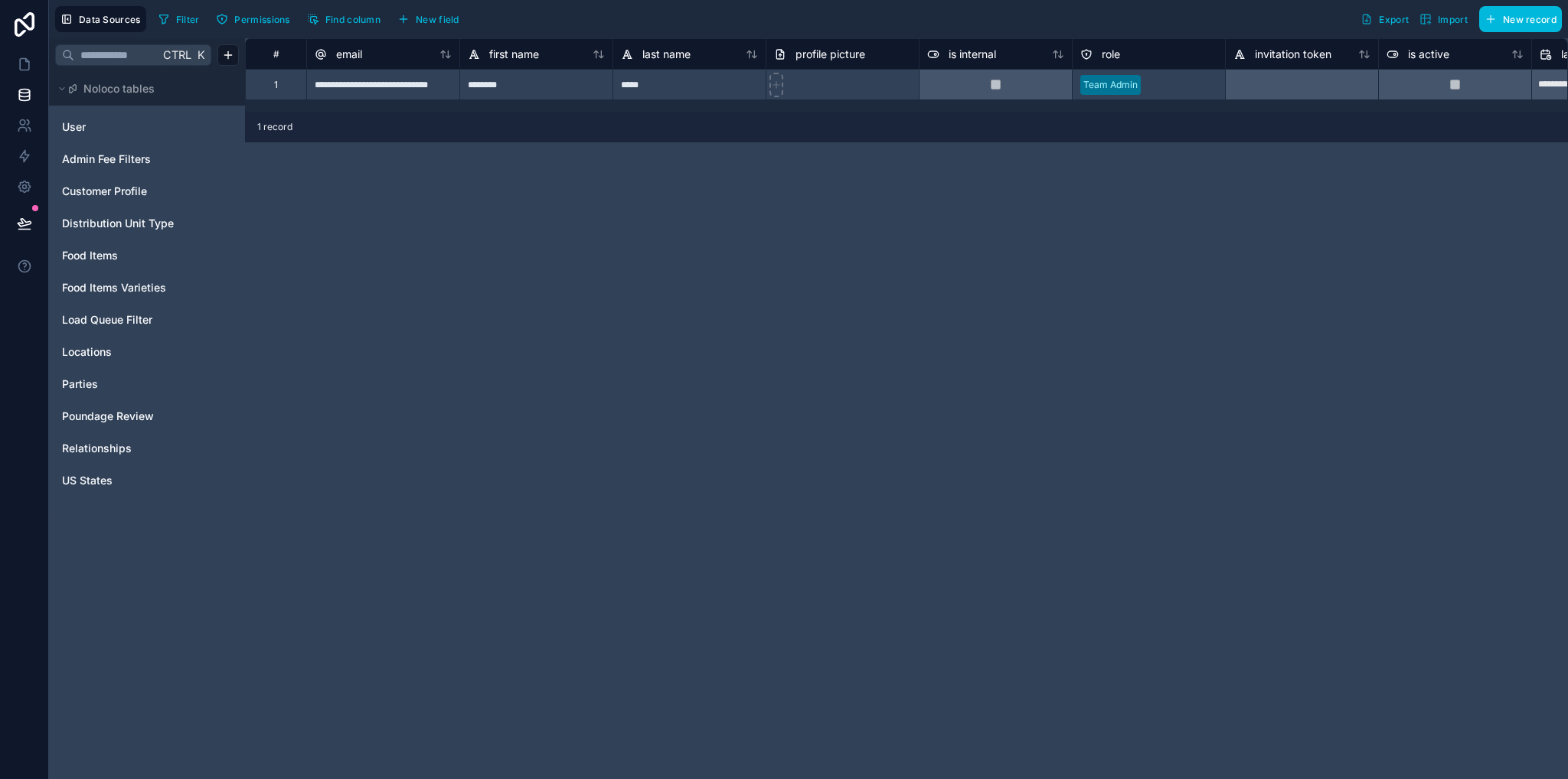
click at [102, 413] on span "Poundage Review" at bounding box center [108, 416] width 92 height 16
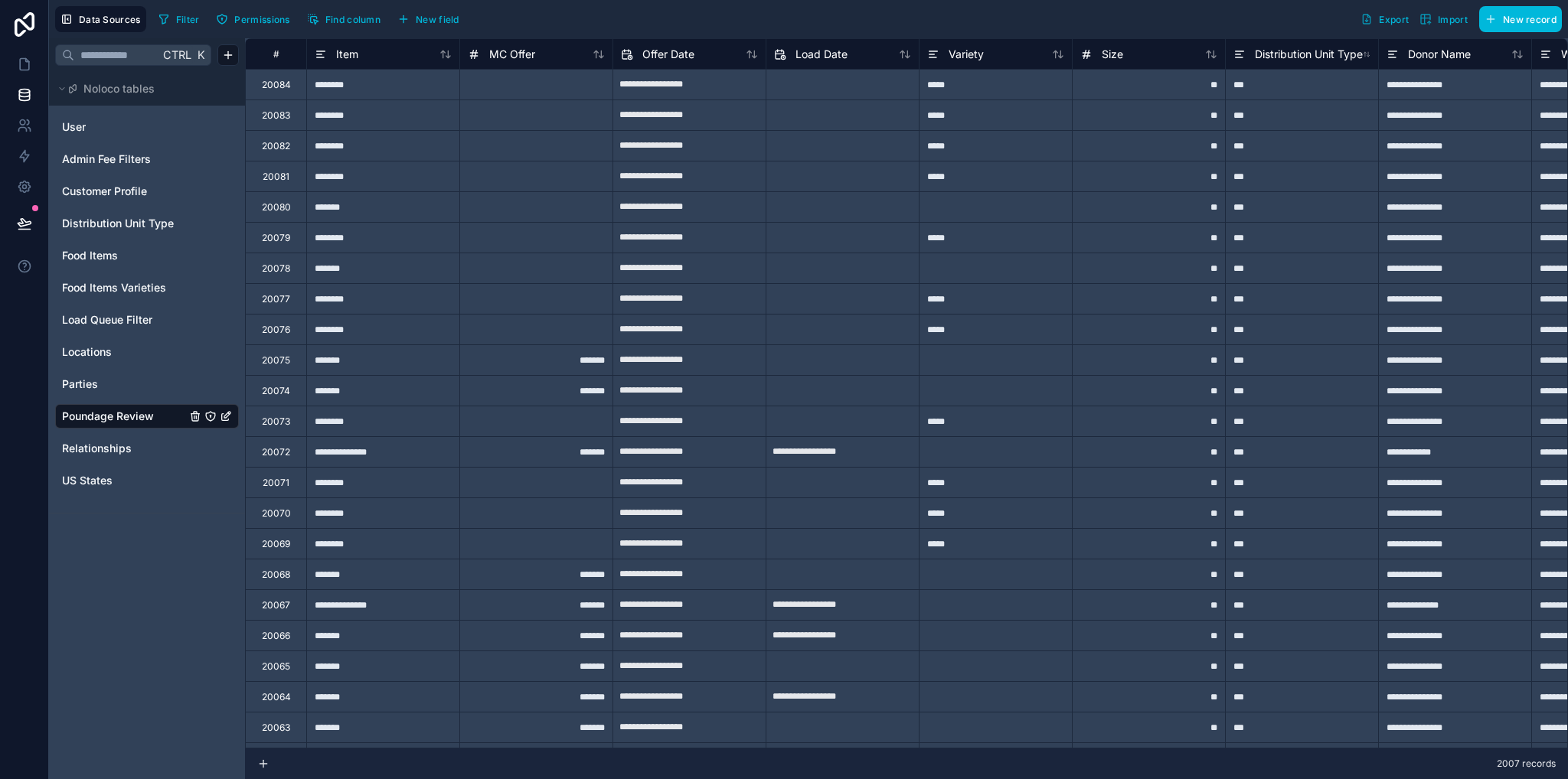
drag, startPoint x: 503, startPoint y: 54, endPoint x: 844, endPoint y: 328, distance: 437.4
click at [504, 54] on span "MC Offer" at bounding box center [512, 54] width 46 height 16
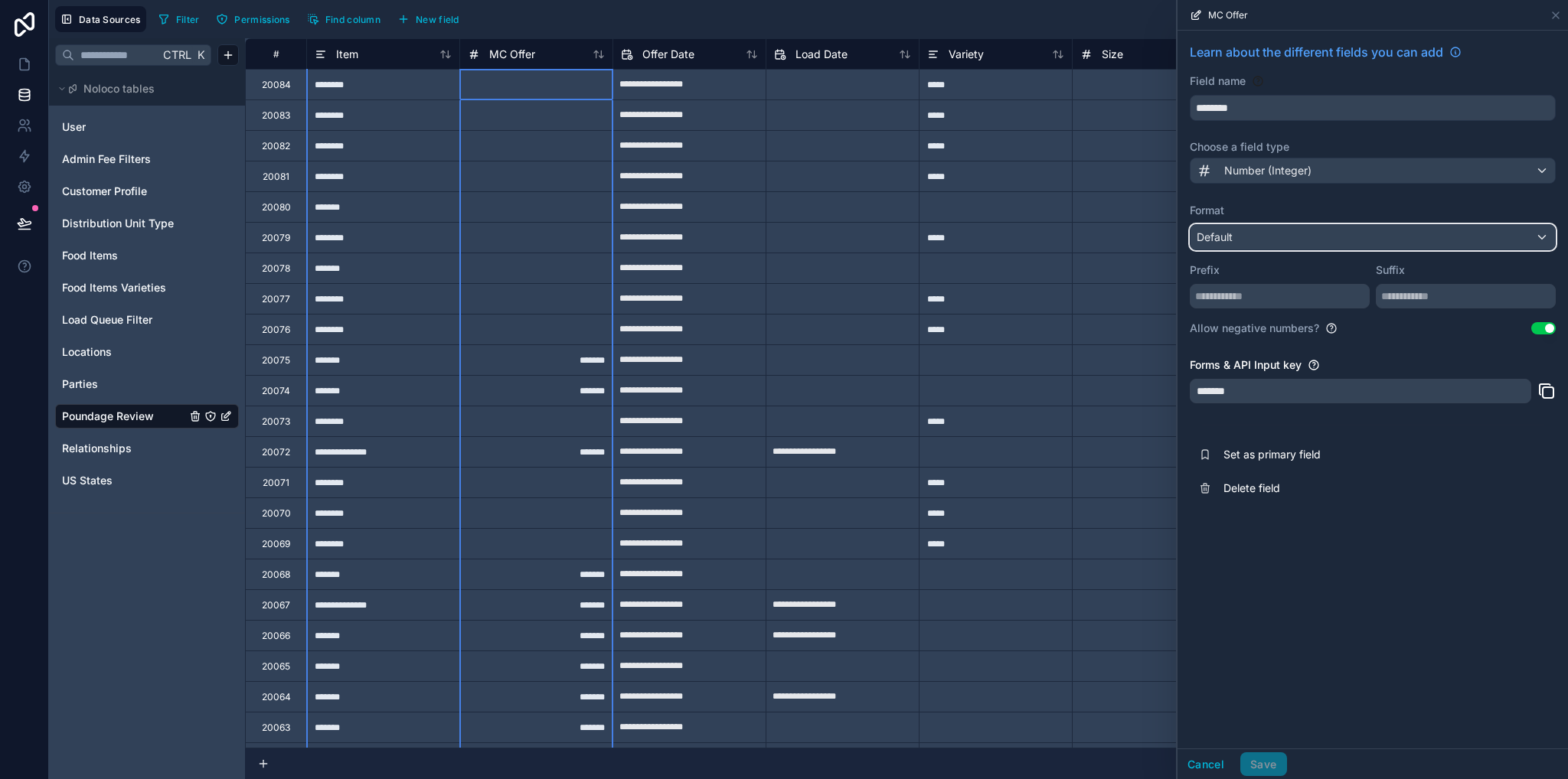
click at [1261, 233] on div "Default" at bounding box center [1373, 237] width 365 height 25
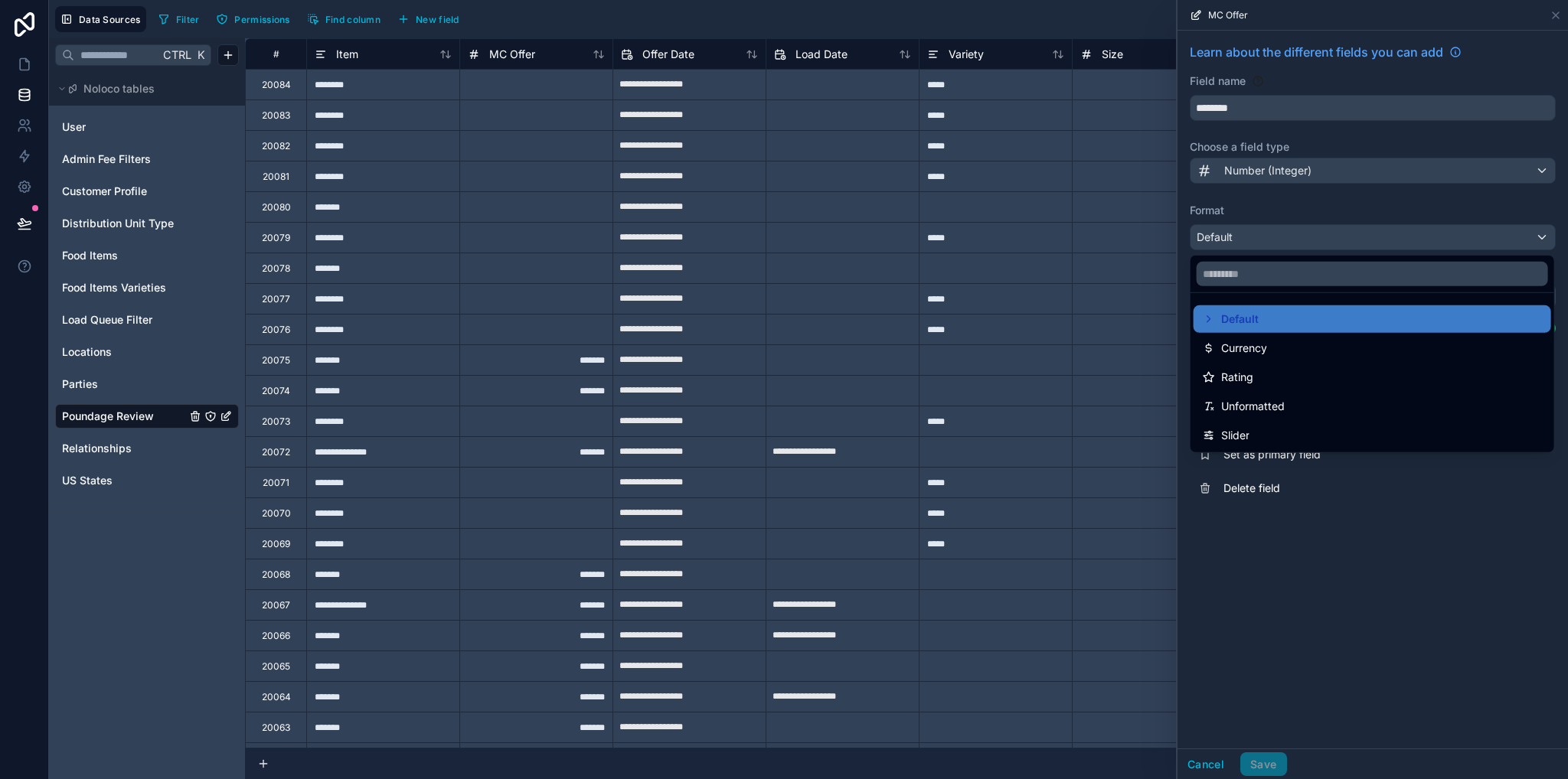
click at [1391, 552] on div at bounding box center [1373, 389] width 391 height 779
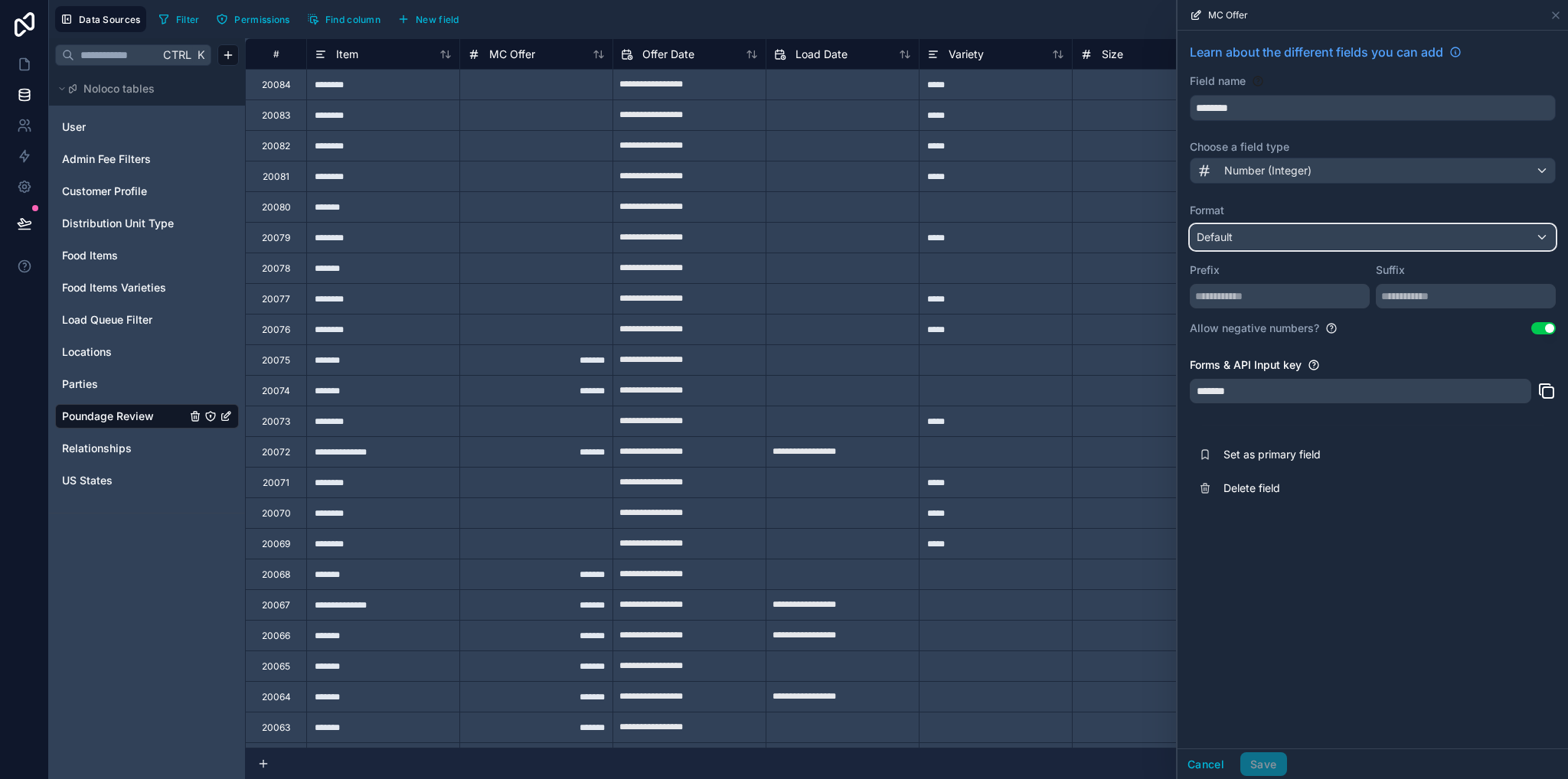
click at [1257, 240] on div "Default" at bounding box center [1373, 237] width 365 height 25
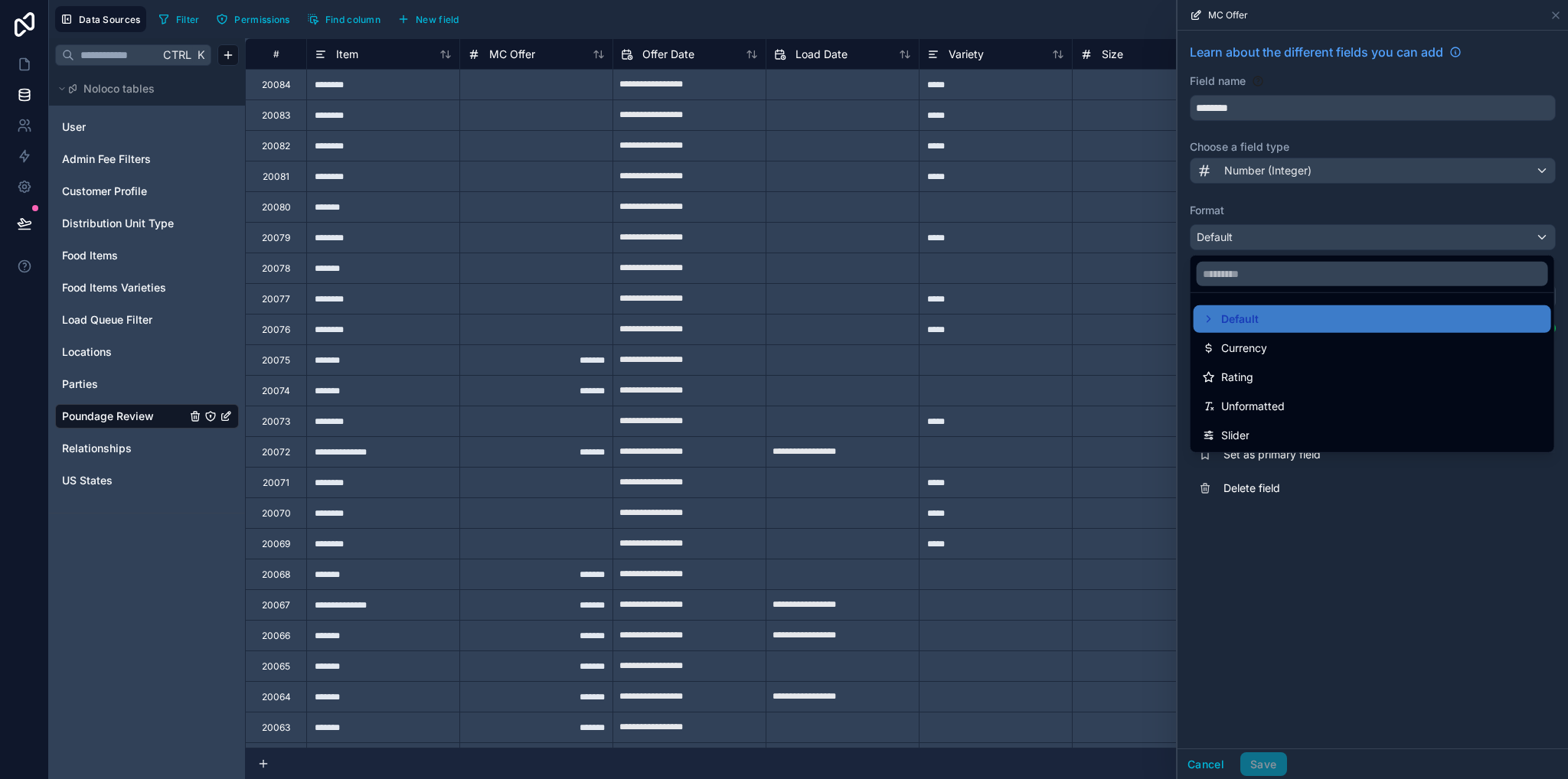
click at [1247, 405] on span "Unformatted" at bounding box center [1253, 406] width 64 height 18
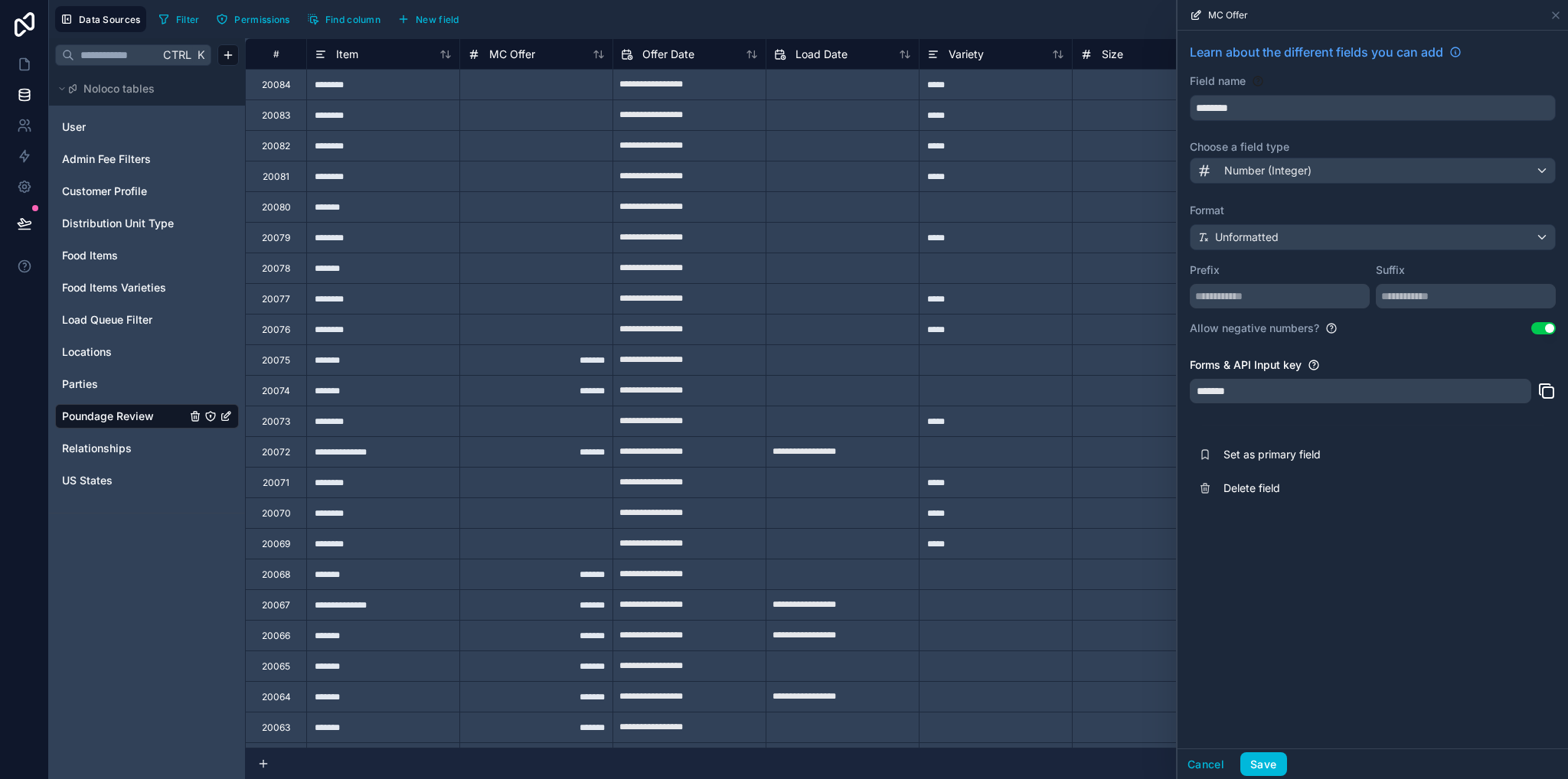
click at [1263, 759] on button "Save" at bounding box center [1263, 765] width 46 height 25
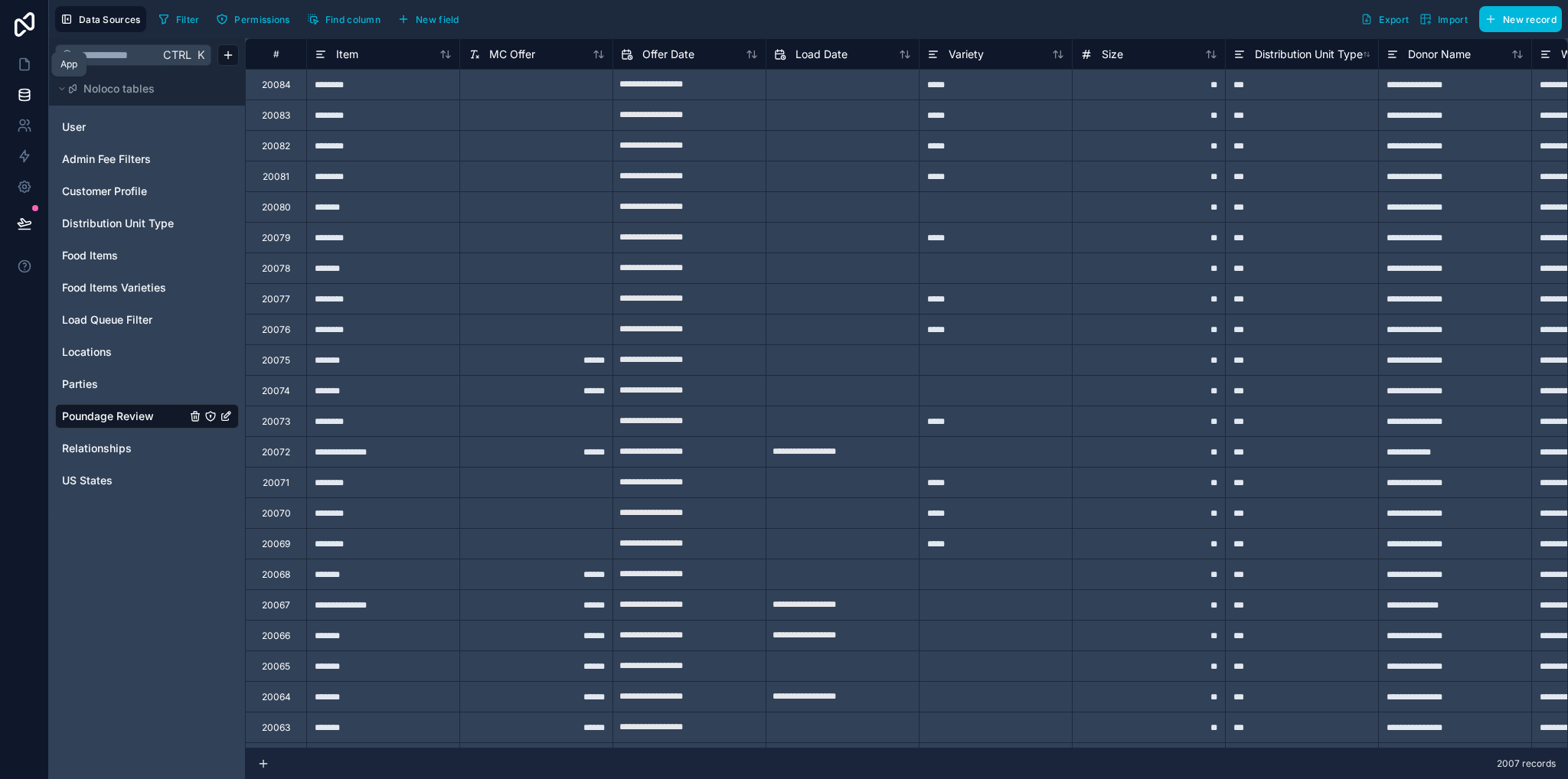
click at [22, 69] on icon at bounding box center [25, 64] width 16 height 16
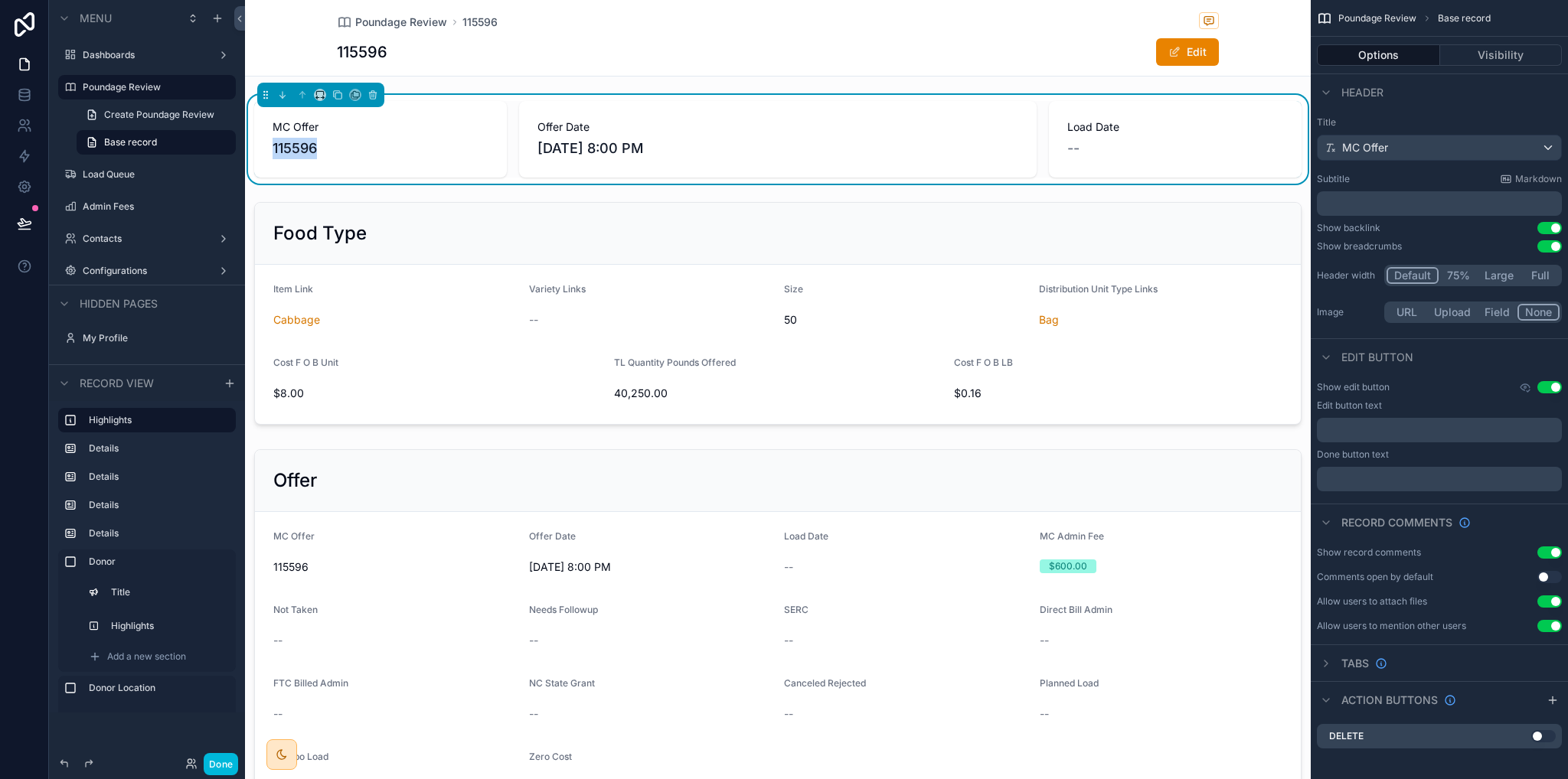
drag, startPoint x: 276, startPoint y: 148, endPoint x: 337, endPoint y: 146, distance: 61.0
click at [337, 146] on div "MC Offer 115596" at bounding box center [380, 140] width 253 height 77
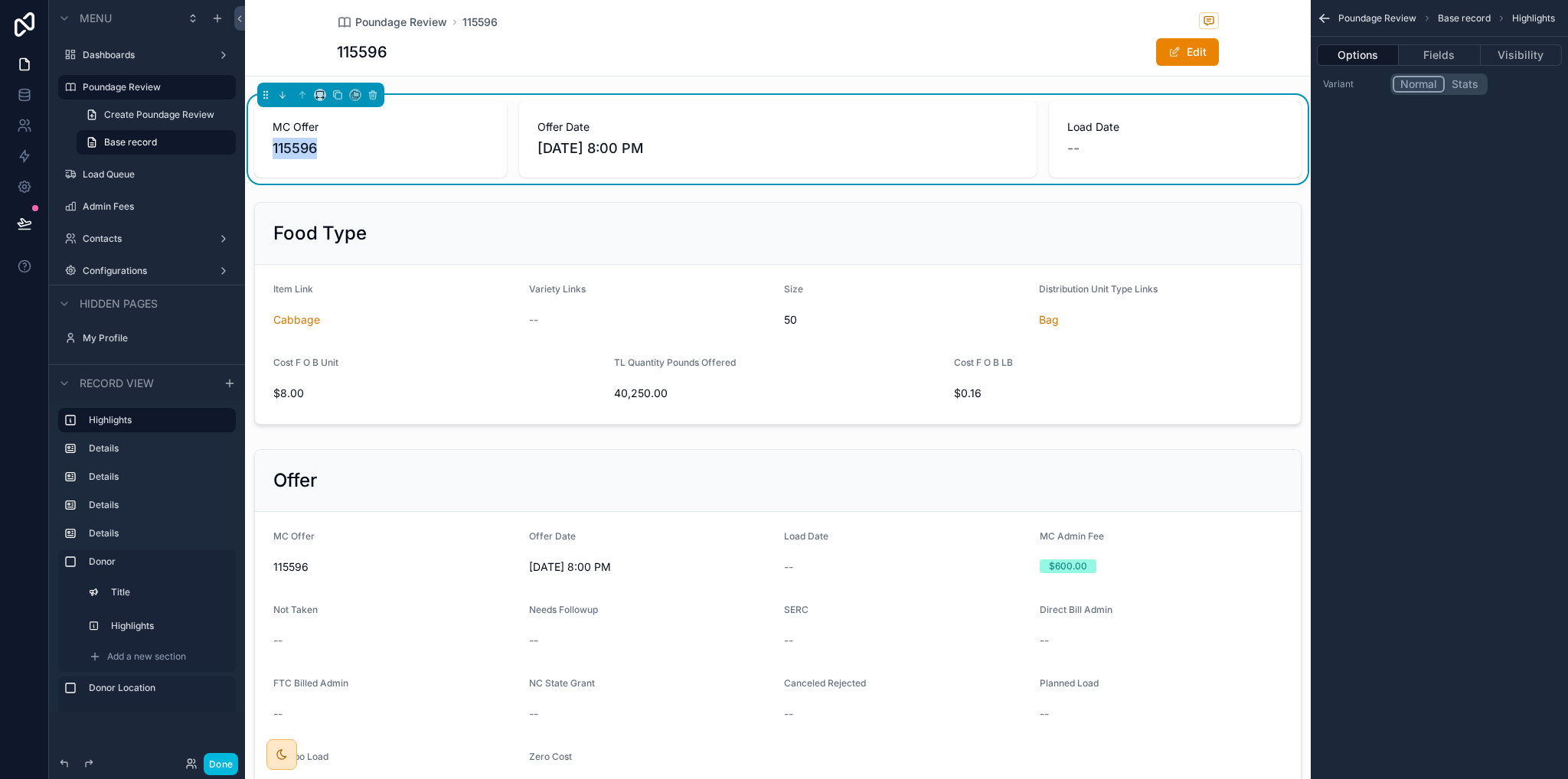
click at [447, 154] on span "115596" at bounding box center [380, 149] width 216 height 21
click at [154, 110] on span "Create Poundage Review" at bounding box center [159, 114] width 110 height 12
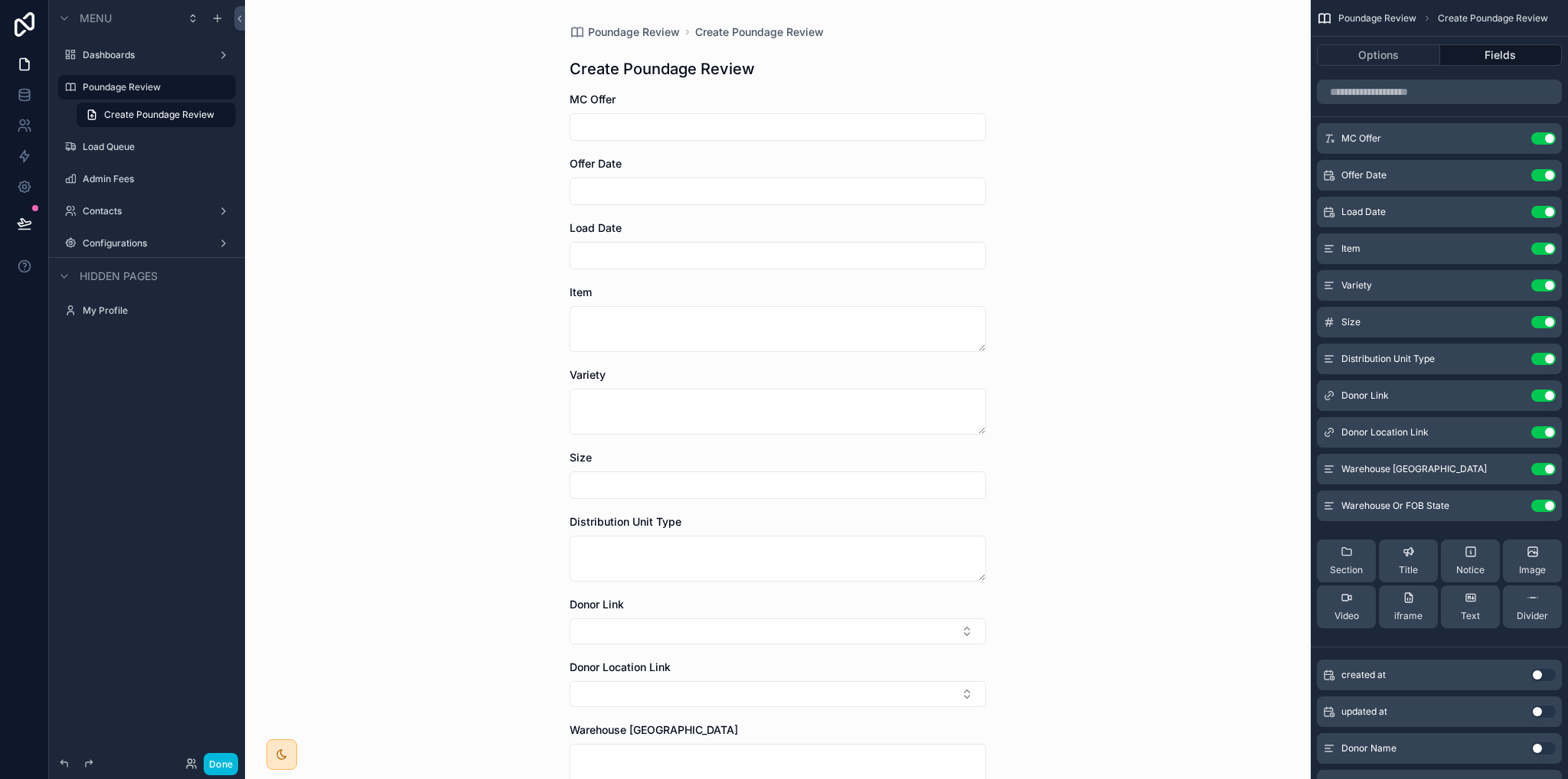
click at [110, 83] on label "Poundage Review" at bounding box center [155, 87] width 144 height 12
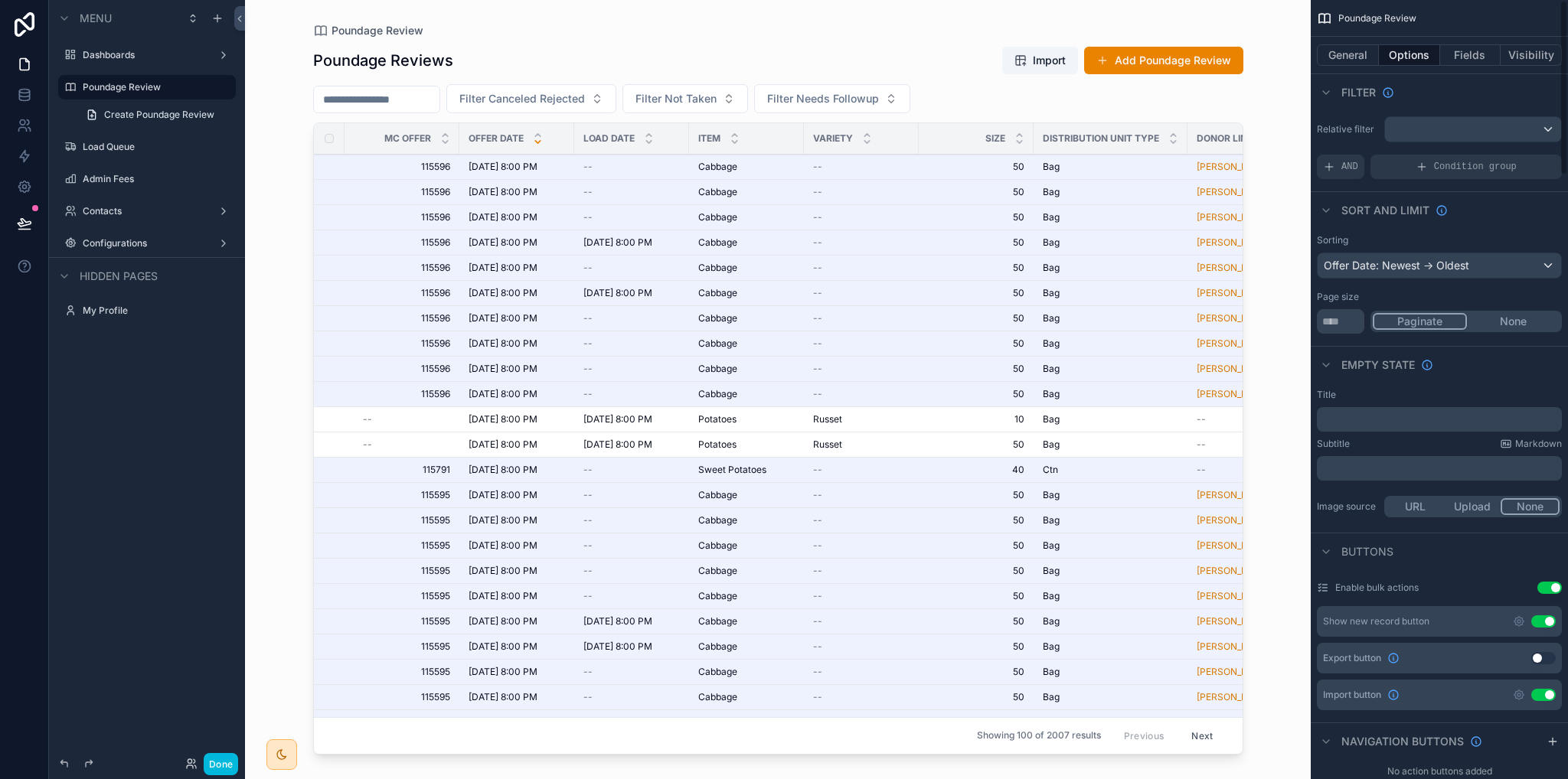
drag, startPoint x: 1547, startPoint y: 689, endPoint x: 1538, endPoint y: 715, distance: 27.5
click at [1546, 689] on button "Use setting" at bounding box center [1543, 695] width 25 height 12
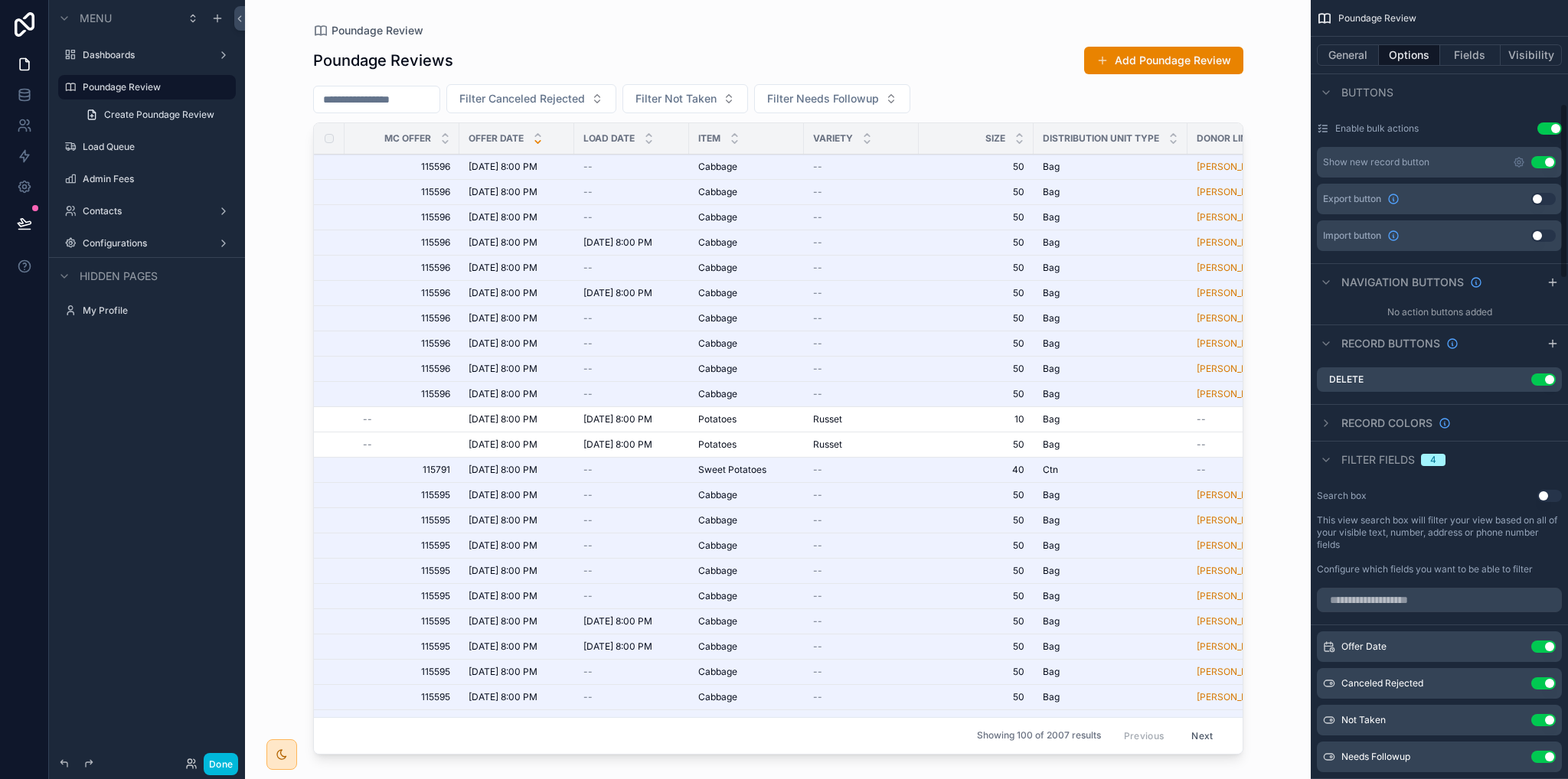
scroll to position [536, 0]
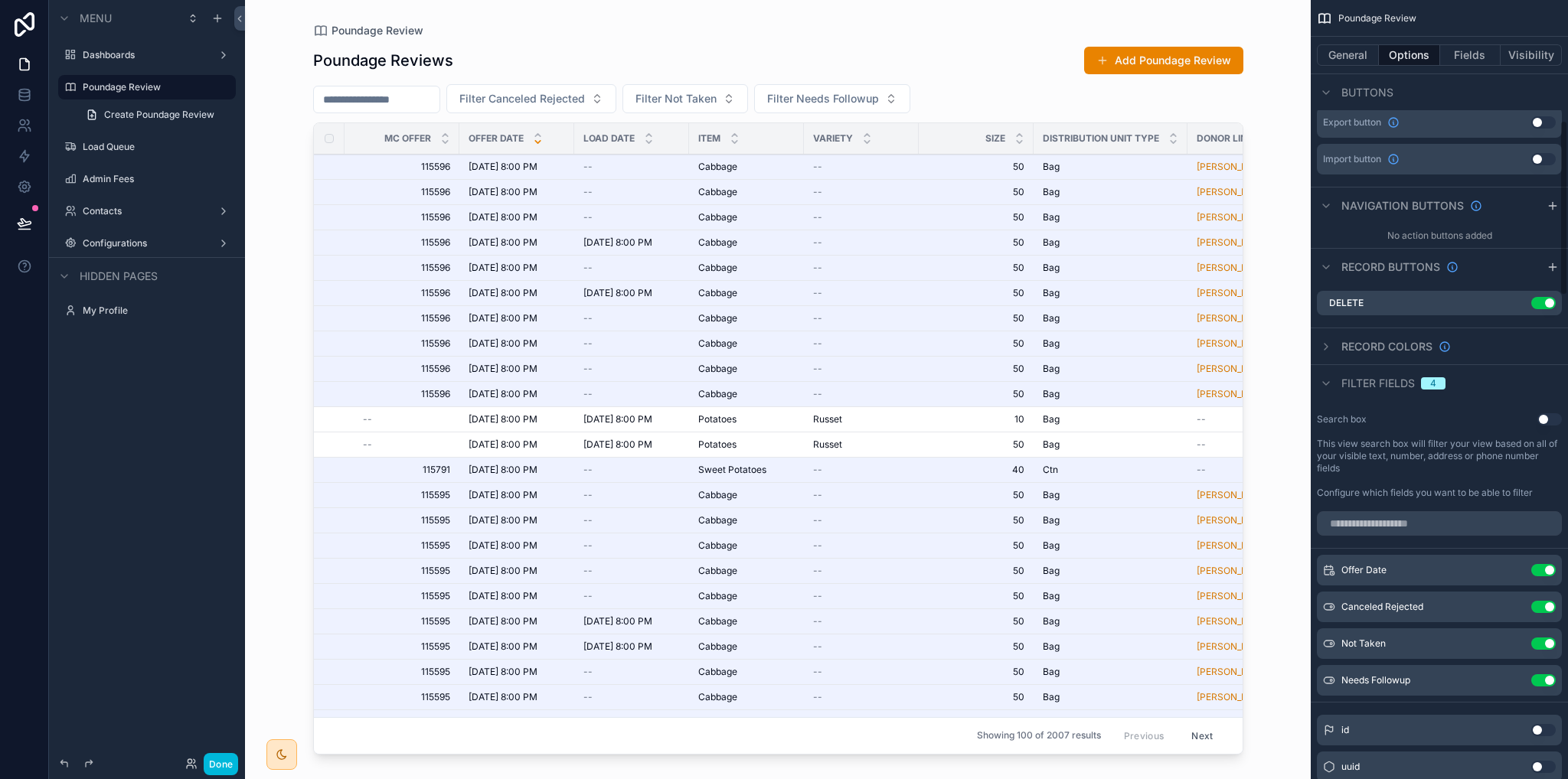
click at [1328, 383] on icon "scrollable content" at bounding box center [1326, 383] width 12 height 12
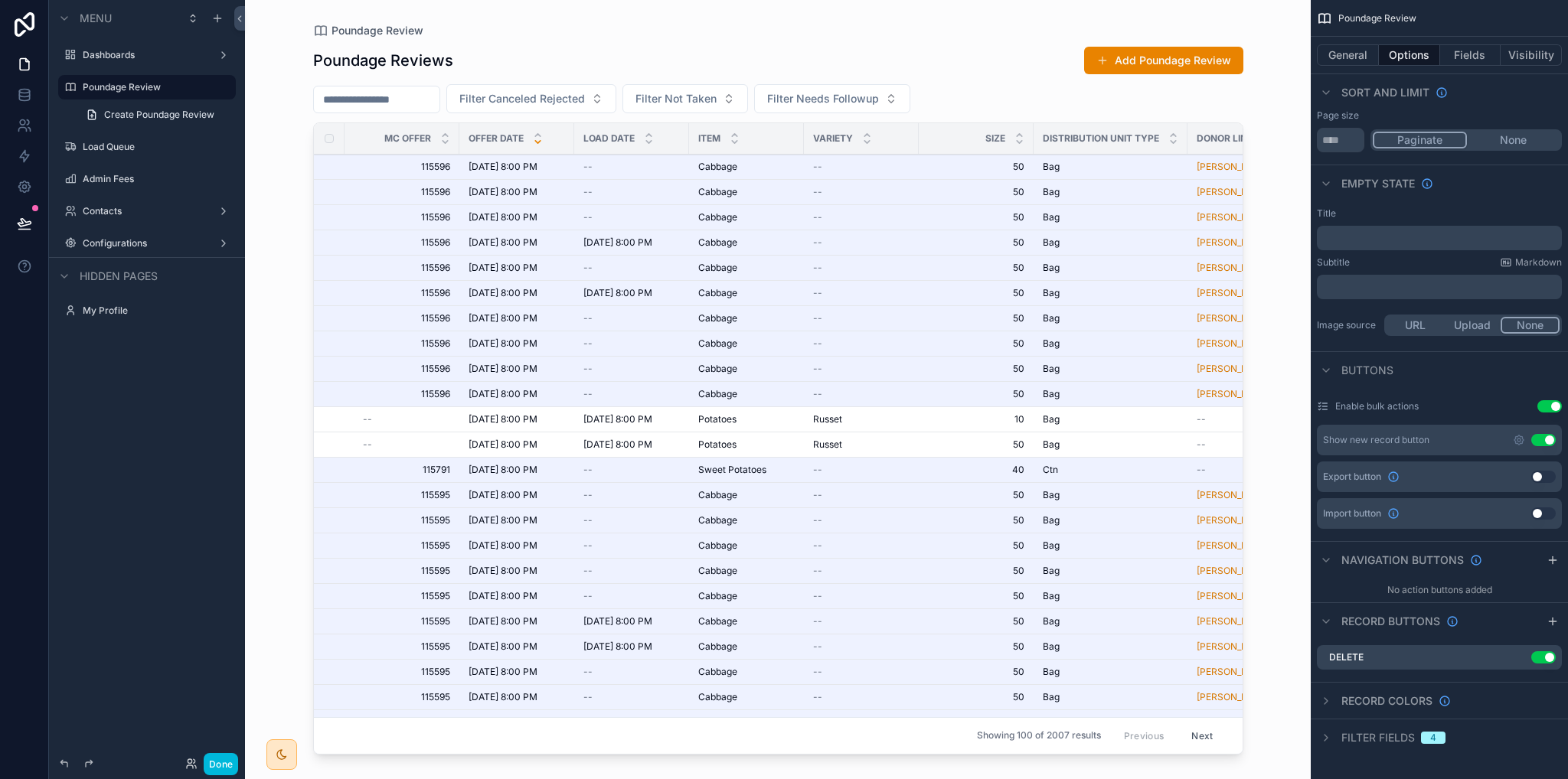
click at [401, 163] on span "115596" at bounding box center [406, 167] width 87 height 12
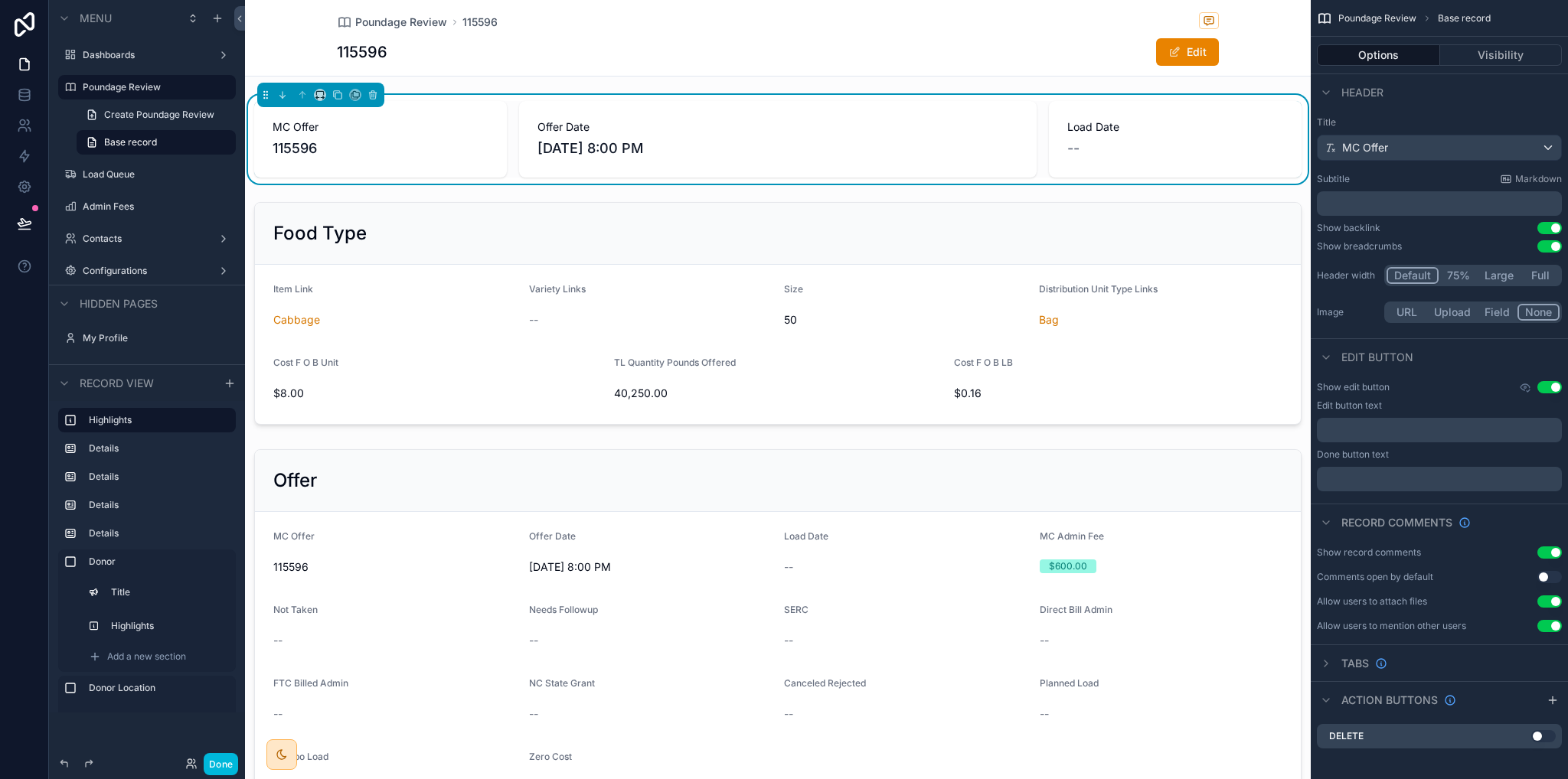
click at [108, 83] on label "Poundage Review" at bounding box center [155, 87] width 144 height 12
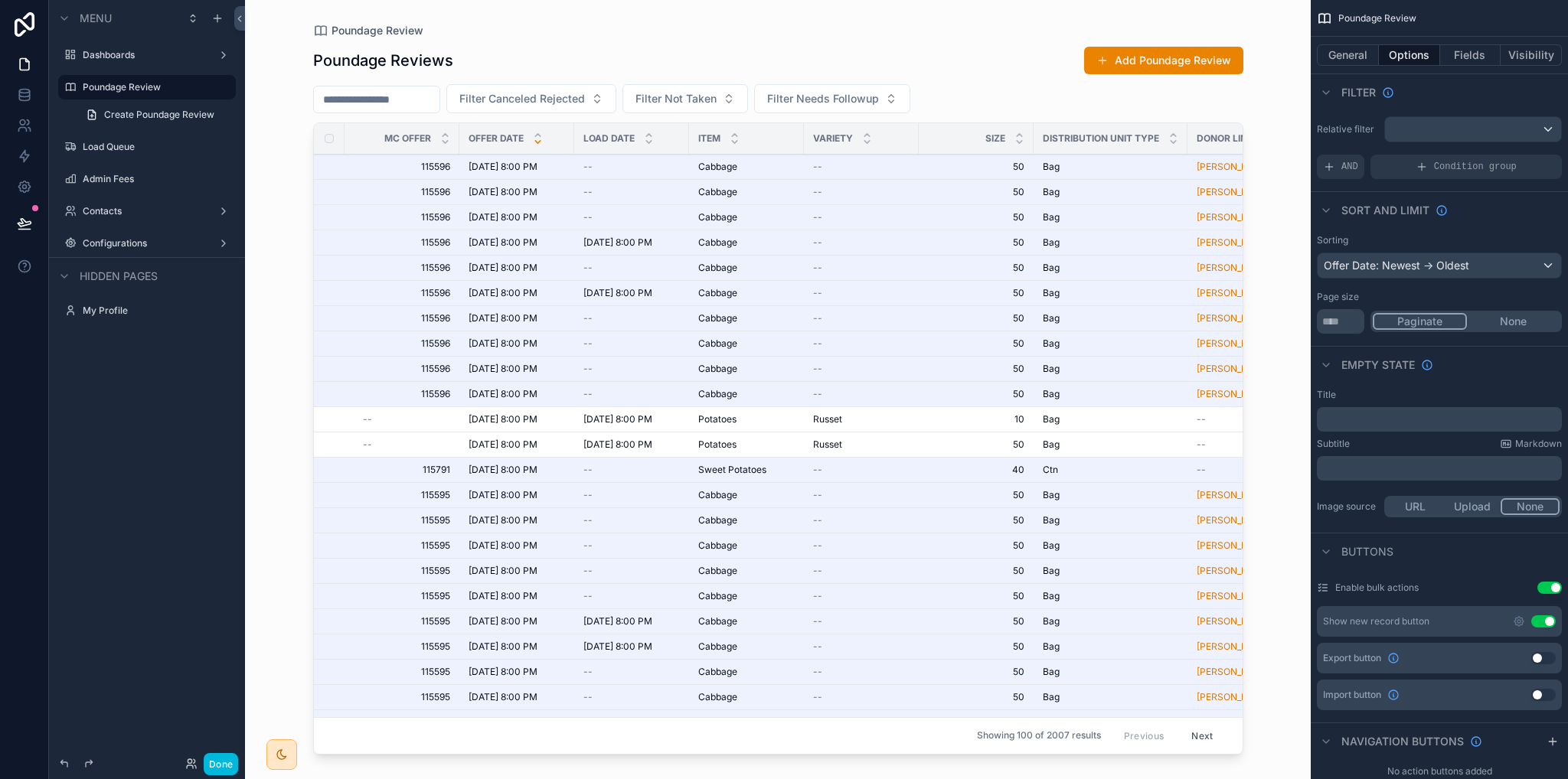
click at [708, 166] on span "Cabbage" at bounding box center [718, 167] width 39 height 12
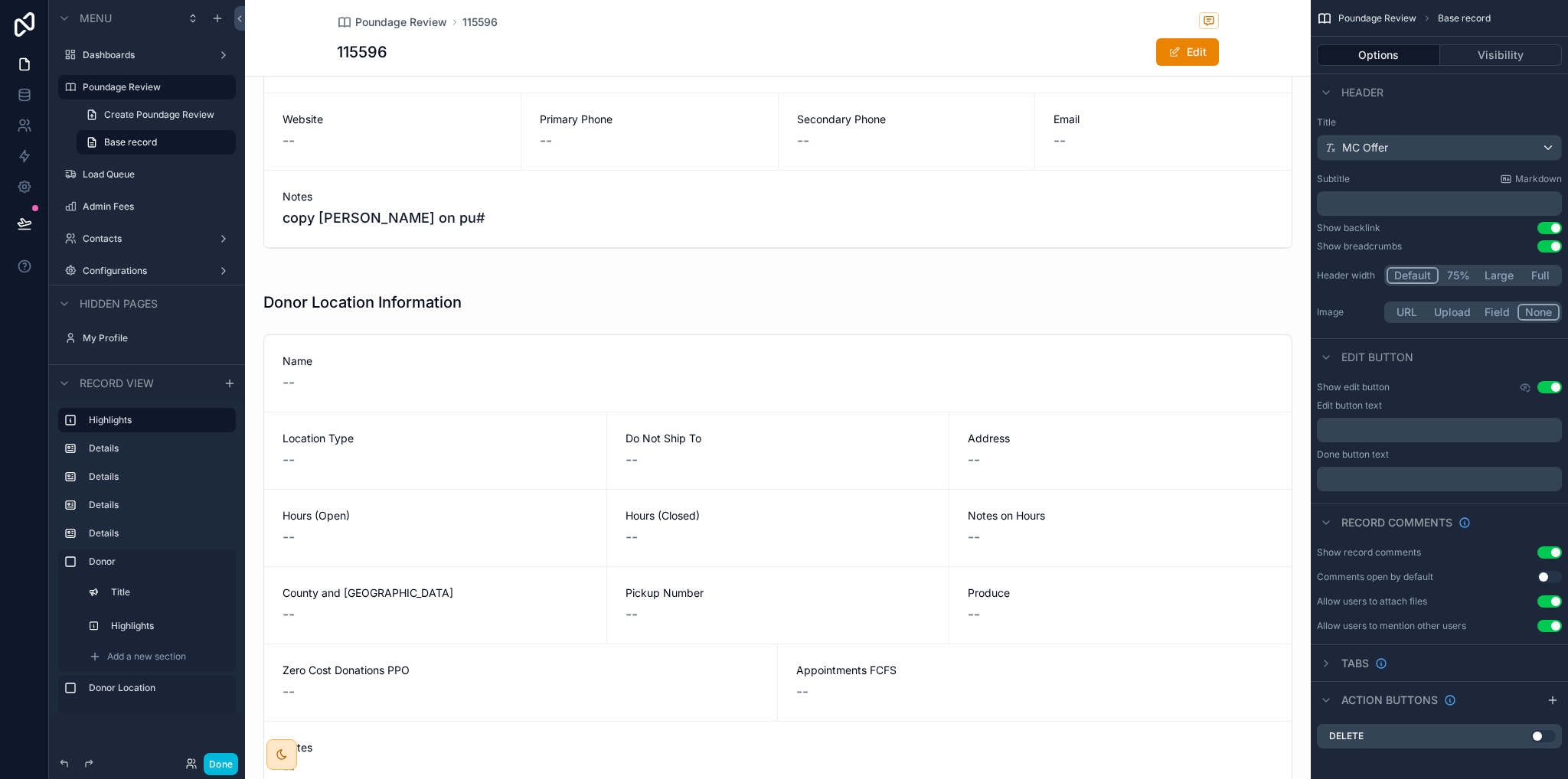
scroll to position [1531, 0]
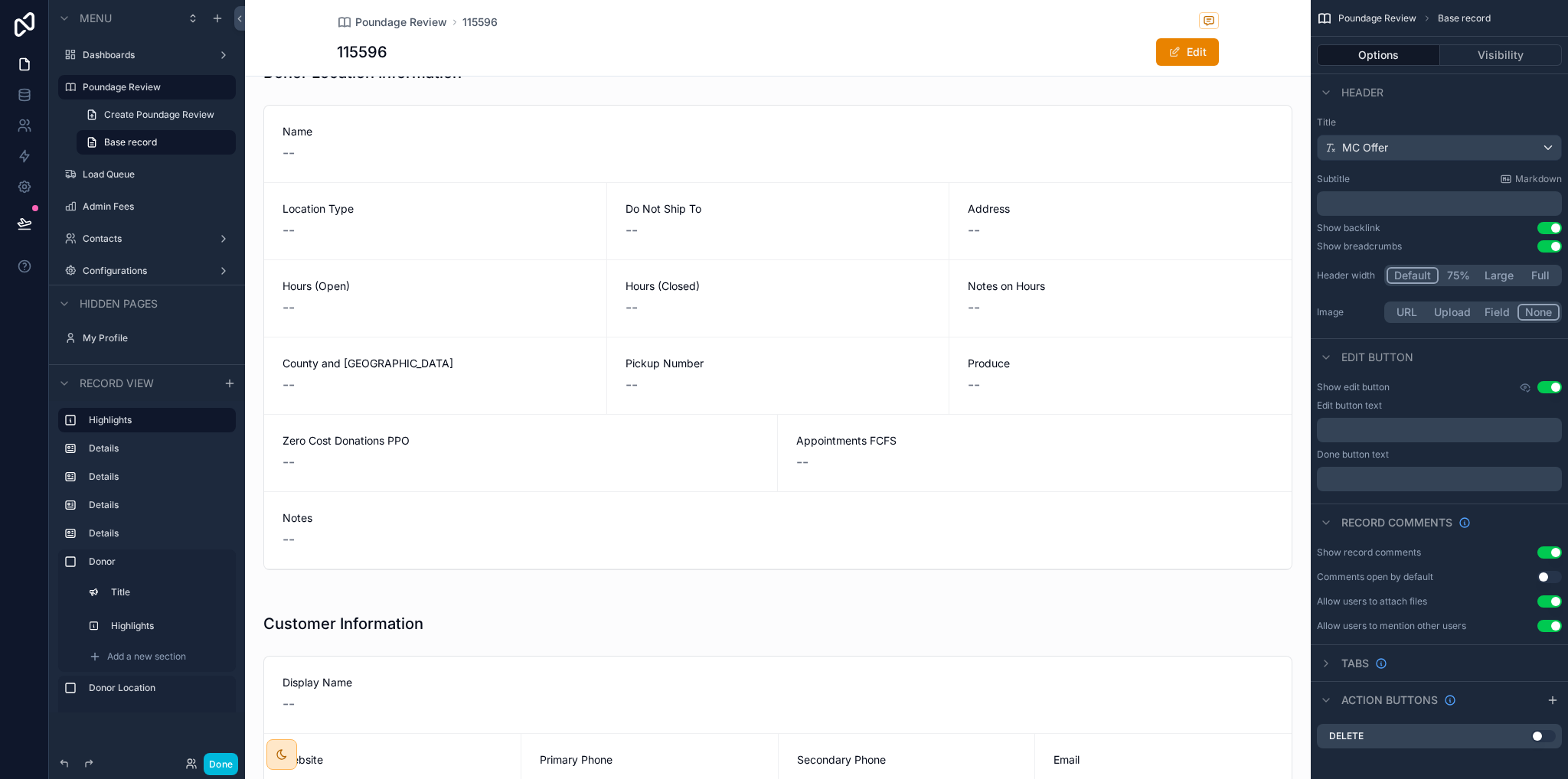
click at [1202, 49] on button "Edit" at bounding box center [1187, 52] width 63 height 28
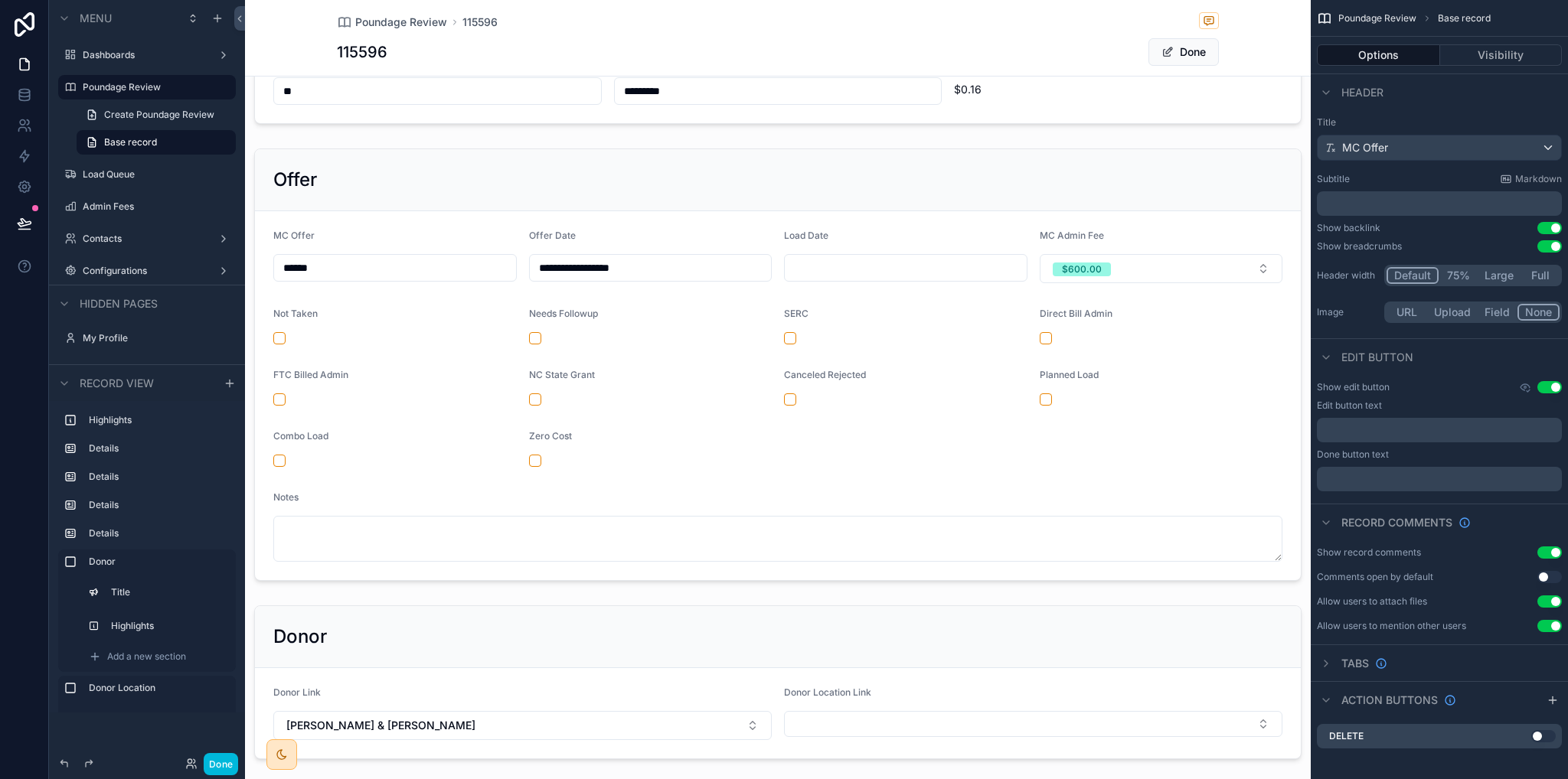
scroll to position [538, 0]
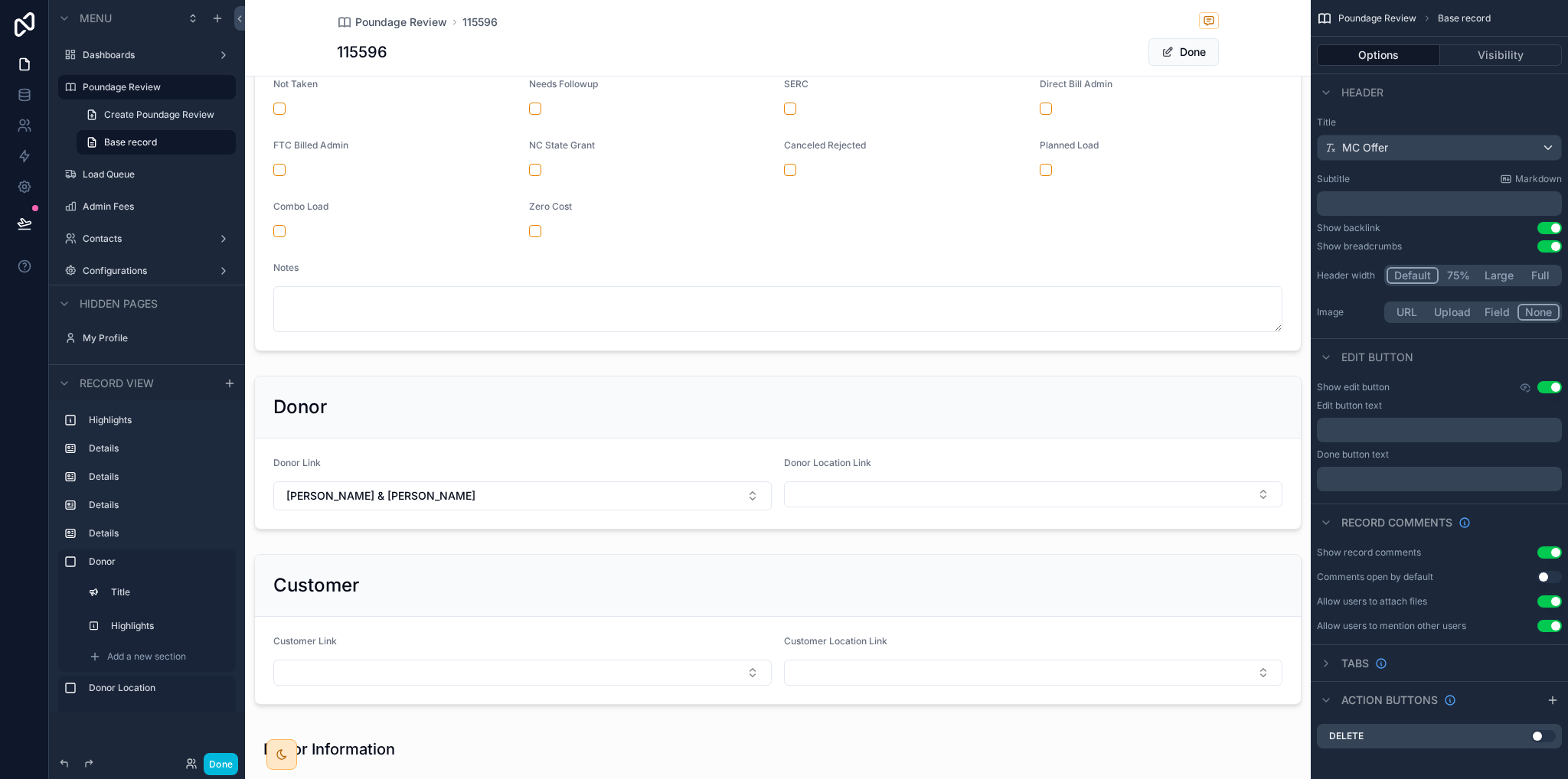
click at [1182, 51] on button "Done" at bounding box center [1184, 52] width 70 height 28
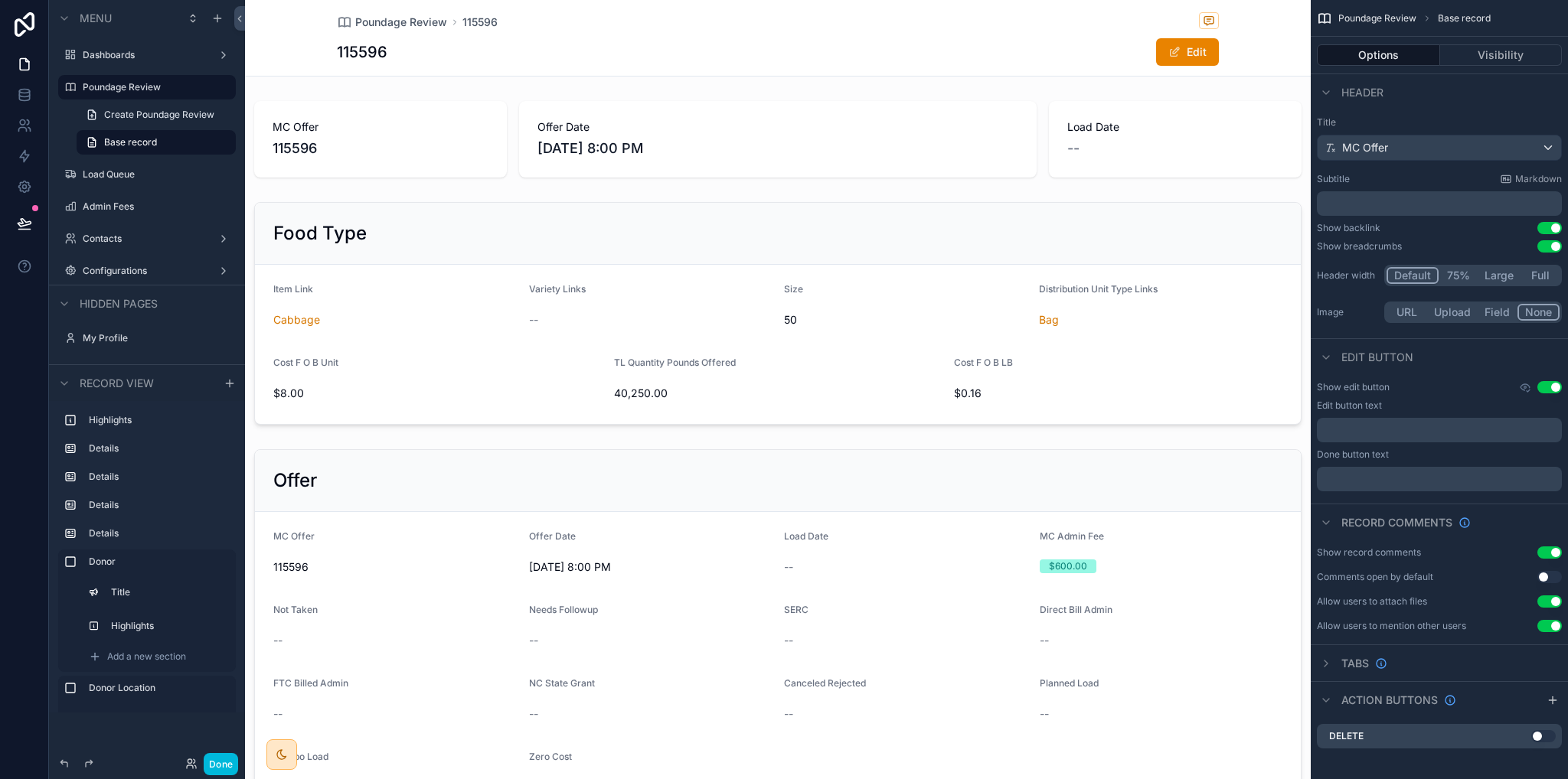
scroll to position [77, 0]
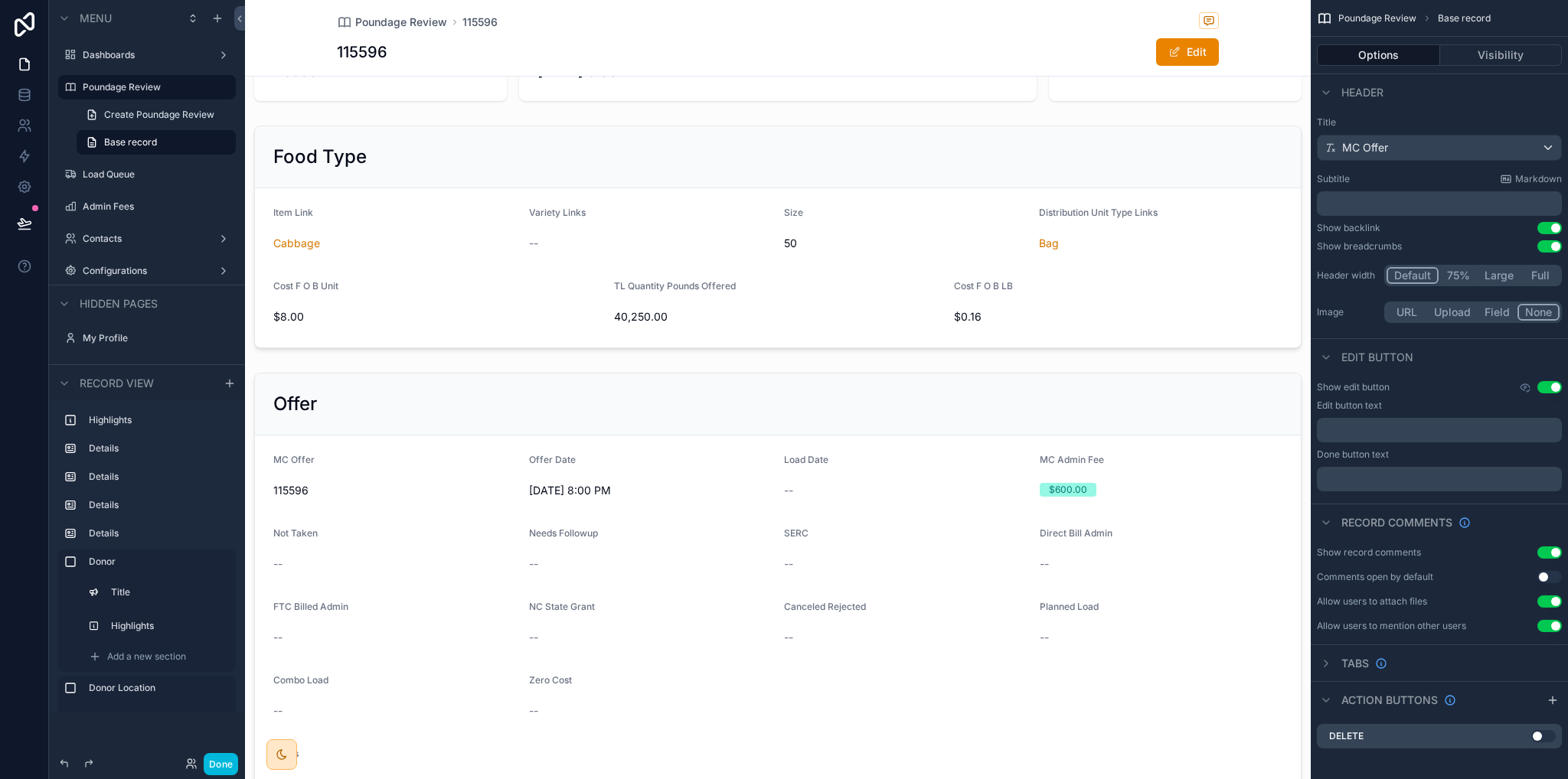
click at [132, 89] on label "Poundage Review" at bounding box center [155, 87] width 144 height 12
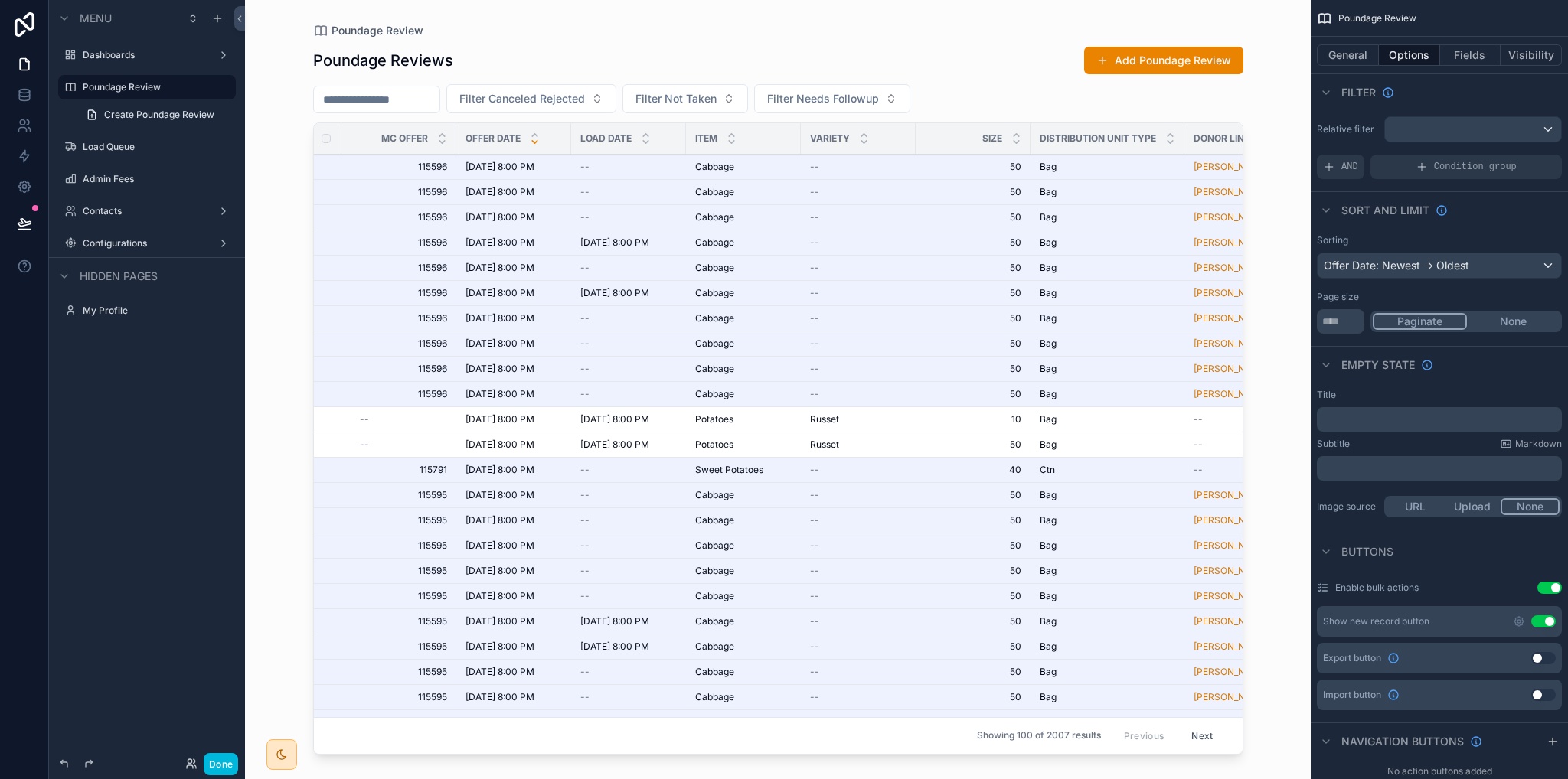
click at [1070, 169] on div "Bag Bag" at bounding box center [1108, 167] width 136 height 12
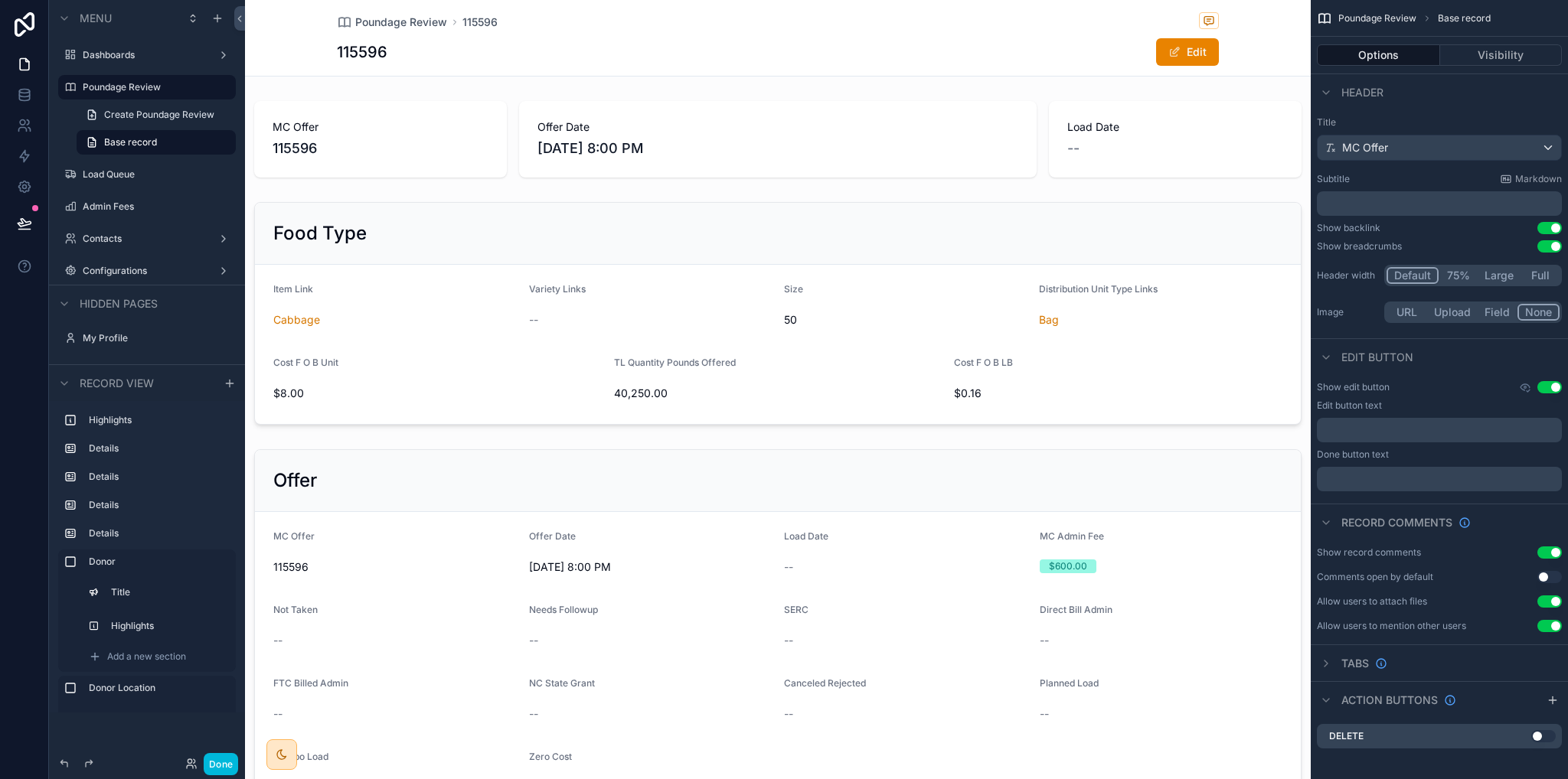
click at [127, 92] on label "Poundage Review" at bounding box center [155, 87] width 144 height 12
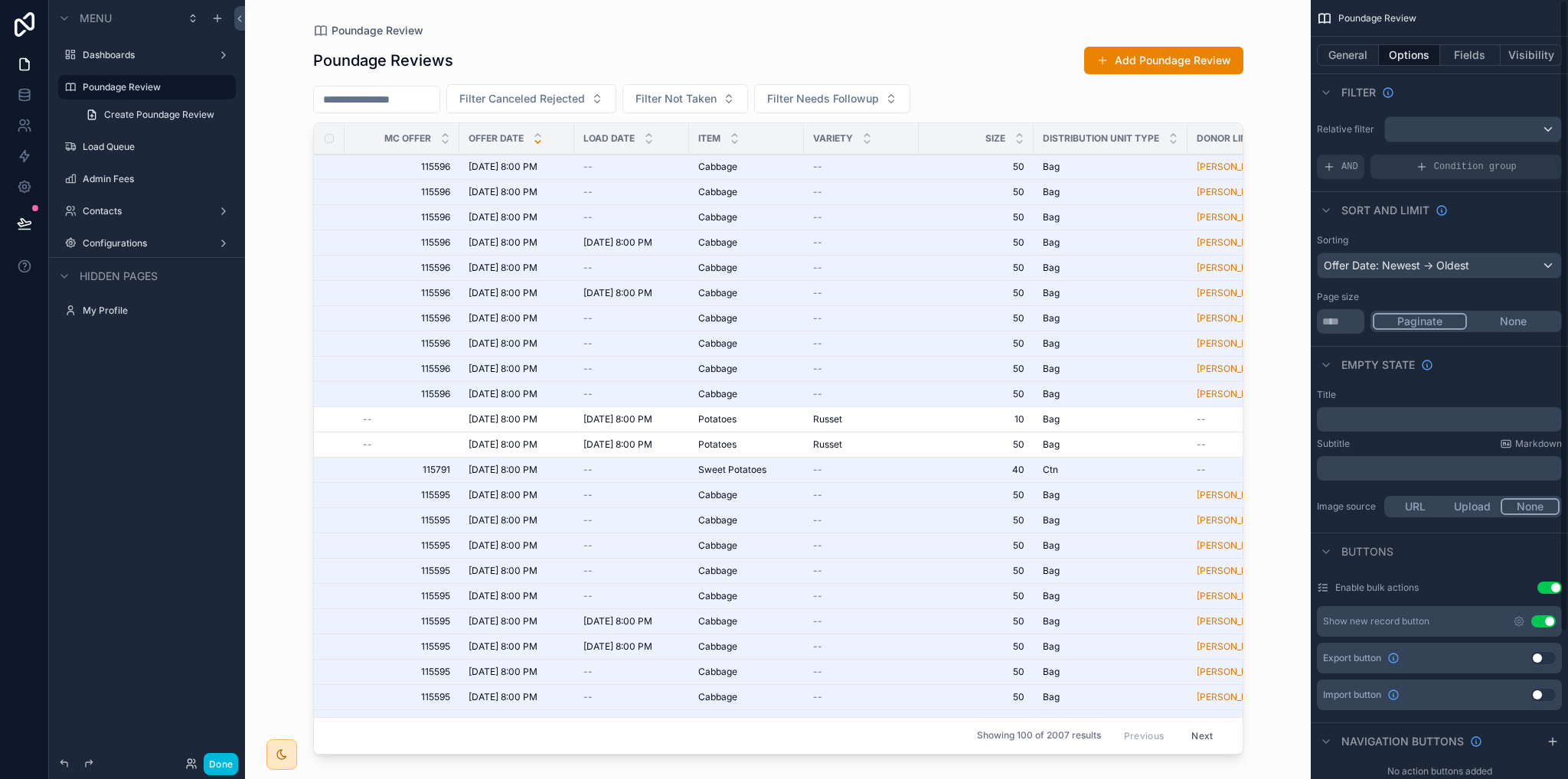
click at [1347, 56] on button "General" at bounding box center [1348, 55] width 62 height 21
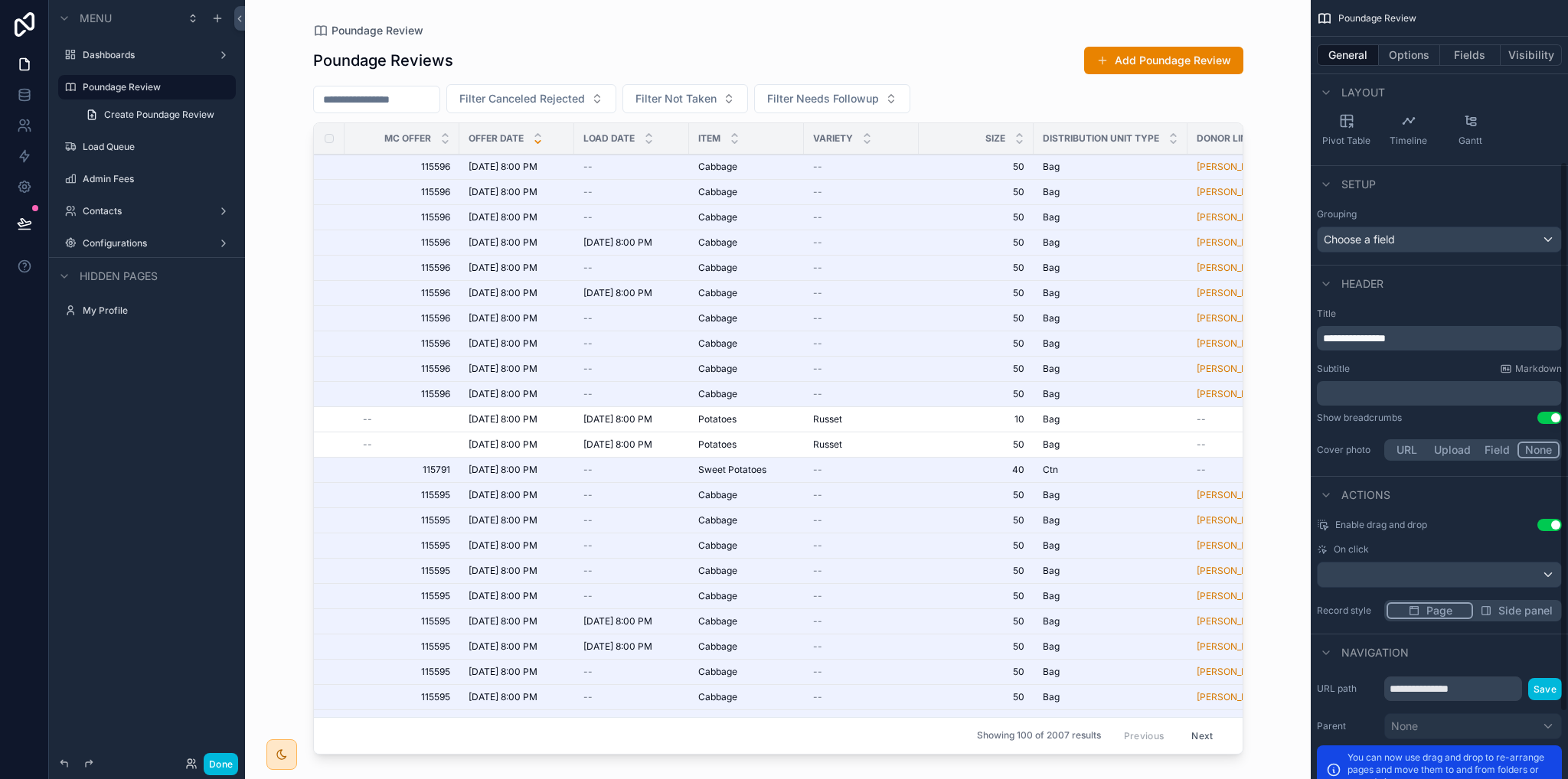
scroll to position [307, 0]
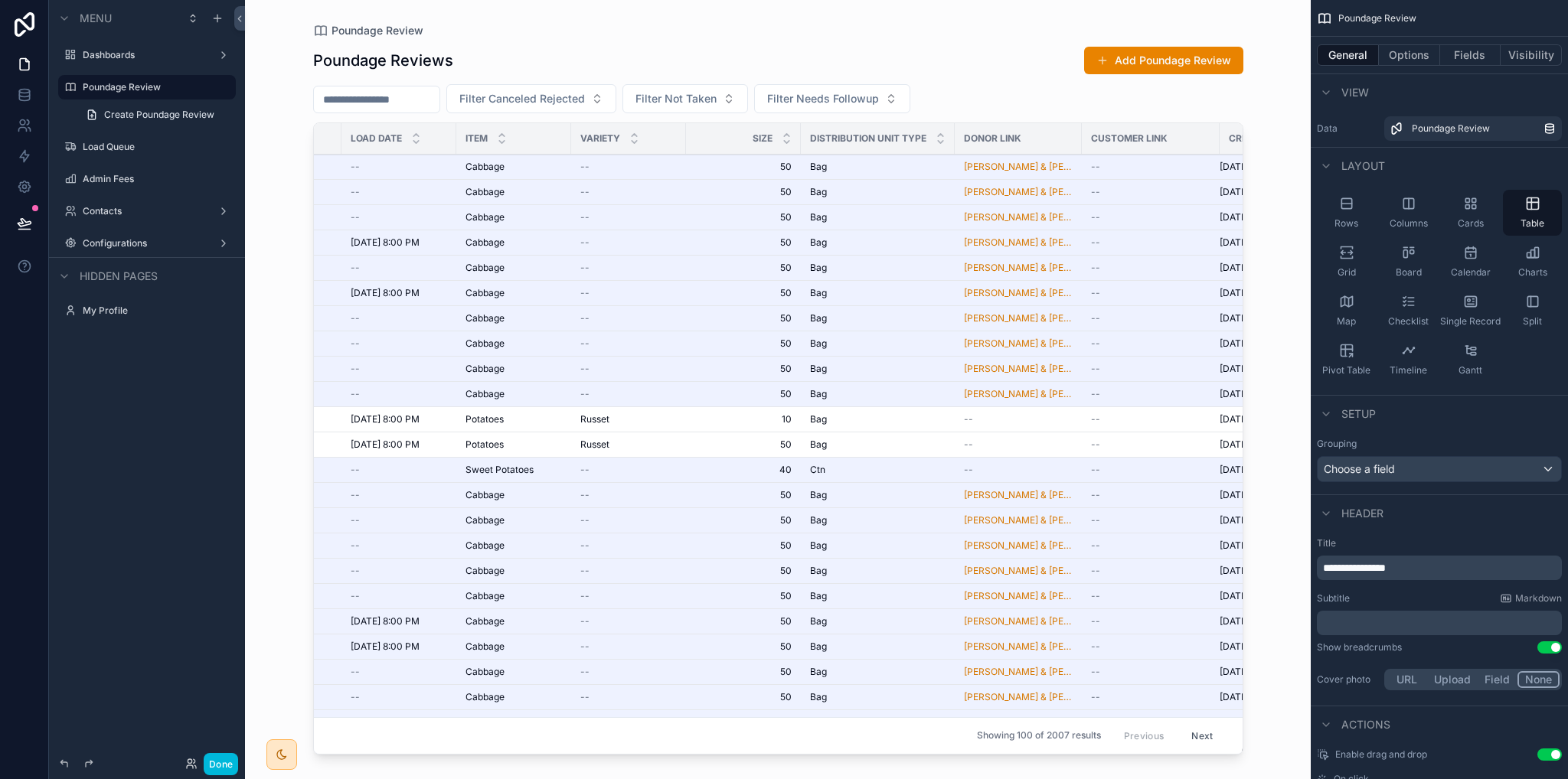
scroll to position [0, 230]
click at [1401, 54] on button "Options" at bounding box center [1409, 55] width 61 height 21
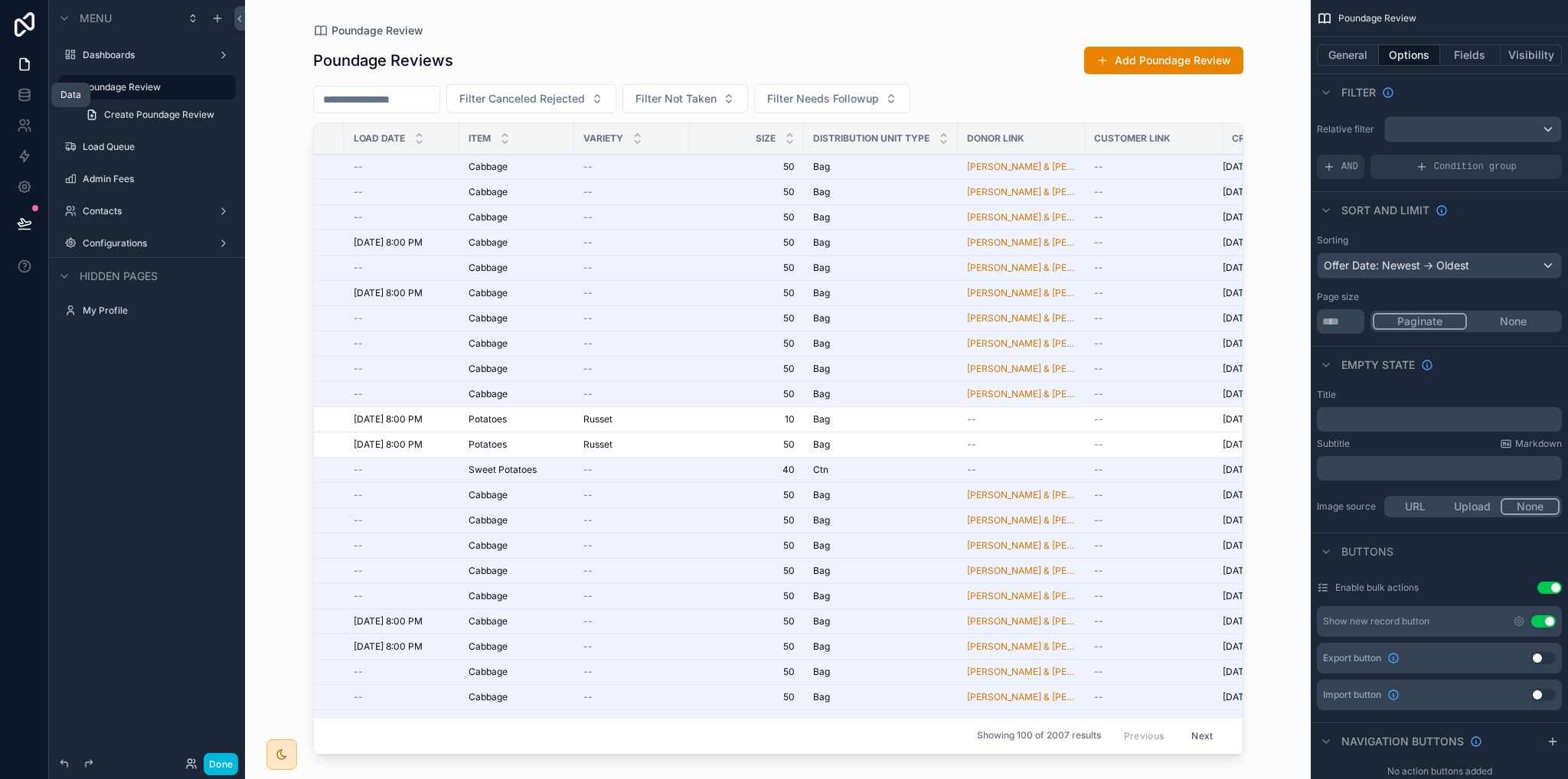
click at [23, 86] on link at bounding box center [24, 94] width 48 height 30
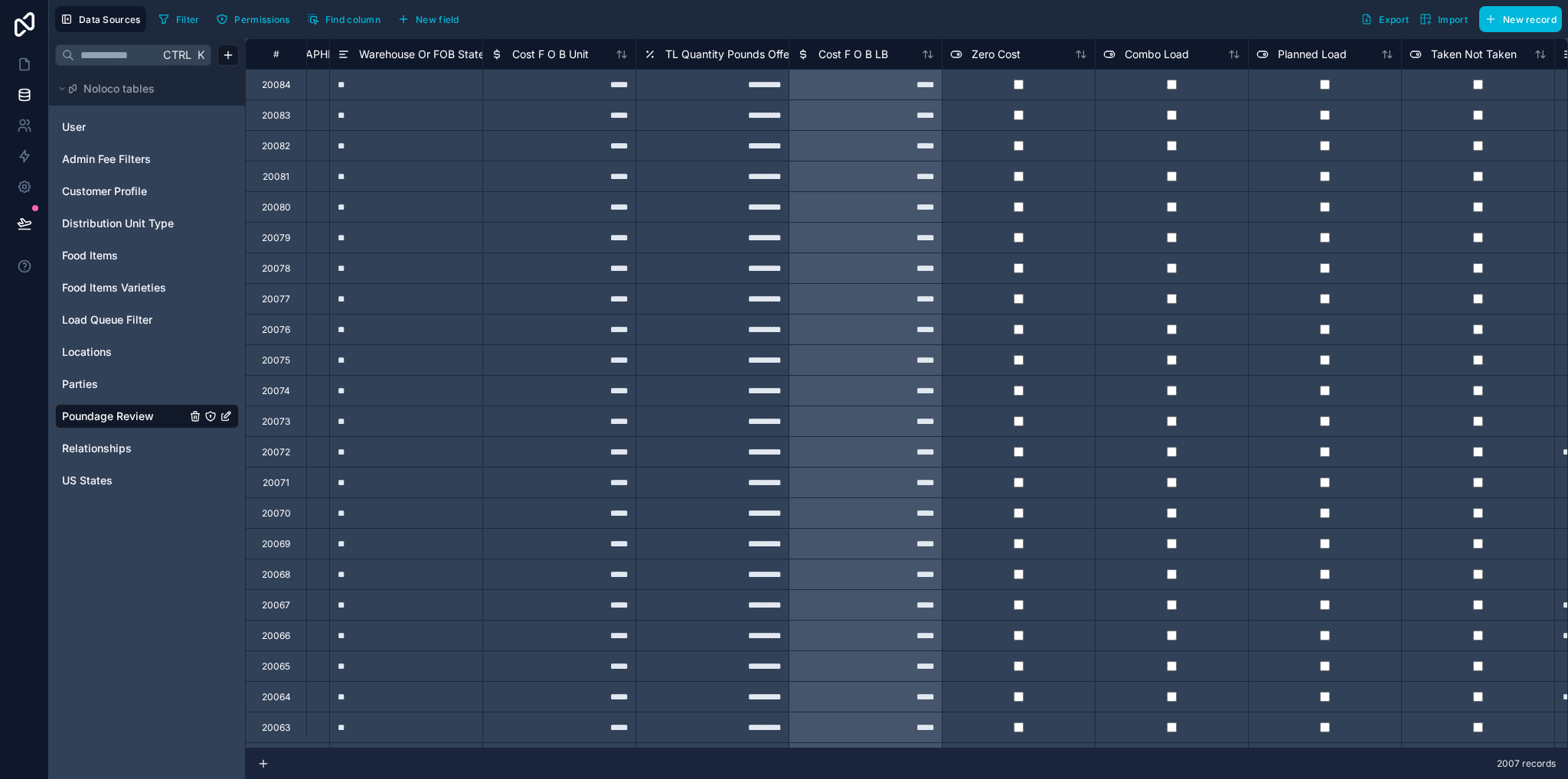
scroll to position [0, 1360]
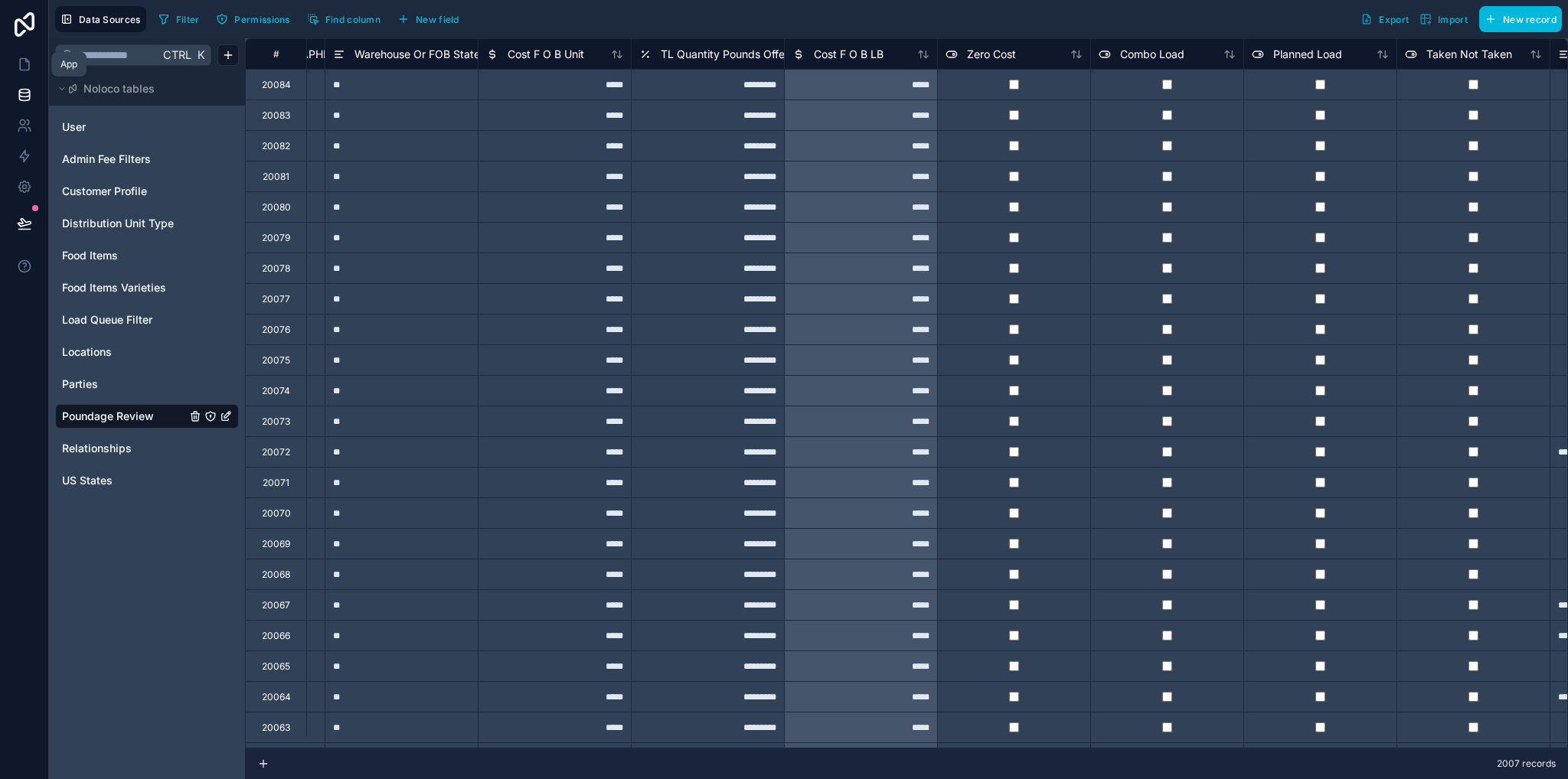
click at [32, 65] on link at bounding box center [24, 64] width 48 height 30
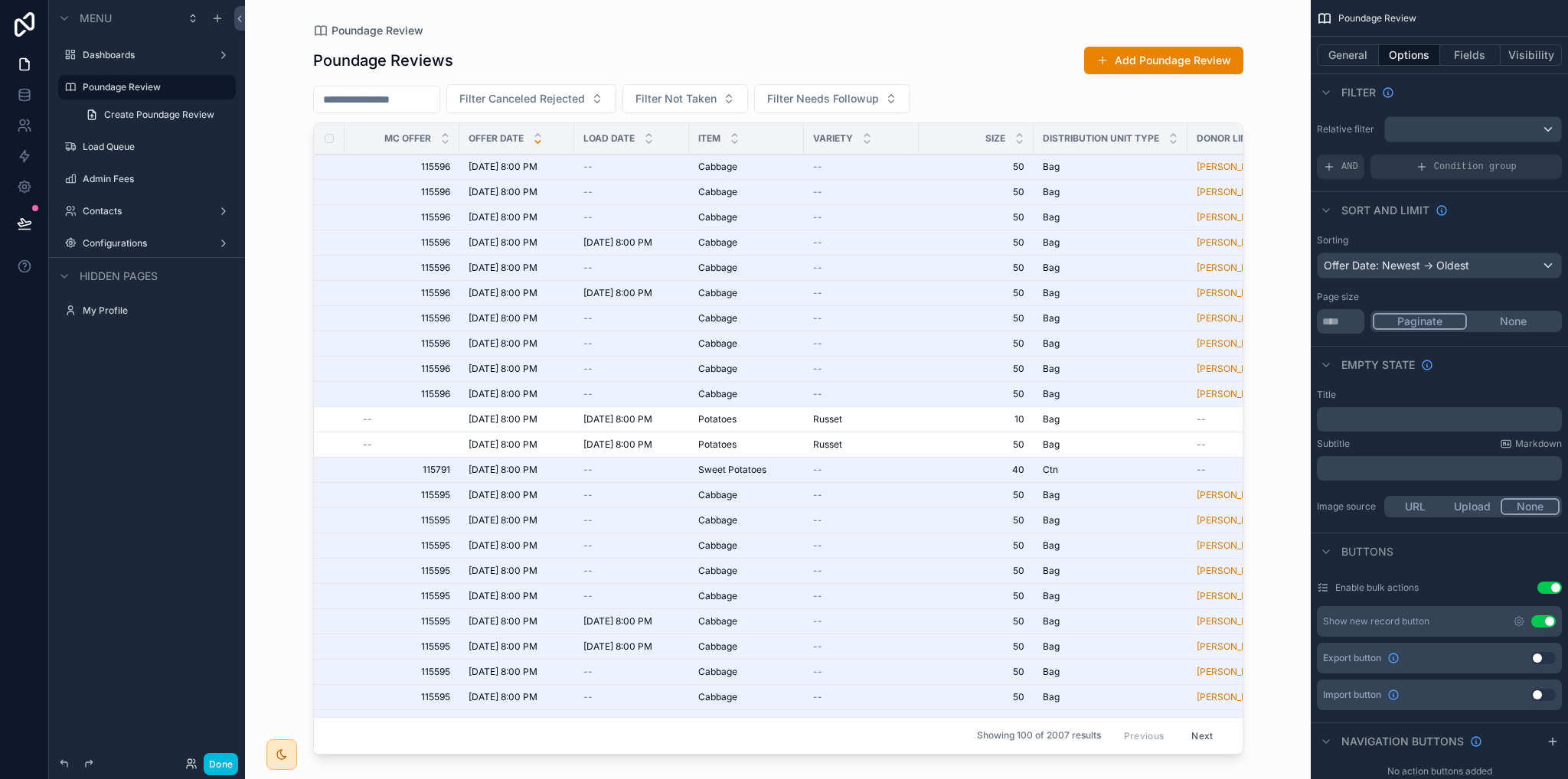
click at [113, 150] on label "Load Queue" at bounding box center [155, 146] width 144 height 12
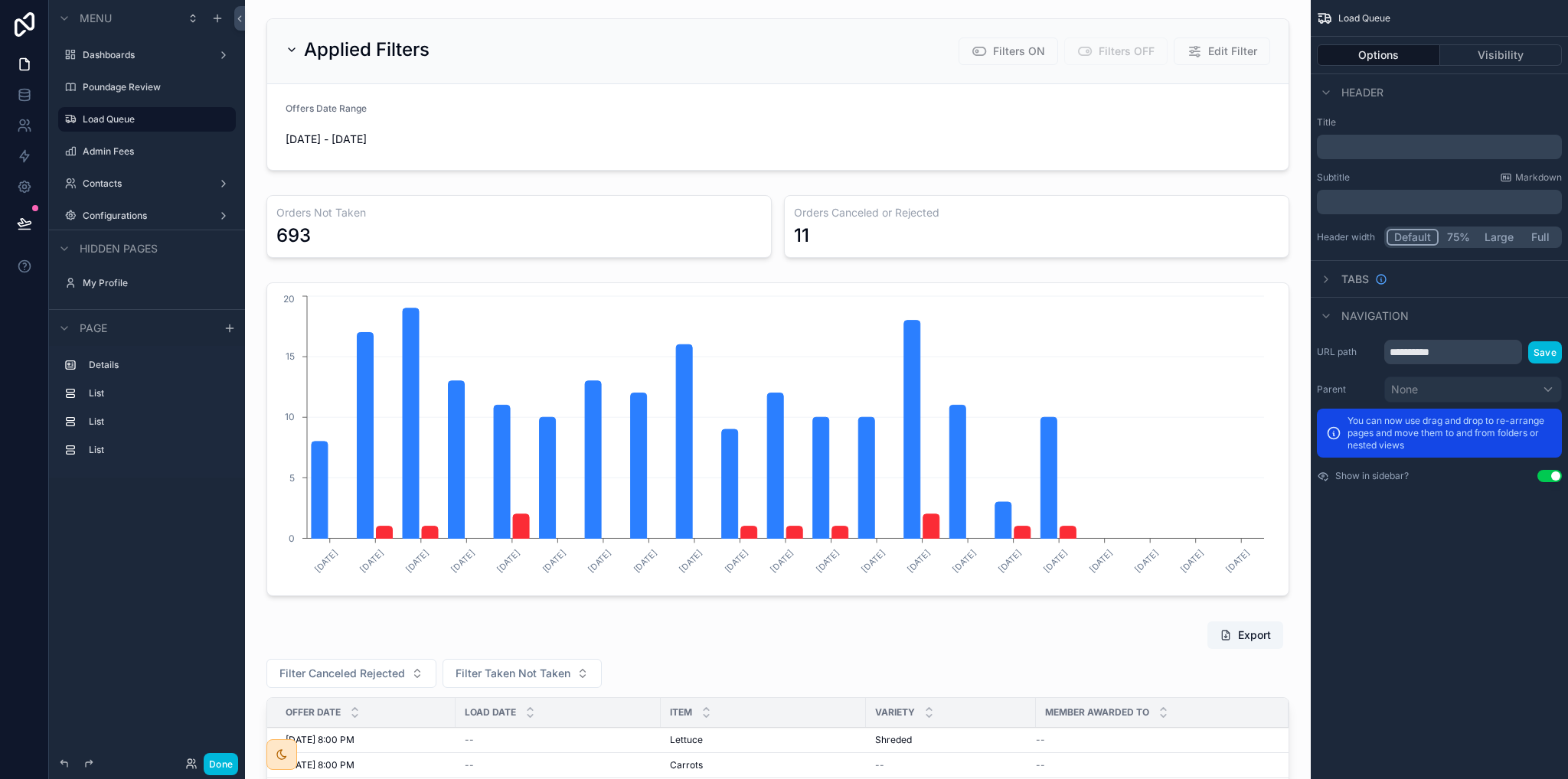
click at [222, 767] on button "Done" at bounding box center [221, 764] width 34 height 22
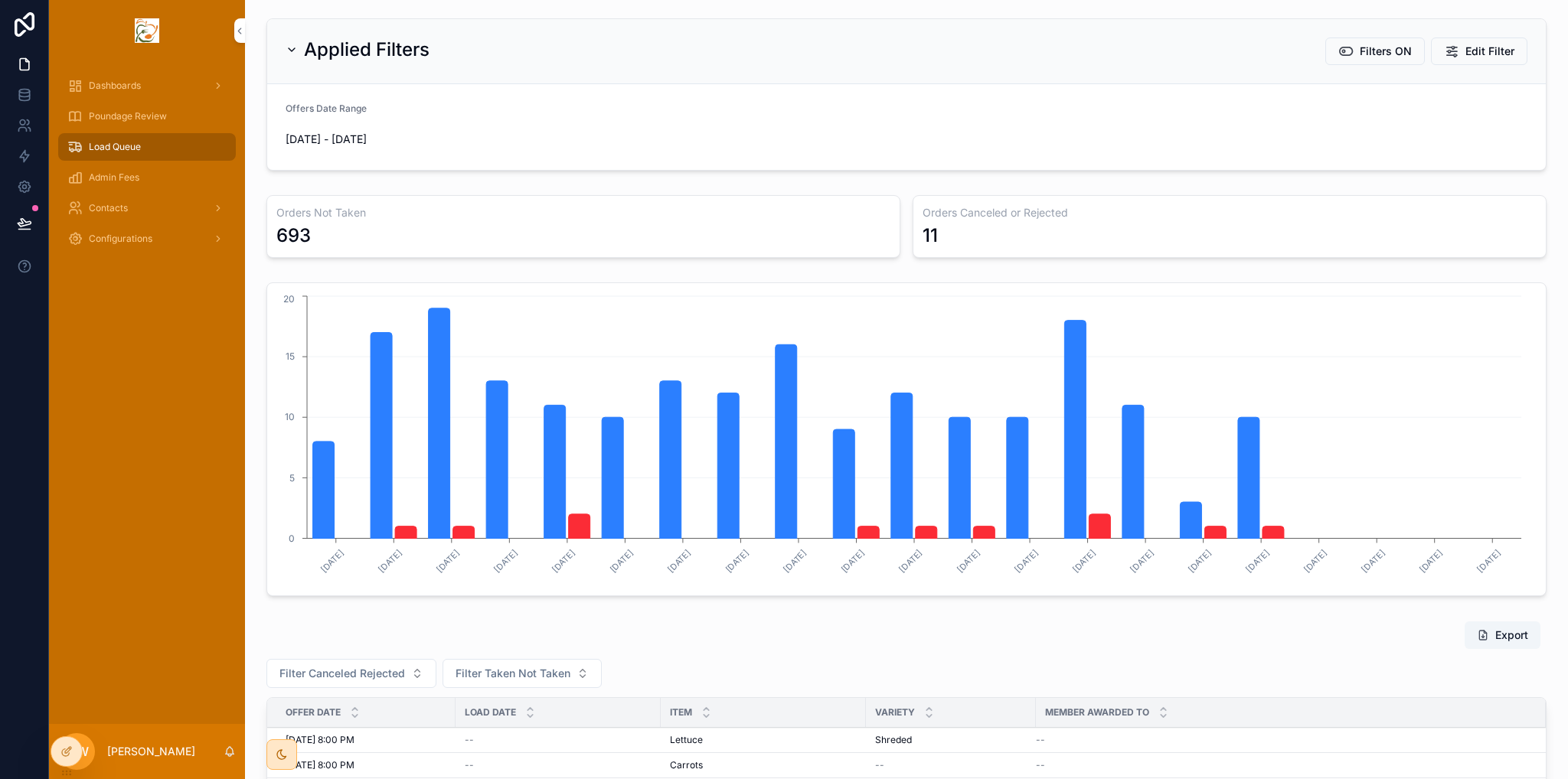
click at [1499, 51] on span "Edit Filter" at bounding box center [1490, 51] width 49 height 16
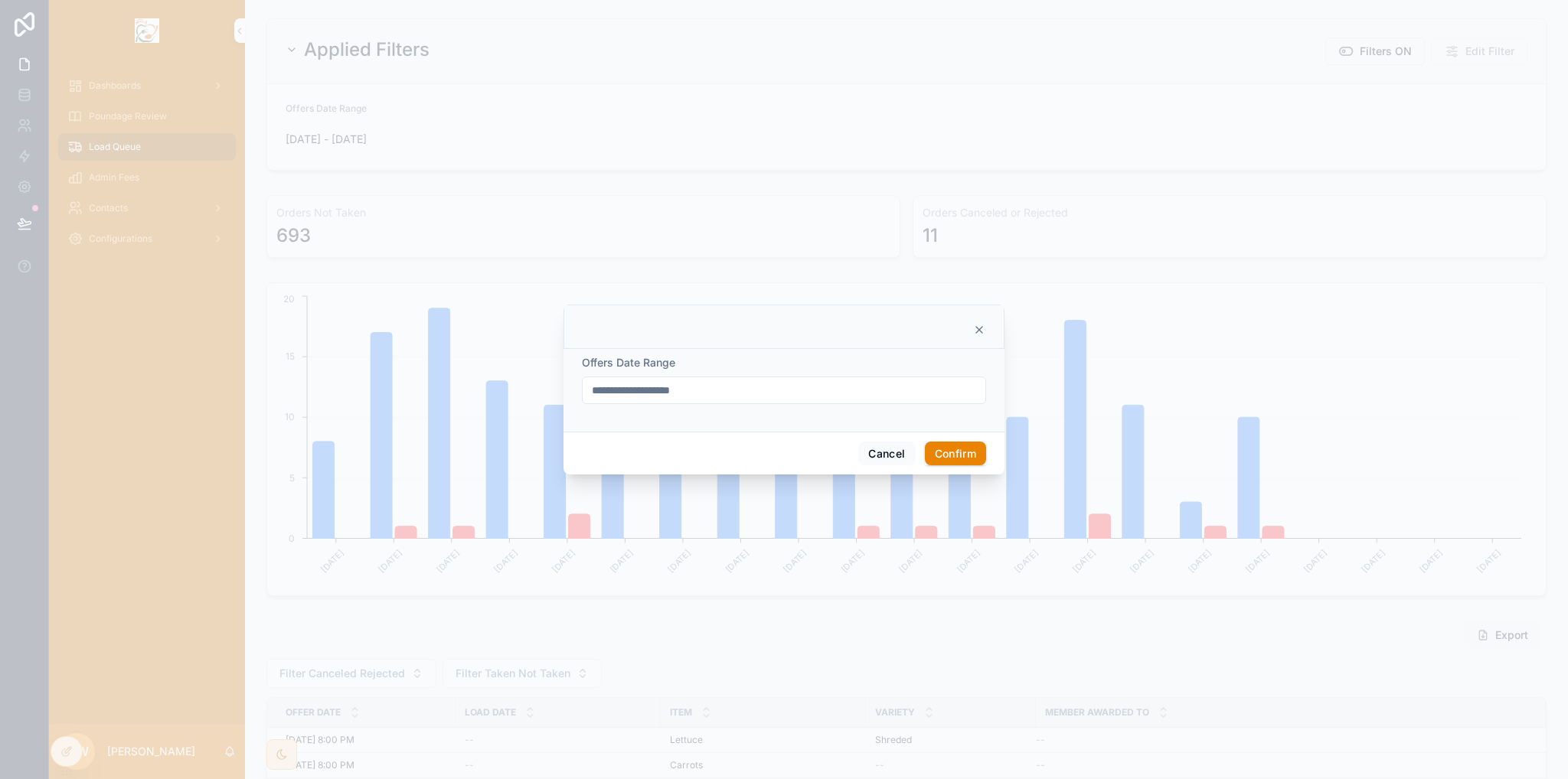
click at [739, 392] on input "**********" at bounding box center [784, 391] width 403 height 21
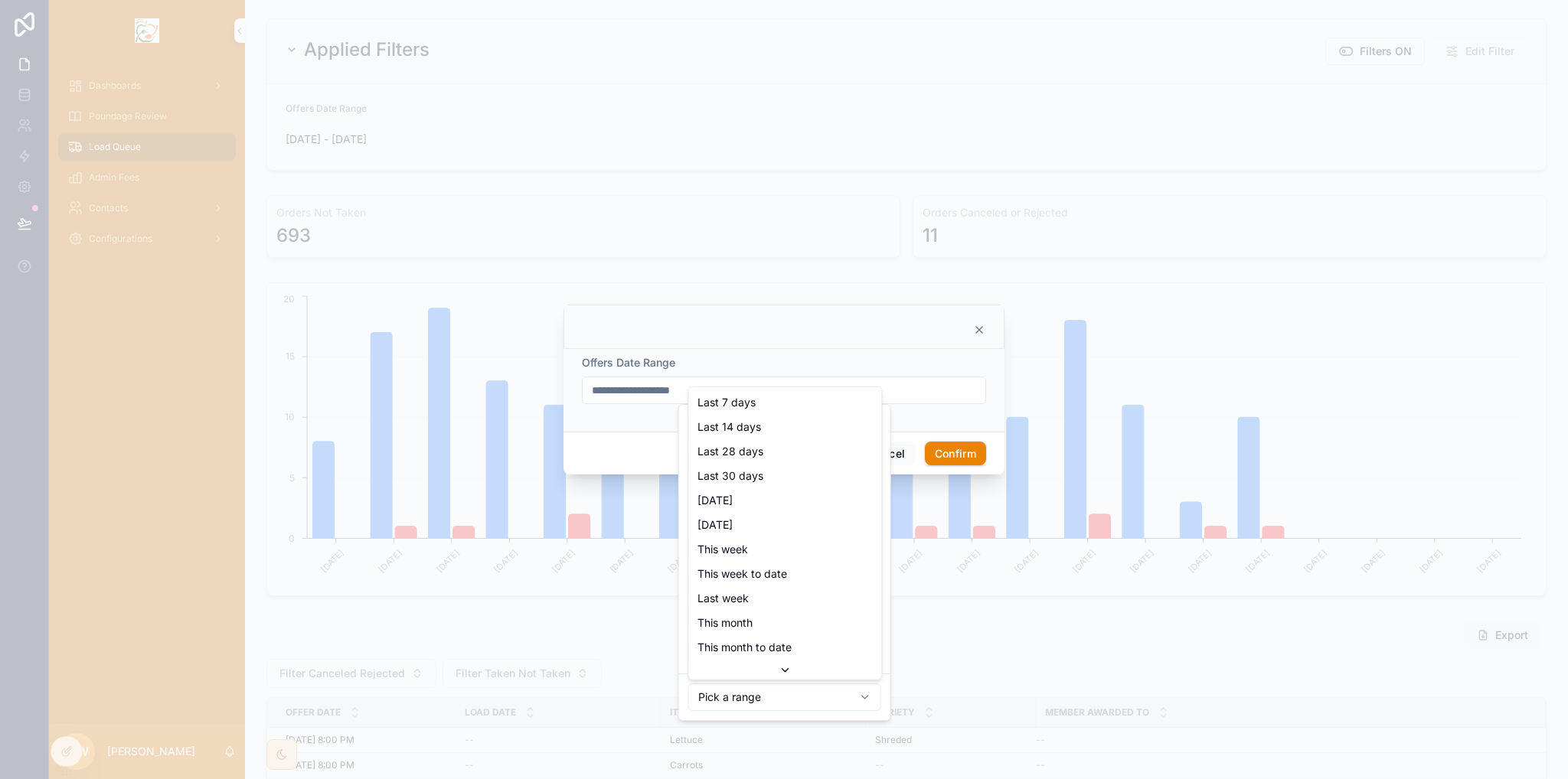
click at [815, 701] on html "Dashboards Poundage Review Load Queue Admin Fees Contacts Configurations MW Mar…" at bounding box center [784, 389] width 1568 height 779
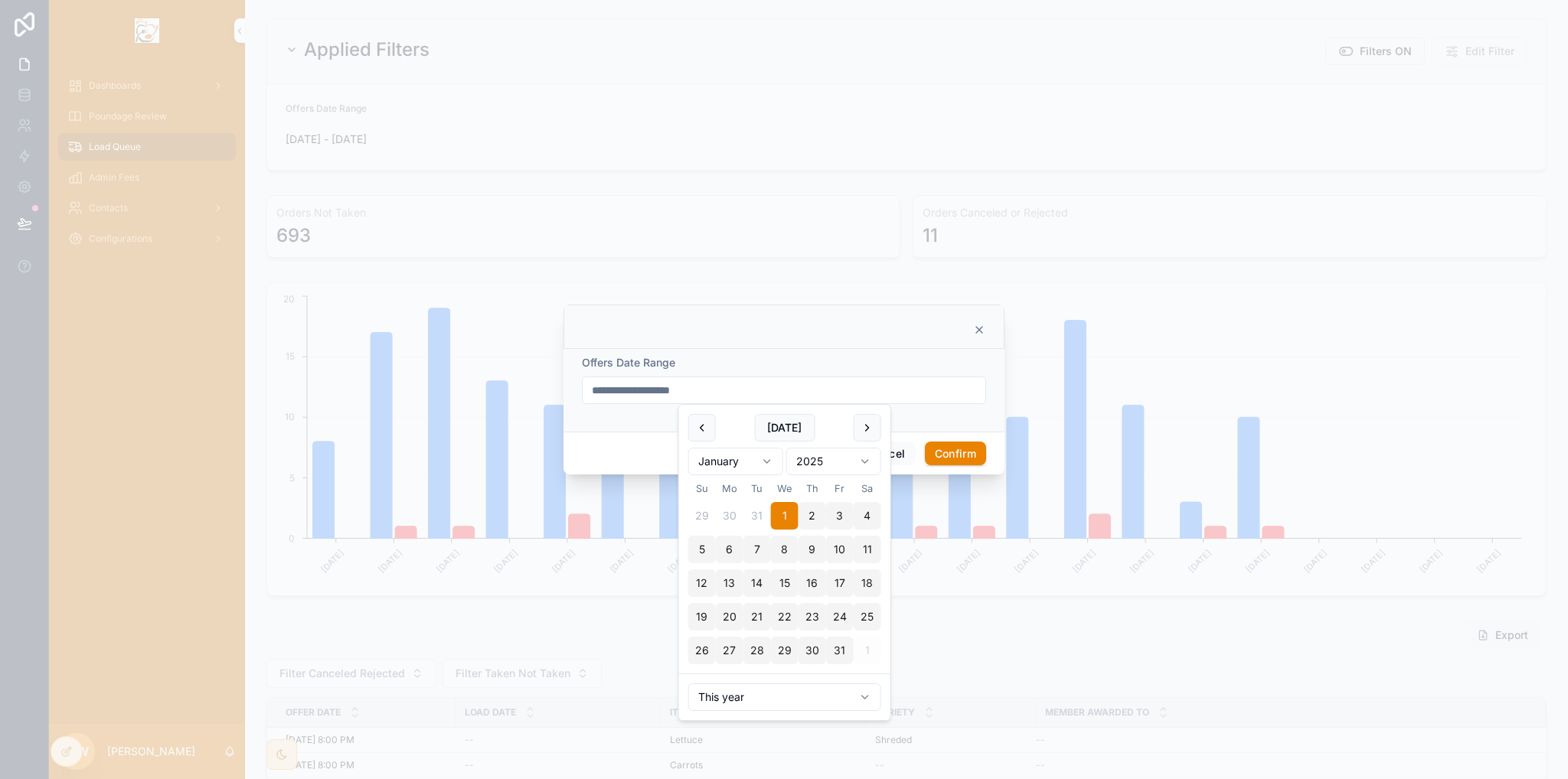
type input "**********"
click at [921, 422] on div "**********" at bounding box center [783, 390] width 441 height 83
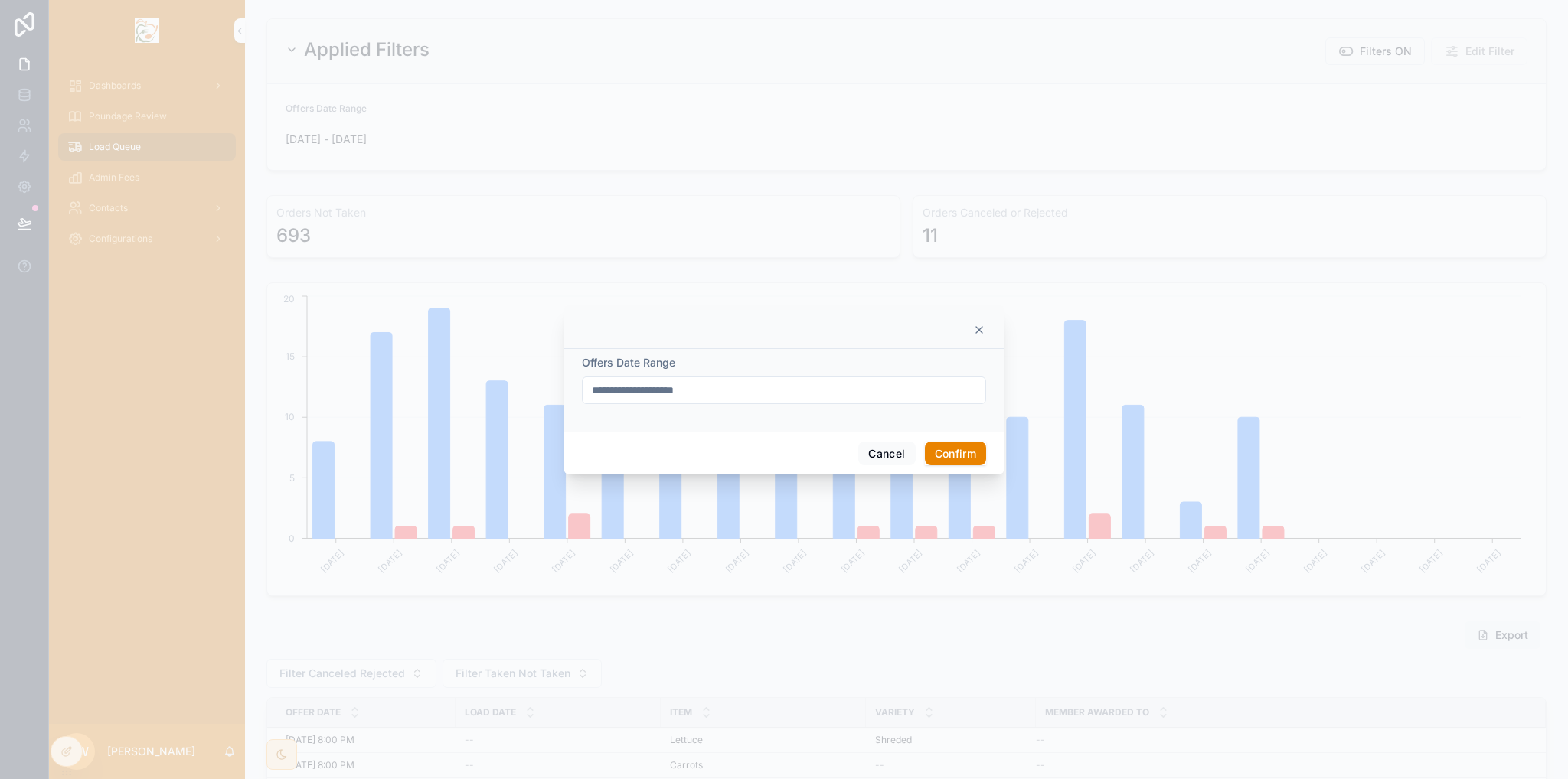
click at [960, 454] on button "Confirm" at bounding box center [955, 454] width 61 height 25
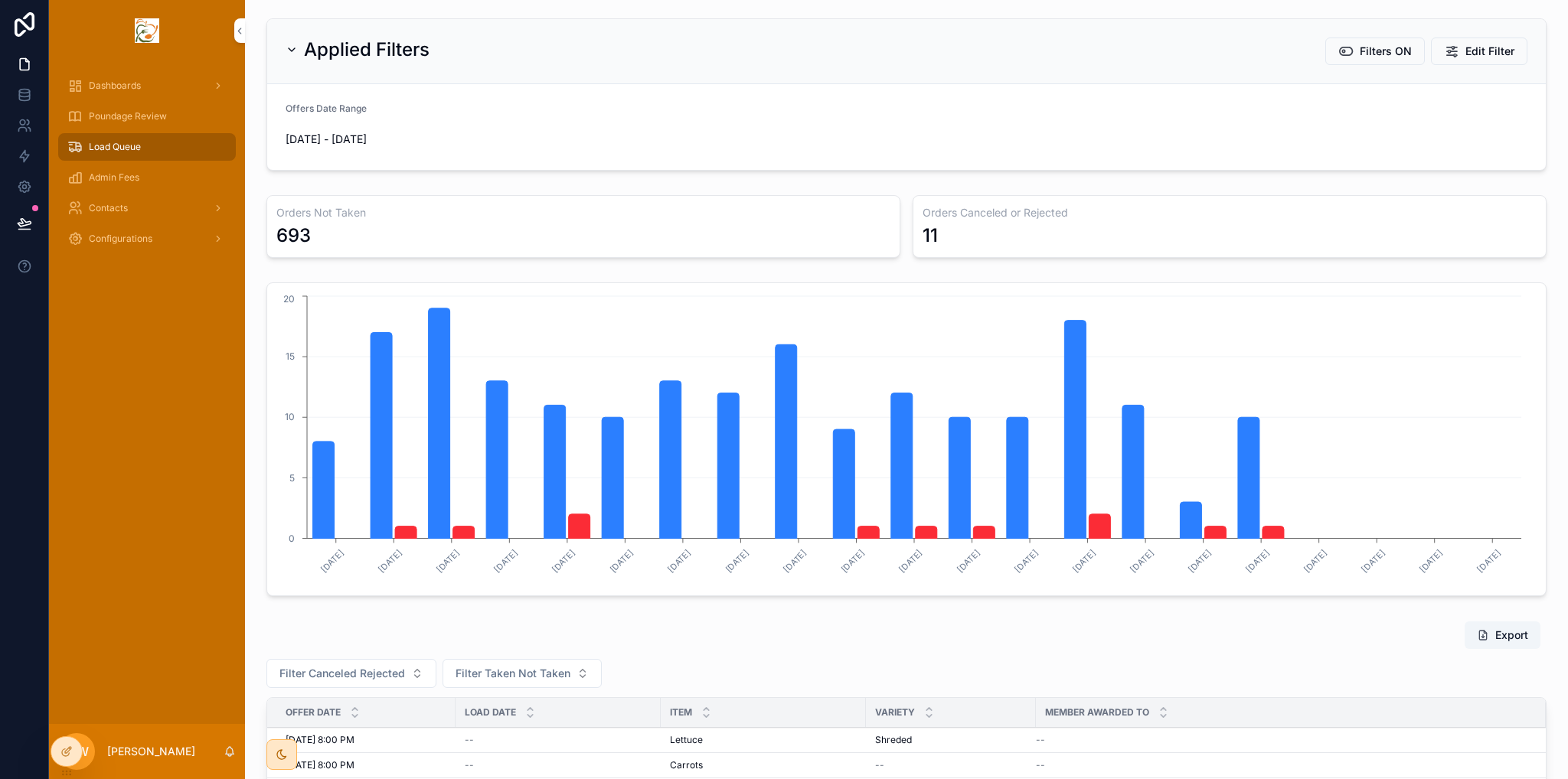
click at [1369, 52] on span "Filters ON" at bounding box center [1386, 51] width 52 height 16
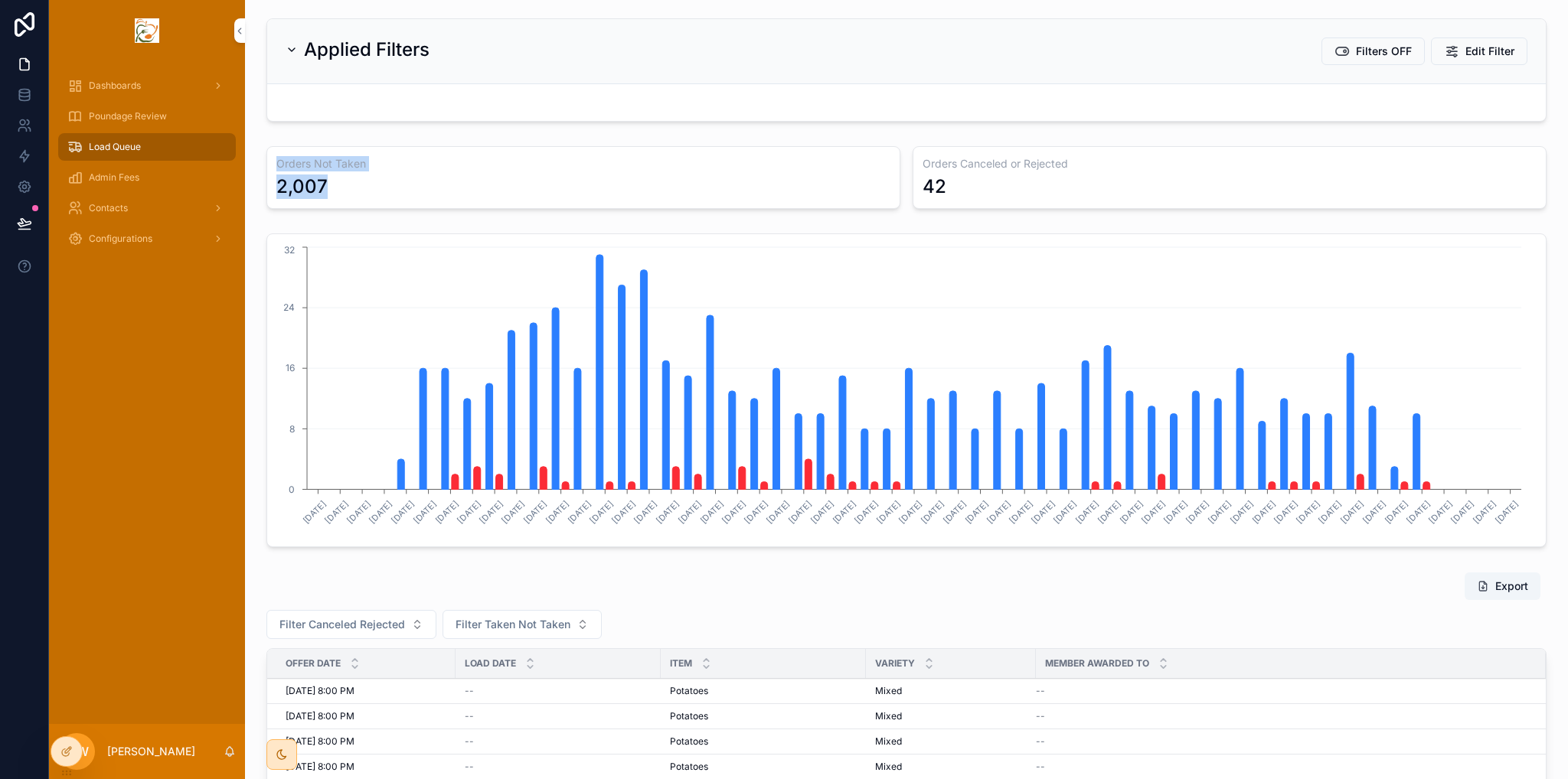
drag, startPoint x: 299, startPoint y: 165, endPoint x: 446, endPoint y: 191, distance: 149.3
click at [446, 191] on div "Orders Not Taken 2,007" at bounding box center [583, 177] width 634 height 63
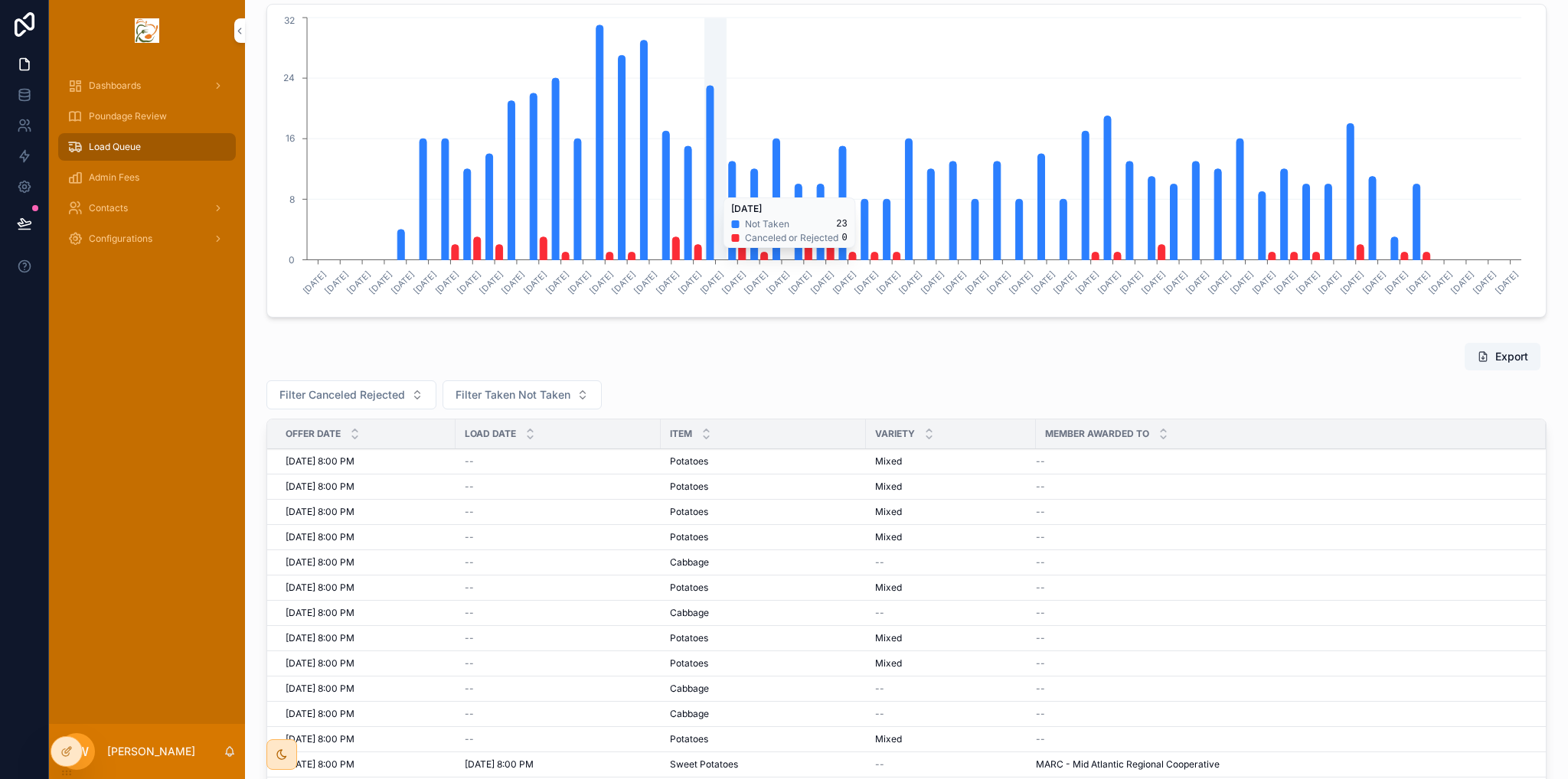
scroll to position [0, 0]
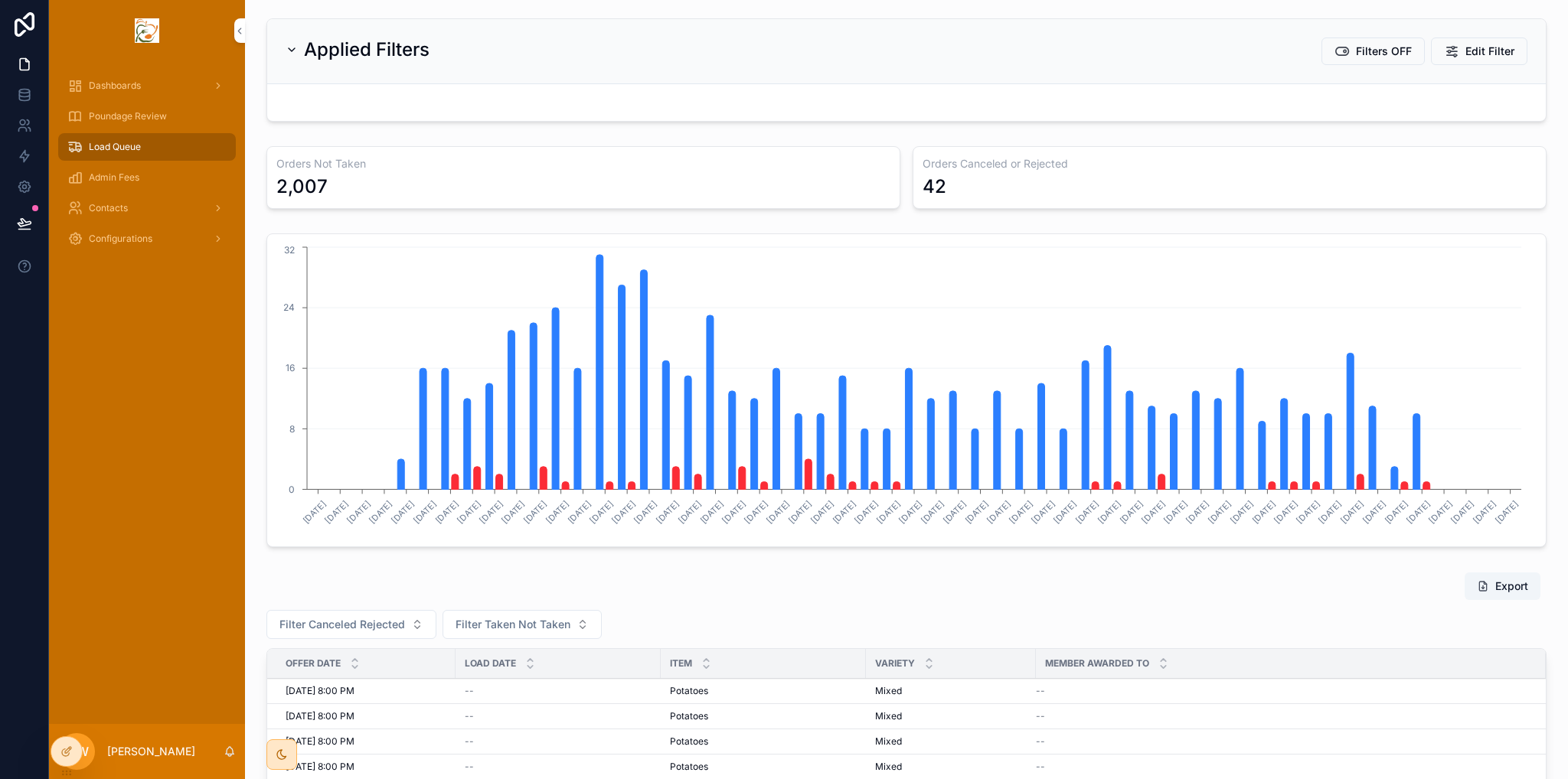
click at [472, 105] on form "scrollable content" at bounding box center [907, 102] width 1279 height 37
click at [1352, 61] on button "Filters OFF" at bounding box center [1373, 51] width 103 height 28
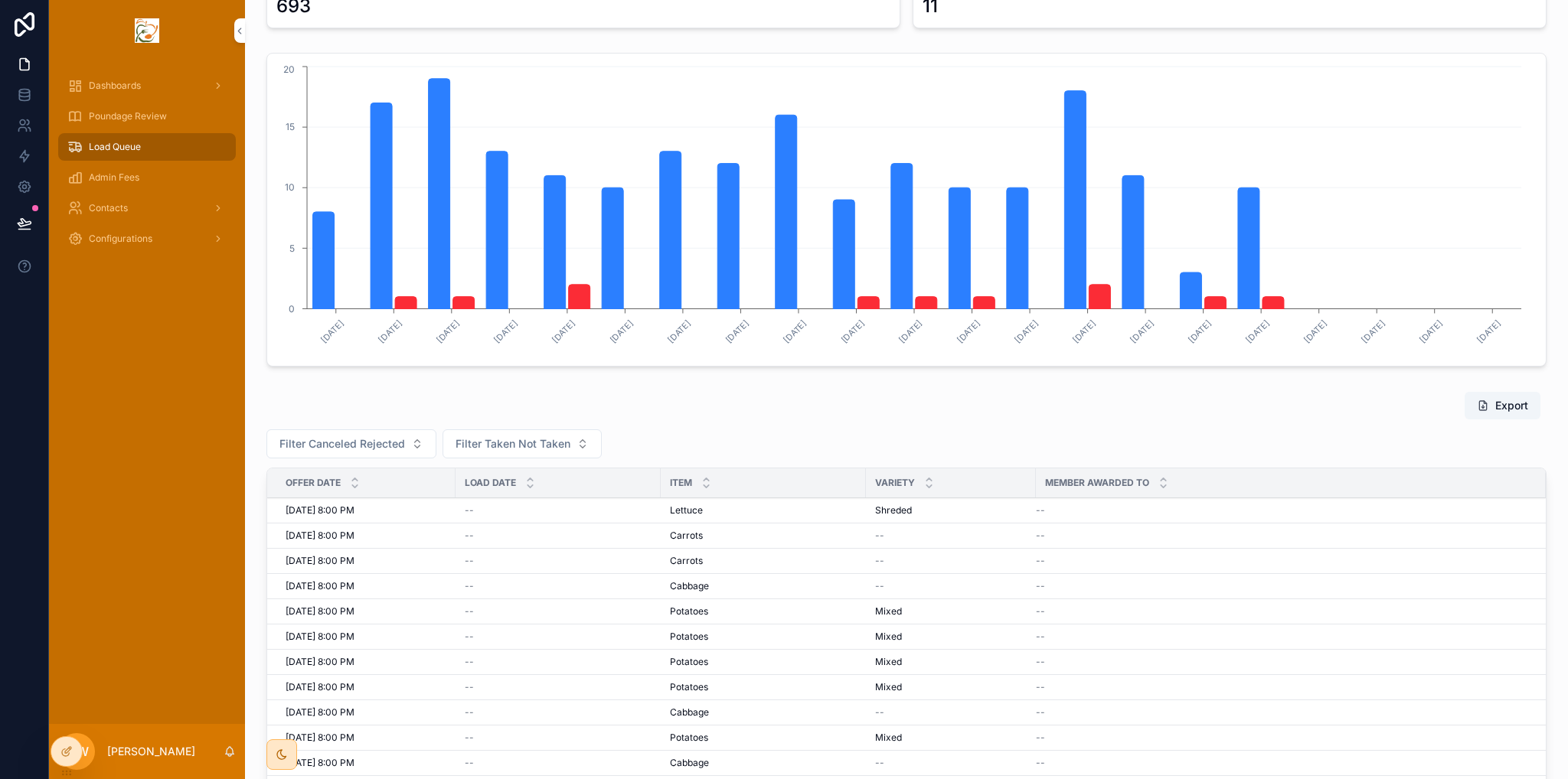
scroll to position [307, 0]
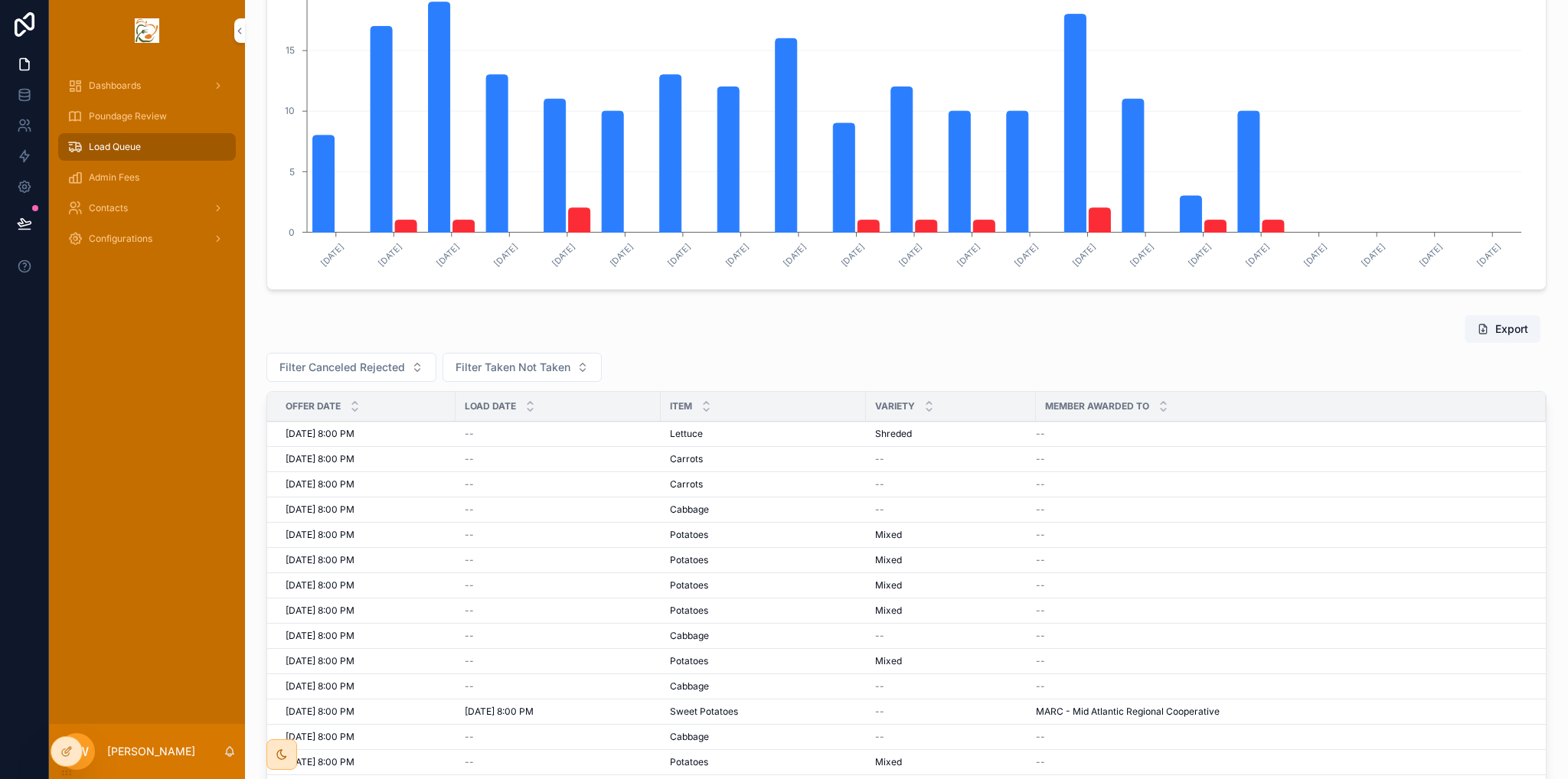
click at [137, 178] on span "Admin Fees" at bounding box center [114, 177] width 51 height 12
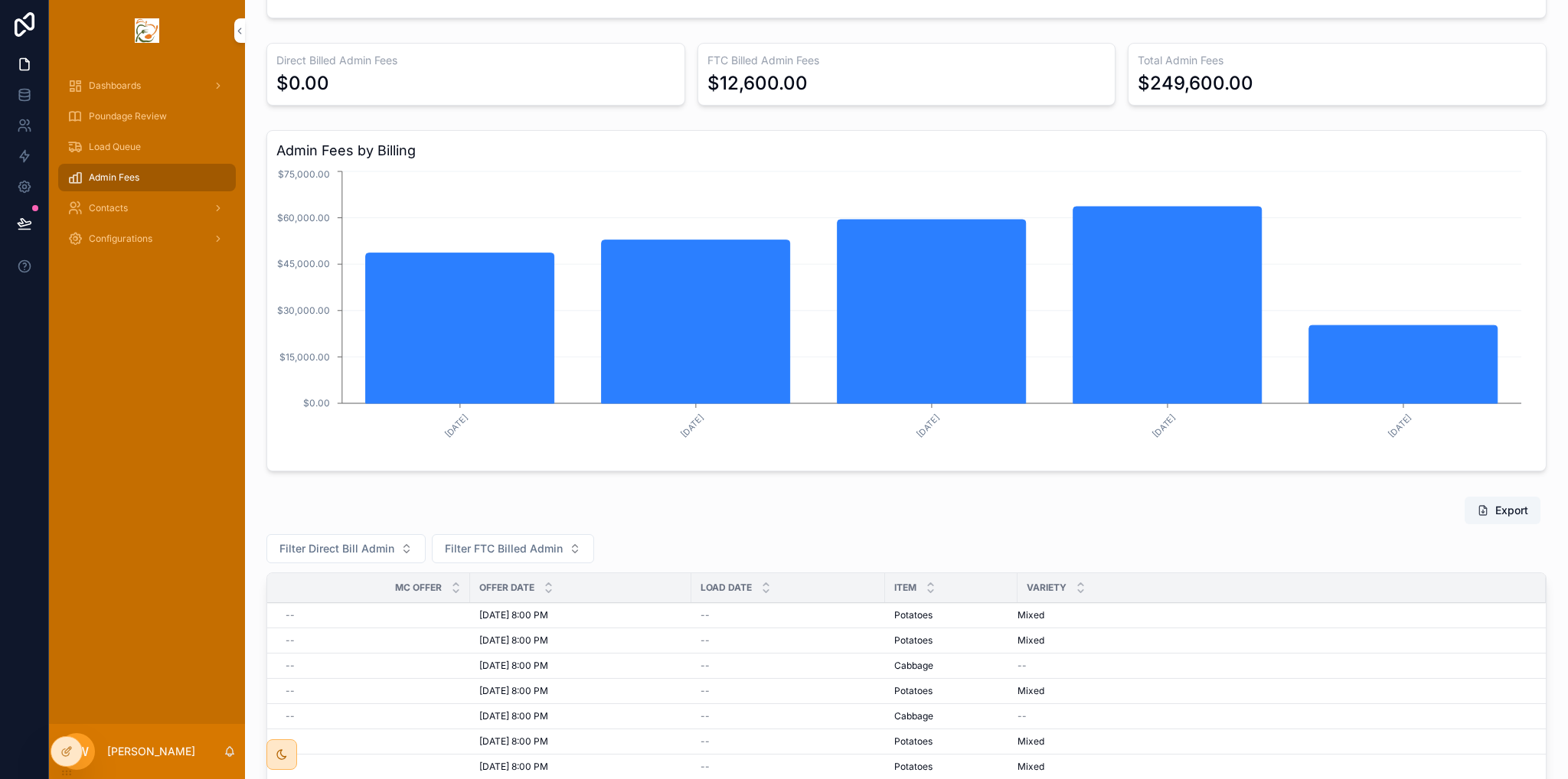
scroll to position [307, 0]
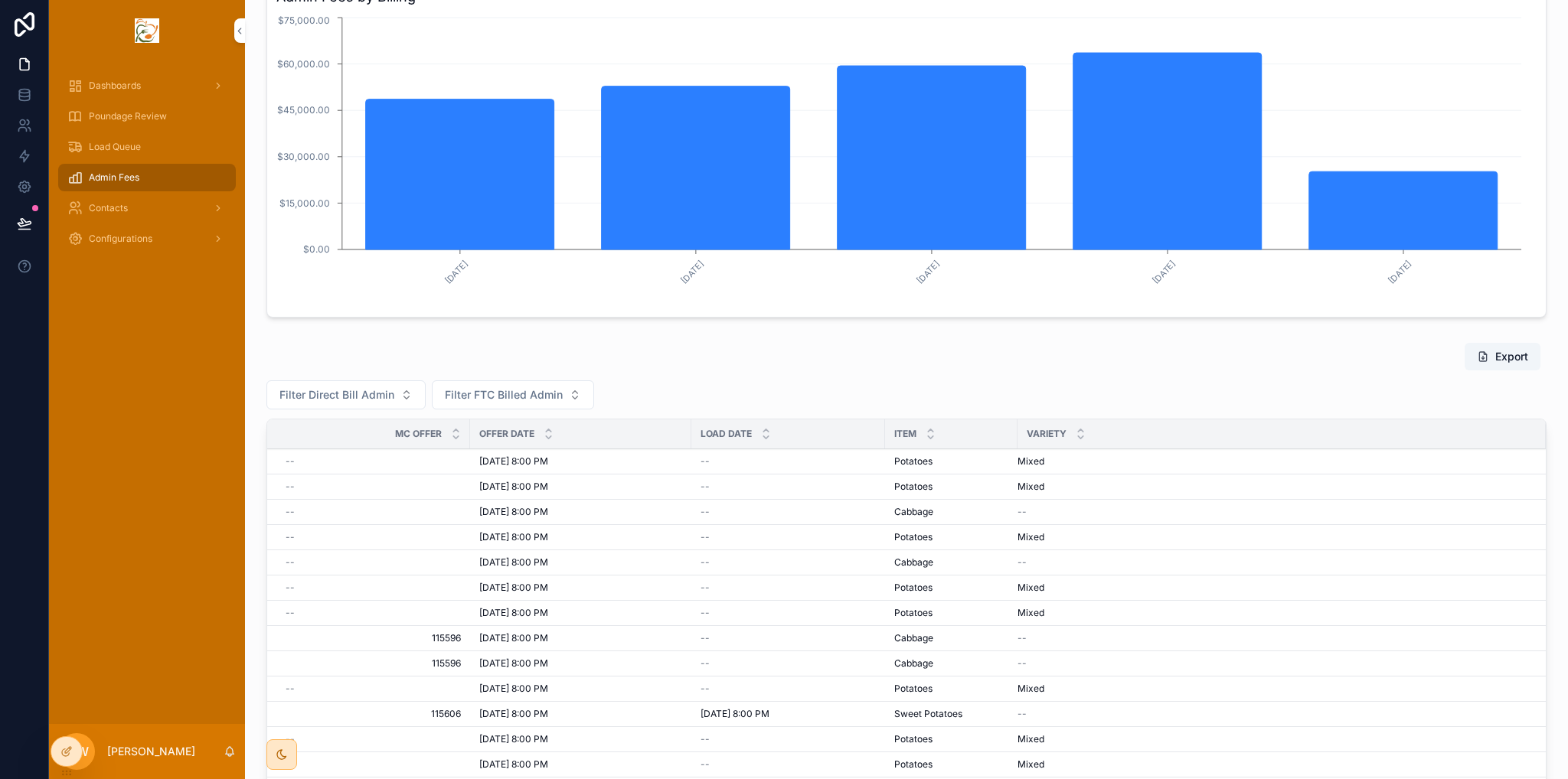
click at [117, 146] on span "Load Queue" at bounding box center [115, 146] width 52 height 12
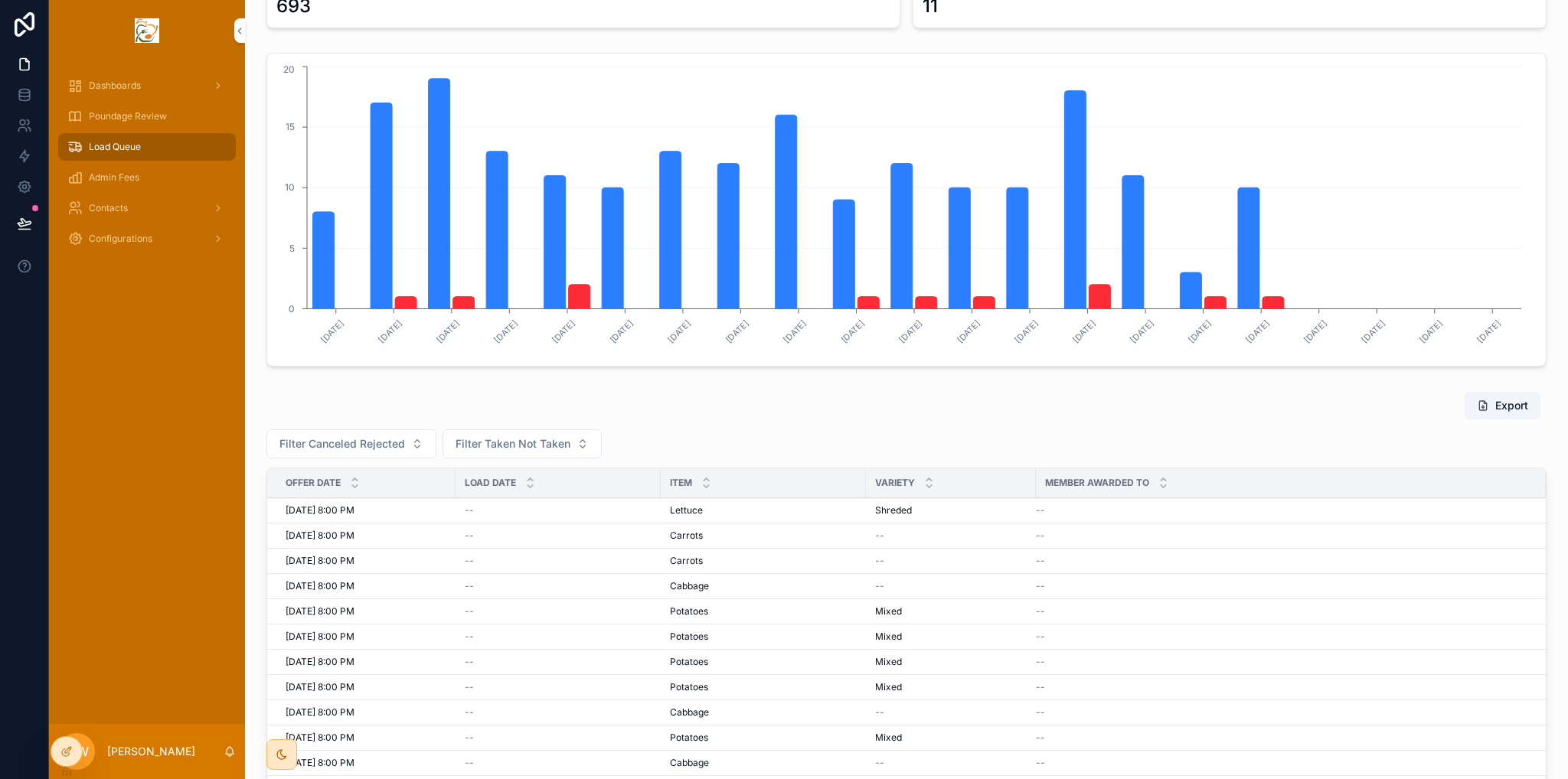
scroll to position [153, 0]
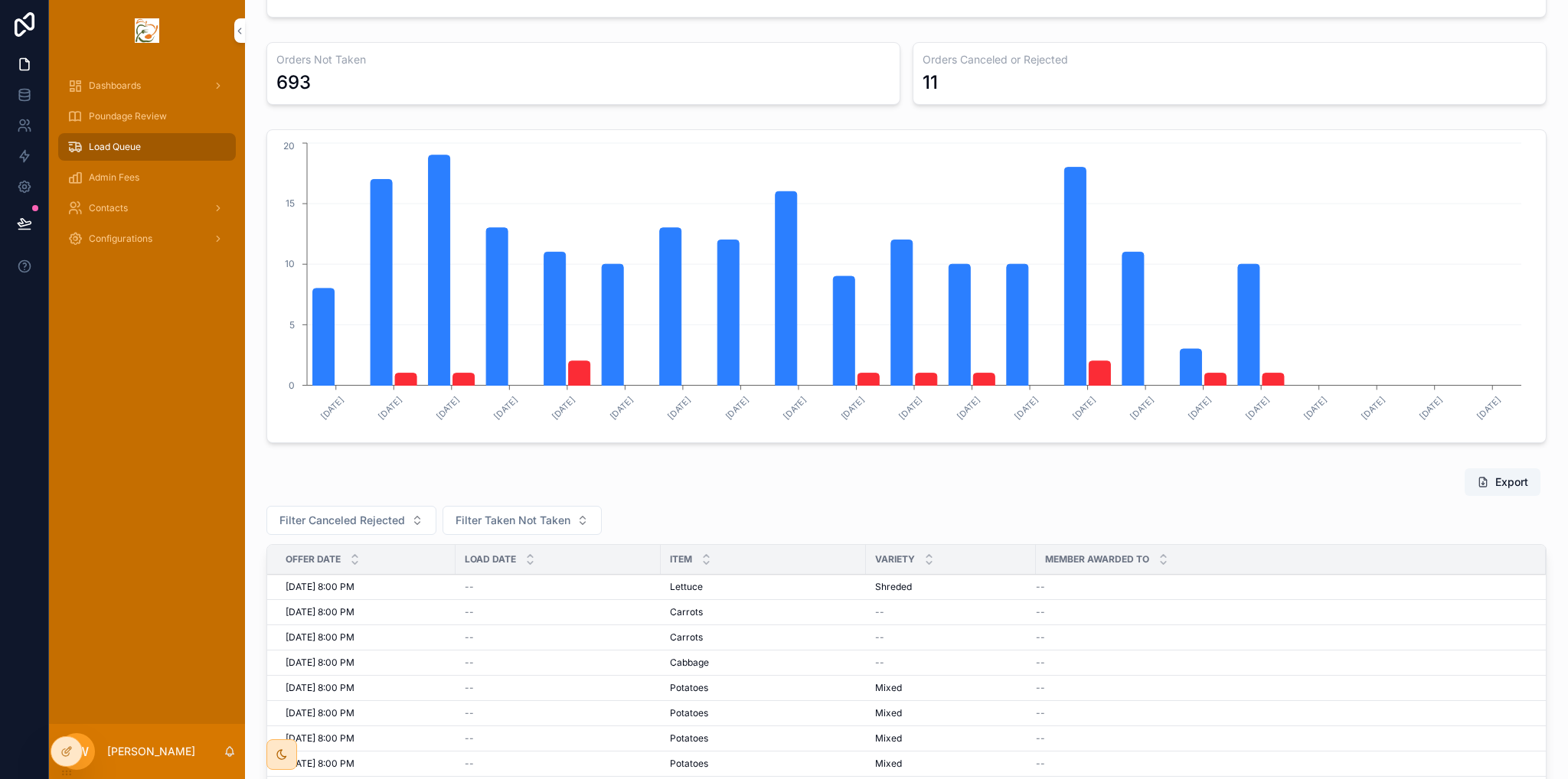
click at [129, 177] on span "Admin Fees" at bounding box center [114, 177] width 51 height 12
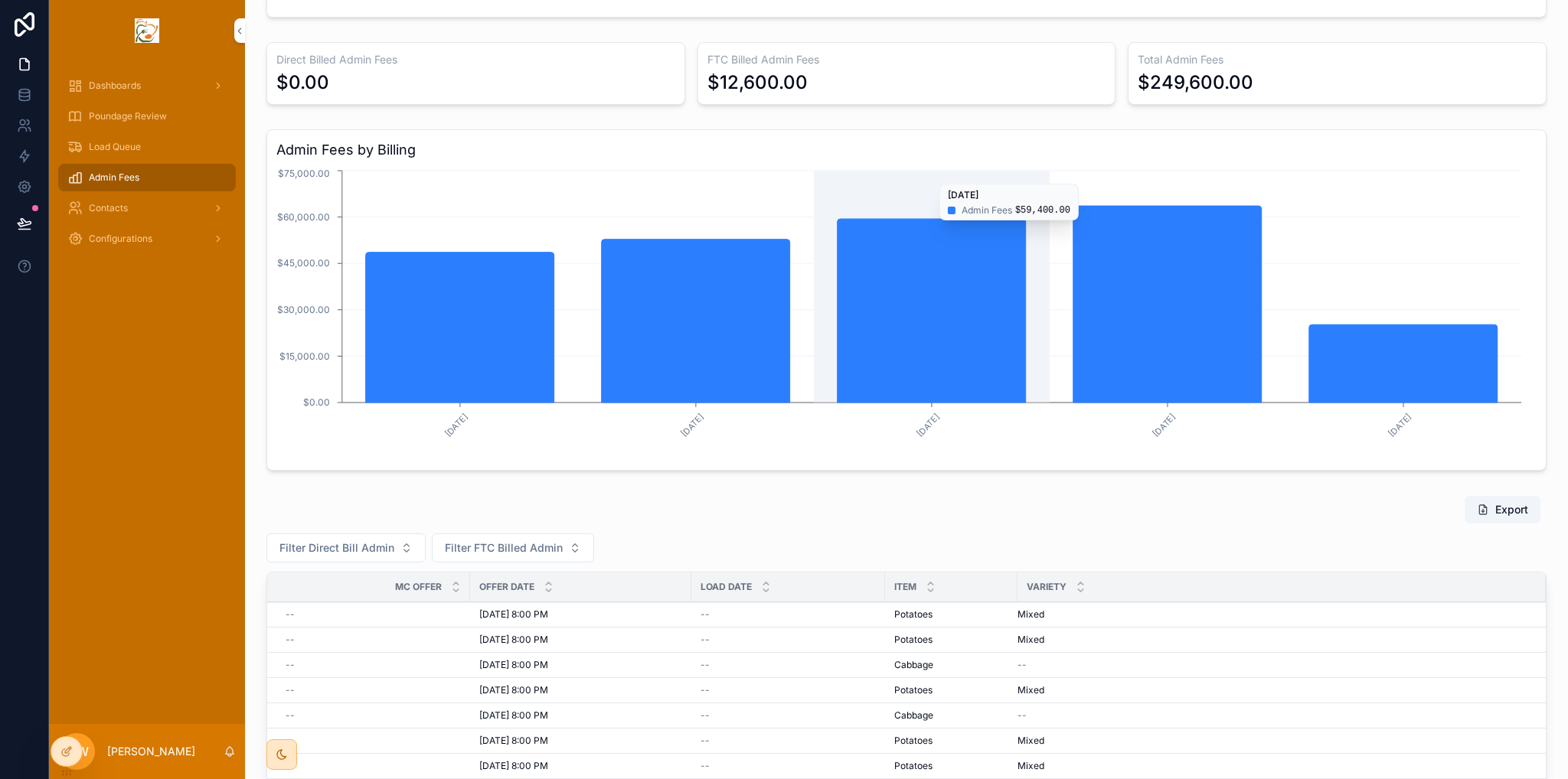
scroll to position [383, 0]
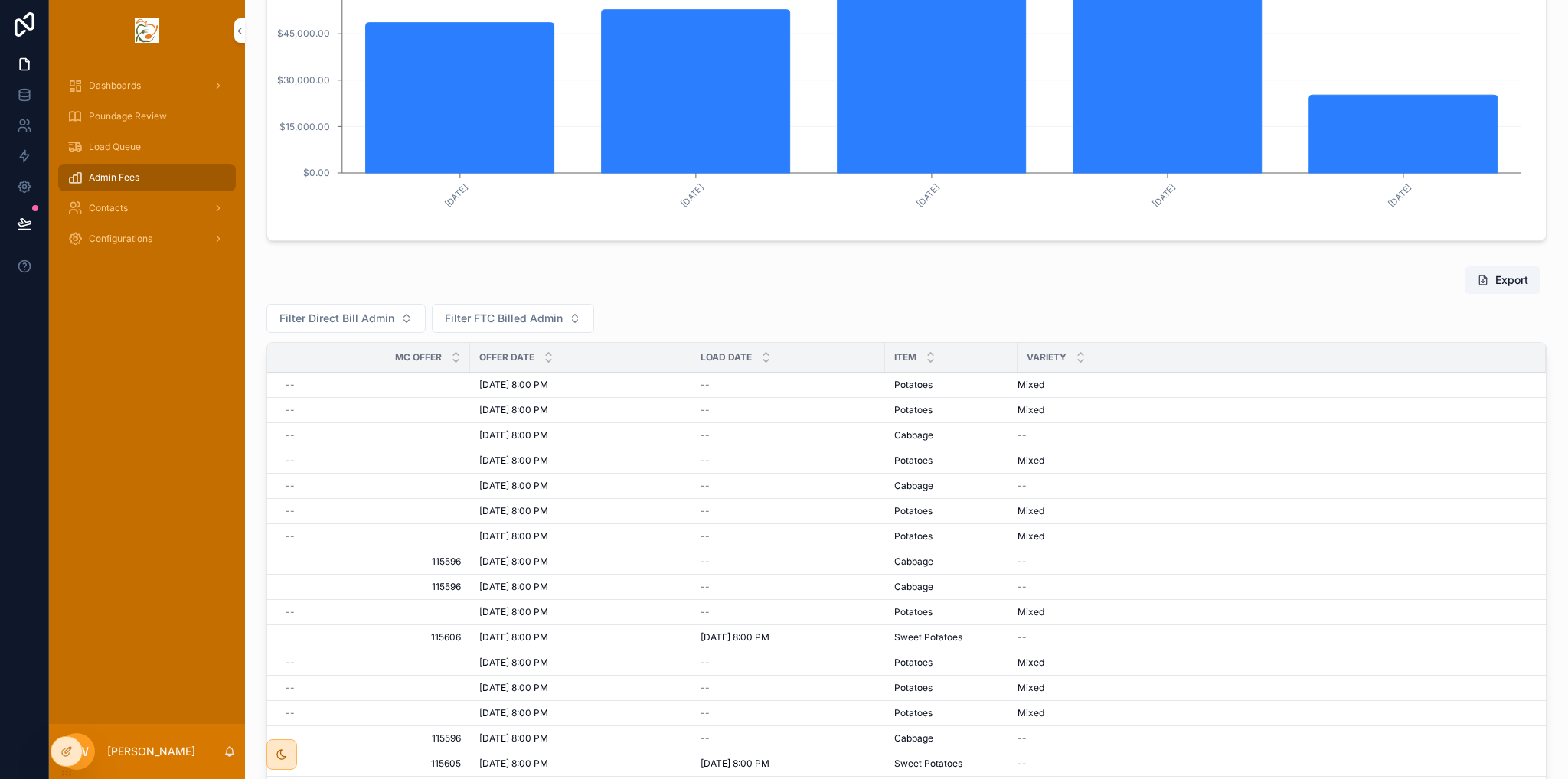
click at [504, 313] on span "Filter FTC Billed Admin" at bounding box center [504, 318] width 118 height 16
click at [668, 306] on div "Filter Direct Bill Admin Filter FTC Billed Admin" at bounding box center [907, 319] width 1280 height 29
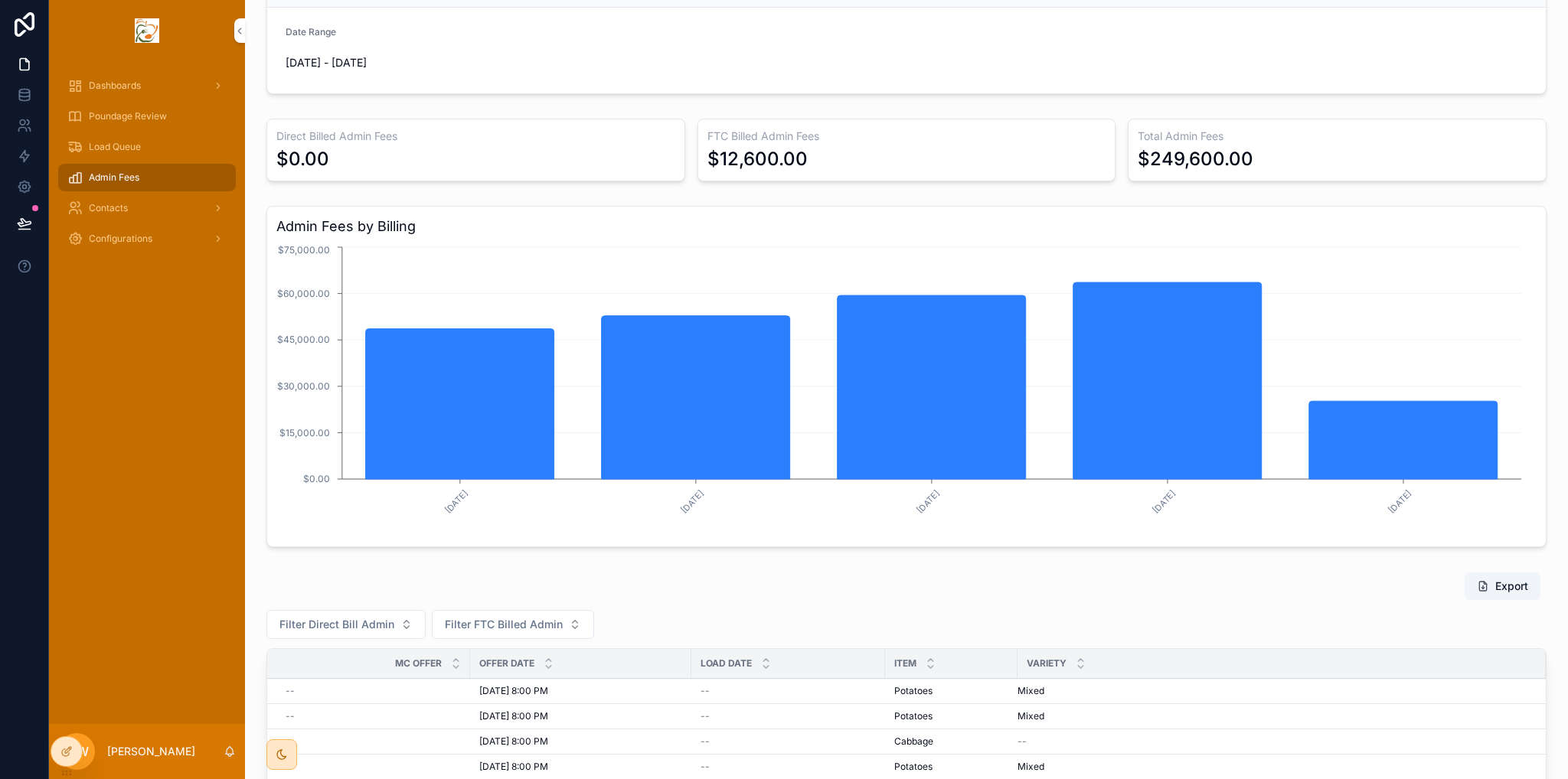
scroll to position [0, 0]
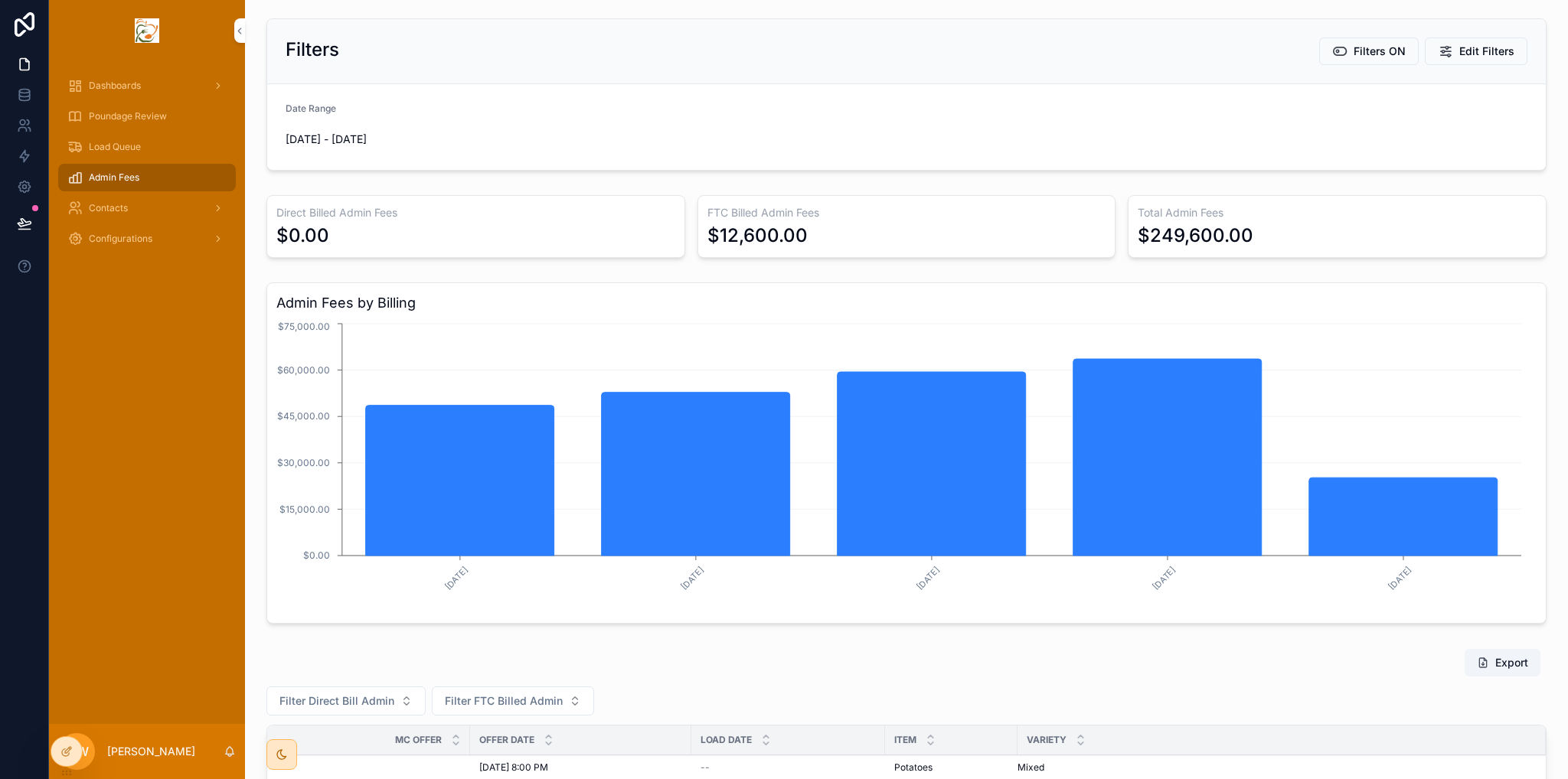
click at [120, 208] on span "Contacts" at bounding box center [109, 208] width 39 height 12
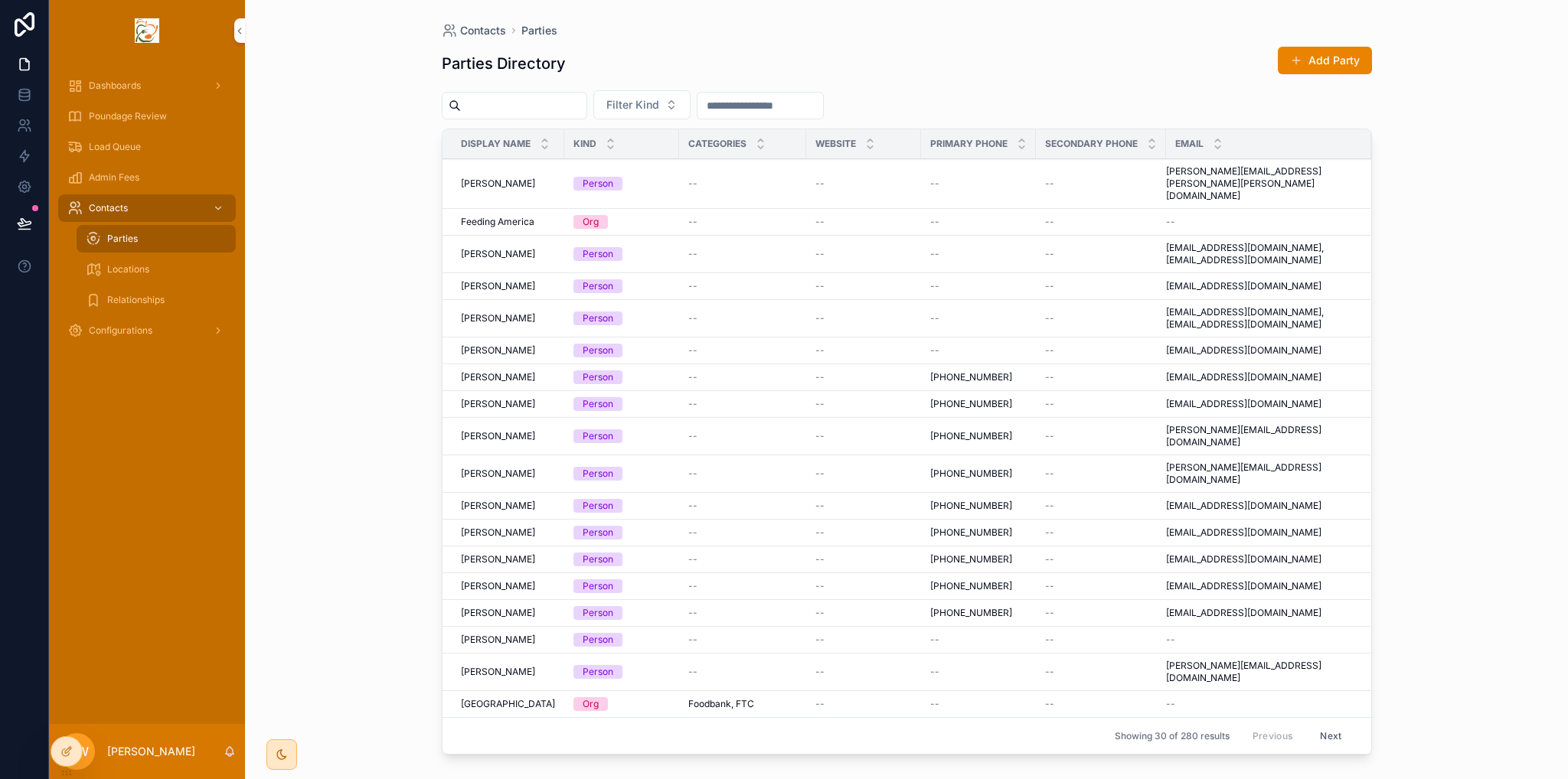
click at [489, 177] on span "[PERSON_NAME]" at bounding box center [498, 183] width 74 height 12
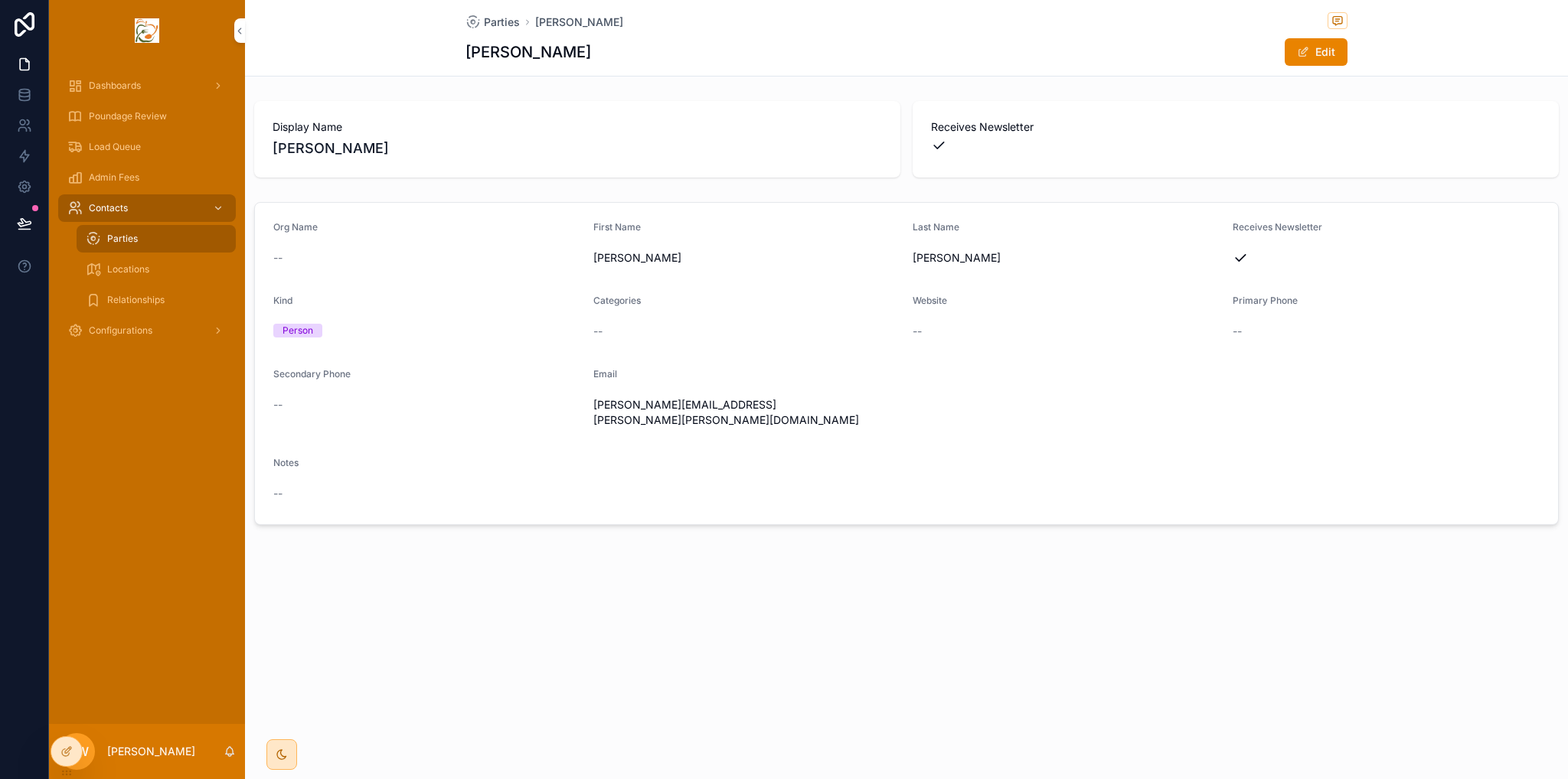
click at [58, 748] on div at bounding box center [66, 752] width 30 height 29
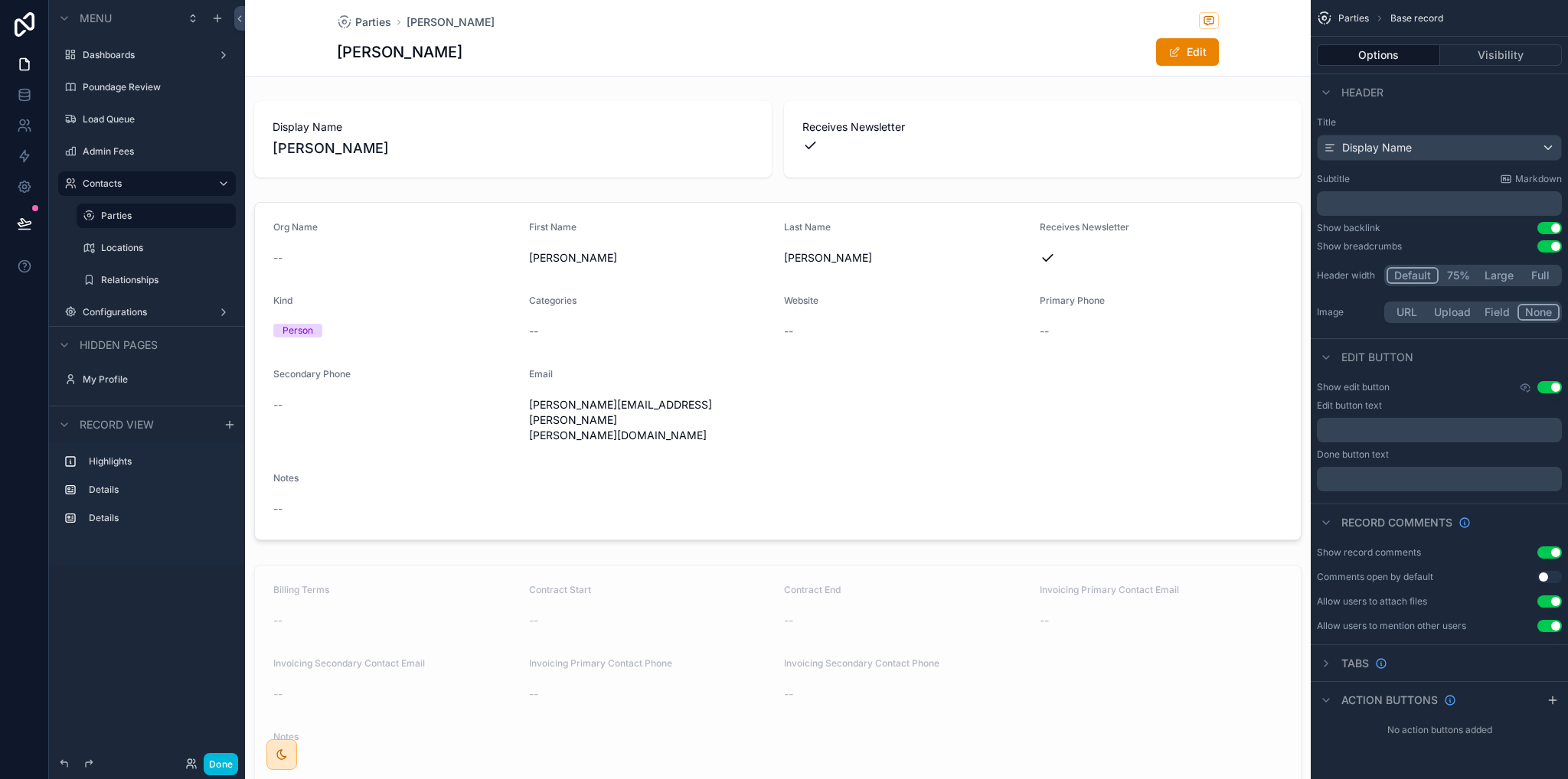
click at [1186, 376] on div "scrollable content" at bounding box center [778, 371] width 1066 height 351
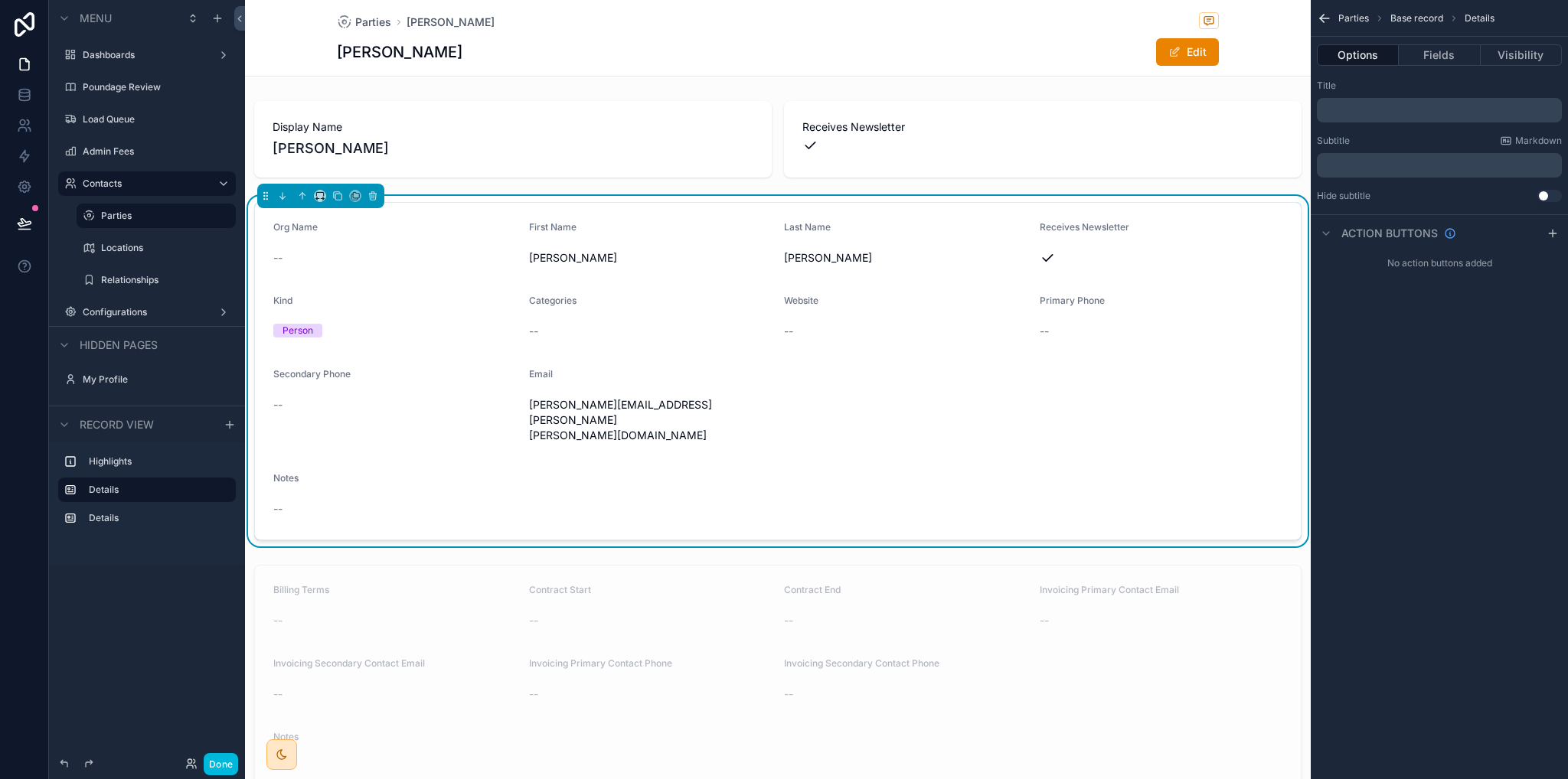
click at [1453, 59] on button "Fields" at bounding box center [1439, 55] width 81 height 21
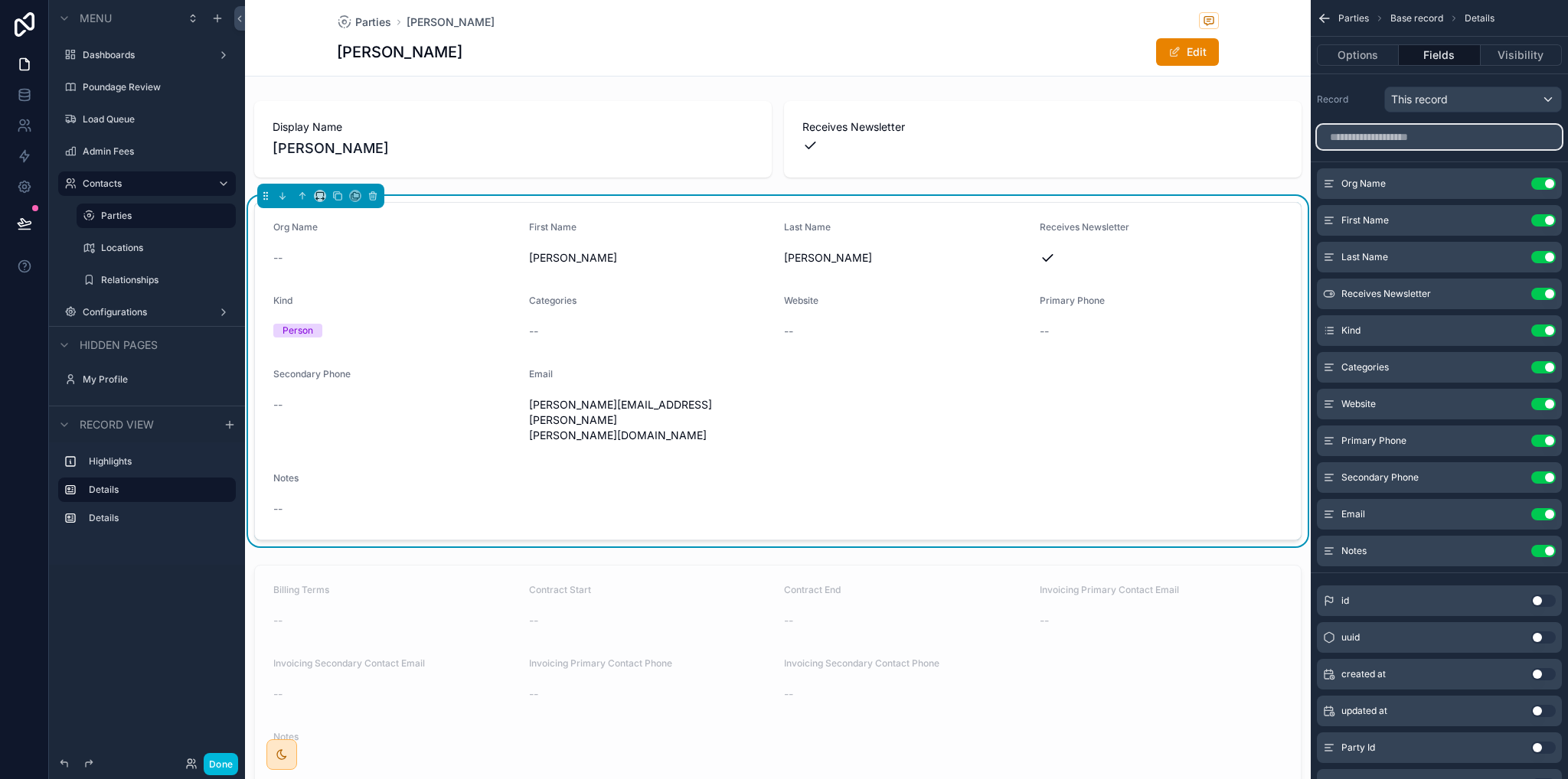
click at [1418, 137] on input "scrollable content" at bounding box center [1440, 137] width 245 height 25
click at [1547, 180] on button "Use setting" at bounding box center [1543, 183] width 25 height 12
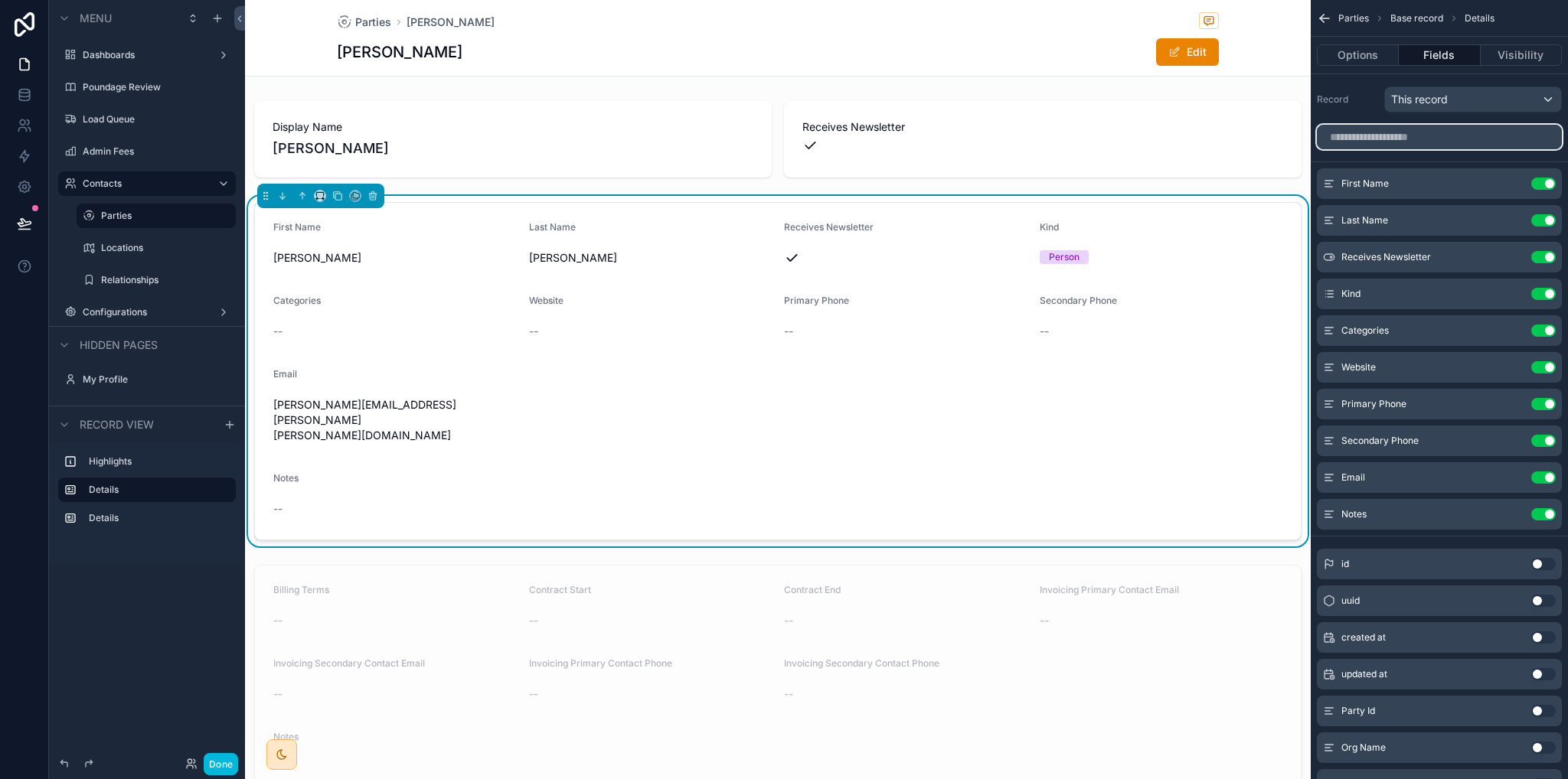
click at [1399, 130] on input "scrollable content" at bounding box center [1440, 137] width 245 height 25
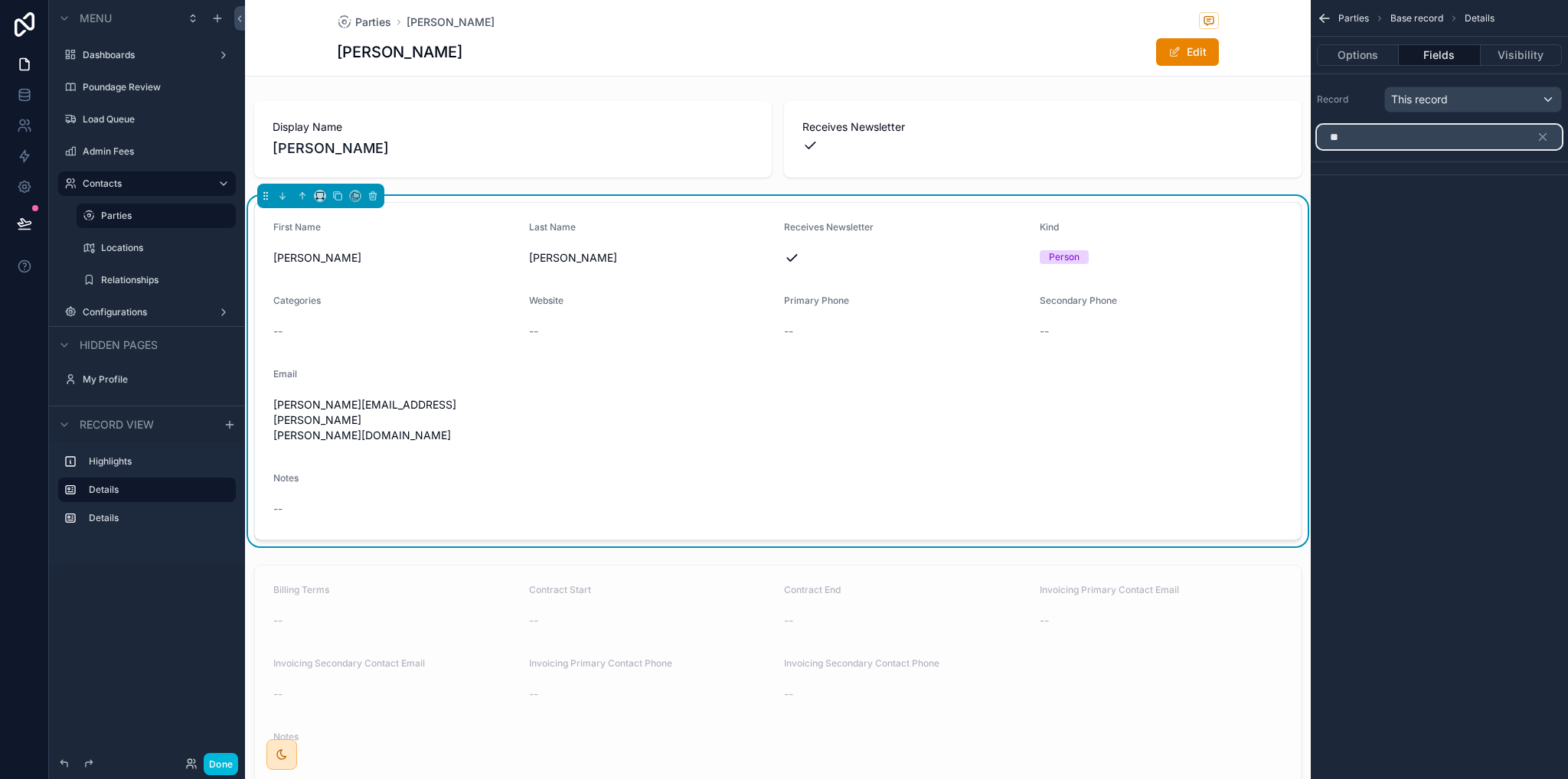
type input "*"
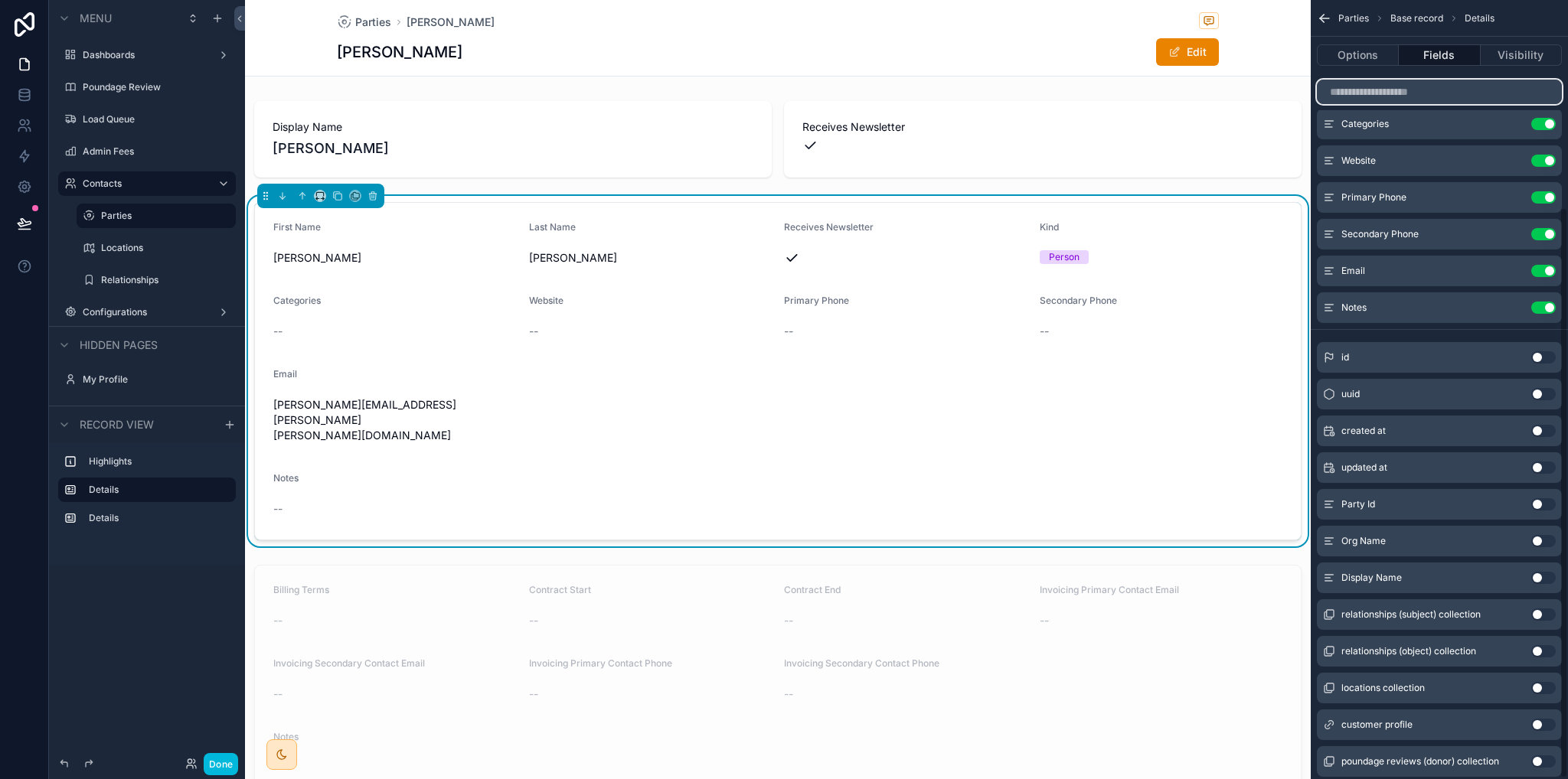
scroll to position [284, 0]
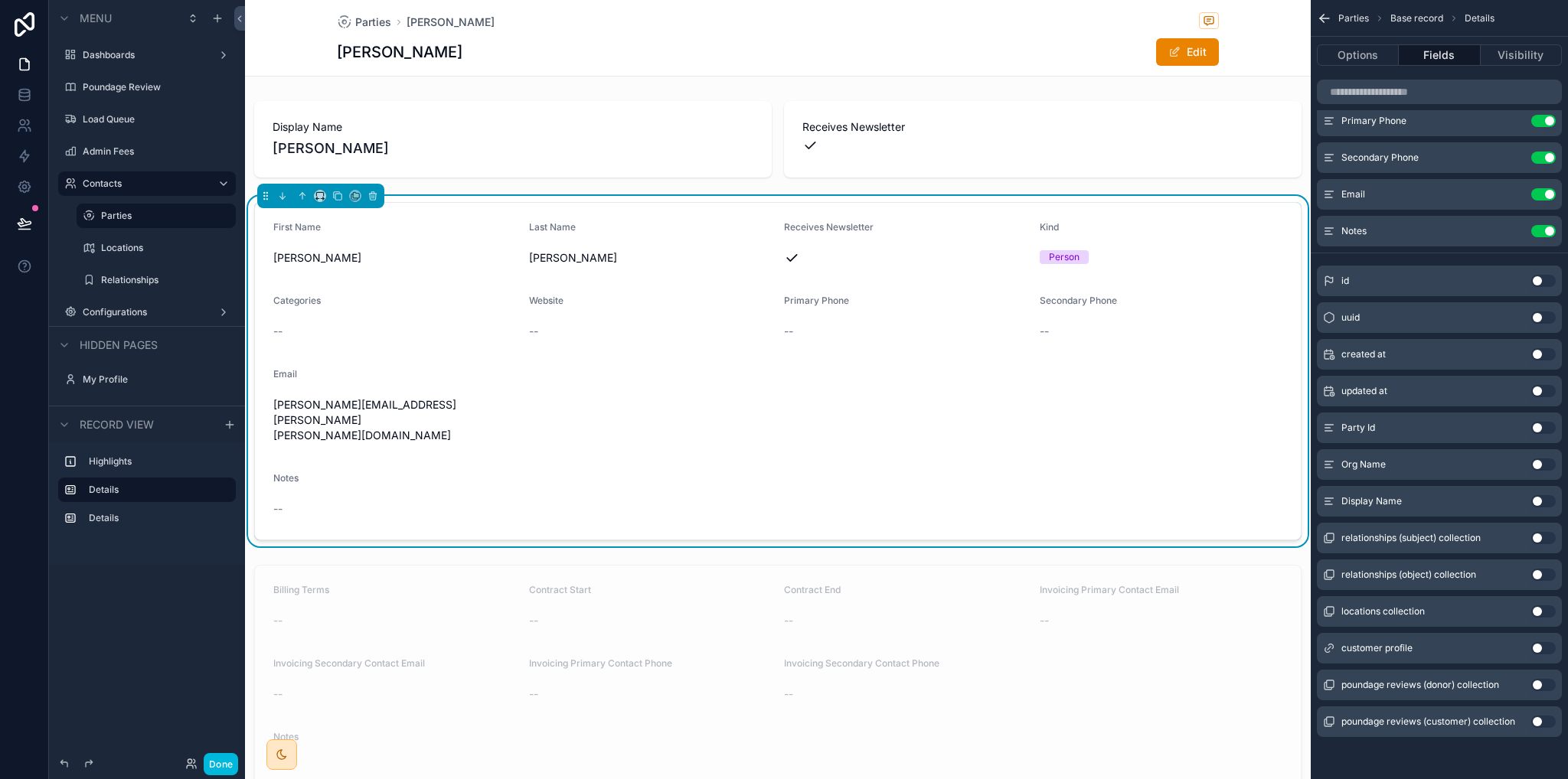
click at [1543, 537] on button "Use setting" at bounding box center [1543, 538] width 25 height 12
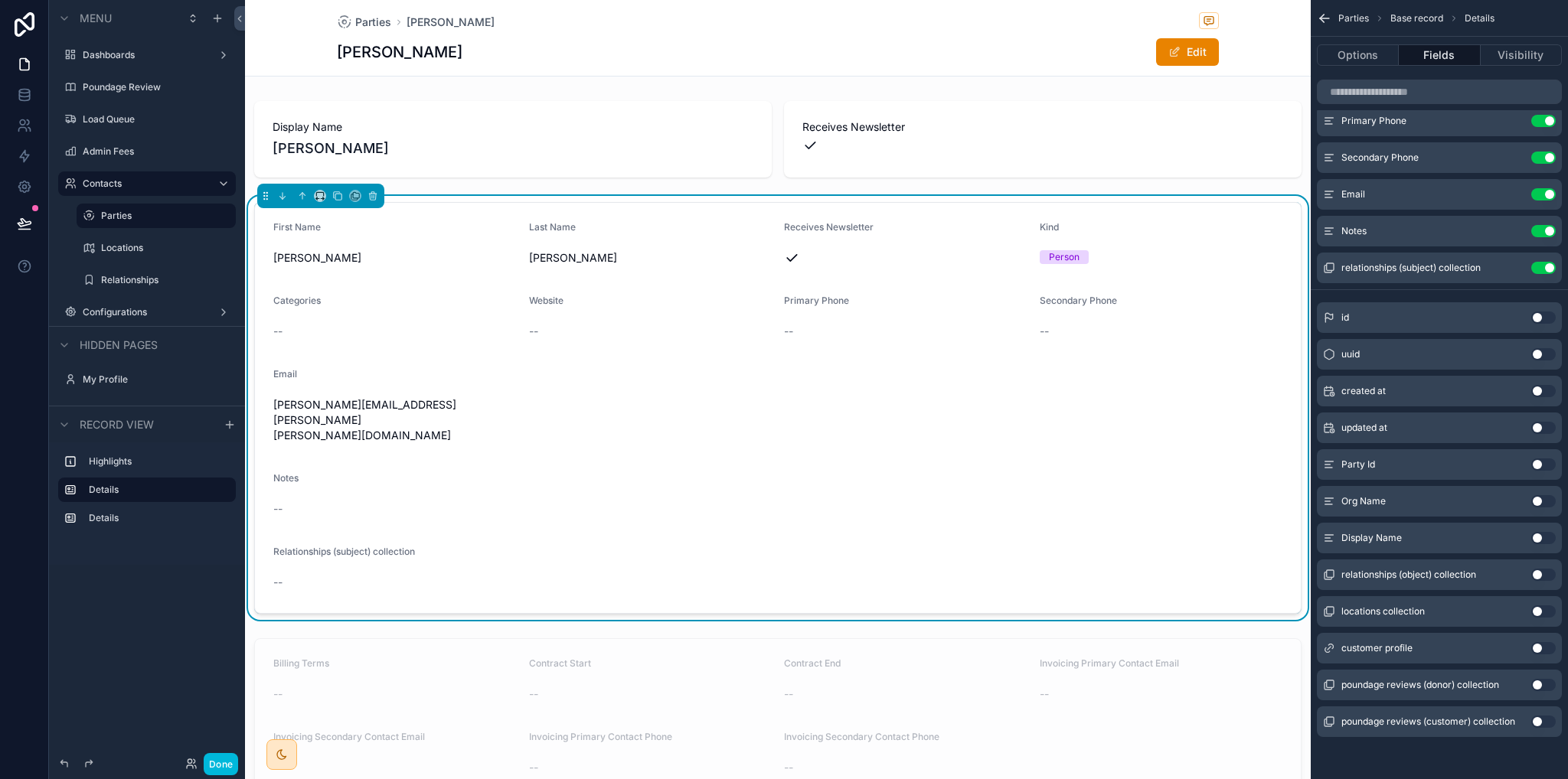
click at [1547, 271] on button "Use setting" at bounding box center [1543, 267] width 25 height 12
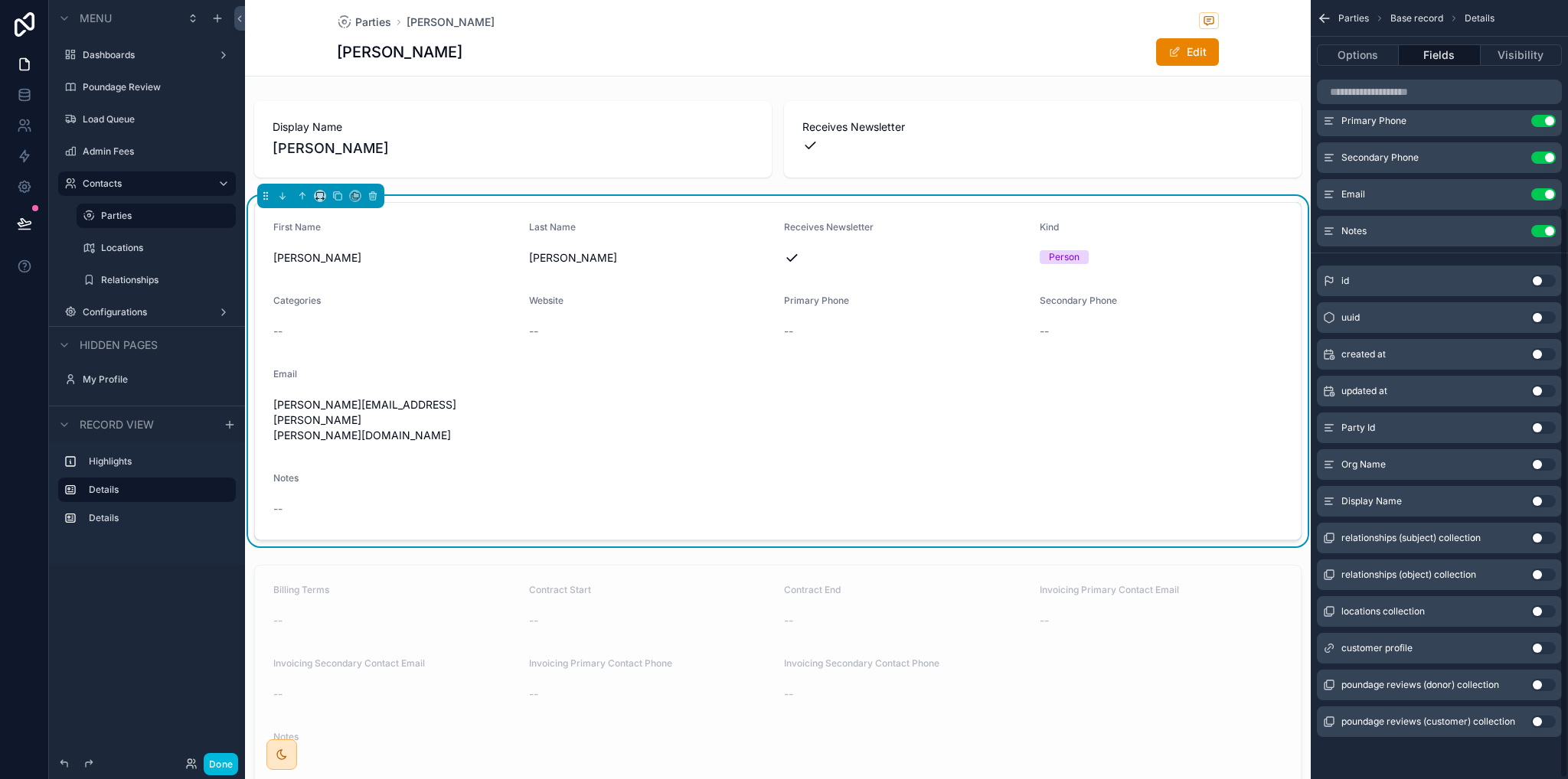
click at [1541, 650] on button "Use setting" at bounding box center [1543, 648] width 25 height 12
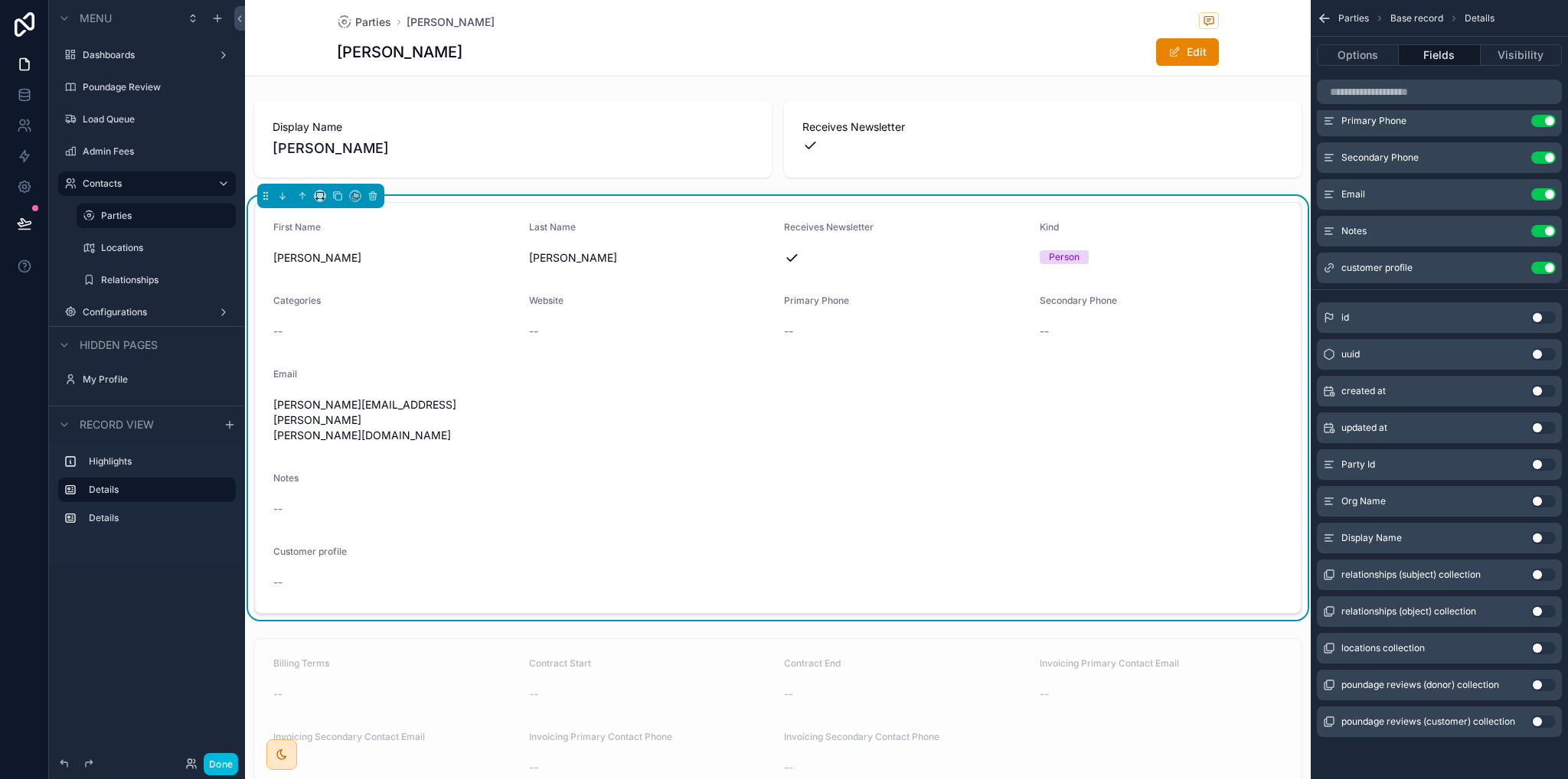
click at [1547, 265] on button "Use setting" at bounding box center [1543, 267] width 25 height 12
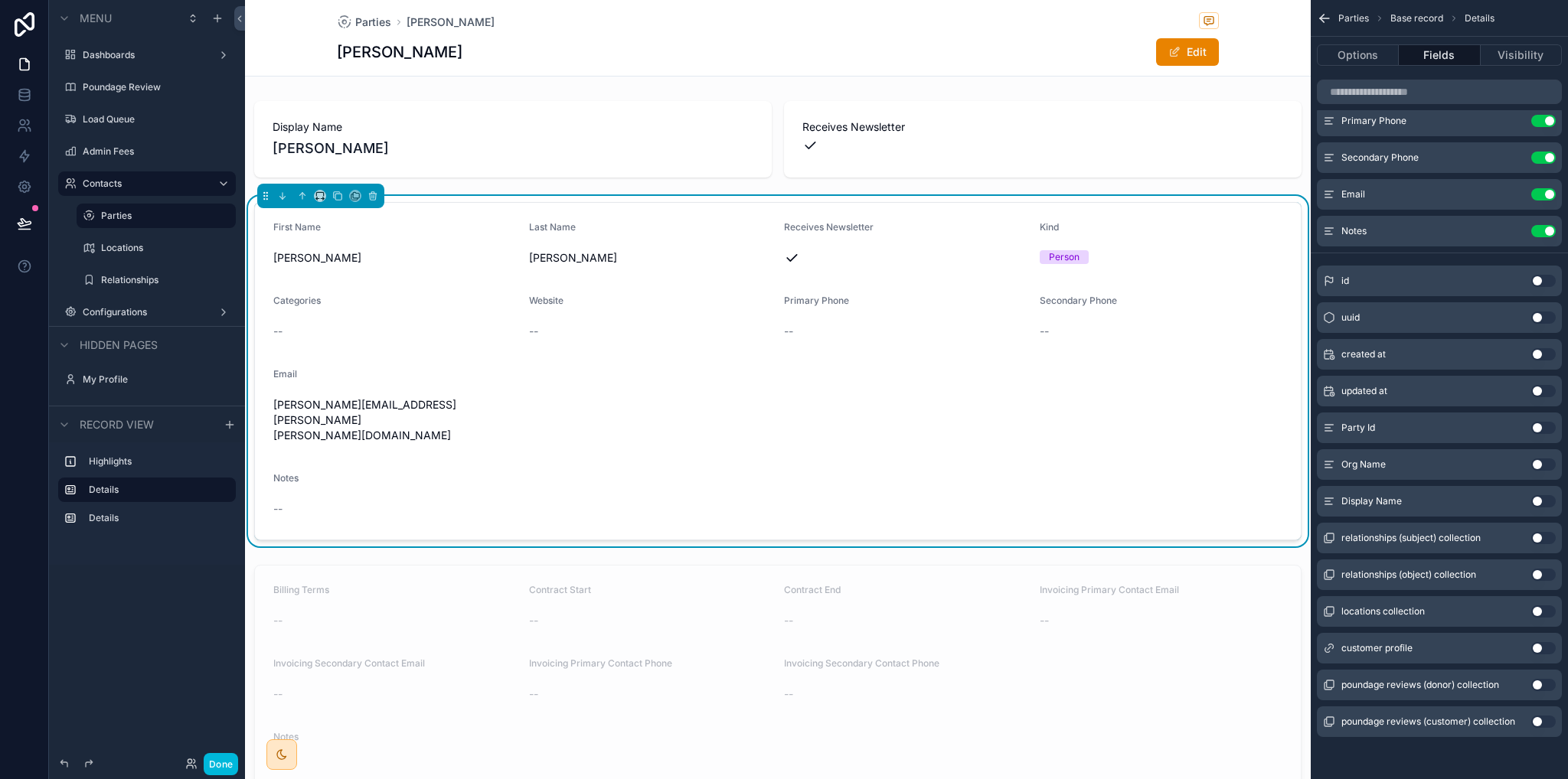
click at [1540, 610] on button "Use setting" at bounding box center [1543, 611] width 25 height 12
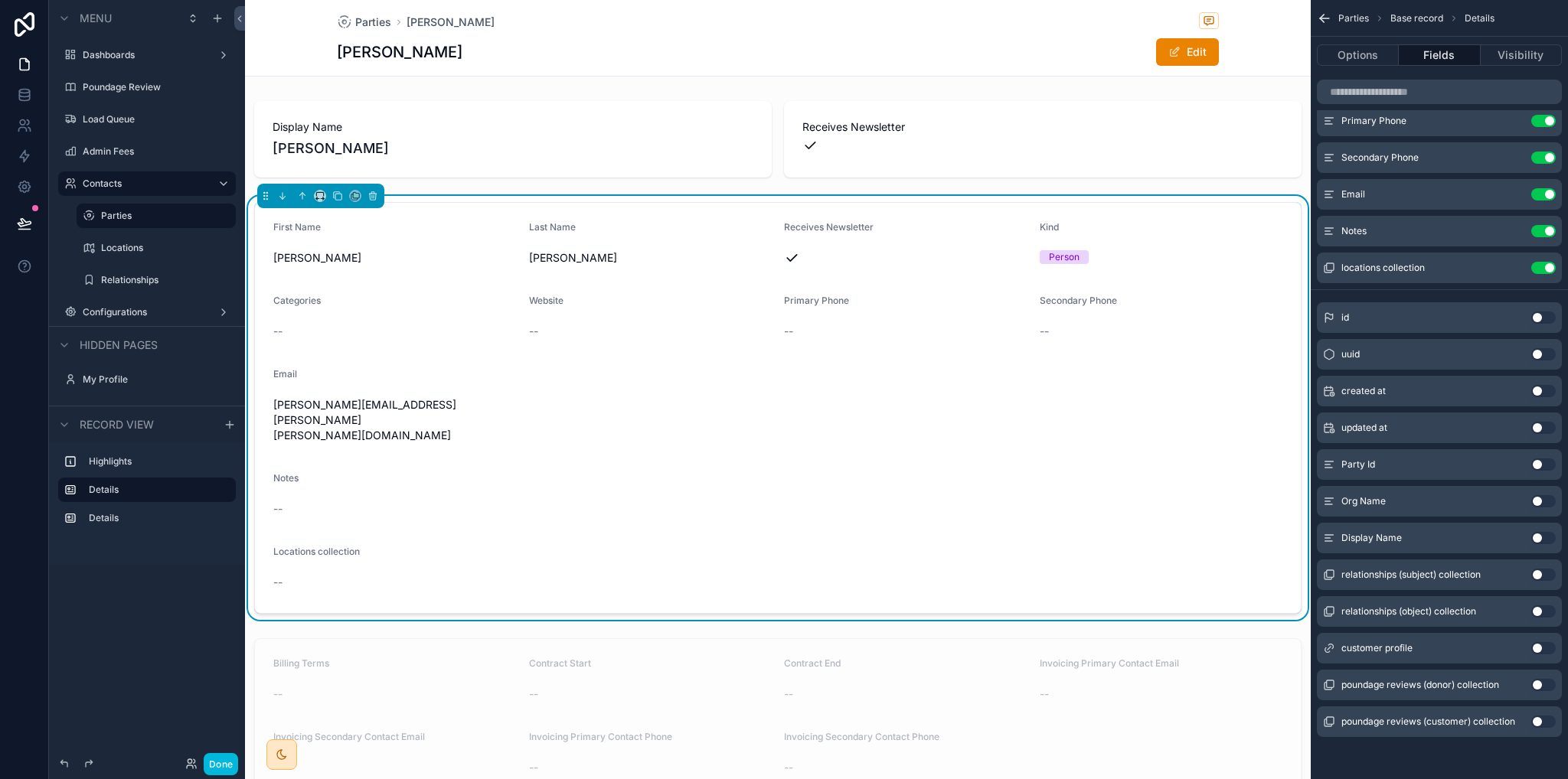
click at [1541, 269] on button "Use setting" at bounding box center [1543, 267] width 25 height 12
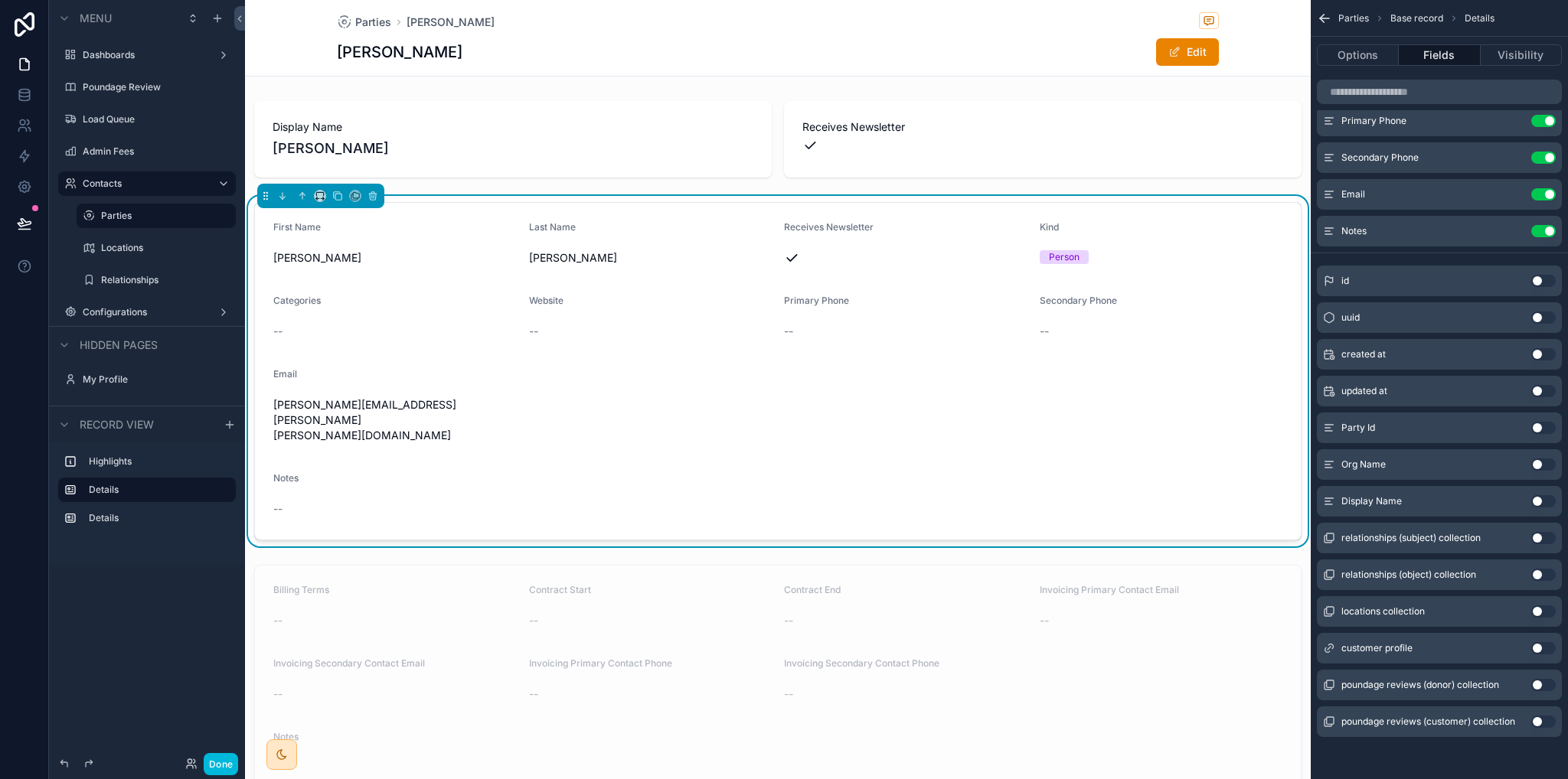
click at [1547, 464] on button "Use setting" at bounding box center [1543, 464] width 25 height 12
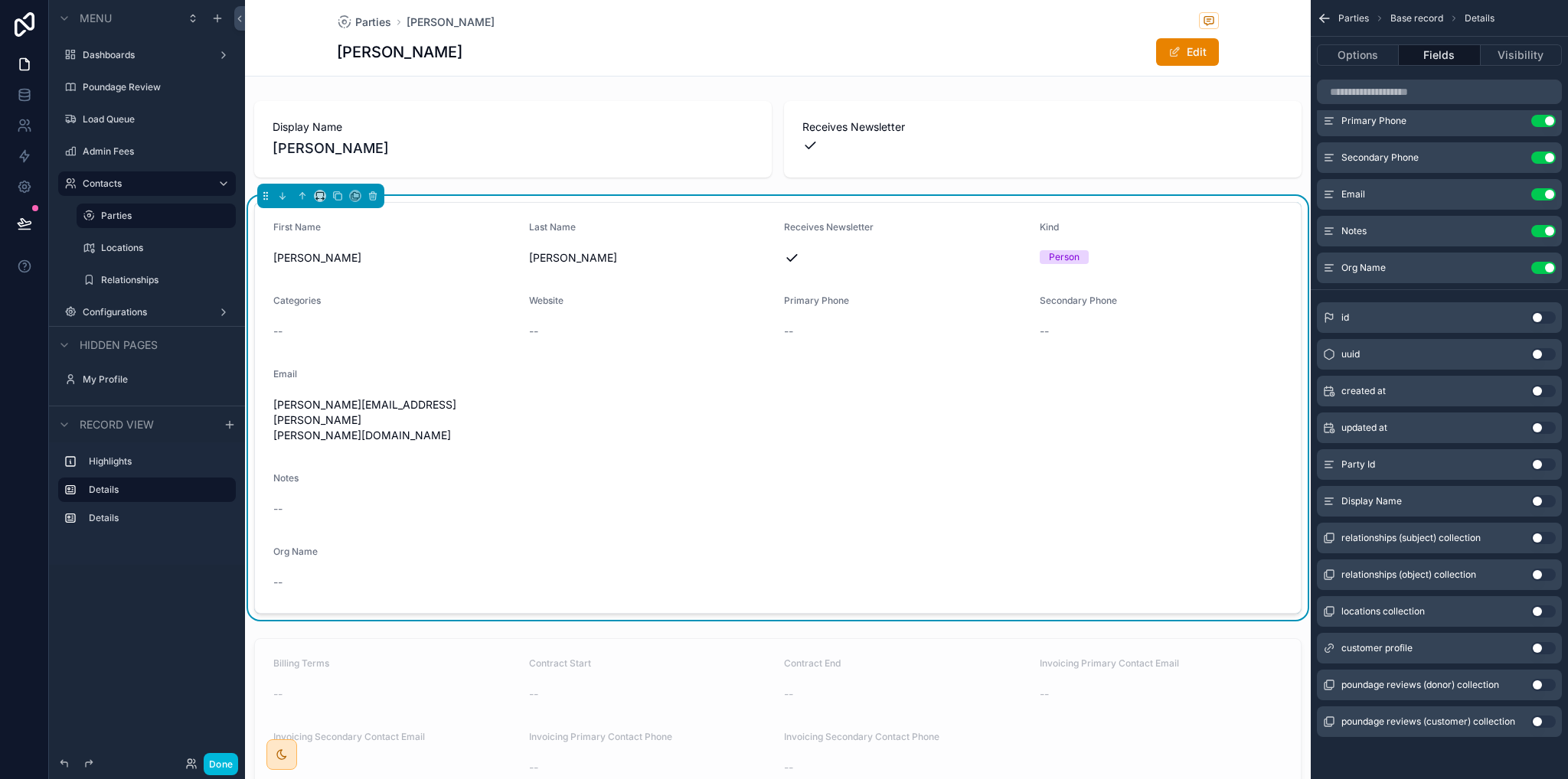
drag, startPoint x: 110, startPoint y: 215, endPoint x: 266, endPoint y: 272, distance: 166.1
click at [110, 215] on label "Parties" at bounding box center [164, 216] width 126 height 12
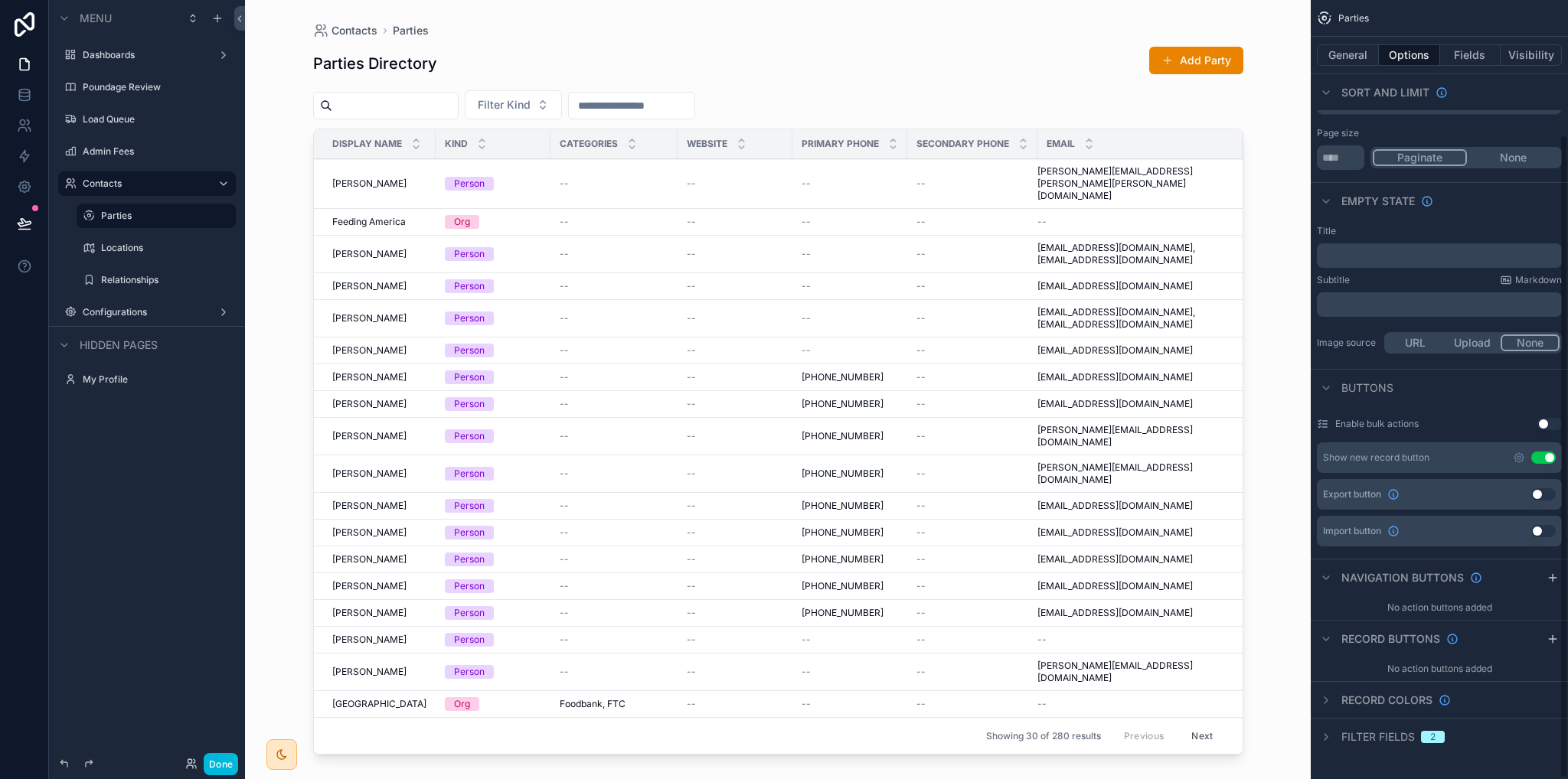
scroll to position [163, 0]
click at [366, 177] on span "[PERSON_NAME]" at bounding box center [369, 183] width 74 height 12
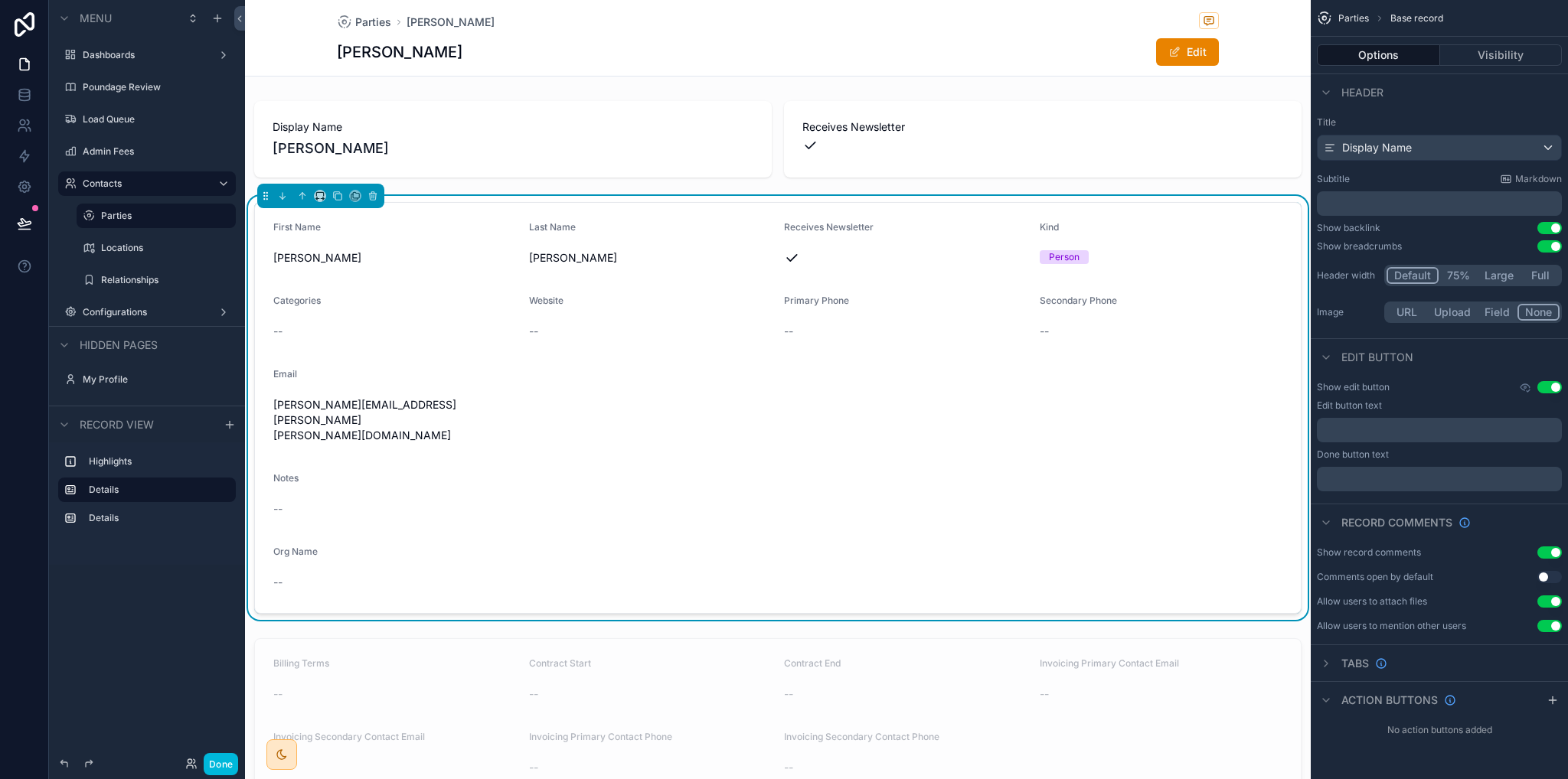
click at [1042, 339] on div "--" at bounding box center [1162, 332] width 244 height 25
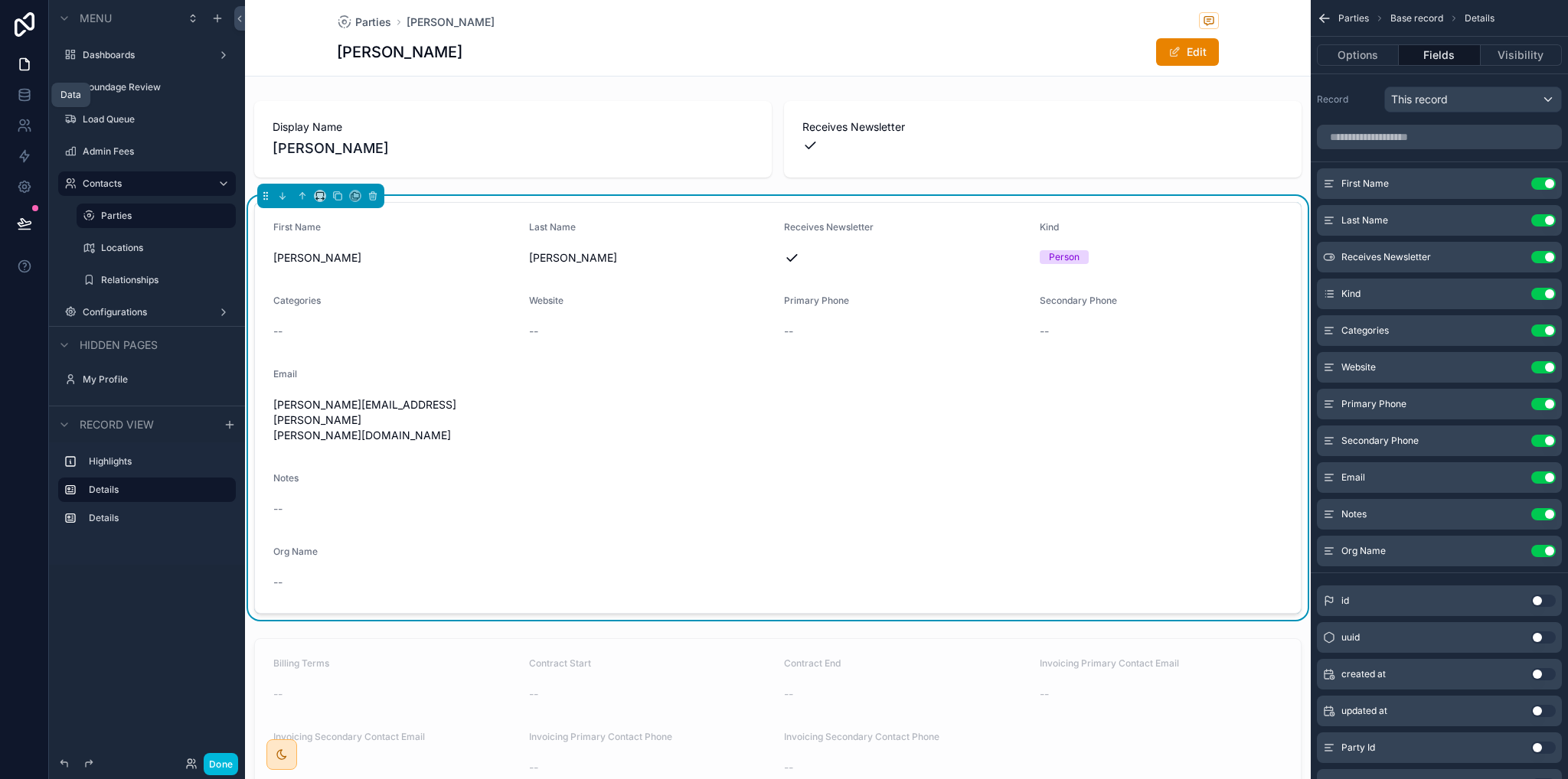
click at [22, 103] on link at bounding box center [24, 94] width 48 height 30
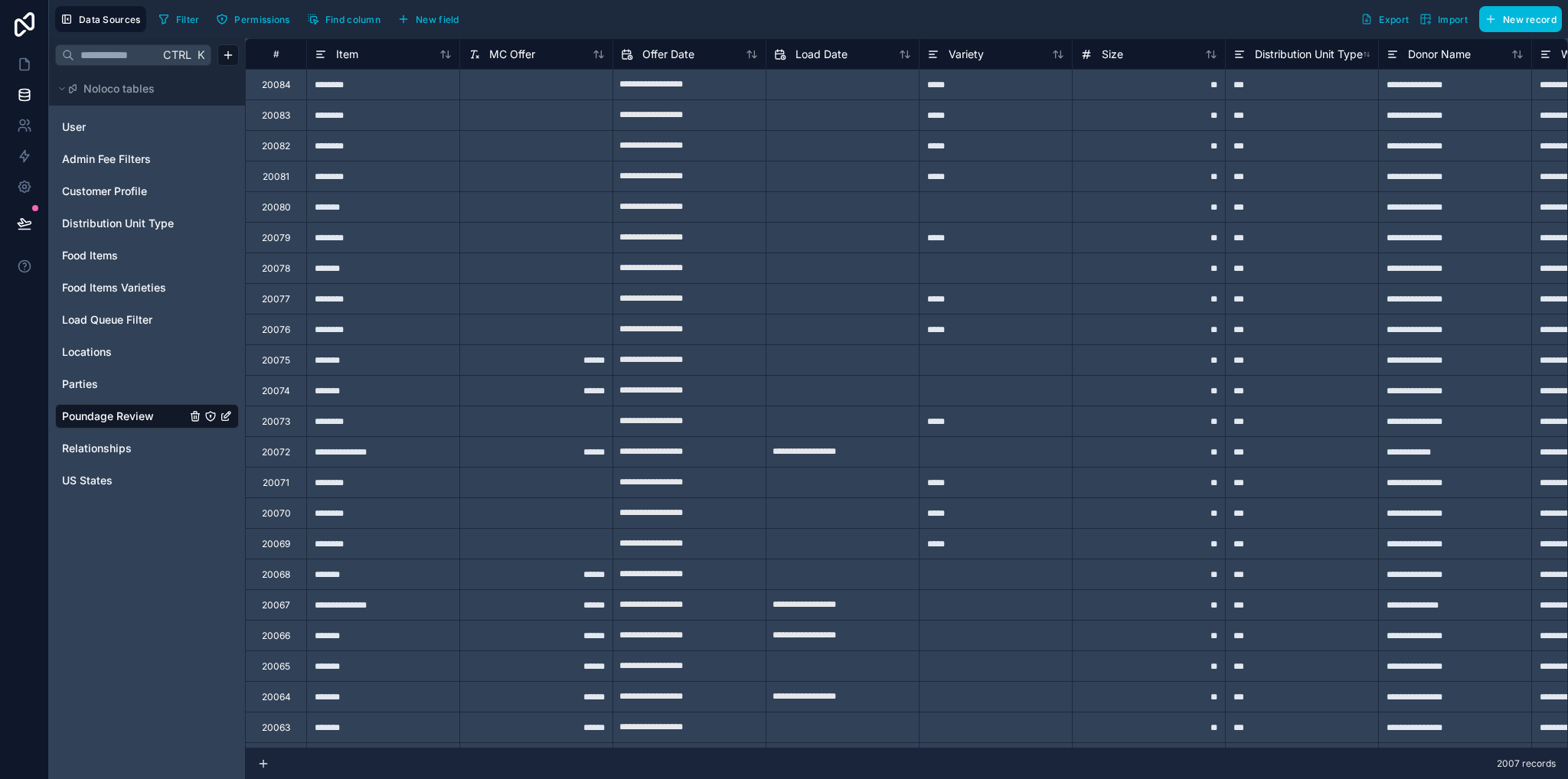
click at [99, 446] on span "Relationships" at bounding box center [96, 448] width 69 height 16
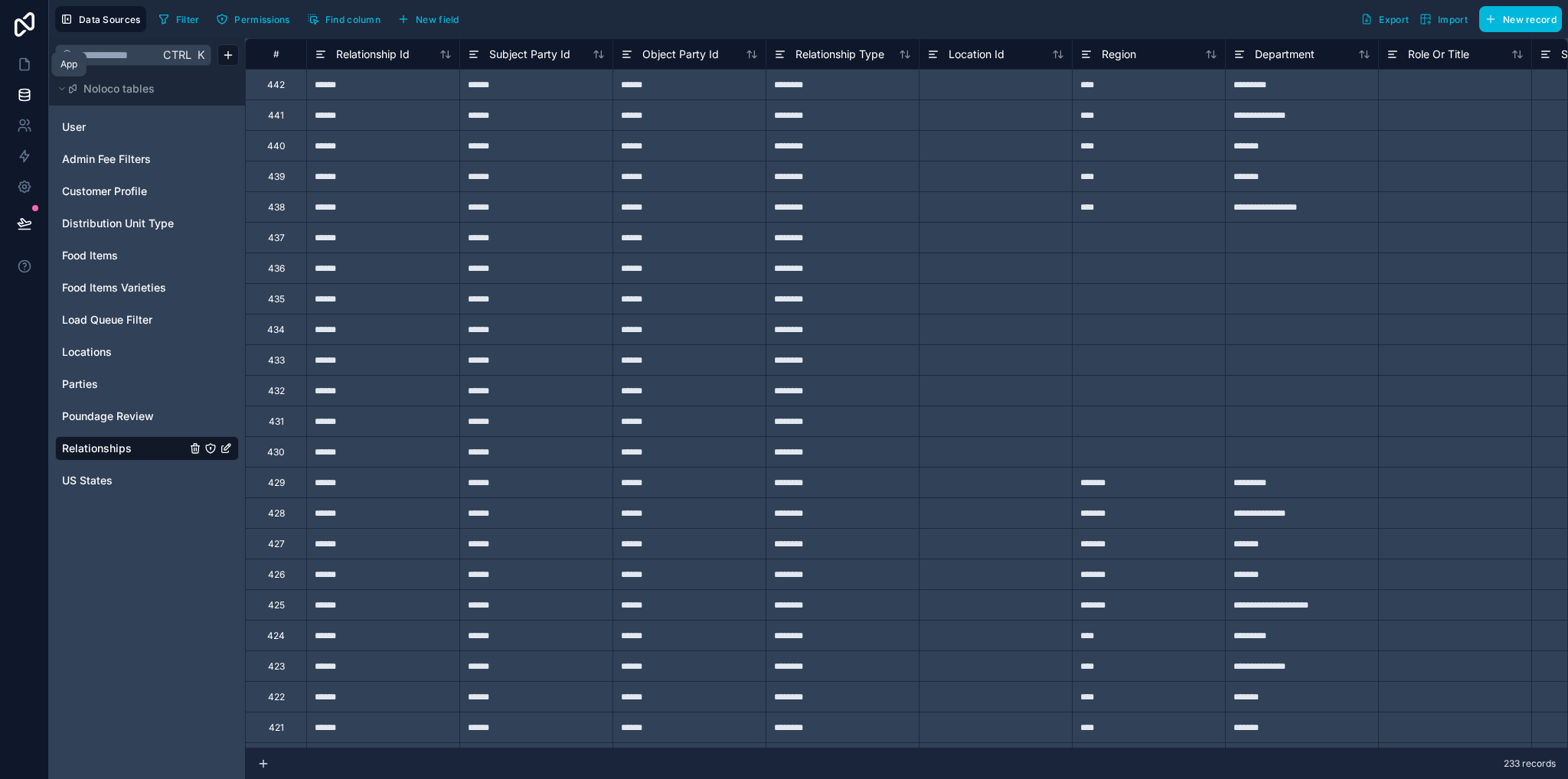
click at [30, 65] on icon at bounding box center [25, 64] width 16 height 16
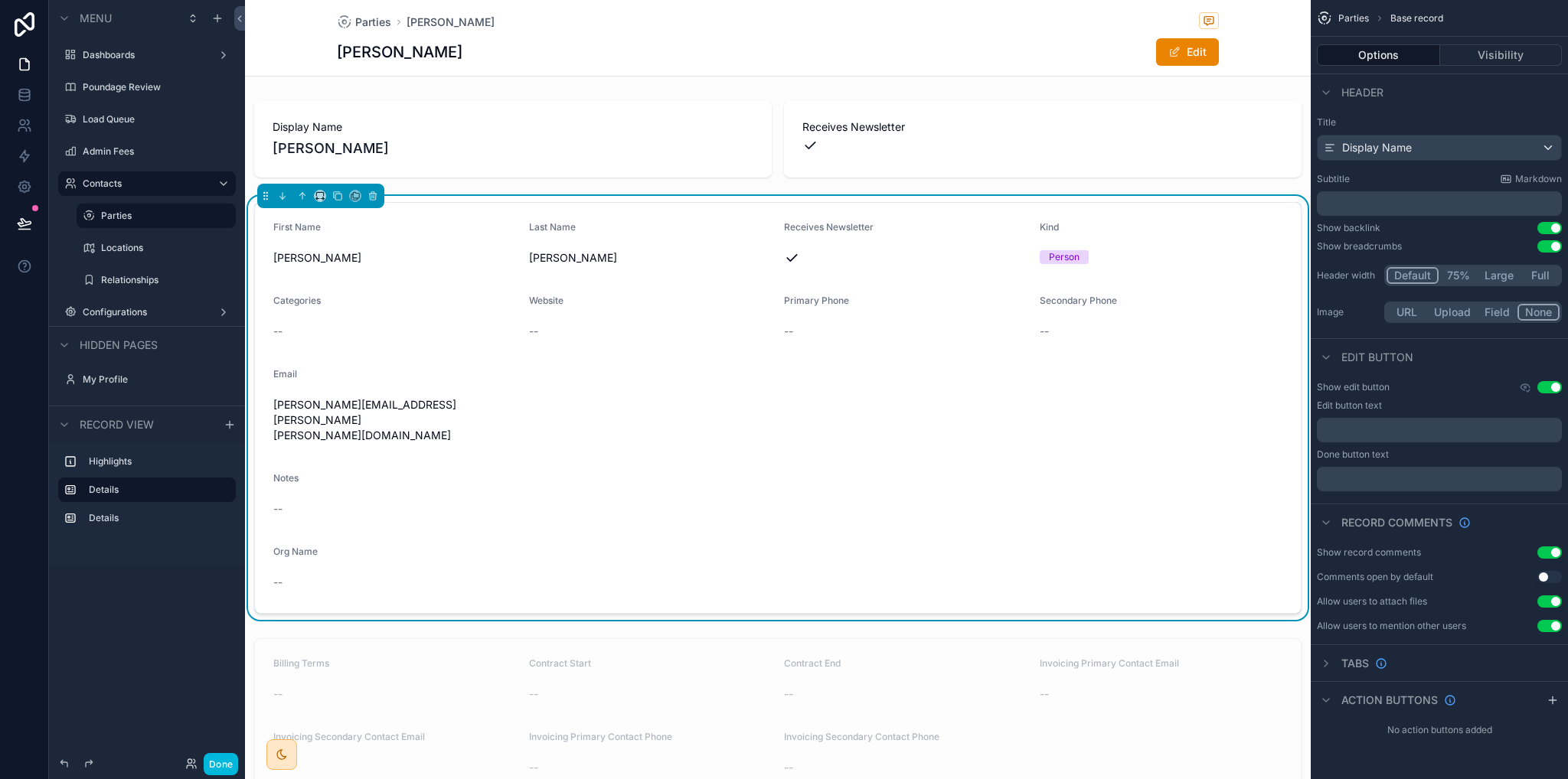
click at [123, 218] on label "Parties" at bounding box center [164, 216] width 126 height 12
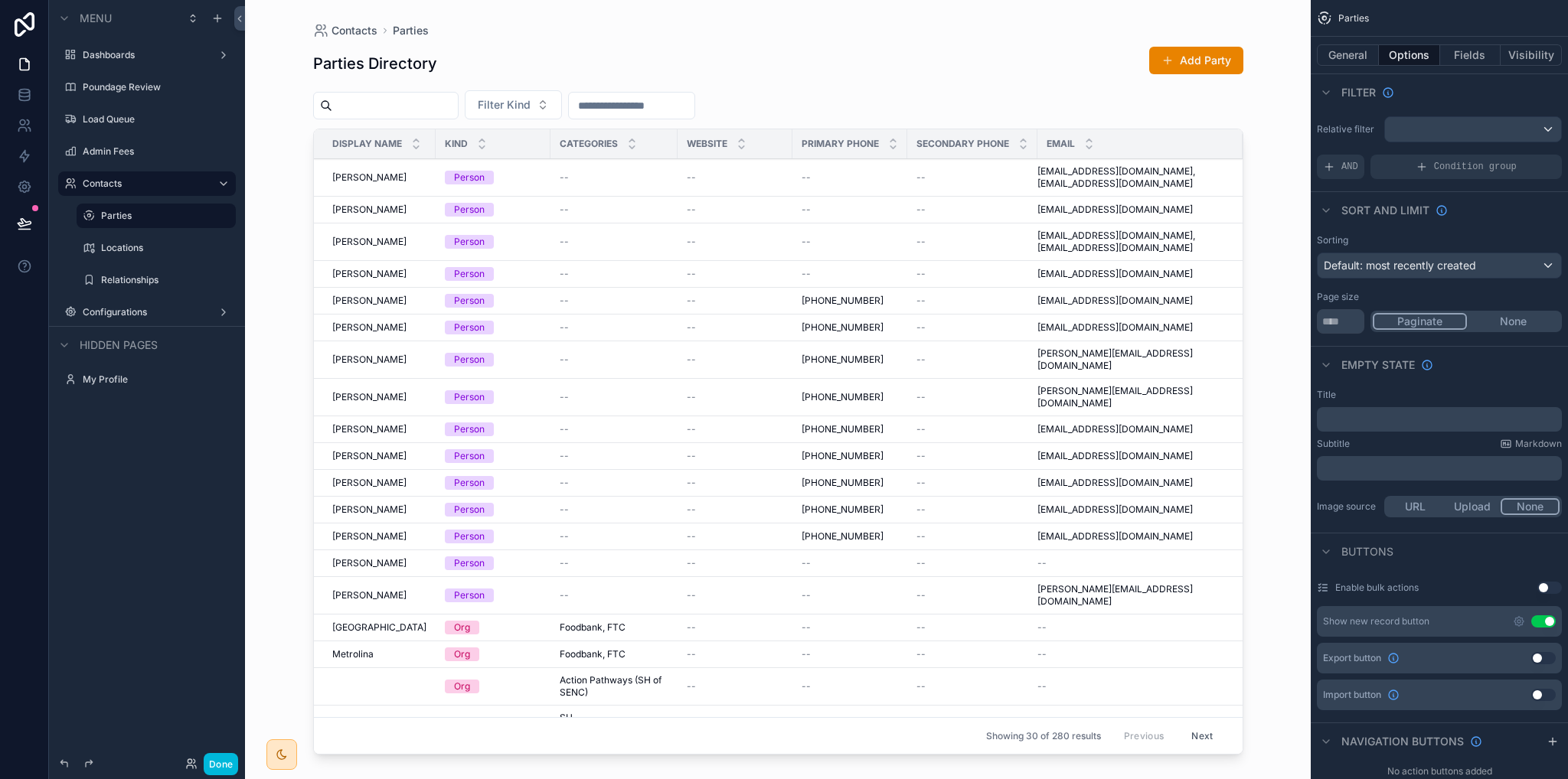
scroll to position [153, 0]
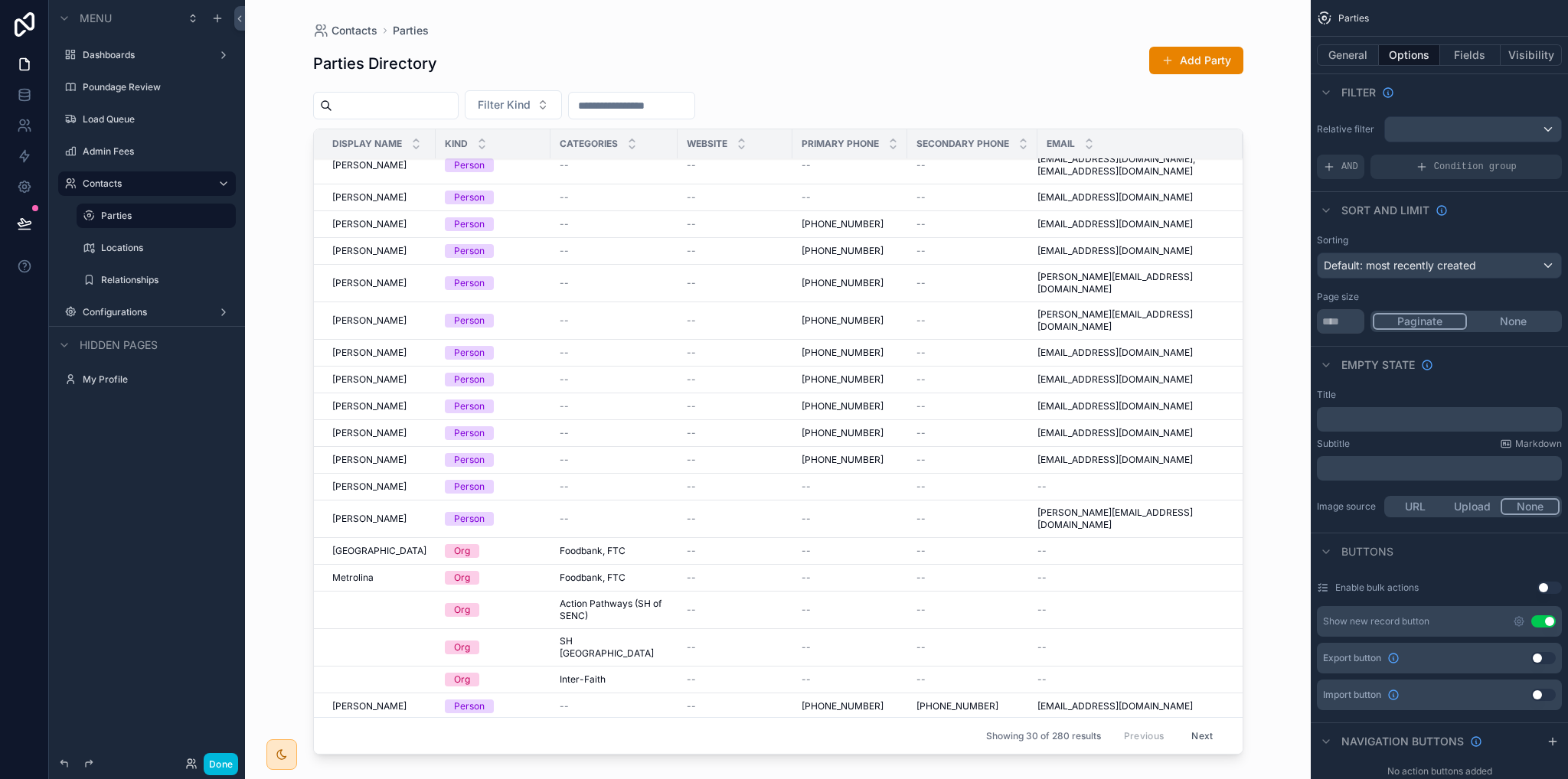
click at [361, 277] on span "[PERSON_NAME]" at bounding box center [369, 283] width 74 height 12
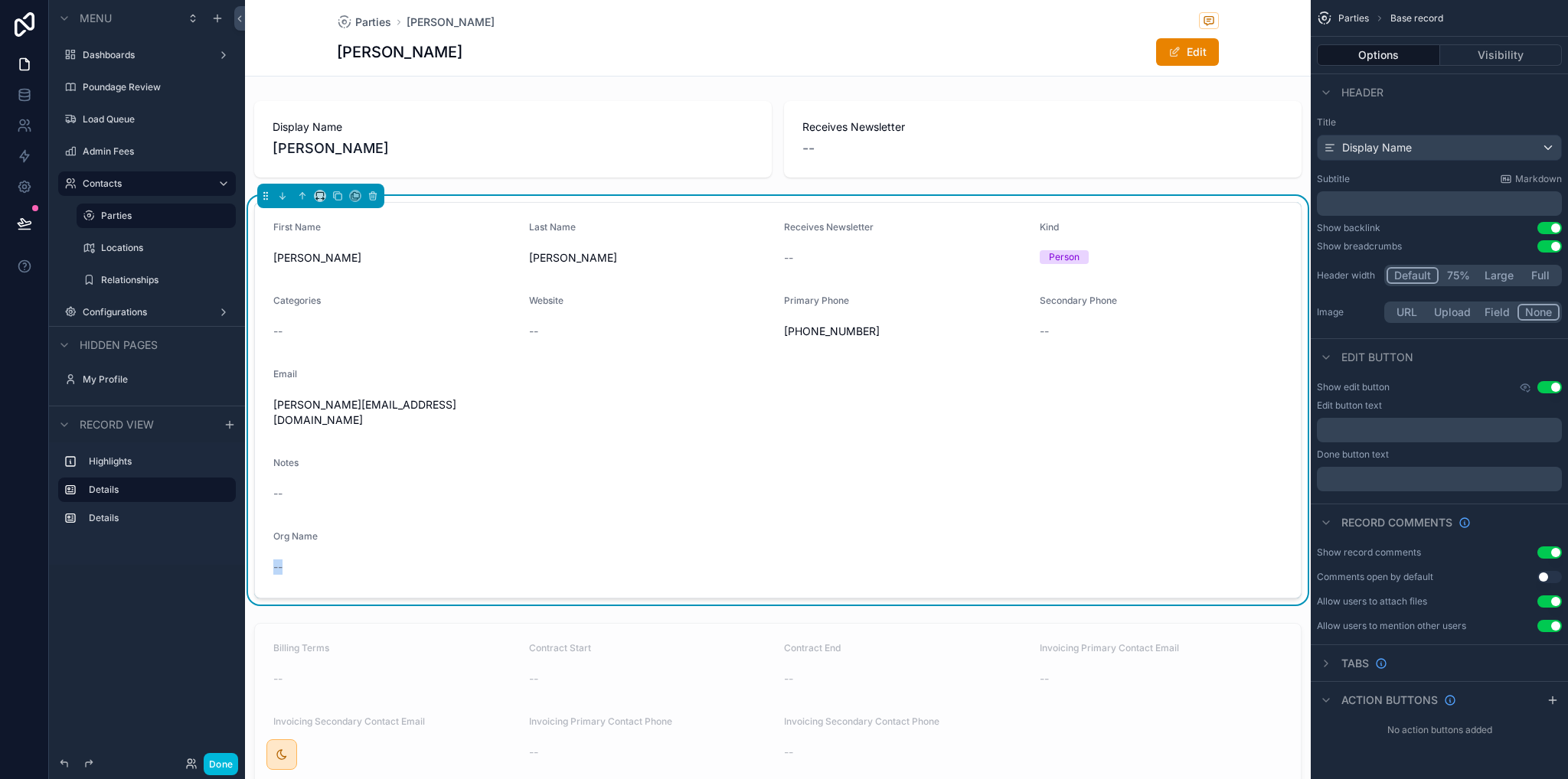
click at [287, 560] on div "--" at bounding box center [395, 567] width 244 height 16
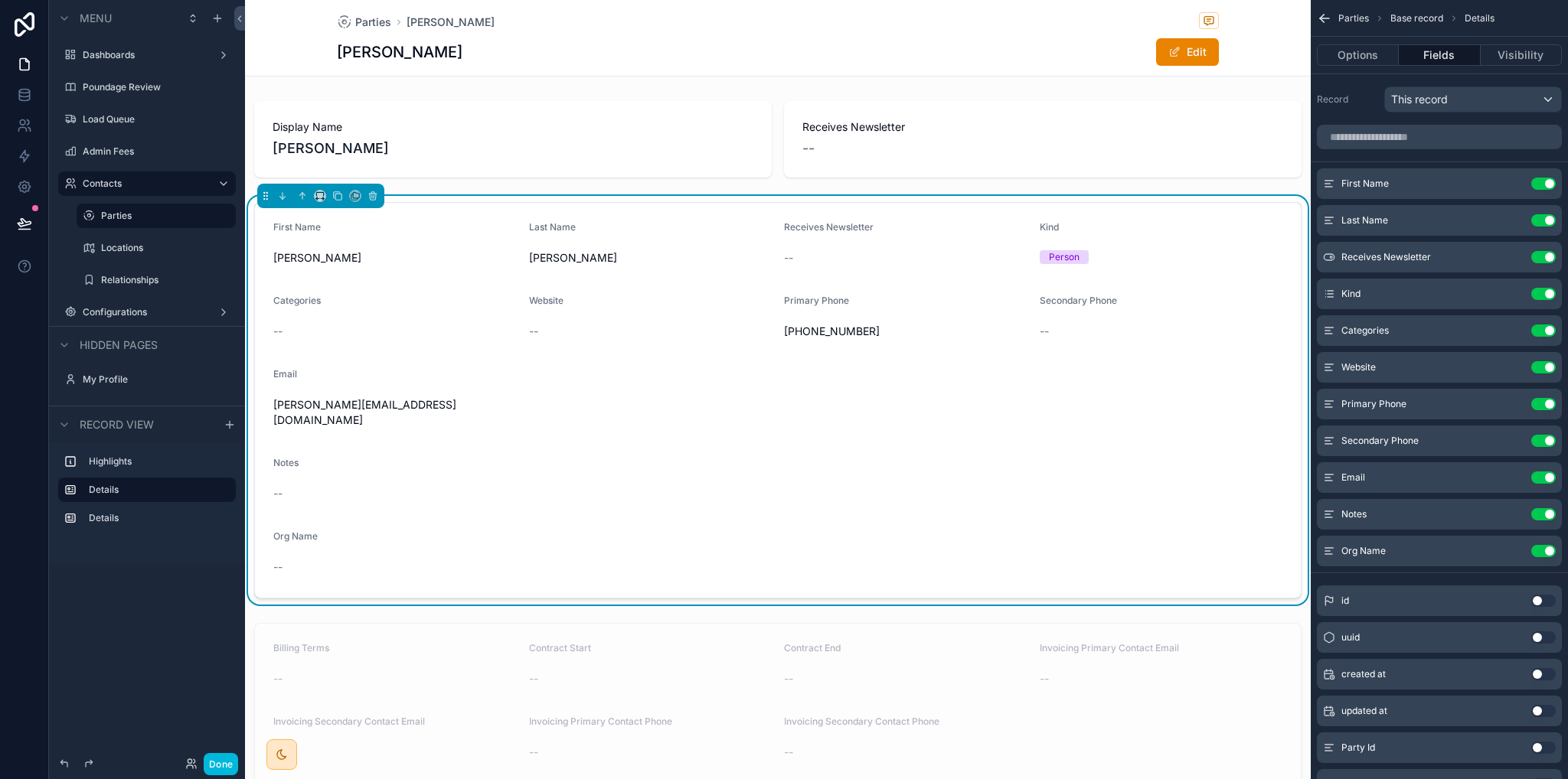
click at [331, 560] on div "--" at bounding box center [395, 567] width 244 height 16
click at [141, 285] on label "Relationships" at bounding box center [164, 280] width 126 height 12
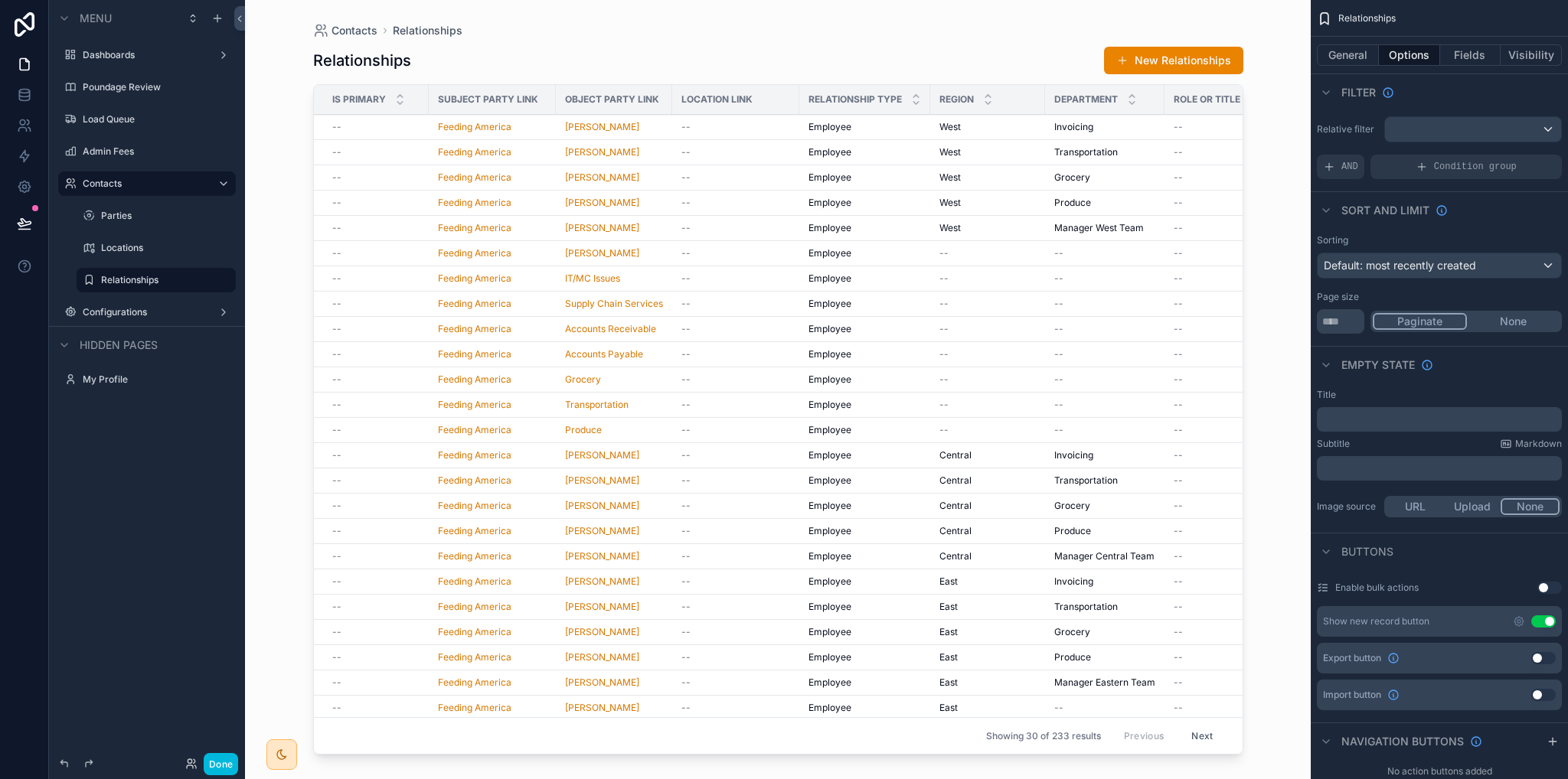
drag, startPoint x: 1236, startPoint y: 215, endPoint x: 1239, endPoint y: 226, distance: 11.4
click at [1239, 226] on div "scrollable content" at bounding box center [778, 380] width 979 height 761
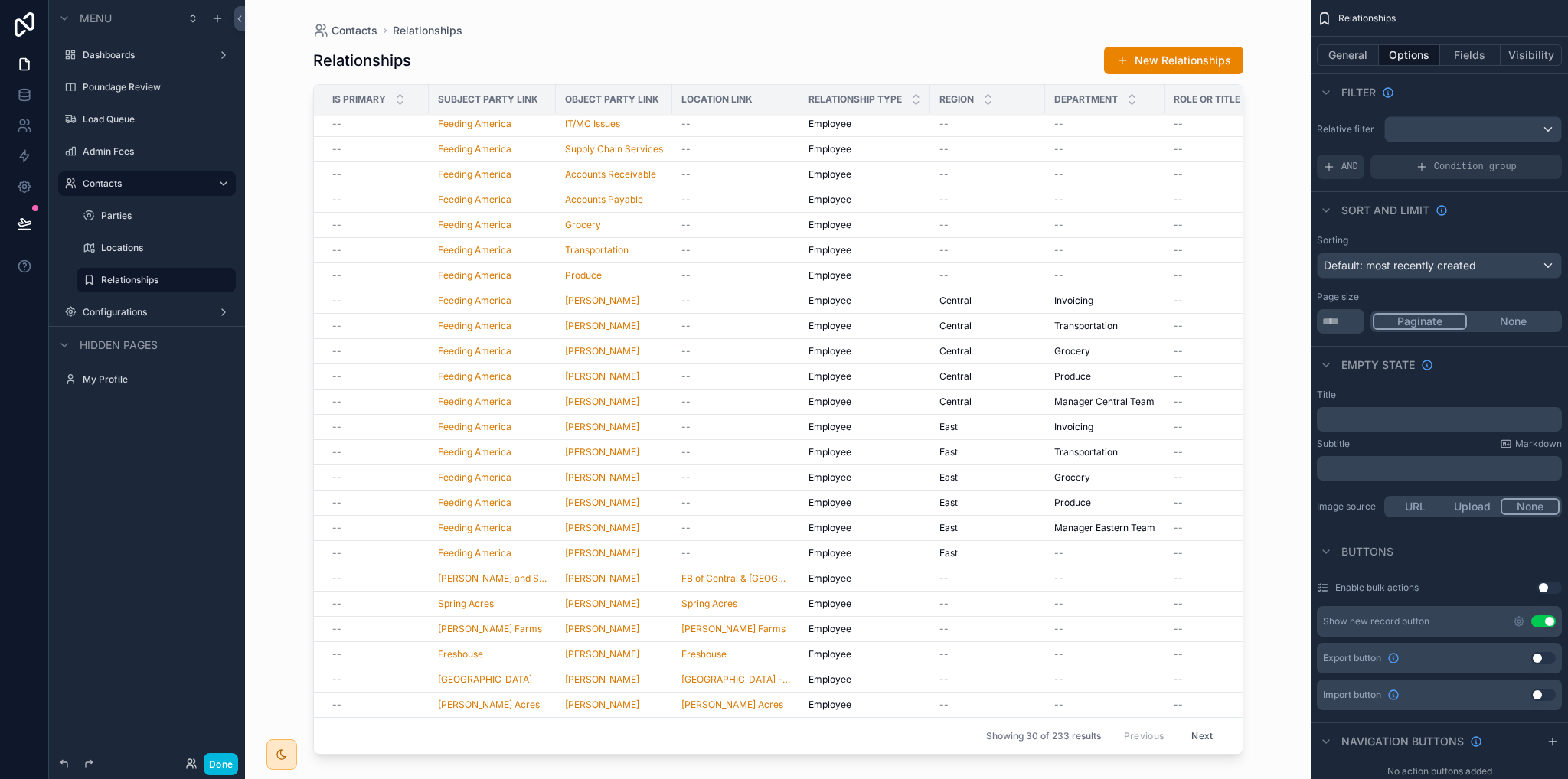
click at [1191, 724] on button "Next" at bounding box center [1202, 736] width 43 height 24
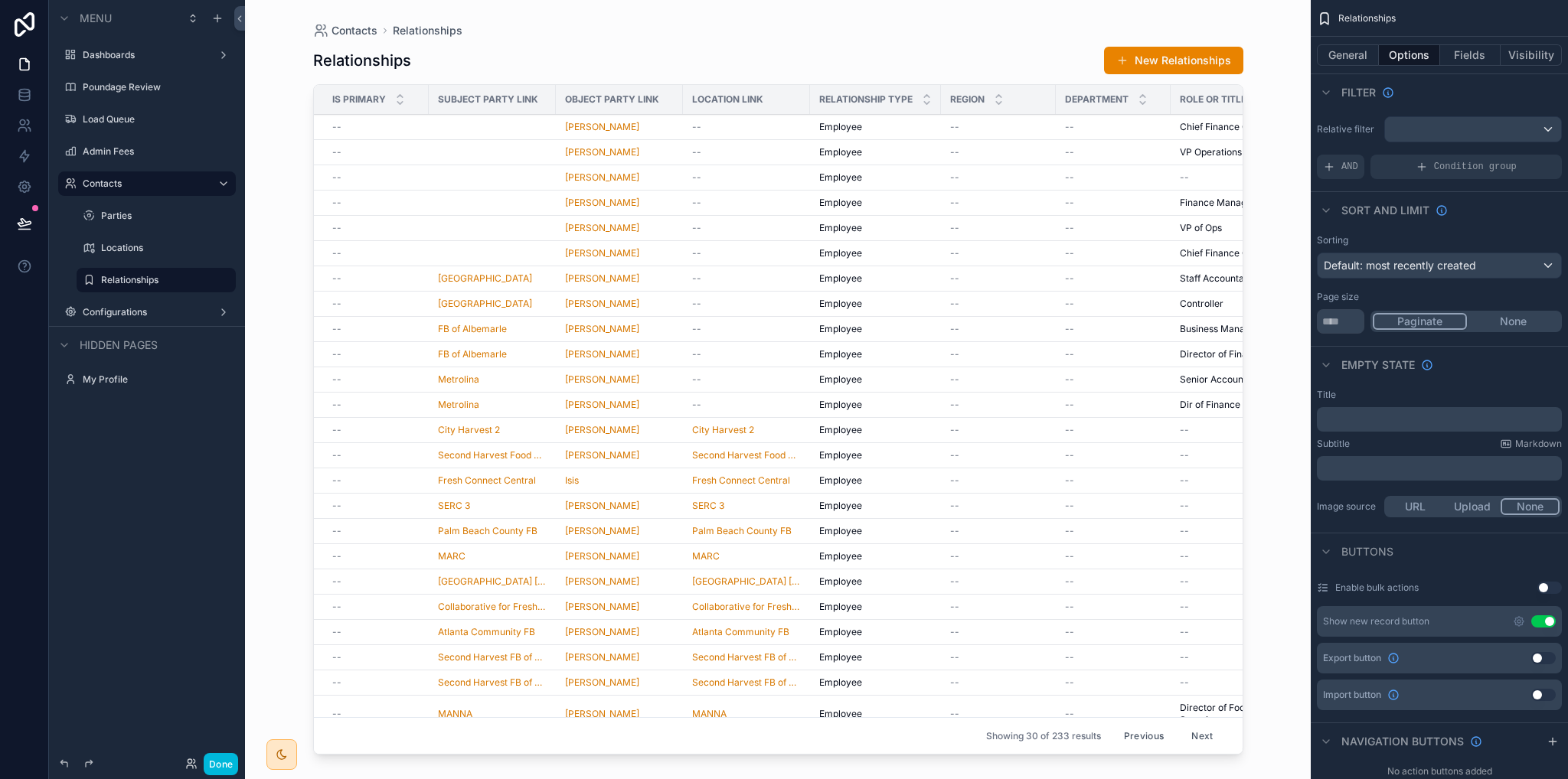
scroll to position [172, 0]
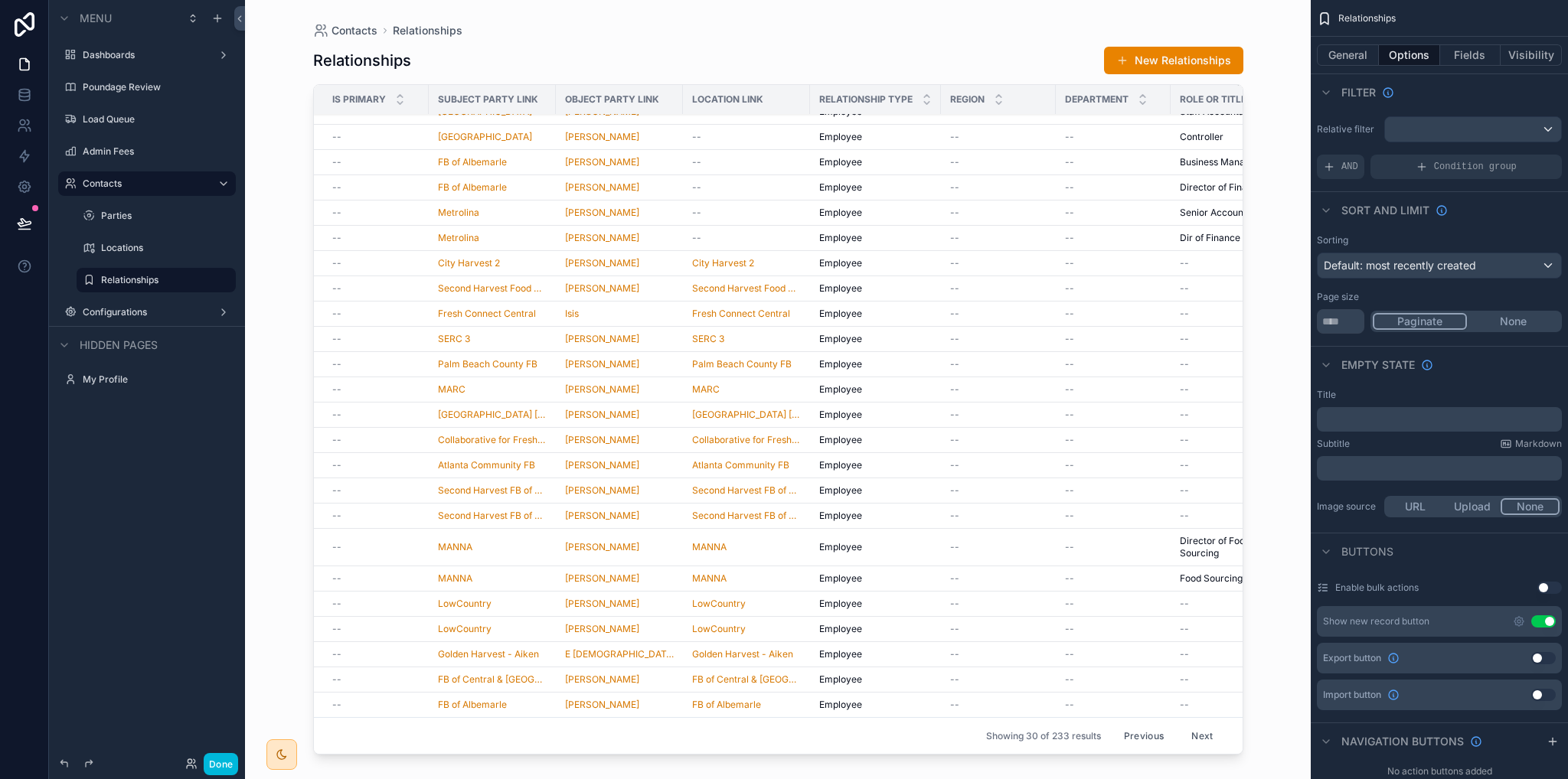
click at [1192, 727] on button "Next" at bounding box center [1202, 736] width 43 height 24
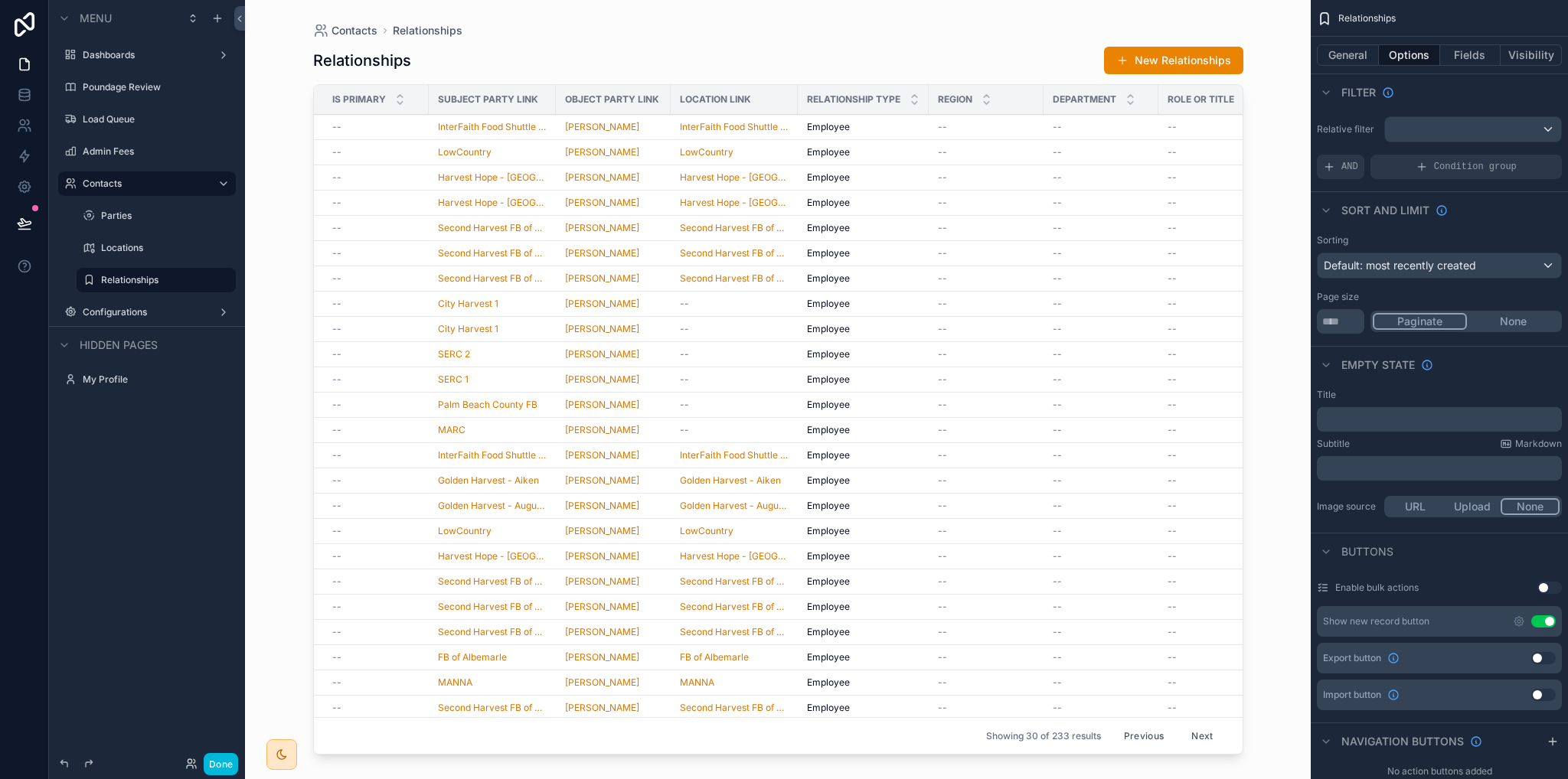
click at [465, 304] on span "City Harvest 1" at bounding box center [468, 303] width 60 height 12
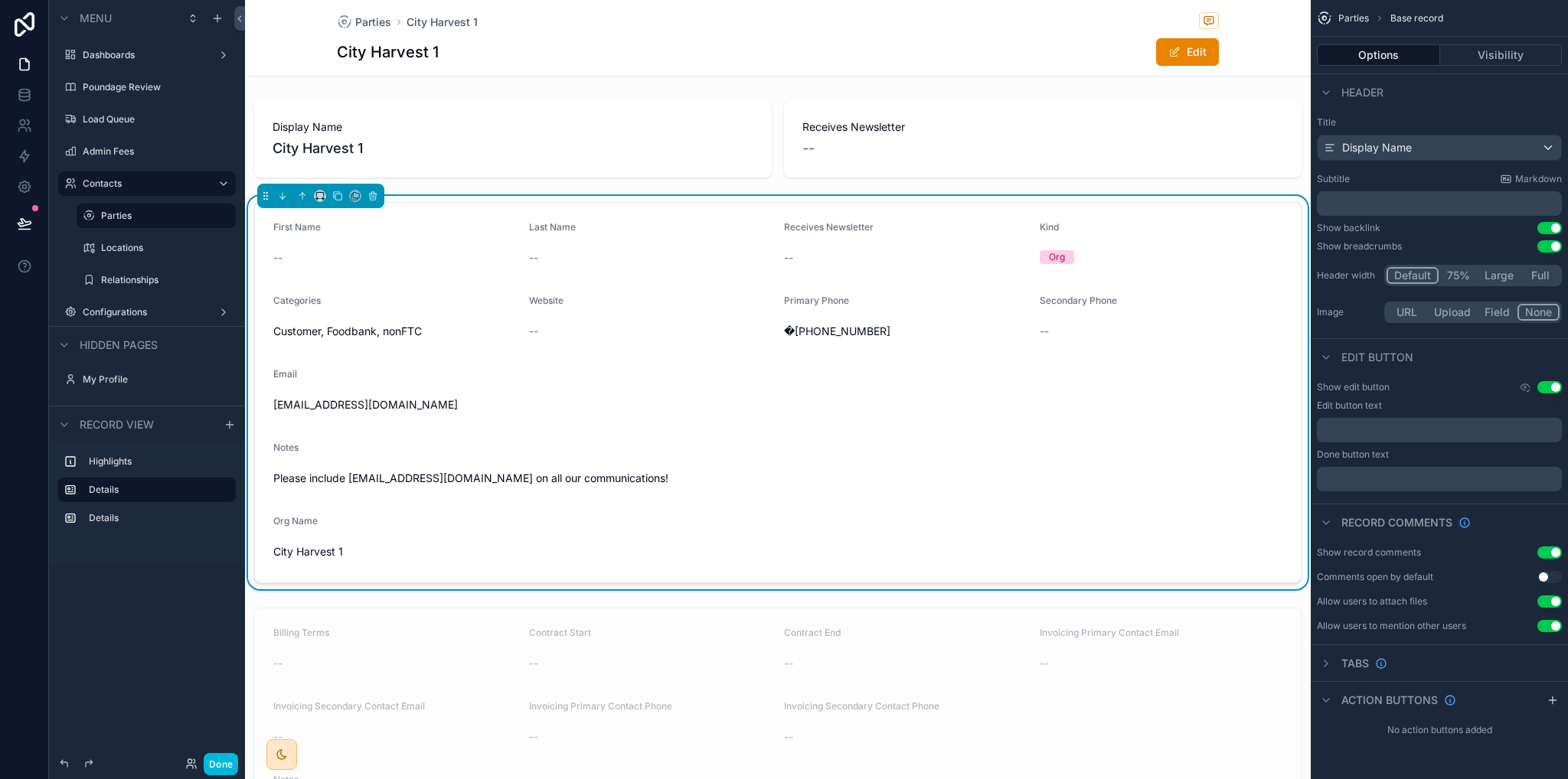
click at [127, 219] on label "Parties" at bounding box center [164, 216] width 126 height 12
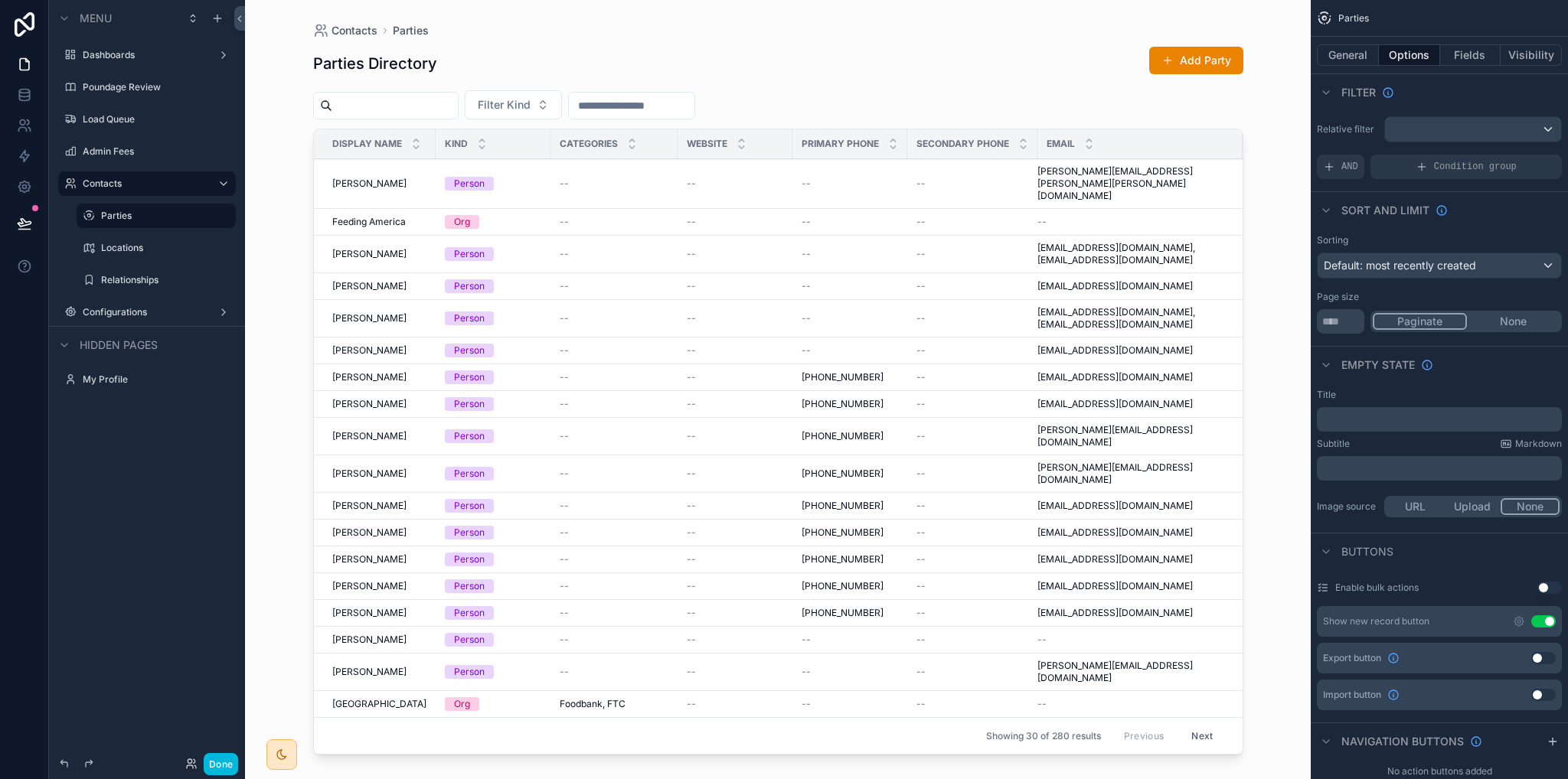
click at [582, 102] on div "scrollable content" at bounding box center [778, 380] width 979 height 761
click at [562, 111] on button "Filter Kind" at bounding box center [513, 105] width 97 height 29
click at [482, 169] on div "Org" at bounding box center [551, 167] width 213 height 25
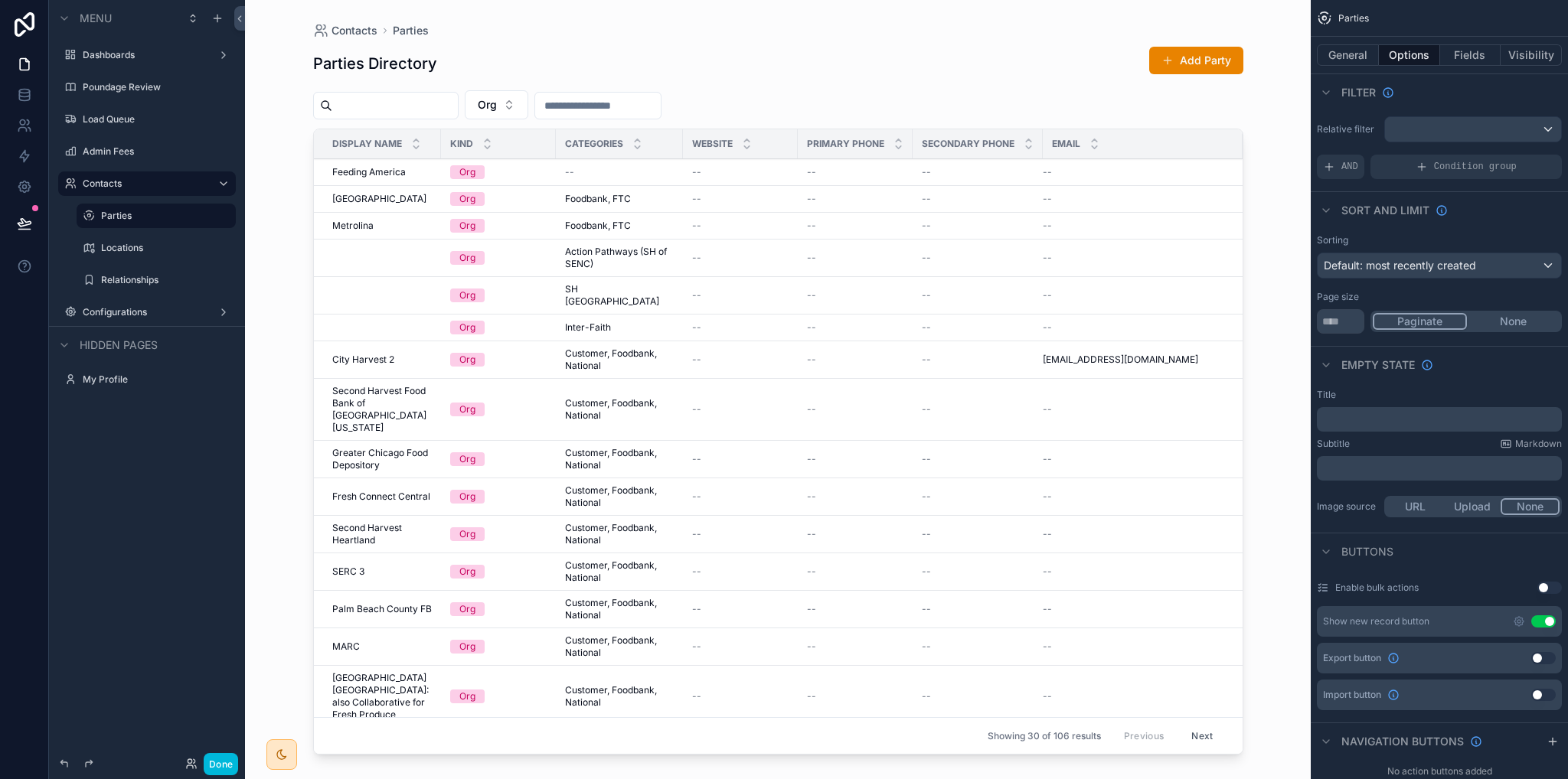
scroll to position [383, 0]
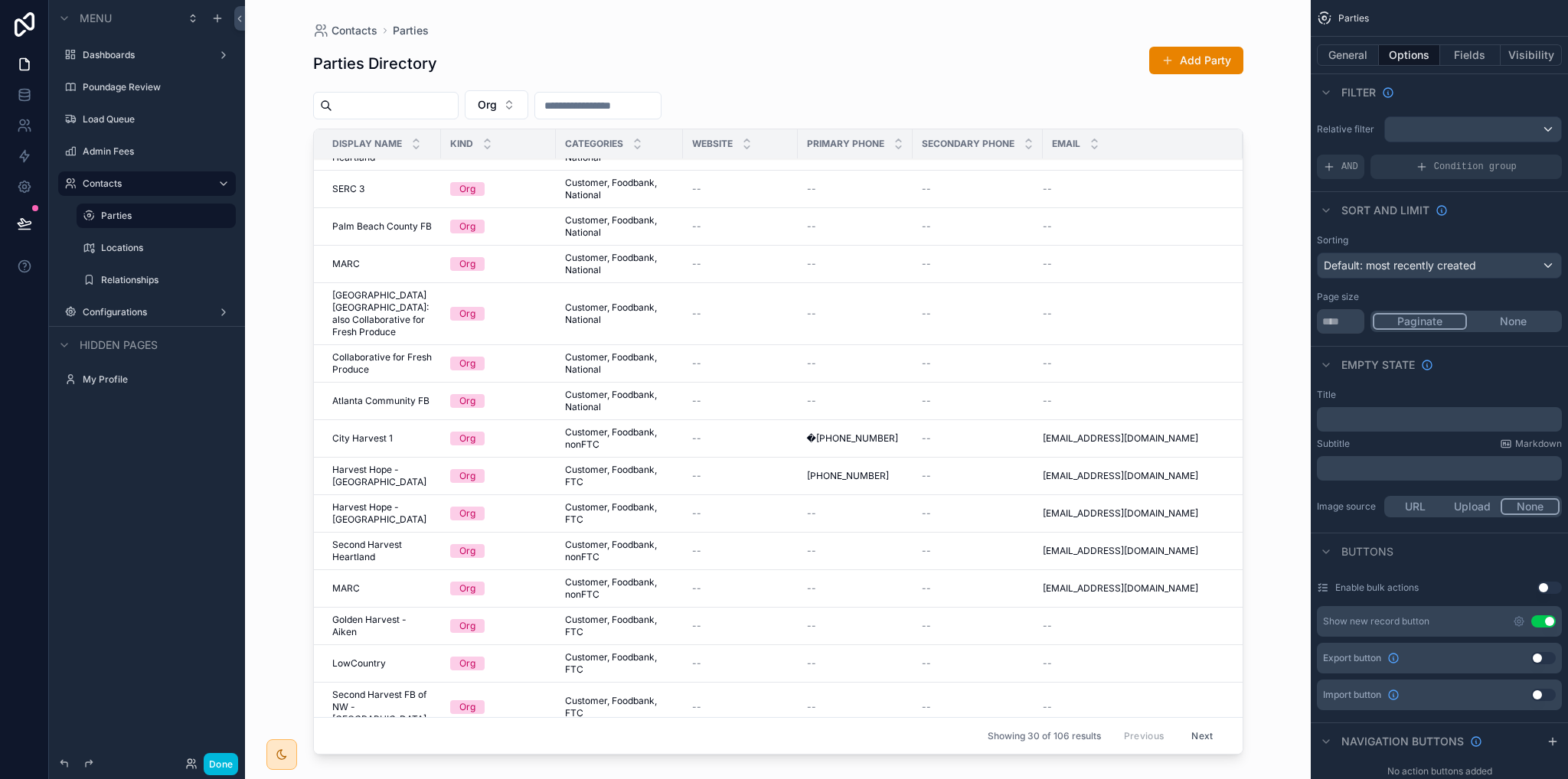
click at [347, 464] on span "Harvest Hope - [GEOGRAPHIC_DATA]" at bounding box center [382, 477] width 100 height 25
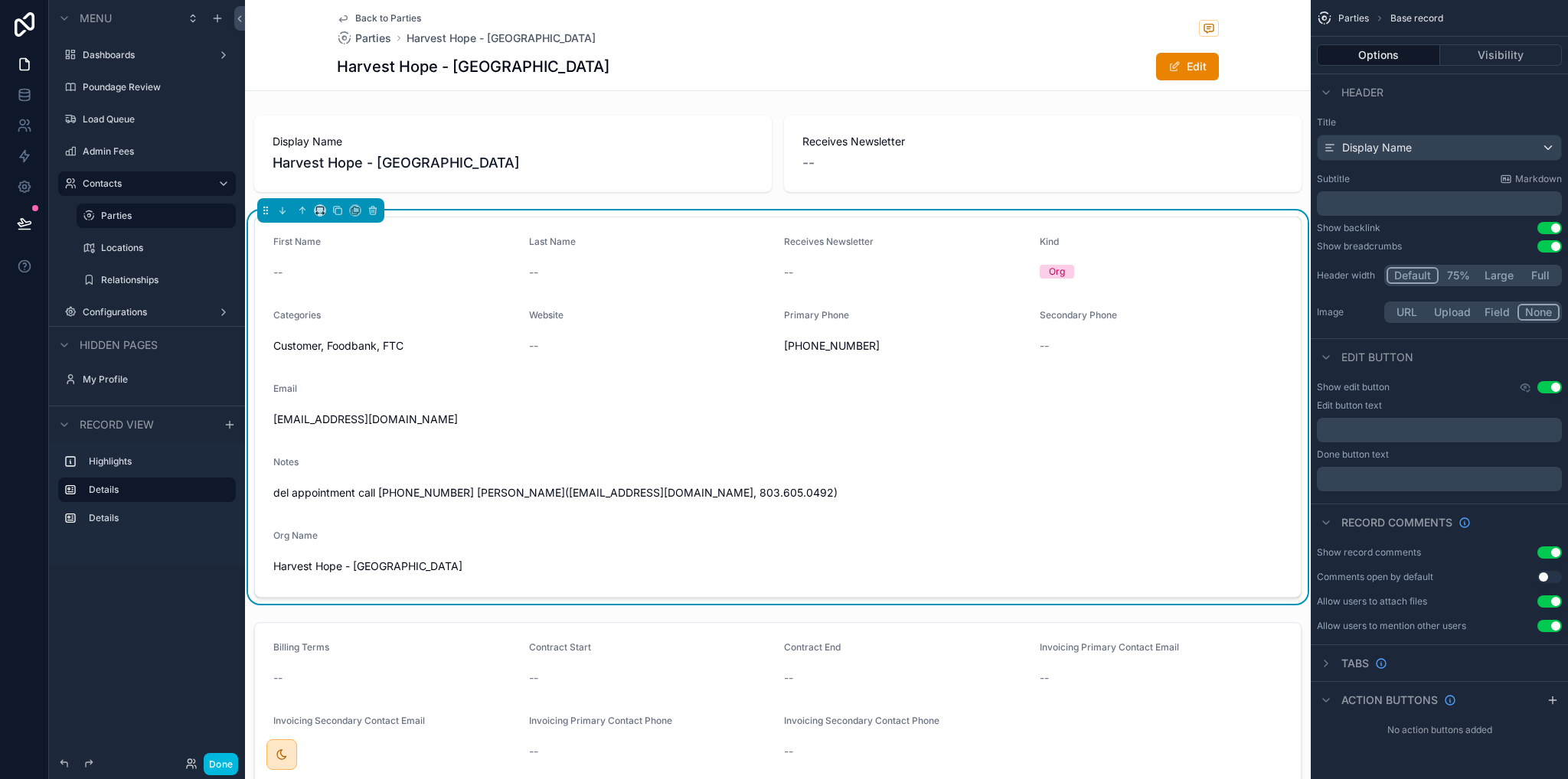
click at [367, 417] on span "[EMAIL_ADDRESS][DOMAIN_NAME]" at bounding box center [395, 419] width 244 height 16
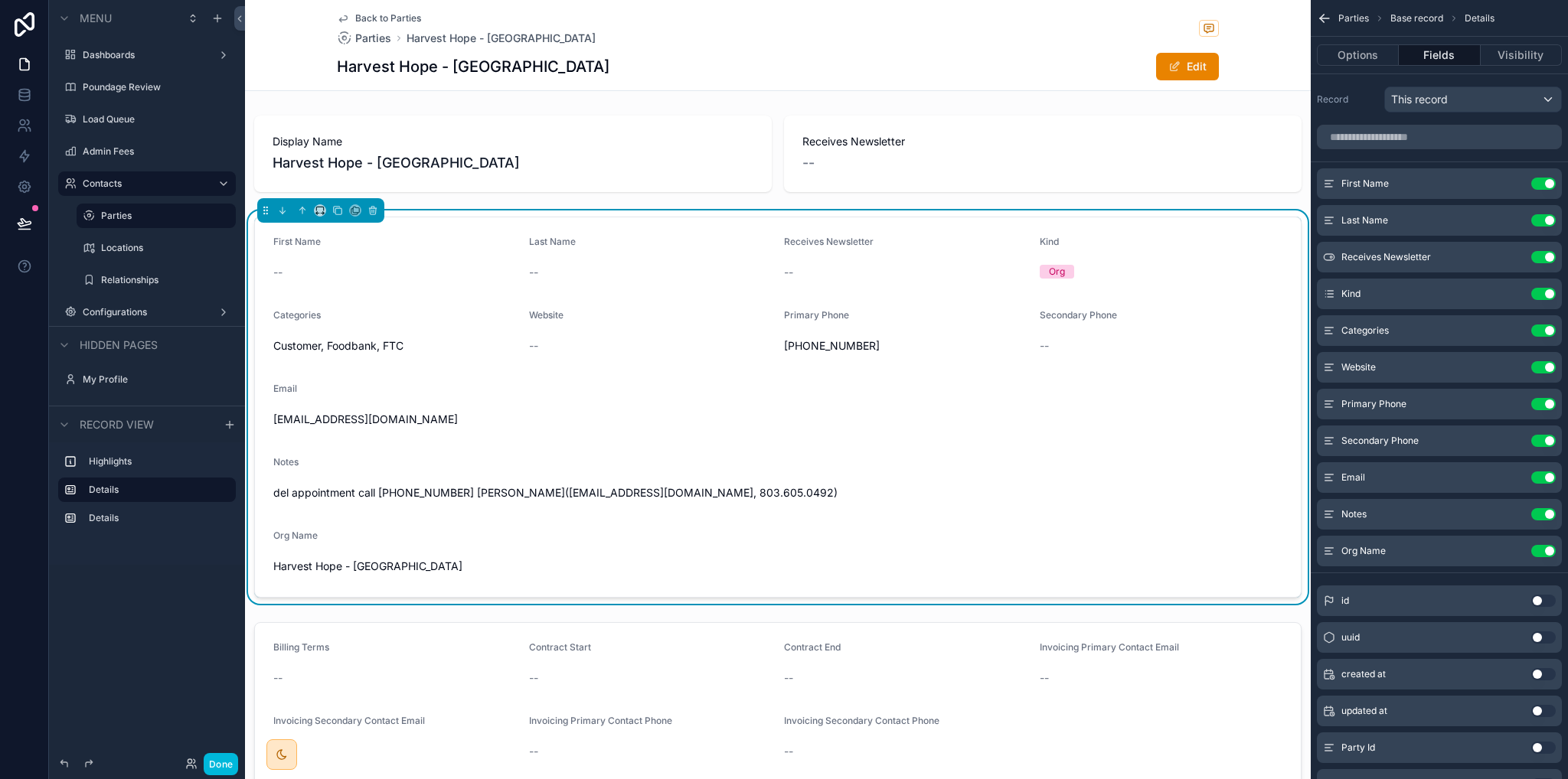
click at [116, 217] on label "Parties" at bounding box center [164, 216] width 126 height 12
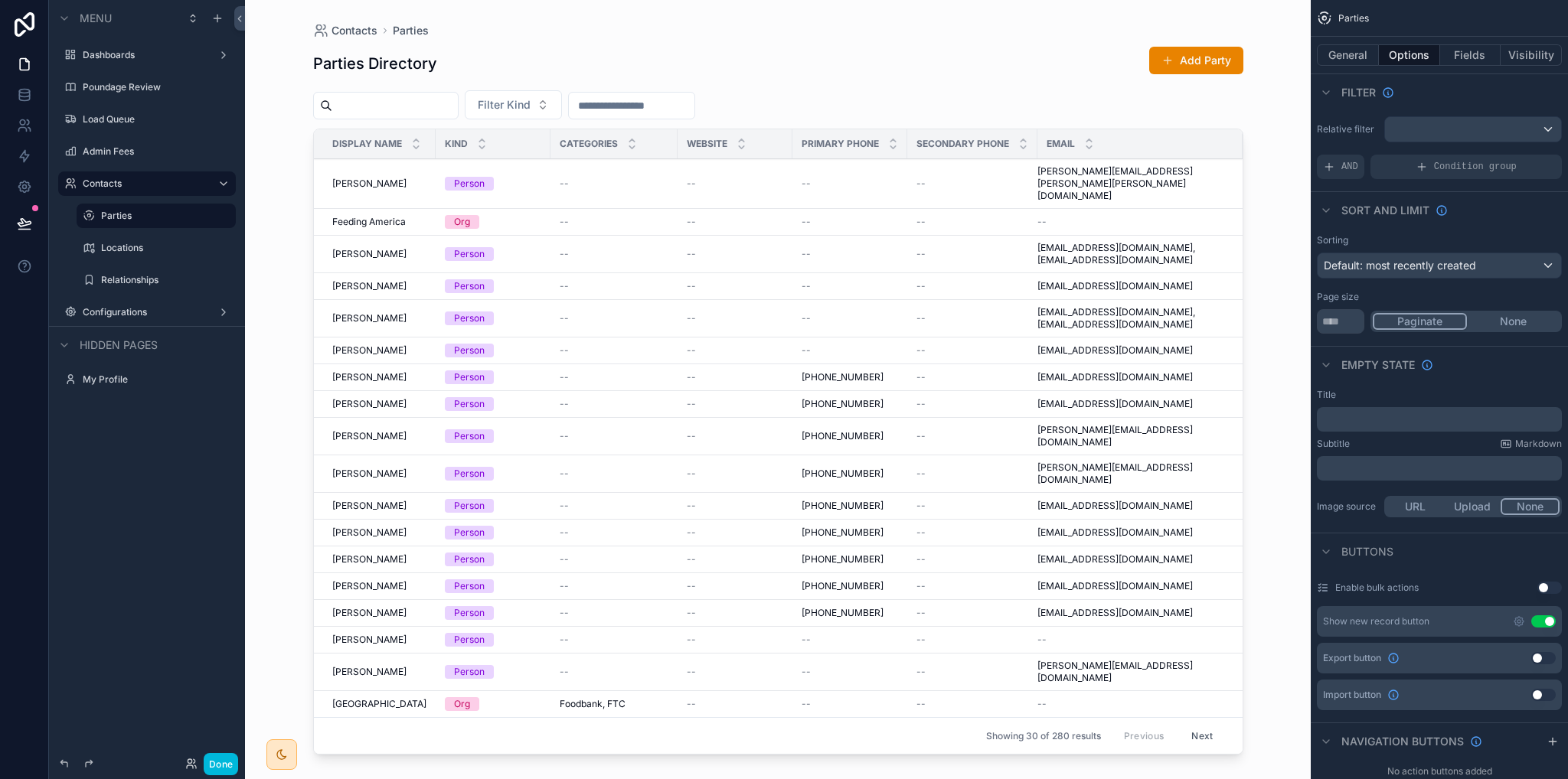
click at [1473, 53] on button "Fields" at bounding box center [1471, 55] width 61 height 21
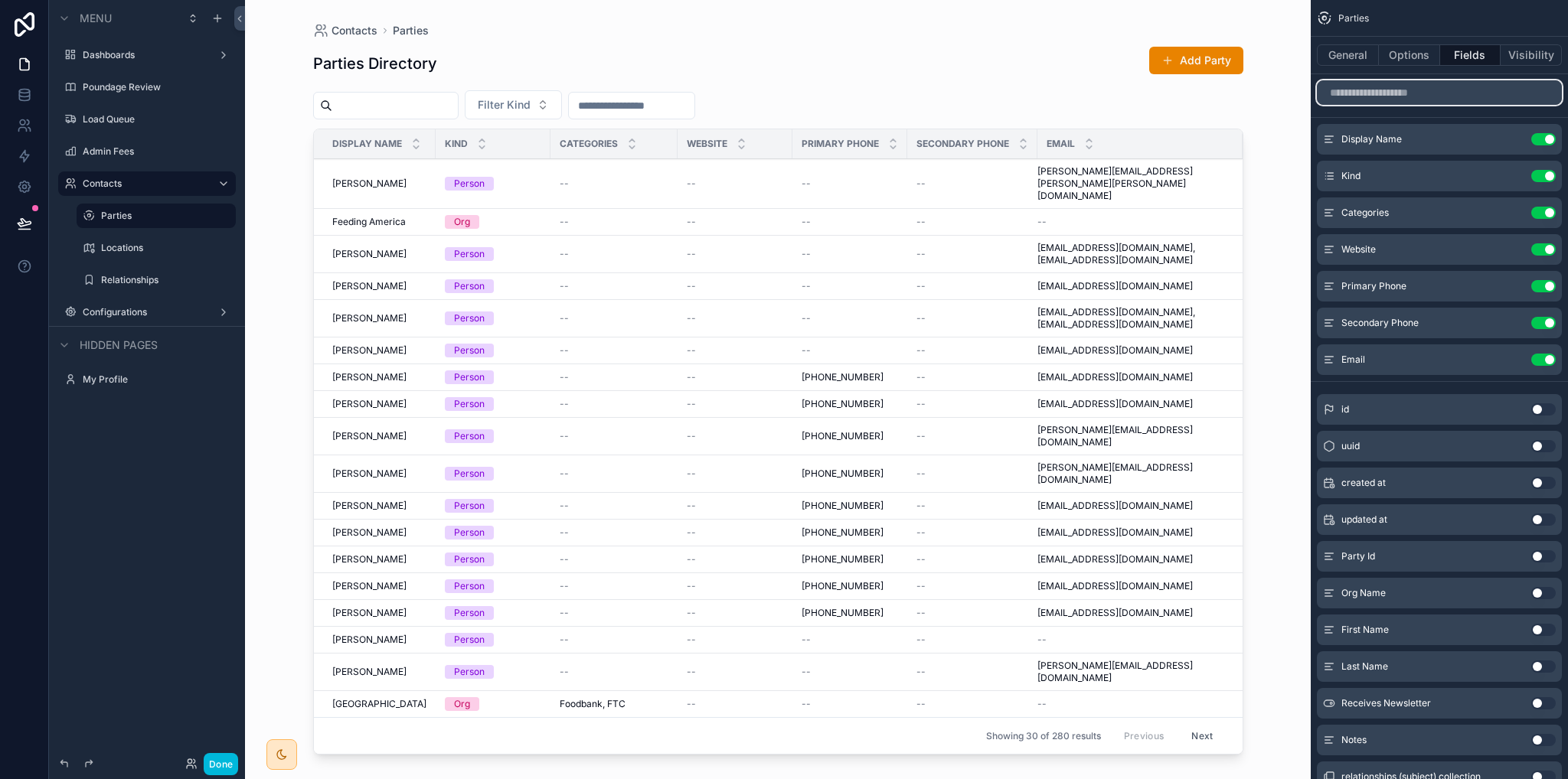
click at [1425, 93] on input "scrollable content" at bounding box center [1440, 92] width 245 height 25
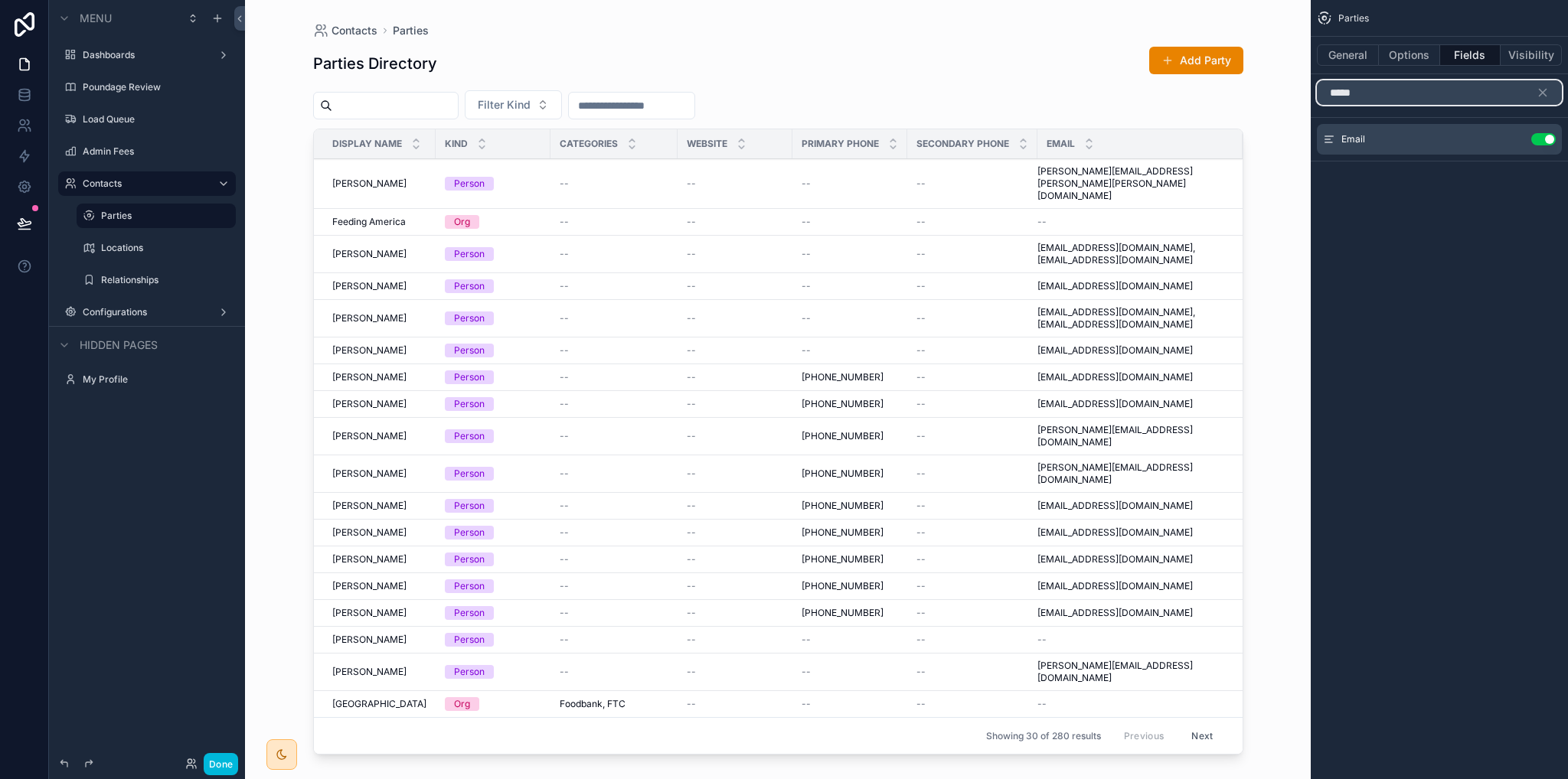
type input "*****"
click at [0, 0] on icon "scrollable content" at bounding box center [0, 0] width 0 height 0
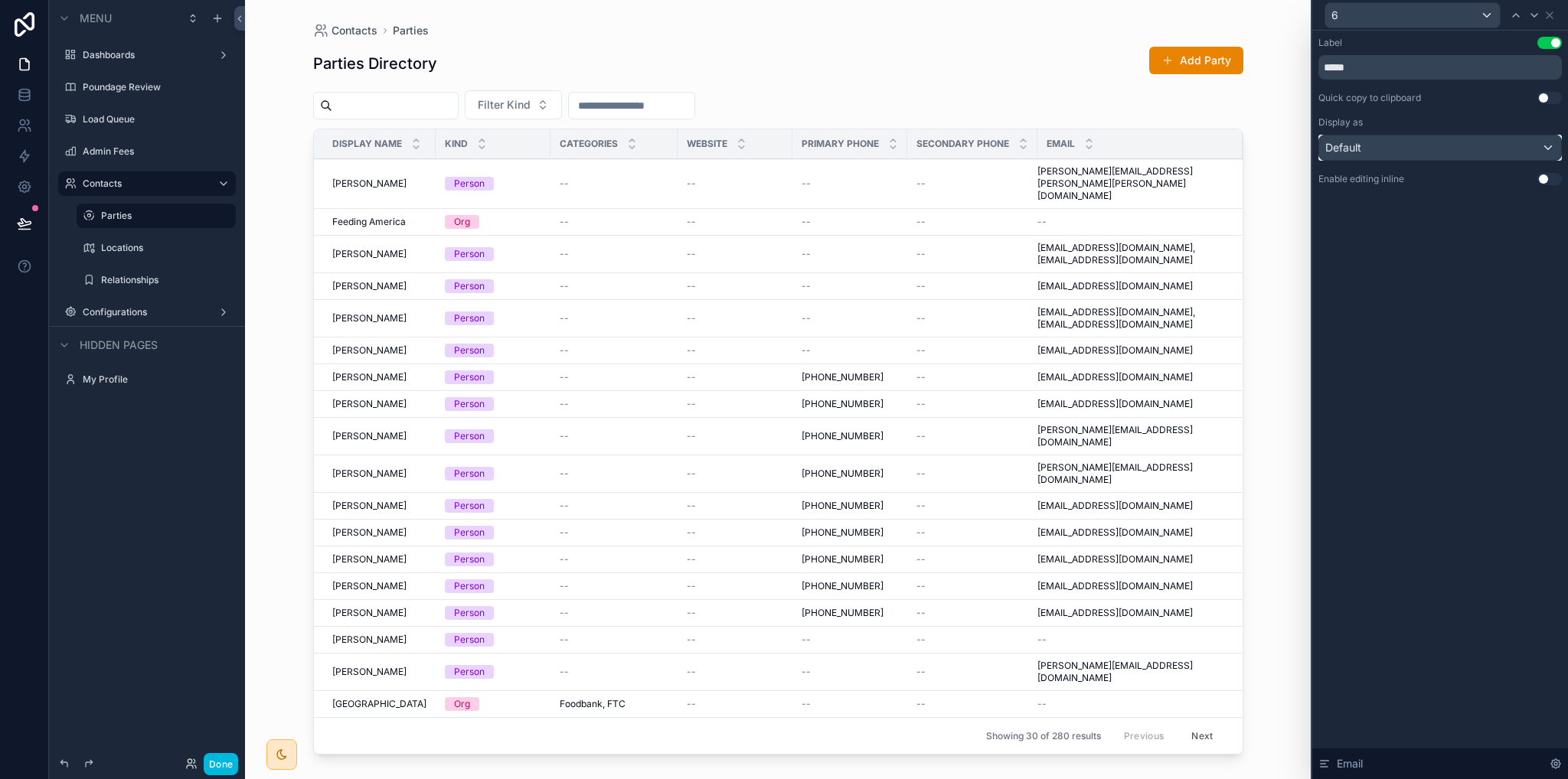
click at [1386, 141] on div "Default" at bounding box center [1440, 148] width 242 height 25
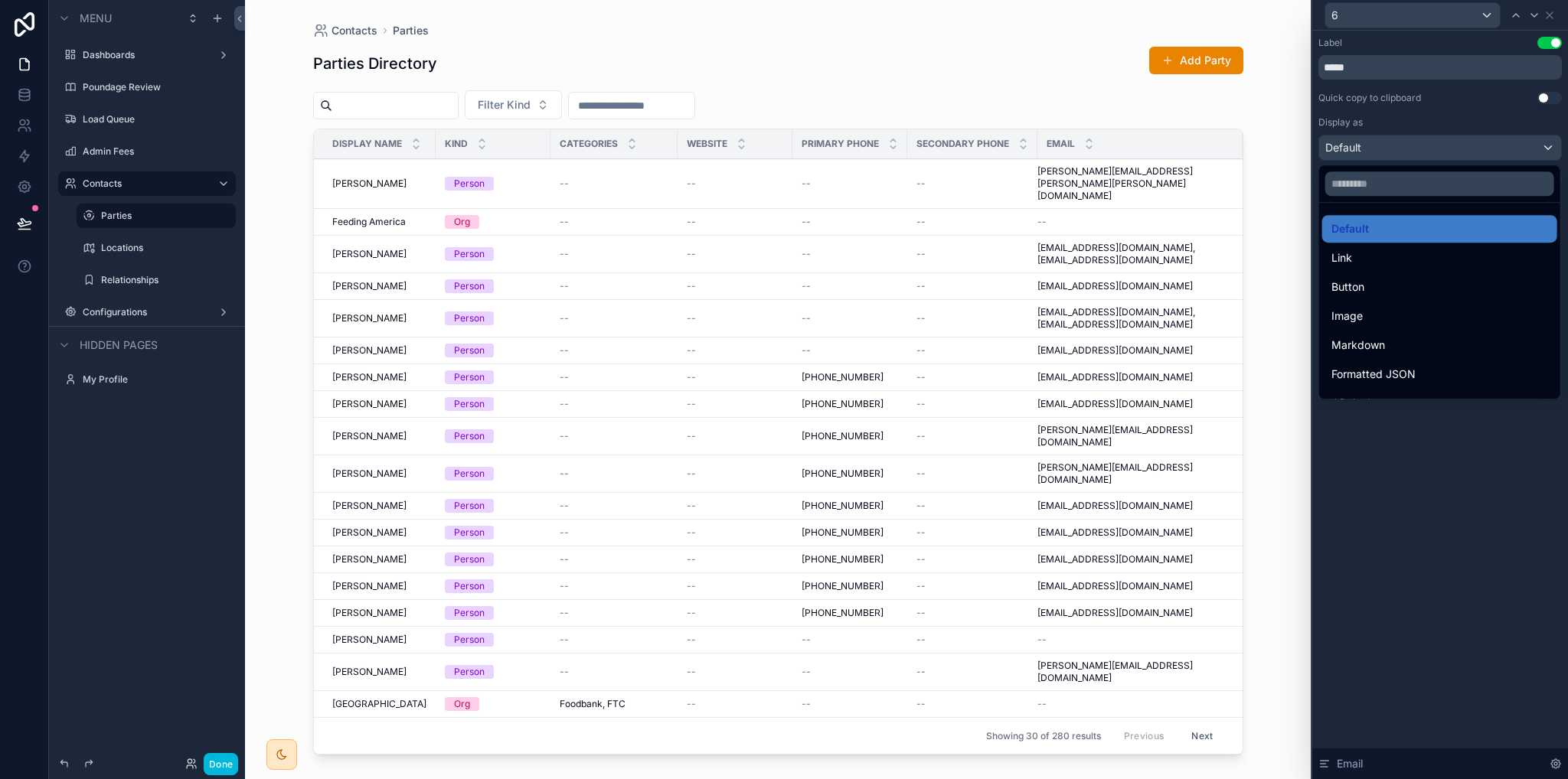
drag, startPoint x: 1363, startPoint y: 261, endPoint x: 1307, endPoint y: 280, distance: 59.1
click at [1363, 261] on div "Link" at bounding box center [1440, 257] width 217 height 18
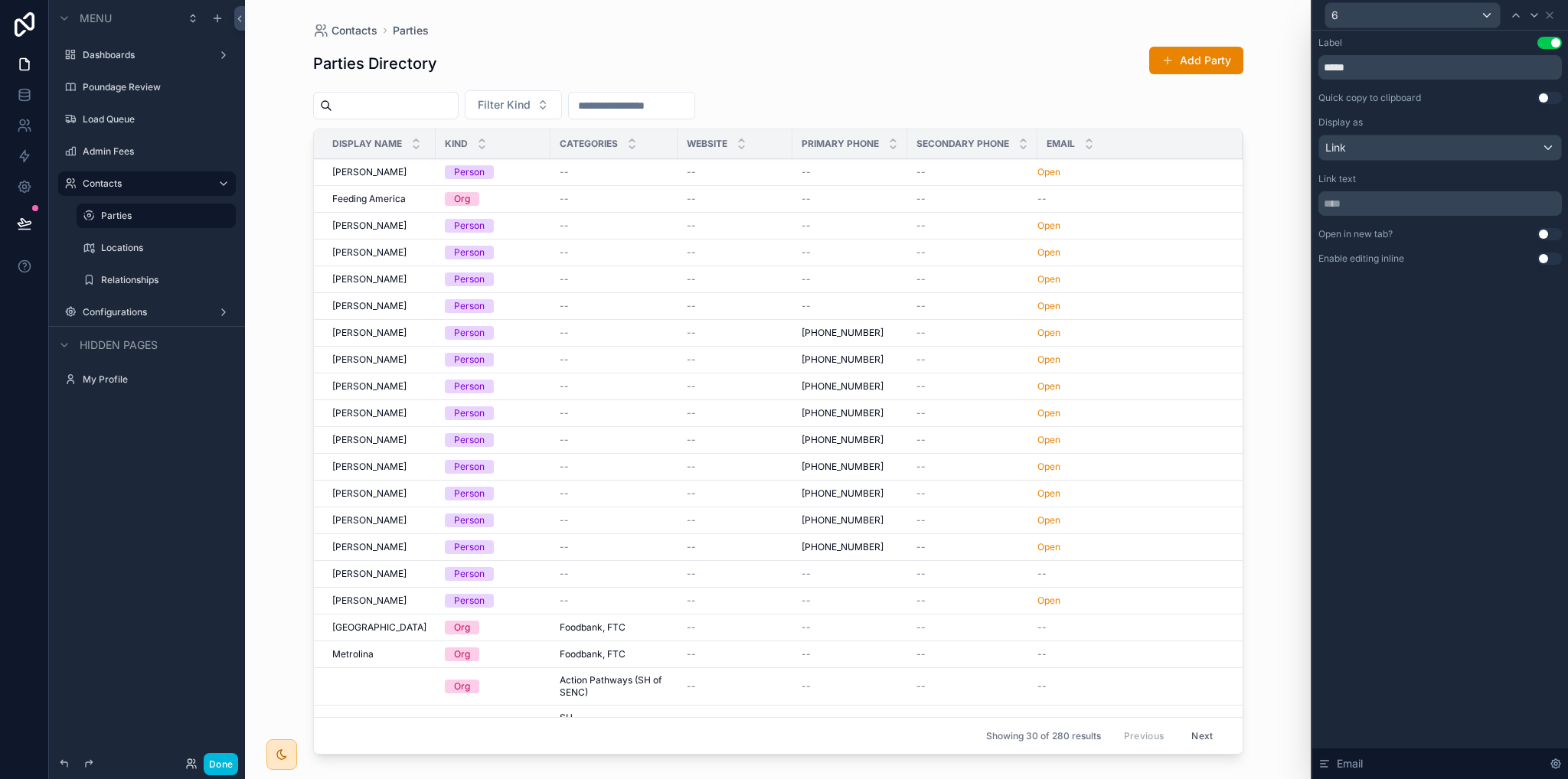
click at [1049, 225] on link "Open" at bounding box center [1049, 226] width 23 height 11
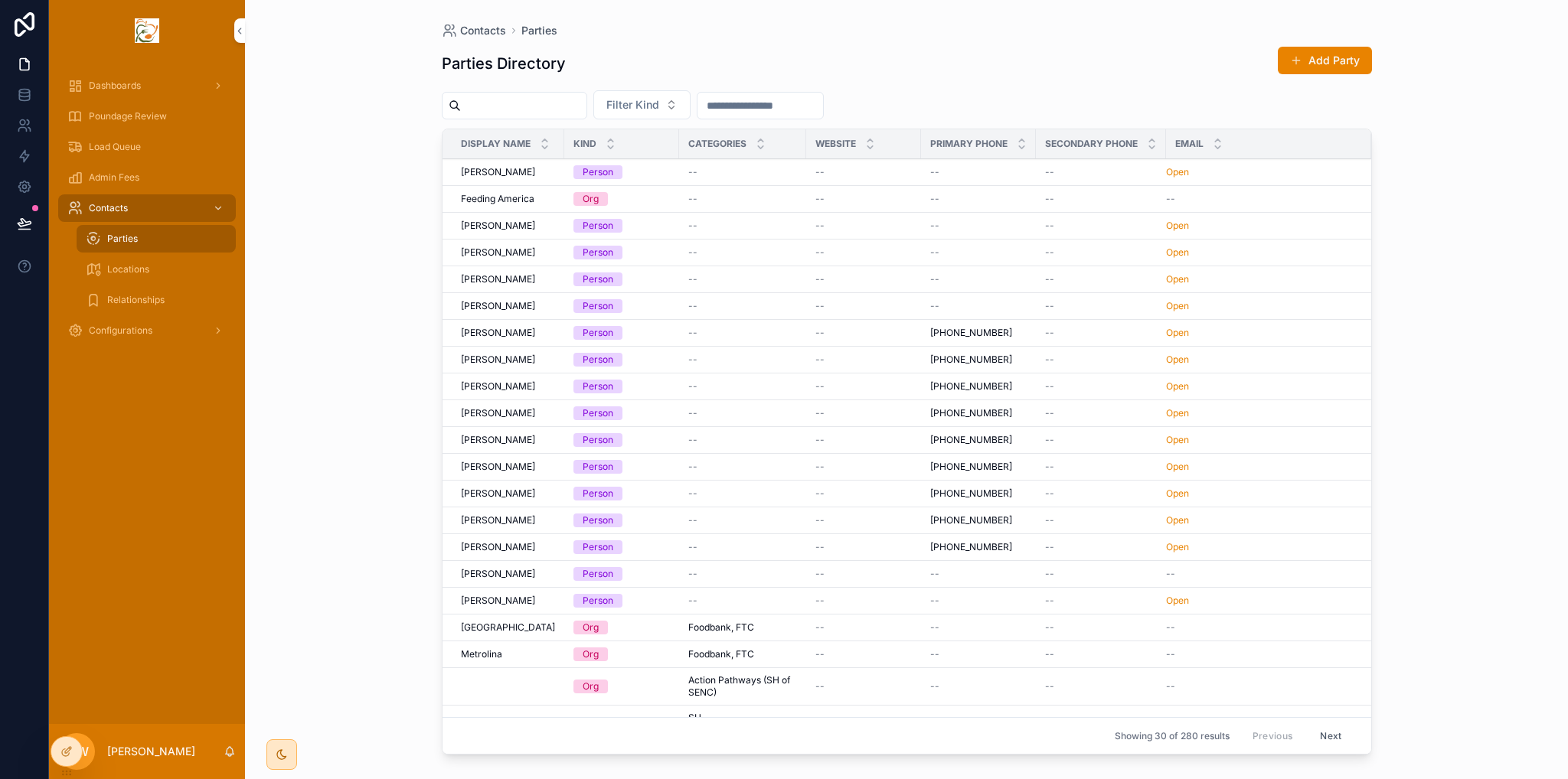
click at [66, 754] on icon at bounding box center [68, 750] width 6 height 6
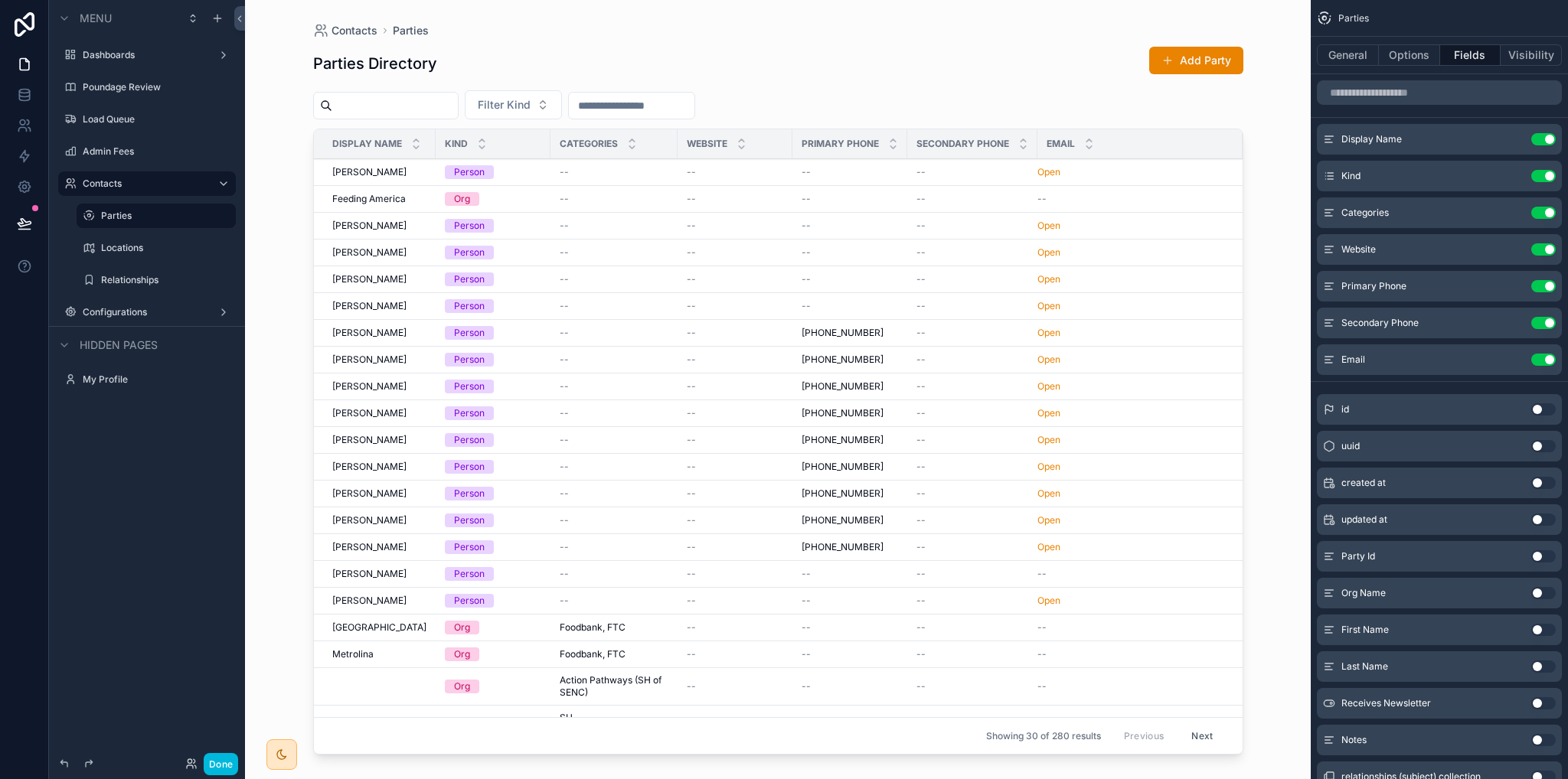
click at [0, 0] on icon "scrollable content" at bounding box center [0, 0] width 0 height 0
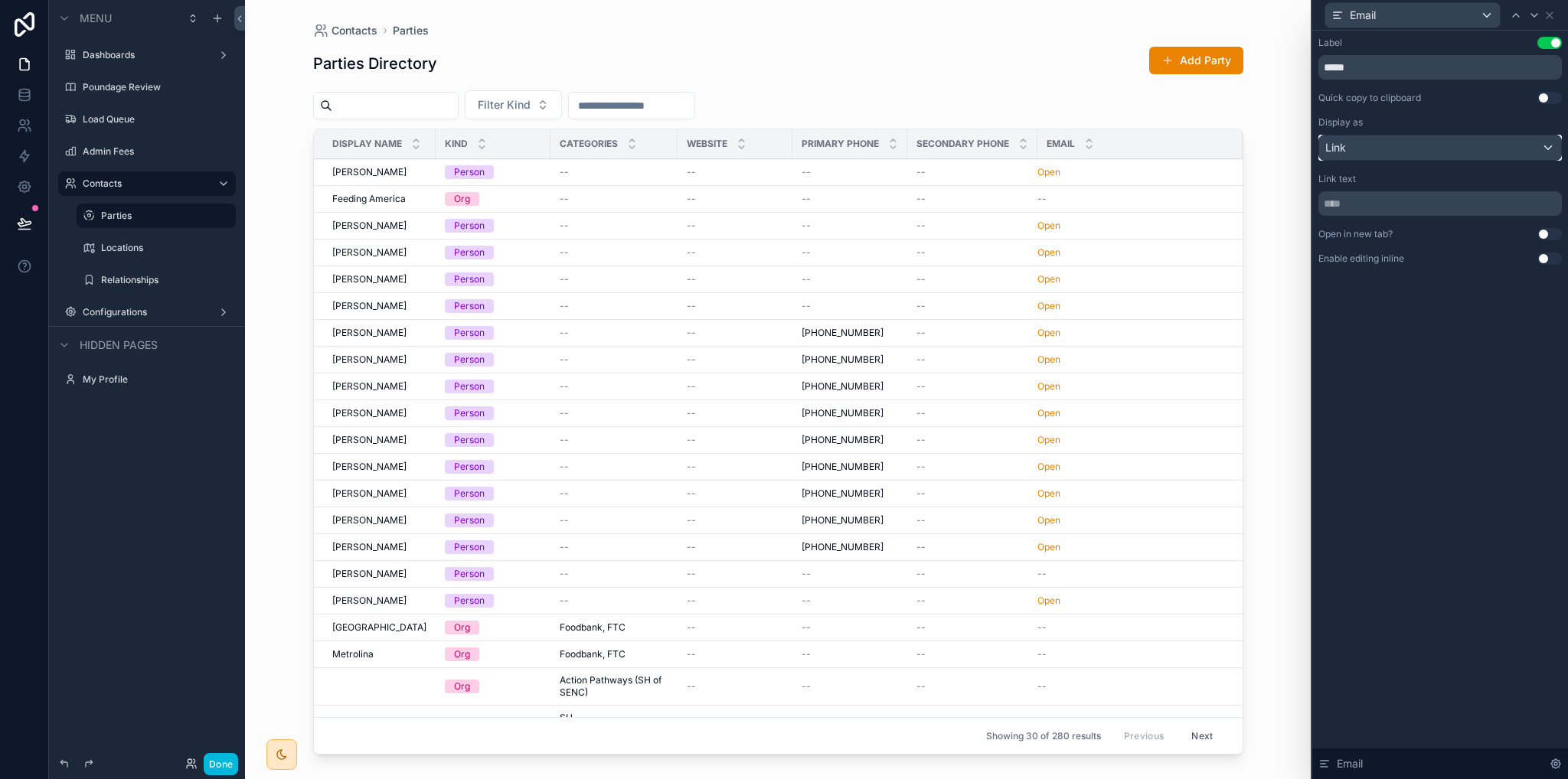
click at [1378, 148] on div "Link" at bounding box center [1440, 148] width 242 height 25
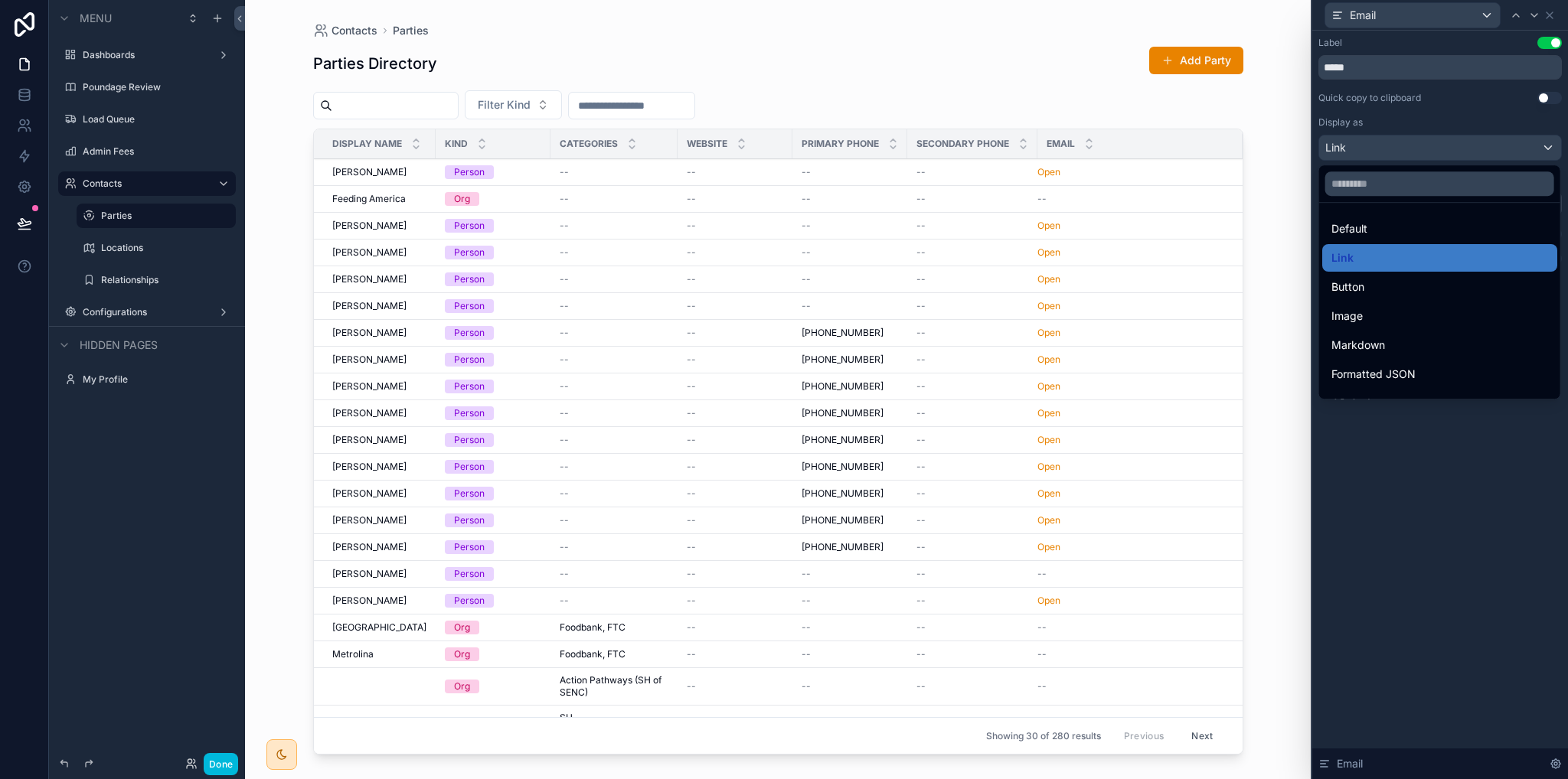
click at [1364, 231] on span "Default" at bounding box center [1350, 229] width 36 height 18
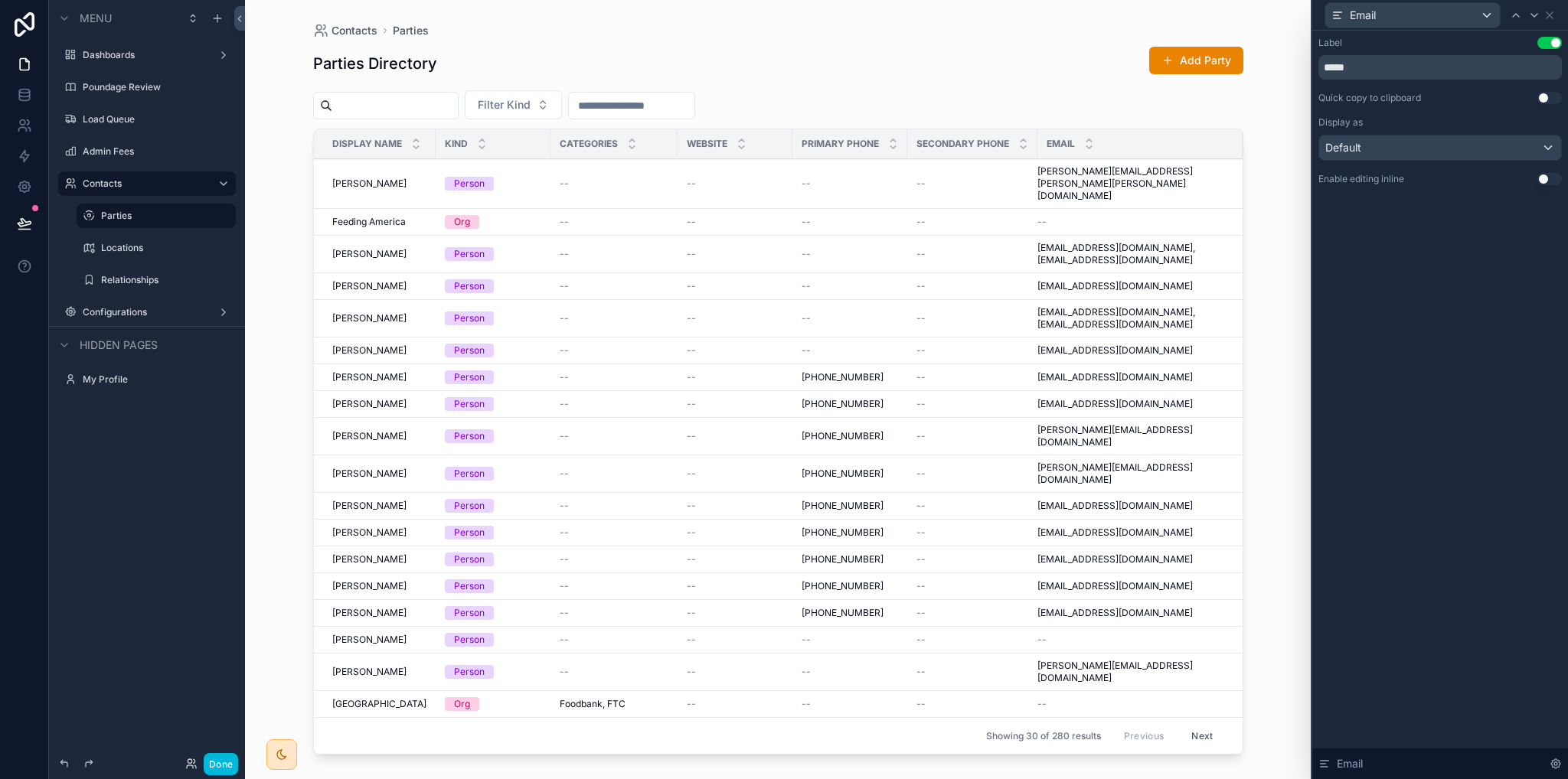
click at [355, 162] on div "scrollable content" at bounding box center [778, 380] width 979 height 761
click at [365, 177] on span "[PERSON_NAME]" at bounding box center [369, 183] width 74 height 12
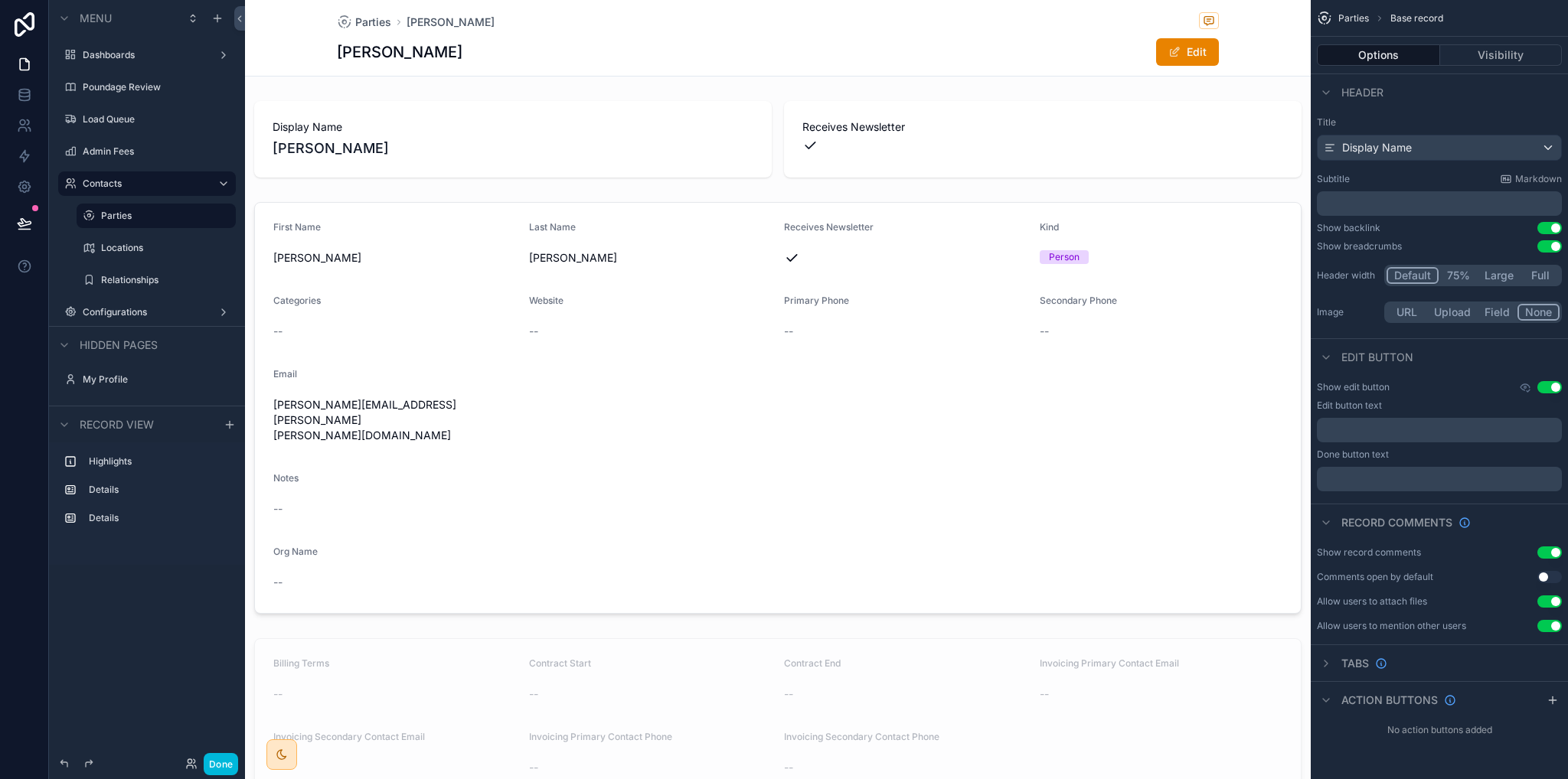
click at [328, 406] on div "scrollable content" at bounding box center [778, 408] width 1066 height 424
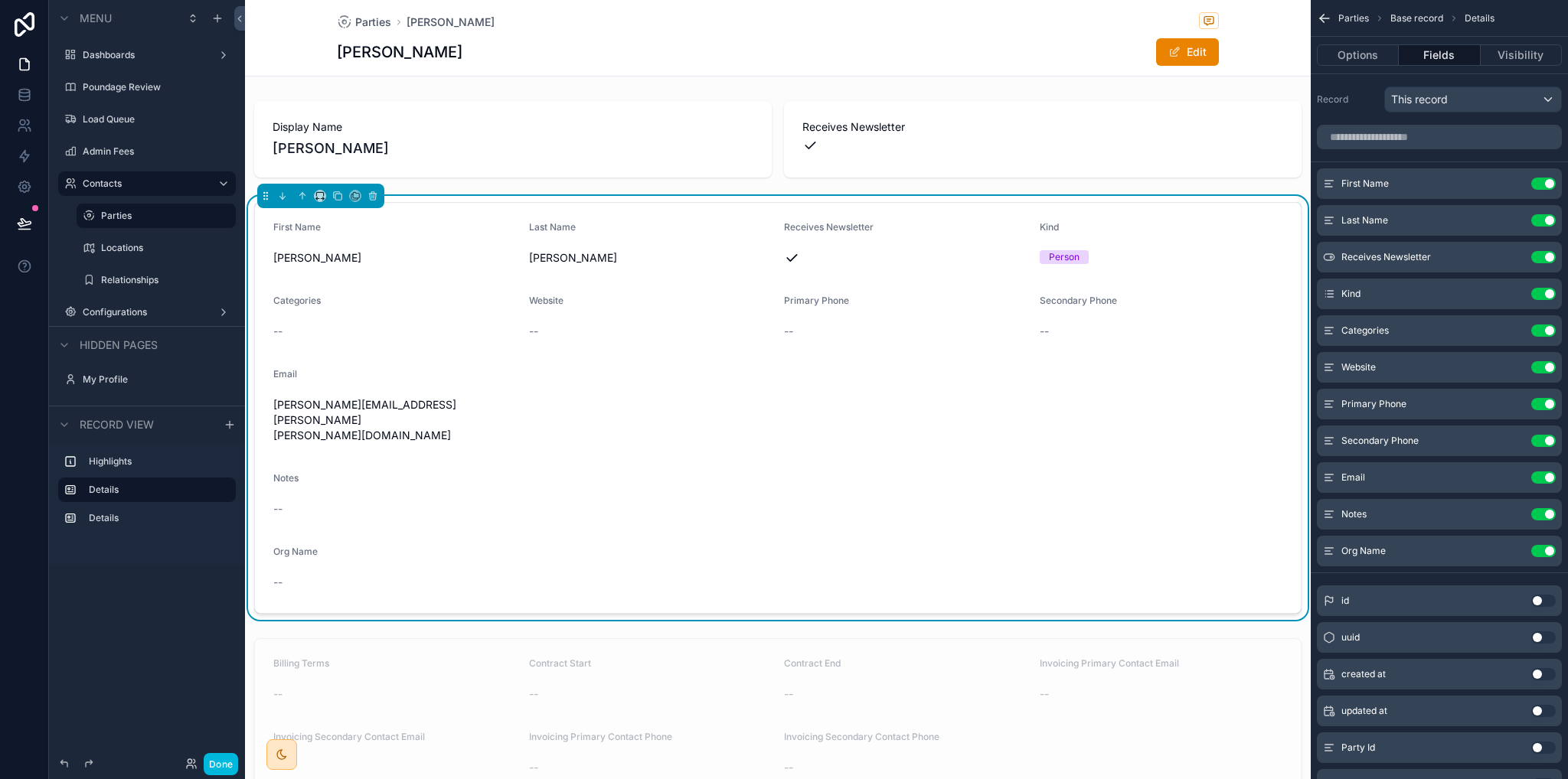
click at [0, 0] on icon "scrollable content" at bounding box center [0, 0] width 0 height 0
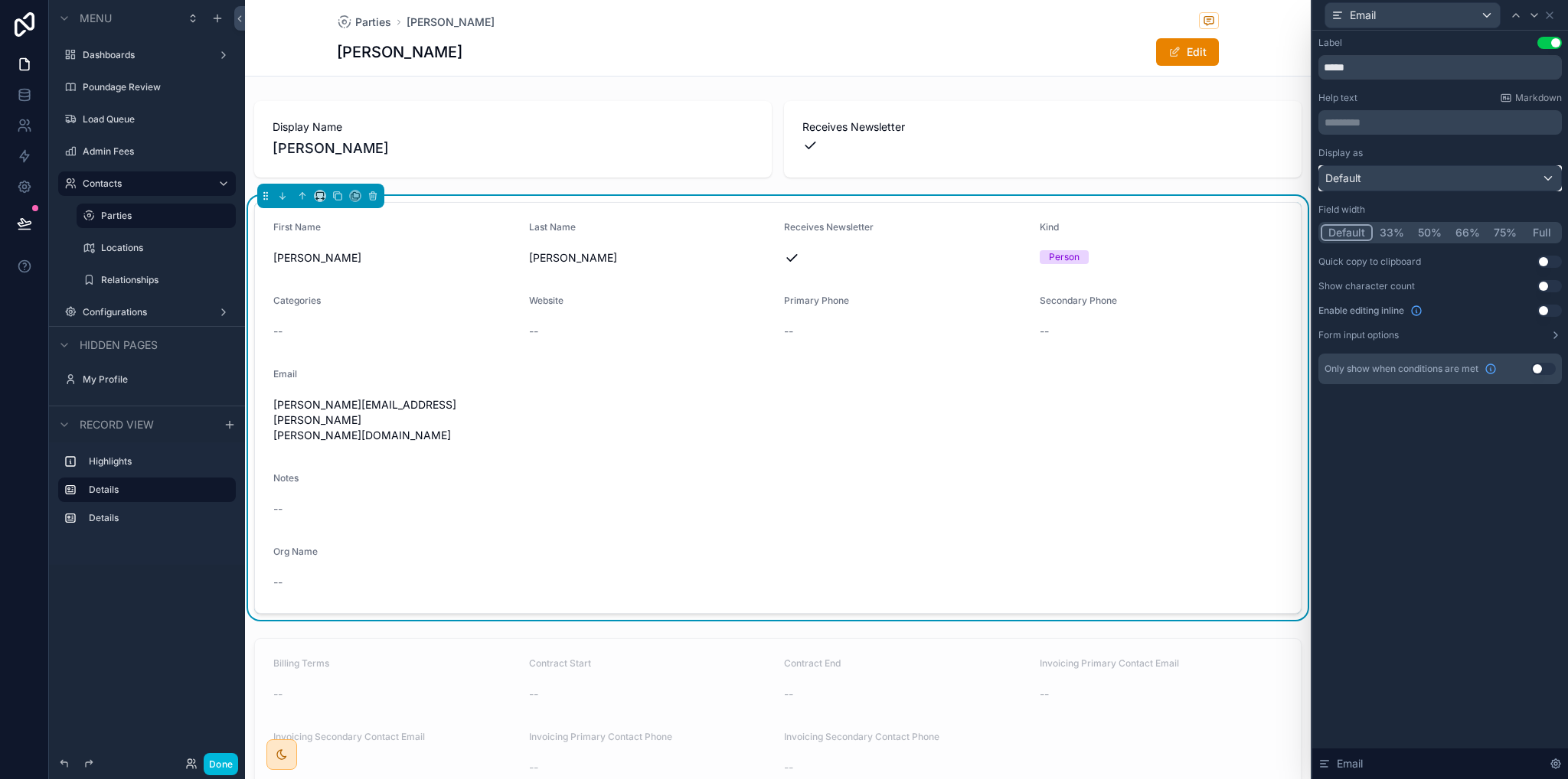
click at [1374, 182] on div "Default" at bounding box center [1440, 178] width 242 height 25
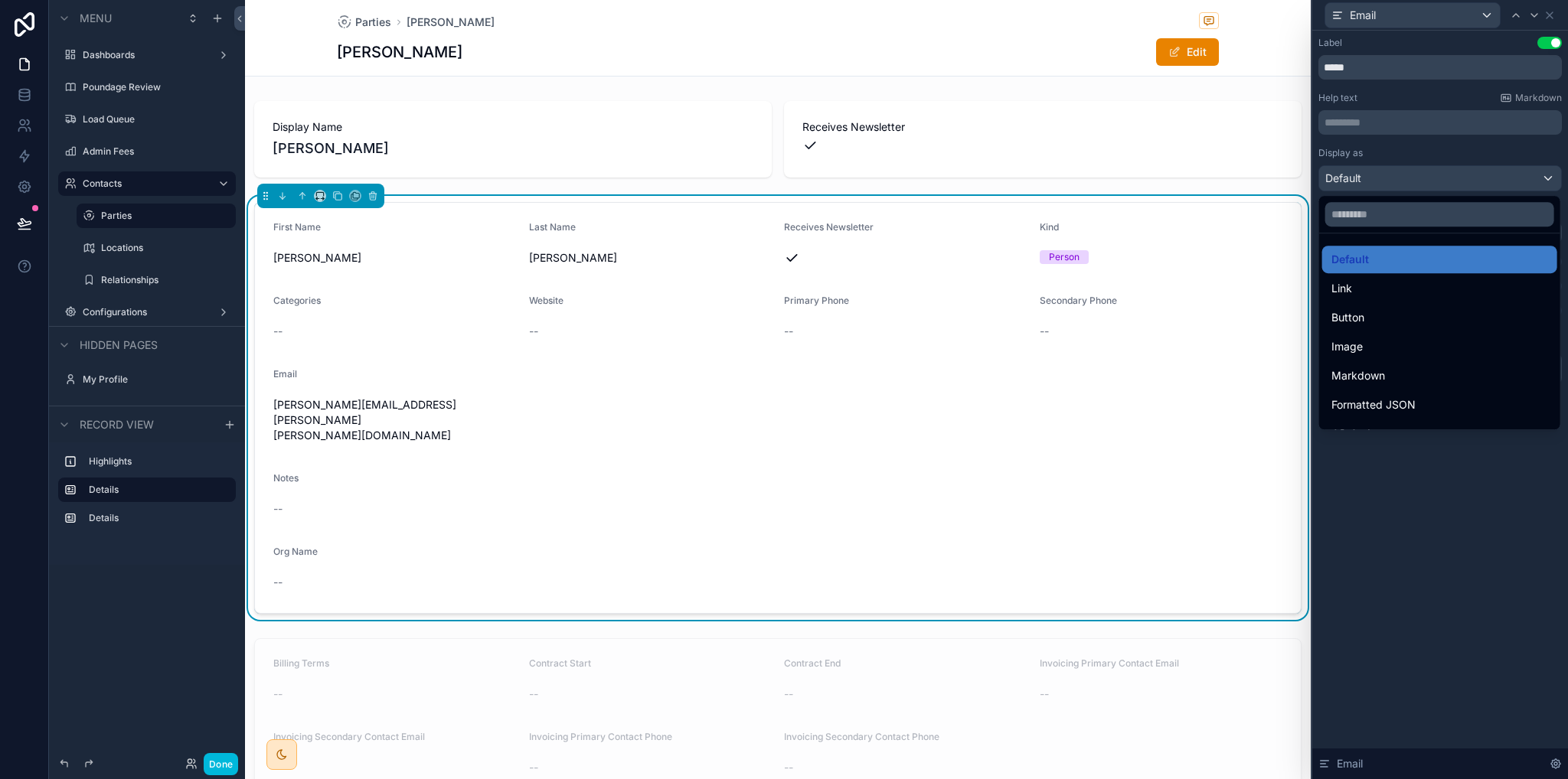
click at [1457, 525] on div at bounding box center [1440, 389] width 256 height 779
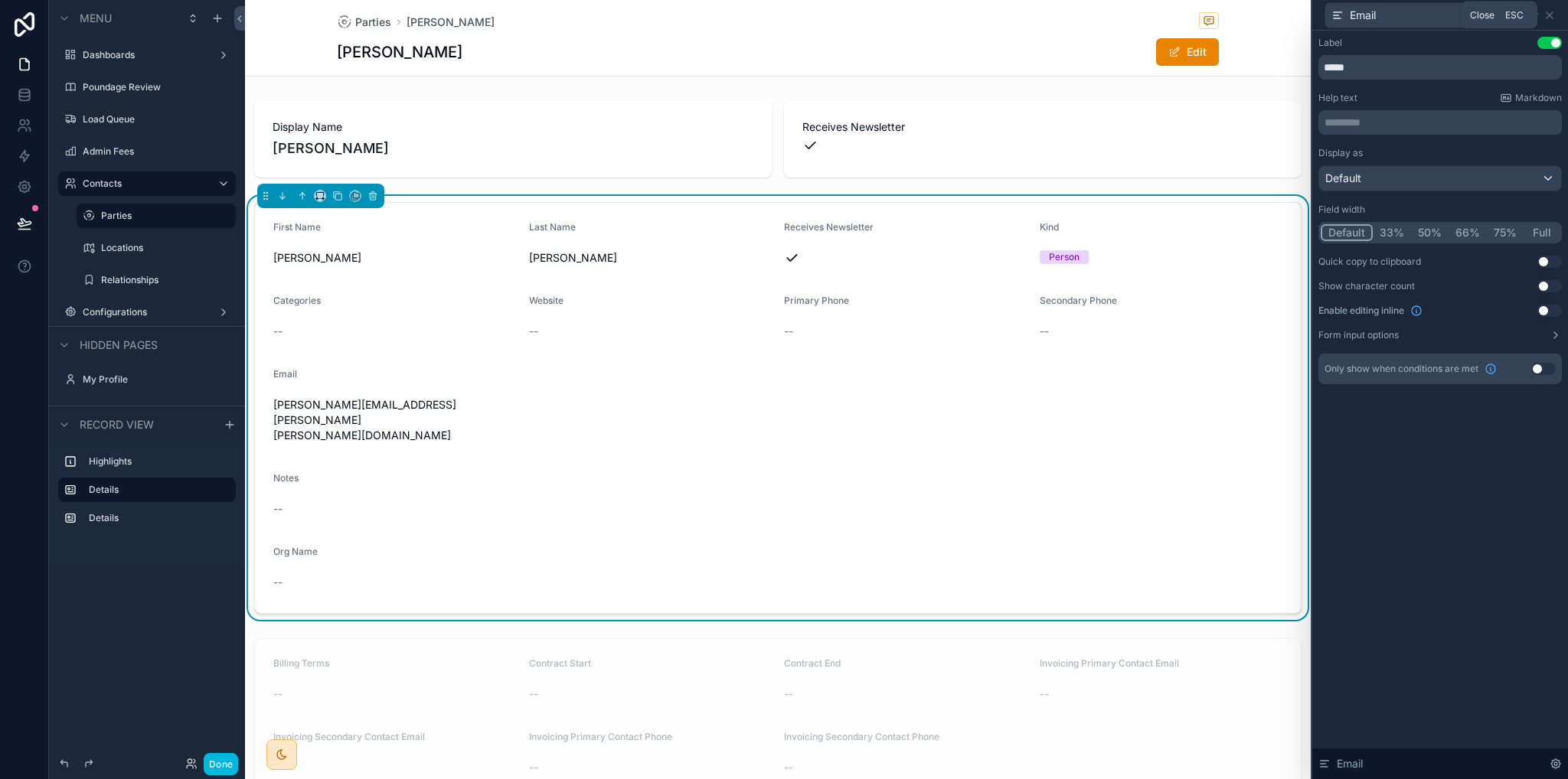
click at [1552, 16] on icon at bounding box center [1549, 15] width 12 height 12
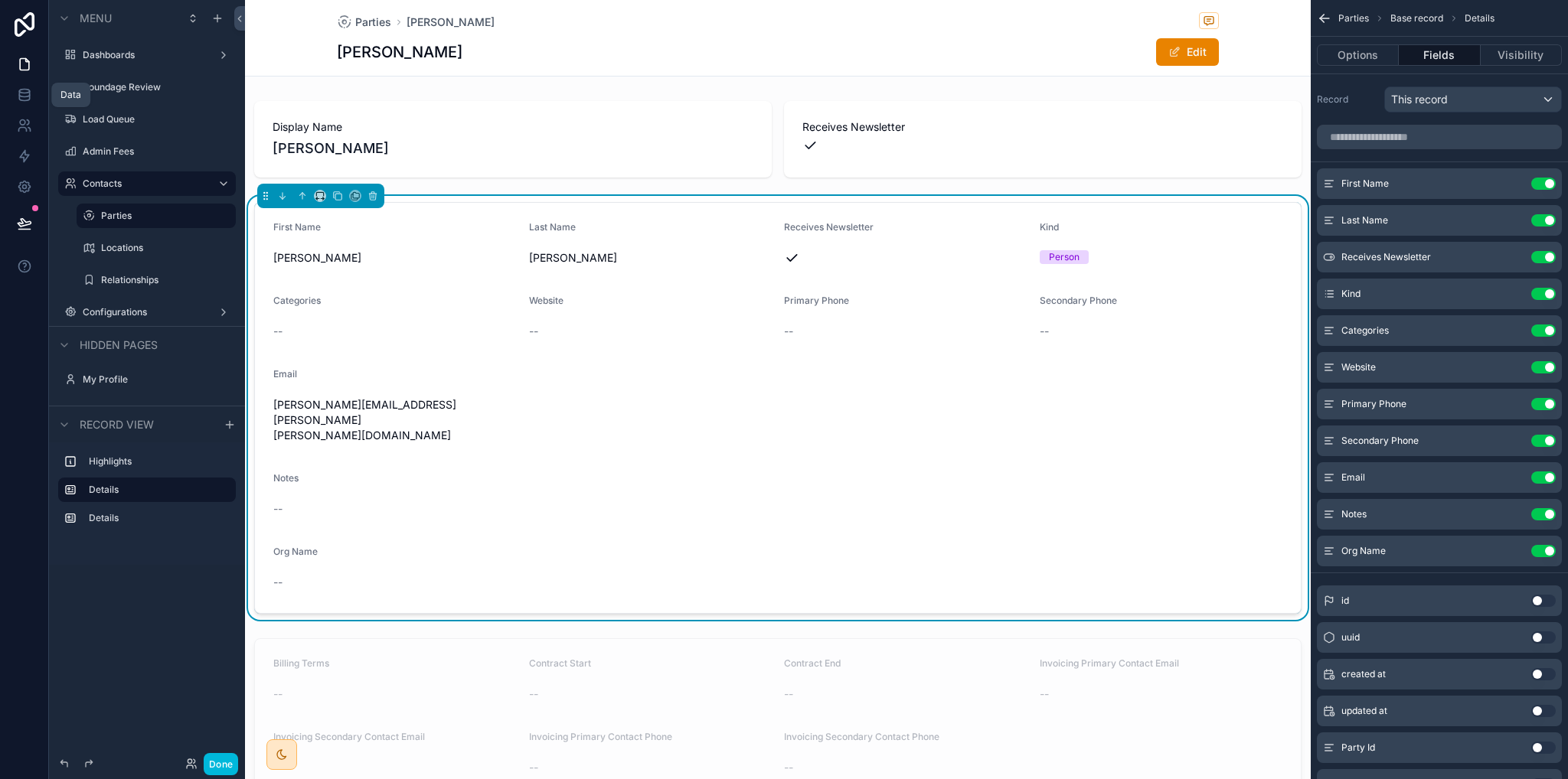
click at [24, 96] on icon at bounding box center [25, 95] width 16 height 16
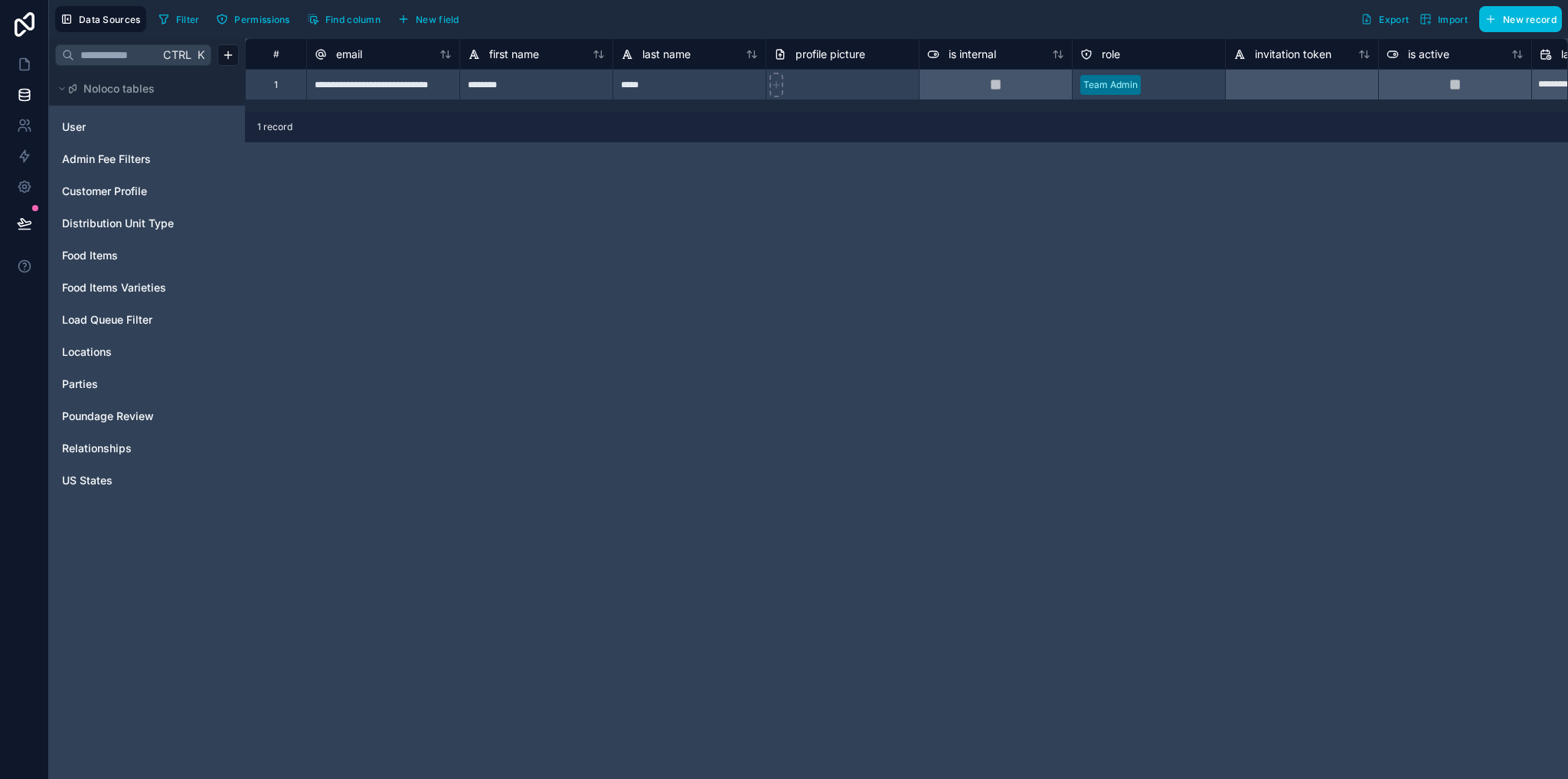
click at [81, 383] on span "Parties" at bounding box center [80, 384] width 36 height 16
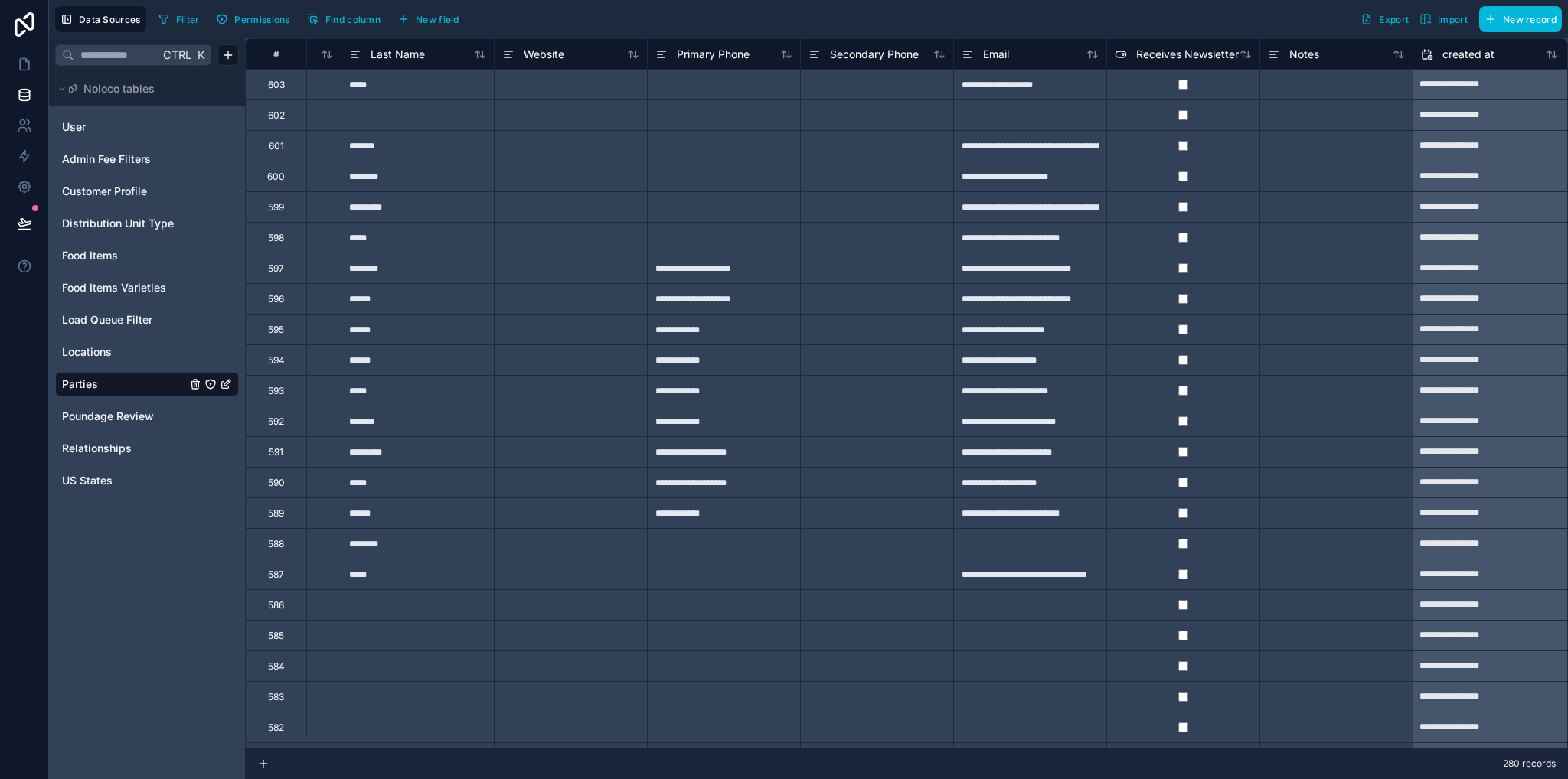
scroll to position [0, 875]
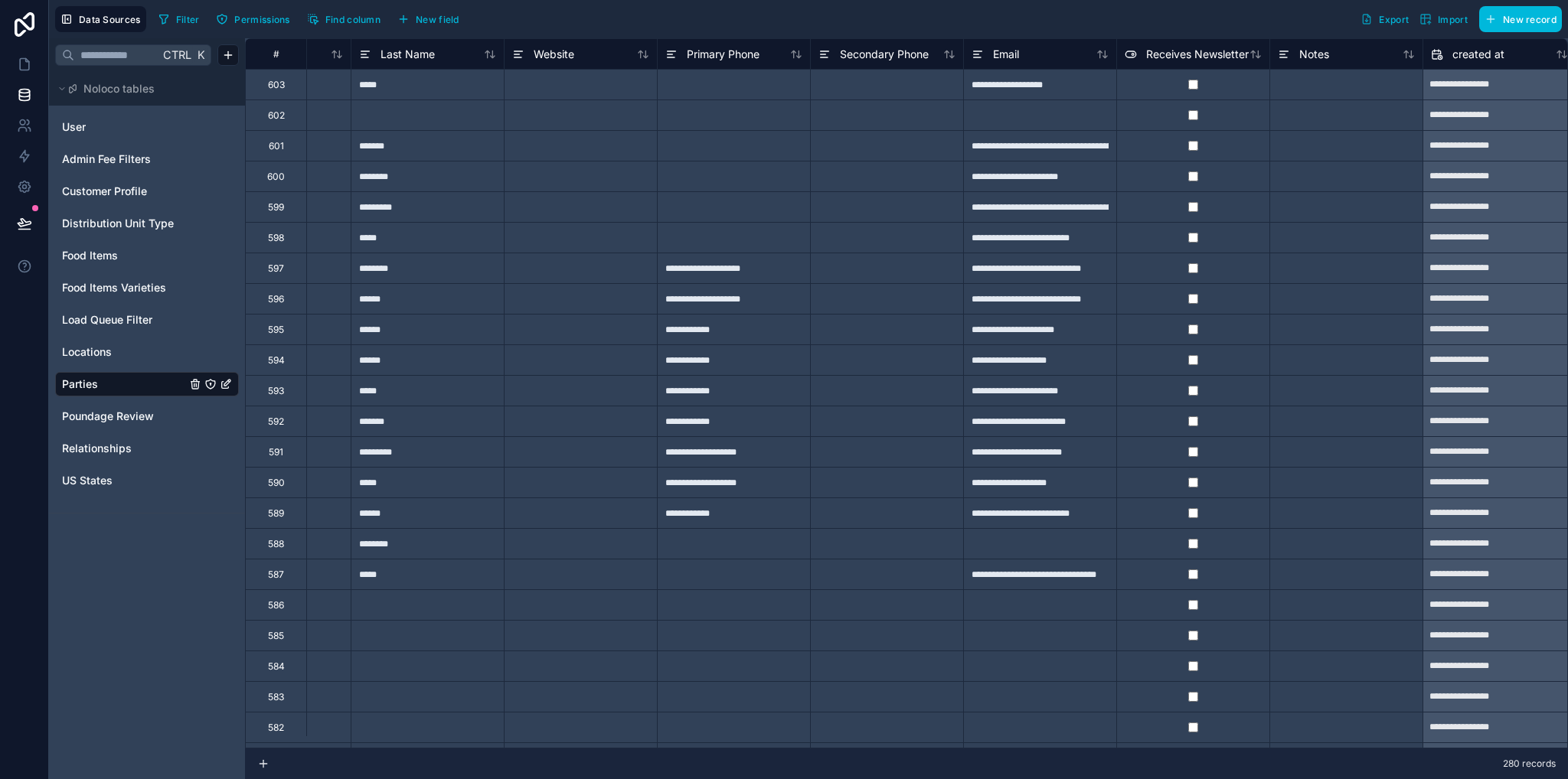
click at [1005, 50] on span "Email" at bounding box center [1006, 54] width 26 height 16
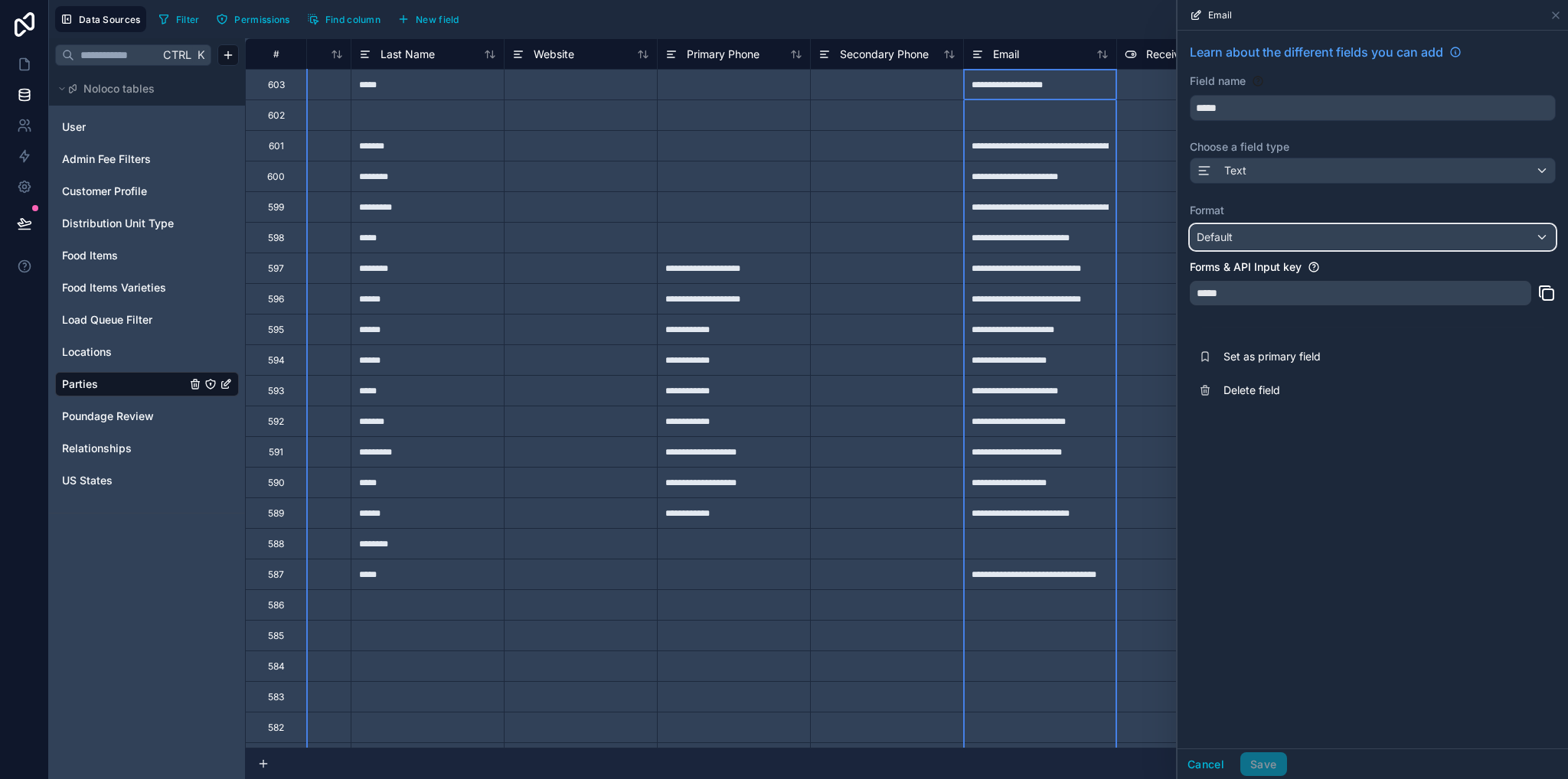
click at [1236, 234] on div "Default" at bounding box center [1373, 237] width 365 height 25
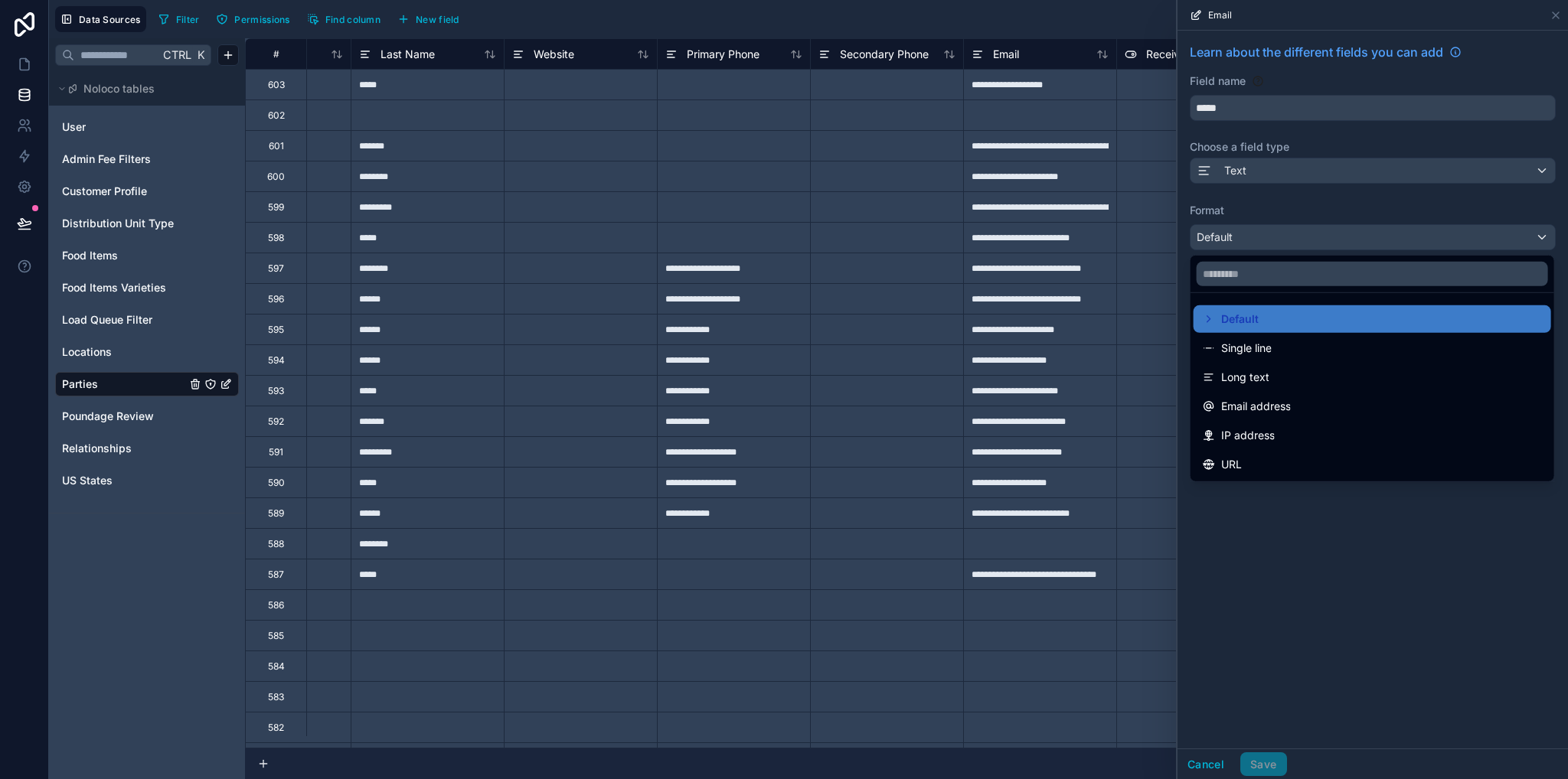
click at [1282, 410] on span "Email address" at bounding box center [1256, 406] width 69 height 18
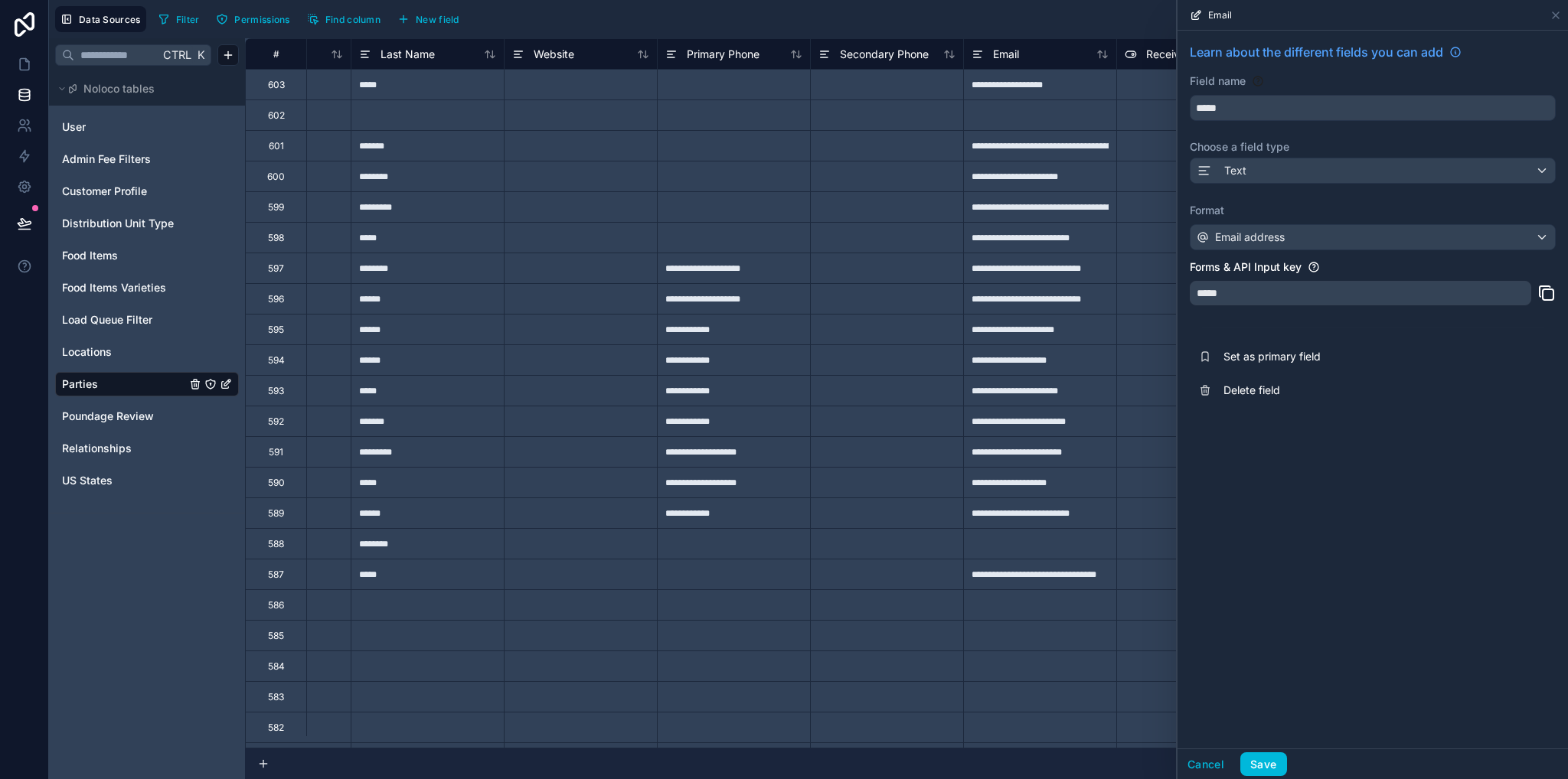
click at [1265, 759] on button "Save" at bounding box center [1263, 765] width 46 height 25
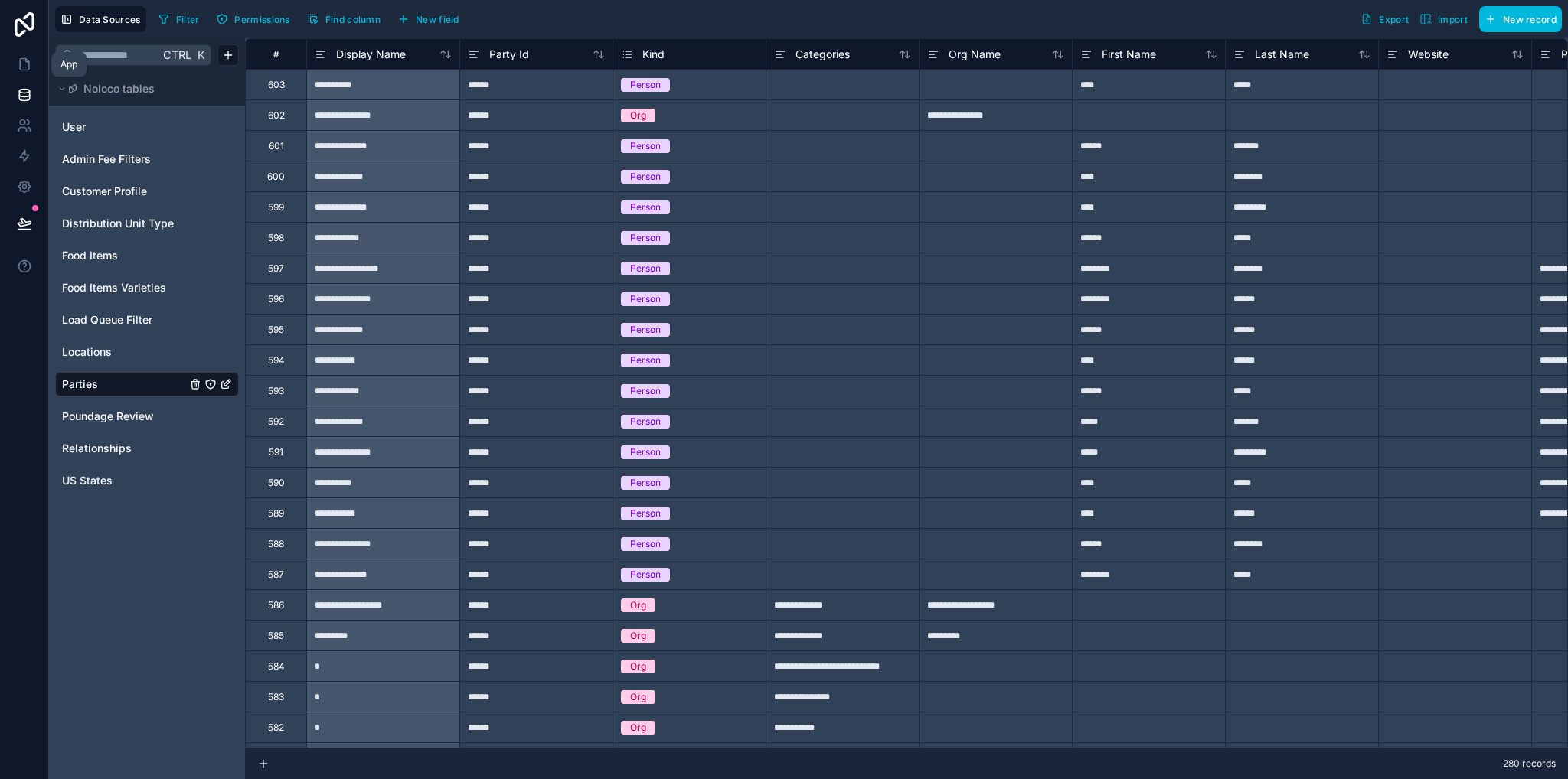
click at [21, 65] on icon at bounding box center [25, 64] width 16 height 16
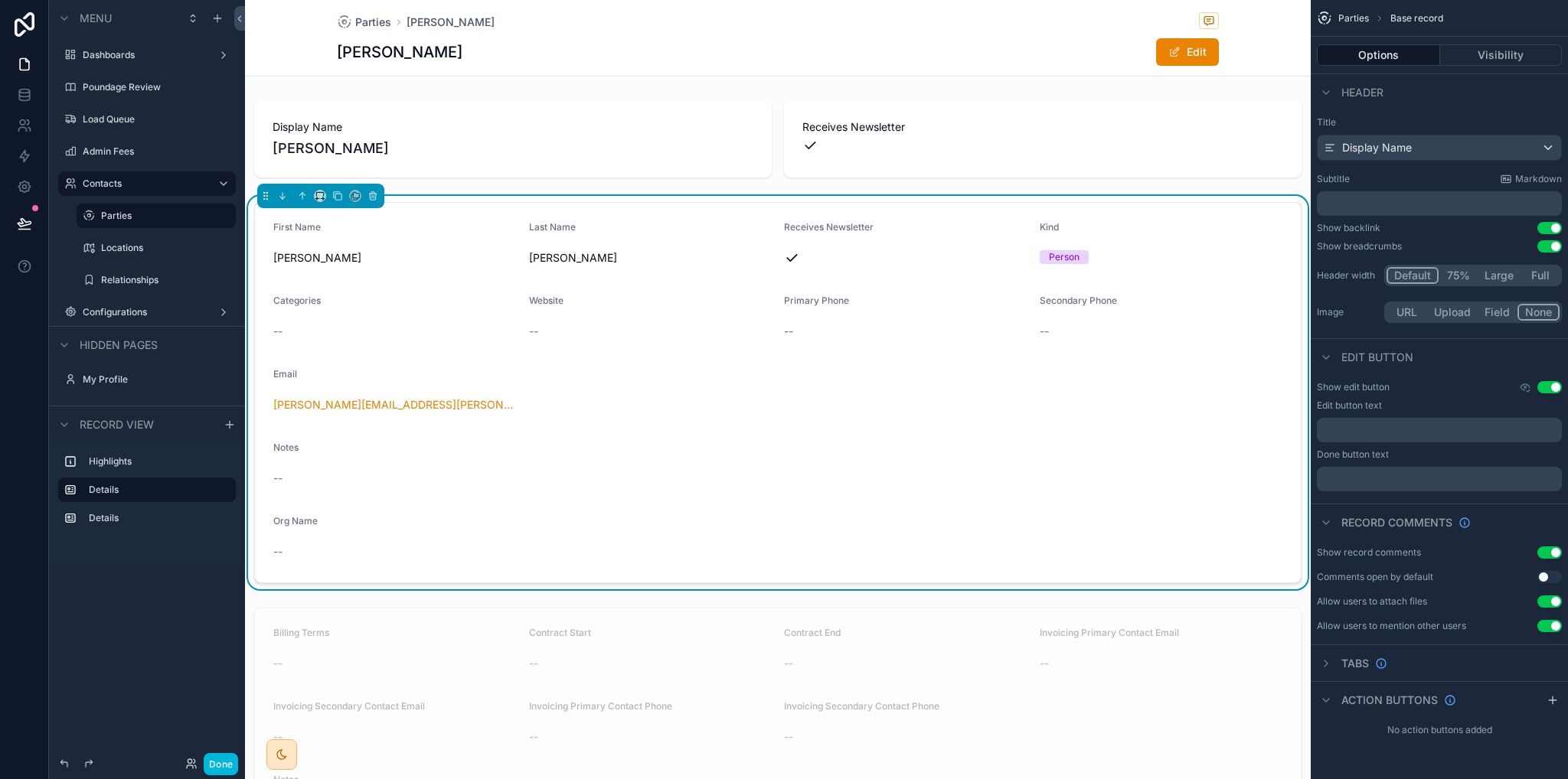
click at [310, 405] on link "[PERSON_NAME][EMAIL_ADDRESS][PERSON_NAME][PERSON_NAME][DOMAIN_NAME]" at bounding box center [395, 405] width 244 height 16
click at [101, 185] on label "Contacts" at bounding box center [144, 183] width 123 height 12
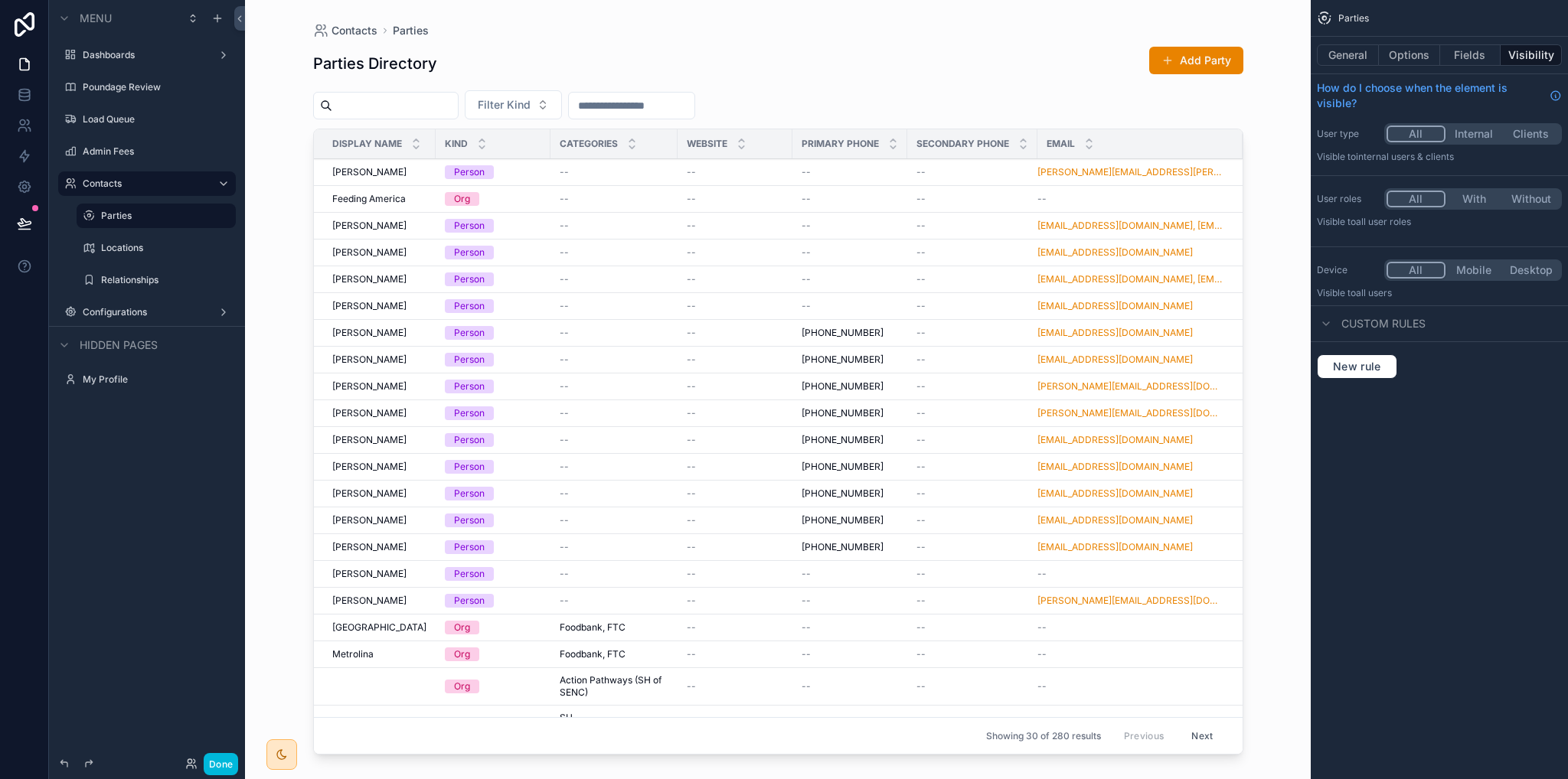
click at [115, 218] on label "Parties" at bounding box center [164, 216] width 126 height 12
click at [1086, 463] on link "[EMAIL_ADDRESS][DOMAIN_NAME]" at bounding box center [1115, 467] width 155 height 12
click at [128, 307] on label "Configurations" at bounding box center [144, 312] width 123 height 12
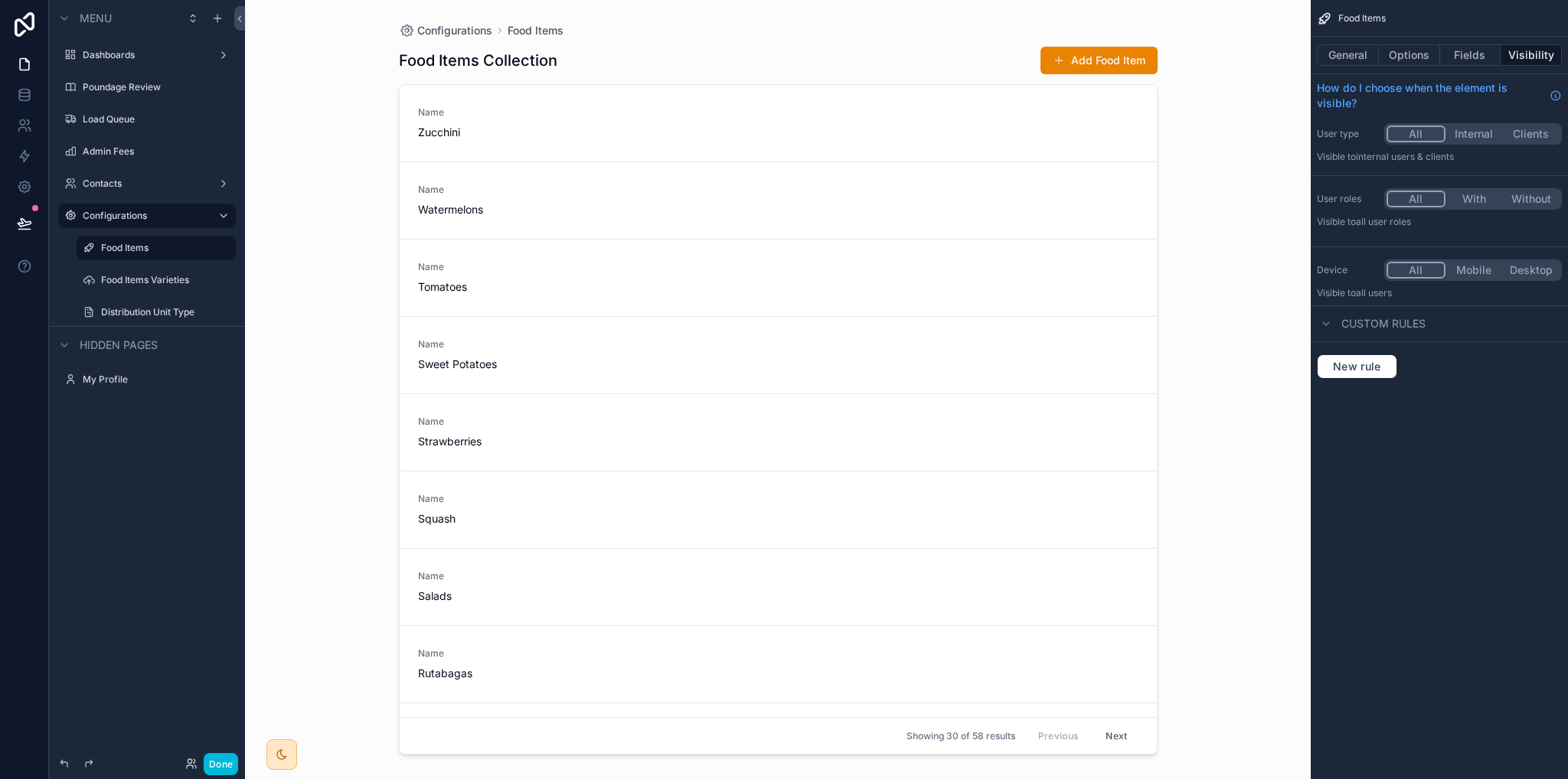
click at [103, 213] on label "Configurations" at bounding box center [144, 216] width 123 height 12
click at [105, 182] on label "Contacts" at bounding box center [144, 183] width 123 height 12
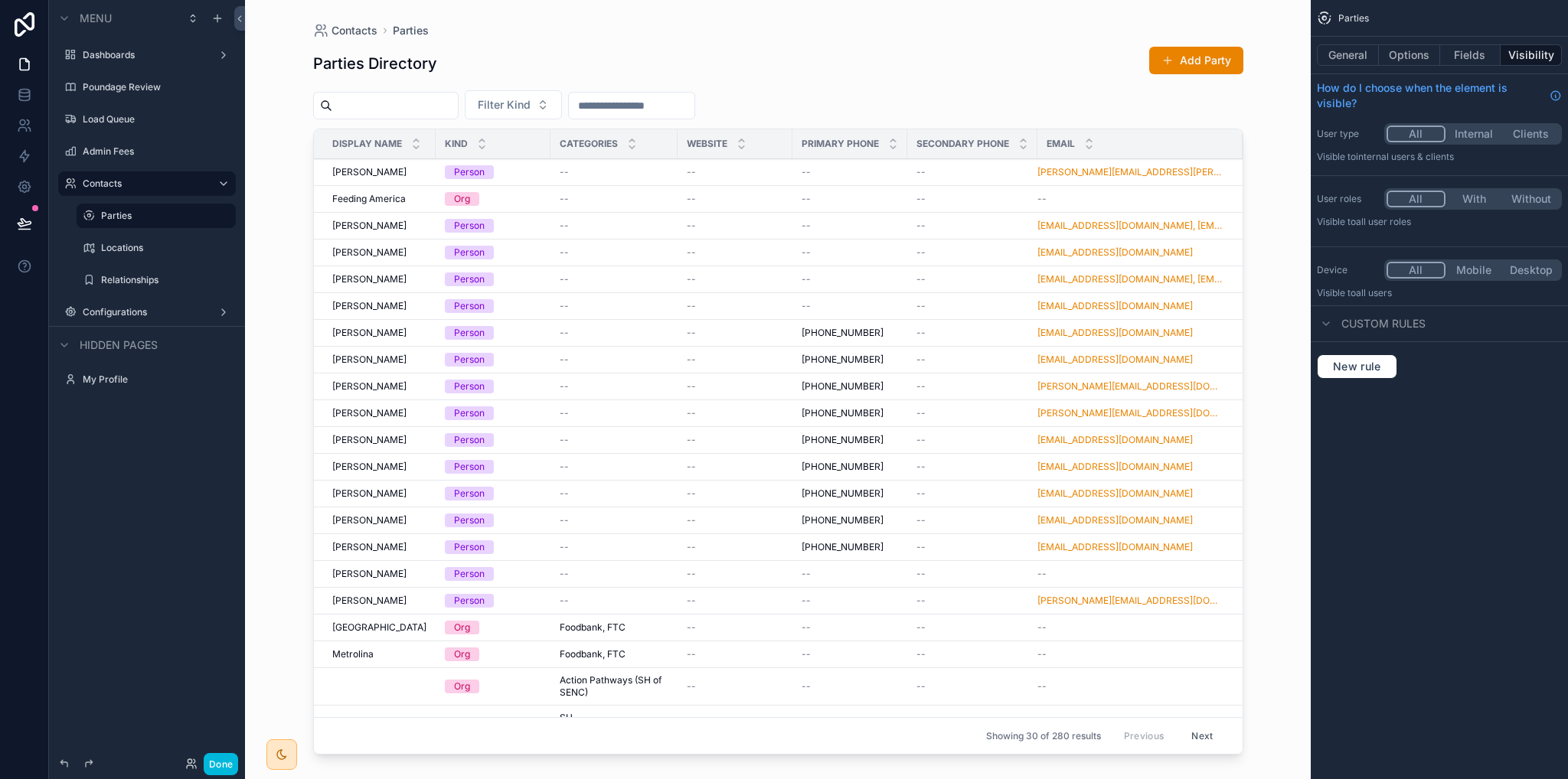
click at [120, 83] on label "Poundage Review" at bounding box center [155, 87] width 144 height 12
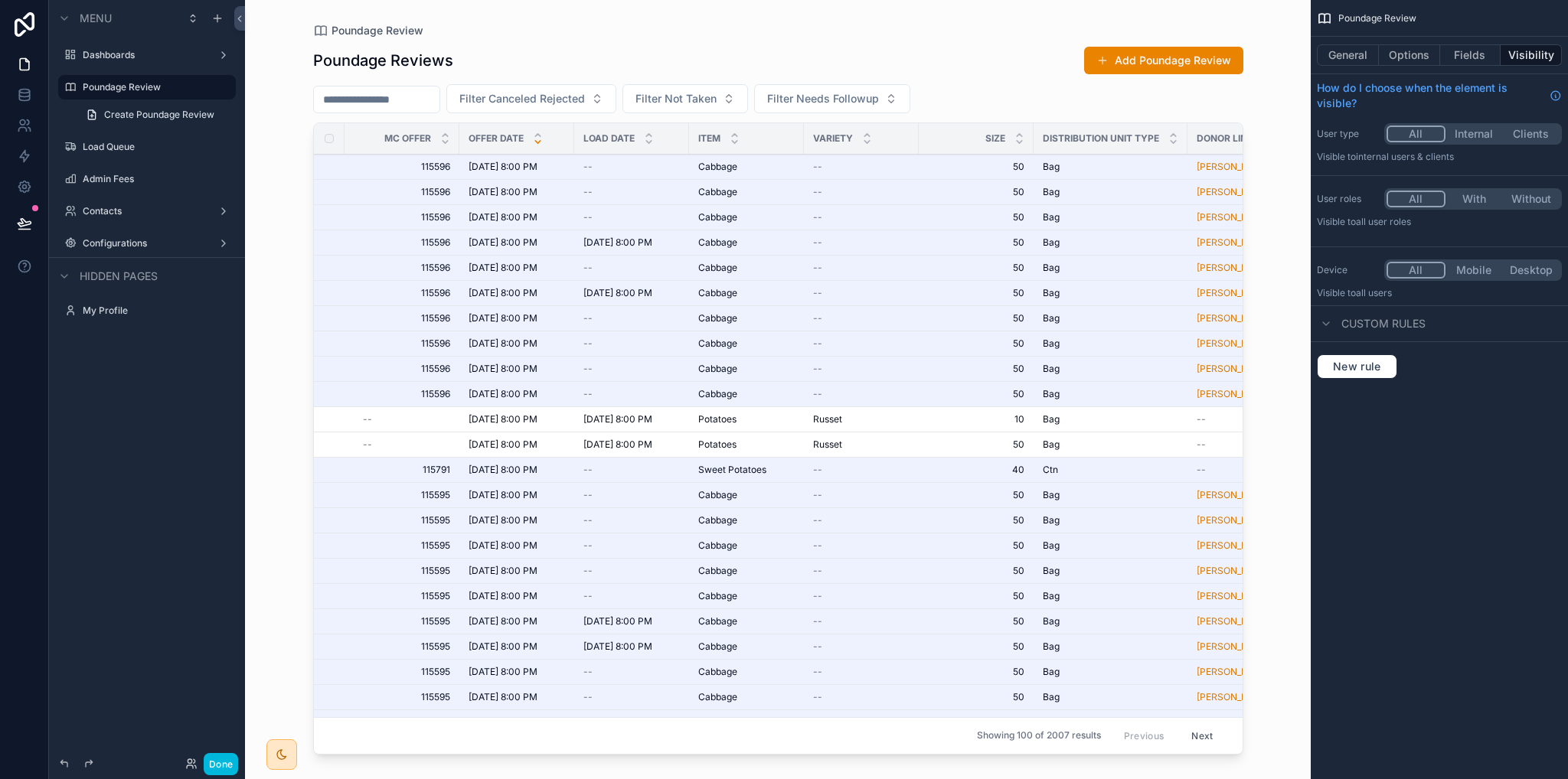
click at [92, 213] on label "Contacts" at bounding box center [144, 211] width 123 height 12
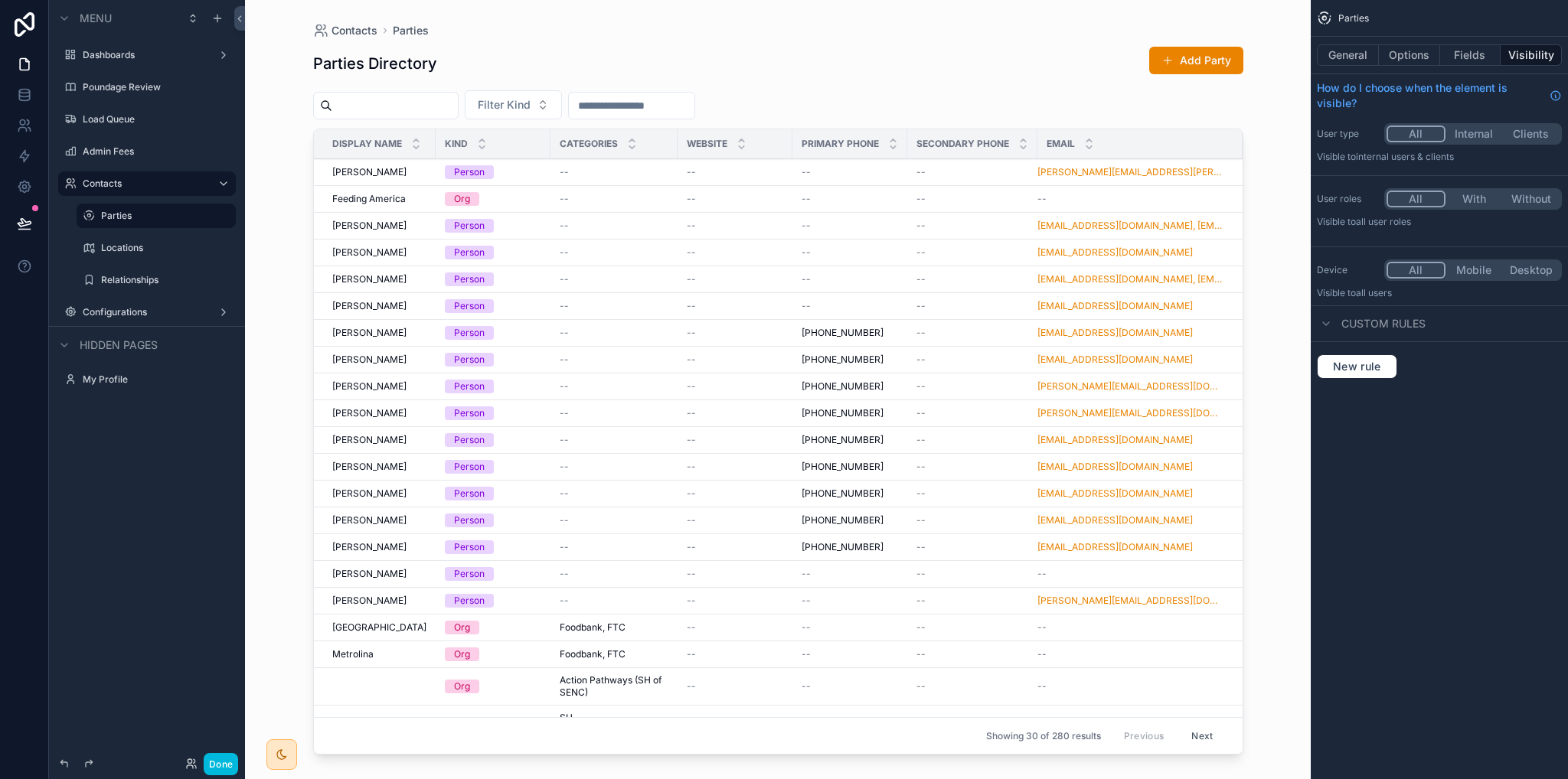
click at [110, 60] on label "Dashboards" at bounding box center [144, 55] width 123 height 12
